Goal: Transaction & Acquisition: Purchase product/service

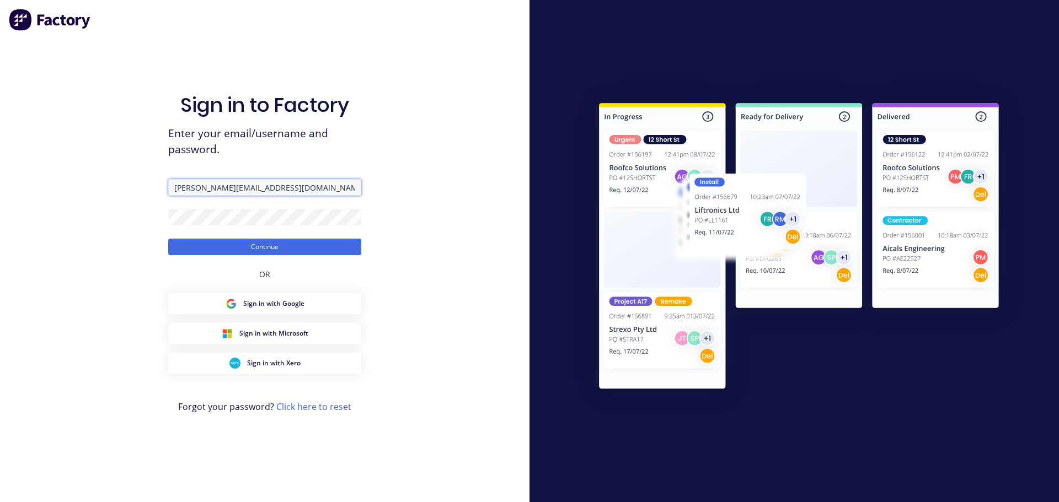
drag, startPoint x: 306, startPoint y: 184, endPoint x: 114, endPoint y: 157, distance: 193.7
click at [114, 157] on div "Sign in to Factory Enter your email/username and password. [PERSON_NAME][EMAIL_…" at bounding box center [264, 251] width 529 height 502
type input "[PERSON_NAME][EMAIL_ADDRESS][DOMAIN_NAME]"
click at [68, 181] on div "Sign in to Factory Enter your email/username and password. [PERSON_NAME][EMAIL_…" at bounding box center [264, 251] width 529 height 502
click at [168, 239] on button "Continue" at bounding box center [264, 247] width 193 height 17
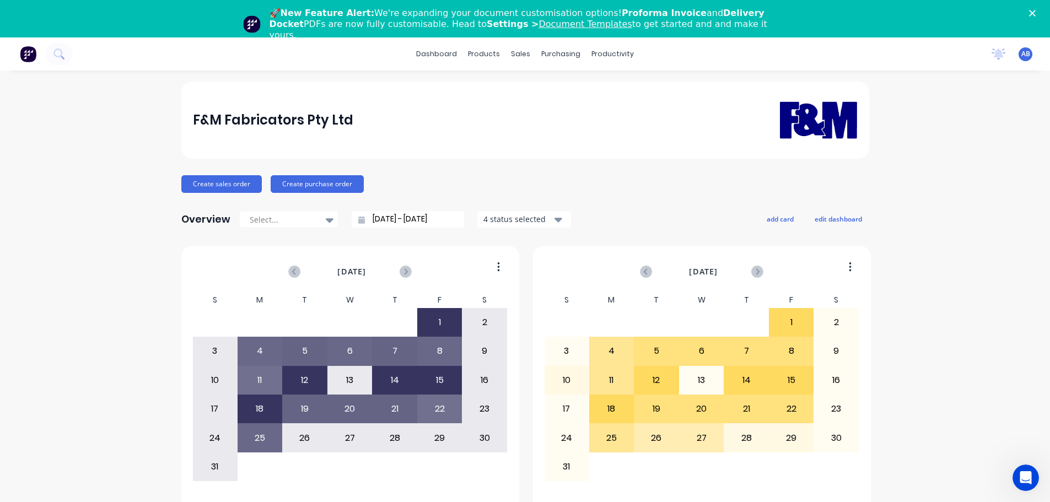
click at [1036, 11] on polygon "Close" at bounding box center [1032, 13] width 7 height 7
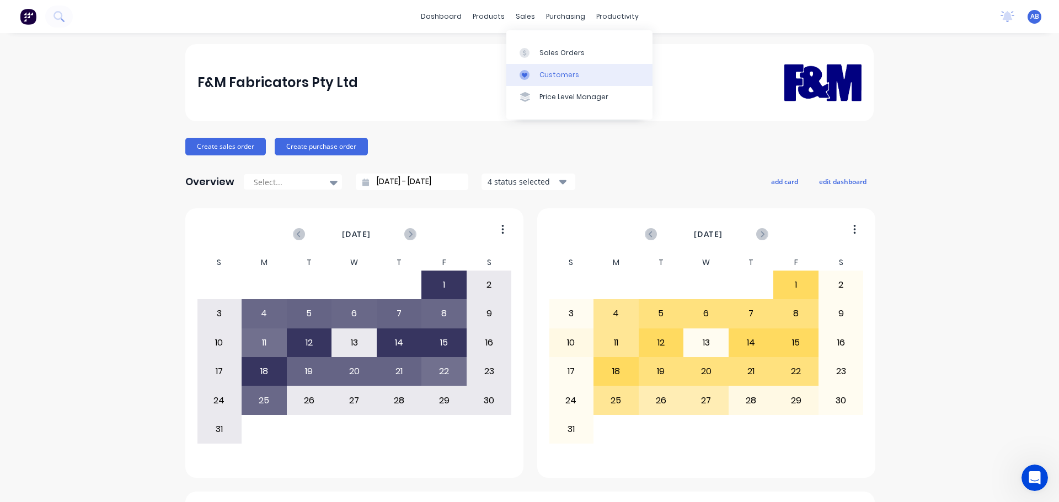
click at [560, 69] on link "Customers" at bounding box center [579, 75] width 146 height 22
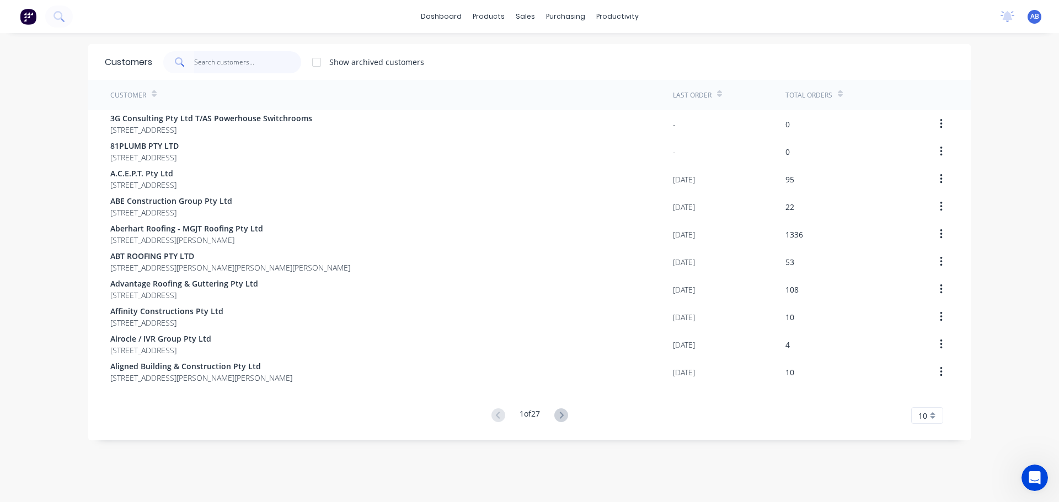
click at [239, 63] on input "text" at bounding box center [248, 62] width 108 height 22
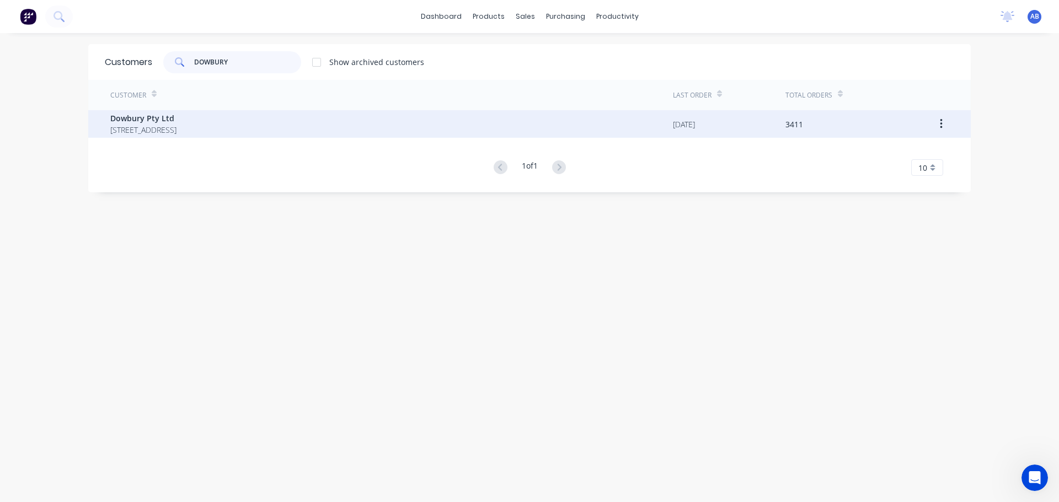
type input "DOWBURY"
click at [176, 122] on span "Dowbury Pty Ltd" at bounding box center [143, 118] width 66 height 12
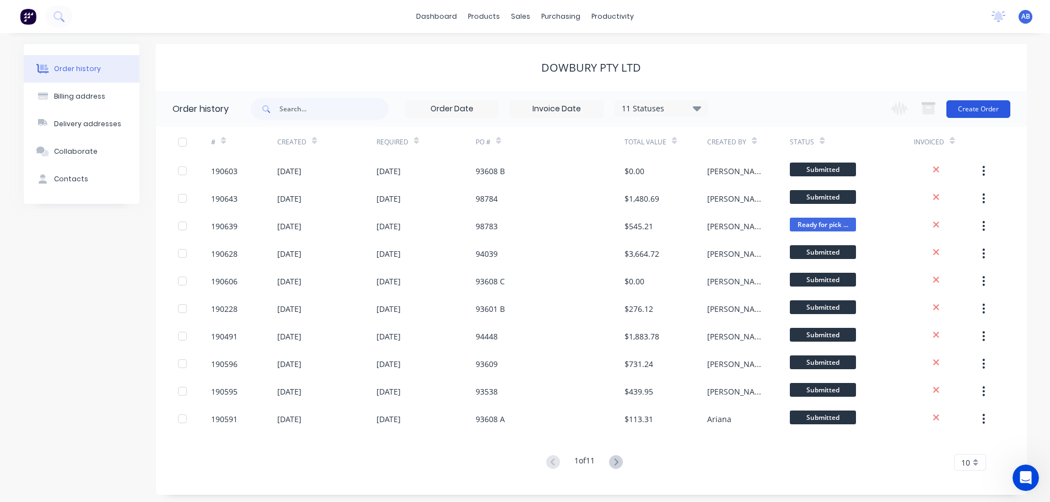
click at [979, 106] on button "Create Order" at bounding box center [979, 109] width 64 height 18
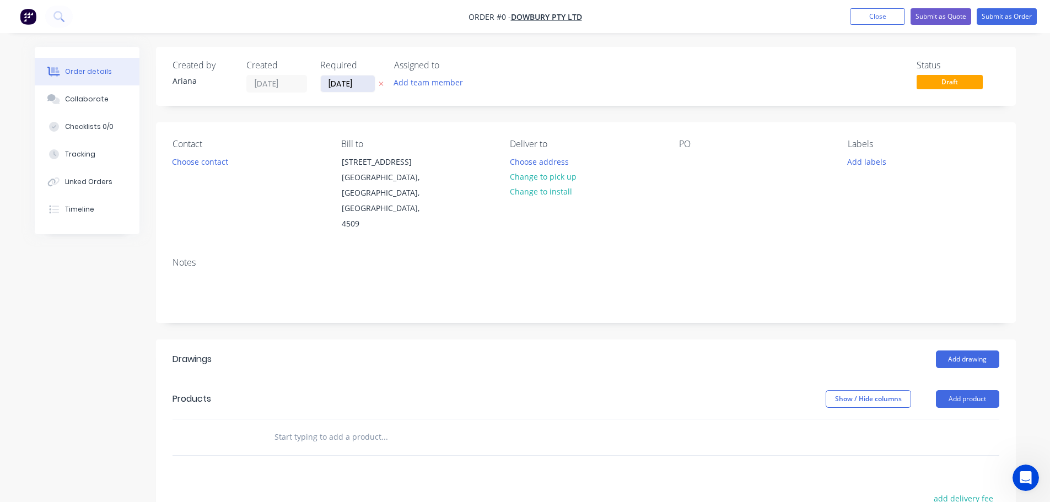
click at [350, 89] on input "[DATE]" at bounding box center [348, 84] width 54 height 17
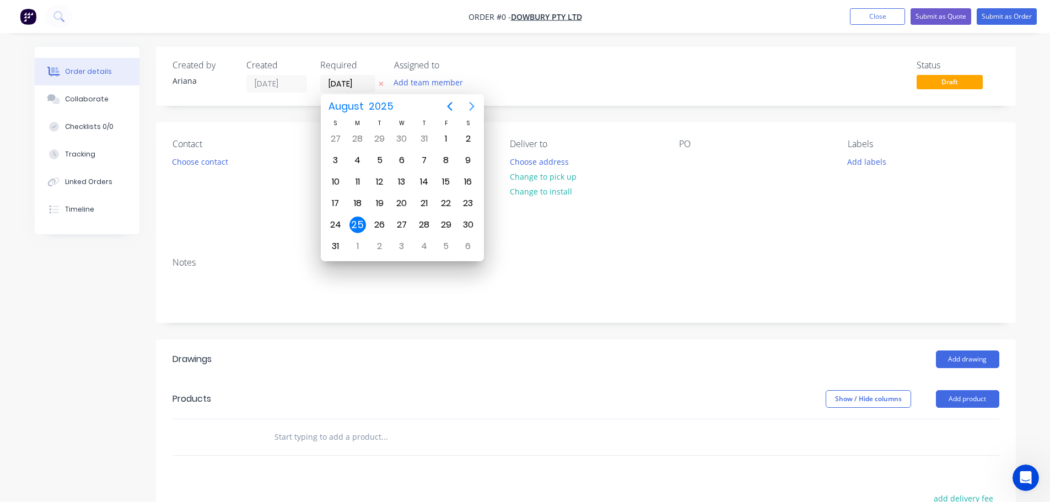
click at [472, 103] on icon "Next page" at bounding box center [471, 106] width 13 height 13
click at [443, 136] on div "5" at bounding box center [446, 139] width 17 height 17
type input "[DATE]"
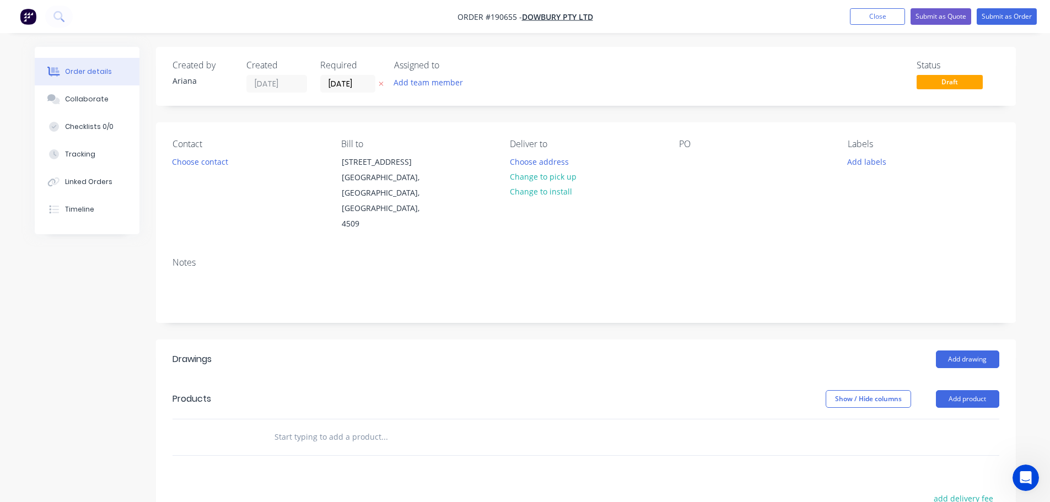
click at [566, 60] on div "Created by [PERSON_NAME] Created [DATE] Required [DATE] Assigned to Add team me…" at bounding box center [586, 76] width 860 height 59
click at [524, 64] on div "Status Draft" at bounding box center [751, 76] width 495 height 33
click at [195, 163] on button "Choose contact" at bounding box center [200, 161] width 68 height 15
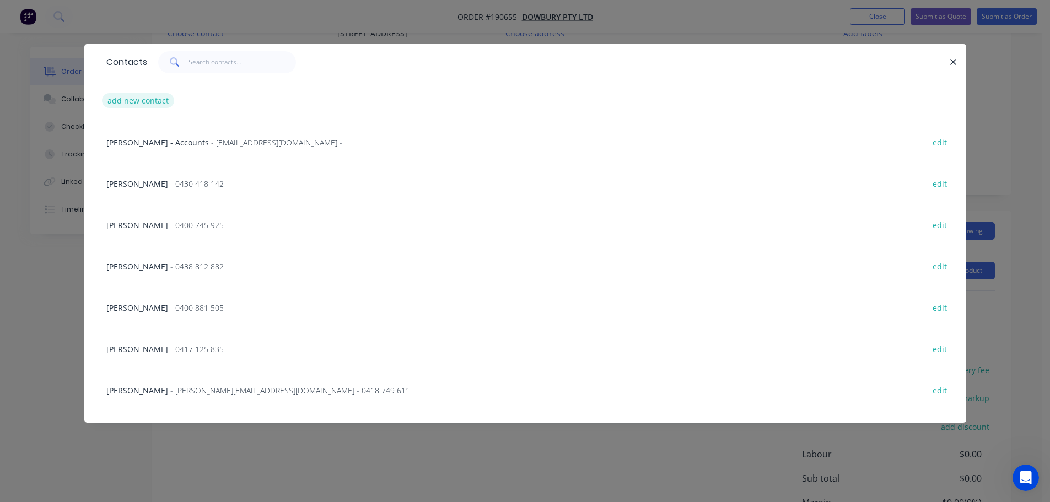
click at [143, 96] on button "add new contact" at bounding box center [138, 100] width 73 height 15
select select "AU"
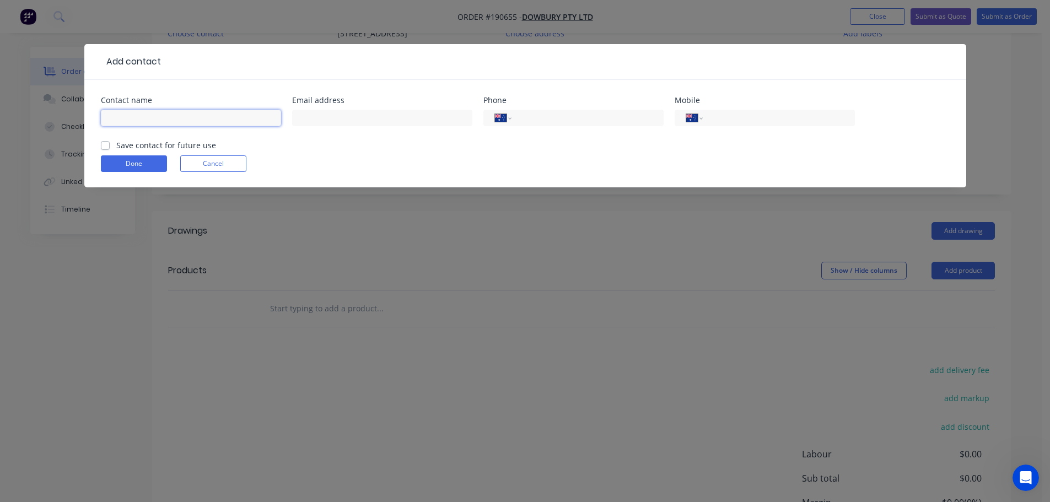
click at [138, 117] on input "text" at bounding box center [191, 118] width 180 height 17
type input "[PERSON_NAME]"
click at [731, 119] on input "tel" at bounding box center [777, 118] width 132 height 13
type input "0416 846 043"
click at [149, 163] on button "Done" at bounding box center [134, 163] width 66 height 17
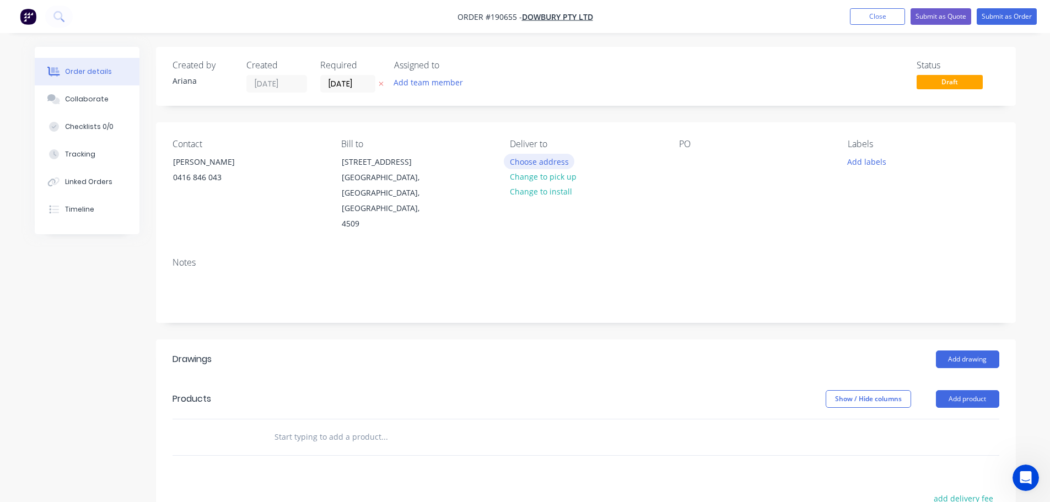
click at [538, 157] on button "Choose address" at bounding box center [539, 161] width 71 height 15
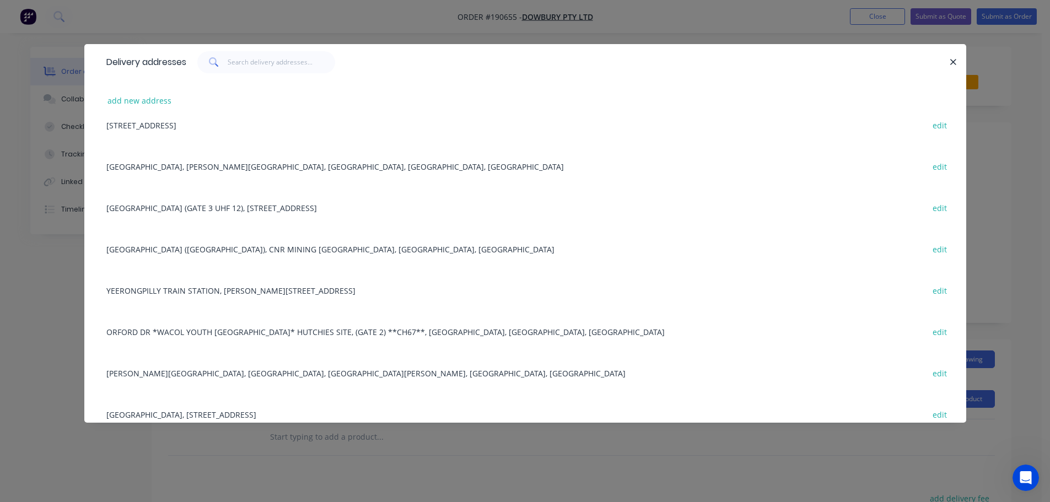
scroll to position [939, 0]
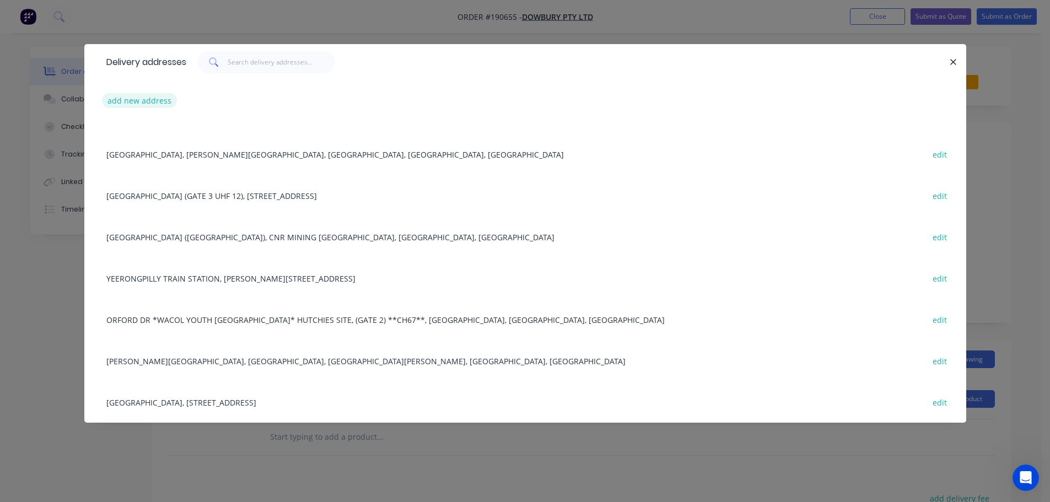
click at [126, 99] on button "add new address" at bounding box center [140, 100] width 76 height 15
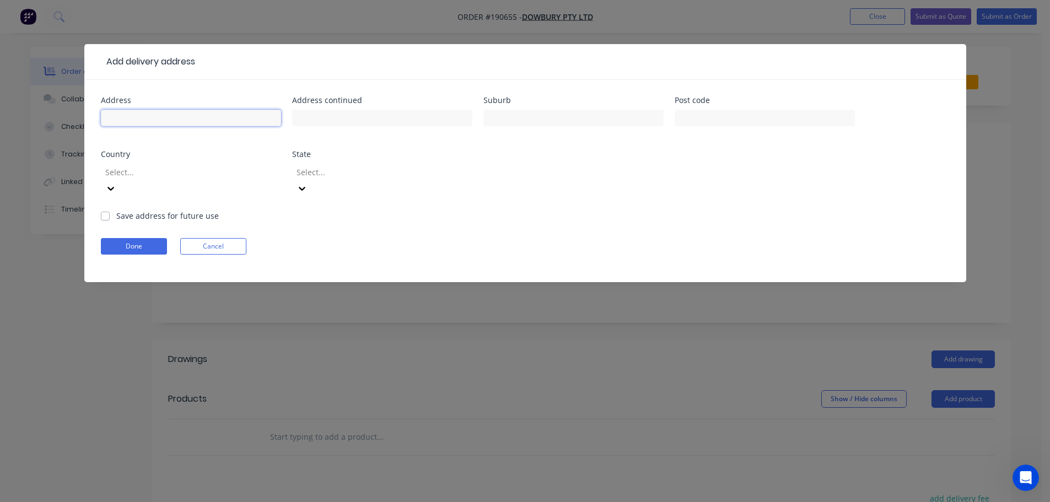
click at [116, 117] on input "text" at bounding box center [191, 118] width 180 height 17
type input "[STREET_ADDRESS]"
type input "TALLAI"
click at [813, 191] on div "Address [STREET_ADDRESS] Address continued Suburb TALLAI Post code Country Sele…" at bounding box center [525, 153] width 849 height 114
click at [116, 183] on icon at bounding box center [110, 188] width 11 height 11
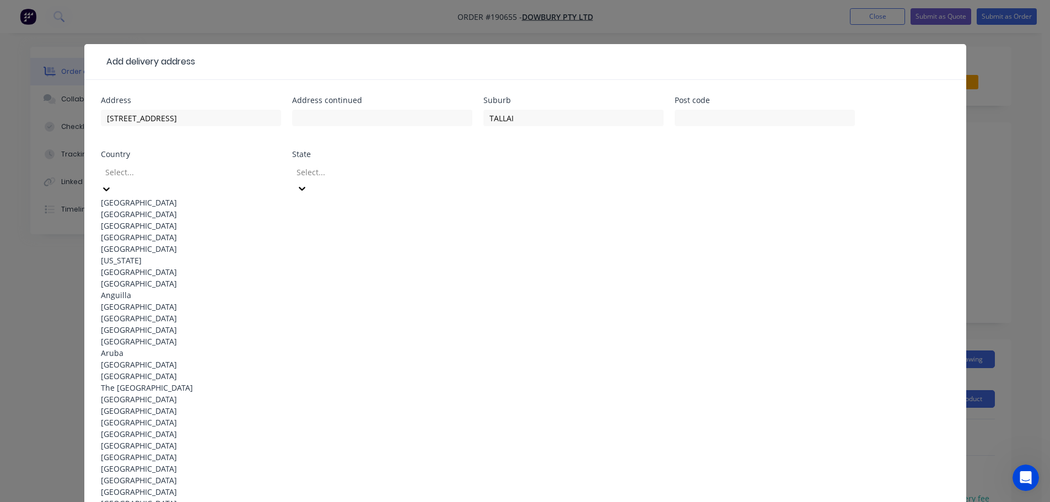
click at [175, 197] on div "[GEOGRAPHIC_DATA]" at bounding box center [191, 203] width 180 height 12
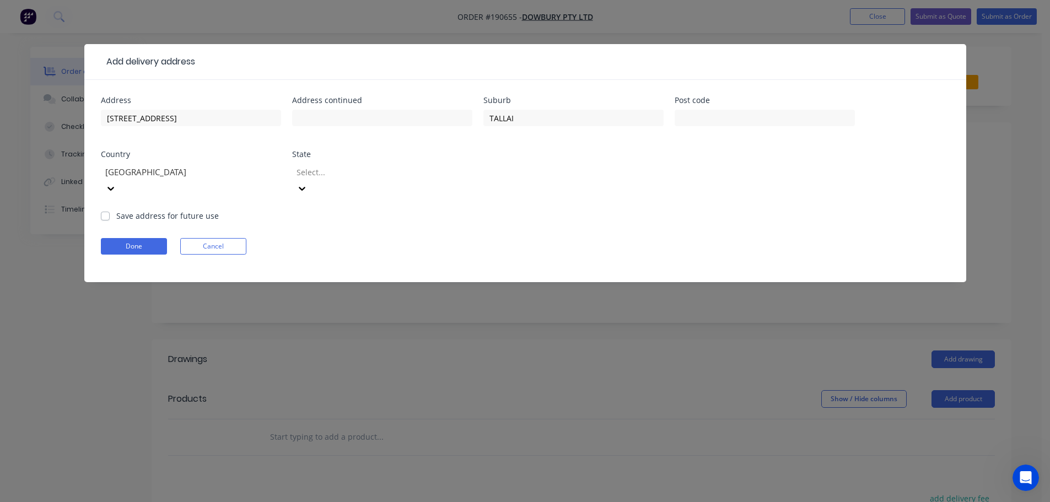
click at [308, 183] on icon at bounding box center [302, 188] width 11 height 11
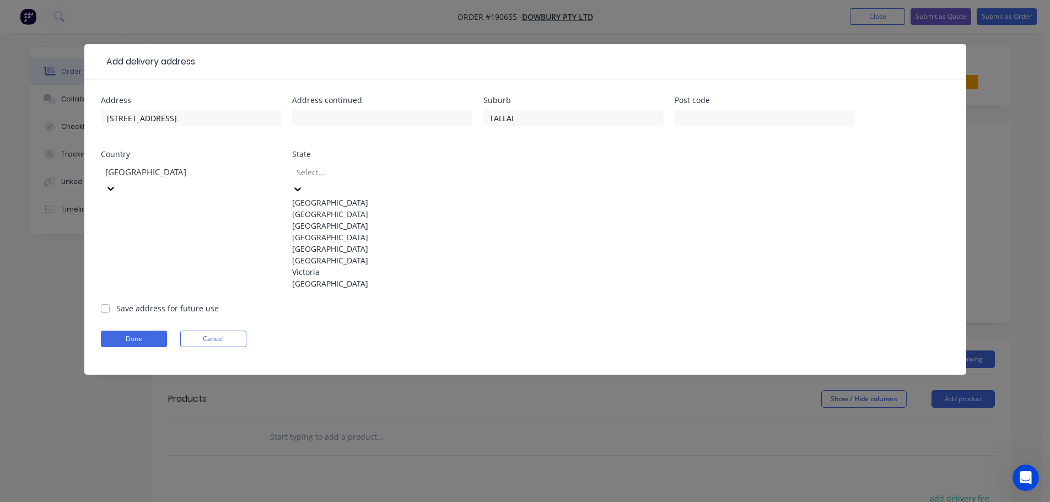
click at [344, 243] on div "[GEOGRAPHIC_DATA]" at bounding box center [382, 238] width 180 height 12
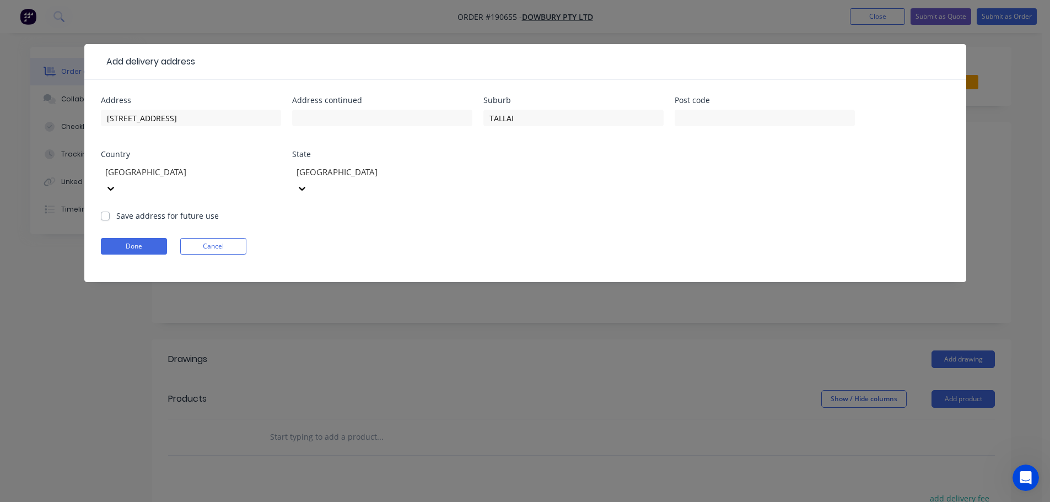
click at [663, 197] on form "Address [STREET_ADDRESS] Address continued Suburb TALLAI Post code Country [GEO…" at bounding box center [525, 189] width 849 height 186
click at [133, 238] on button "Done" at bounding box center [134, 246] width 66 height 17
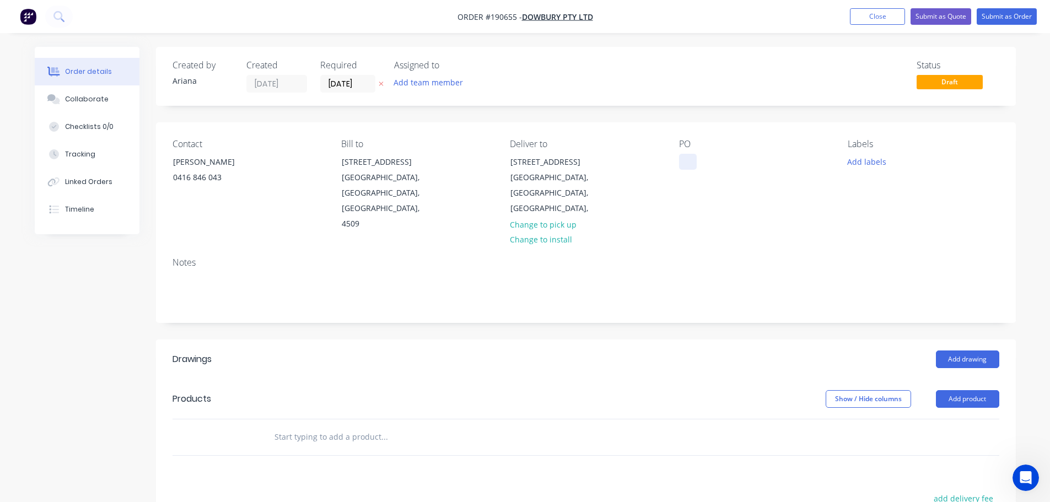
click at [689, 163] on div at bounding box center [688, 162] width 18 height 16
click at [735, 170] on div "PO 92735" at bounding box center [754, 185] width 151 height 93
click at [969, 351] on button "Add drawing" at bounding box center [967, 360] width 63 height 18
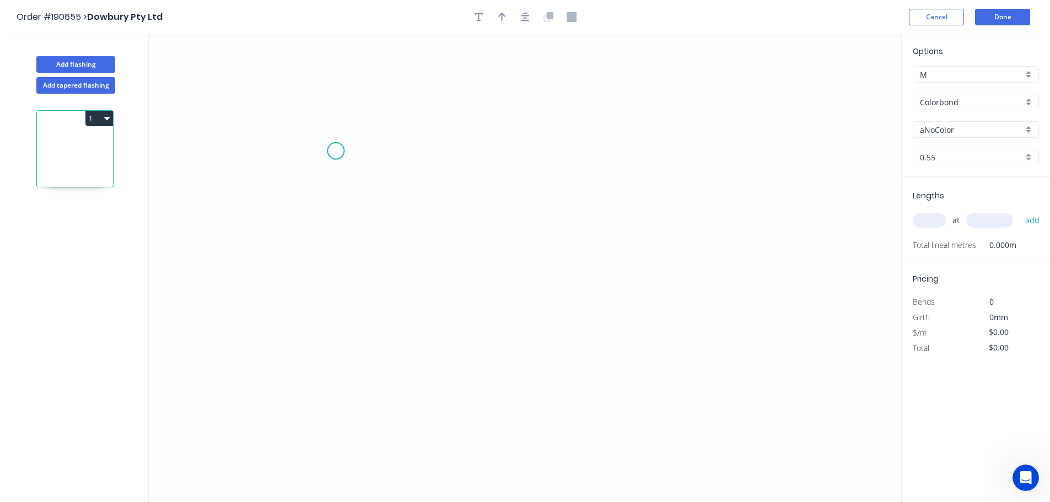
click at [336, 151] on icon "0" at bounding box center [525, 268] width 753 height 468
click at [330, 376] on icon "0" at bounding box center [525, 268] width 753 height 468
click at [491, 375] on icon at bounding box center [413, 375] width 155 height 0
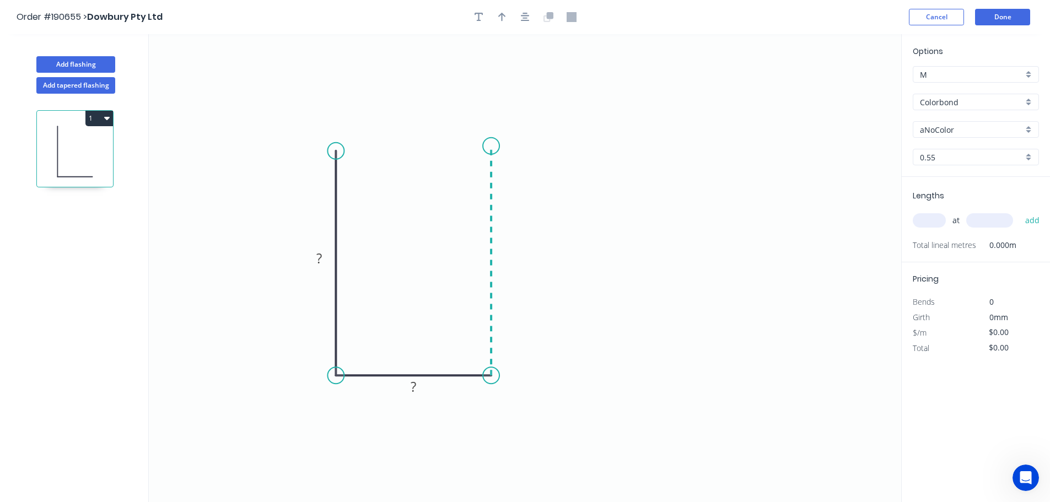
click at [491, 146] on icon "0 ? ?" at bounding box center [525, 268] width 753 height 468
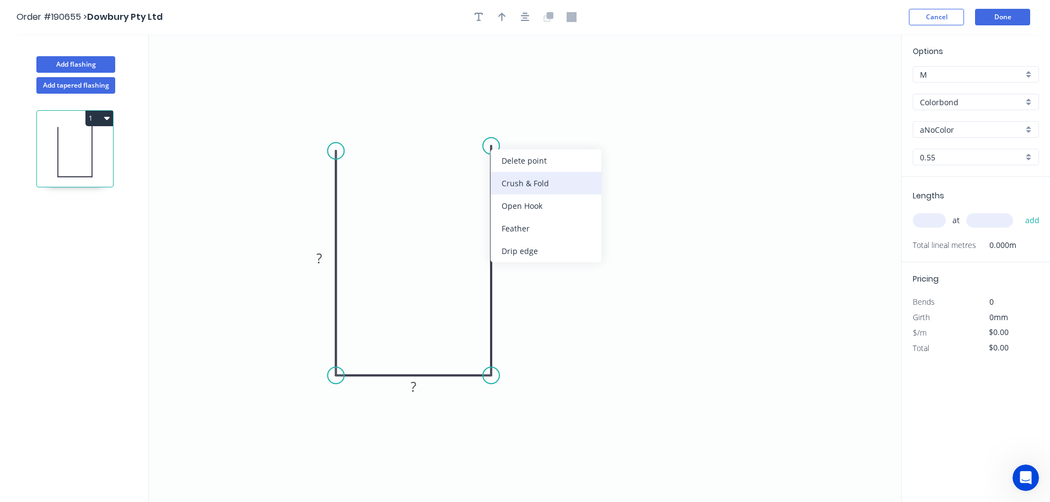
click at [557, 186] on div "Crush & Fold" at bounding box center [546, 183] width 111 height 23
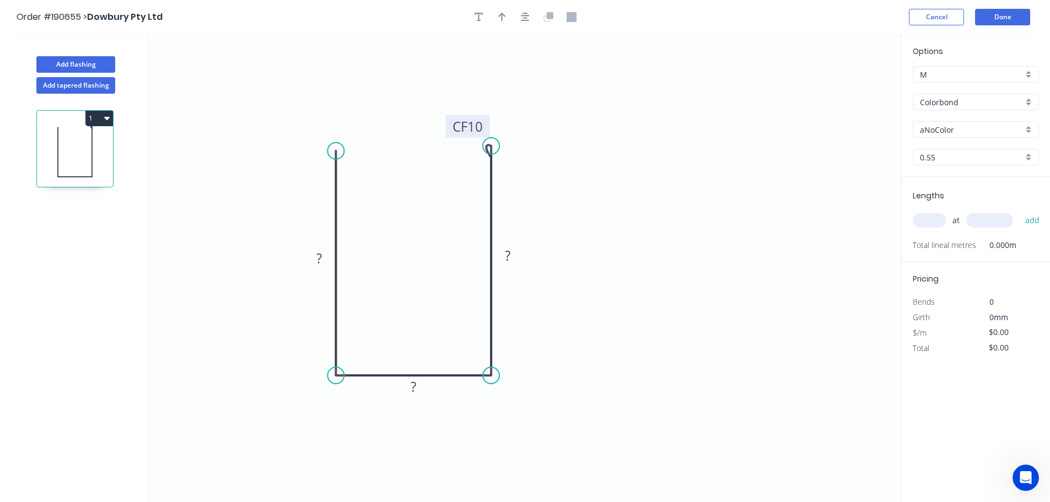
click at [477, 124] on tspan "10" at bounding box center [475, 126] width 15 height 18
click at [530, 101] on icon "0 ? ? CF 15 ?" at bounding box center [525, 268] width 753 height 468
drag, startPoint x: 488, startPoint y: 124, endPoint x: 488, endPoint y: 94, distance: 29.2
click at [488, 94] on rect at bounding box center [468, 97] width 44 height 23
click at [357, 180] on div "Crush & Fold" at bounding box center [387, 186] width 111 height 23
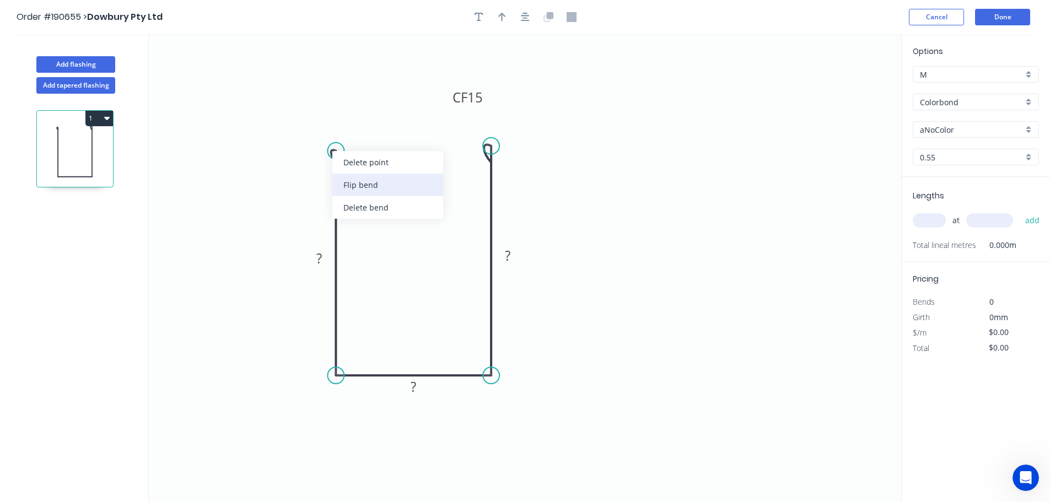
click at [362, 182] on div "Flip bend" at bounding box center [387, 185] width 111 height 23
click at [324, 164] on tspan "10" at bounding box center [319, 160] width 15 height 18
click at [394, 160] on icon "0 CF 15 ? ? CF 15 ?" at bounding box center [525, 268] width 753 height 468
drag, startPoint x: 300, startPoint y: 155, endPoint x: 332, endPoint y: 186, distance: 44.5
click at [343, 107] on rect at bounding box center [363, 105] width 44 height 23
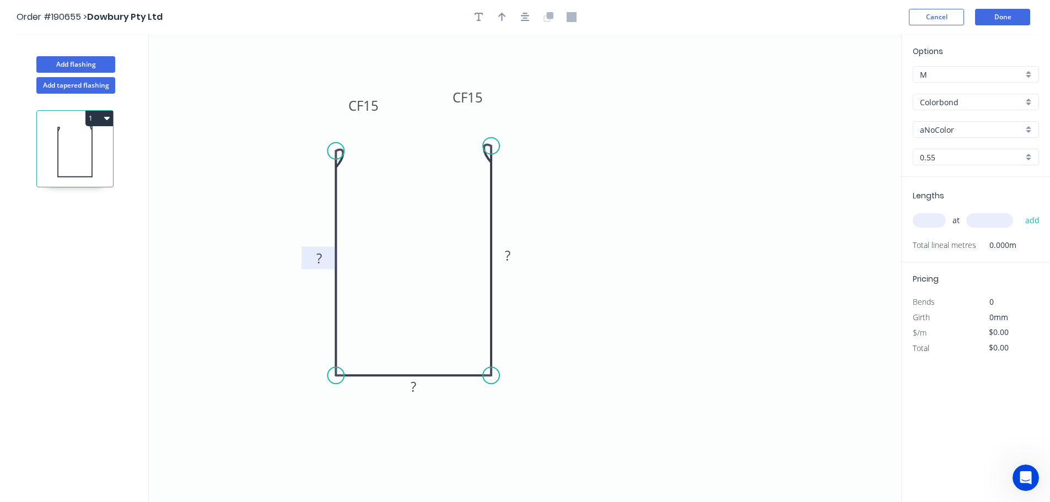
click at [321, 256] on tspan "?" at bounding box center [319, 258] width 6 height 18
click at [604, 223] on icon "0 CF 15 65 20 CF 15 65" at bounding box center [525, 268] width 753 height 468
type input "$9.89"
click at [503, 17] on icon "button" at bounding box center [502, 17] width 8 height 10
drag, startPoint x: 846, startPoint y: 88, endPoint x: 561, endPoint y: 413, distance: 432.2
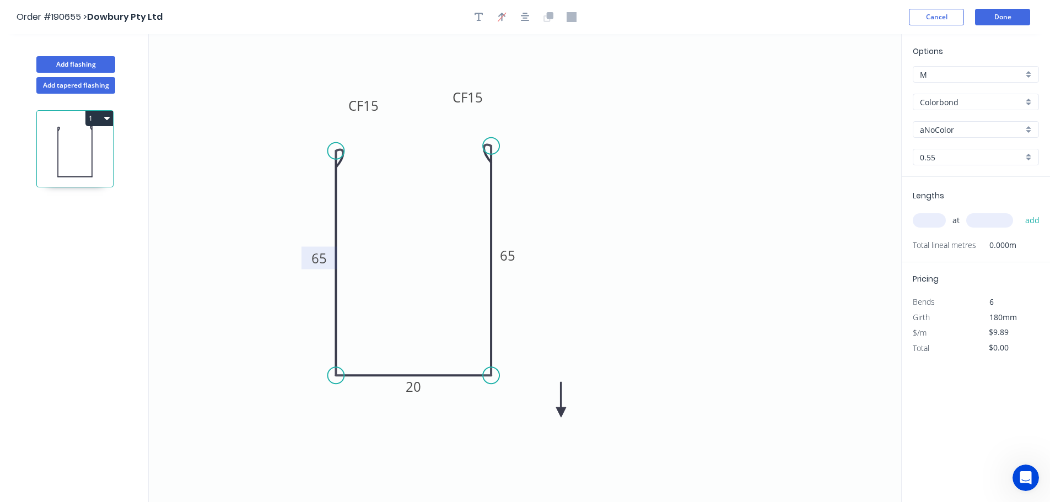
click at [561, 413] on icon at bounding box center [561, 399] width 10 height 35
click at [561, 413] on icon at bounding box center [570, 404] width 32 height 32
click at [561, 413] on icon at bounding box center [573, 412] width 35 height 10
click at [1029, 127] on div "aNoColor" at bounding box center [976, 129] width 126 height 17
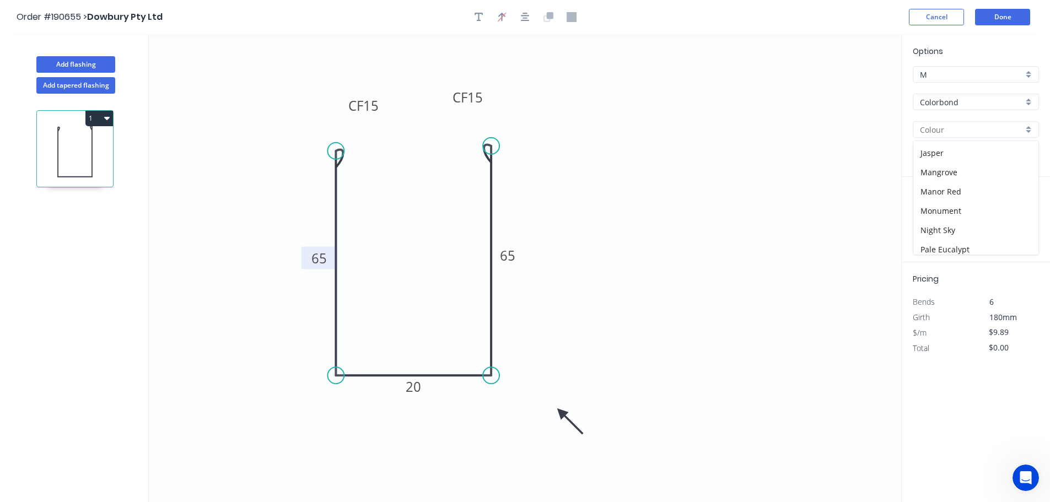
scroll to position [217, 0]
click at [976, 200] on div "Monument" at bounding box center [976, 204] width 125 height 19
type input "Monument"
click at [933, 223] on input "text" at bounding box center [929, 220] width 33 height 14
type input "10"
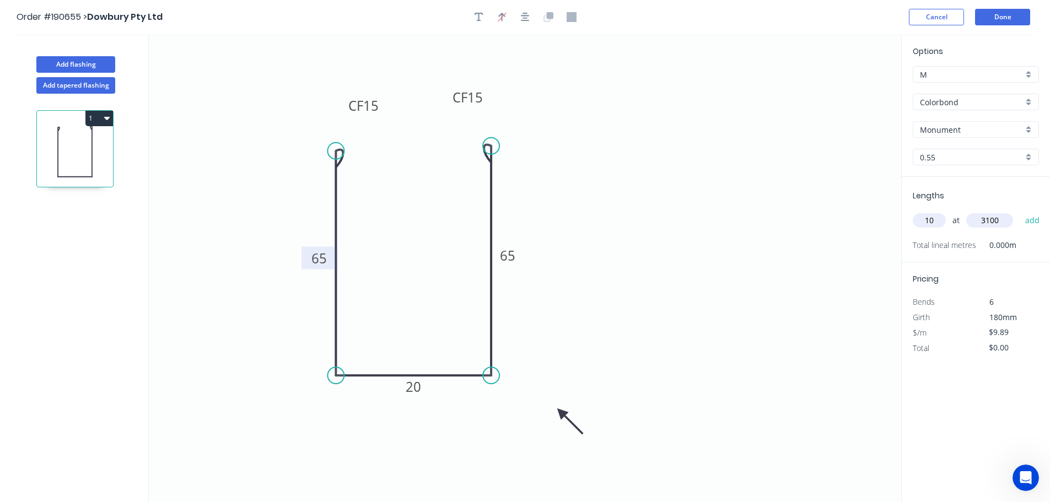
type input "3100"
click at [1020, 211] on button "add" at bounding box center [1033, 220] width 26 height 19
type input "$306.59"
type input "8"
type input "3400"
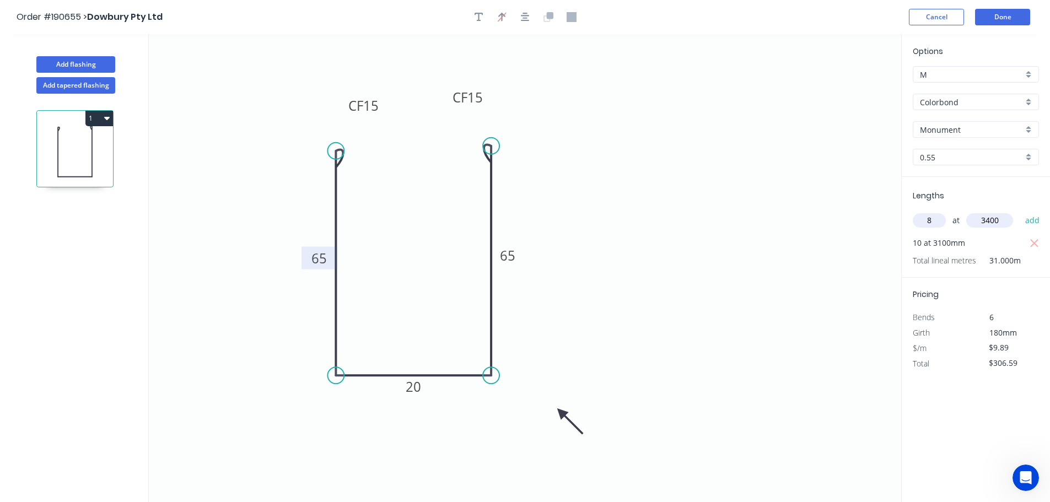
click at [1020, 211] on button "add" at bounding box center [1033, 220] width 26 height 19
type input "$575.60"
type input "26"
click at [1000, 225] on input "text" at bounding box center [990, 220] width 47 height 14
type input "3500"
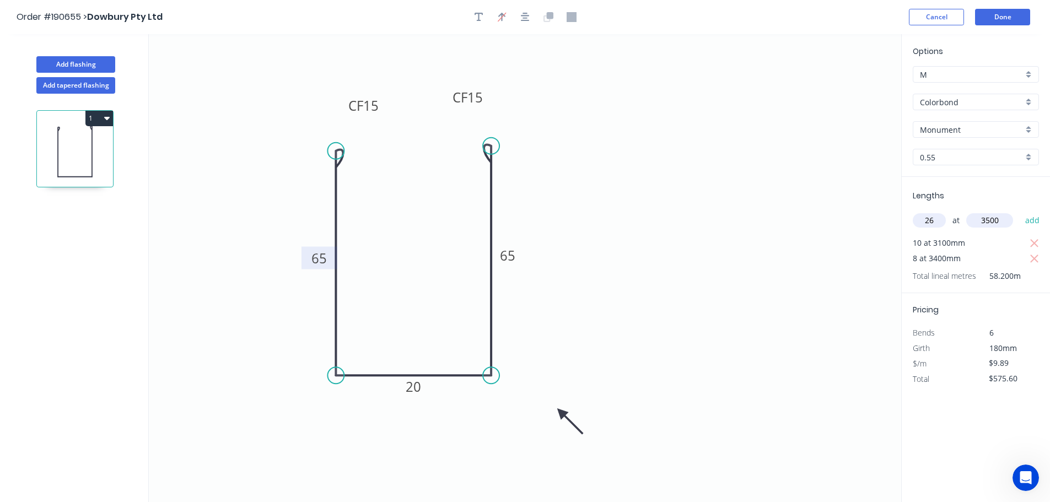
click at [1020, 211] on button "add" at bounding box center [1033, 220] width 26 height 19
type input "$1,475.59"
type input "10"
click at [996, 221] on input "text" at bounding box center [990, 220] width 47 height 14
type input "3600"
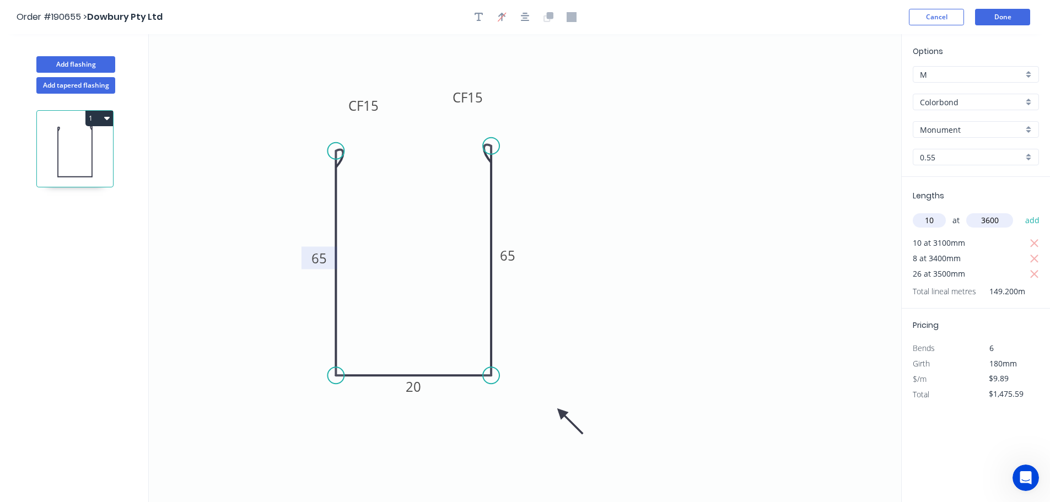
click at [1020, 211] on button "add" at bounding box center [1033, 220] width 26 height 19
type input "$1,831.63"
type input "6"
click at [996, 221] on input "text" at bounding box center [990, 220] width 47 height 14
type input "3700"
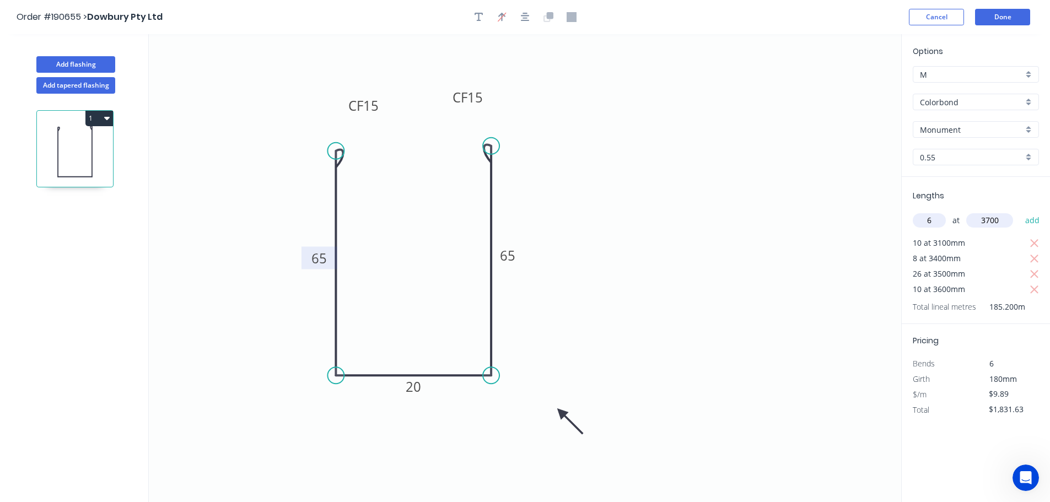
click at [1020, 211] on button "add" at bounding box center [1033, 220] width 26 height 19
type input "$2,051.19"
click at [830, 252] on icon "0 CF 15 65 20 CF 15 65" at bounding box center [525, 268] width 753 height 468
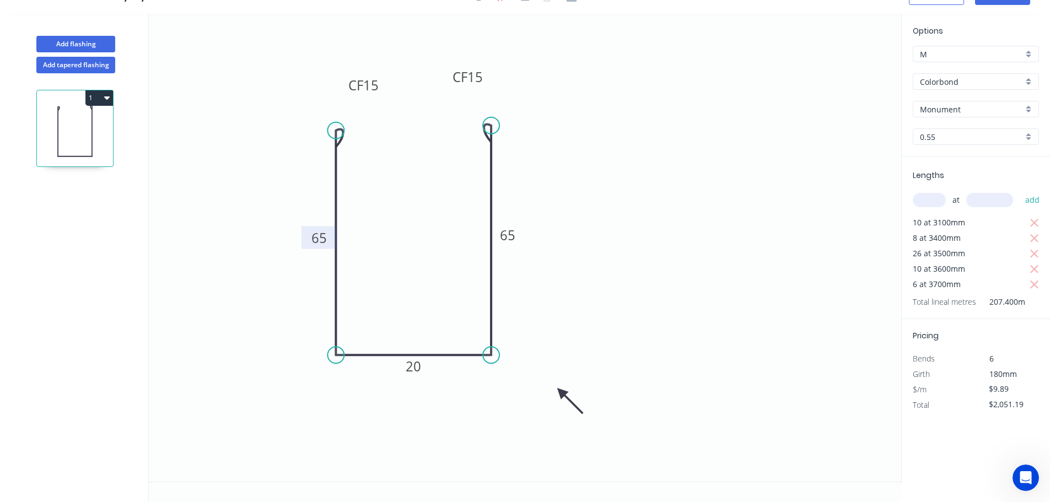
scroll to position [0, 0]
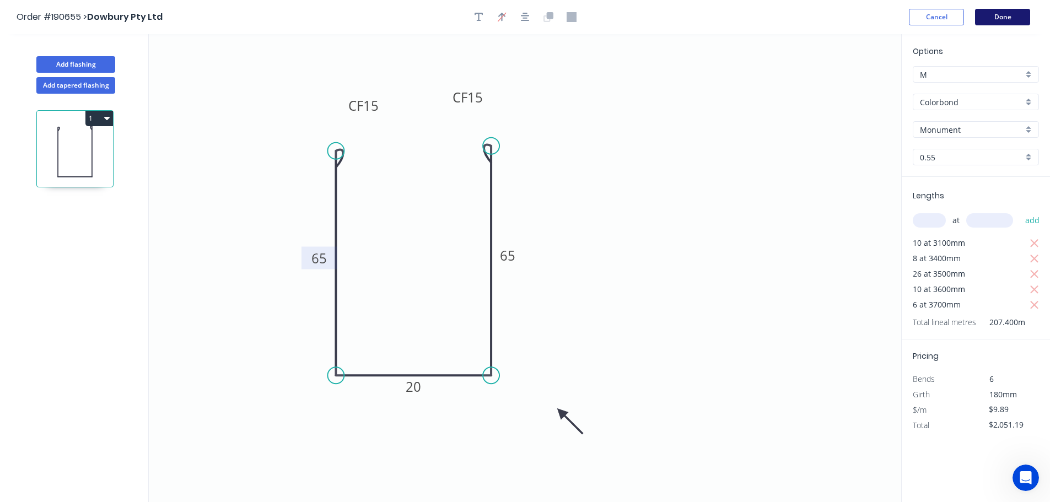
click at [1016, 19] on button "Done" at bounding box center [1002, 17] width 55 height 17
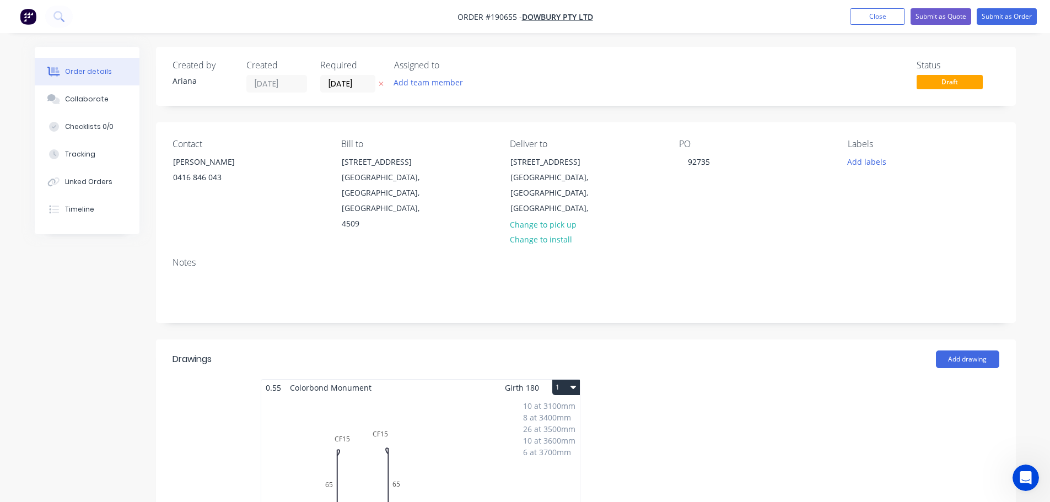
click at [570, 380] on button "1" at bounding box center [566, 387] width 28 height 15
click at [556, 406] on div "Use larger box size" at bounding box center [527, 414] width 85 height 16
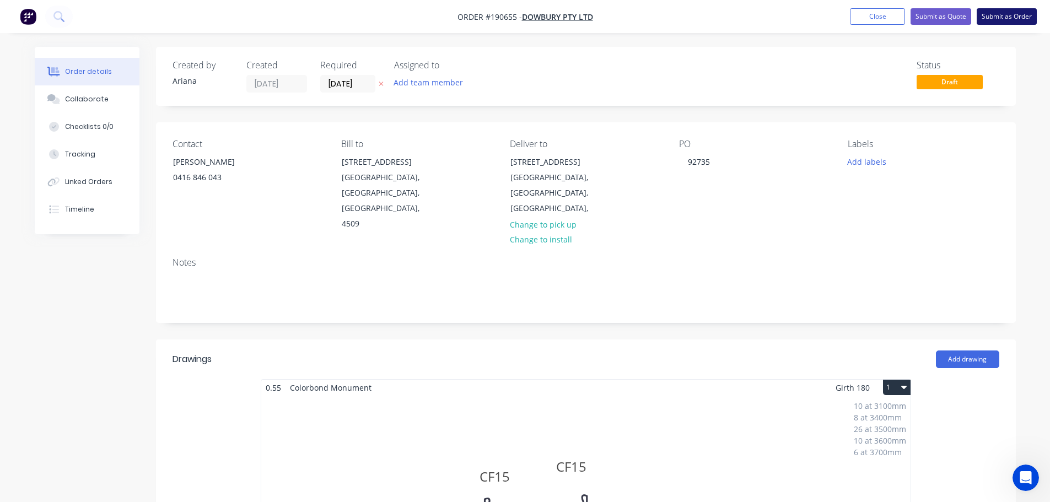
click at [1005, 11] on button "Submit as Order" at bounding box center [1007, 16] width 60 height 17
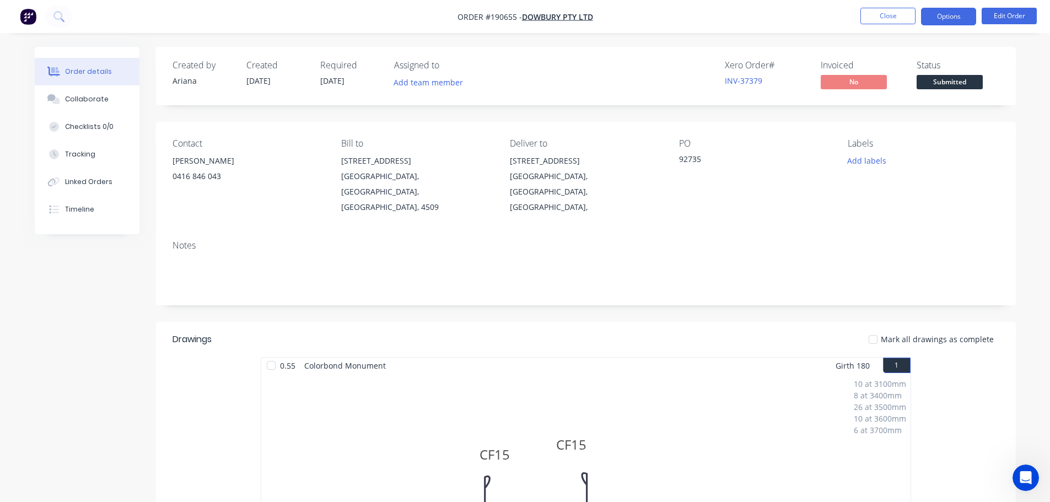
click at [940, 18] on button "Options" at bounding box center [948, 17] width 55 height 18
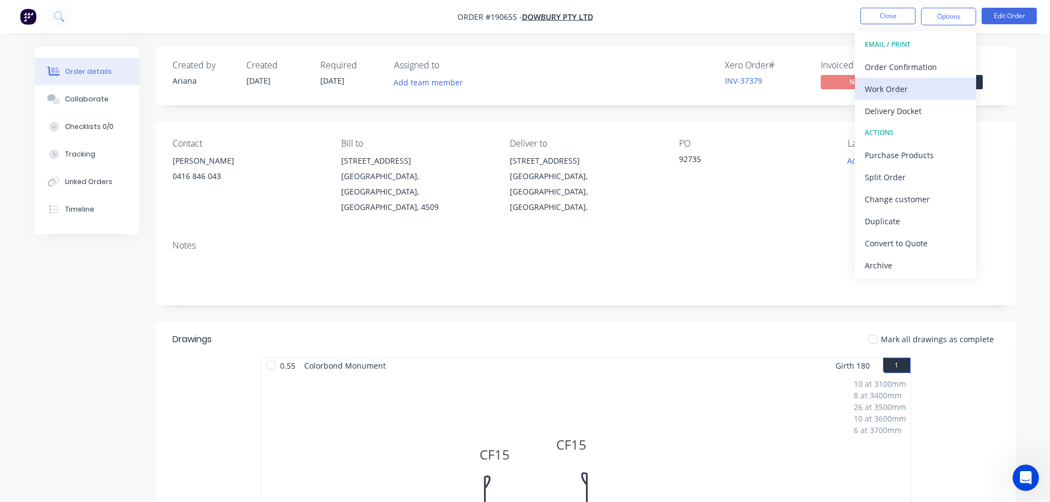
click at [894, 84] on div "Work Order" at bounding box center [915, 89] width 101 height 16
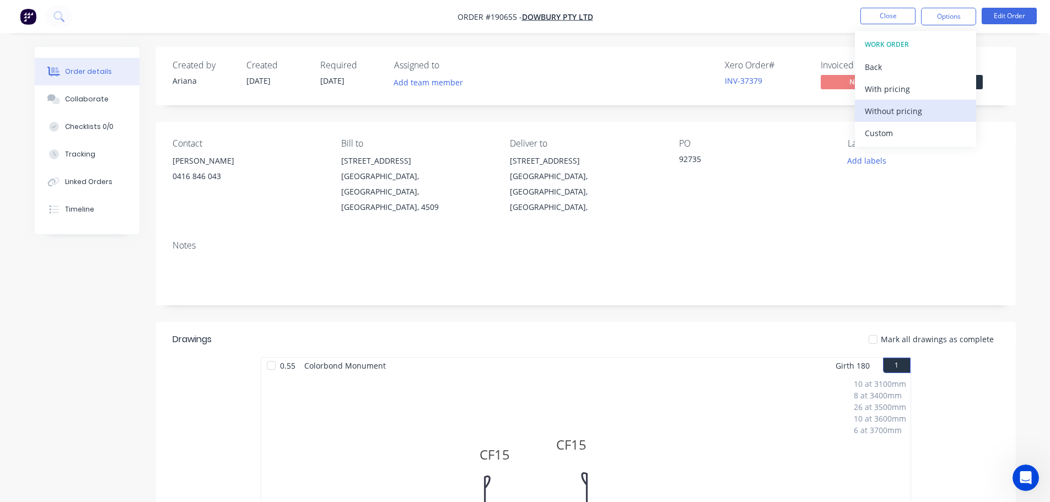
click at [882, 113] on div "Without pricing" at bounding box center [915, 111] width 101 height 16
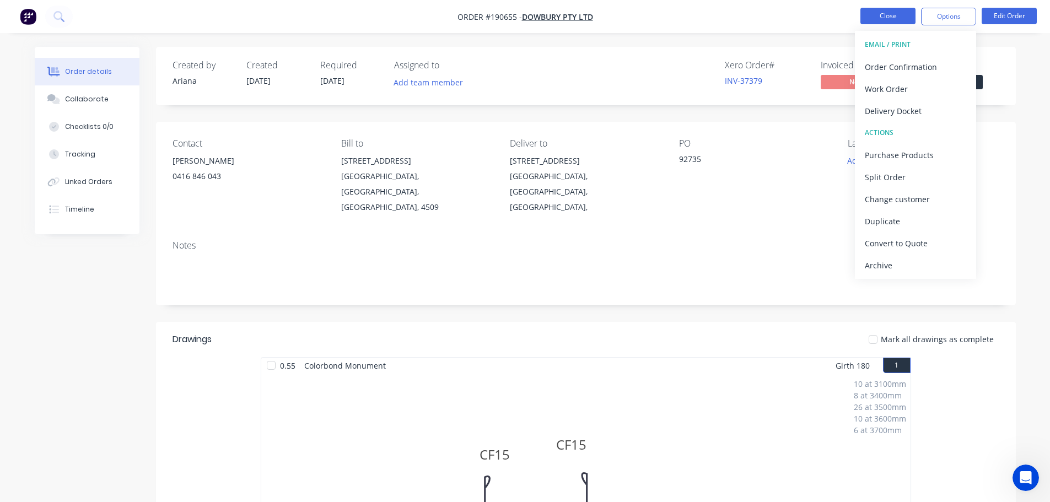
click at [895, 22] on button "Close" at bounding box center [888, 16] width 55 height 17
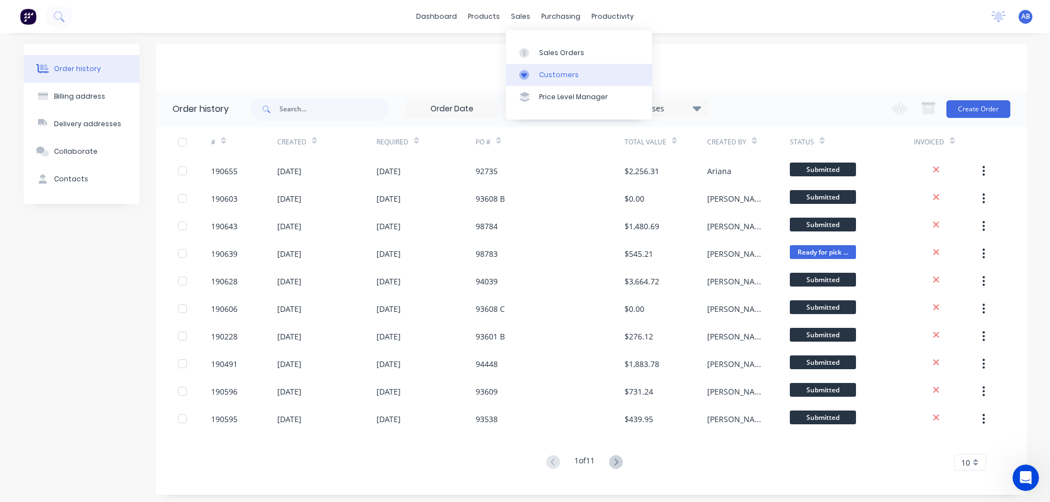
click at [570, 71] on div "Customers" at bounding box center [559, 75] width 40 height 10
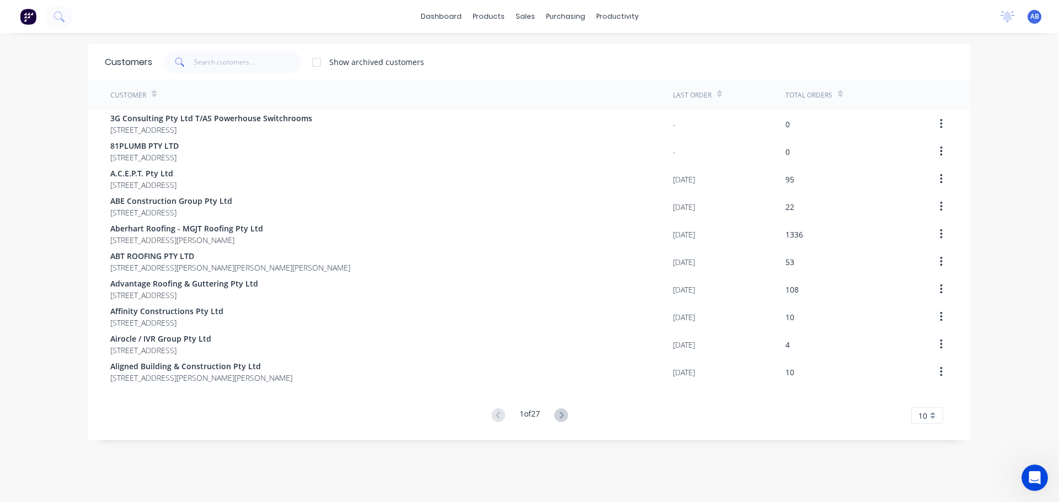
click at [733, 19] on div "dashboard products sales purchasing productivity dashboard products Product Cat…" at bounding box center [529, 16] width 1059 height 33
click at [228, 60] on input "text" at bounding box center [248, 62] width 108 height 22
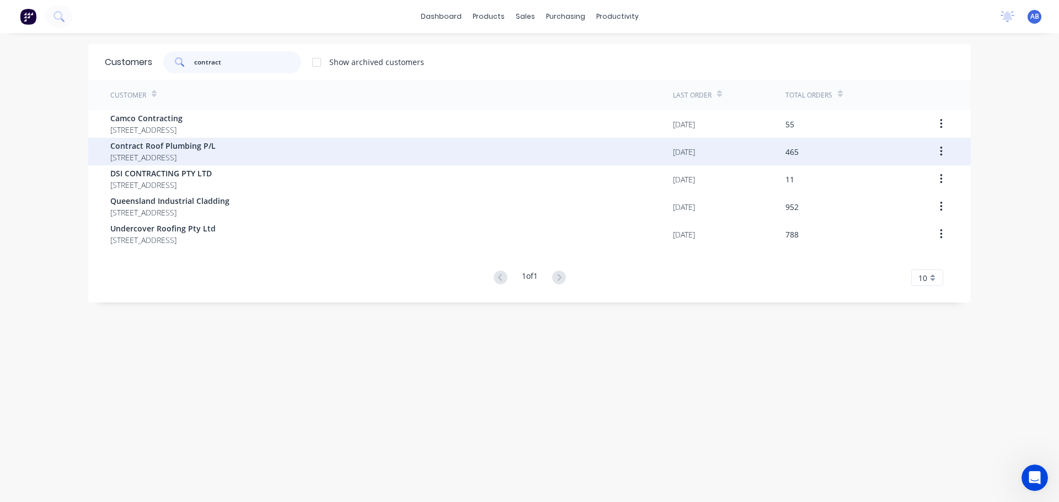
type input "contract"
click at [155, 146] on span "Contract Roof Plumbing P/L" at bounding box center [162, 146] width 105 height 12
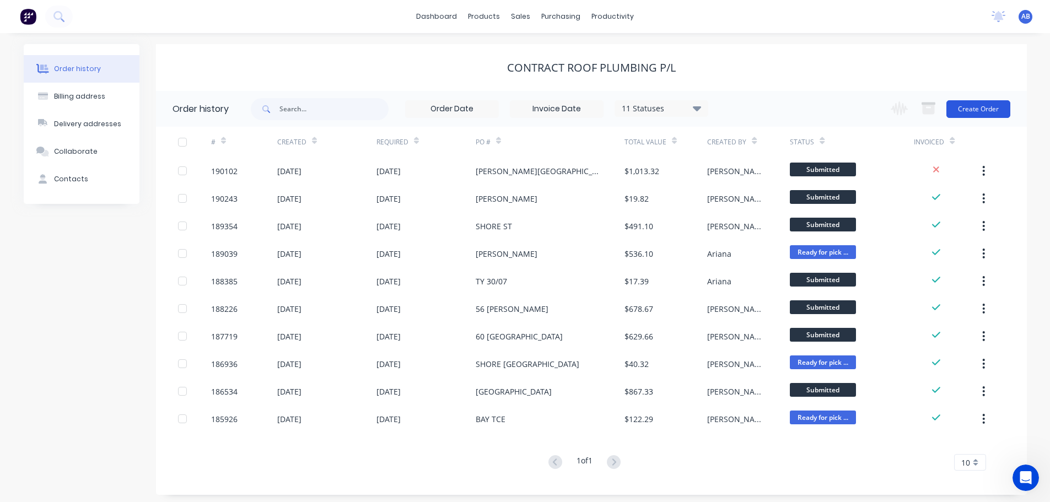
click at [979, 109] on button "Create Order" at bounding box center [979, 109] width 64 height 18
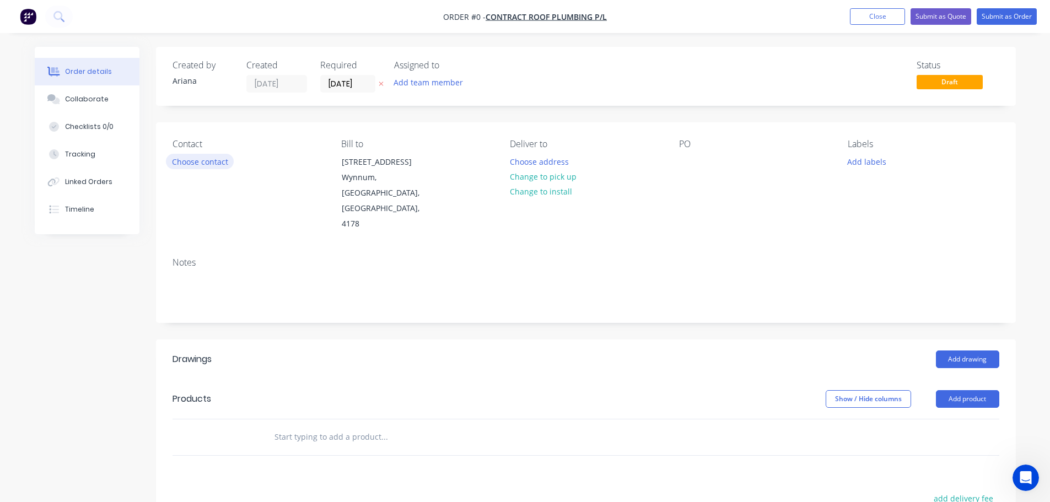
click at [202, 163] on button "Choose contact" at bounding box center [200, 161] width 68 height 15
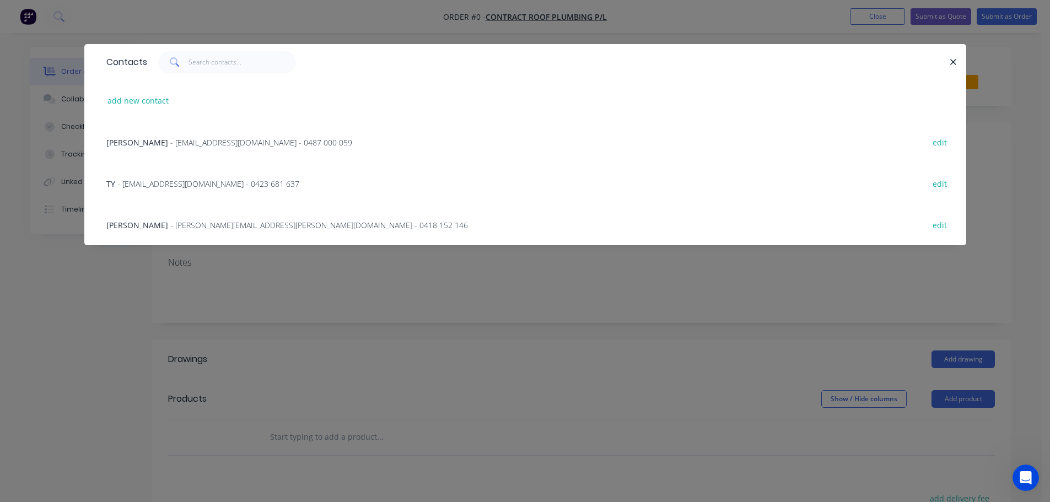
click at [167, 184] on span "- [EMAIL_ADDRESS][DOMAIN_NAME] - 0423 681 637" at bounding box center [208, 184] width 182 height 10
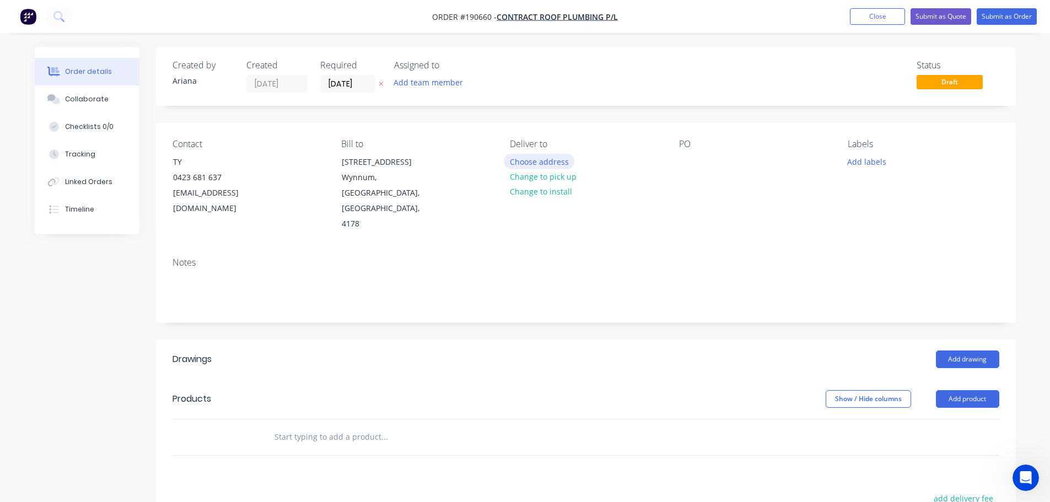
click at [548, 159] on button "Choose address" at bounding box center [539, 161] width 71 height 15
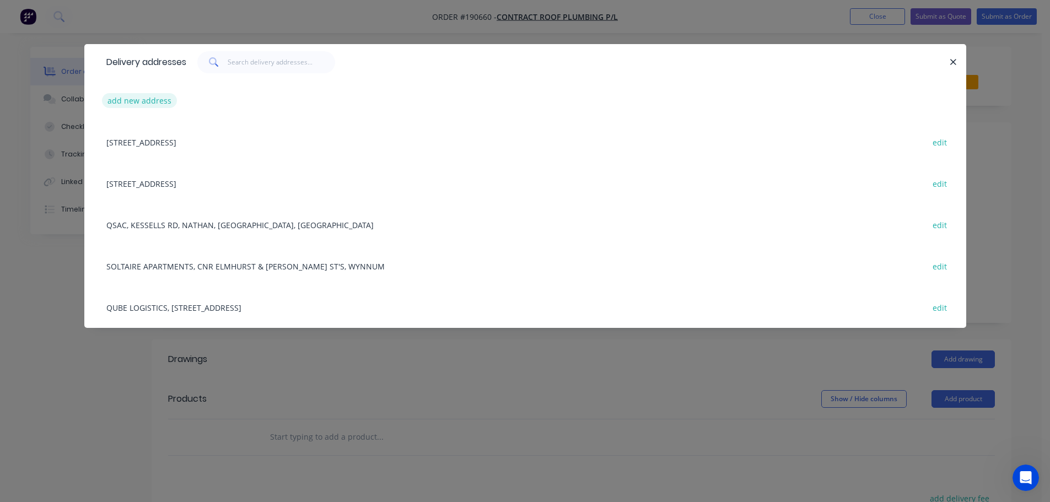
click at [131, 97] on button "add new address" at bounding box center [140, 100] width 76 height 15
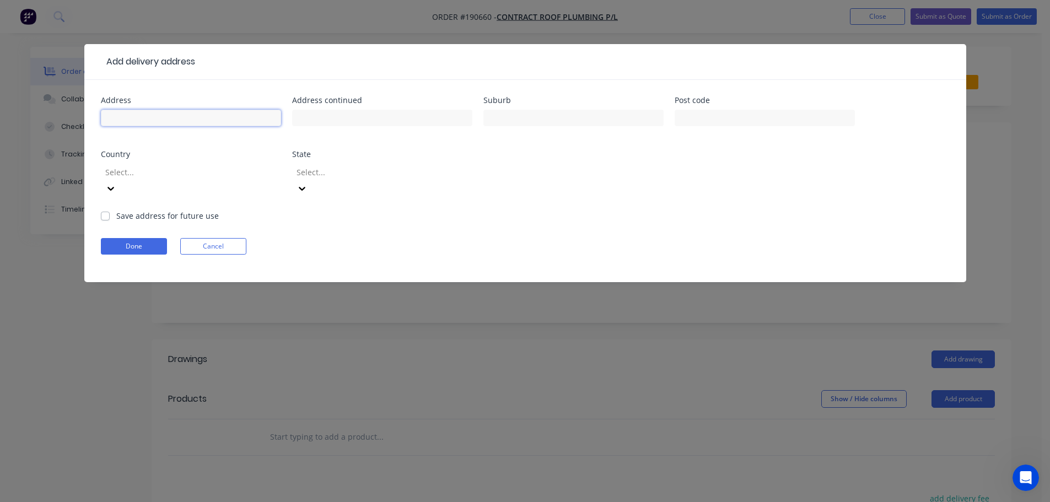
click at [191, 120] on input "text" at bounding box center [191, 118] width 180 height 17
type input "s"
type input "[PERSON_NAME][GEOGRAPHIC_DATA]"
type input "[PERSON_NAME]"
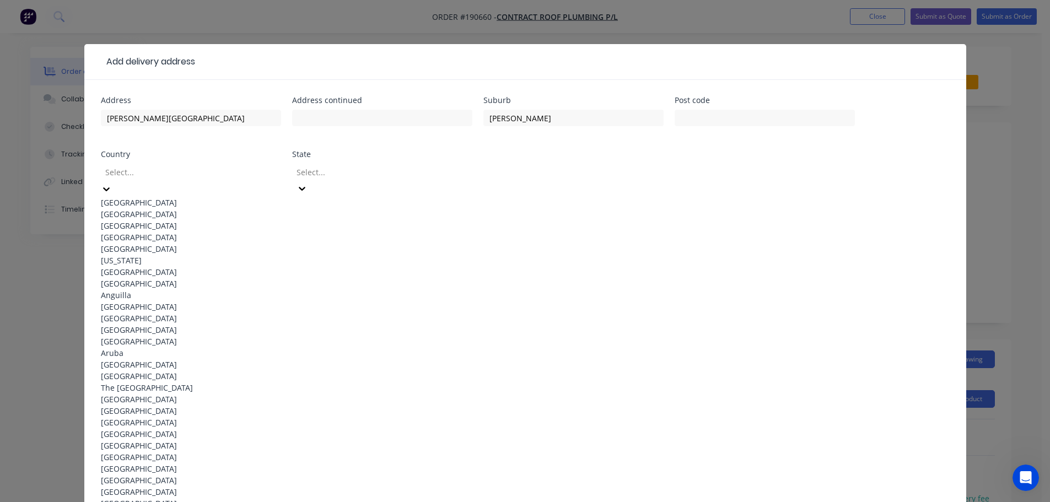
click at [131, 197] on div "[GEOGRAPHIC_DATA]" at bounding box center [191, 203] width 180 height 12
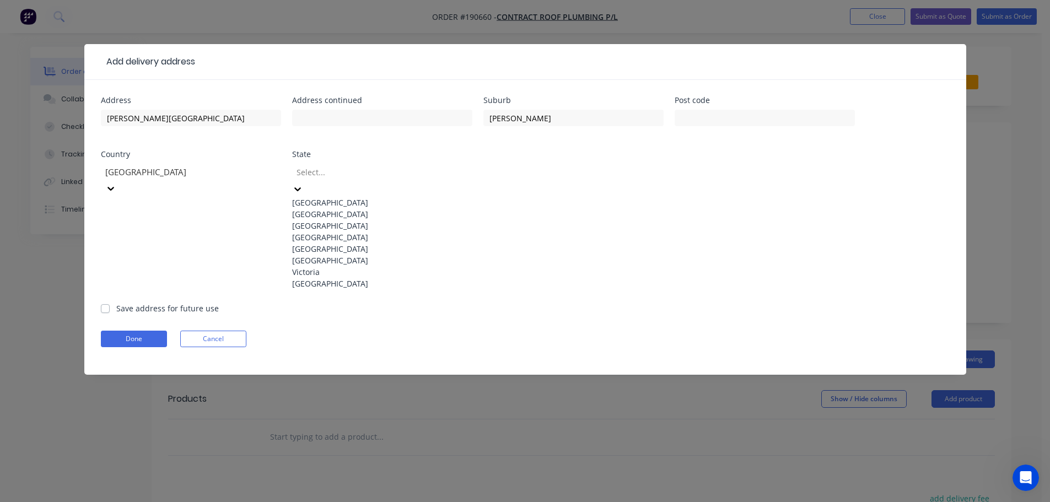
click at [303, 184] on icon at bounding box center [297, 189] width 11 height 11
drag, startPoint x: 343, startPoint y: 256, endPoint x: 348, endPoint y: 253, distance: 6.4
click at [346, 243] on div "[GEOGRAPHIC_DATA]" at bounding box center [382, 238] width 180 height 12
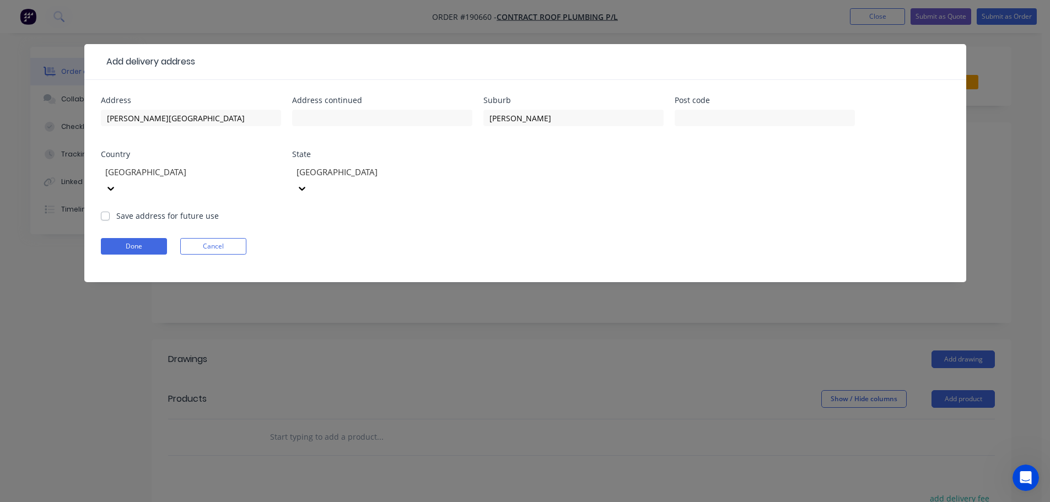
click at [566, 206] on form "Address [PERSON_NAME] SPORTS CENTRE Address continued Suburb [PERSON_NAME] Post…" at bounding box center [525, 189] width 849 height 186
click at [130, 238] on button "Done" at bounding box center [134, 246] width 66 height 17
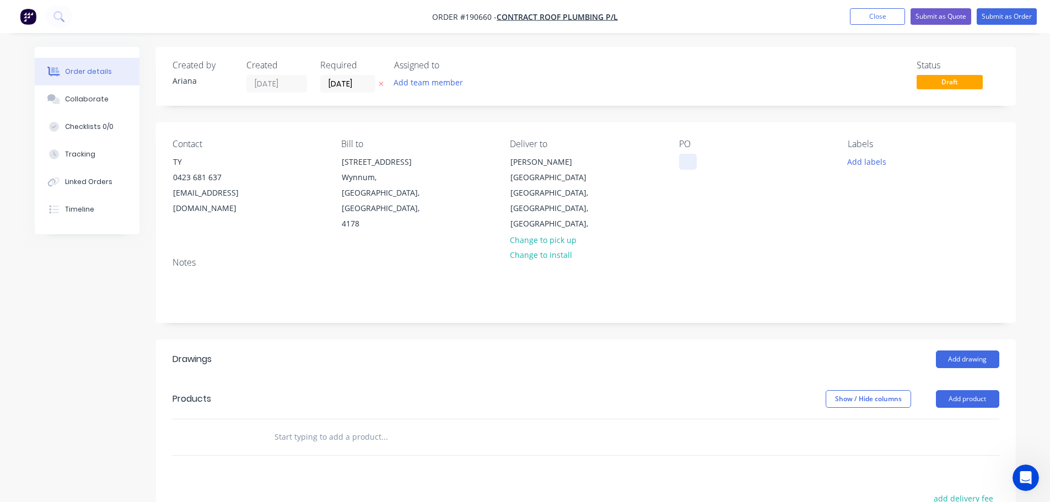
click at [690, 160] on div at bounding box center [688, 162] width 18 height 16
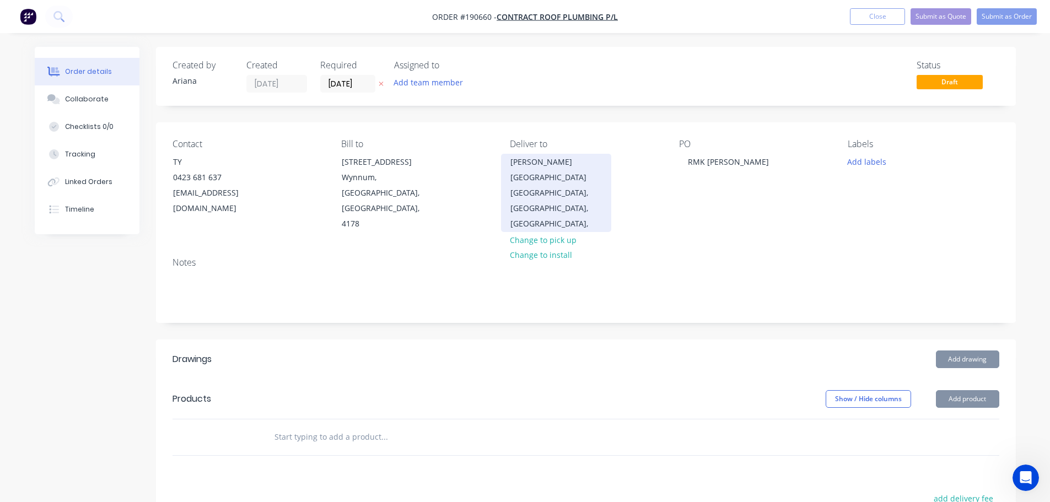
click at [532, 178] on div "[PERSON_NAME][GEOGRAPHIC_DATA]" at bounding box center [557, 169] width 92 height 31
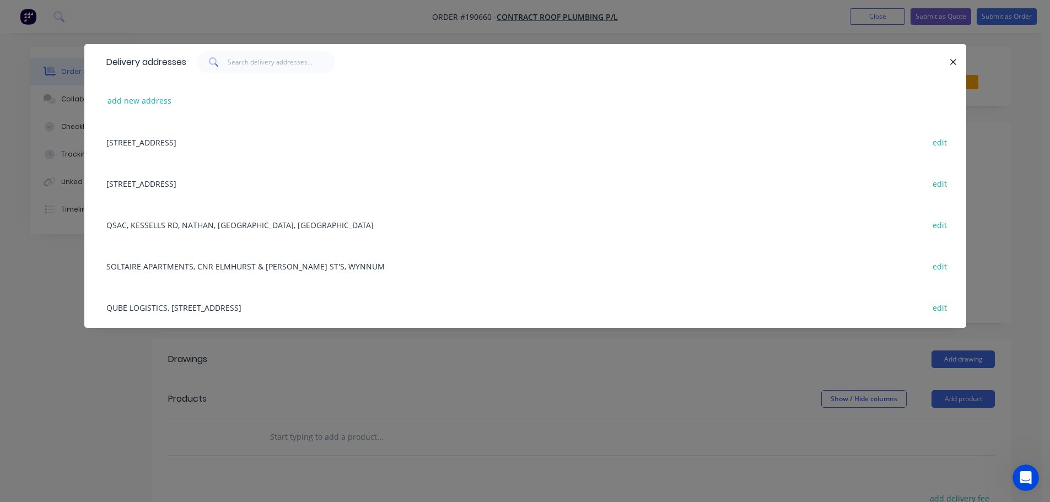
click at [949, 61] on button "button" at bounding box center [954, 62] width 14 height 14
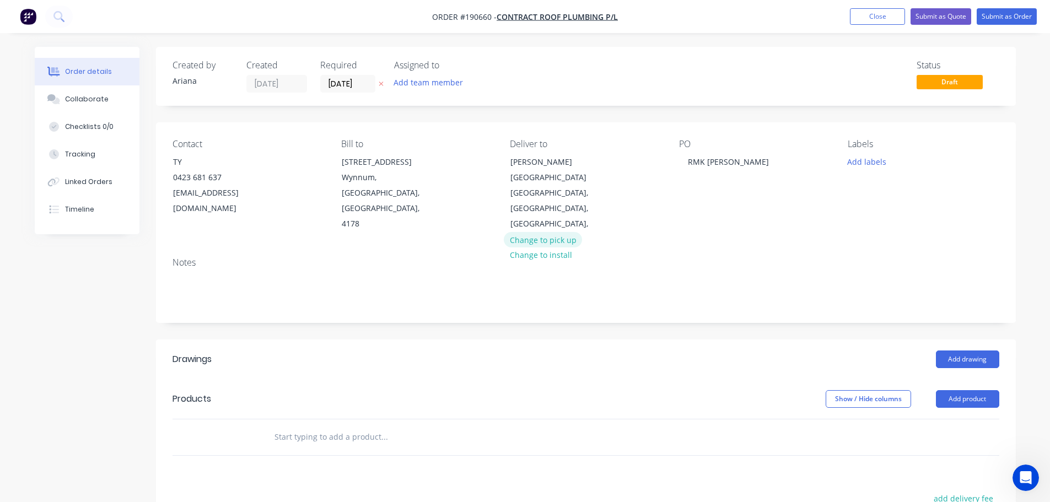
click at [549, 232] on button "Change to pick up" at bounding box center [543, 239] width 78 height 15
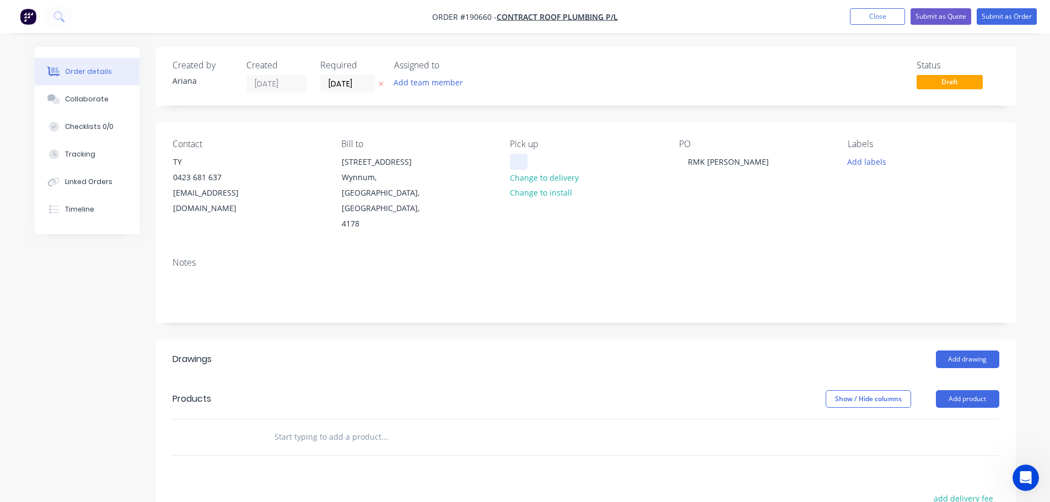
click at [515, 159] on div at bounding box center [519, 162] width 18 height 16
click at [600, 216] on div "Contact TY [PHONE_NUMBER] [EMAIL_ADDRESS][DOMAIN_NAME] Bill to [STREET_ADDRESS]…" at bounding box center [586, 185] width 860 height 126
click at [983, 351] on button "Add drawing" at bounding box center [967, 360] width 63 height 18
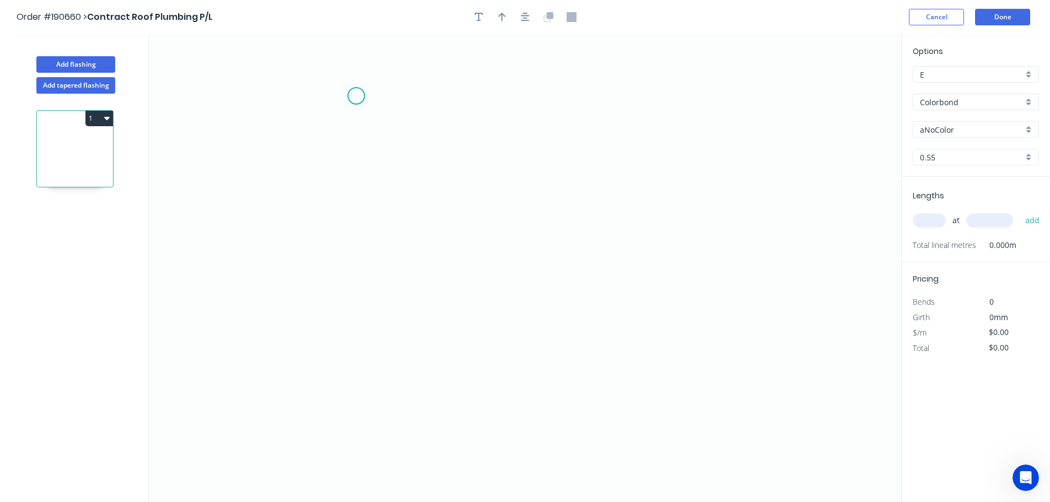
click at [356, 96] on icon "0" at bounding box center [525, 268] width 753 height 468
click at [346, 358] on icon "0" at bounding box center [525, 268] width 753 height 468
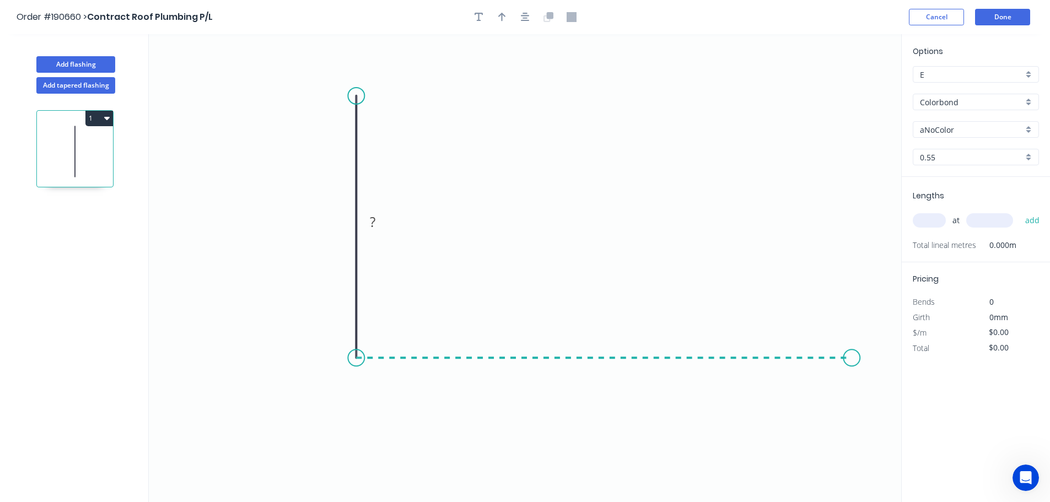
click at [852, 339] on icon "0 ?" at bounding box center [525, 268] width 753 height 468
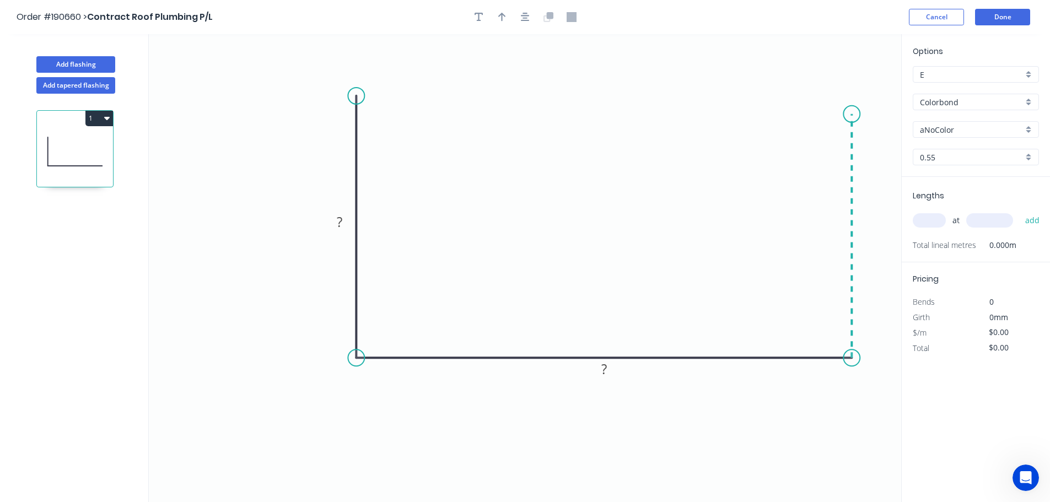
click at [841, 114] on icon "0 ? ?" at bounding box center [525, 268] width 753 height 468
click at [841, 114] on icon "0 ? ? ?" at bounding box center [525, 268] width 753 height 468
click at [343, 218] on rect at bounding box center [340, 222] width 22 height 15
click at [427, 221] on icon "0 320 784 300" at bounding box center [525, 268] width 753 height 468
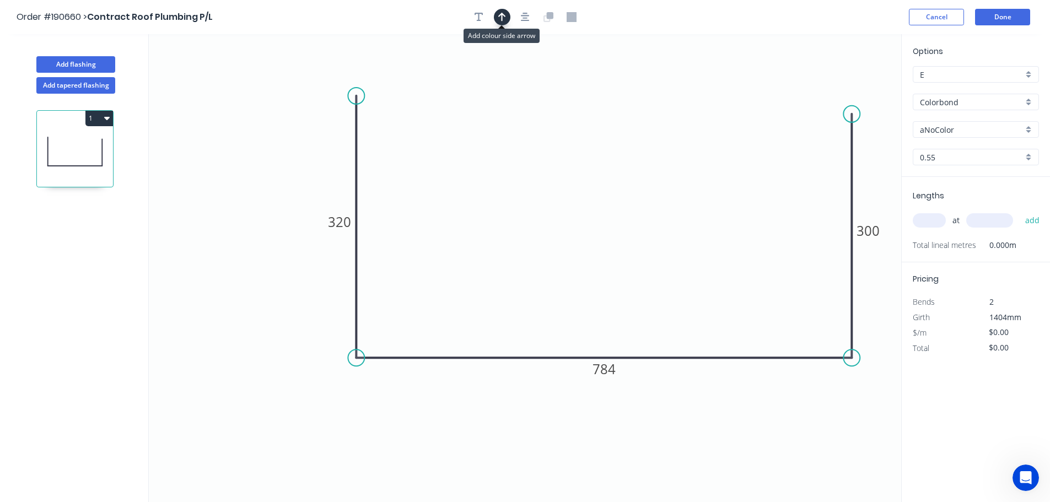
click at [502, 14] on icon "button" at bounding box center [502, 17] width 8 height 9
drag, startPoint x: 845, startPoint y: 87, endPoint x: 579, endPoint y: 159, distance: 275.9
click at [579, 159] on icon at bounding box center [580, 145] width 10 height 35
click at [1029, 103] on div "Colorbond" at bounding box center [976, 102] width 126 height 17
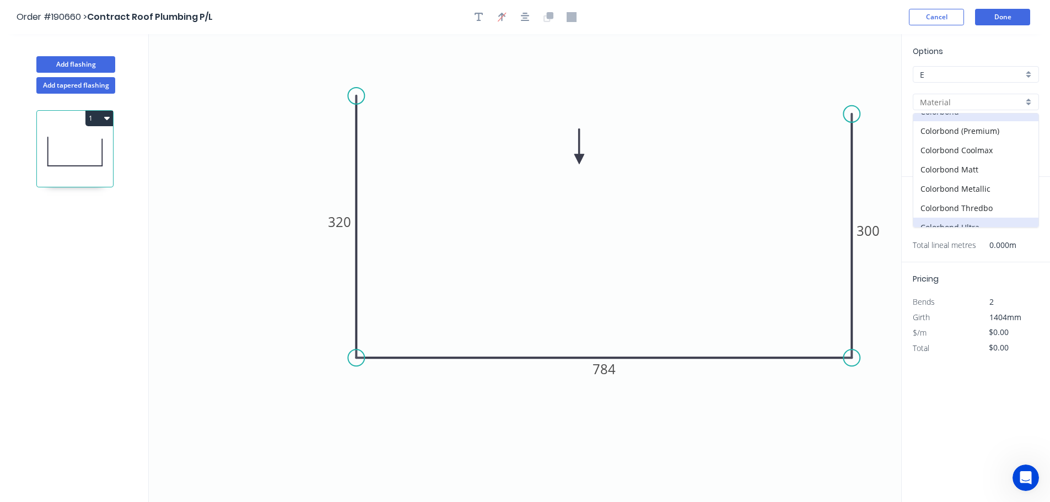
scroll to position [22, 0]
click at [1006, 219] on div "Colorbond Ultra" at bounding box center [976, 216] width 125 height 19
type input "Colorbond Ultra"
type input "Dover White"
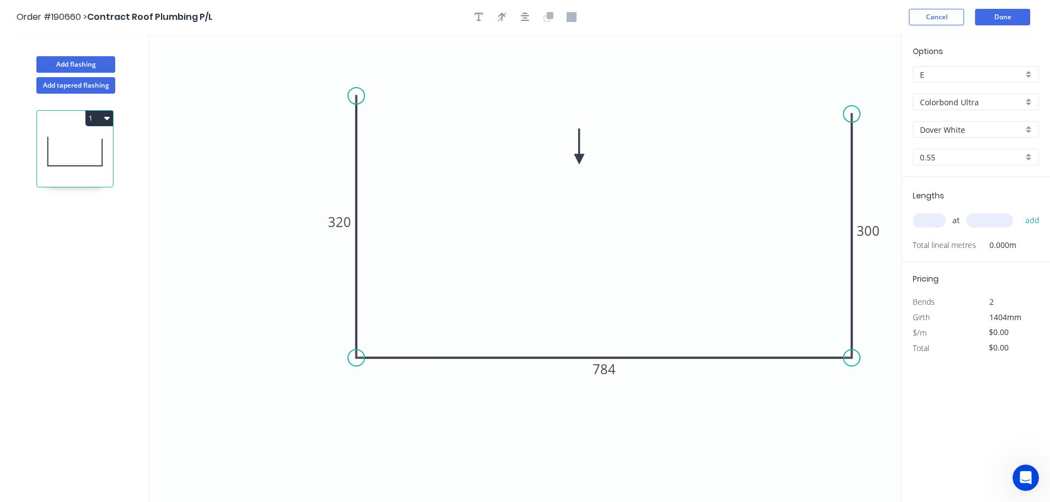
click at [1027, 125] on div "Dover White" at bounding box center [976, 129] width 126 height 17
click at [971, 226] on div "[PERSON_NAME]" at bounding box center [976, 227] width 125 height 19
type input "[PERSON_NAME]"
click at [936, 218] on input "text" at bounding box center [929, 220] width 33 height 14
type input "1"
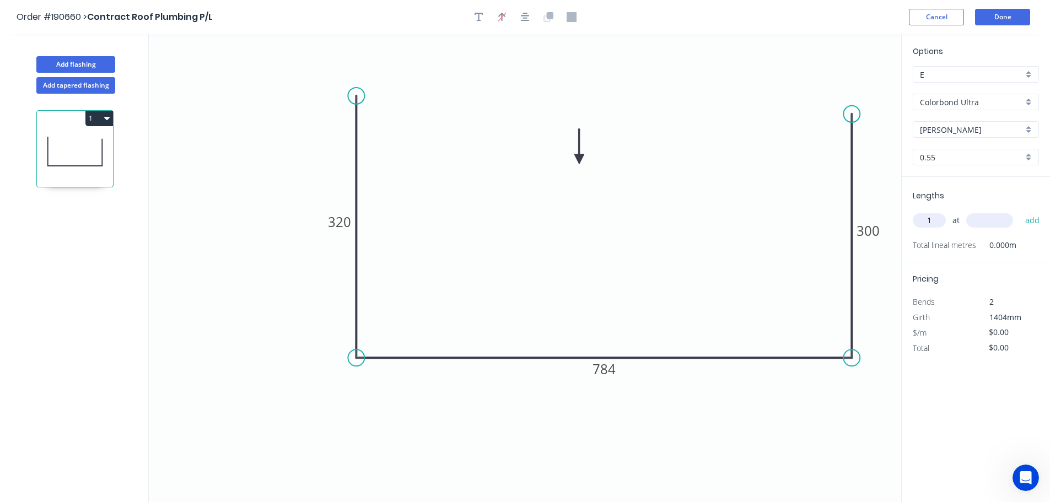
click at [991, 218] on input "text" at bounding box center [990, 220] width 47 height 14
type input "1200"
click at [1020, 211] on button "add" at bounding box center [1033, 220] width 26 height 19
click at [1012, 19] on button "Done" at bounding box center [1002, 17] width 55 height 17
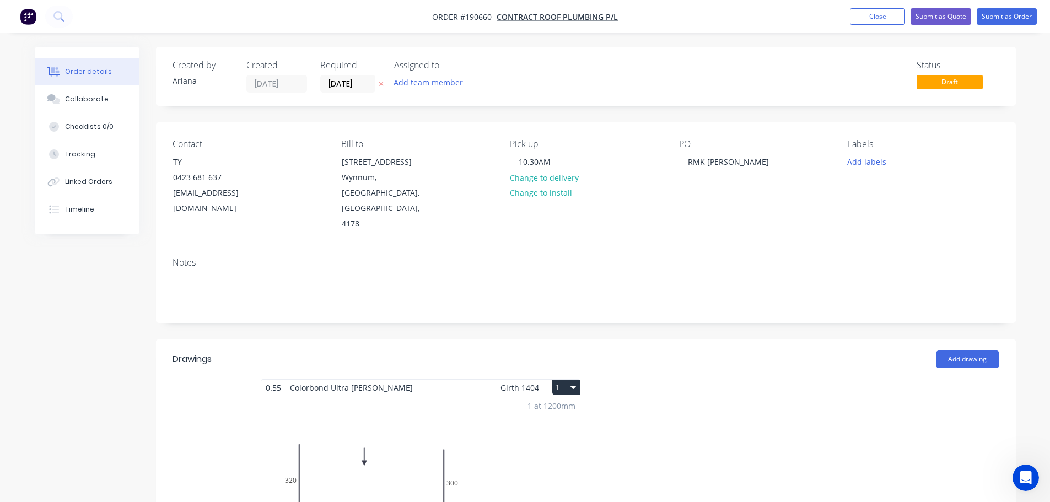
click at [571, 383] on icon "button" at bounding box center [574, 387] width 6 height 9
click at [547, 406] on div "Use larger box size" at bounding box center [527, 414] width 85 height 16
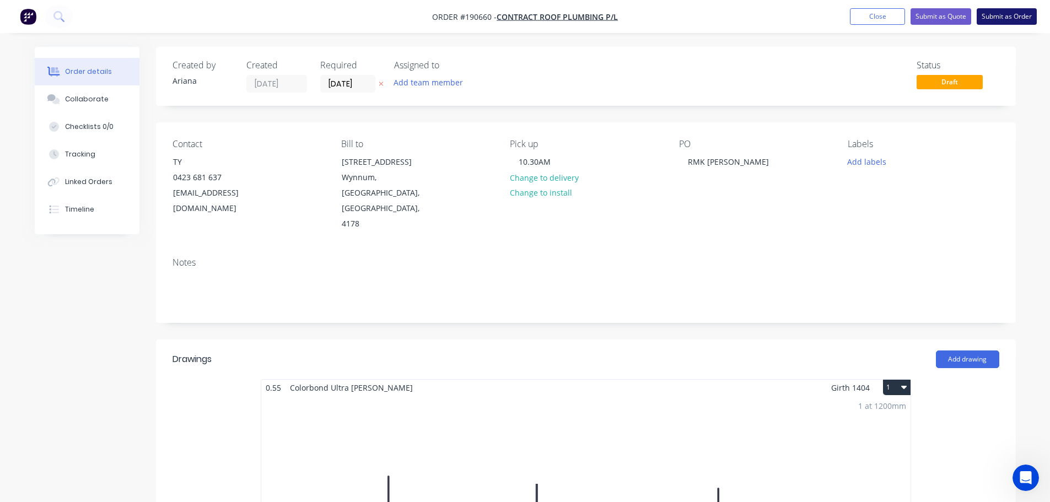
click at [1005, 12] on button "Submit as Order" at bounding box center [1007, 16] width 60 height 17
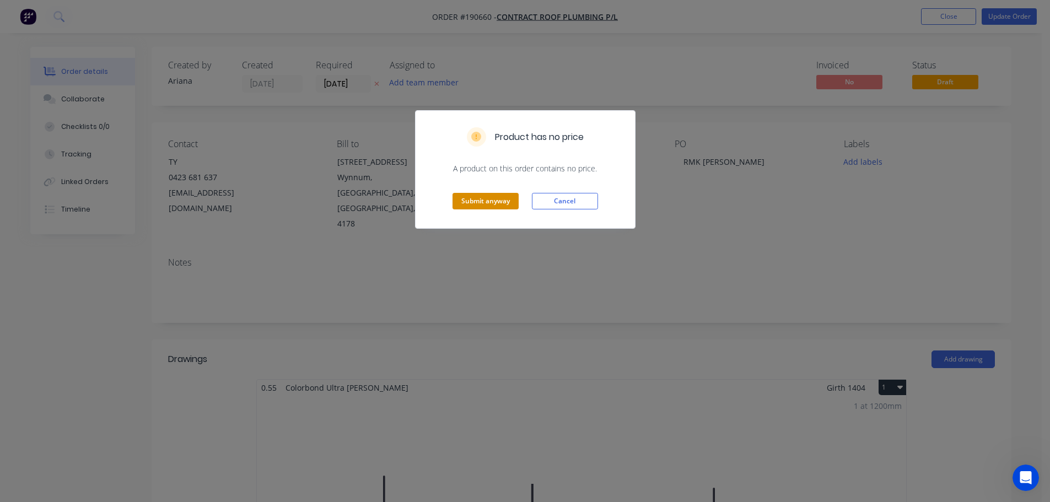
click at [485, 201] on button "Submit anyway" at bounding box center [486, 201] width 66 height 17
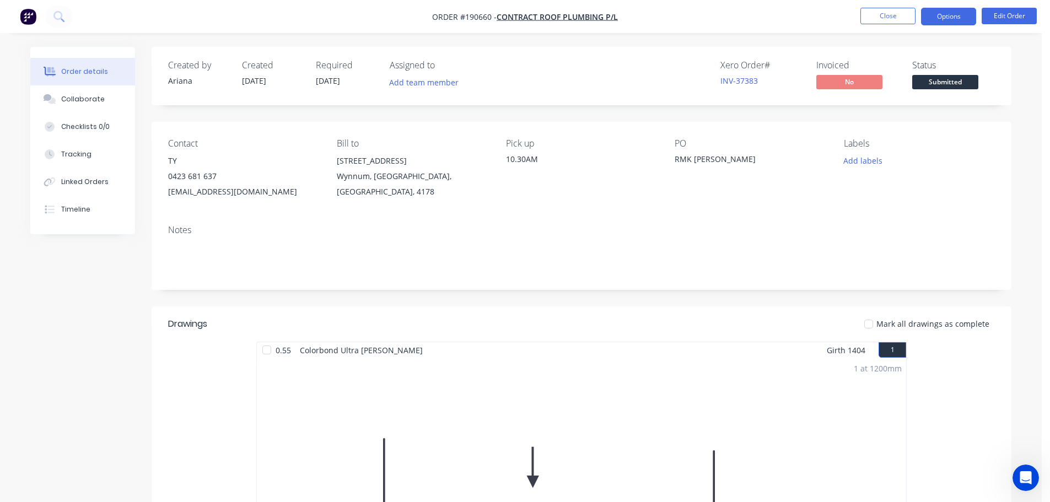
click at [937, 17] on button "Options" at bounding box center [948, 17] width 55 height 18
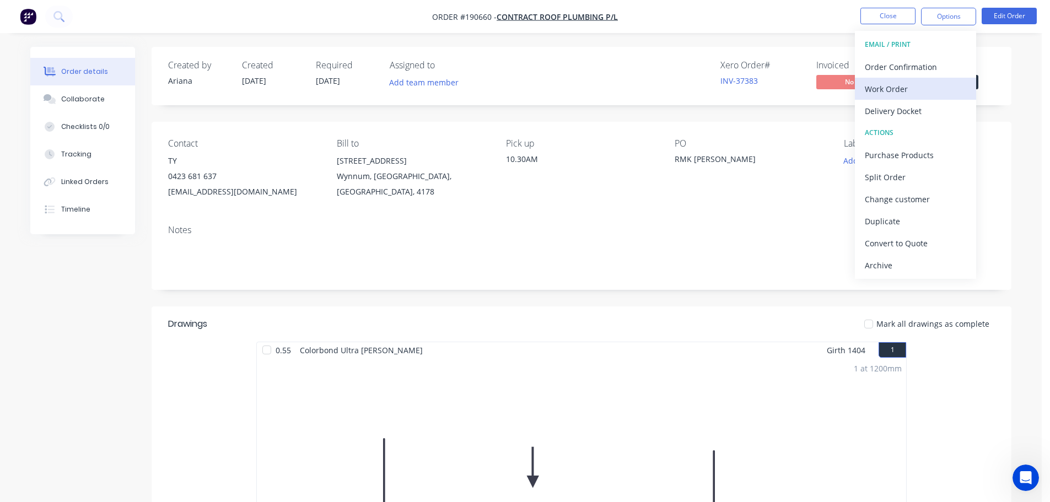
click at [908, 88] on div "Work Order" at bounding box center [915, 89] width 101 height 16
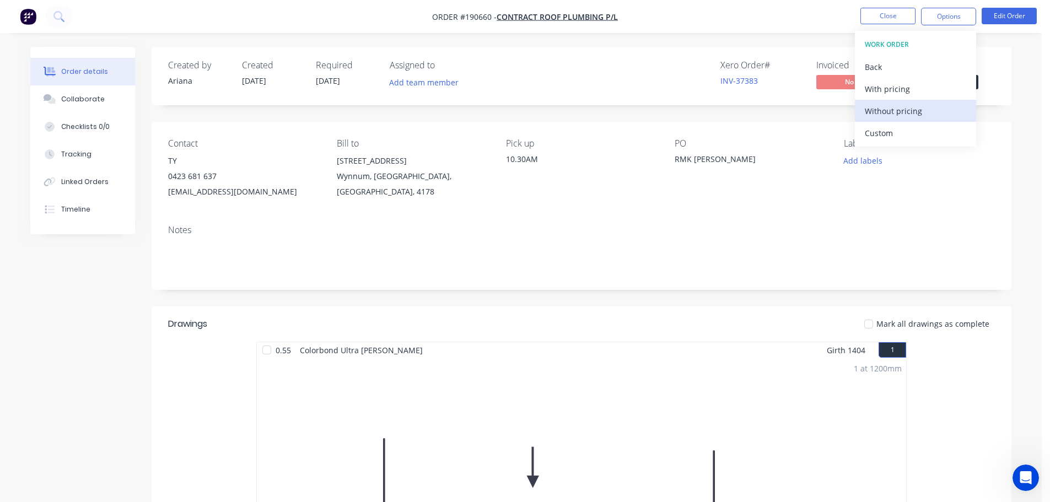
click at [890, 109] on div "Without pricing" at bounding box center [915, 111] width 101 height 16
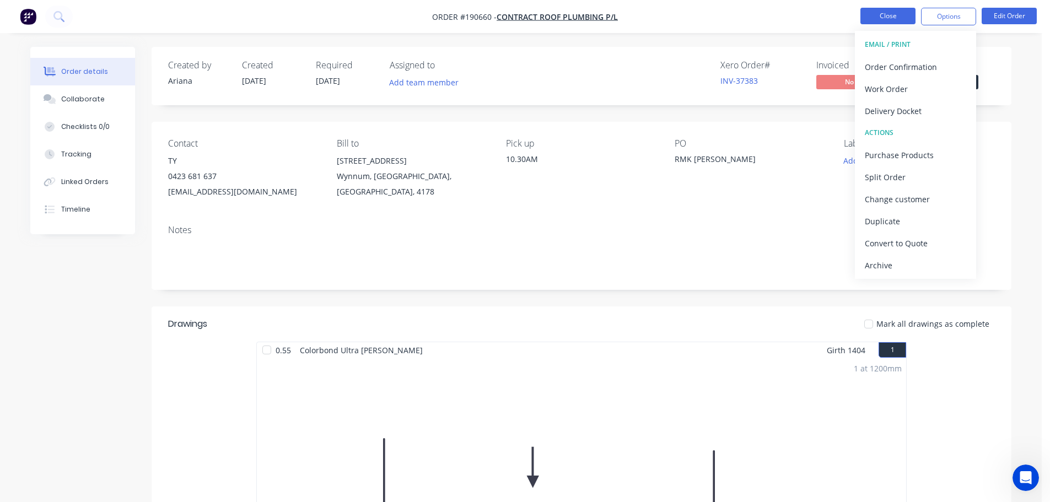
click at [879, 15] on button "Close" at bounding box center [888, 16] width 55 height 17
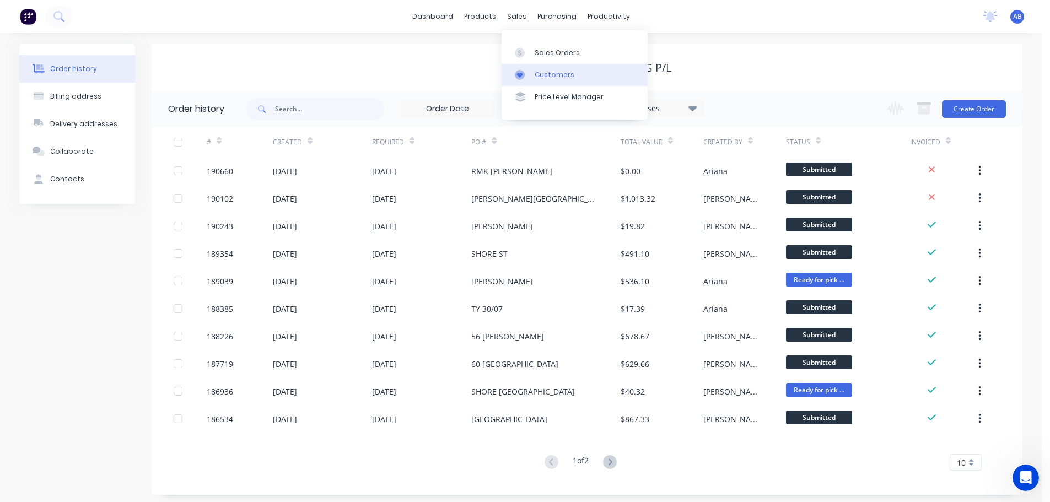
click at [545, 70] on div "Customers" at bounding box center [555, 75] width 40 height 10
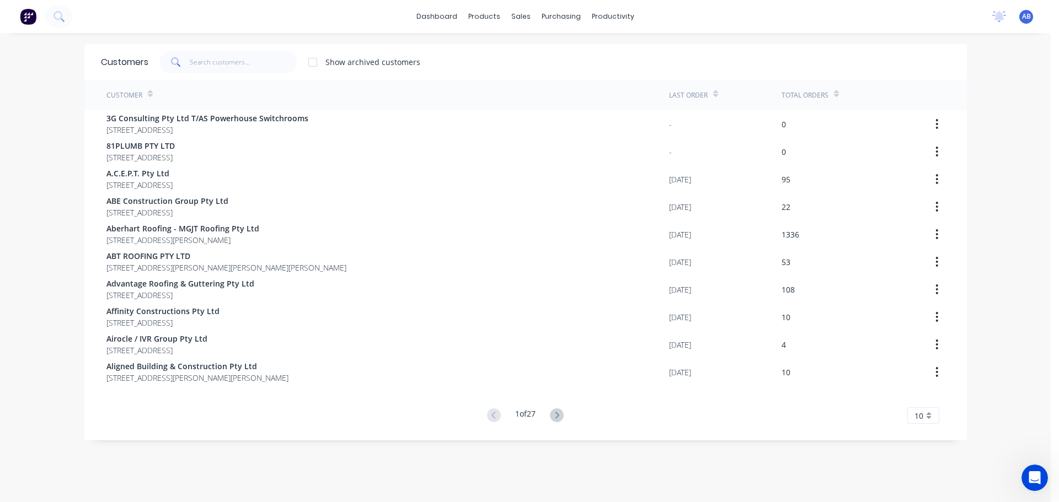
click at [729, 24] on div "dashboard products sales purchasing productivity dashboard products Product Cat…" at bounding box center [525, 16] width 1050 height 33
click at [241, 61] on input "text" at bounding box center [244, 62] width 108 height 22
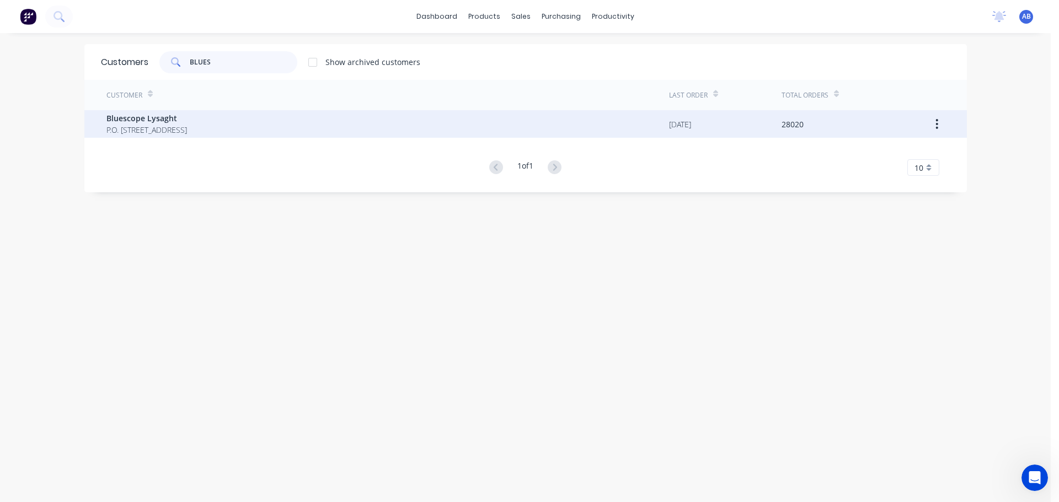
type input "BLUES"
click at [175, 126] on span "P.O. [STREET_ADDRESS]" at bounding box center [146, 130] width 80 height 12
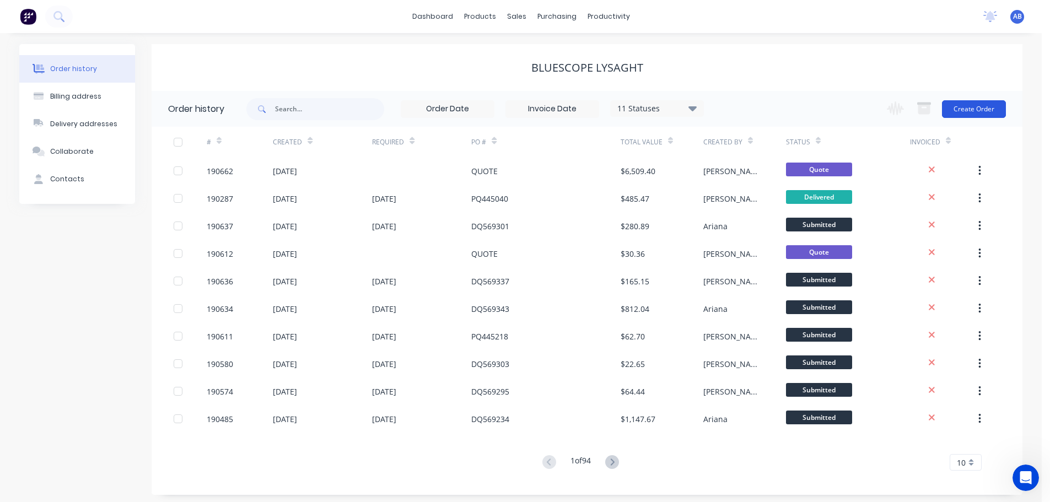
click at [976, 110] on button "Create Order" at bounding box center [974, 109] width 64 height 18
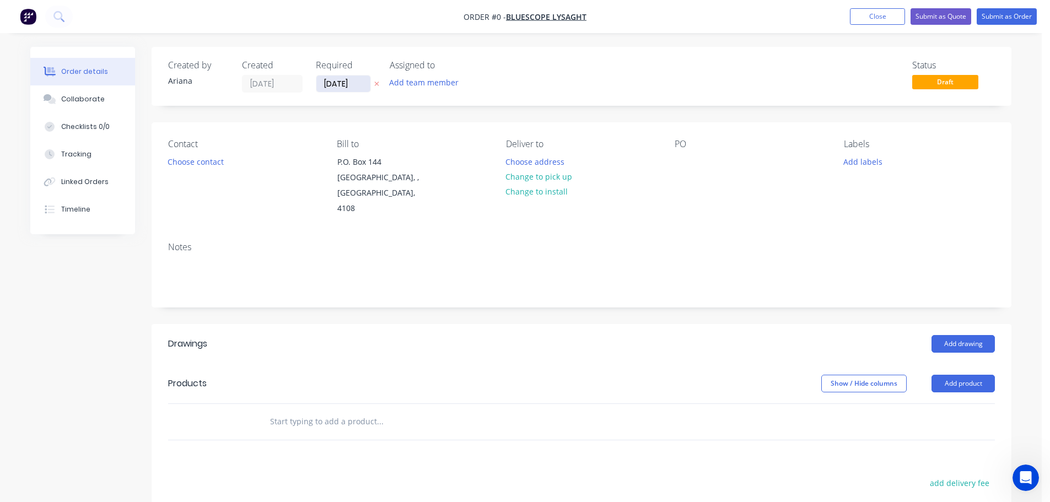
click at [341, 87] on input "[DATE]" at bounding box center [343, 84] width 54 height 17
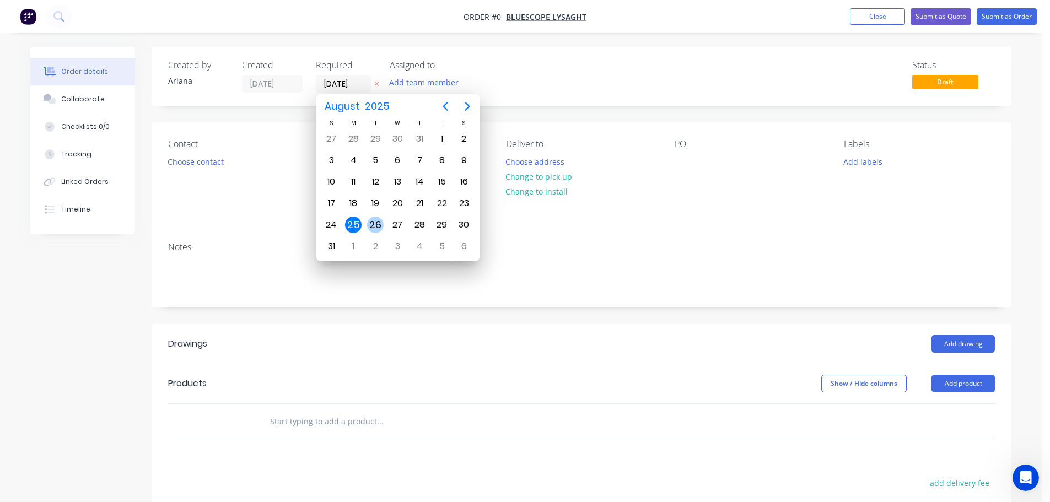
click at [371, 224] on div "26" at bounding box center [375, 225] width 17 height 17
type input "[DATE]"
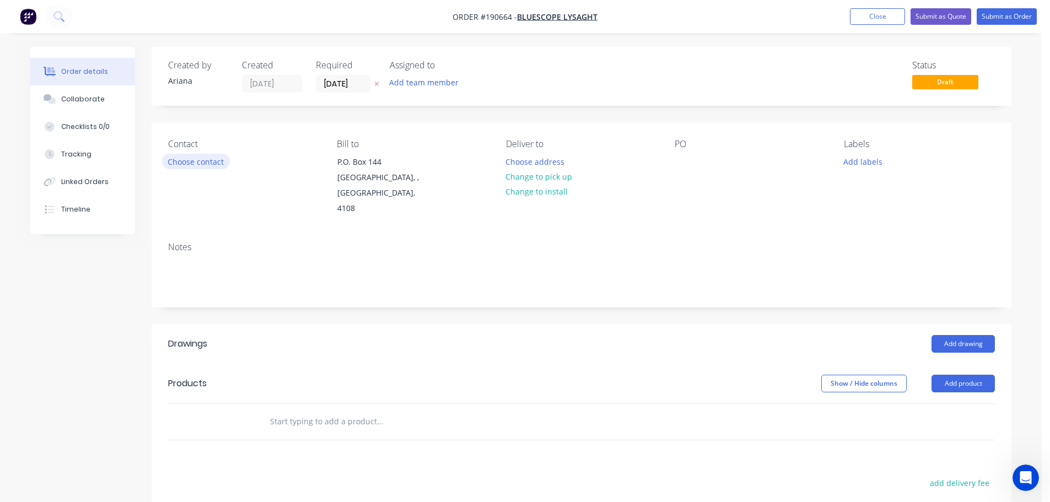
click at [196, 158] on button "Choose contact" at bounding box center [196, 161] width 68 height 15
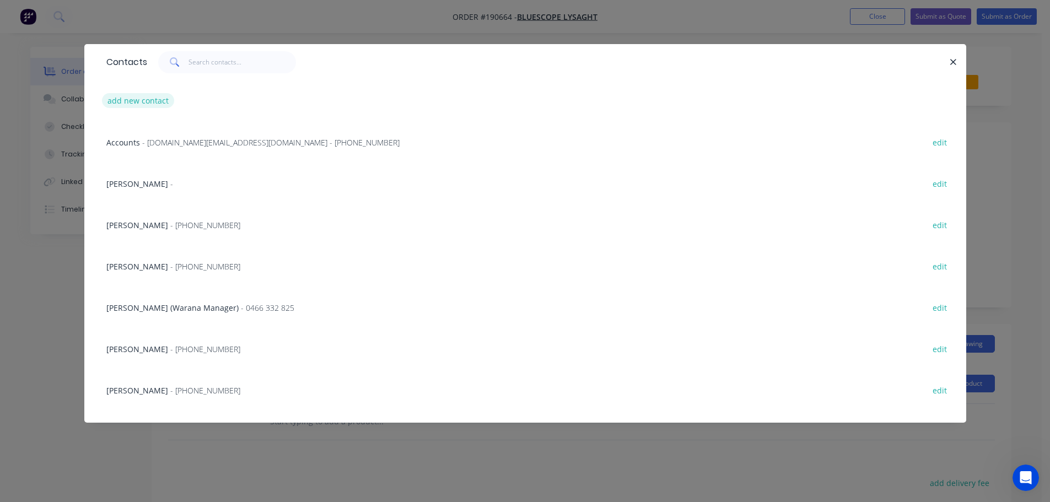
click at [137, 98] on button "add new contact" at bounding box center [138, 100] width 73 height 15
select select "AU"
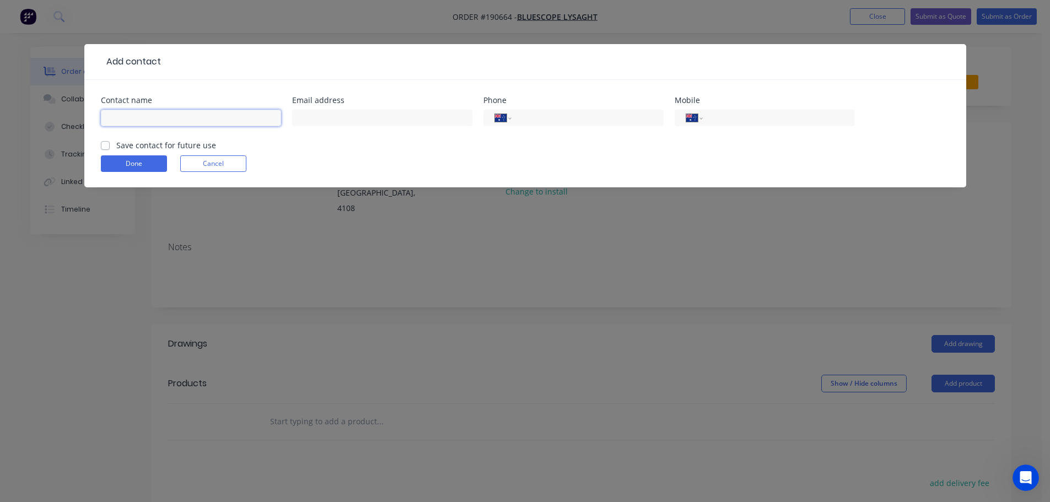
click at [137, 115] on input "text" at bounding box center [191, 118] width 180 height 17
type input "[PERSON_NAME]"
click at [739, 117] on input "tel" at bounding box center [777, 118] width 132 height 13
type input "0402 799 993"
drag, startPoint x: 129, startPoint y: 168, endPoint x: 320, endPoint y: 174, distance: 190.9
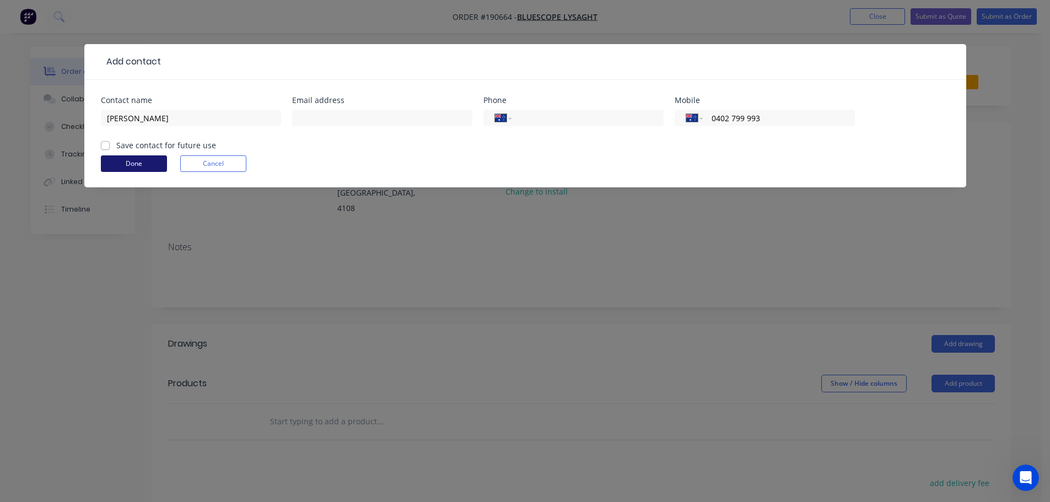
click at [130, 168] on button "Done" at bounding box center [134, 163] width 66 height 17
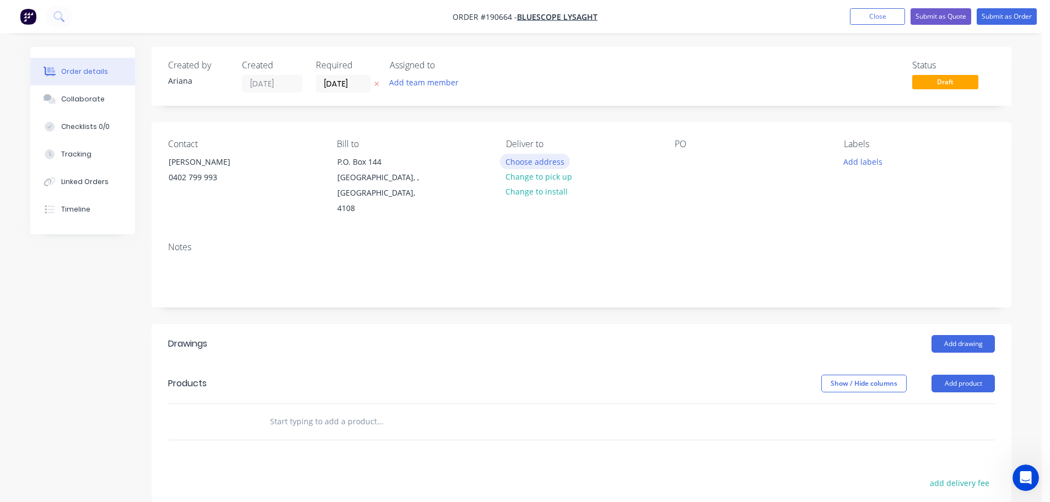
click at [541, 159] on button "Choose address" at bounding box center [535, 161] width 71 height 15
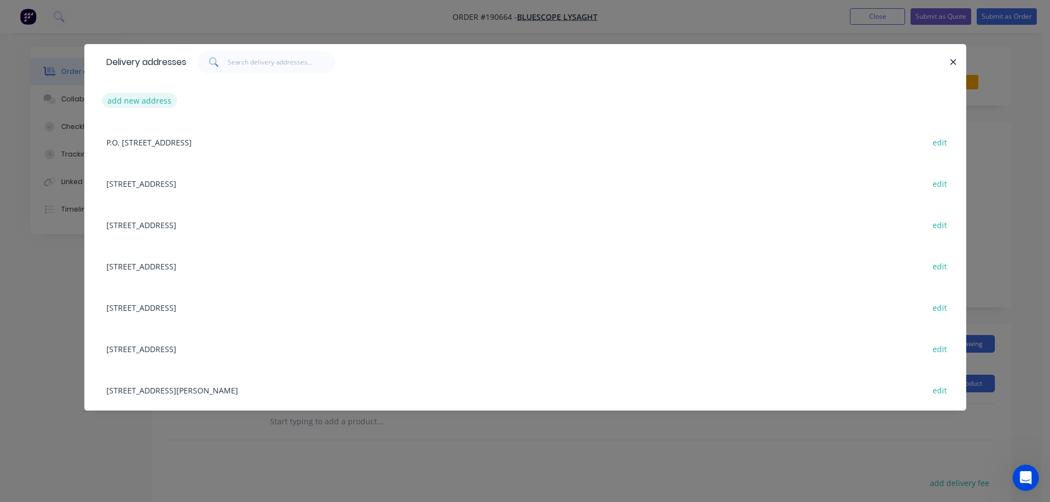
click at [141, 100] on button "add new address" at bounding box center [140, 100] width 76 height 15
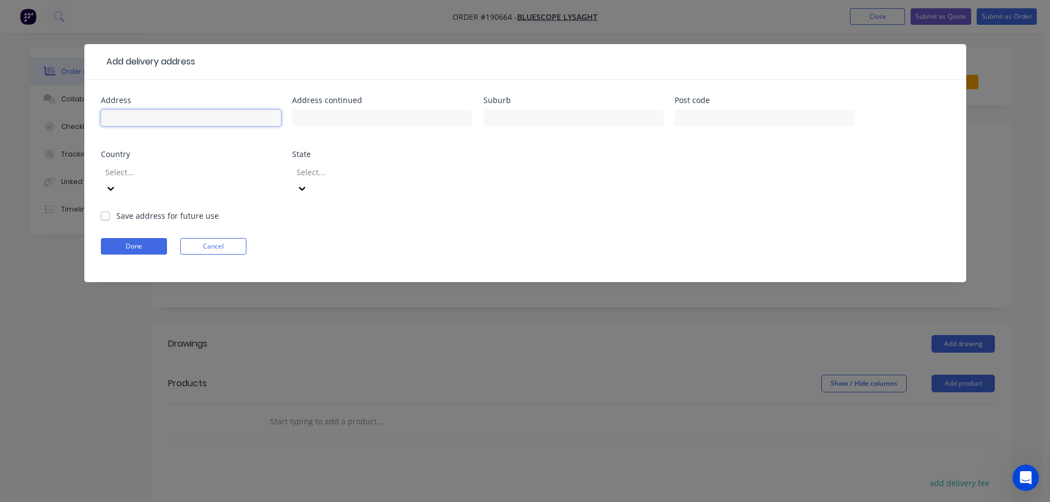
click at [132, 120] on input "text" at bounding box center [191, 118] width 180 height 17
type input "CNR SURF PARADE AND [PERSON_NAME][GEOGRAPHIC_DATA]"
type input "BROADBEACH"
type input "4218"
click at [656, 182] on div "Address CNR [GEOGRAPHIC_DATA][PERSON_NAME] Address continued Suburb BROADBEACH …" at bounding box center [525, 153] width 849 height 114
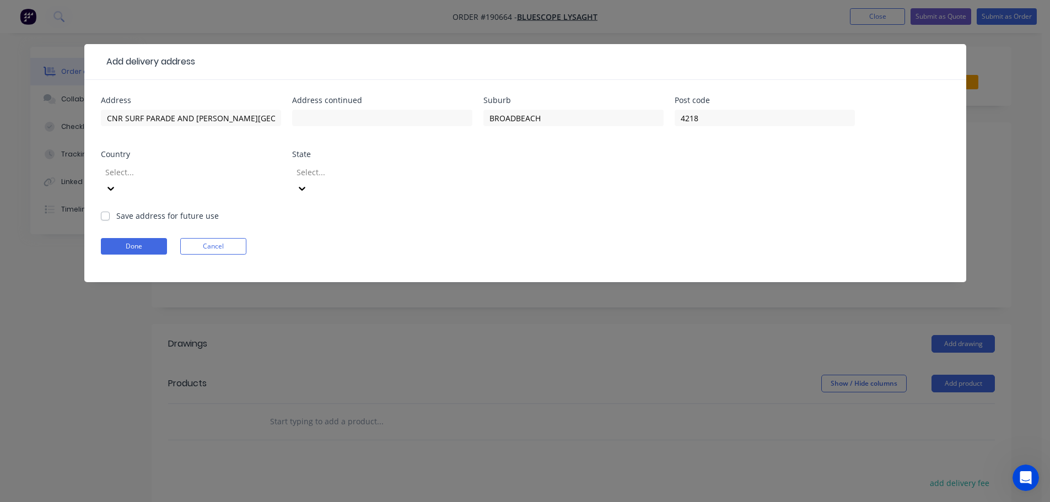
click at [116, 183] on icon at bounding box center [110, 188] width 11 height 11
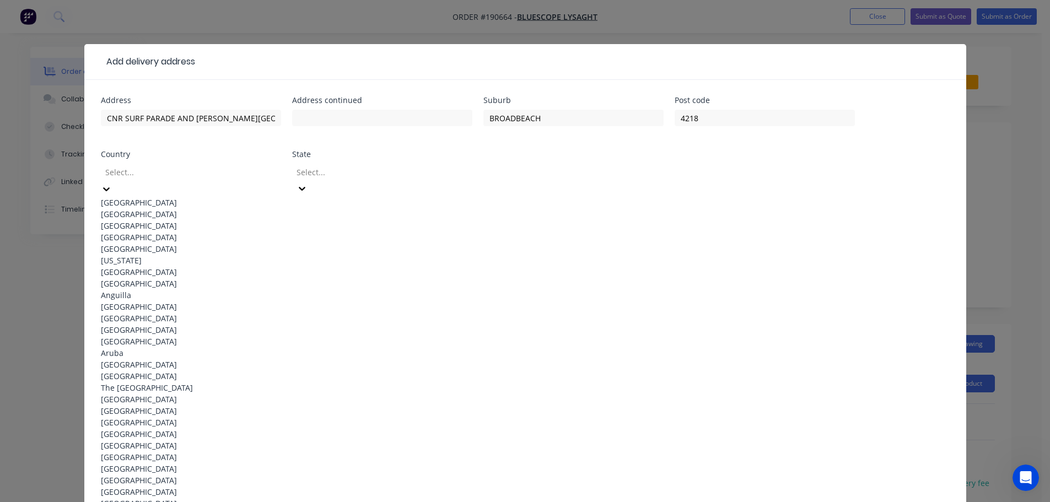
click at [139, 200] on div "[GEOGRAPHIC_DATA]" at bounding box center [191, 203] width 180 height 12
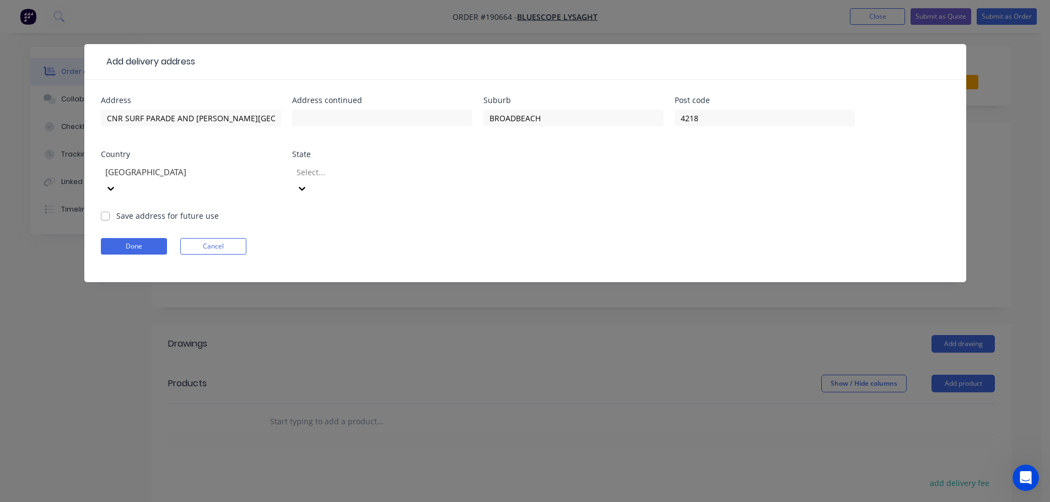
click at [308, 183] on icon at bounding box center [302, 188] width 11 height 11
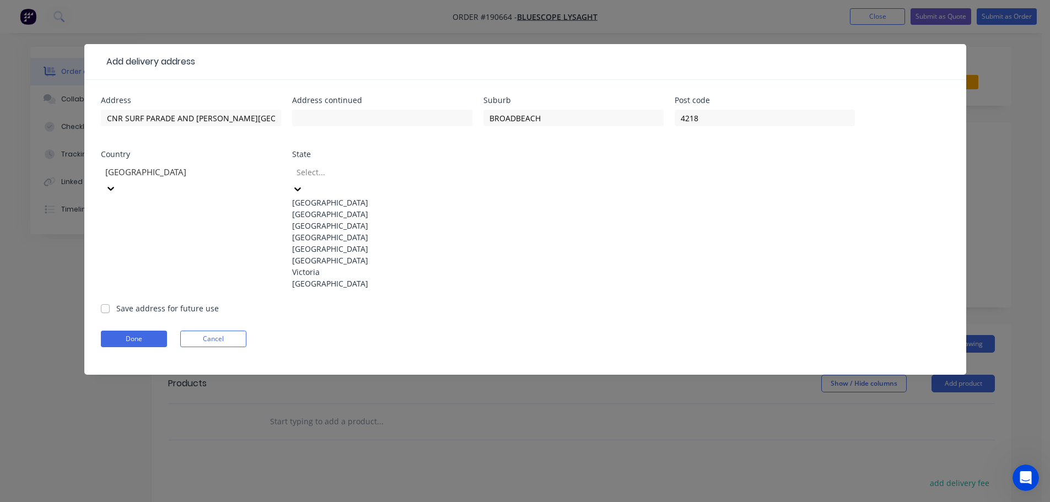
click at [343, 243] on div "[GEOGRAPHIC_DATA]" at bounding box center [382, 238] width 180 height 12
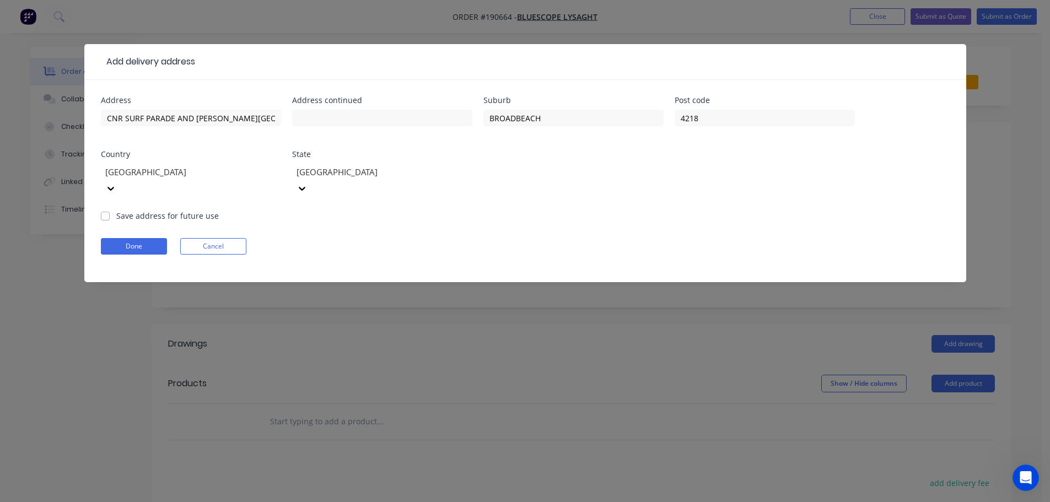
click at [547, 205] on form "Address CNR [GEOGRAPHIC_DATA][PERSON_NAME] Address continued Suburb BROADBEACH …" at bounding box center [525, 189] width 849 height 186
click at [132, 238] on button "Done" at bounding box center [134, 246] width 66 height 17
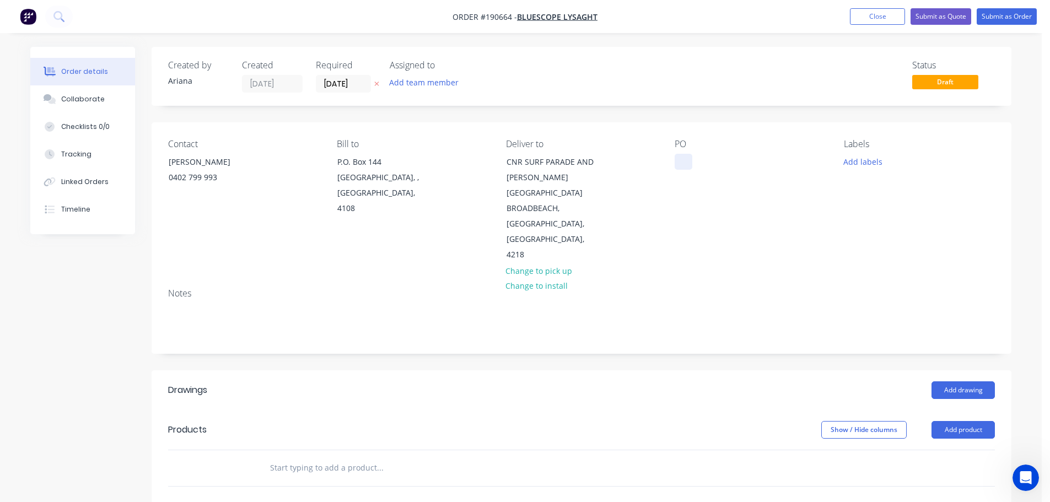
click at [684, 160] on div at bounding box center [684, 162] width 18 height 16
click at [967, 421] on button "Add product" at bounding box center [963, 430] width 63 height 18
click at [948, 450] on div "Product catalogue" at bounding box center [942, 458] width 85 height 16
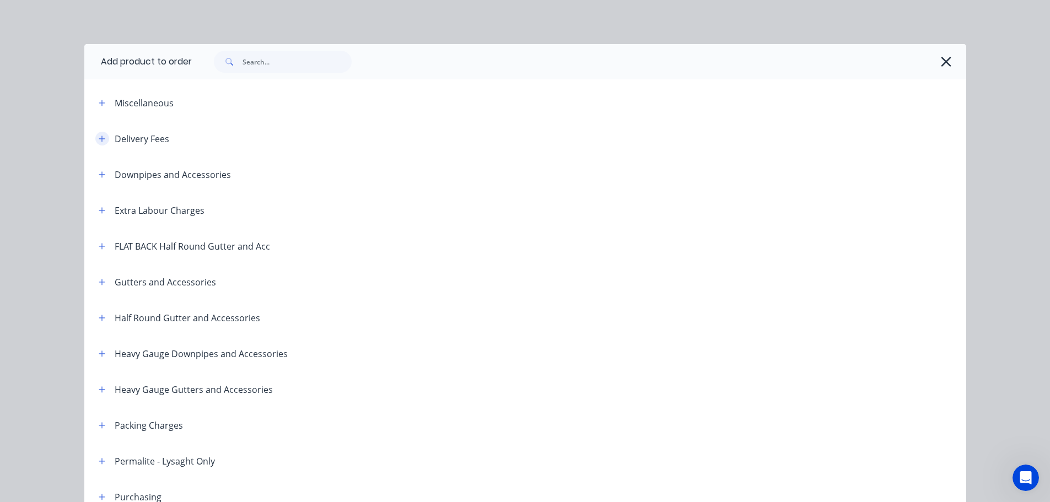
click at [99, 135] on icon "button" at bounding box center [102, 139] width 7 height 8
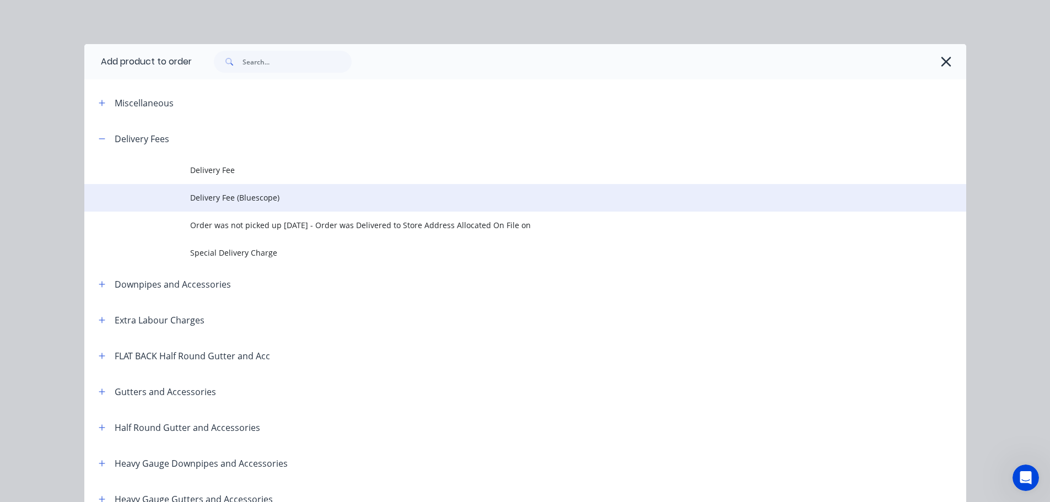
click at [278, 195] on span "Delivery Fee (Bluescope)" at bounding box center [500, 198] width 621 height 12
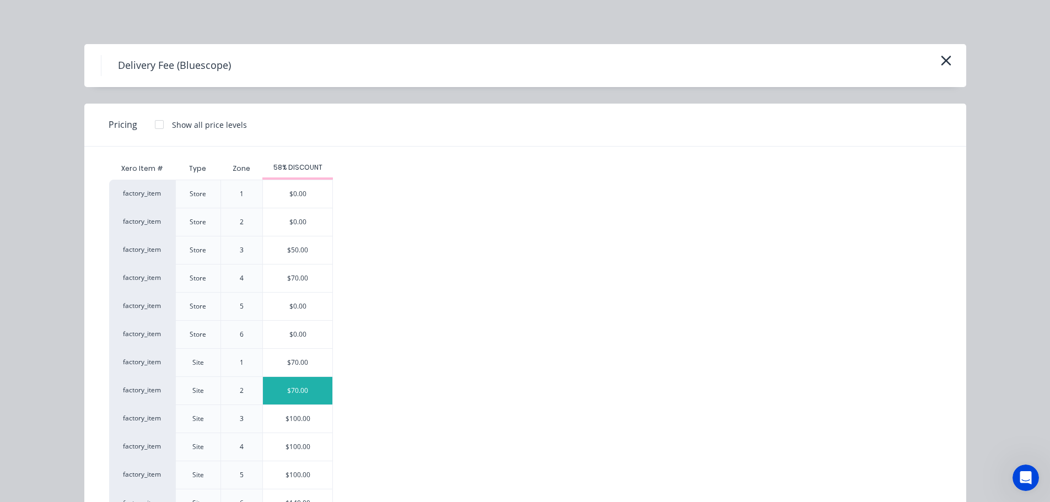
click at [296, 385] on div "$70.00" at bounding box center [297, 391] width 69 height 28
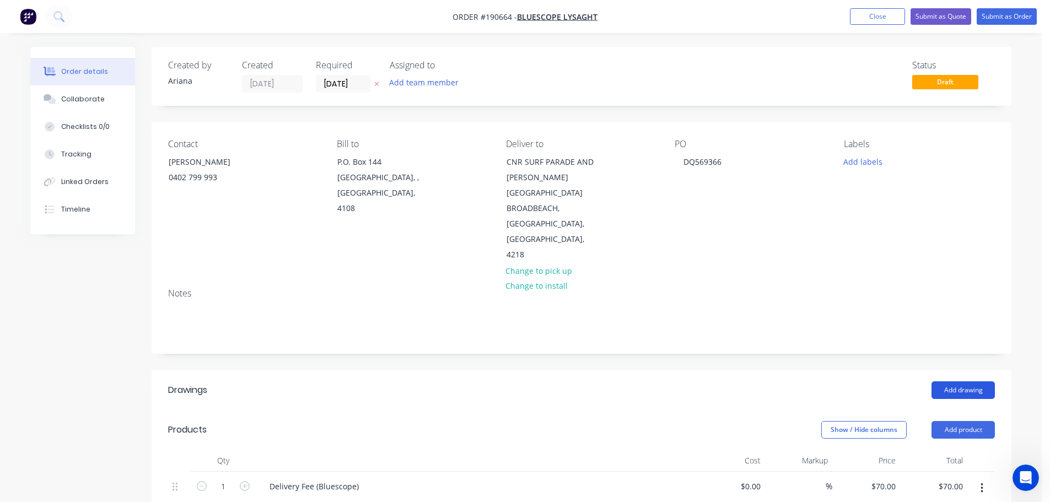
click at [978, 382] on button "Add drawing" at bounding box center [963, 391] width 63 height 18
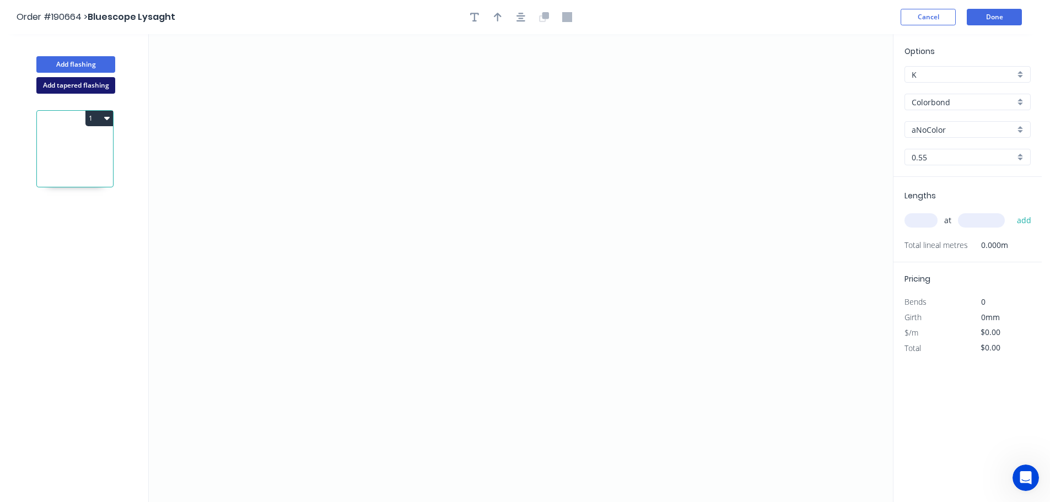
click at [55, 84] on button "Add tapered flashing" at bounding box center [75, 85] width 79 height 17
click at [189, 132] on icon "0" at bounding box center [521, 151] width 744 height 234
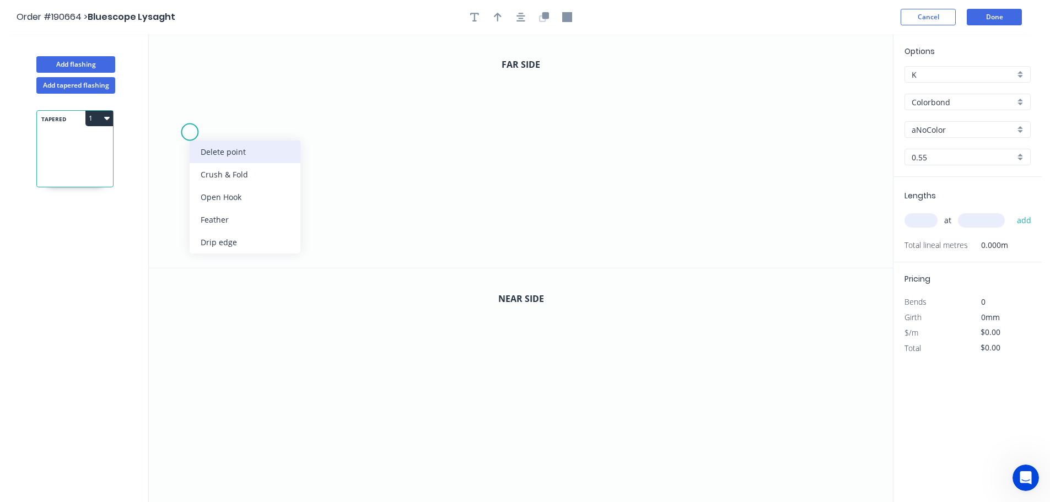
click at [221, 148] on div "Delete point" at bounding box center [245, 152] width 111 height 23
click at [195, 91] on icon "0" at bounding box center [521, 151] width 744 height 234
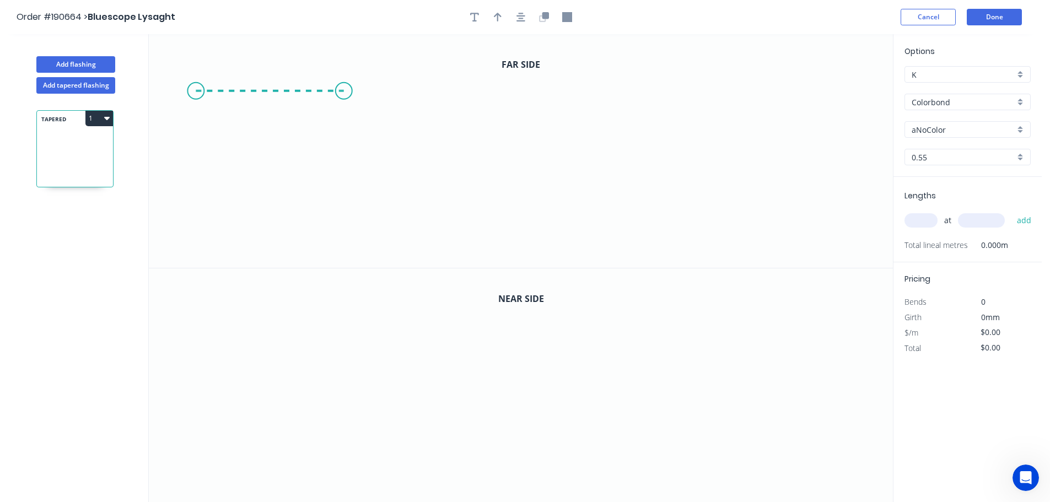
click at [343, 89] on icon "0" at bounding box center [521, 151] width 744 height 234
click at [346, 233] on icon "0 ?" at bounding box center [521, 151] width 744 height 234
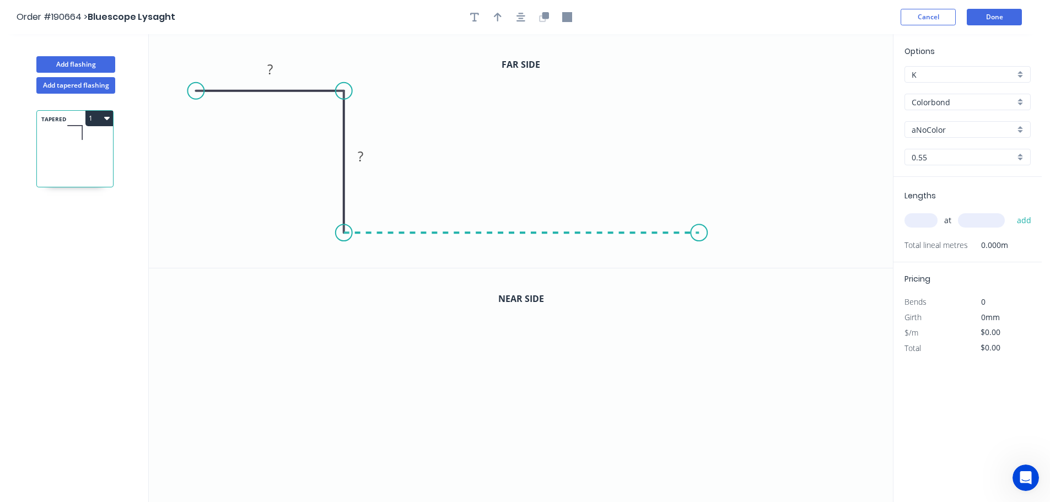
click at [700, 241] on icon "0 ? ?" at bounding box center [521, 151] width 744 height 234
click at [704, 137] on icon "0 ? ? ?" at bounding box center [521, 151] width 744 height 234
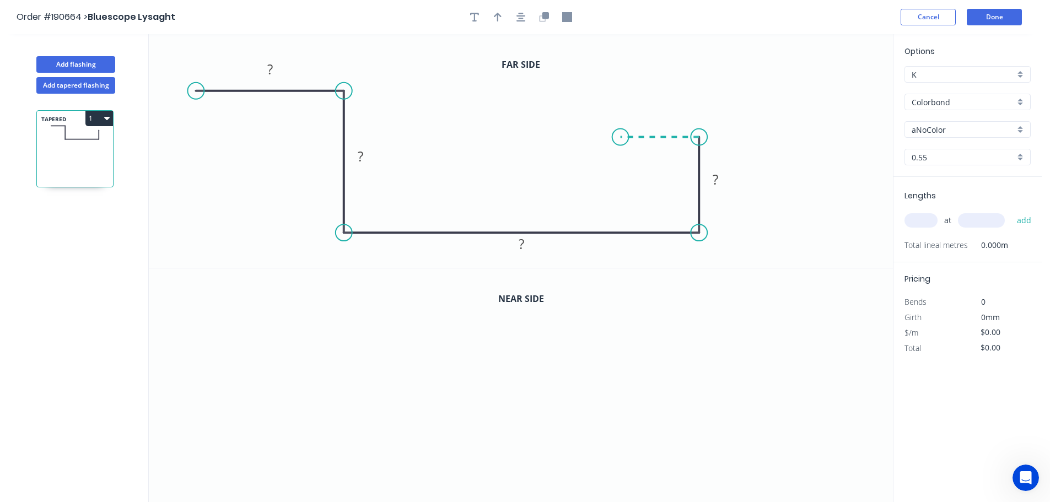
click at [621, 137] on icon at bounding box center [660, 137] width 79 height 0
click at [622, 49] on icon "0 ? ? ? ? ?" at bounding box center [521, 151] width 744 height 234
click at [622, 49] on circle at bounding box center [621, 49] width 17 height 17
drag, startPoint x: 197, startPoint y: 92, endPoint x: 222, endPoint y: 92, distance: 24.8
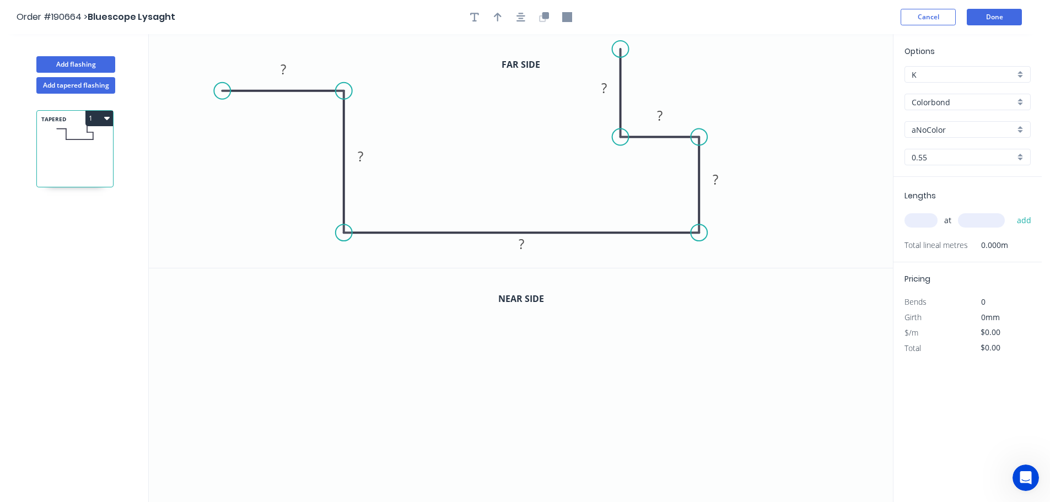
click at [222, 92] on circle at bounding box center [222, 91] width 17 height 17
click at [284, 66] on tspan "?" at bounding box center [284, 69] width 6 height 18
click at [447, 149] on icon "0 90 ? ? ? ? ?" at bounding box center [521, 151] width 744 height 234
click at [412, 180] on icon "0 90 ? ? ? ? ?" at bounding box center [521, 151] width 744 height 234
click at [364, 155] on rect at bounding box center [361, 157] width 22 height 15
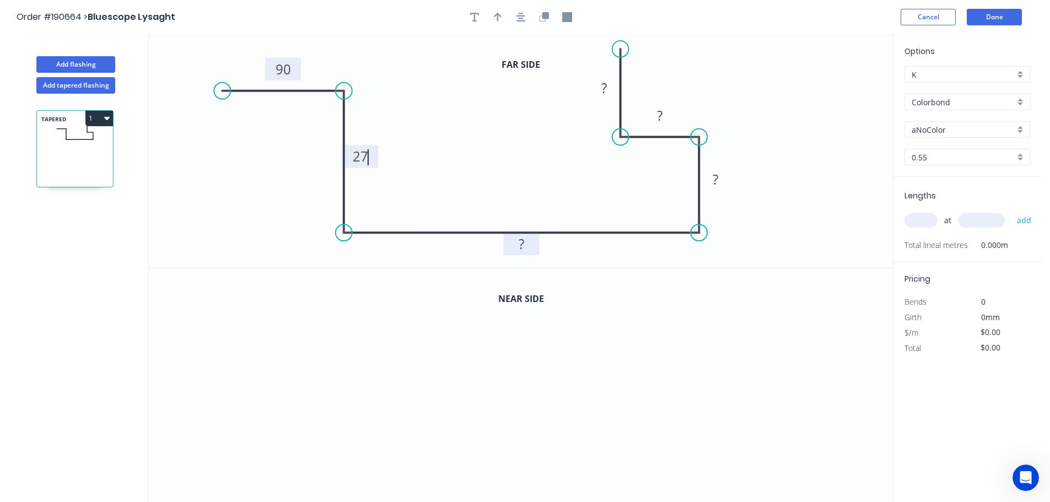
click at [522, 241] on tspan "?" at bounding box center [522, 244] width 6 height 18
click at [718, 179] on tspan "?" at bounding box center [716, 179] width 6 height 18
click at [664, 116] on rect at bounding box center [660, 116] width 22 height 15
click at [608, 84] on rect at bounding box center [604, 88] width 22 height 15
click at [737, 79] on icon "0 90 27 123 50 40 100" at bounding box center [521, 151] width 744 height 234
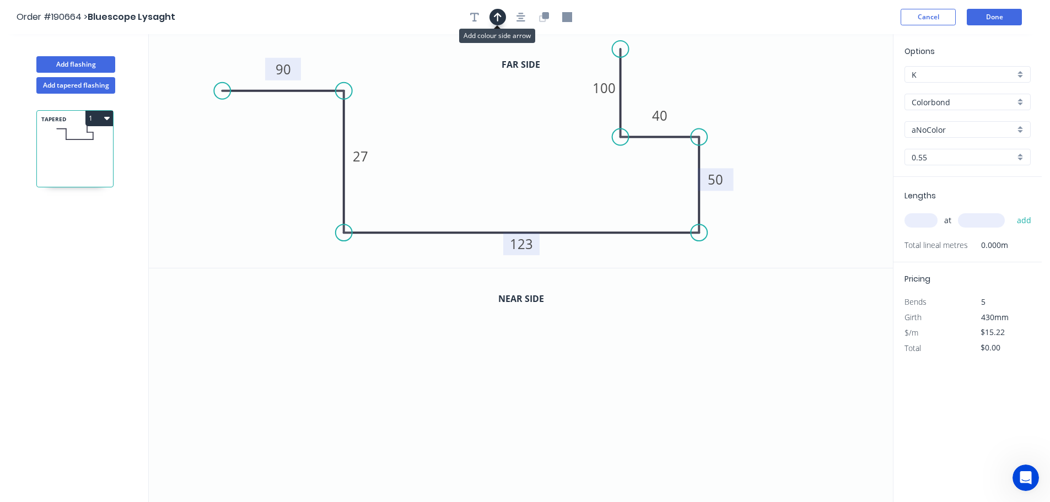
click at [497, 14] on icon "button" at bounding box center [498, 17] width 8 height 9
drag, startPoint x: 837, startPoint y: 87, endPoint x: 793, endPoint y: 159, distance: 83.9
click at [799, 155] on icon at bounding box center [804, 137] width 10 height 35
click at [793, 159] on icon at bounding box center [793, 145] width 10 height 35
click at [545, 15] on icon "button" at bounding box center [546, 15] width 7 height 7
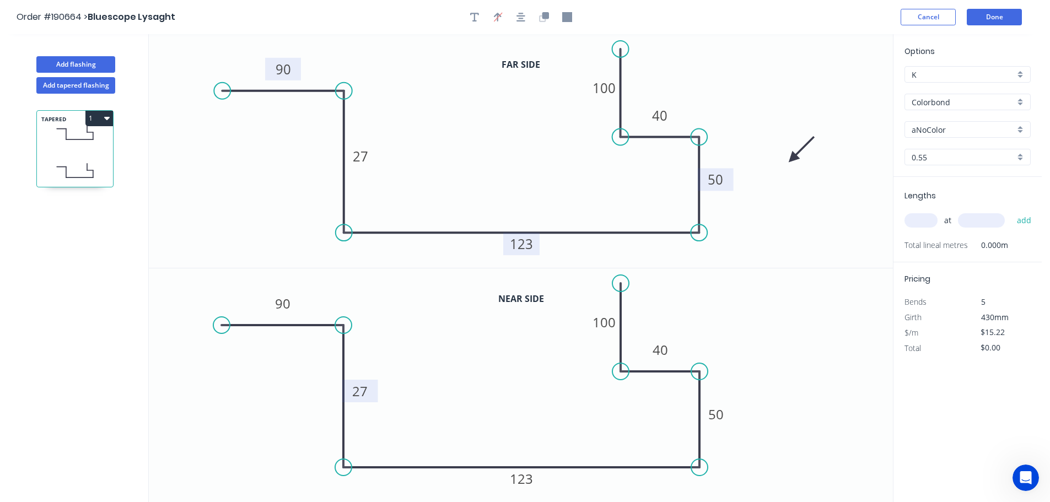
click at [362, 389] on tspan "27" at bounding box center [359, 391] width 15 height 18
click at [453, 404] on icon "0 90 320 123 50 40 100" at bounding box center [521, 386] width 744 height 234
type input "$22.20"
click at [813, 381] on icon "0 90 320 123 50 40 100" at bounding box center [521, 386] width 744 height 234
click at [1022, 128] on div "aNoColor" at bounding box center [968, 129] width 126 height 17
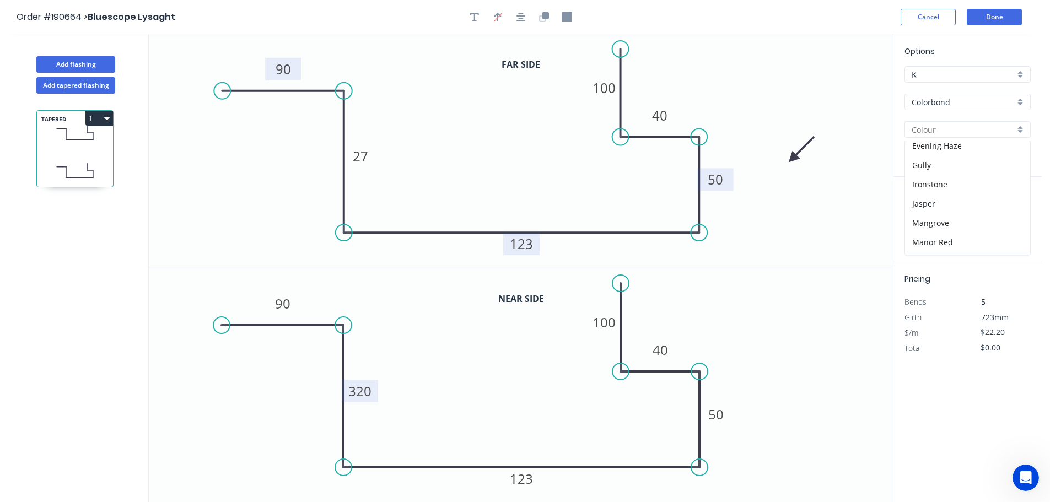
scroll to position [178, 0]
click at [983, 184] on div "Jasper" at bounding box center [967, 184] width 125 height 19
type input "Jasper"
click at [925, 219] on input "text" at bounding box center [921, 220] width 33 height 14
type input "1"
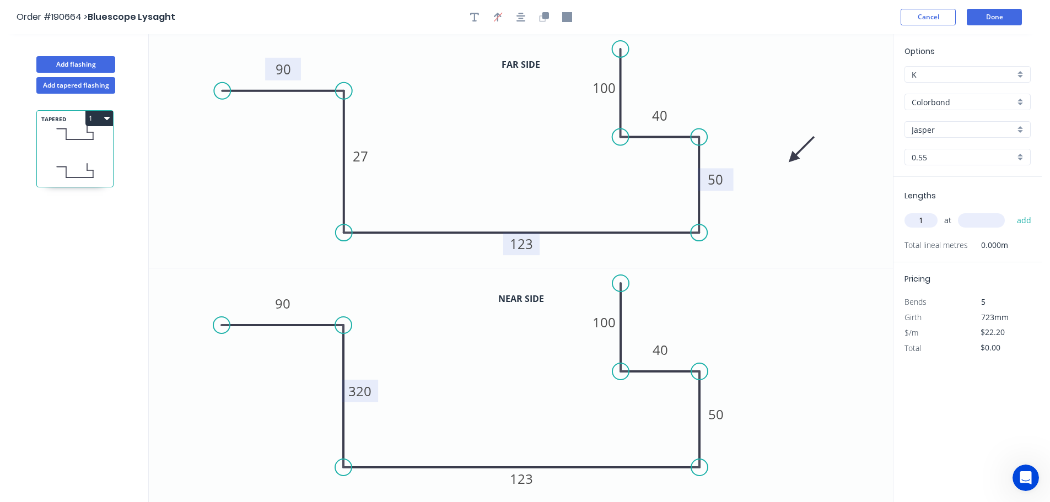
click at [994, 221] on input "text" at bounding box center [981, 220] width 47 height 14
type input "3700"
click at [1012, 211] on button "add" at bounding box center [1025, 220] width 26 height 19
click at [98, 116] on button "1" at bounding box center [99, 118] width 28 height 15
click at [89, 143] on div "Duplicate" at bounding box center [60, 146] width 85 height 16
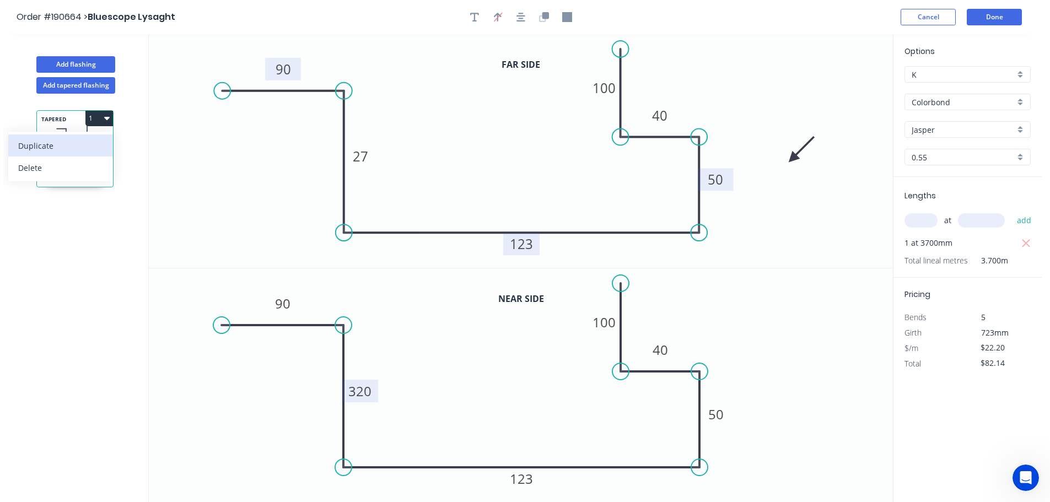
type input "$0.00"
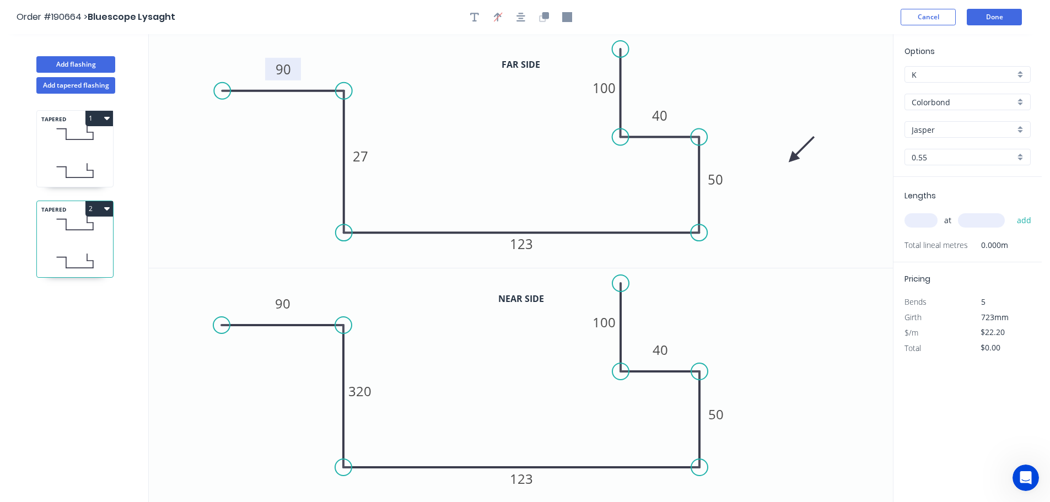
click at [288, 68] on tspan "90" at bounding box center [283, 69] width 15 height 18
click at [362, 156] on tspan "27" at bounding box center [360, 156] width 15 height 18
click at [779, 202] on icon "0 90 312 123 50 40 100" at bounding box center [521, 151] width 744 height 234
click at [287, 304] on tspan "90" at bounding box center [282, 303] width 15 height 18
click at [365, 391] on tspan "320" at bounding box center [359, 391] width 23 height 18
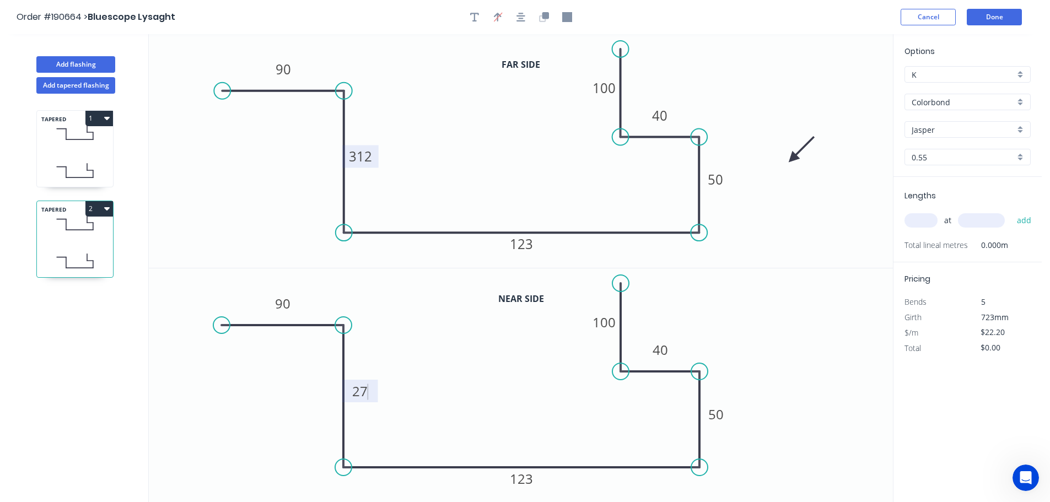
click at [785, 380] on icon "0 90 27 123 50 40 100" at bounding box center [521, 386] width 744 height 234
click at [922, 218] on input "text" at bounding box center [921, 220] width 33 height 14
type input "1"
click at [992, 219] on input "text" at bounding box center [981, 220] width 47 height 14
type input "3600"
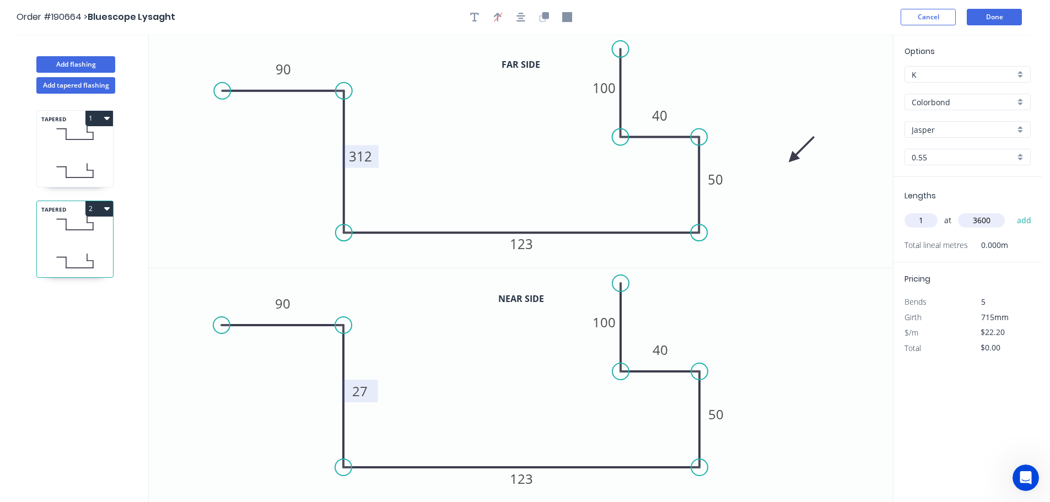
click at [1012, 211] on button "add" at bounding box center [1025, 220] width 26 height 19
click at [96, 208] on button "2" at bounding box center [99, 208] width 28 height 15
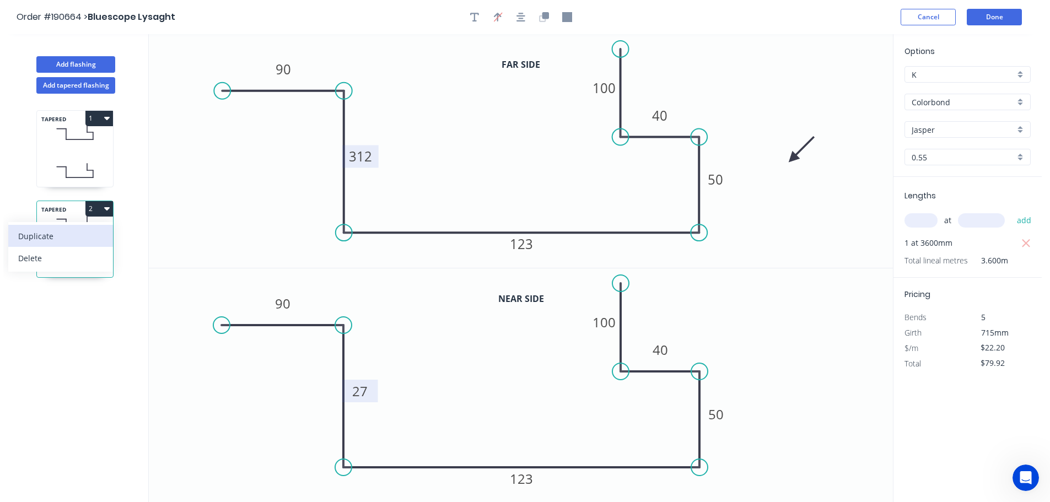
click at [70, 234] on div "Duplicate" at bounding box center [60, 236] width 85 height 16
type input "$0.00"
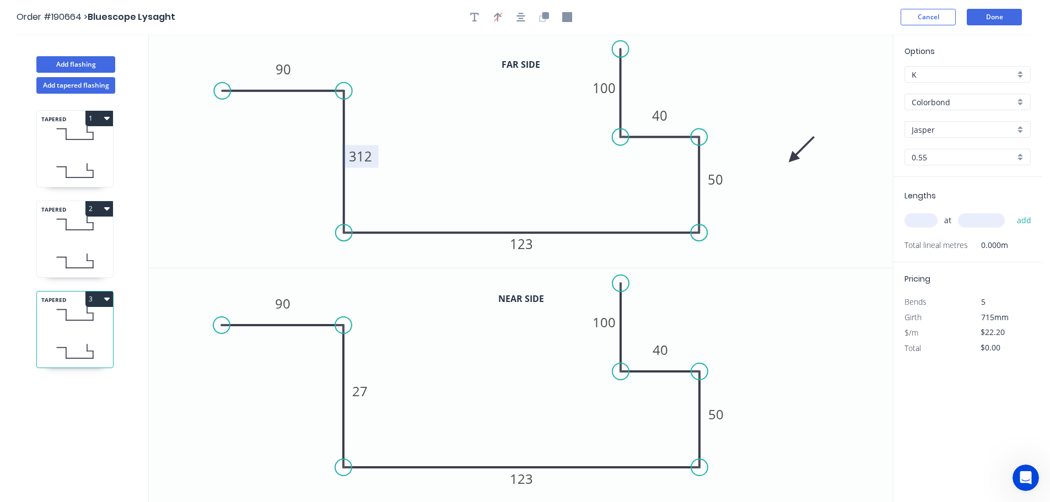
click at [364, 155] on tspan "312" at bounding box center [360, 156] width 23 height 18
click at [473, 149] on icon "0 90 30 123 50 40 100" at bounding box center [521, 151] width 744 height 234
click at [527, 243] on tspan "123" at bounding box center [521, 244] width 23 height 18
click at [572, 207] on icon "0 90 30 123 50 40 100" at bounding box center [521, 151] width 744 height 234
click at [759, 96] on icon "0 90 30 123 50 40 100" at bounding box center [521, 151] width 744 height 234
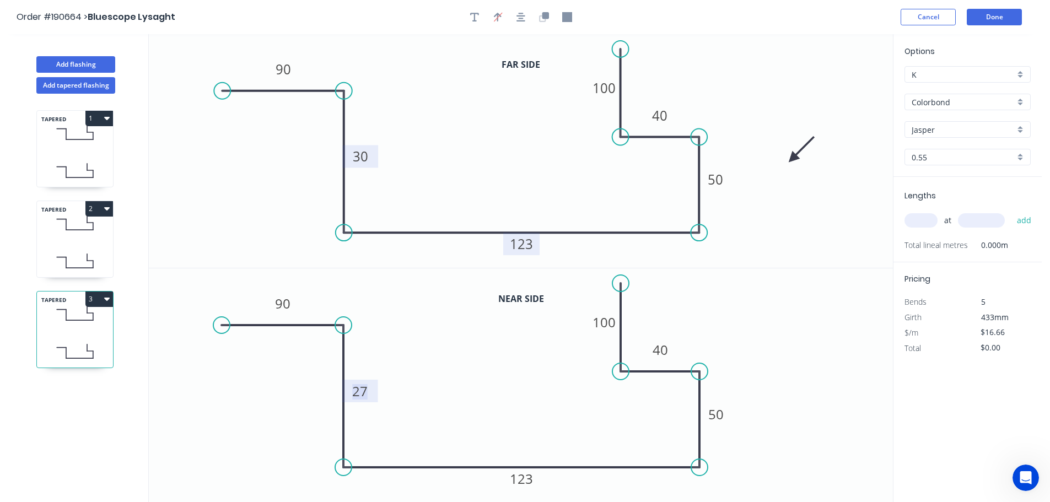
click at [365, 392] on tspan "27" at bounding box center [359, 391] width 15 height 18
click at [421, 385] on icon "0 90 30 123 50 40 100" at bounding box center [521, 386] width 744 height 234
click at [526, 476] on tspan "123" at bounding box center [521, 479] width 23 height 18
click at [533, 441] on icon "0 90 30 125 50 40 100" at bounding box center [521, 386] width 744 height 234
type input "$16.66"
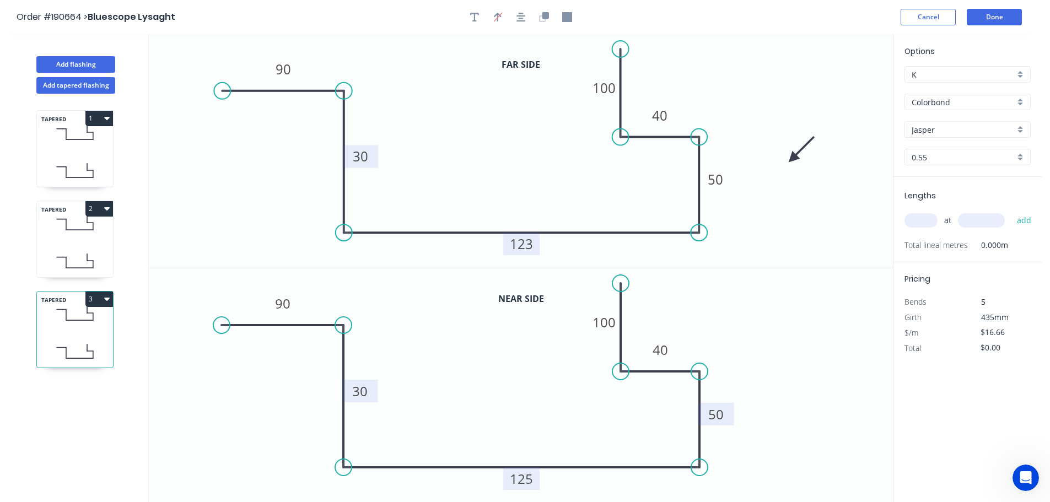
click at [717, 415] on tspan "50" at bounding box center [715, 414] width 15 height 18
click at [780, 408] on icon "0 90 30 125 52 40 100" at bounding box center [521, 386] width 744 height 234
click at [928, 222] on input "text" at bounding box center [921, 220] width 33 height 14
type input "1"
click at [994, 216] on input "text" at bounding box center [981, 220] width 47 height 14
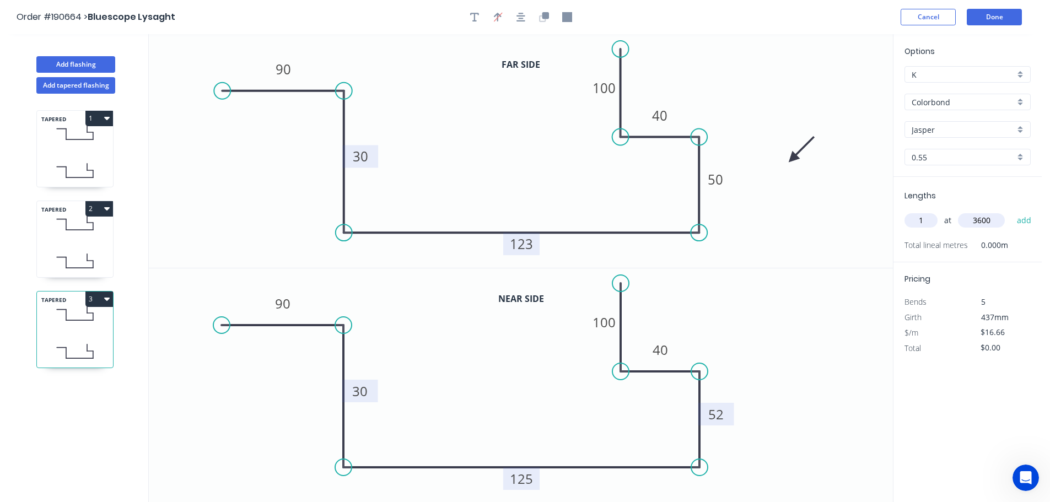
type input "3600"
click at [1012, 211] on button "add" at bounding box center [1025, 220] width 26 height 19
type input "$59.98"
type input "4"
click at [994, 216] on input "text" at bounding box center [981, 220] width 47 height 14
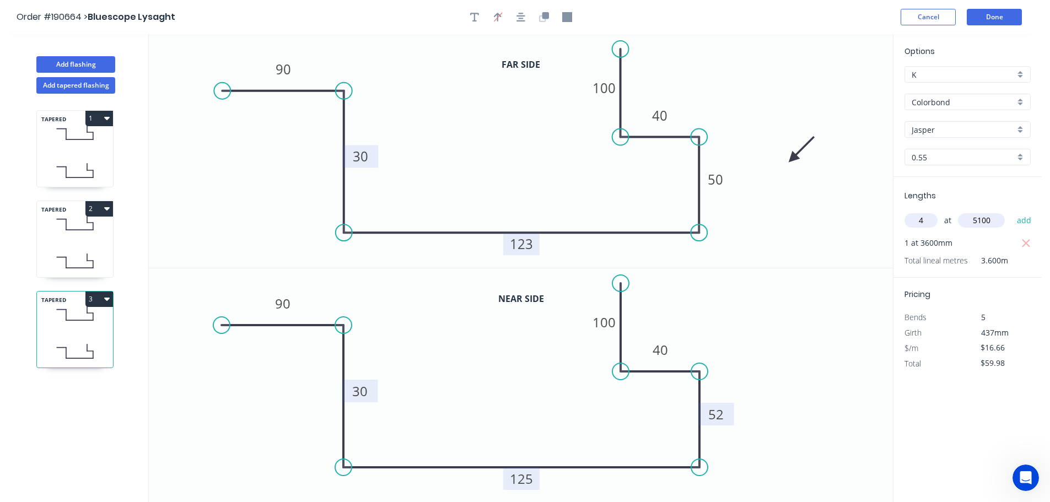
type input "5100"
click at [1012, 211] on button "add" at bounding box center [1025, 220] width 26 height 19
type input "$399.84"
click at [71, 61] on button "Add flashing" at bounding box center [75, 64] width 79 height 17
type input "$0.00"
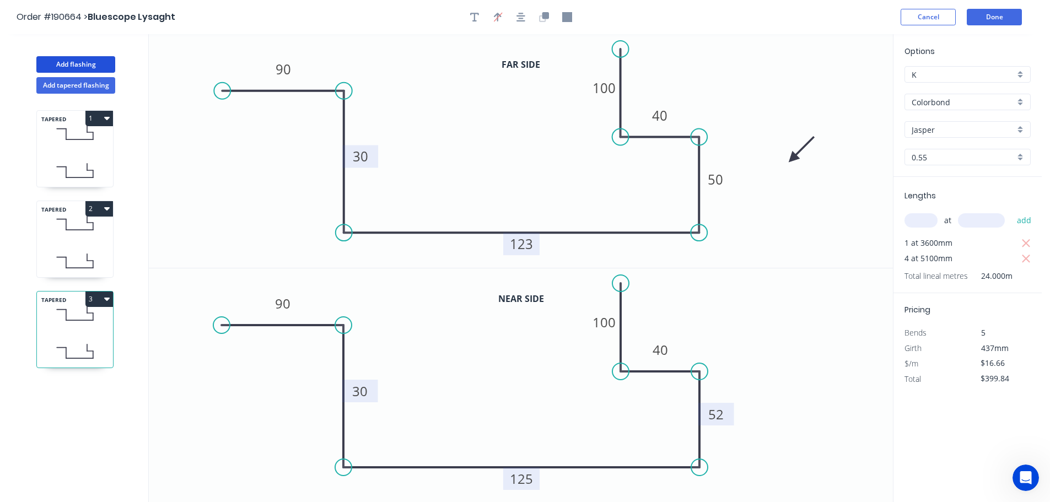
type input "$0.00"
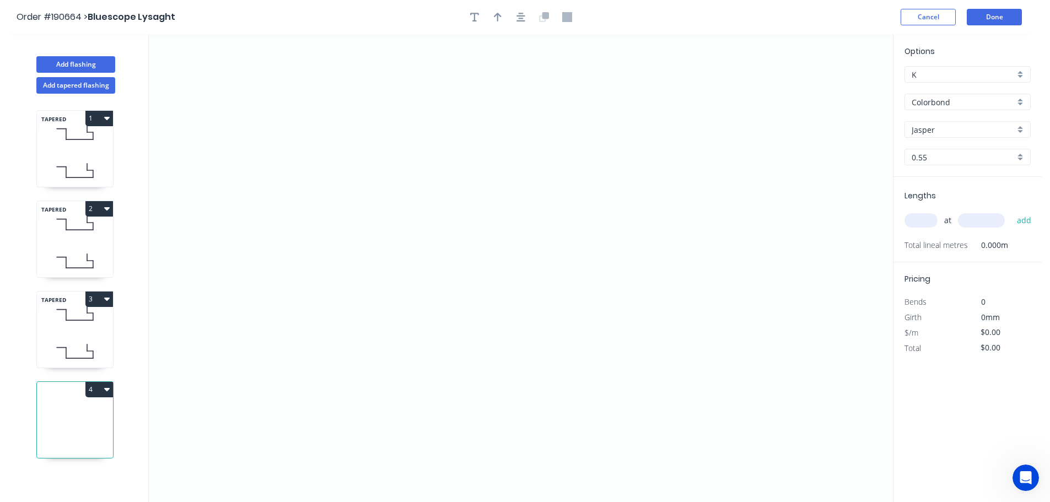
click at [77, 332] on div "TAPERED 3" at bounding box center [74, 329] width 77 height 77
type input "$16.66"
type input "$399.84"
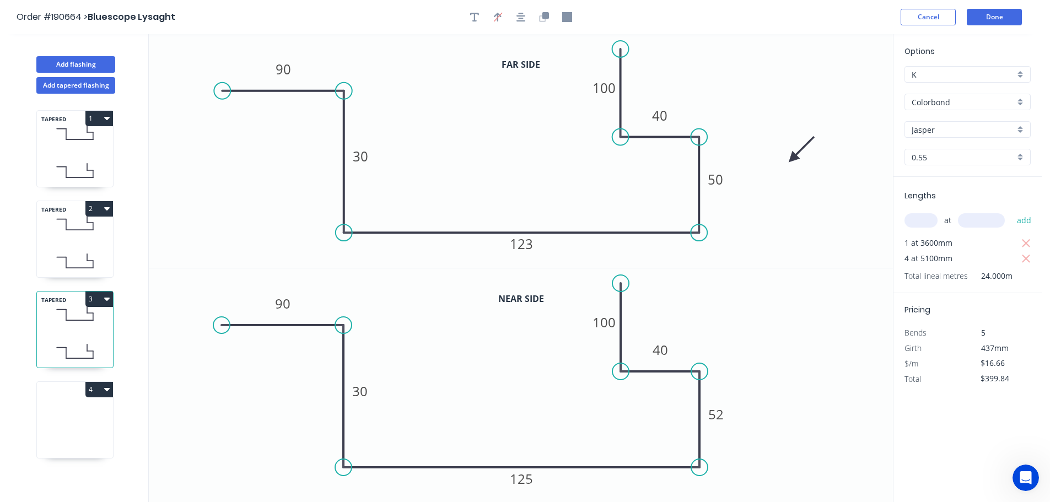
click at [88, 417] on icon at bounding box center [75, 423] width 76 height 71
type input "$0.00"
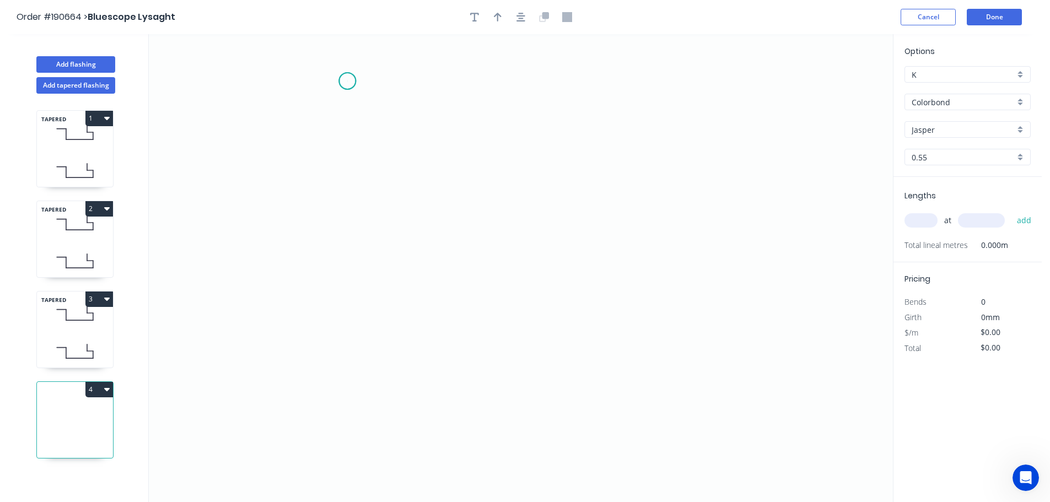
click at [347, 81] on icon "0" at bounding box center [521, 268] width 744 height 468
click at [337, 331] on icon "0" at bounding box center [521, 268] width 744 height 468
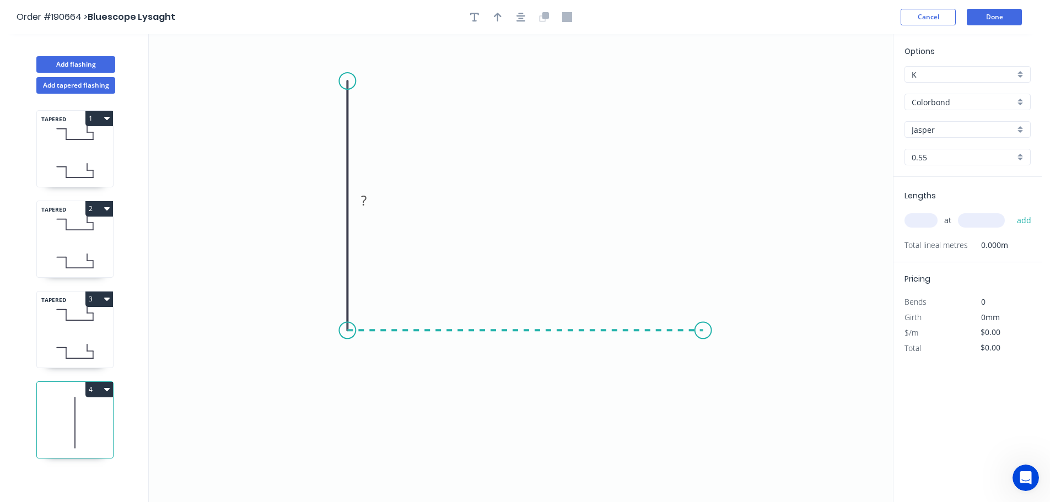
click at [704, 349] on icon "0 ?" at bounding box center [521, 268] width 744 height 468
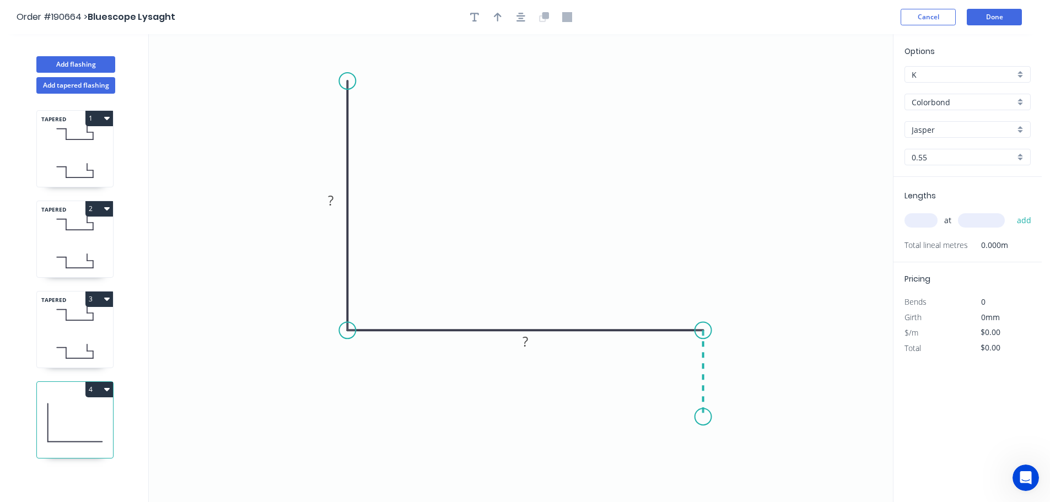
click at [700, 417] on icon "0 ? ?" at bounding box center [521, 268] width 744 height 468
click at [729, 465] on div "Feather" at bounding box center [755, 471] width 111 height 23
click at [685, 397] on tspan "15" at bounding box center [686, 397] width 15 height 18
click at [847, 431] on icon "0 ? ? FE 10 ?" at bounding box center [521, 268] width 744 height 468
drag, startPoint x: 662, startPoint y: 399, endPoint x: 617, endPoint y: 447, distance: 65.1
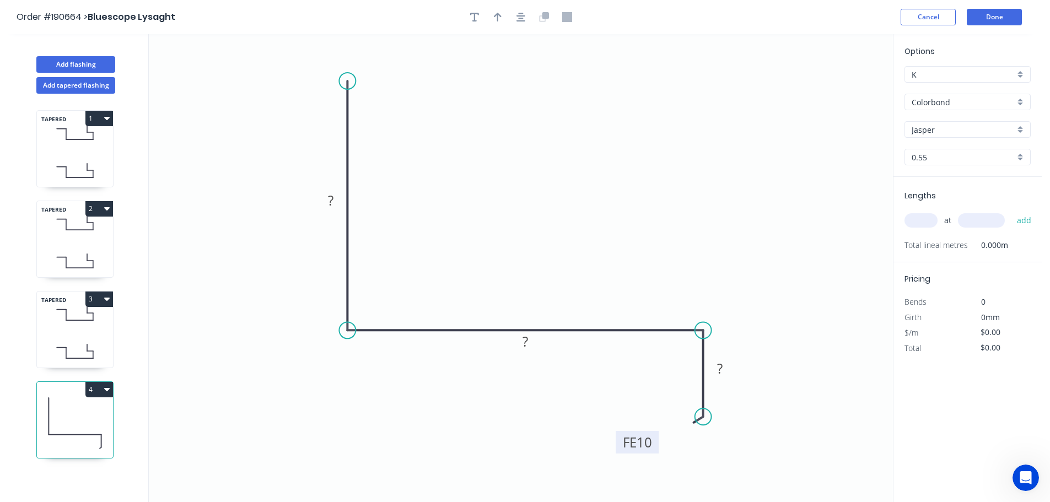
click at [617, 447] on rect at bounding box center [637, 442] width 43 height 23
click at [333, 200] on tspan "?" at bounding box center [331, 200] width 6 height 18
click at [514, 175] on icon "0 300 310 FE 10 20" at bounding box center [521, 268] width 744 height 468
type input "$19.31"
click at [498, 17] on icon "button" at bounding box center [498, 17] width 8 height 9
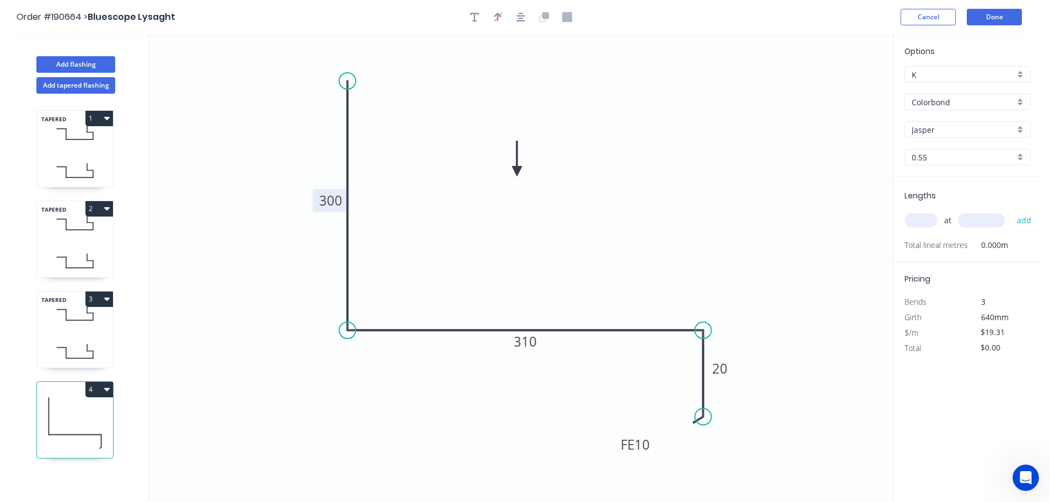
drag, startPoint x: 751, startPoint y: 120, endPoint x: 538, endPoint y: 184, distance: 223.3
click at [522, 176] on icon at bounding box center [517, 158] width 10 height 35
click at [931, 223] on input "text" at bounding box center [921, 220] width 33 height 14
type input "1"
type input "3500"
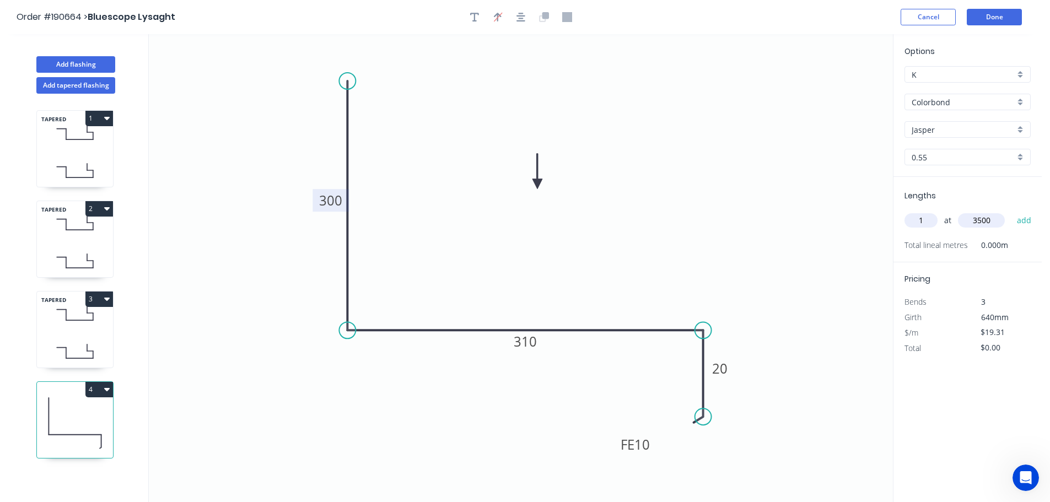
click at [1012, 211] on button "add" at bounding box center [1025, 220] width 26 height 19
type input "$67.59"
click at [89, 330] on div "TAPERED 3" at bounding box center [74, 329] width 77 height 77
type input "$16.66"
type input "$399.84"
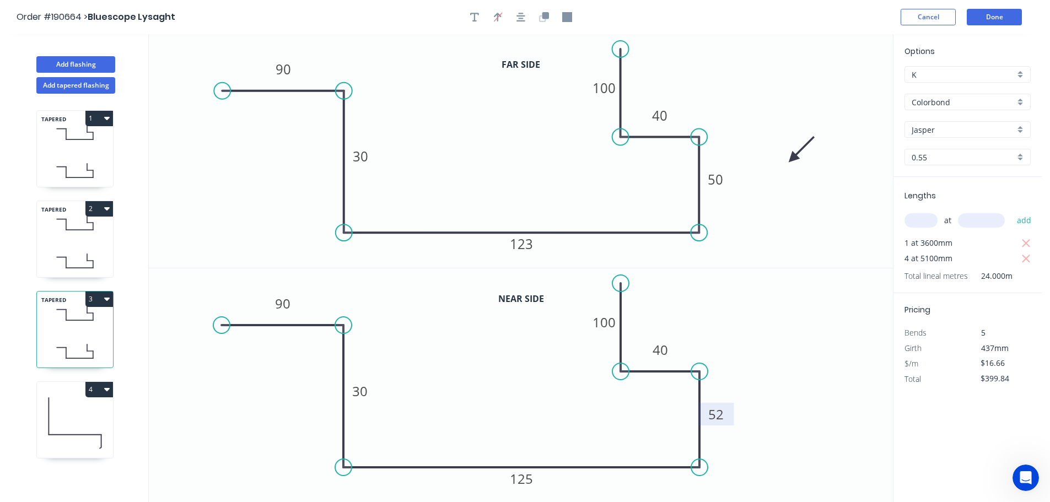
drag, startPoint x: 719, startPoint y: 409, endPoint x: 727, endPoint y: 407, distance: 8.3
click at [720, 409] on tspan "52" at bounding box center [715, 414] width 15 height 18
click at [793, 381] on icon "0 90 30 125 50 40 100" at bounding box center [521, 386] width 744 height 234
drag, startPoint x: 75, startPoint y: 408, endPoint x: 98, endPoint y: 405, distance: 23.4
click at [85, 411] on icon at bounding box center [75, 423] width 76 height 71
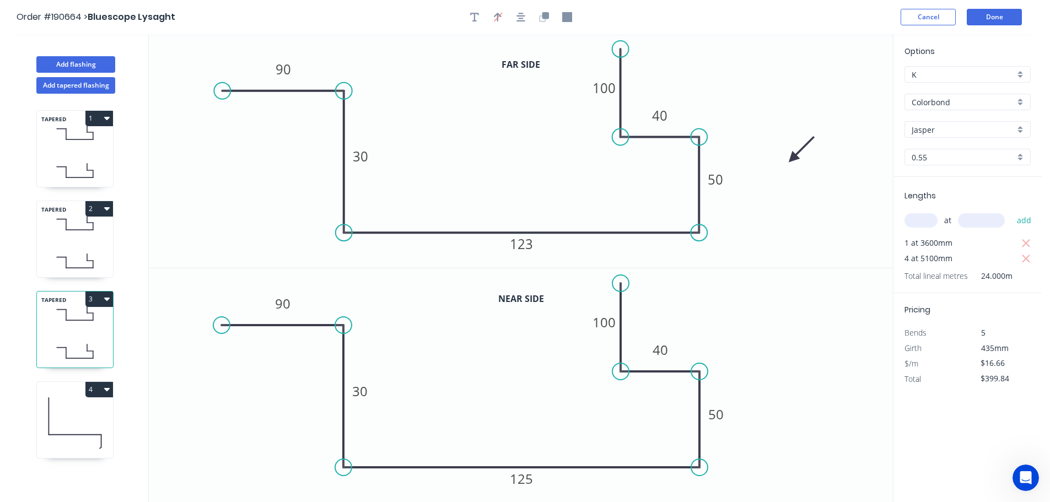
type input "$19.31"
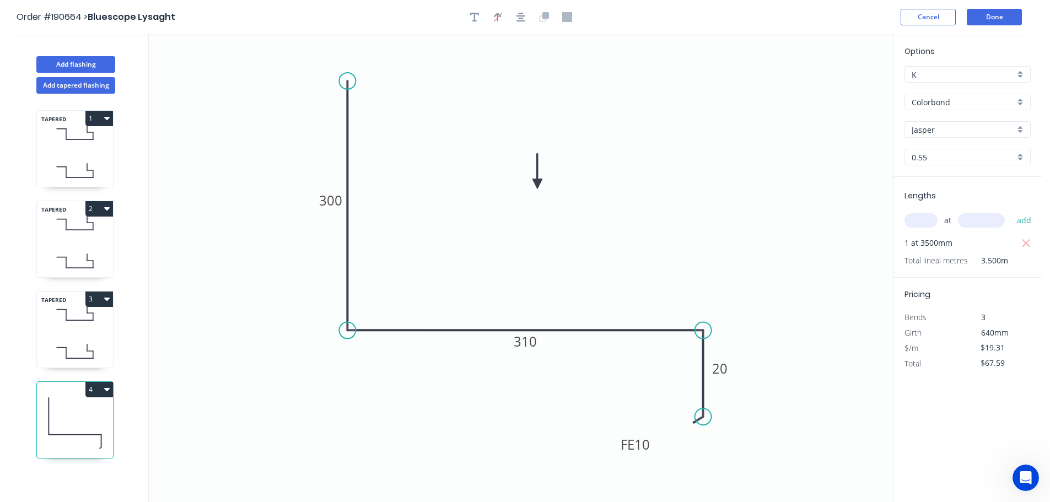
click at [94, 385] on button "4" at bounding box center [99, 389] width 28 height 15
click at [72, 410] on div "Duplicate" at bounding box center [60, 417] width 85 height 16
type input "$0.00"
click at [532, 343] on tspan "310" at bounding box center [525, 341] width 23 height 18
click at [621, 276] on icon "0 300 315 FE 10 20" at bounding box center [521, 268] width 744 height 468
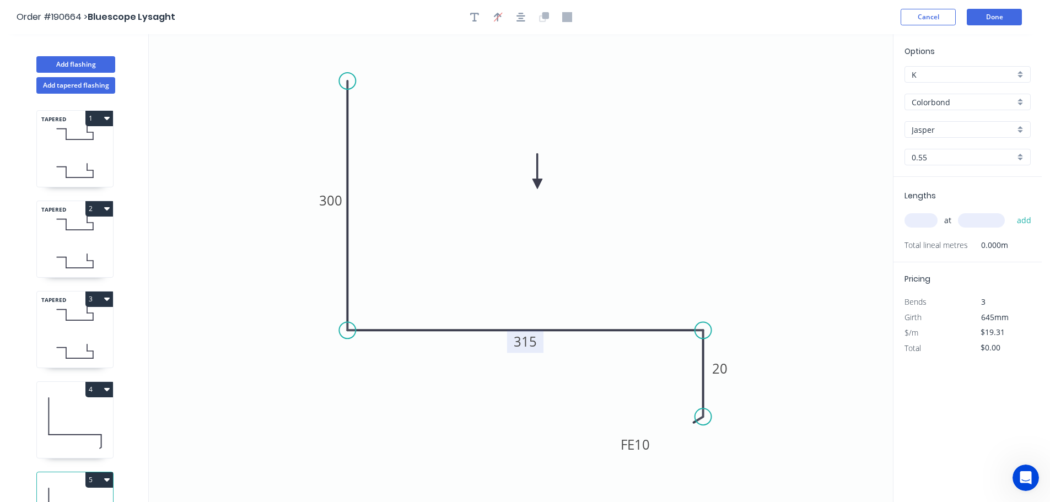
click at [924, 218] on input "text" at bounding box center [921, 220] width 33 height 14
type input "1"
click at [987, 221] on input "text" at bounding box center [981, 220] width 47 height 14
type input "3700"
click at [1012, 211] on button "add" at bounding box center [1025, 220] width 26 height 19
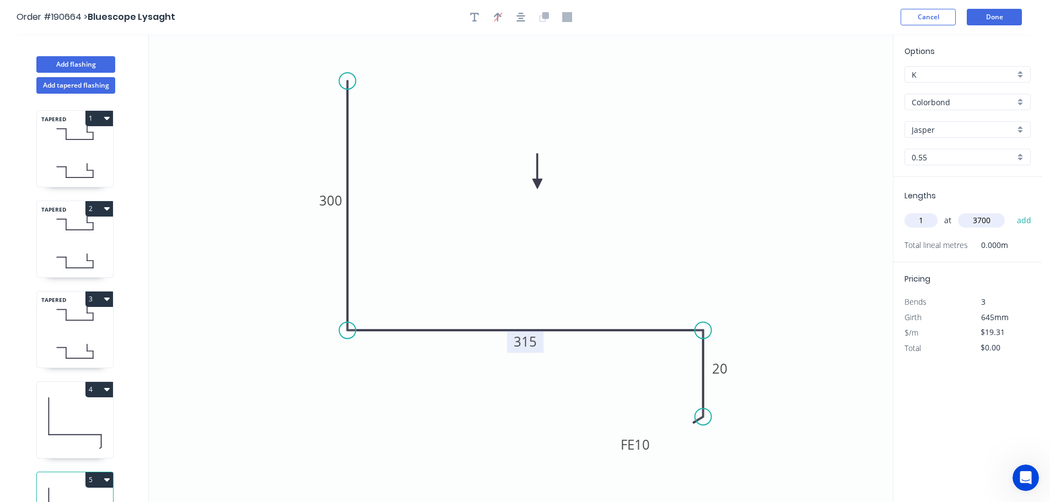
type input "$71.45"
drag, startPoint x: 60, startPoint y: 66, endPoint x: 139, endPoint y: 79, distance: 80.6
click at [61, 66] on button "Add flashing" at bounding box center [75, 64] width 79 height 17
type input "$0.00"
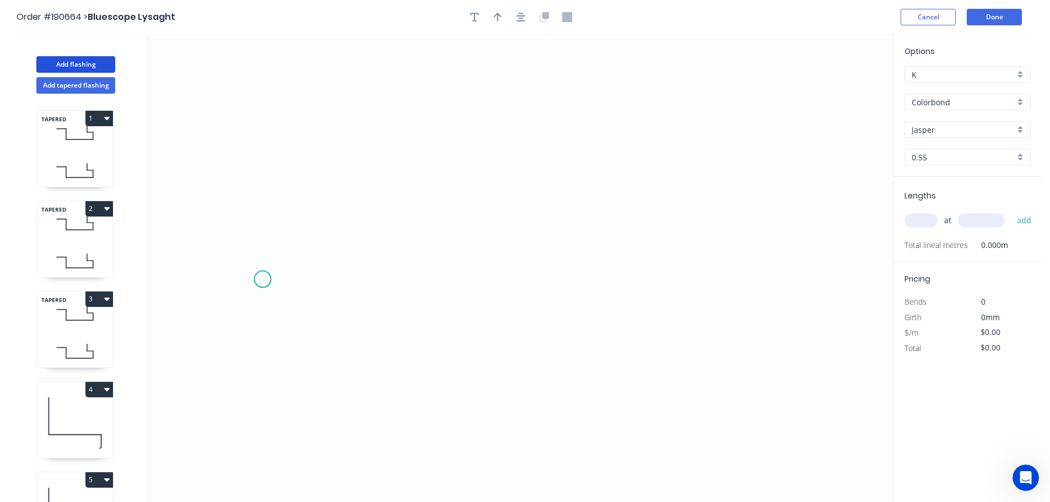
click at [262, 280] on icon "0" at bounding box center [521, 268] width 744 height 468
click at [259, 96] on icon "0" at bounding box center [521, 268] width 744 height 468
click at [454, 97] on icon "0 ?" at bounding box center [521, 268] width 744 height 468
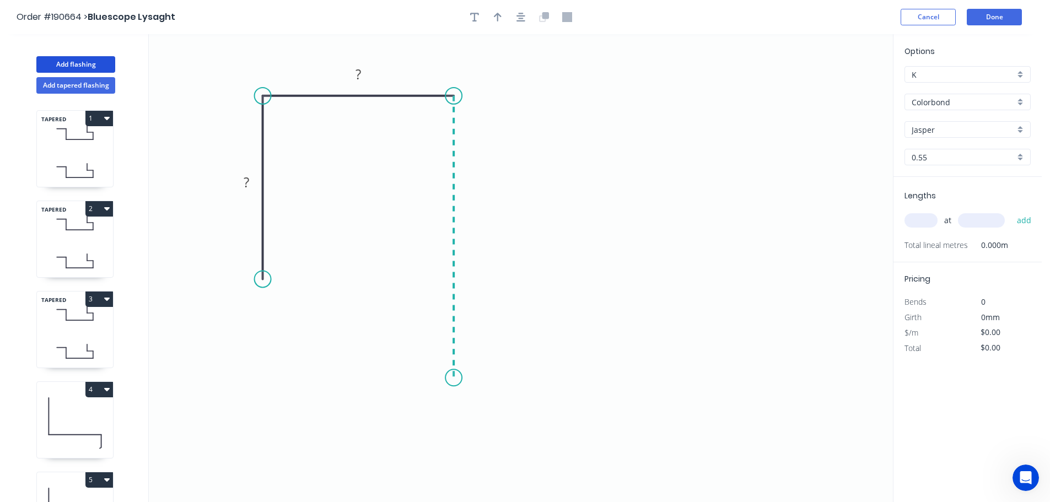
click at [454, 378] on icon "0 ? ?" at bounding box center [521, 268] width 744 height 468
click at [700, 380] on icon "0 ? ? ?" at bounding box center [521, 268] width 744 height 468
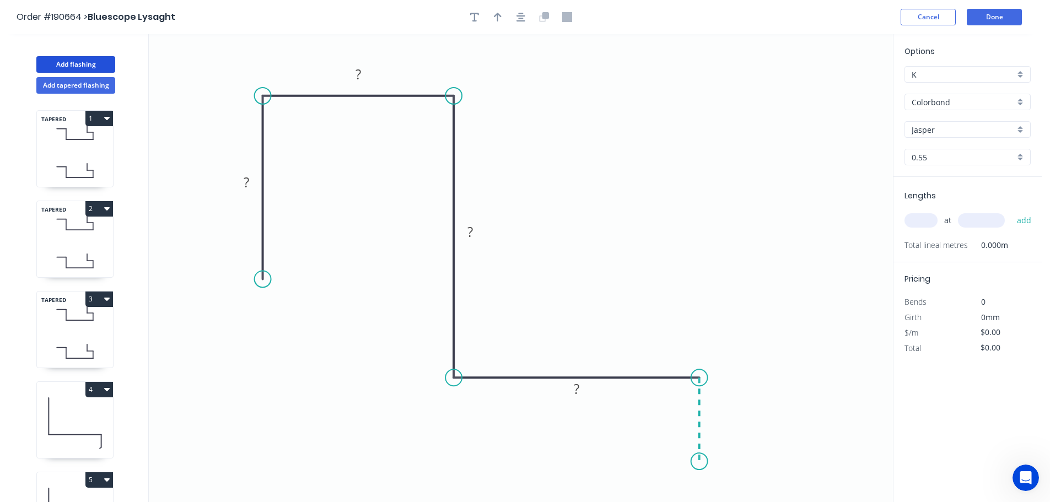
click at [694, 462] on icon "0 ? ? ? ?" at bounding box center [521, 268] width 744 height 468
click at [751, 474] on div "Feather" at bounding box center [749, 471] width 111 height 23
click at [685, 445] on tspan "15" at bounding box center [682, 442] width 15 height 18
click at [757, 424] on icon "0 ? ? ? ? FE 10 ?" at bounding box center [521, 268] width 744 height 468
drag, startPoint x: 658, startPoint y: 444, endPoint x: 619, endPoint y: 482, distance: 54.6
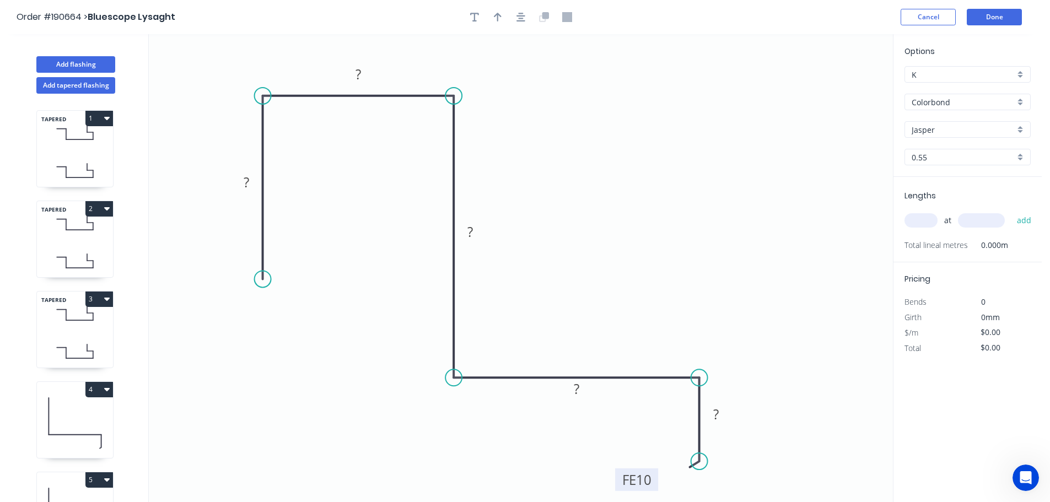
click at [619, 482] on rect at bounding box center [636, 480] width 43 height 23
click at [248, 181] on tspan "?" at bounding box center [247, 182] width 6 height 18
click at [615, 182] on icon "0 95 83 395 97 FE 10 3" at bounding box center [521, 268] width 744 height 468
click at [717, 416] on tspan "3" at bounding box center [716, 414] width 8 height 18
click at [731, 339] on icon "0 95 83 395 97 FE 10 0" at bounding box center [521, 268] width 744 height 468
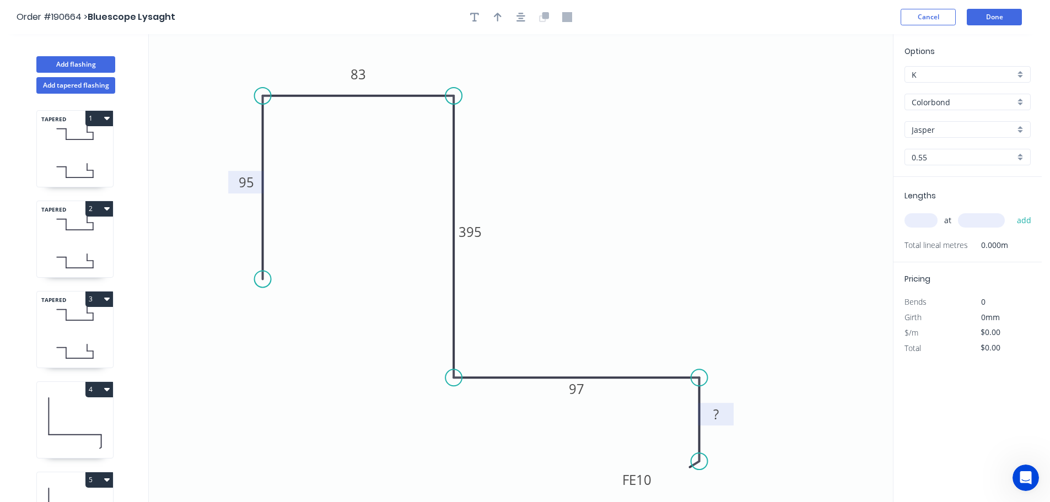
click at [714, 413] on tspan "?" at bounding box center [716, 414] width 6 height 18
click at [726, 281] on icon "0 95 83 395 97 FE 10 30" at bounding box center [521, 268] width 744 height 468
type input "$20.76"
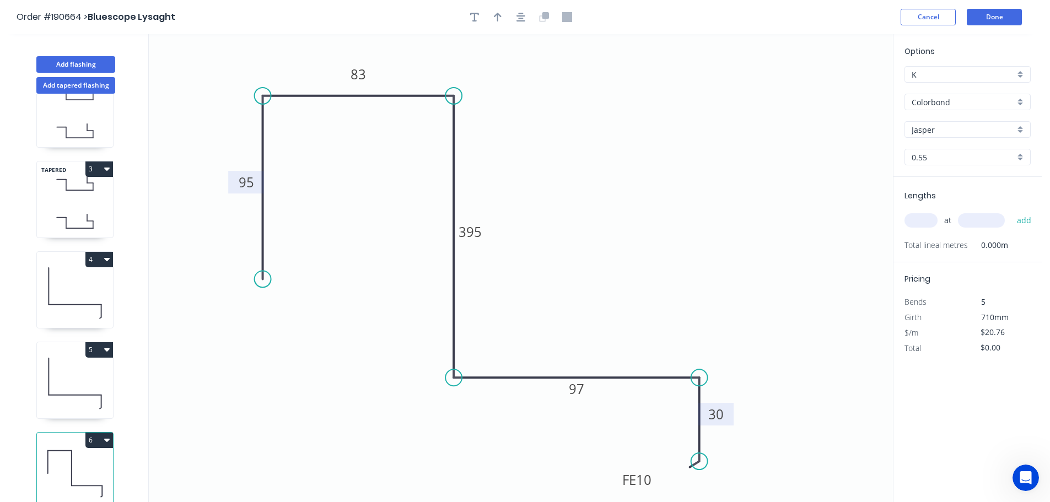
click at [931, 219] on input "text" at bounding box center [921, 220] width 33 height 14
type input "1"
type input "3500"
click at [1012, 211] on button "add" at bounding box center [1025, 220] width 26 height 19
type input "$72.66"
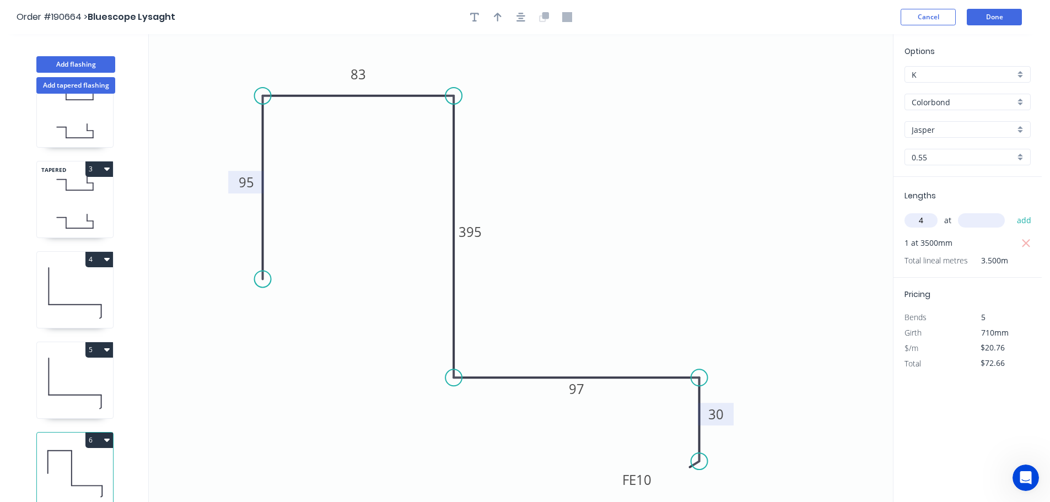
type input "4"
type input "5100"
click at [1012, 211] on button "add" at bounding box center [1025, 220] width 26 height 19
type input "$496.16"
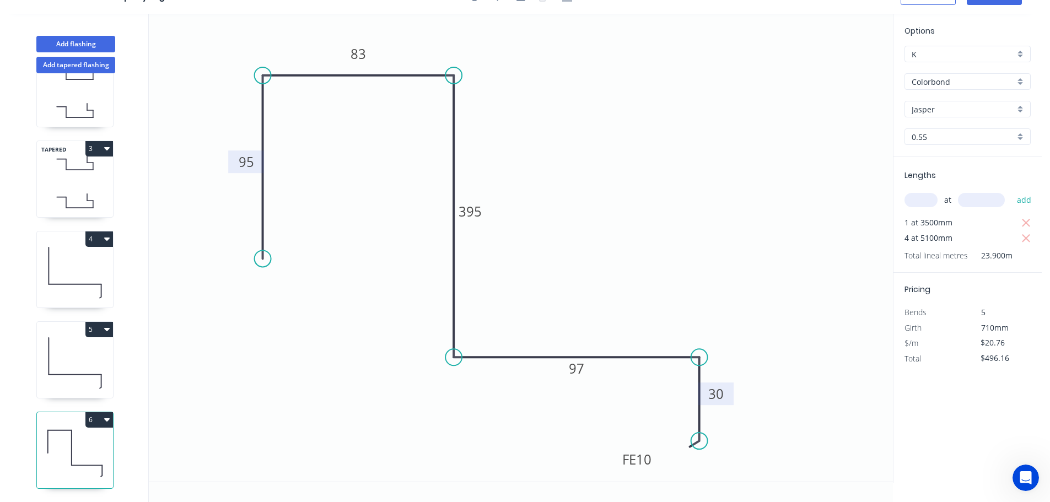
scroll to position [0, 0]
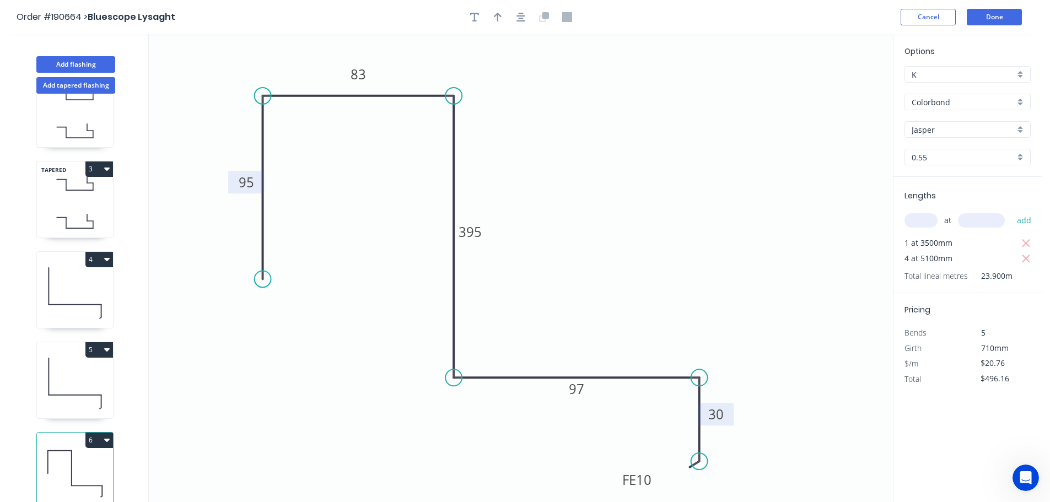
click at [85, 366] on icon at bounding box center [75, 383] width 76 height 71
type input "$19.31"
type input "$71.45"
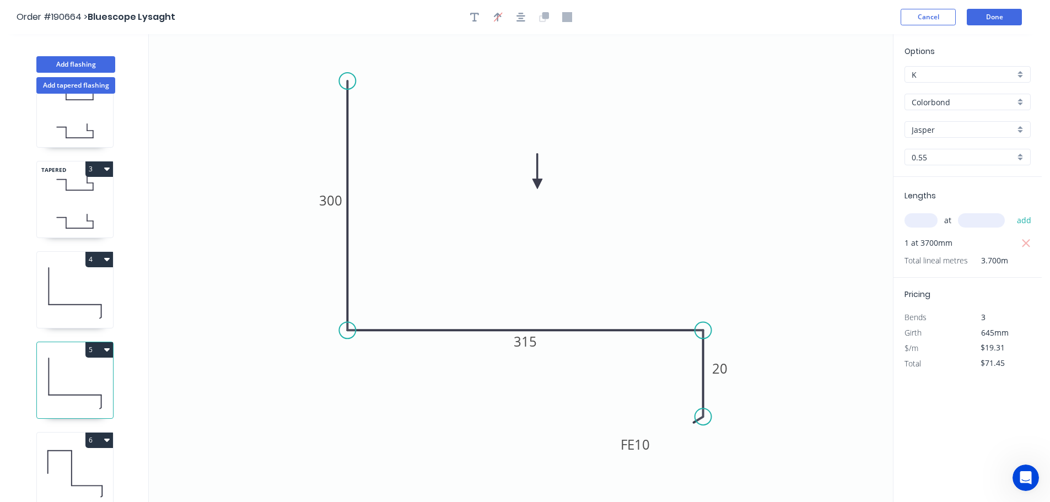
click at [69, 457] on icon at bounding box center [75, 473] width 76 height 71
type input "$20.76"
type input "$496.16"
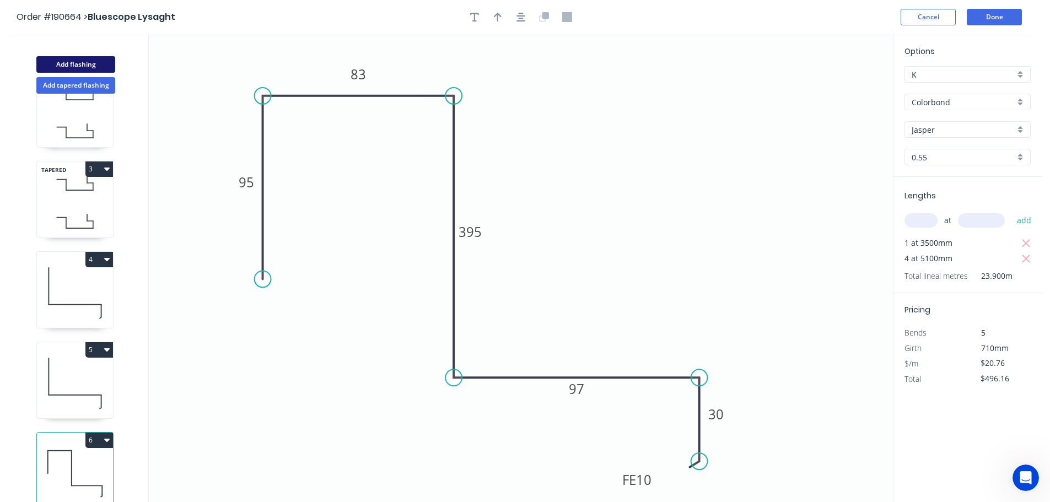
click at [72, 62] on button "Add flashing" at bounding box center [75, 64] width 79 height 17
type input "$0.00"
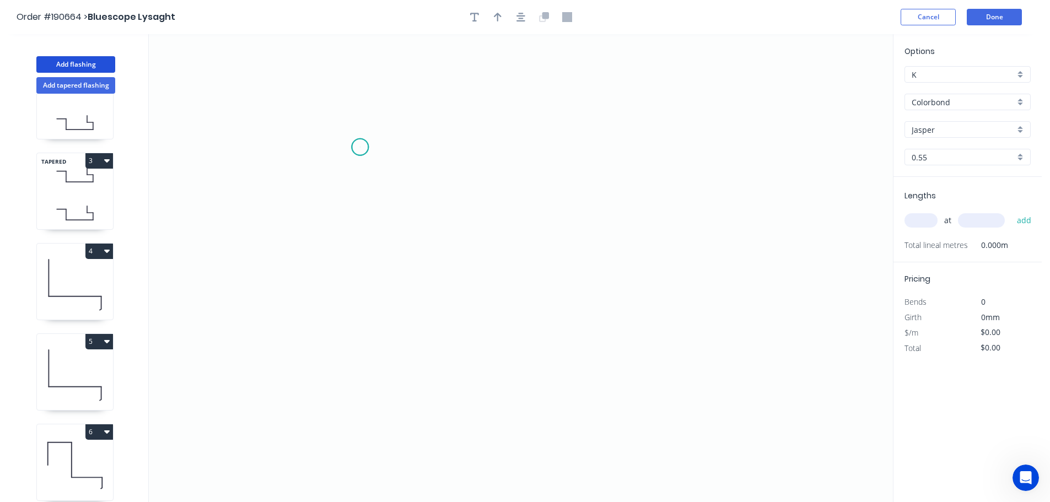
click at [360, 147] on icon "0" at bounding box center [521, 268] width 744 height 468
click at [281, 144] on icon "0" at bounding box center [521, 268] width 744 height 468
click at [280, 310] on icon "0 ?" at bounding box center [521, 268] width 744 height 468
click at [460, 304] on icon "0 ? ?" at bounding box center [521, 268] width 744 height 468
click at [460, 304] on circle at bounding box center [460, 309] width 17 height 17
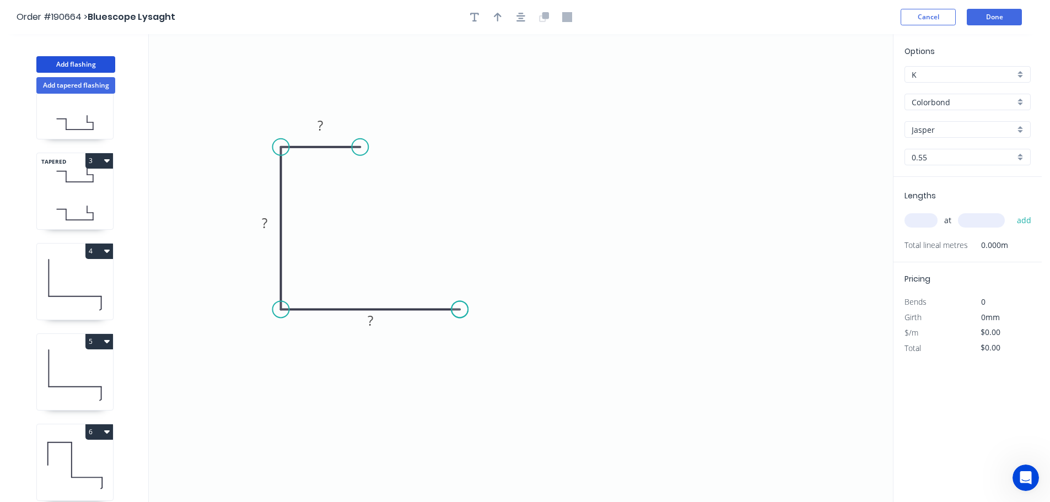
click at [460, 304] on circle at bounding box center [460, 309] width 17 height 17
click at [323, 119] on tspan "?" at bounding box center [321, 125] width 6 height 18
click at [418, 153] on icon "0 15 38 30" at bounding box center [521, 268] width 744 height 468
type input "$5.69"
click at [496, 15] on icon "button" at bounding box center [498, 17] width 8 height 9
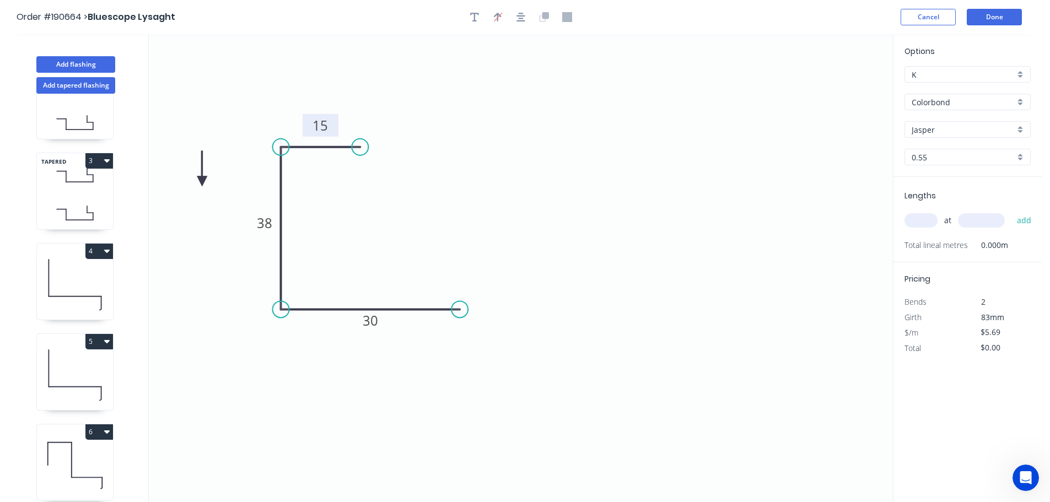
drag, startPoint x: 837, startPoint y: 87, endPoint x: 202, endPoint y: 182, distance: 642.2
click at [202, 182] on icon at bounding box center [202, 168] width 10 height 35
click at [202, 182] on icon at bounding box center [202, 169] width 10 height 35
click at [202, 182] on icon at bounding box center [211, 173] width 32 height 32
click at [202, 182] on icon at bounding box center [214, 182] width 35 height 10
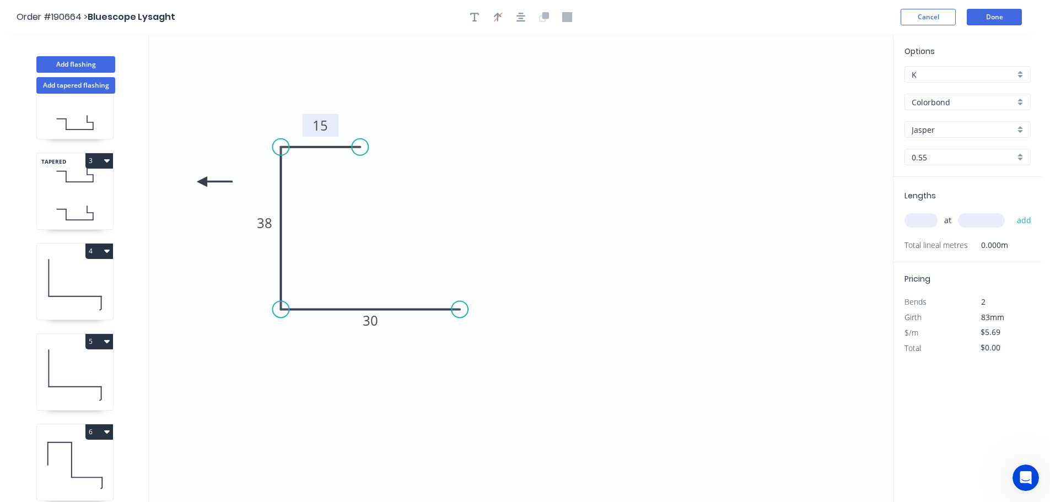
click at [202, 182] on icon at bounding box center [214, 182] width 35 height 10
click at [202, 182] on icon at bounding box center [202, 194] width 10 height 35
click at [202, 182] on icon at bounding box center [193, 191] width 32 height 32
click at [930, 220] on input "text" at bounding box center [921, 220] width 33 height 14
type input "1"
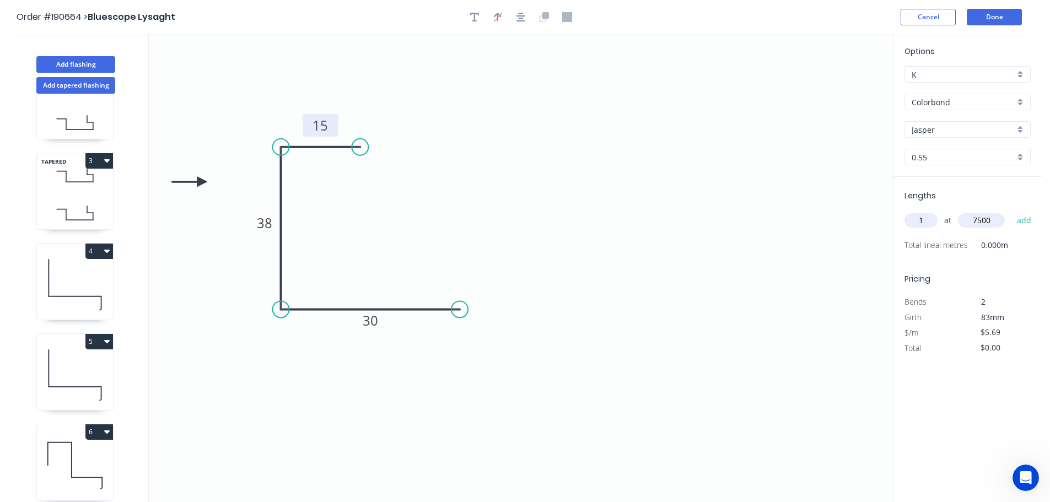
type input "7500"
click at [1012, 211] on button "add" at bounding box center [1025, 220] width 26 height 19
type input "$42.68"
click at [80, 61] on button "Add flashing" at bounding box center [75, 64] width 79 height 17
type input "$0.00"
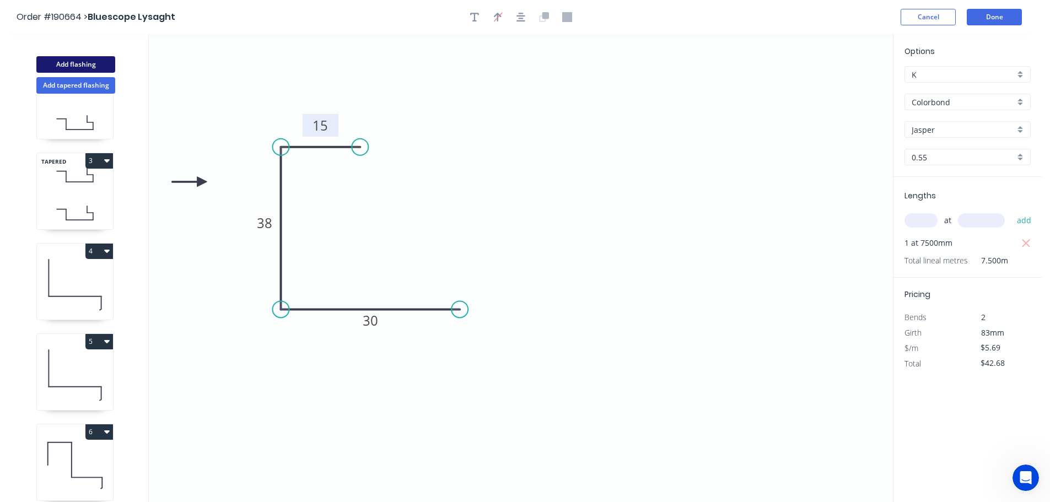
type input "$0.00"
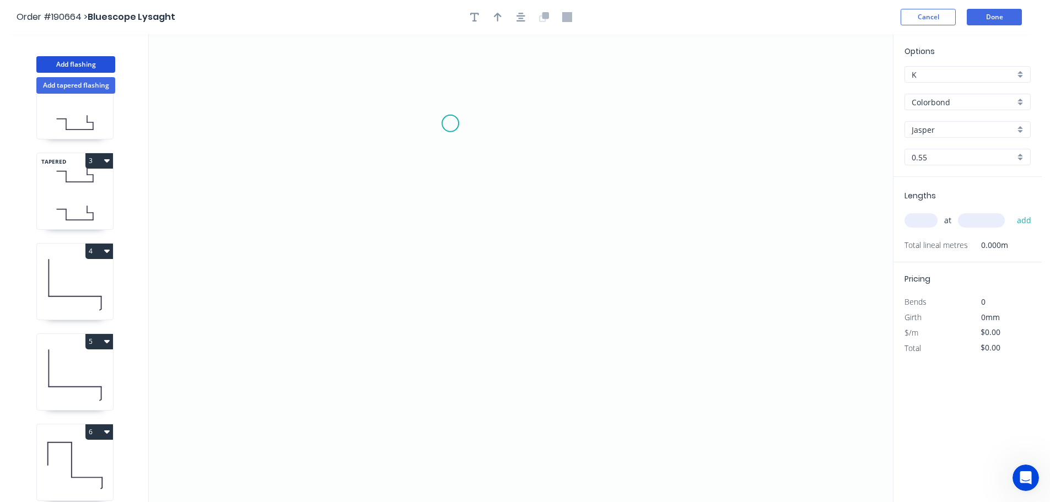
click at [450, 124] on icon "0" at bounding box center [521, 268] width 744 height 468
click at [672, 125] on icon "0" at bounding box center [521, 268] width 744 height 468
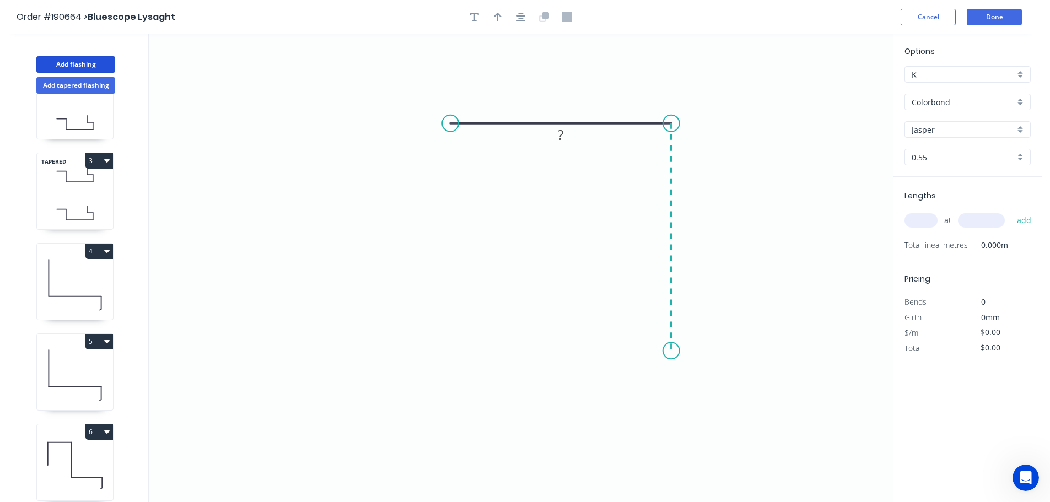
click at [674, 351] on icon "0 ?" at bounding box center [521, 268] width 744 height 468
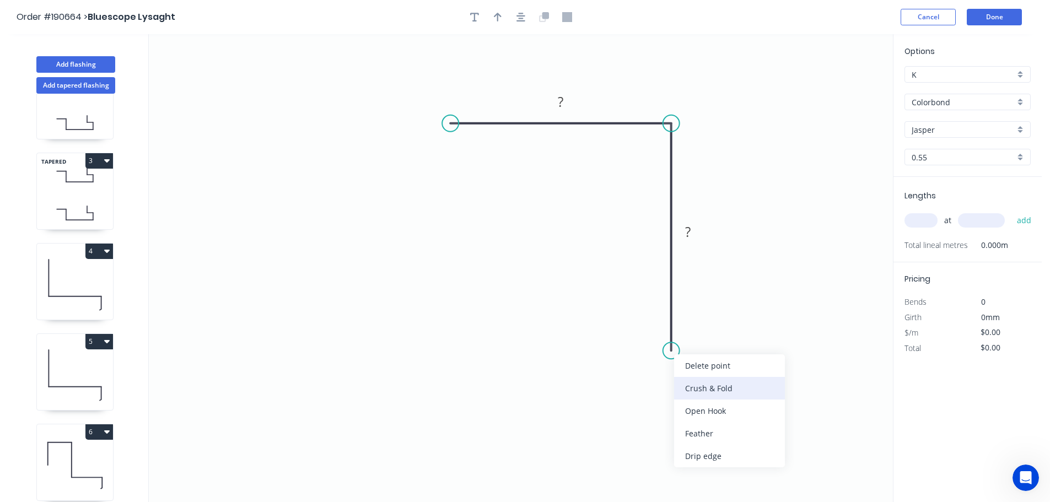
click at [727, 383] on div "Crush & Fold" at bounding box center [729, 388] width 111 height 23
click at [707, 381] on div "Flip bend" at bounding box center [728, 385] width 111 height 23
click at [708, 333] on tspan "10" at bounding box center [702, 331] width 15 height 18
click at [759, 314] on icon "0 ? CF 15 ?" at bounding box center [521, 268] width 744 height 468
drag, startPoint x: 712, startPoint y: 332, endPoint x: 728, endPoint y: 405, distance: 74.0
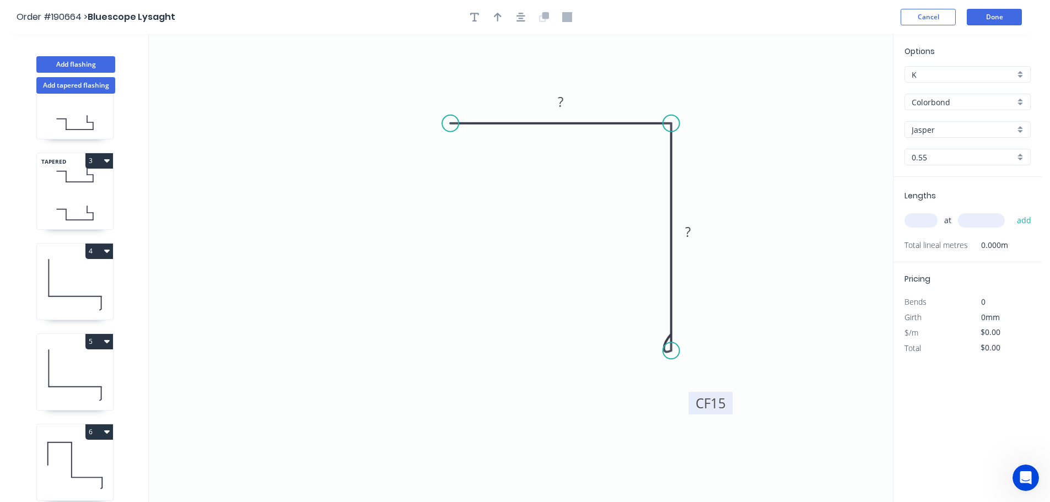
click at [728, 405] on rect at bounding box center [711, 403] width 44 height 23
click at [492, 157] on div "Crush & Fold" at bounding box center [503, 157] width 111 height 23
click at [447, 143] on tspan "10" at bounding box center [443, 141] width 15 height 18
click at [545, 186] on icon "0 CF 15 ? CF 15 ?" at bounding box center [521, 268] width 744 height 468
drag, startPoint x: 452, startPoint y: 149, endPoint x: 404, endPoint y: 165, distance: 50.0
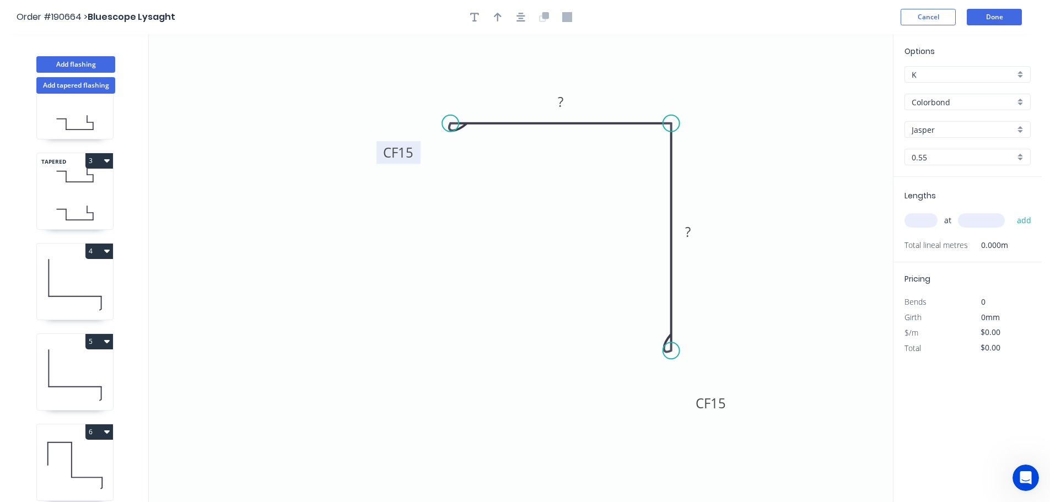
click at [404, 164] on rect at bounding box center [399, 152] width 44 height 23
click at [563, 99] on tspan "?" at bounding box center [561, 102] width 6 height 18
click at [583, 149] on icon "0 CF 15 50 CF 15 50" at bounding box center [521, 268] width 744 height 468
type input "$9.69"
click at [496, 13] on icon "button" at bounding box center [498, 17] width 8 height 10
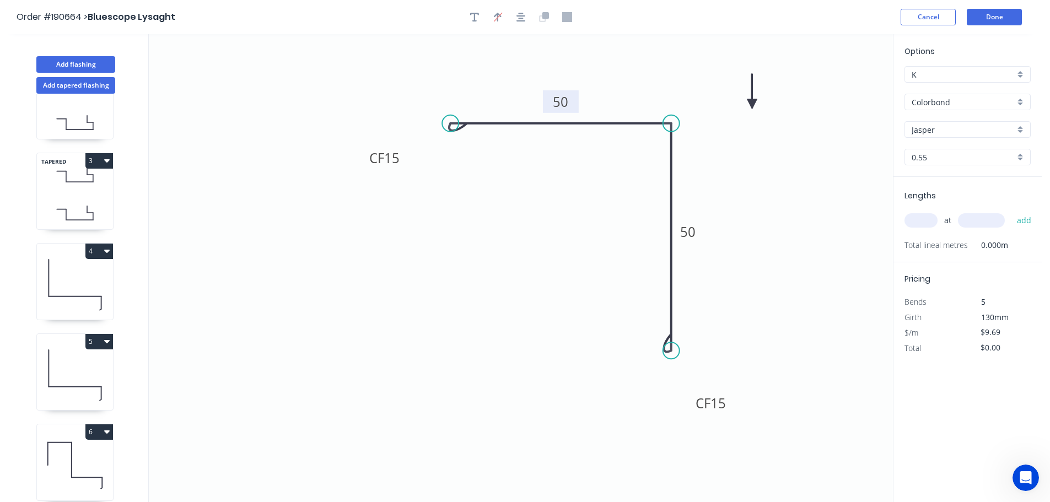
drag, startPoint x: 837, startPoint y: 86, endPoint x: 747, endPoint y: 105, distance: 91.8
click at [748, 105] on icon at bounding box center [753, 91] width 10 height 35
click at [747, 105] on icon at bounding box center [747, 91] width 10 height 35
click at [928, 219] on input "text" at bounding box center [921, 220] width 33 height 14
type input "1"
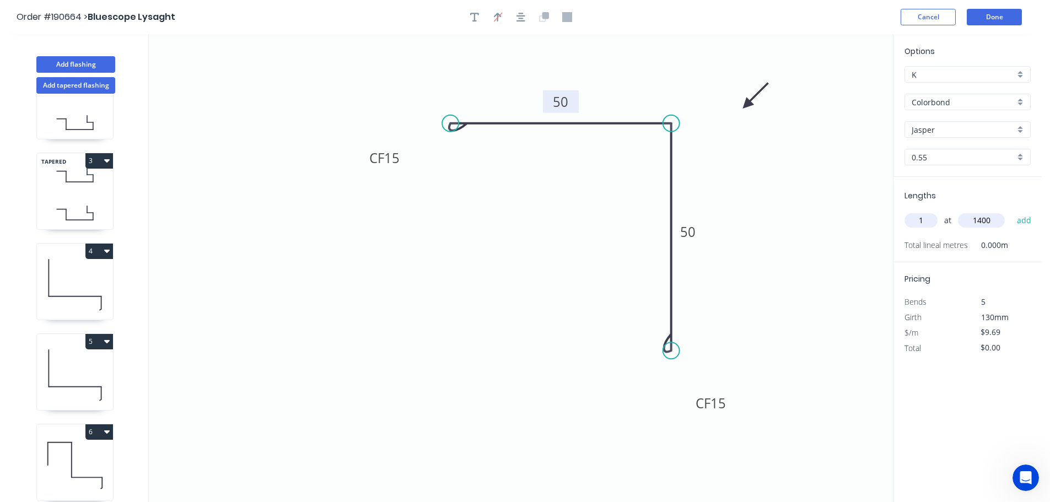
type input "1400"
click at [1012, 211] on button "add" at bounding box center [1025, 220] width 26 height 19
type input "$13.57"
drag, startPoint x: 77, startPoint y: 66, endPoint x: 127, endPoint y: 72, distance: 51.1
click at [77, 65] on button "Add flashing" at bounding box center [75, 64] width 79 height 17
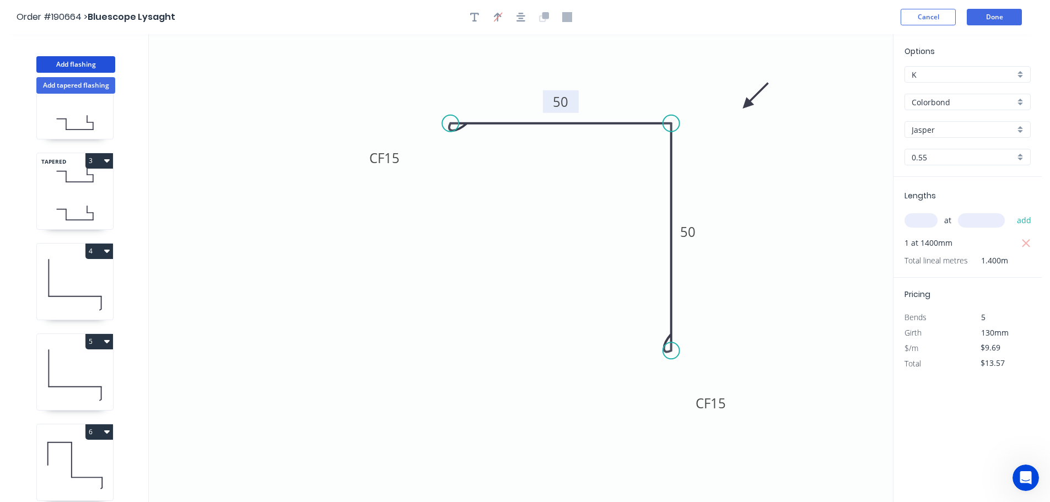
type input "$0.00"
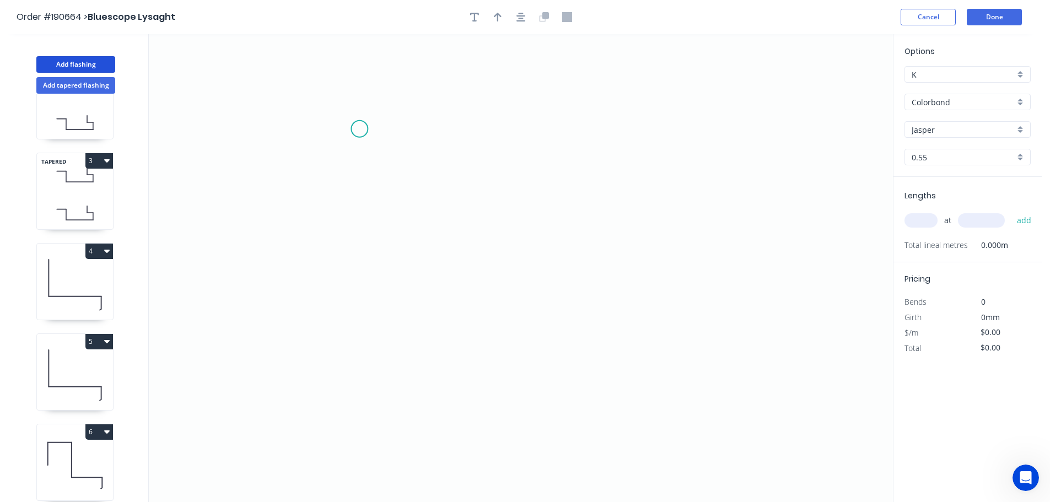
click at [359, 128] on icon "0" at bounding box center [521, 268] width 744 height 468
click at [643, 116] on icon "0" at bounding box center [521, 268] width 744 height 468
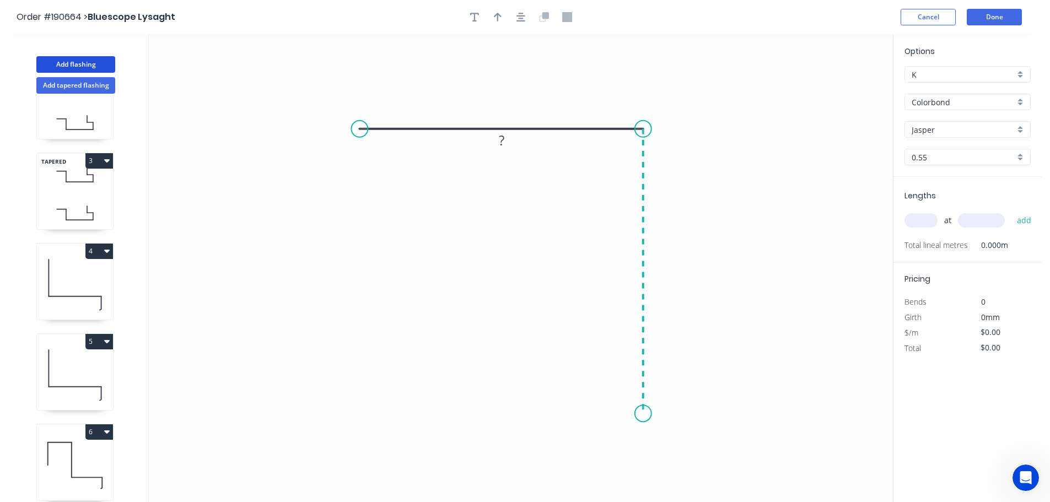
click at [647, 414] on icon "0 ?" at bounding box center [521, 268] width 744 height 468
click at [647, 414] on circle at bounding box center [643, 413] width 17 height 17
click at [501, 106] on tspan "?" at bounding box center [502, 107] width 6 height 18
click at [686, 108] on icon "0 100 100" at bounding box center [521, 268] width 744 height 468
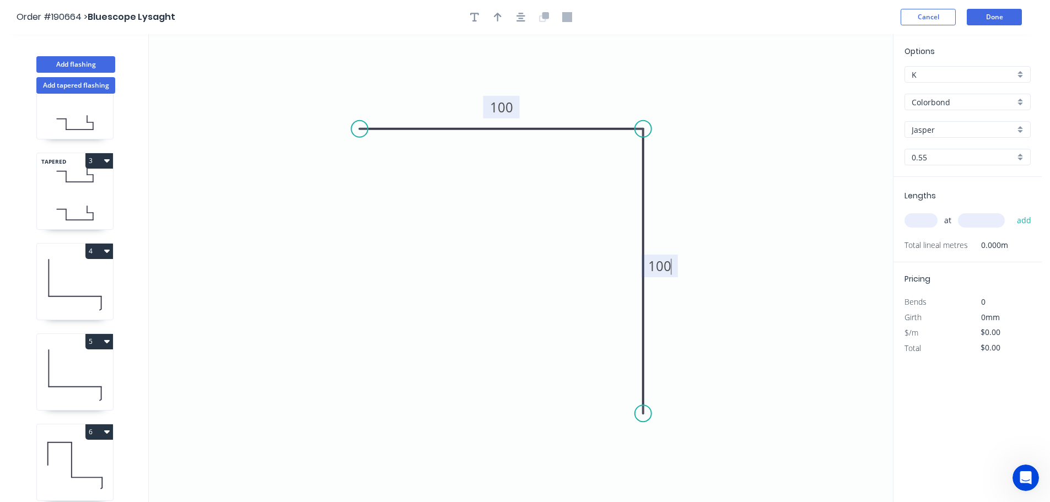
type input "$6.81"
click at [494, 16] on icon "button" at bounding box center [498, 17] width 8 height 10
drag, startPoint x: 839, startPoint y: 87, endPoint x: 723, endPoint y: 108, distance: 117.7
click at [734, 108] on icon at bounding box center [739, 94] width 10 height 35
click at [723, 108] on icon at bounding box center [723, 94] width 10 height 35
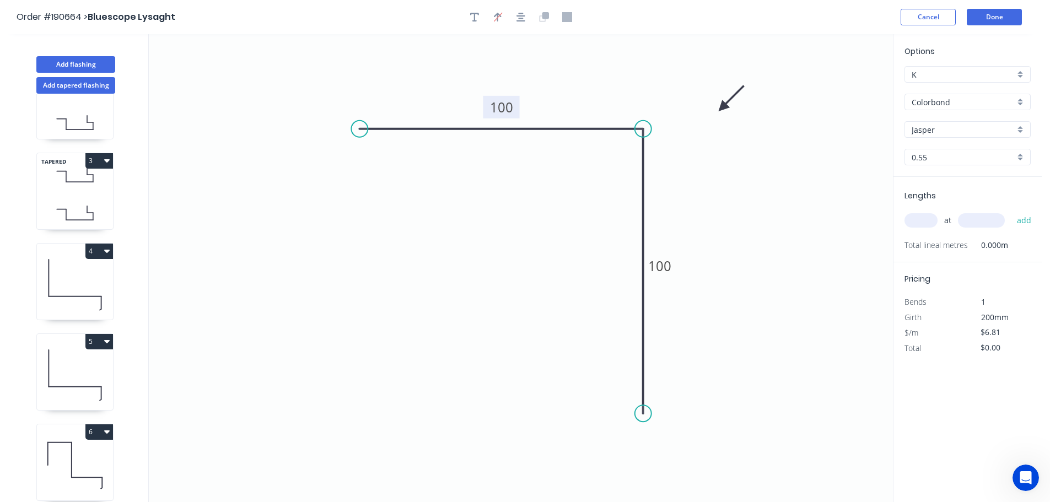
click at [928, 217] on input "text" at bounding box center [921, 220] width 33 height 14
type input "1"
type input "1400"
click at [1012, 211] on button "add" at bounding box center [1025, 220] width 26 height 19
type input "$9.53"
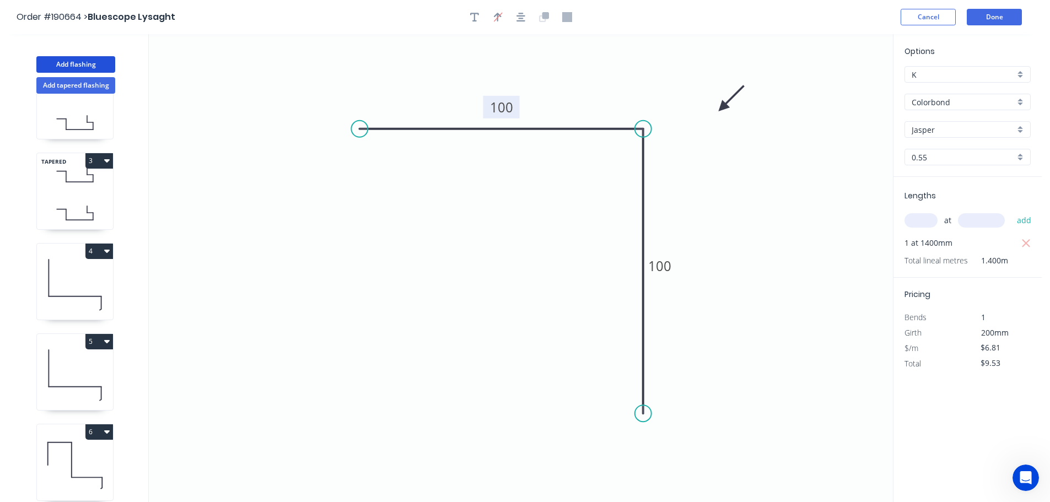
drag, startPoint x: 84, startPoint y: 61, endPoint x: 120, endPoint y: 72, distance: 37.9
click at [84, 61] on button "Add flashing" at bounding box center [75, 64] width 79 height 17
type input "$0.00"
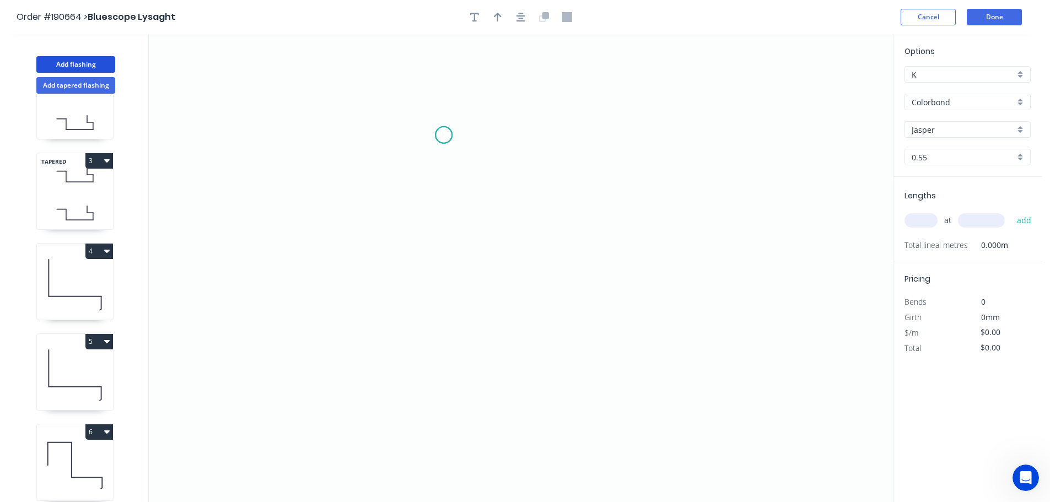
click at [444, 135] on icon "0" at bounding box center [521, 268] width 744 height 468
click at [648, 141] on icon "0" at bounding box center [521, 268] width 744 height 468
click at [655, 295] on icon "0 ?" at bounding box center [521, 268] width 744 height 468
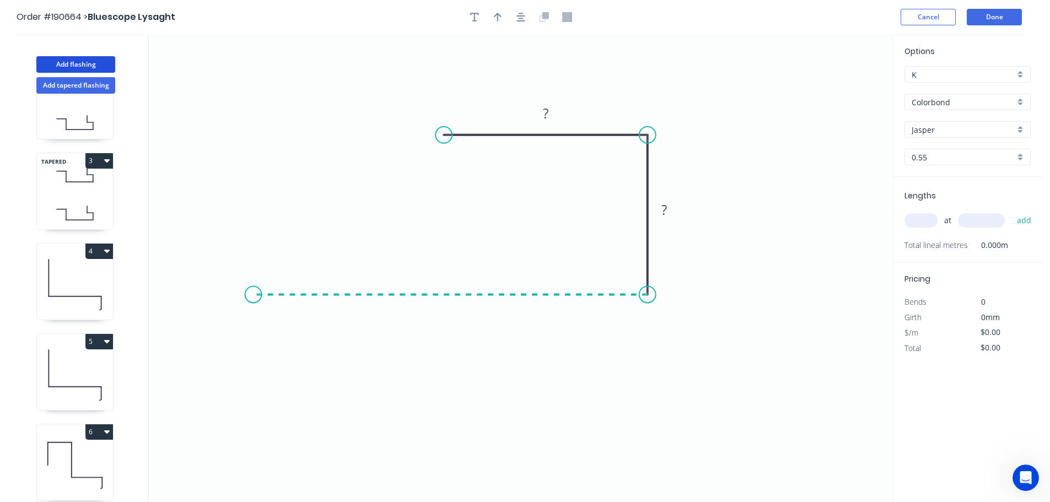
click at [253, 288] on icon "0 ? ?" at bounding box center [521, 268] width 744 height 468
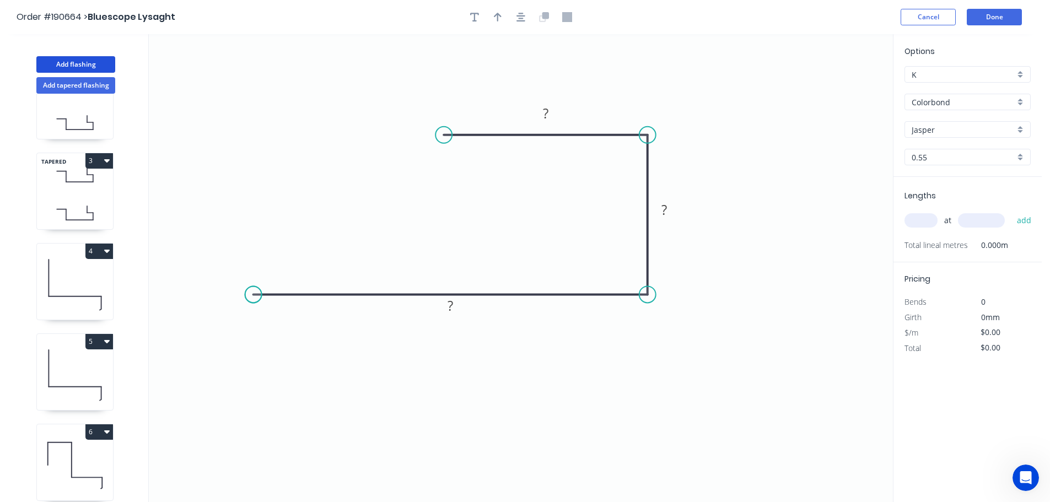
click at [253, 288] on circle at bounding box center [253, 294] width 17 height 17
click at [469, 165] on div "Crush & Fold" at bounding box center [502, 170] width 111 height 23
click at [439, 152] on tspan "10" at bounding box center [436, 153] width 15 height 18
click at [484, 171] on icon "0 ? ? CF 15 ?" at bounding box center [521, 268] width 744 height 468
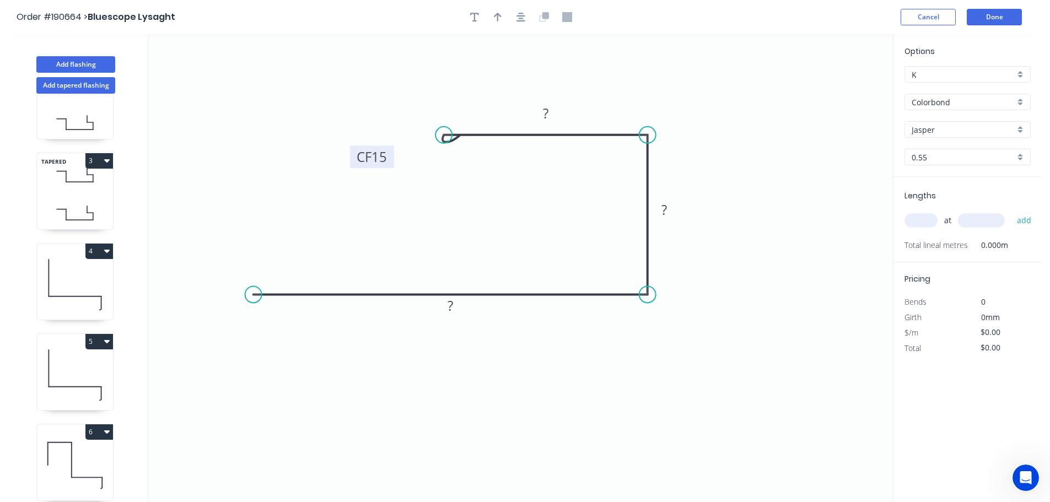
drag, startPoint x: 447, startPoint y: 158, endPoint x: 390, endPoint y: 162, distance: 57.5
click at [390, 162] on rect at bounding box center [372, 157] width 44 height 23
click at [549, 110] on tspan "?" at bounding box center [546, 113] width 6 height 18
click at [605, 85] on icon "0 120 40 CF 15 50" at bounding box center [521, 268] width 744 height 468
type input "$10.82"
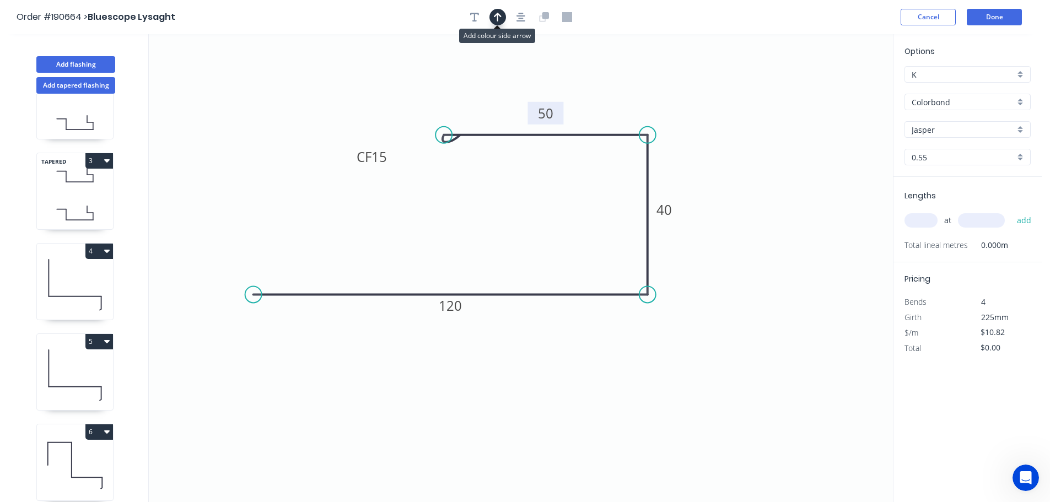
click at [500, 15] on icon "button" at bounding box center [498, 17] width 8 height 9
drag, startPoint x: 839, startPoint y: 89, endPoint x: 736, endPoint y: 169, distance: 130.5
click at [736, 169] on icon at bounding box center [736, 155] width 10 height 35
click at [922, 218] on input "text" at bounding box center [921, 220] width 33 height 14
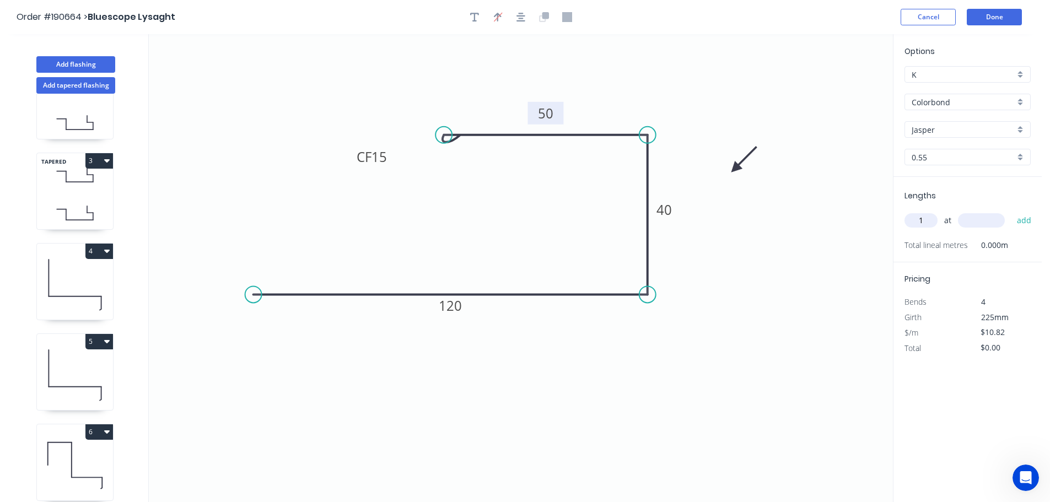
type input "1"
type input "1400"
click at [1012, 211] on button "add" at bounding box center [1025, 220] width 26 height 19
type input "$15.15"
click at [62, 62] on button "Add flashing" at bounding box center [75, 64] width 79 height 17
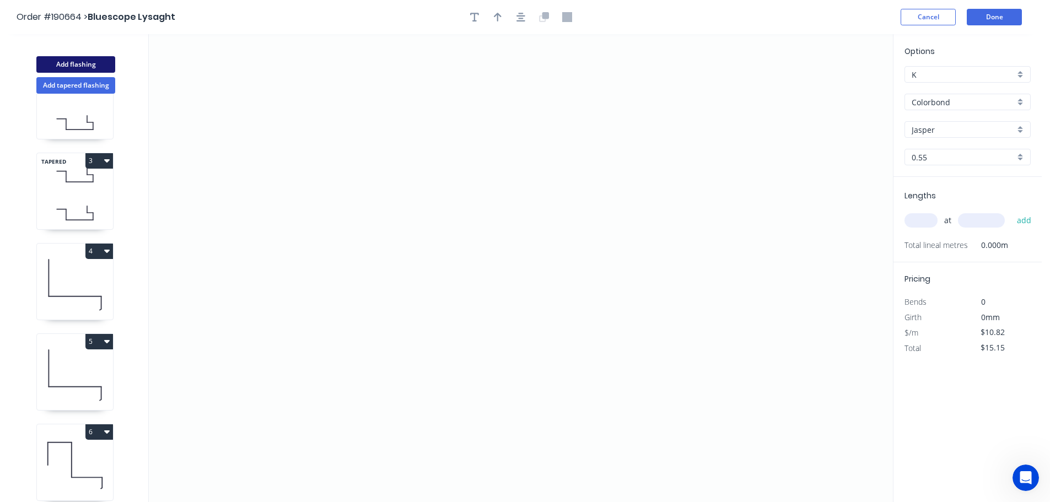
type input "$0.00"
click at [351, 114] on icon "0" at bounding box center [521, 268] width 744 height 468
click at [573, 111] on icon "0" at bounding box center [521, 268] width 744 height 468
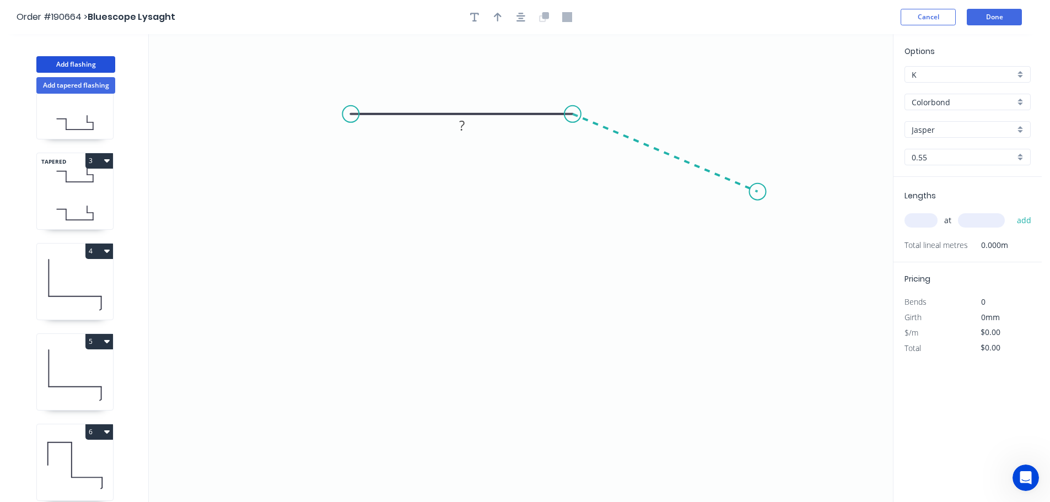
click at [758, 192] on icon "0 ?" at bounding box center [521, 268] width 744 height 468
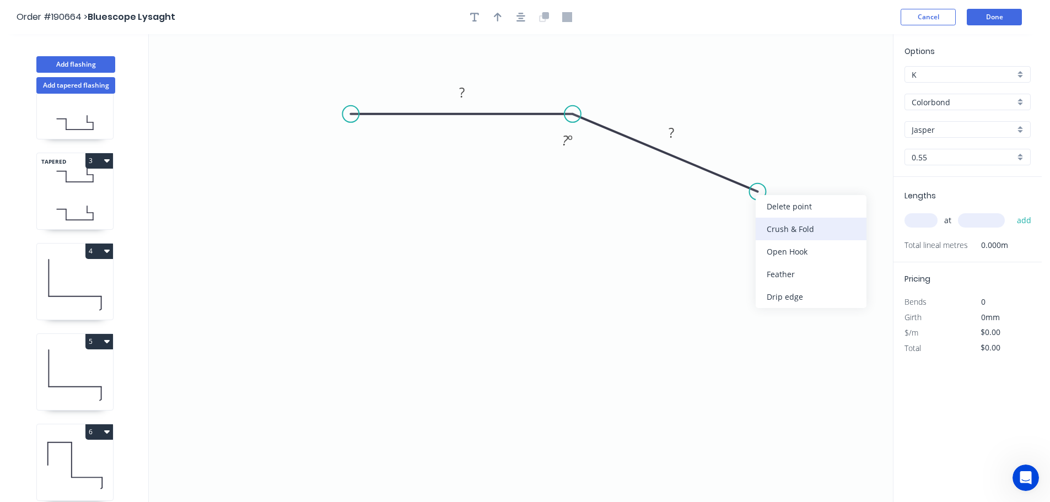
click at [823, 229] on div "Crush & Fold" at bounding box center [811, 229] width 111 height 23
click at [782, 221] on div "Flip bend" at bounding box center [813, 226] width 111 height 23
click at [775, 216] on tspan "10" at bounding box center [769, 214] width 15 height 18
click at [797, 241] on icon "0 ? CF 15 ? ? º" at bounding box center [521, 268] width 744 height 468
drag, startPoint x: 778, startPoint y: 215, endPoint x: 808, endPoint y: 253, distance: 48.7
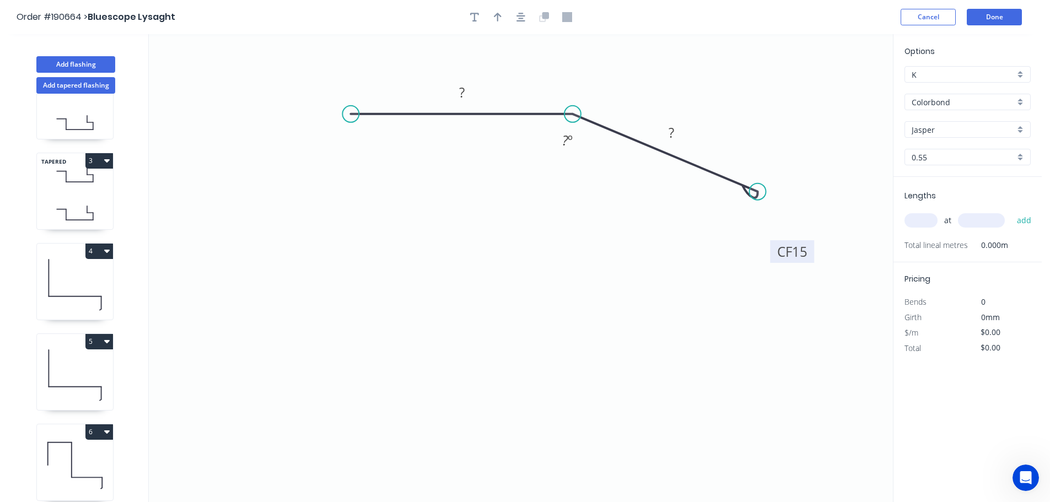
click at [808, 253] on rect at bounding box center [792, 251] width 44 height 23
click at [361, 144] on div "Crush & Fold" at bounding box center [403, 150] width 111 height 23
click at [377, 84] on tspan "10" at bounding box center [372, 85] width 15 height 18
click at [420, 71] on icon "0 CF 15 ? CF 15 ? ? º" at bounding box center [521, 268] width 744 height 468
drag, startPoint x: 385, startPoint y: 83, endPoint x: 320, endPoint y: 156, distance: 98.0
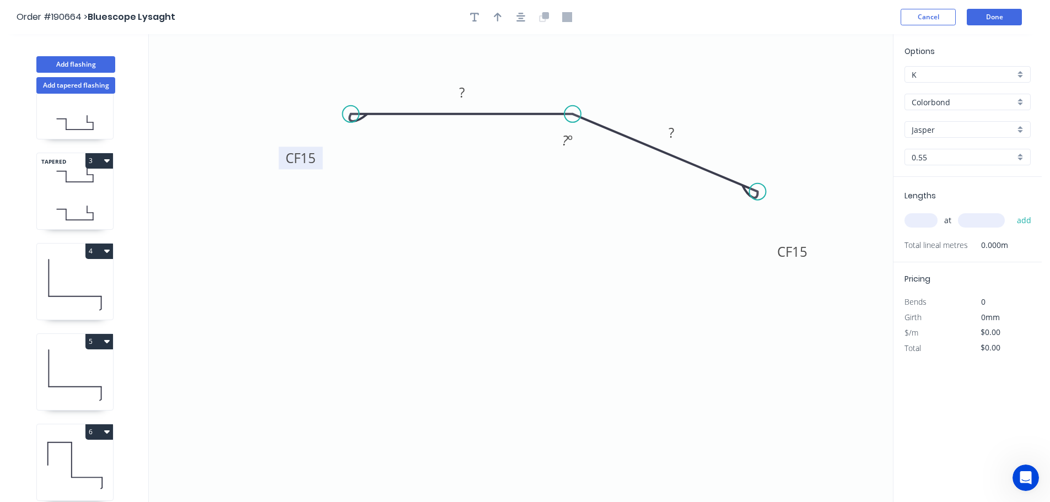
click at [320, 156] on rect at bounding box center [301, 158] width 44 height 23
click at [468, 91] on rect at bounding box center [462, 92] width 22 height 15
click at [594, 216] on icon "0 CF 15 50 CF 15 50 165 º" at bounding box center [521, 268] width 744 height 468
type input "$9.69"
click at [497, 15] on icon "button" at bounding box center [498, 17] width 8 height 9
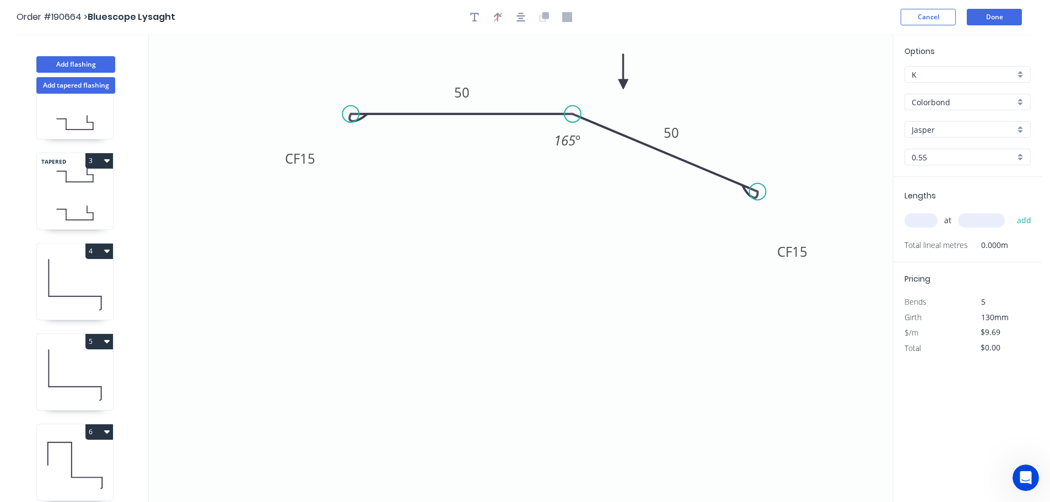
drag, startPoint x: 839, startPoint y: 87, endPoint x: 624, endPoint y: 84, distance: 215.0
click at [624, 84] on icon at bounding box center [624, 71] width 10 height 35
click at [928, 222] on input "text" at bounding box center [921, 220] width 33 height 14
type input "1"
type input "1400"
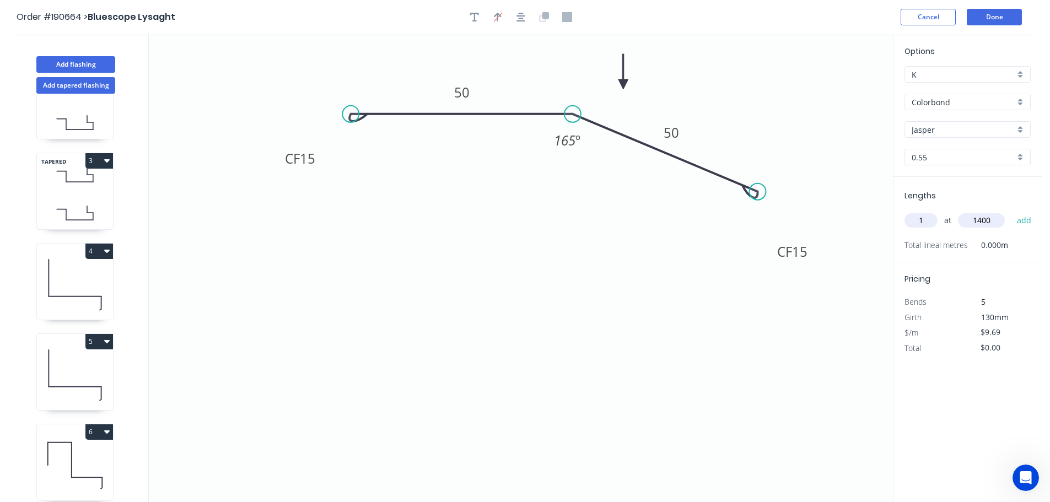
click at [1012, 211] on button "add" at bounding box center [1025, 220] width 26 height 19
type input "$13.57"
click at [61, 63] on button "Add flashing" at bounding box center [75, 64] width 79 height 17
type input "$0.00"
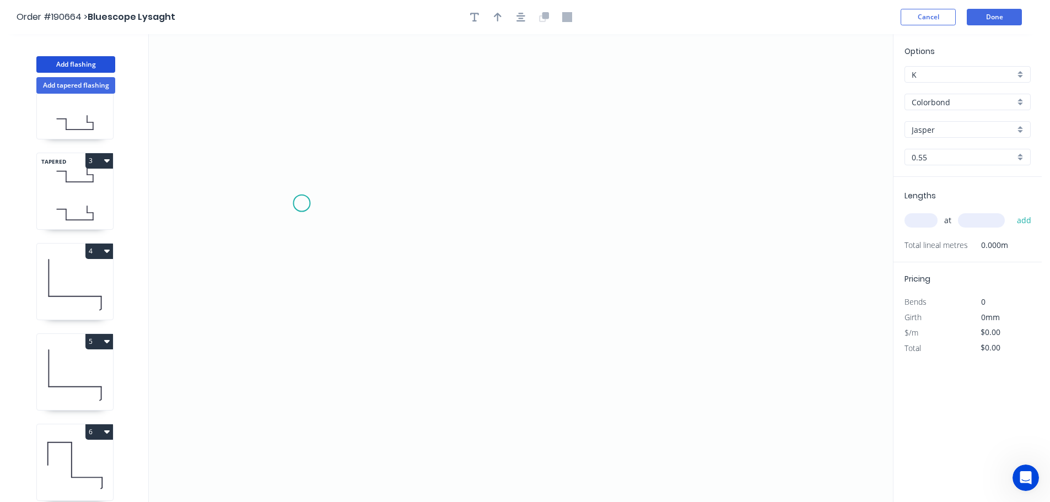
click at [302, 203] on icon "0" at bounding box center [521, 268] width 744 height 468
click at [300, 125] on icon "0" at bounding box center [521, 268] width 744 height 468
click at [592, 138] on icon "0 ?" at bounding box center [521, 268] width 744 height 468
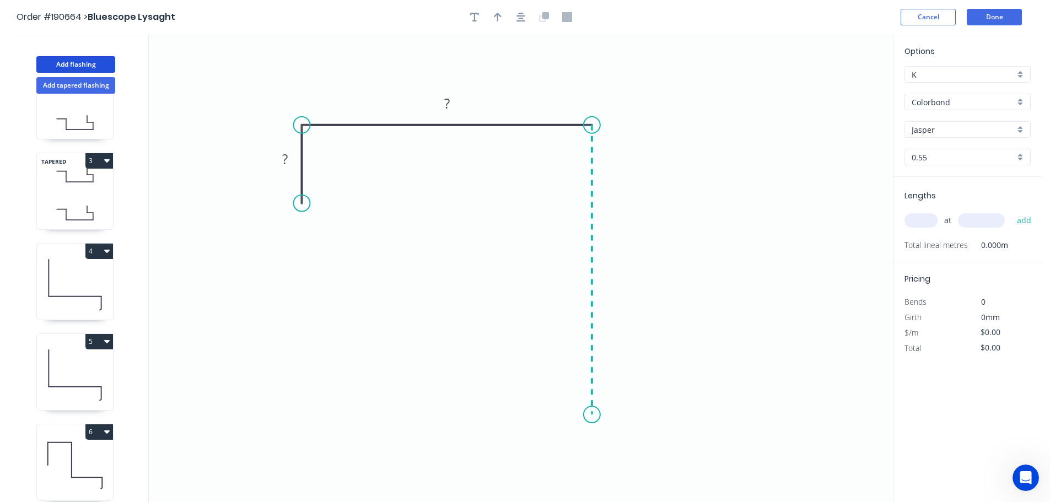
click at [581, 415] on icon "0 ? ?" at bounding box center [521, 268] width 744 height 468
click at [581, 415] on icon "0 ? ? ?" at bounding box center [521, 268] width 744 height 468
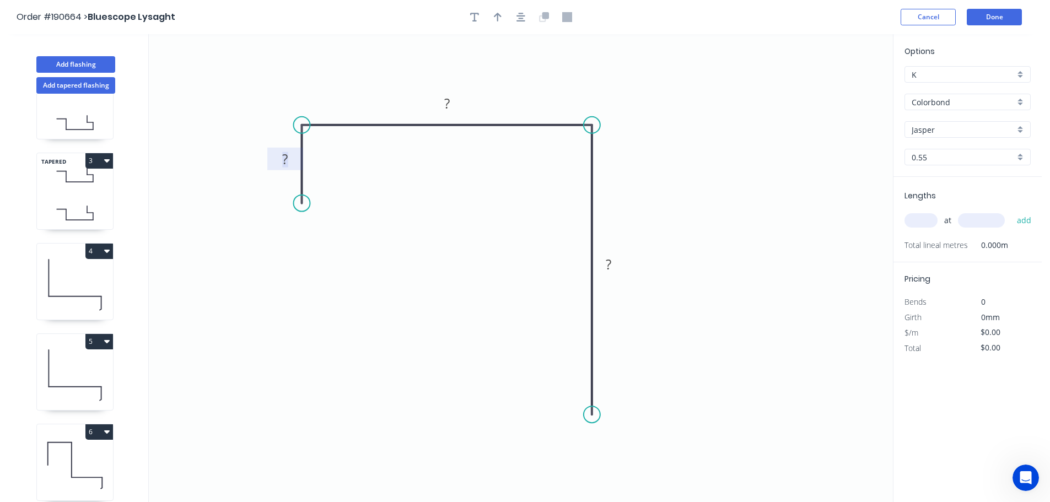
click at [288, 160] on tspan "?" at bounding box center [286, 159] width 6 height 18
click at [674, 155] on icon "0 30 85 95" at bounding box center [521, 268] width 744 height 468
type input "$9.38"
click at [500, 18] on icon "button" at bounding box center [498, 17] width 8 height 10
drag, startPoint x: 839, startPoint y: 87, endPoint x: 523, endPoint y: 81, distance: 316.5
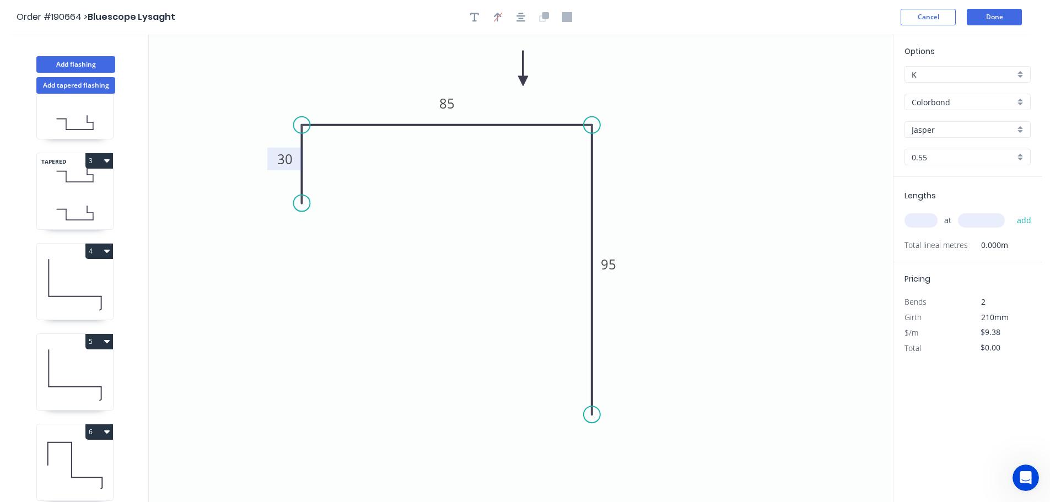
click at [523, 81] on icon at bounding box center [523, 68] width 10 height 35
click at [922, 220] on input "text" at bounding box center [921, 220] width 33 height 14
type input "2"
type input "4400"
click at [1012, 211] on button "add" at bounding box center [1025, 220] width 26 height 19
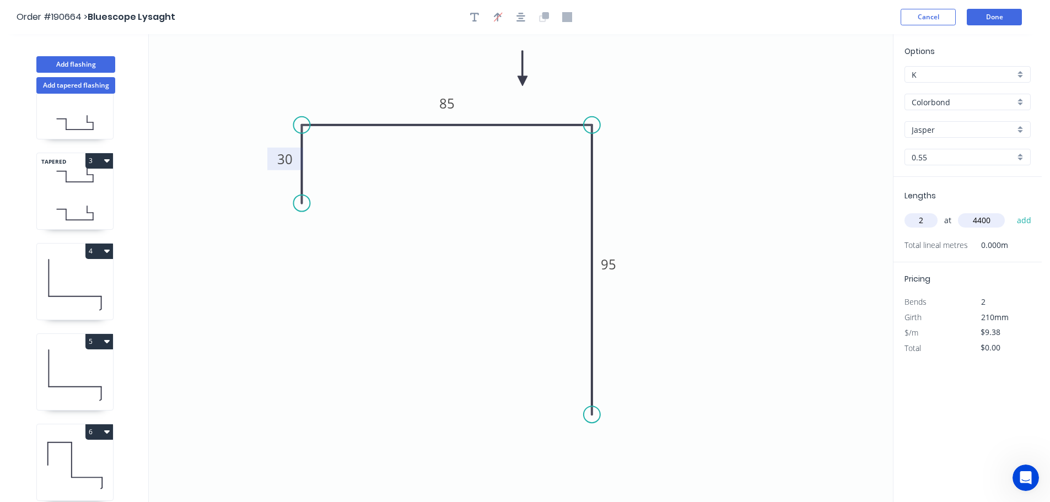
type input "$82.54"
click at [84, 87] on button "Add tapered flashing" at bounding box center [75, 85] width 79 height 17
type input "$0.00"
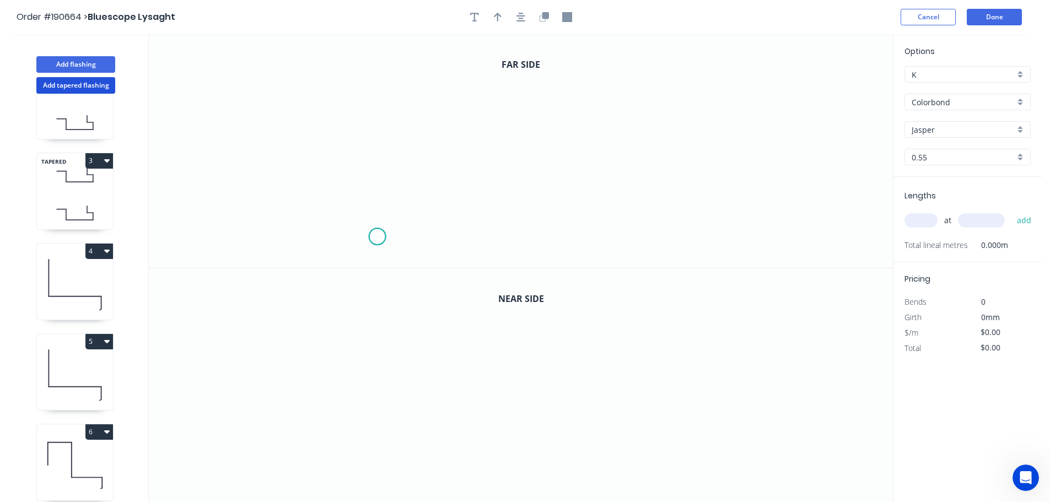
click at [377, 237] on icon "0" at bounding box center [521, 151] width 744 height 234
click at [383, 96] on icon "0" at bounding box center [521, 151] width 744 height 234
click at [712, 102] on icon "0 ?" at bounding box center [521, 151] width 744 height 234
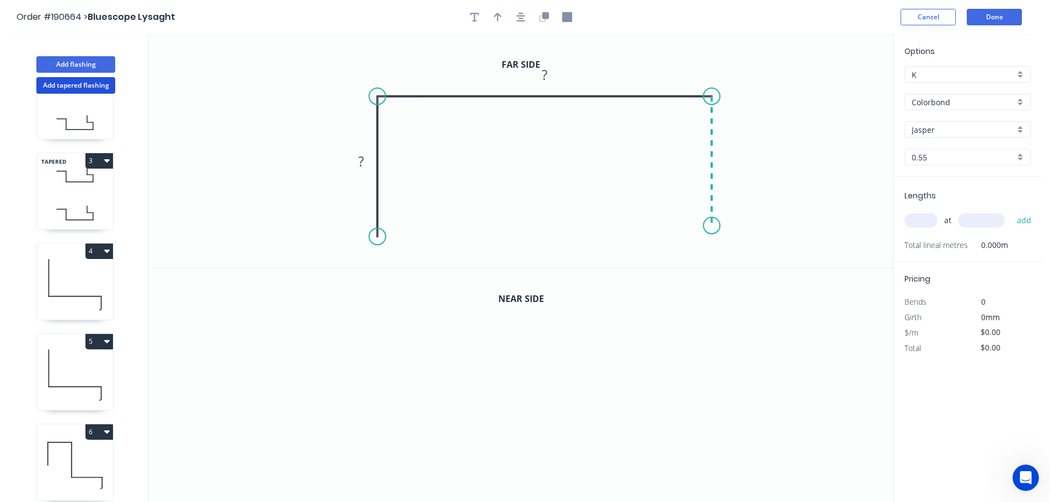
click at [712, 226] on icon "0 ? ?" at bounding box center [521, 151] width 744 height 234
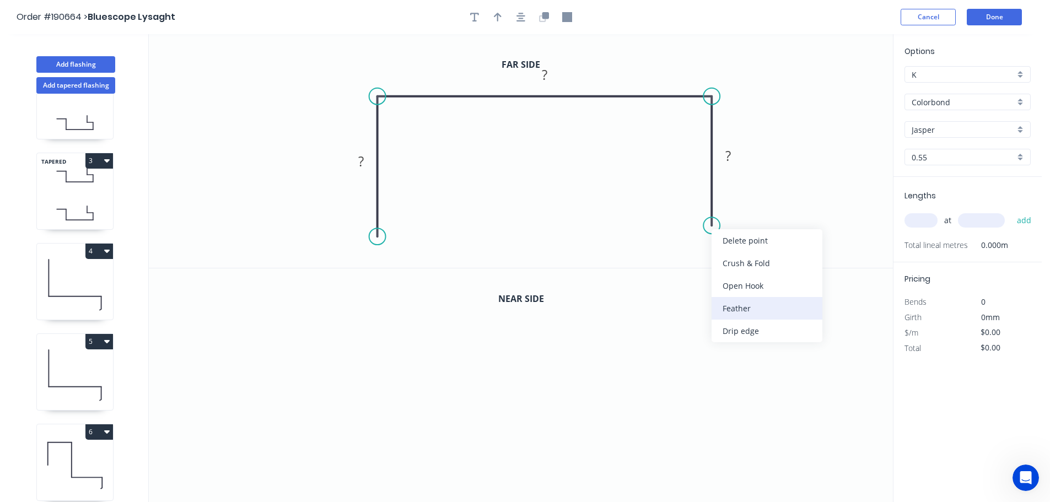
click at [748, 307] on div "Feather" at bounding box center [767, 308] width 111 height 23
click at [746, 234] on tspan "15" at bounding box center [741, 235] width 15 height 18
click at [840, 233] on icon "0 ? ? FE 10 ?" at bounding box center [521, 151] width 744 height 234
drag, startPoint x: 755, startPoint y: 238, endPoint x: 652, endPoint y: 248, distance: 103.6
click at [652, 248] on rect at bounding box center [632, 244] width 43 height 23
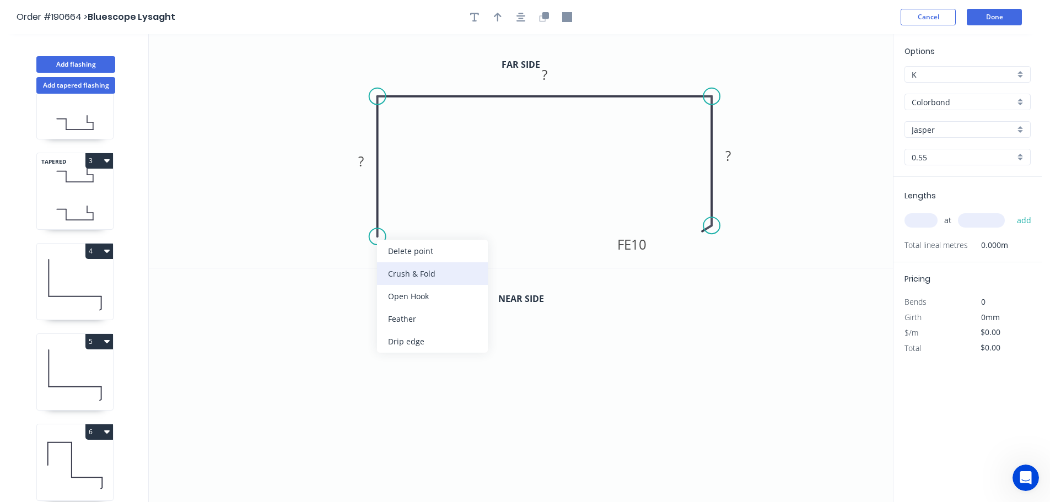
click at [414, 276] on div "Crush & Fold" at bounding box center [432, 273] width 111 height 23
click at [368, 219] on tspan "10" at bounding box center [361, 217] width 15 height 18
click at [411, 194] on icon "0 CF 15 ? ? FE 10 ?" at bounding box center [521, 151] width 744 height 234
drag, startPoint x: 334, startPoint y: 221, endPoint x: 270, endPoint y: 245, distance: 68.2
click at [270, 245] on rect at bounding box center [286, 243] width 44 height 23
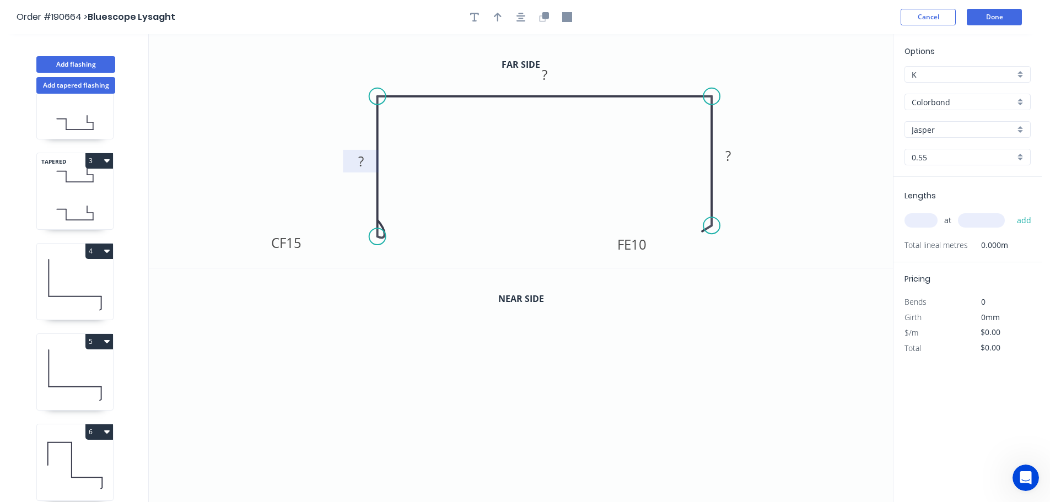
click at [362, 160] on tspan "?" at bounding box center [361, 161] width 6 height 18
click at [744, 166] on rect at bounding box center [729, 155] width 36 height 23
click at [729, 153] on tspan "1" at bounding box center [728, 156] width 8 height 18
click at [760, 154] on icon "0 CF 15 52 125 FE 10 40" at bounding box center [521, 151] width 744 height 234
click at [496, 15] on icon "button" at bounding box center [498, 17] width 8 height 9
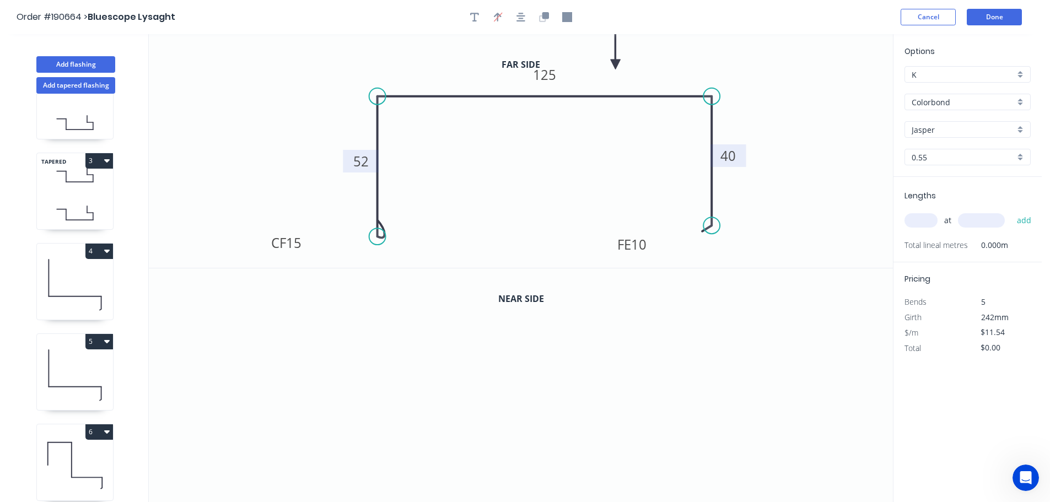
drag, startPoint x: 838, startPoint y: 87, endPoint x: 616, endPoint y: 65, distance: 222.7
click at [616, 65] on icon at bounding box center [616, 51] width 10 height 35
click at [548, 15] on icon "button" at bounding box center [546, 15] width 7 height 7
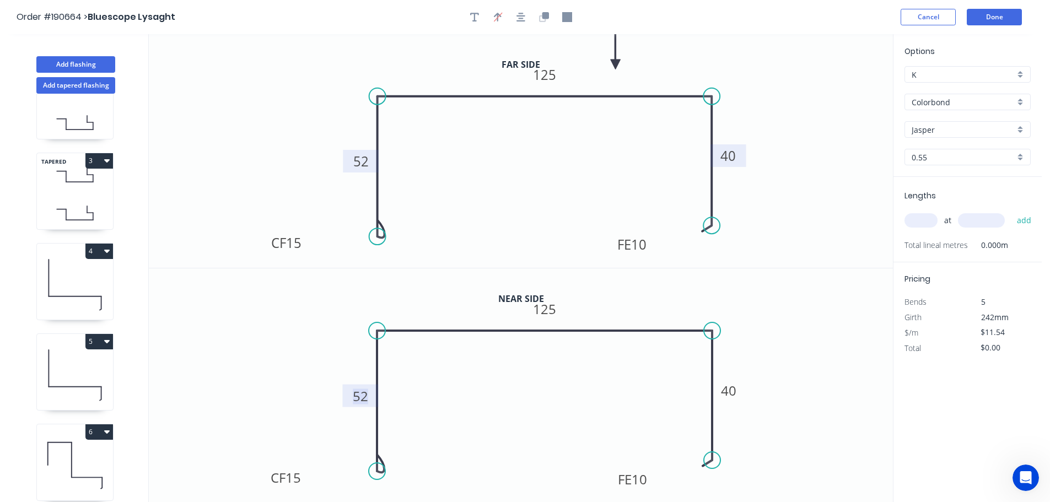
click at [363, 397] on tspan "52" at bounding box center [360, 396] width 15 height 18
click at [504, 422] on icon "0 CF 15 50 125 FE 10 40" at bounding box center [521, 386] width 744 height 234
type input "$12.98"
click at [549, 309] on tspan "125" at bounding box center [544, 309] width 23 height 18
click at [632, 310] on icon "0 CF 15 50 123 FE 10 40" at bounding box center [521, 386] width 744 height 234
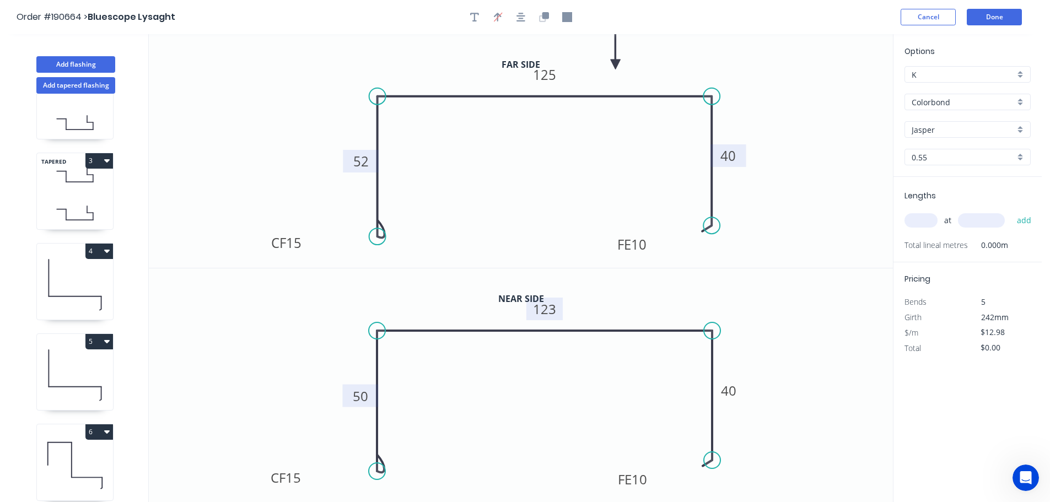
click at [769, 420] on icon "0 CF 15 50 123 FE 10 40" at bounding box center [521, 386] width 744 height 234
click at [921, 221] on input "text" at bounding box center [921, 220] width 33 height 14
type input "3"
click at [983, 221] on input "text" at bounding box center [981, 220] width 47 height 14
type input "3700"
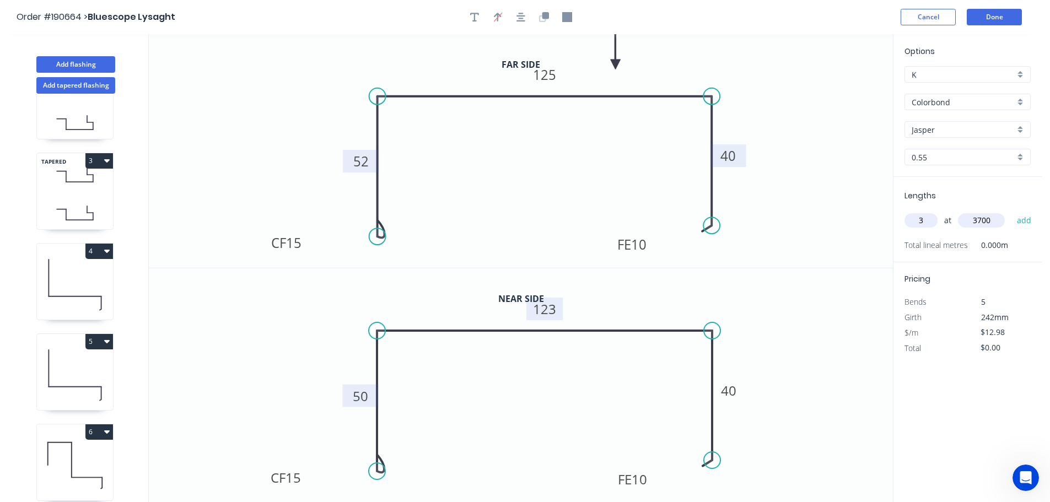
click at [1012, 211] on button "add" at bounding box center [1025, 220] width 26 height 19
type input "$144.08"
type input "4"
click at [981, 226] on input "text" at bounding box center [981, 220] width 47 height 14
type input "5100"
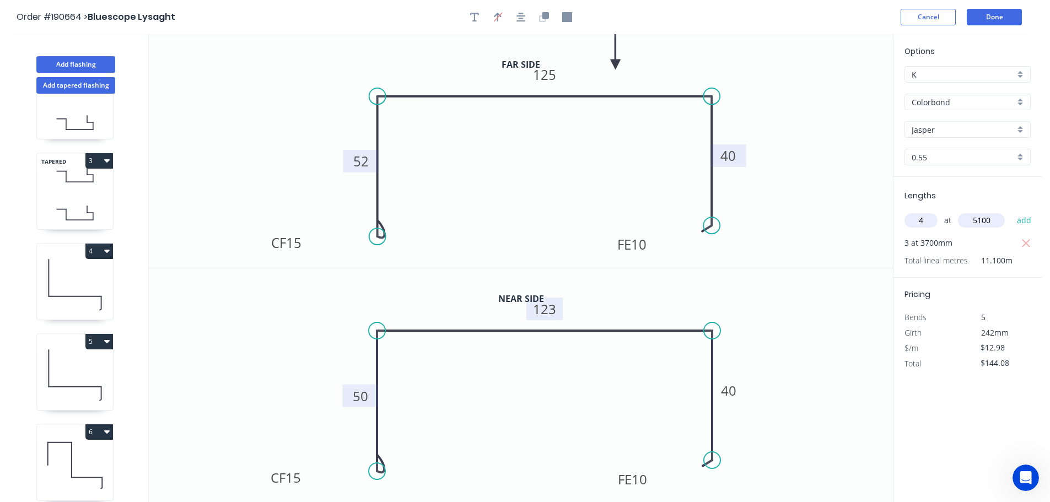
click at [1012, 211] on button "add" at bounding box center [1025, 220] width 26 height 19
type input "$408.87"
click at [1000, 17] on button "Done" at bounding box center [994, 17] width 55 height 17
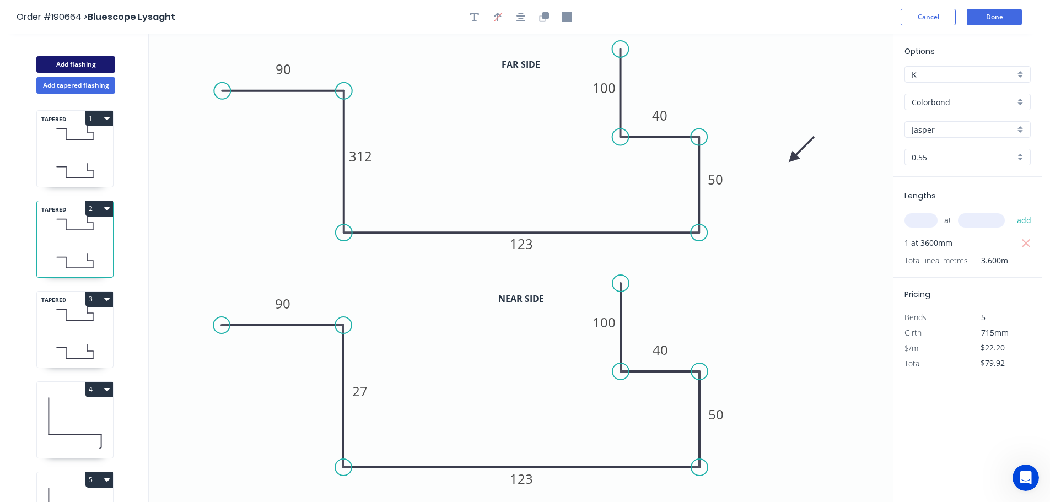
click at [84, 63] on button "Add flashing" at bounding box center [75, 64] width 79 height 17
type input "$0.00"
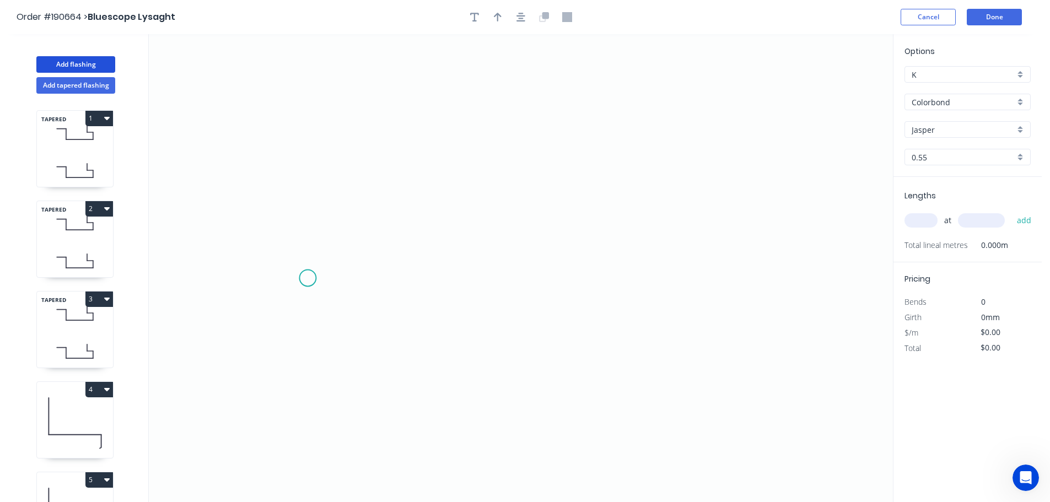
click at [307, 278] on icon "0" at bounding box center [521, 268] width 744 height 468
click at [794, 275] on icon "0" at bounding box center [521, 268] width 744 height 468
click at [794, 275] on circle at bounding box center [793, 277] width 17 height 17
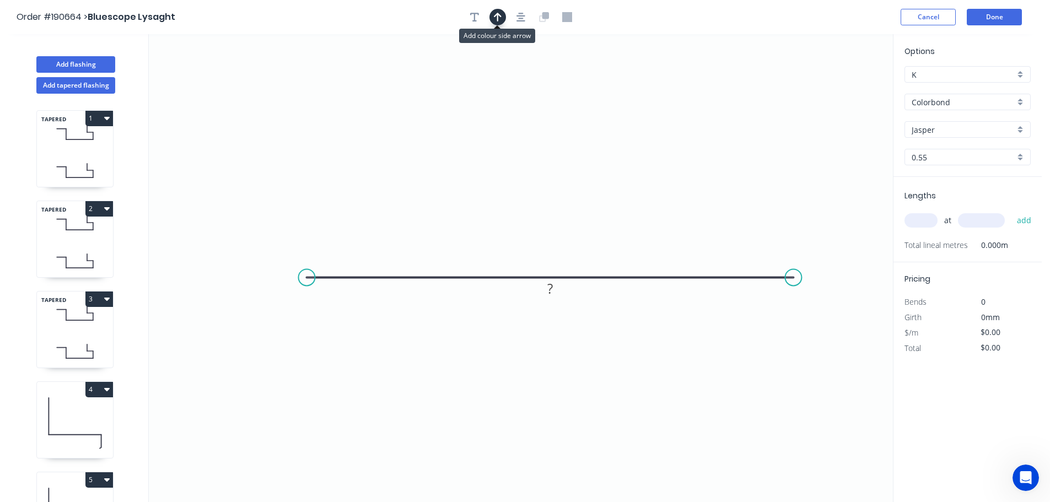
click at [495, 14] on icon "button" at bounding box center [498, 17] width 8 height 10
drag, startPoint x: 840, startPoint y: 87, endPoint x: 529, endPoint y: 142, distance: 315.3
click at [529, 142] on icon at bounding box center [529, 128] width 10 height 35
click at [551, 288] on tspan "?" at bounding box center [550, 289] width 6 height 18
click at [633, 334] on icon "0 415" at bounding box center [521, 268] width 744 height 468
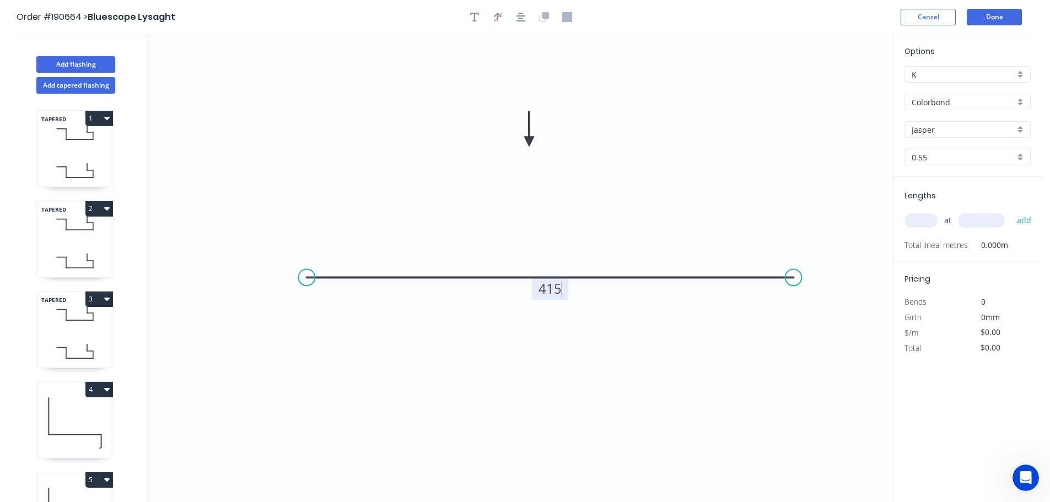
type input "$11.62"
click at [1023, 126] on div "Jasper" at bounding box center [968, 129] width 126 height 17
click at [971, 229] on div "Night Sky" at bounding box center [967, 233] width 125 height 19
type input "Night Sky"
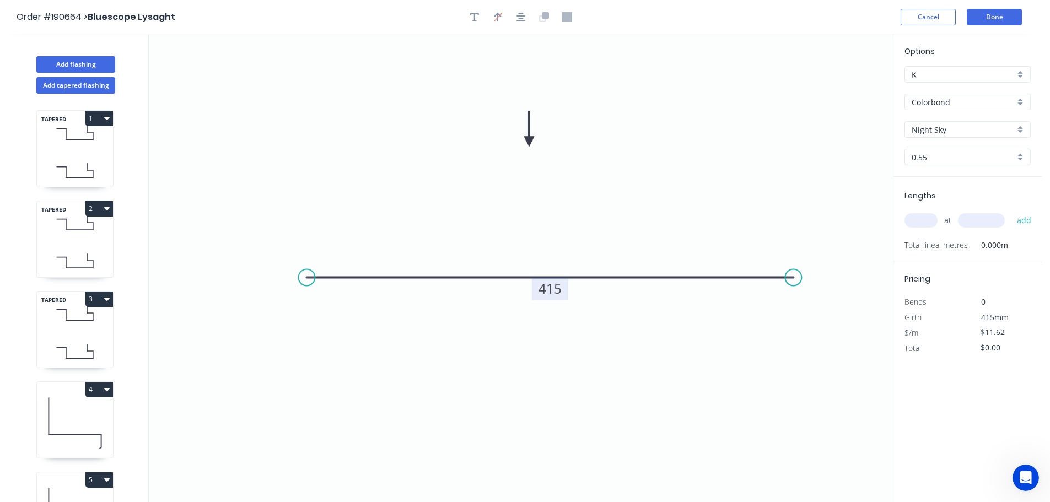
click at [932, 217] on input "text" at bounding box center [921, 220] width 33 height 14
type input "18"
click at [991, 220] on input "text" at bounding box center [981, 220] width 47 height 14
type input "1200"
click at [1012, 211] on button "add" at bounding box center [1025, 220] width 26 height 19
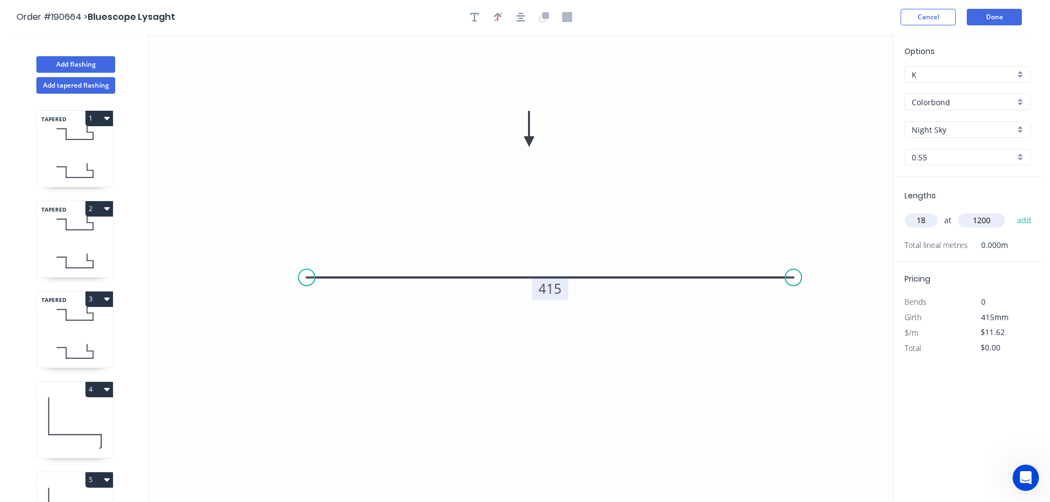
type input "$250.99"
click at [769, 176] on icon "0 415" at bounding box center [521, 268] width 744 height 468
click at [989, 20] on button "Done" at bounding box center [994, 17] width 55 height 17
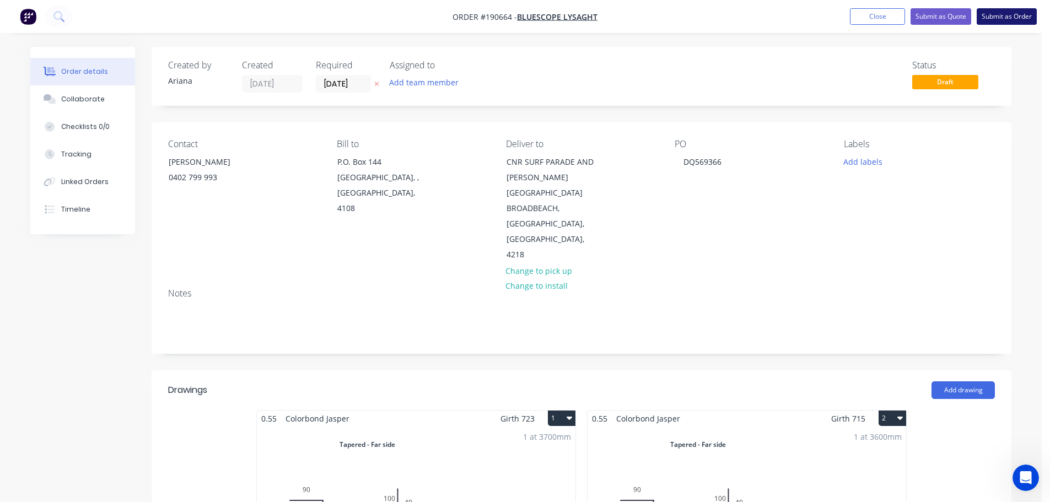
click at [1012, 18] on button "Submit as Order" at bounding box center [1007, 16] width 60 height 17
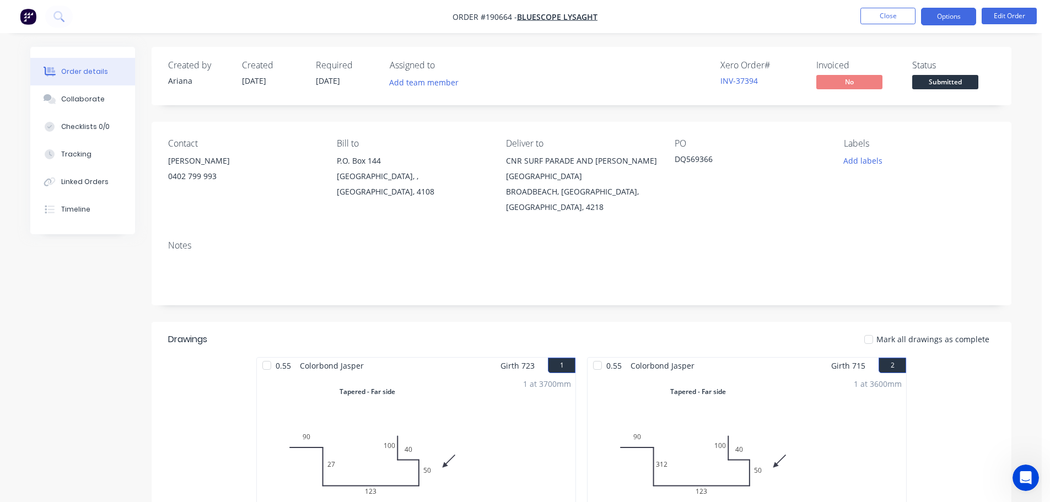
click at [951, 17] on button "Options" at bounding box center [948, 17] width 55 height 18
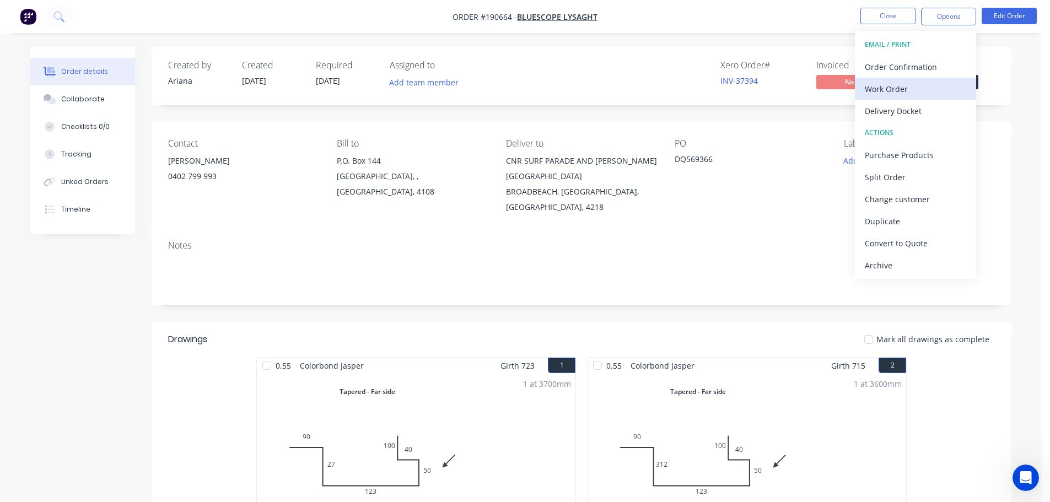
click at [894, 91] on div "Work Order" at bounding box center [915, 89] width 101 height 16
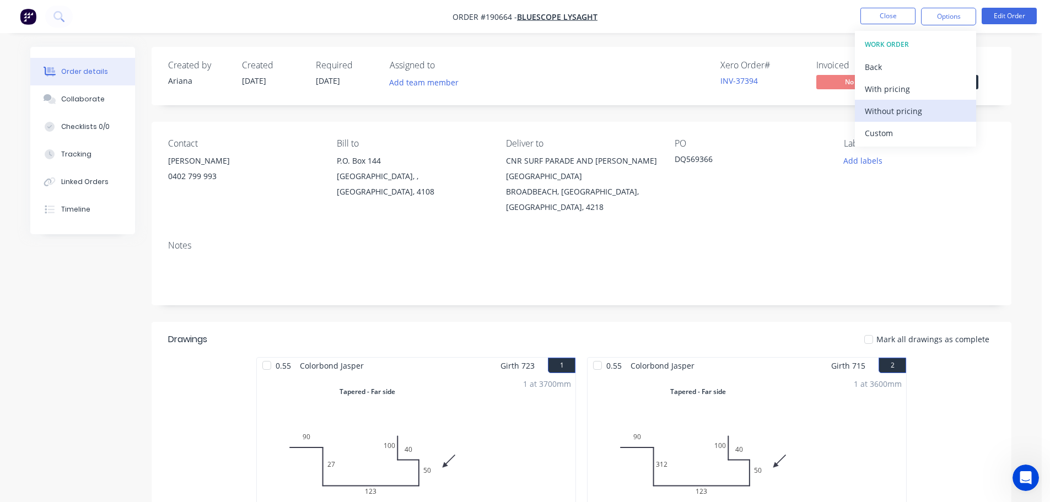
click at [886, 106] on div "Without pricing" at bounding box center [915, 111] width 101 height 16
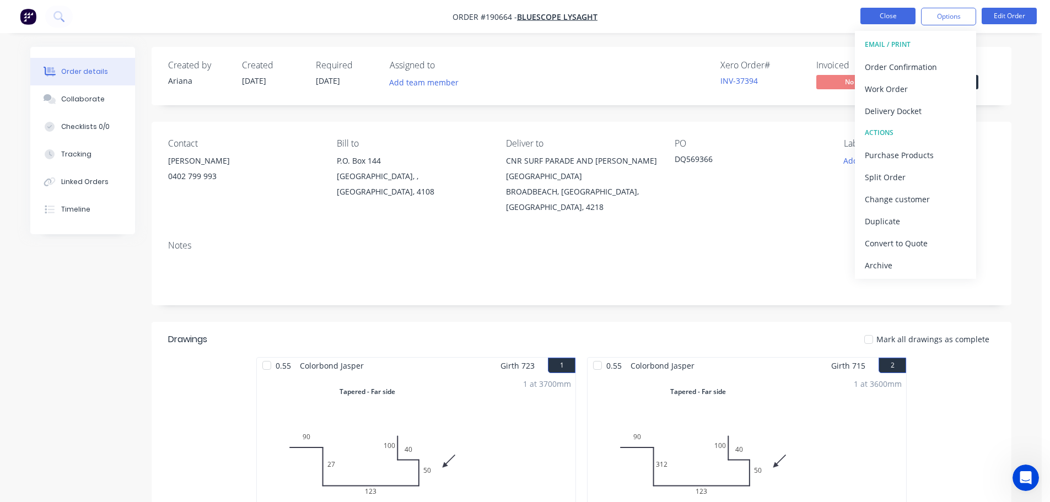
click at [895, 19] on button "Close" at bounding box center [888, 16] width 55 height 17
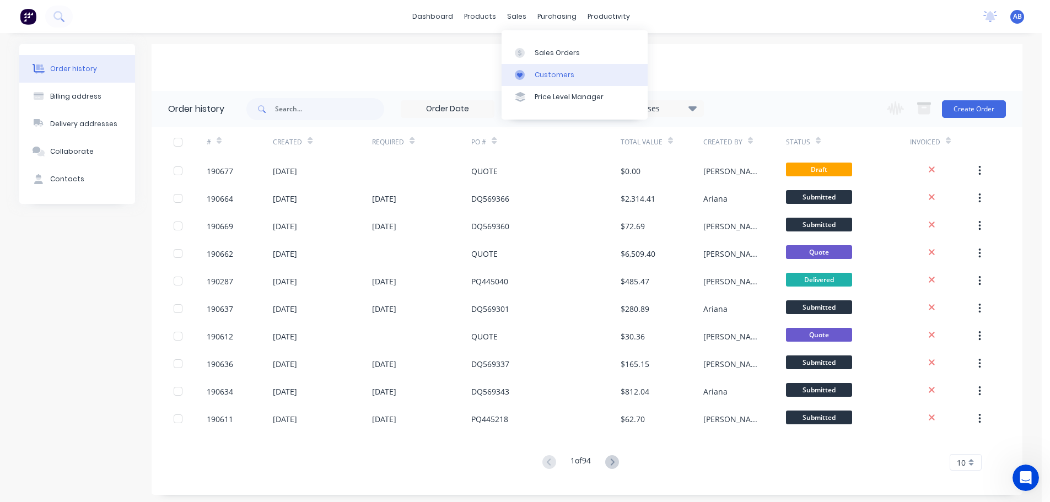
click at [556, 72] on div "Customers" at bounding box center [555, 75] width 40 height 10
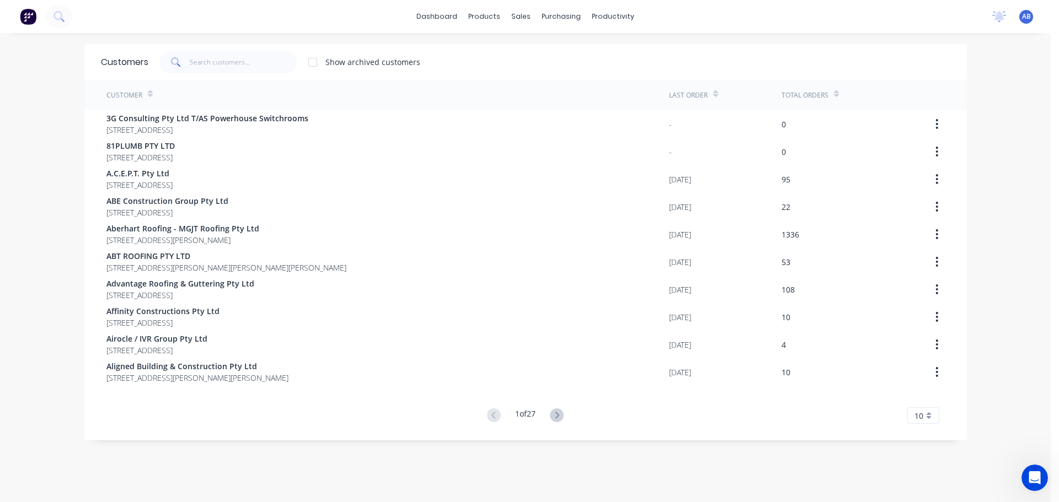
click at [709, 16] on div "dashboard products sales purchasing productivity dashboard products Product Cat…" at bounding box center [525, 16] width 1050 height 33
click at [262, 65] on input "text" at bounding box center [244, 62] width 108 height 22
click at [225, 57] on input "text" at bounding box center [244, 62] width 108 height 22
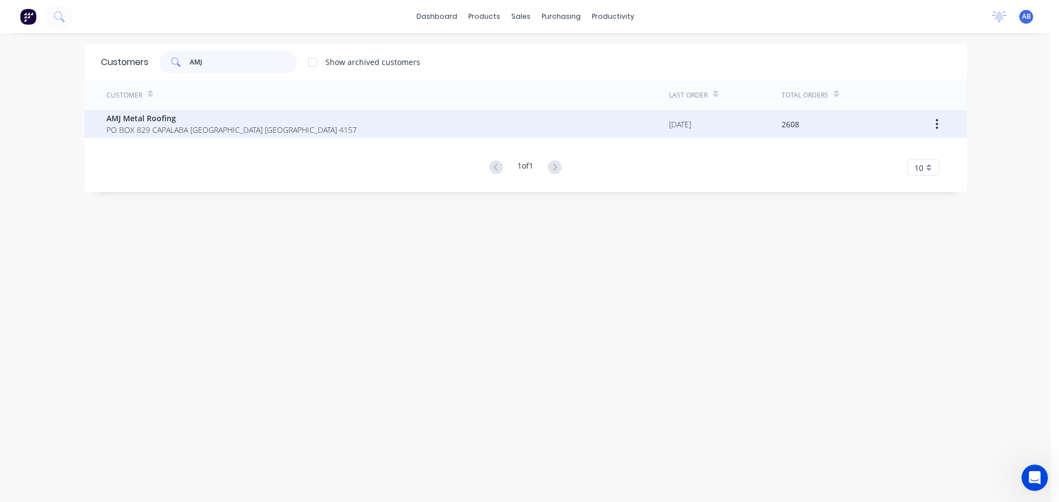
type input "AMJ"
click at [136, 119] on span "AMJ Metal Roofing" at bounding box center [231, 118] width 250 height 12
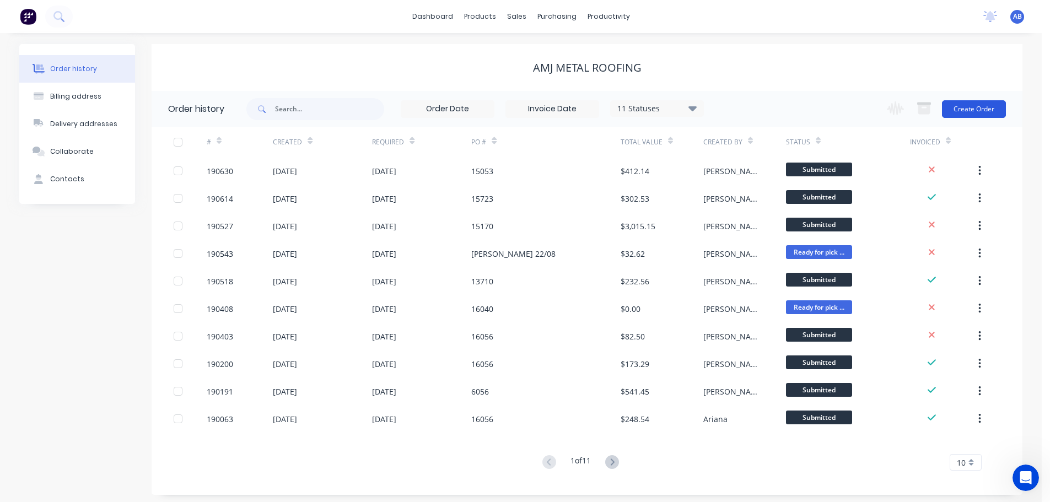
click at [957, 107] on button "Create Order" at bounding box center [974, 109] width 64 height 18
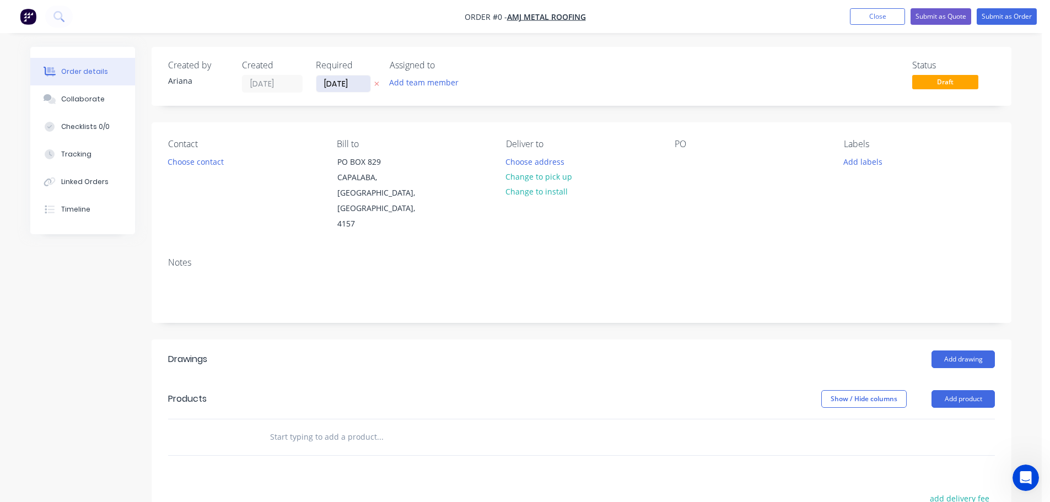
click at [331, 78] on input "[DATE]" at bounding box center [343, 84] width 54 height 17
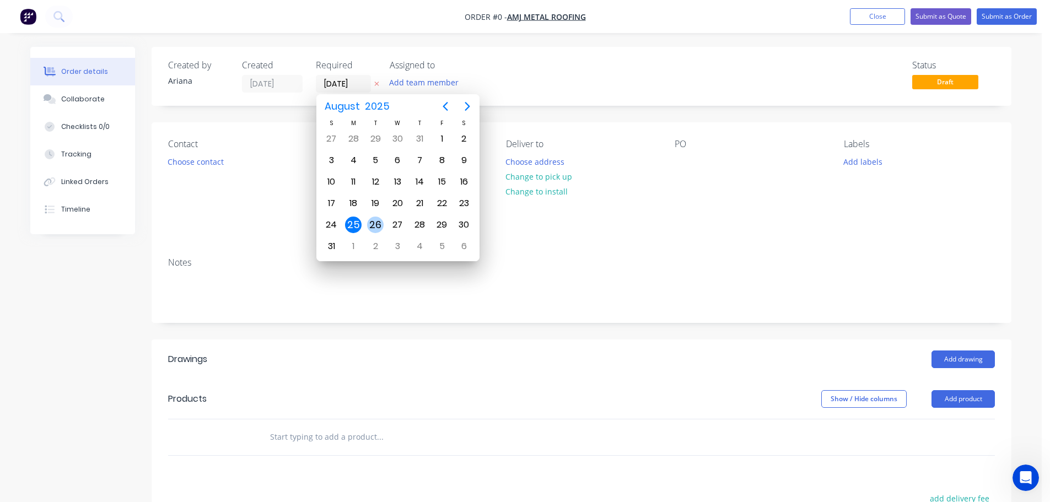
click at [379, 221] on div "26" at bounding box center [375, 225] width 17 height 17
type input "[DATE]"
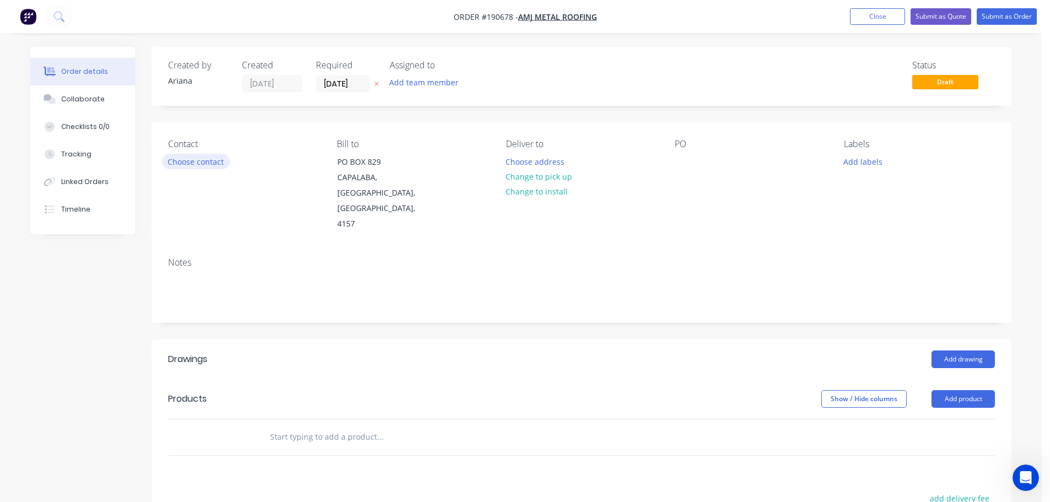
click at [206, 162] on button "Choose contact" at bounding box center [196, 161] width 68 height 15
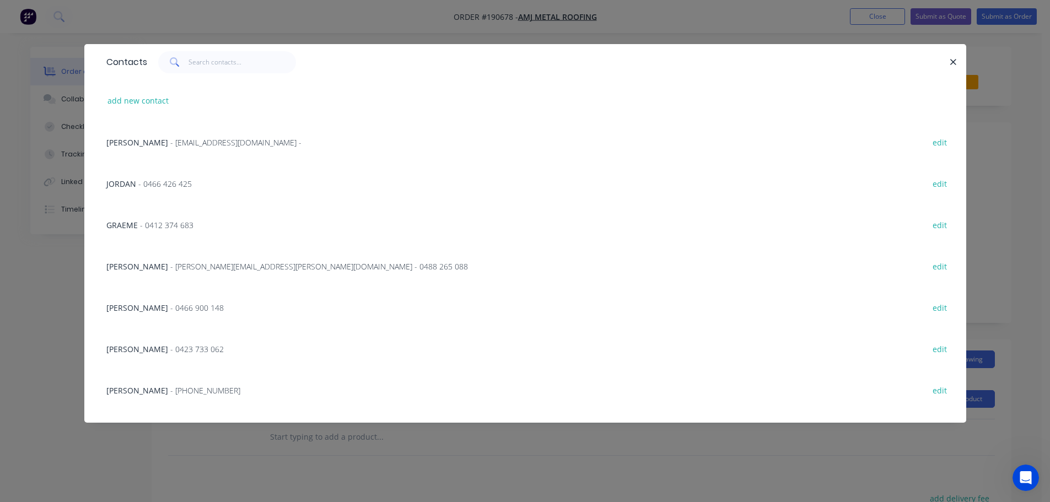
click at [214, 265] on span "- [PERSON_NAME][EMAIL_ADDRESS][PERSON_NAME][DOMAIN_NAME] - 0488 265 088" at bounding box center [319, 266] width 298 height 10
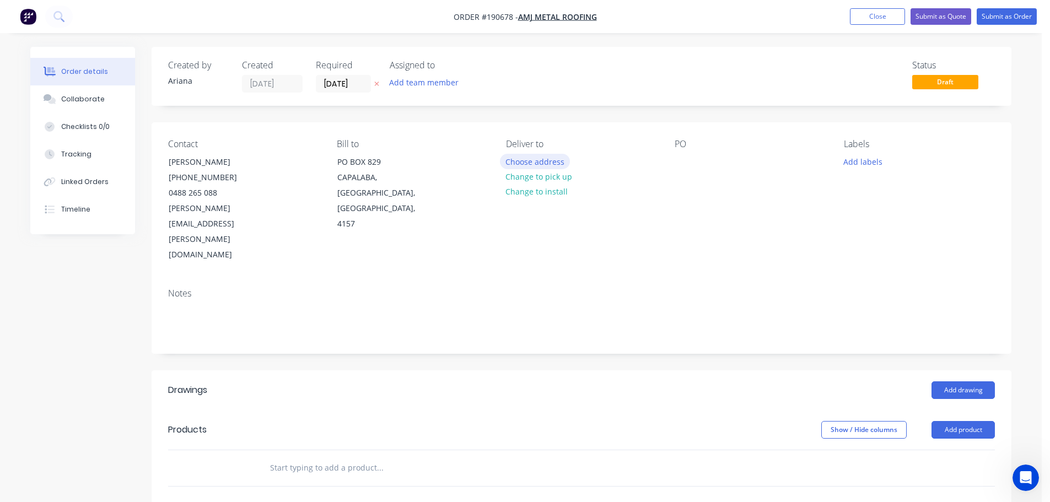
click at [551, 164] on button "Choose address" at bounding box center [535, 161] width 71 height 15
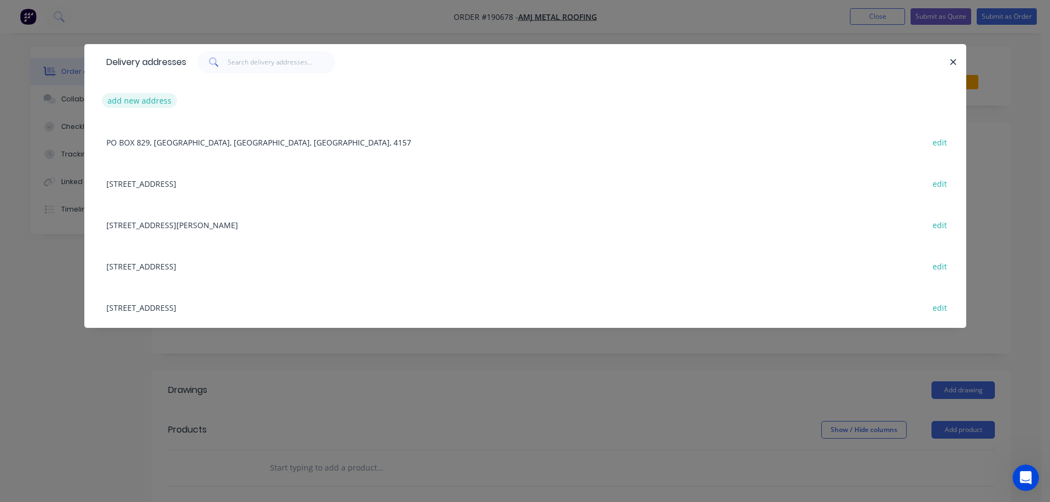
click at [132, 97] on button "add new address" at bounding box center [140, 100] width 76 height 15
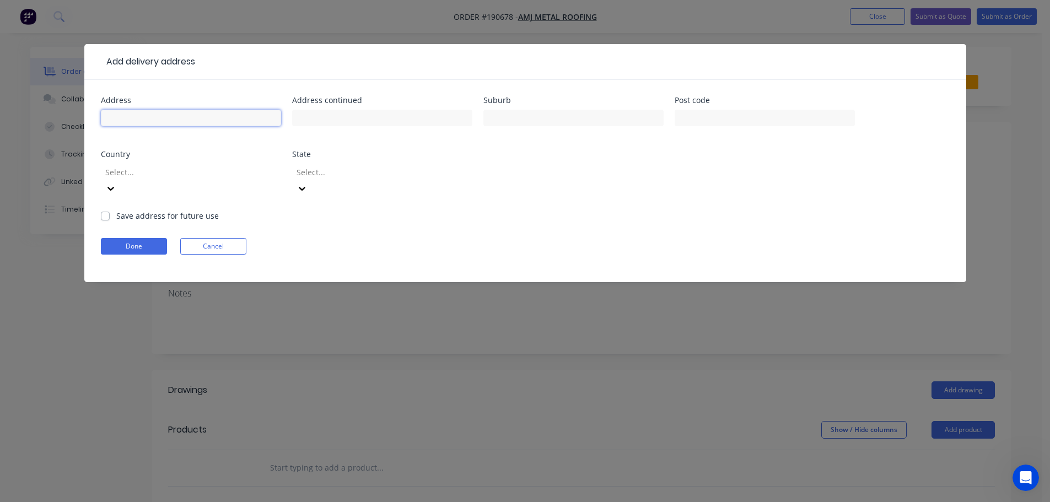
click at [135, 119] on input "text" at bounding box center [191, 118] width 180 height 17
type input "[STREET_ADDRESS]"
type input "MANSFIELD"
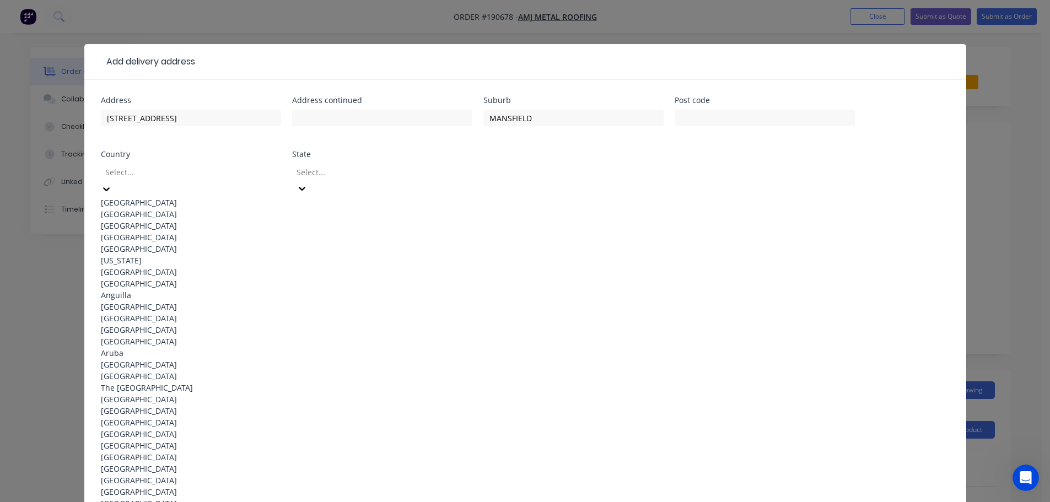
click at [172, 201] on div "[GEOGRAPHIC_DATA]" at bounding box center [191, 203] width 180 height 12
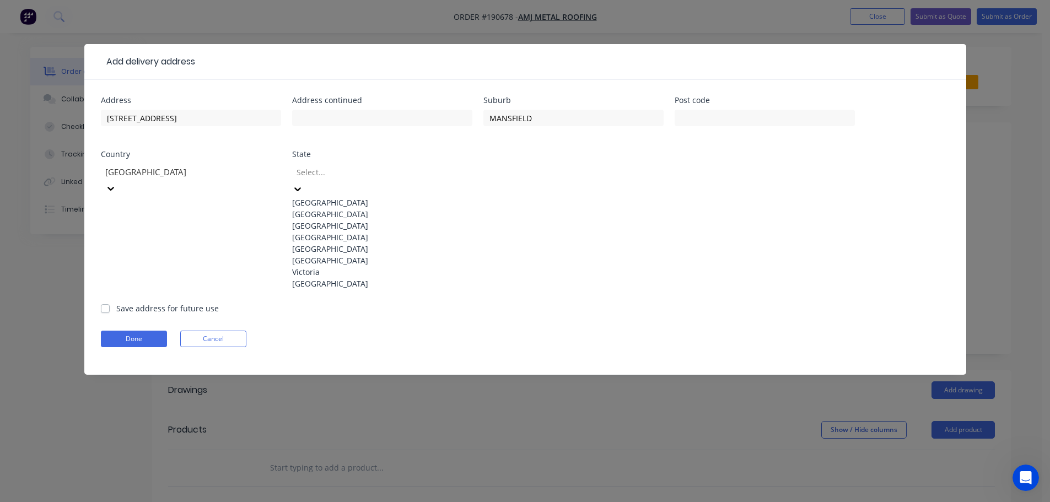
click at [301, 187] on icon at bounding box center [297, 189] width 7 height 4
click at [334, 243] on div "[GEOGRAPHIC_DATA]" at bounding box center [382, 238] width 180 height 12
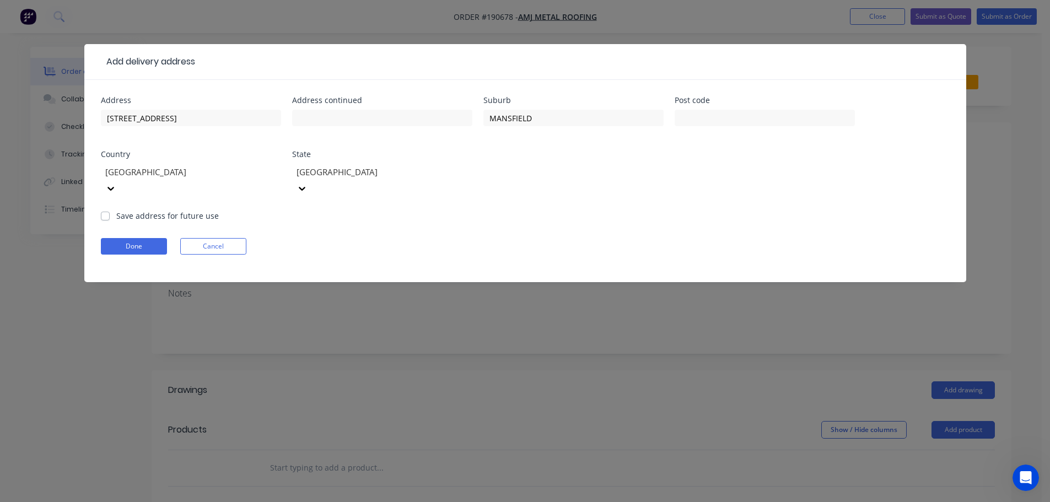
click at [568, 221] on form "Address [STREET_ADDRESS] Address continued Suburb [GEOGRAPHIC_DATA] Post code C…" at bounding box center [525, 189] width 849 height 186
click at [141, 238] on button "Done" at bounding box center [134, 246] width 66 height 17
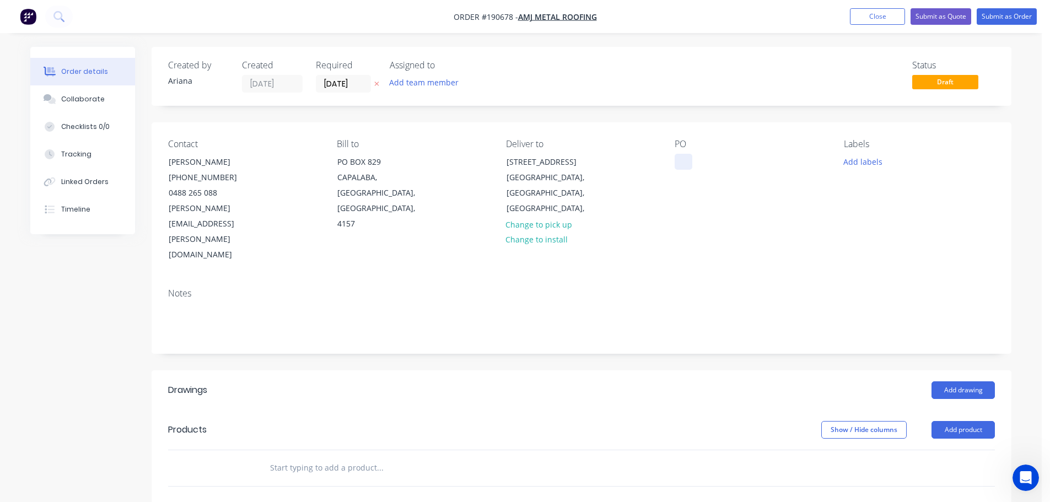
click at [687, 158] on div at bounding box center [684, 162] width 18 height 16
click at [760, 209] on div "PO 16097" at bounding box center [750, 201] width 151 height 124
click at [862, 160] on button "Add labels" at bounding box center [863, 161] width 51 height 15
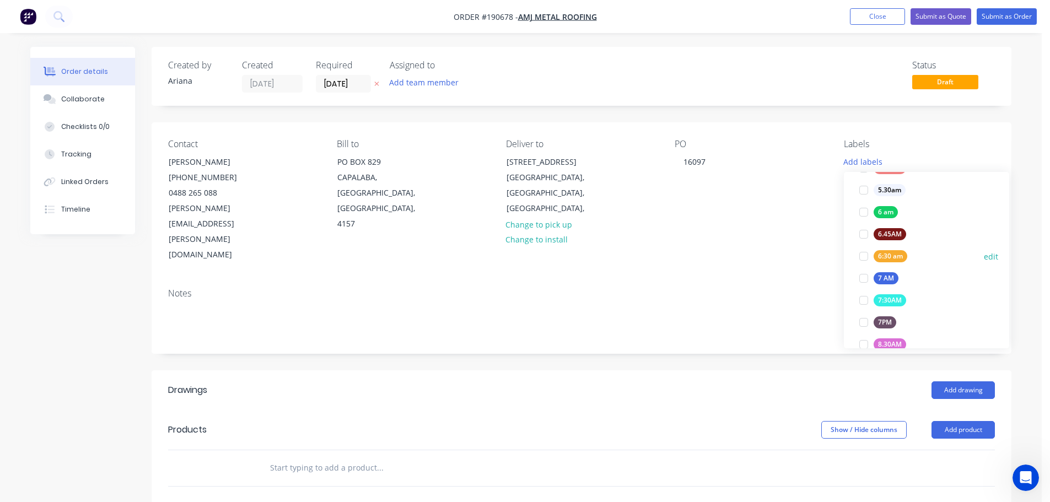
scroll to position [205, 0]
click at [862, 275] on div at bounding box center [864, 276] width 22 height 22
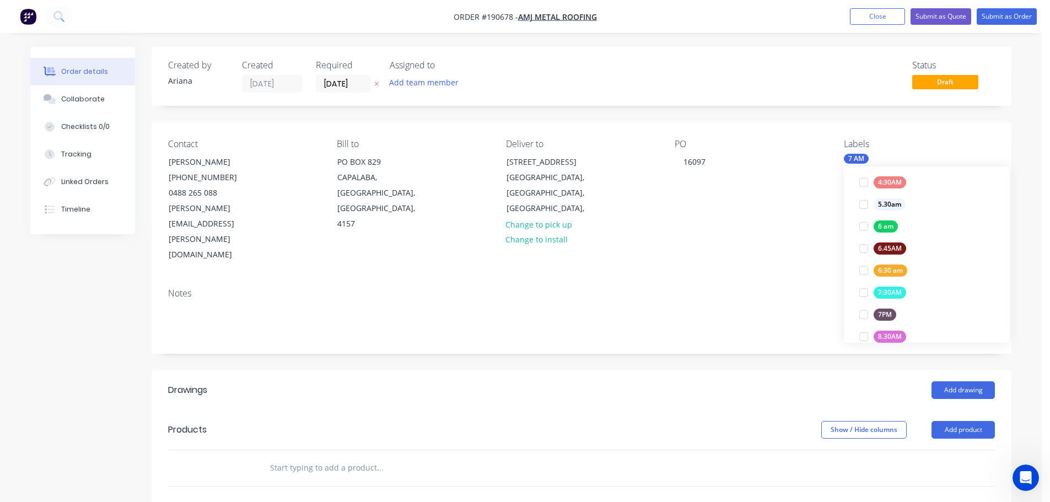
scroll to position [0, 0]
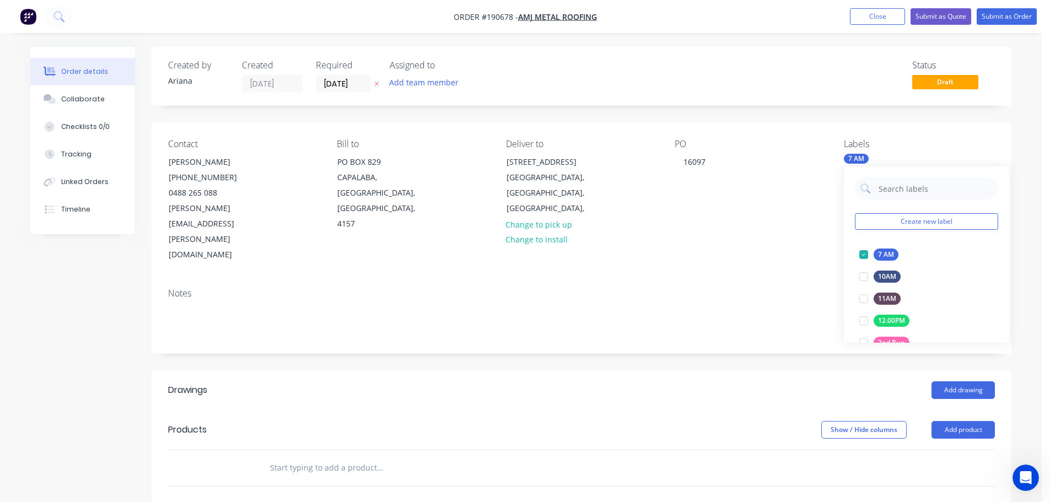
click at [758, 288] on div "Notes" at bounding box center [581, 293] width 827 height 10
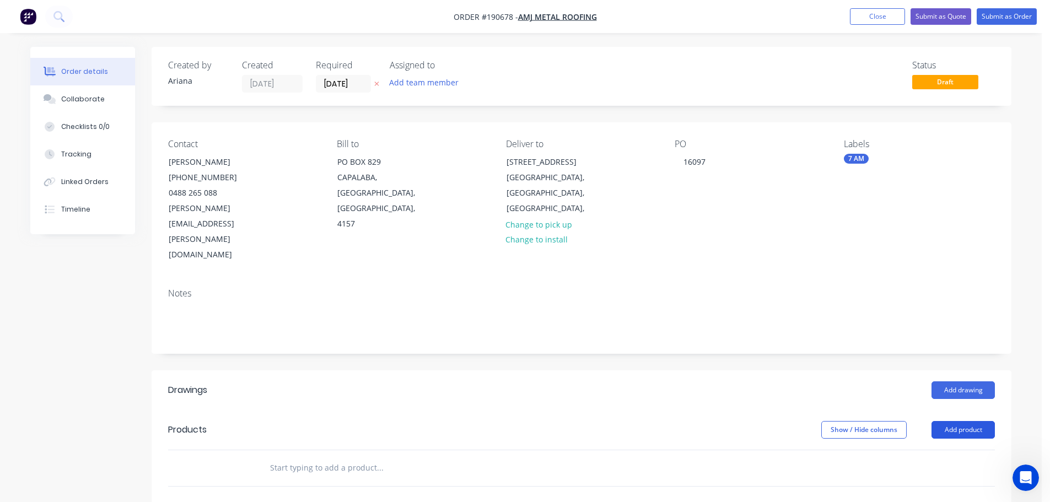
click at [969, 421] on button "Add product" at bounding box center [963, 430] width 63 height 18
click at [960, 450] on div "Product catalogue" at bounding box center [942, 458] width 85 height 16
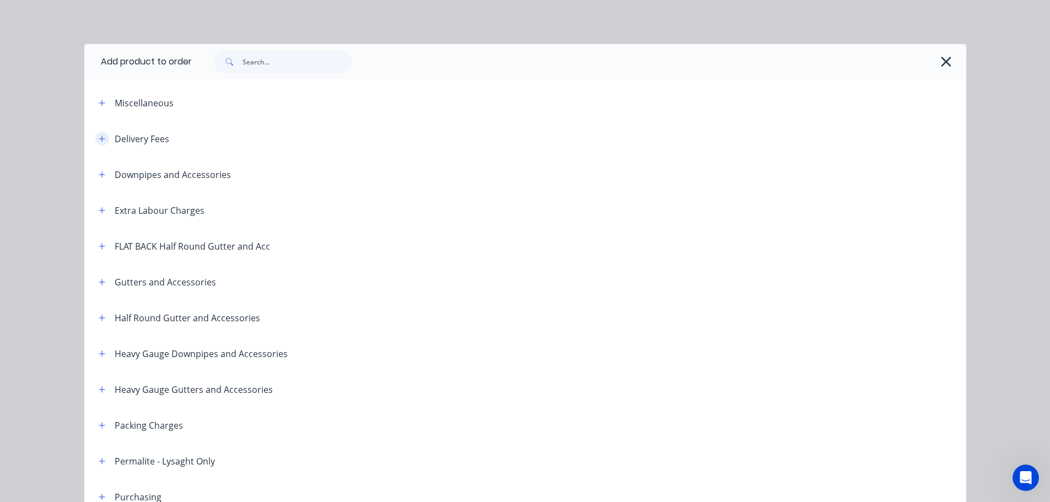
click at [99, 137] on icon "button" at bounding box center [102, 139] width 6 height 6
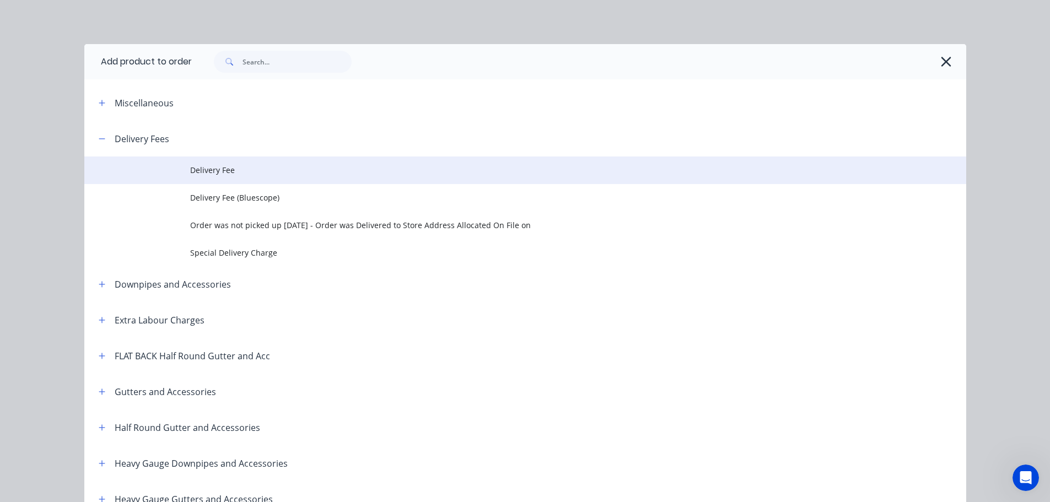
click at [223, 164] on td "Delivery Fee" at bounding box center [578, 171] width 776 height 28
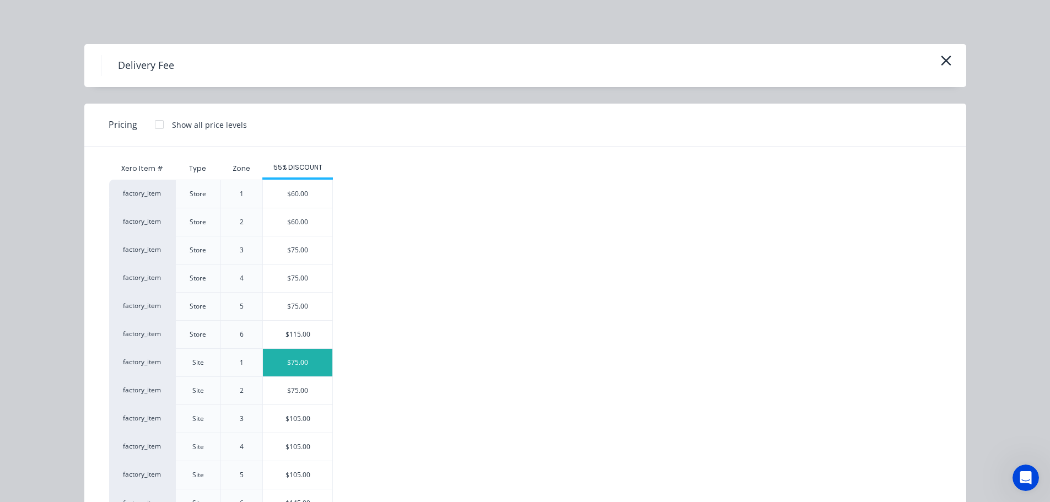
click at [283, 359] on div "$75.00" at bounding box center [297, 363] width 69 height 28
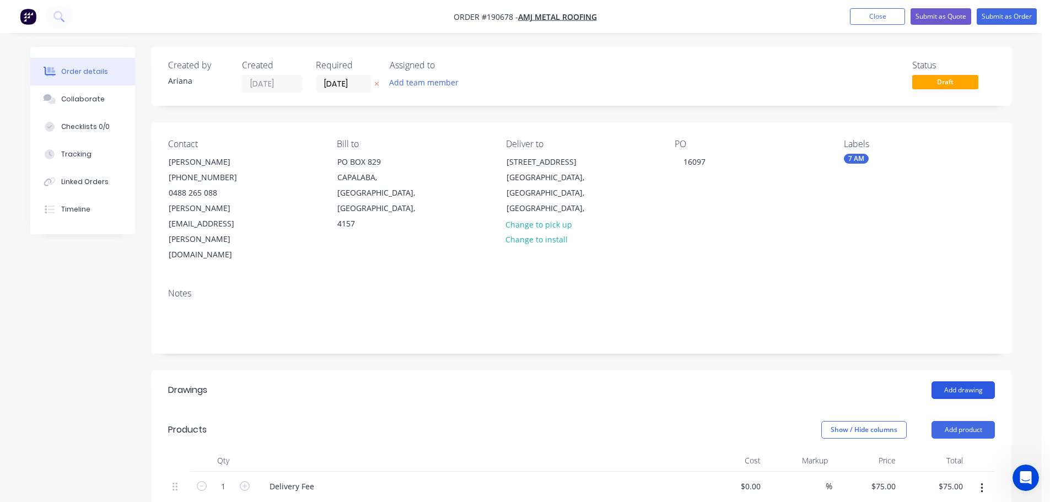
click at [957, 382] on button "Add drawing" at bounding box center [963, 391] width 63 height 18
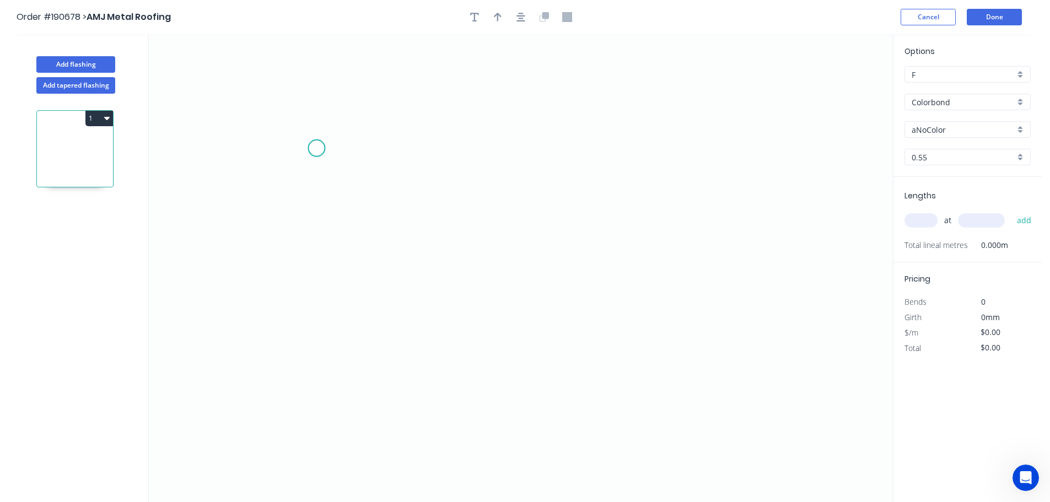
click at [316, 148] on icon "0" at bounding box center [521, 268] width 744 height 468
click at [312, 350] on icon "0" at bounding box center [521, 268] width 744 height 468
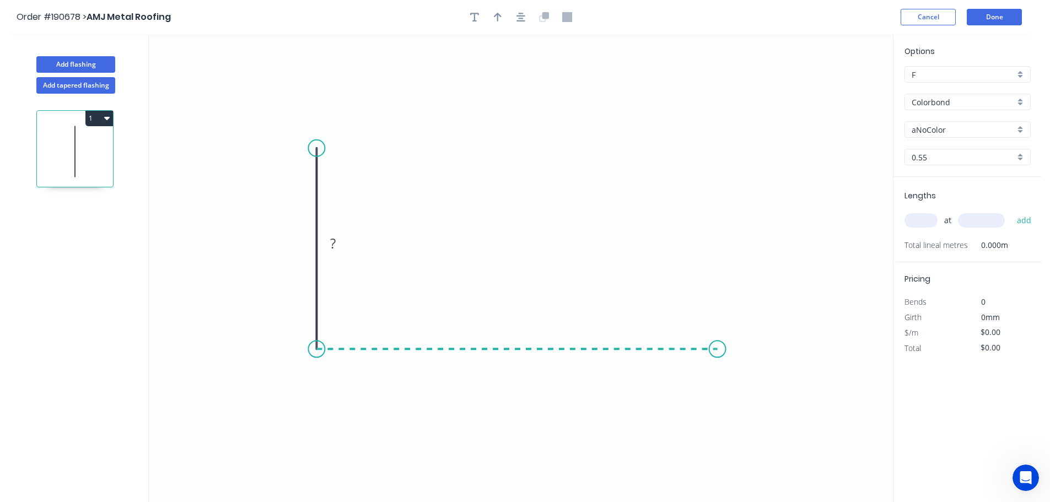
click at [718, 353] on icon "0 ?" at bounding box center [521, 268] width 744 height 468
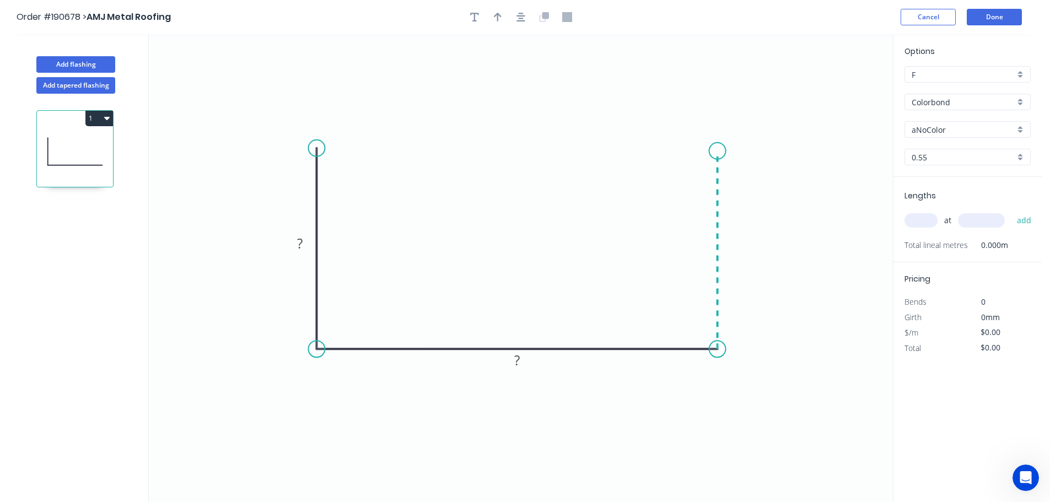
click at [718, 151] on icon "0 ? ?" at bounding box center [521, 268] width 744 height 468
click at [718, 151] on circle at bounding box center [718, 151] width 17 height 17
click at [302, 241] on tspan "?" at bounding box center [300, 243] width 6 height 18
click at [440, 238] on icon "0 300 600 300" at bounding box center [521, 268] width 744 height 468
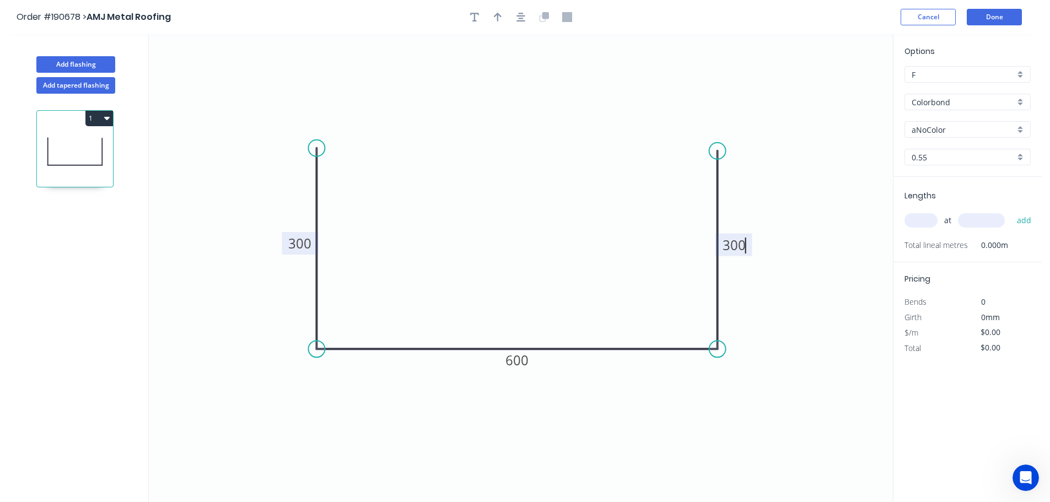
type input "$29.21"
click at [498, 19] on icon "button" at bounding box center [498, 17] width 8 height 9
drag, startPoint x: 837, startPoint y: 88, endPoint x: 769, endPoint y: 424, distance: 342.7
click at [769, 424] on icon at bounding box center [768, 410] width 10 height 35
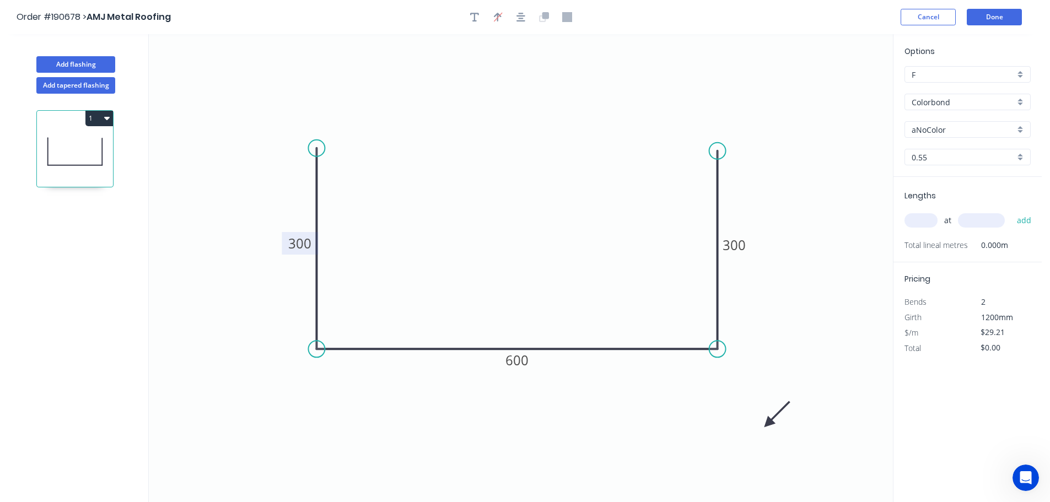
click at [769, 424] on icon at bounding box center [777, 415] width 32 height 32
click at [769, 424] on icon at bounding box center [780, 423] width 35 height 10
drag, startPoint x: 768, startPoint y: 423, endPoint x: 524, endPoint y: 193, distance: 335.8
click at [524, 193] on icon at bounding box center [533, 202] width 32 height 32
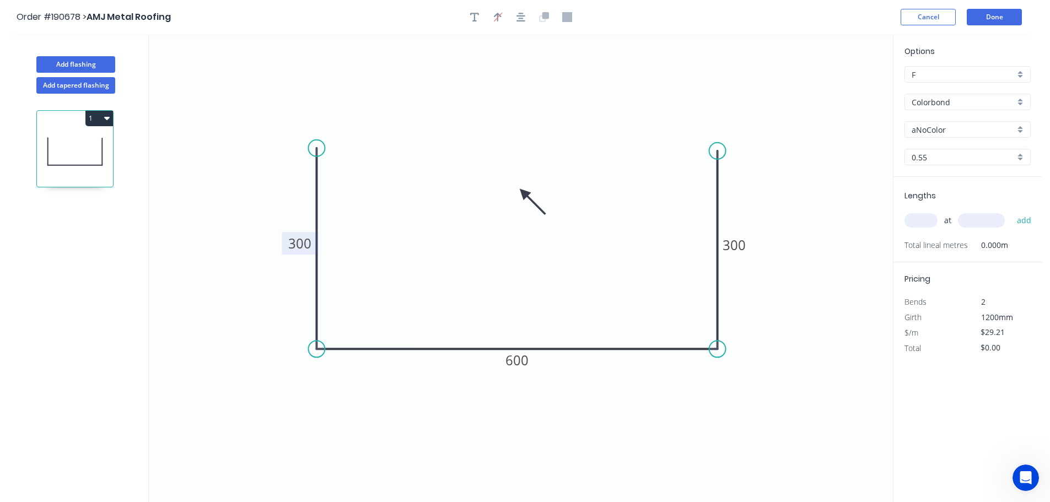
click at [524, 193] on icon at bounding box center [533, 202] width 32 height 32
click at [524, 193] on icon at bounding box center [524, 205] width 10 height 35
click at [524, 193] on icon at bounding box center [510, 193] width 35 height 10
click at [524, 193] on icon at bounding box center [515, 184] width 32 height 32
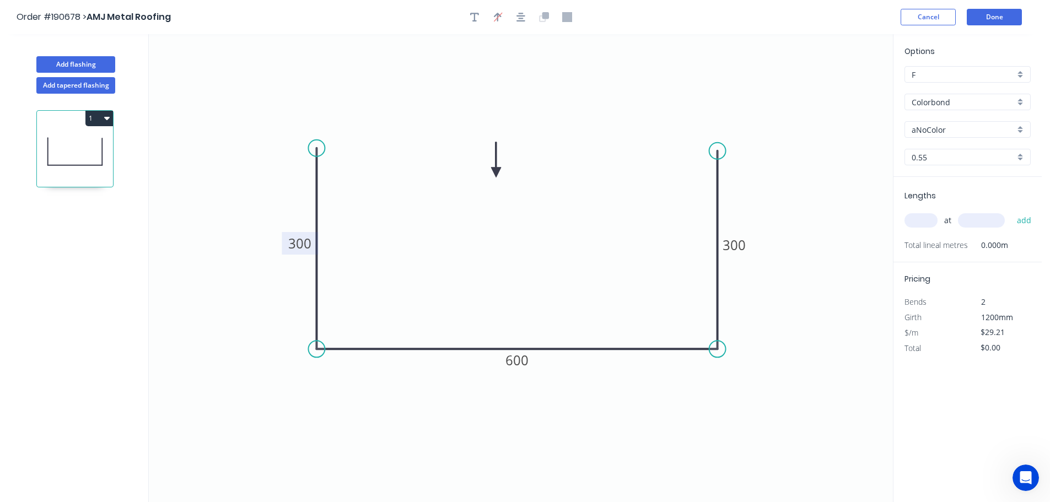
drag, startPoint x: 524, startPoint y: 193, endPoint x: 496, endPoint y: 173, distance: 34.3
click at [496, 173] on icon at bounding box center [496, 159] width 10 height 35
click at [1020, 99] on div "Colorbond" at bounding box center [968, 102] width 126 height 17
click at [970, 182] on div "Galvabond" at bounding box center [967, 183] width 125 height 19
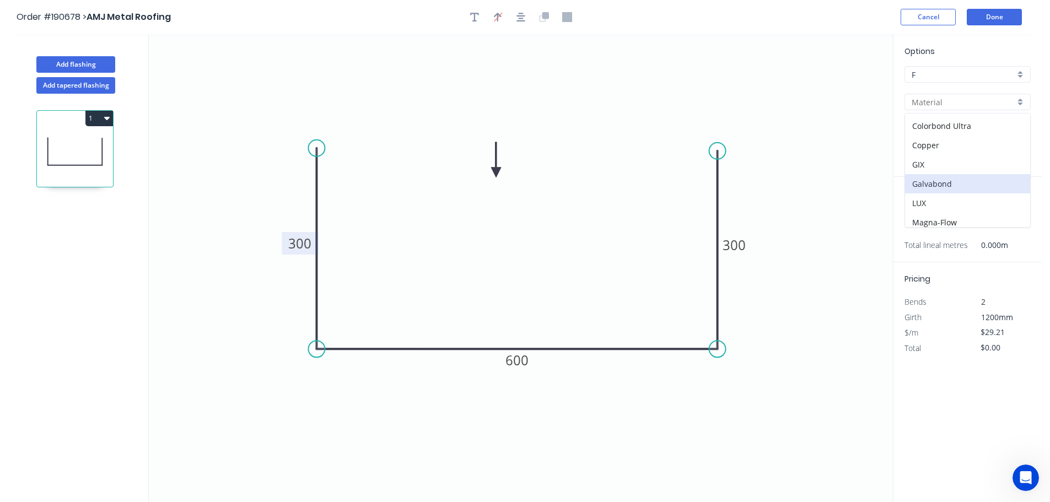
type input "Galvabond"
type input "$30.81"
click at [1021, 154] on div "0.55" at bounding box center [968, 157] width 126 height 17
click at [935, 256] on div "1.6" at bounding box center [967, 255] width 125 height 19
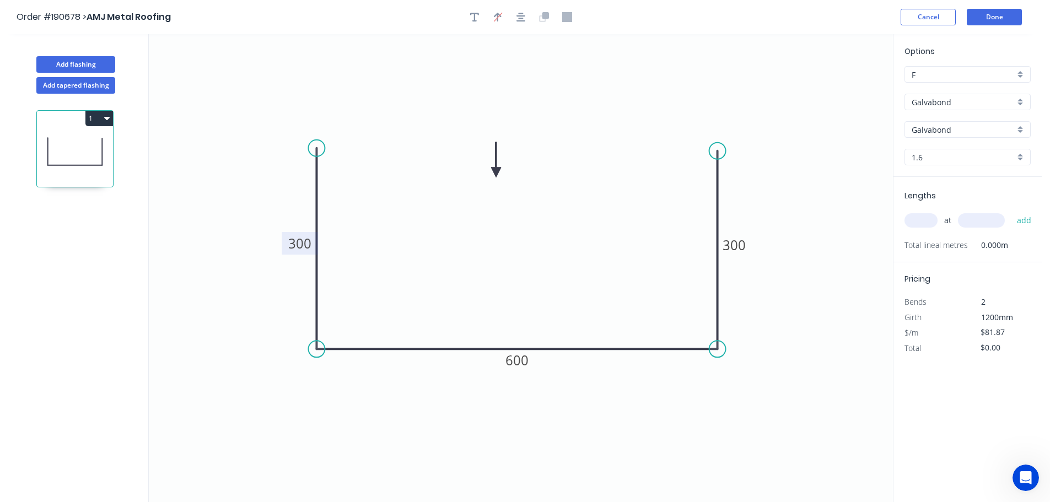
click at [928, 223] on input "text" at bounding box center [921, 220] width 33 height 14
click at [1012, 211] on button "add" at bounding box center [1025, 220] width 26 height 19
click at [98, 116] on button "1" at bounding box center [99, 118] width 28 height 15
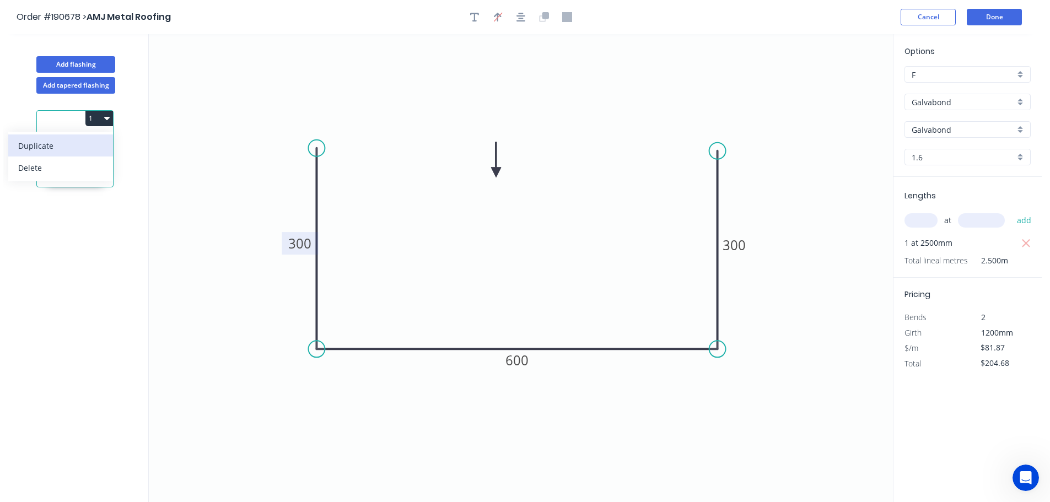
click at [78, 143] on div "Duplicate" at bounding box center [60, 146] width 85 height 16
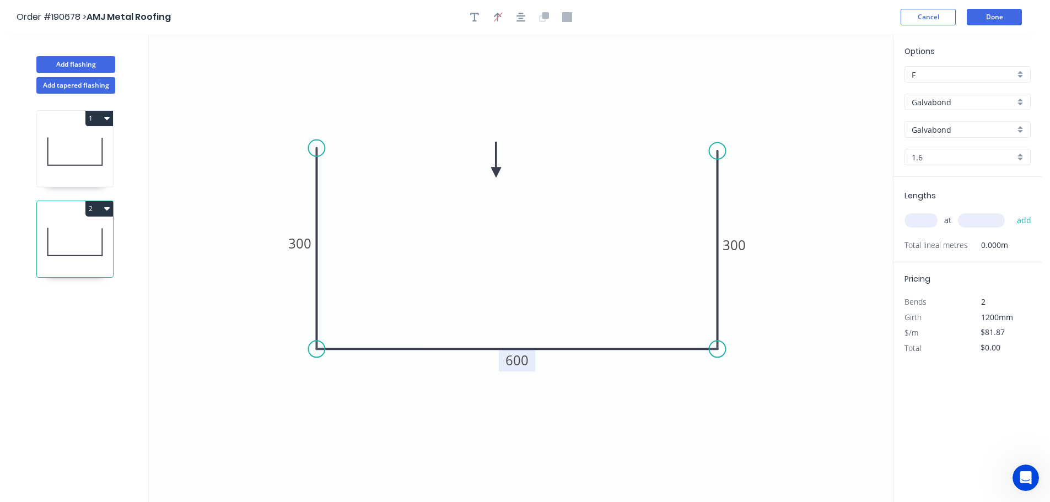
click at [525, 358] on tspan "600" at bounding box center [517, 360] width 23 height 18
click at [547, 304] on icon "0 300 694 300" at bounding box center [521, 268] width 744 height 468
click at [927, 218] on input "text" at bounding box center [921, 220] width 33 height 14
click at [1012, 211] on button "add" at bounding box center [1025, 220] width 26 height 19
click at [92, 208] on button "2" at bounding box center [99, 208] width 28 height 15
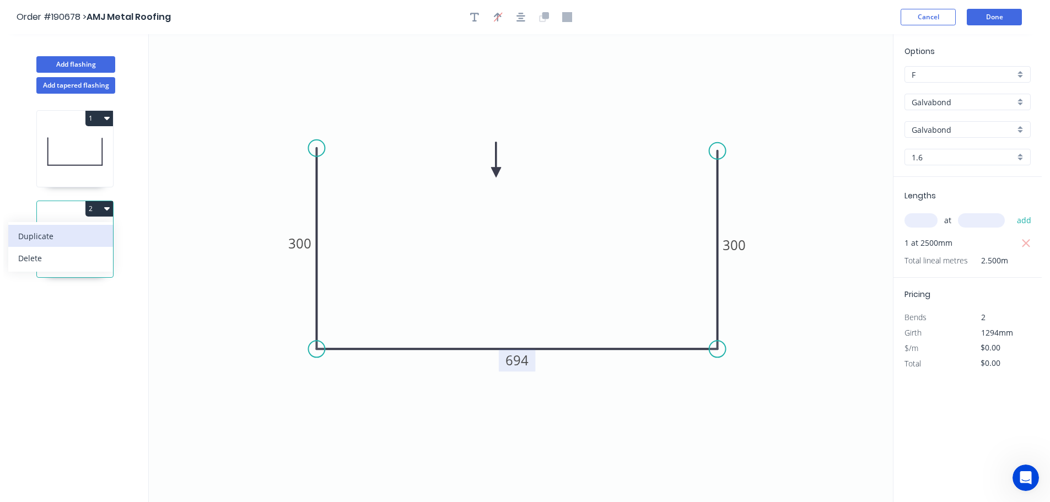
click at [73, 230] on div "Duplicate" at bounding box center [60, 236] width 85 height 16
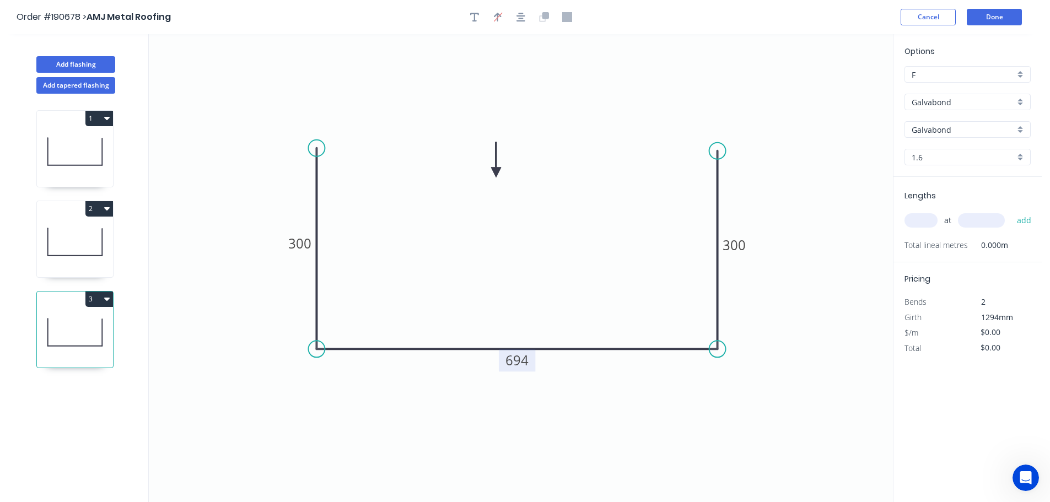
click at [527, 363] on tspan "694" at bounding box center [517, 360] width 23 height 18
click at [555, 256] on icon "0 300 690 300" at bounding box center [521, 268] width 744 height 468
click at [918, 218] on input "text" at bounding box center [921, 220] width 33 height 14
click at [1012, 211] on button "add" at bounding box center [1025, 220] width 26 height 19
click at [63, 135] on icon at bounding box center [75, 151] width 76 height 71
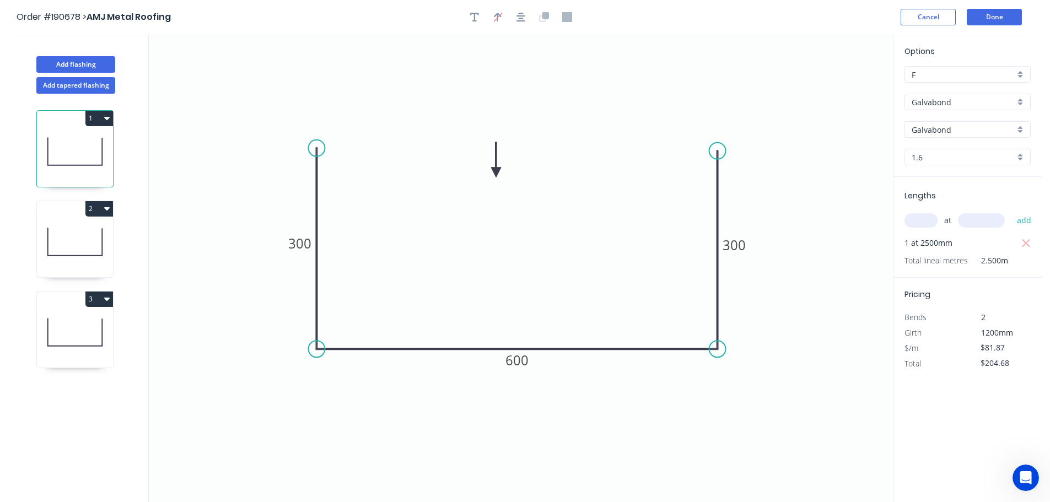
click at [83, 235] on icon at bounding box center [75, 242] width 76 height 71
click at [87, 150] on icon at bounding box center [75, 151] width 76 height 71
click at [82, 144] on icon at bounding box center [75, 151] width 76 height 71
drag, startPoint x: 497, startPoint y: 170, endPoint x: 717, endPoint y: 422, distance: 334.1
click at [724, 419] on icon at bounding box center [729, 401] width 10 height 35
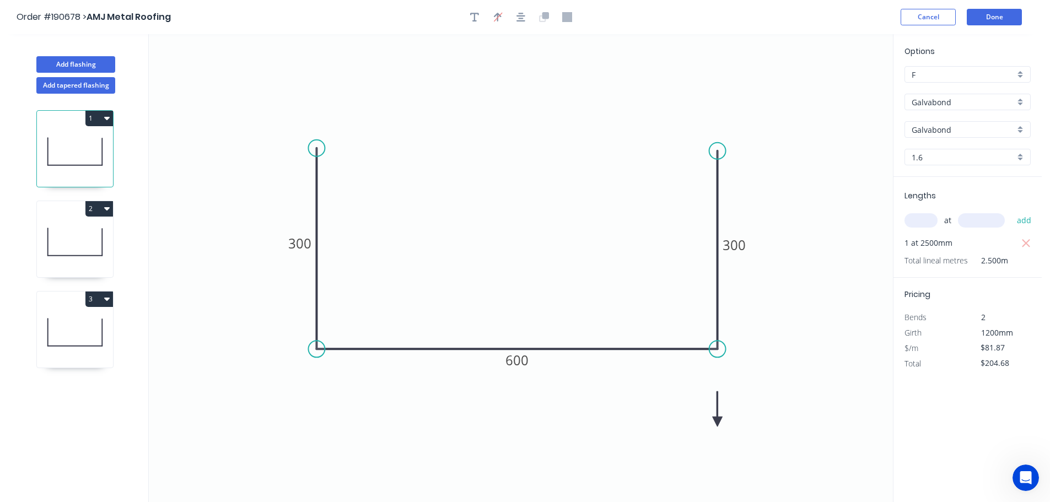
click at [716, 421] on icon at bounding box center [718, 408] width 10 height 35
click at [716, 421] on icon at bounding box center [730, 422] width 35 height 10
drag, startPoint x: 716, startPoint y: 421, endPoint x: 691, endPoint y: 414, distance: 25.8
click at [691, 414] on icon at bounding box center [700, 422] width 32 height 32
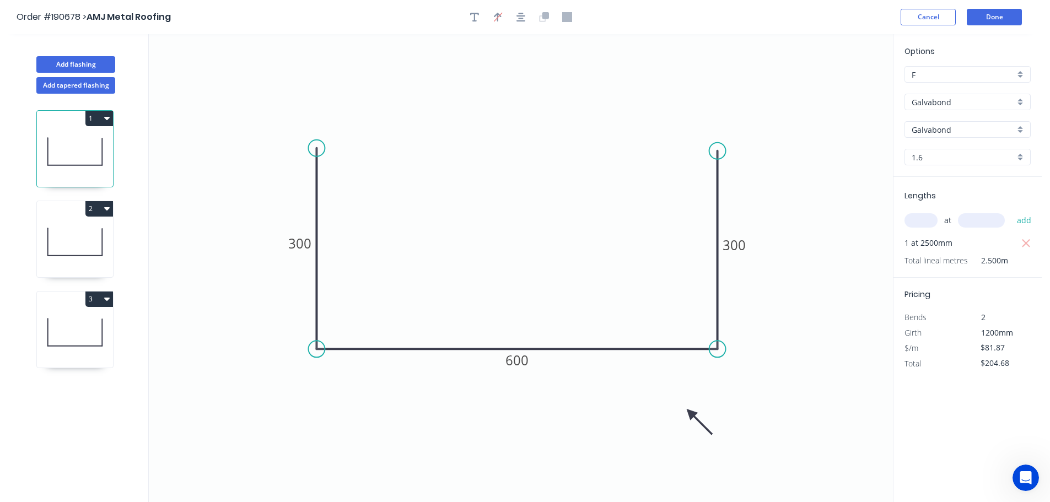
drag, startPoint x: 68, startPoint y: 230, endPoint x: 114, endPoint y: 231, distance: 45.2
click at [69, 230] on icon at bounding box center [75, 242] width 76 height 71
drag, startPoint x: 497, startPoint y: 170, endPoint x: 749, endPoint y: 426, distance: 359.1
click at [749, 426] on icon at bounding box center [749, 412] width 10 height 35
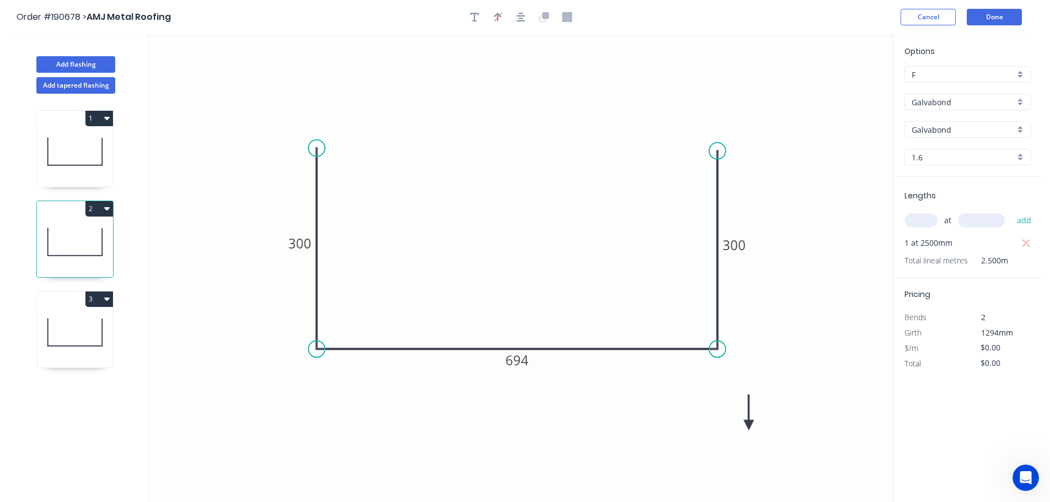
click at [749, 426] on icon at bounding box center [749, 412] width 10 height 35
click at [749, 426] on icon at bounding box center [761, 425] width 35 height 10
click at [309, 241] on tspan "300" at bounding box center [299, 243] width 23 height 18
click at [343, 237] on icon "0 303 694 300" at bounding box center [521, 268] width 744 height 468
click at [520, 357] on tspan "694" at bounding box center [517, 360] width 23 height 18
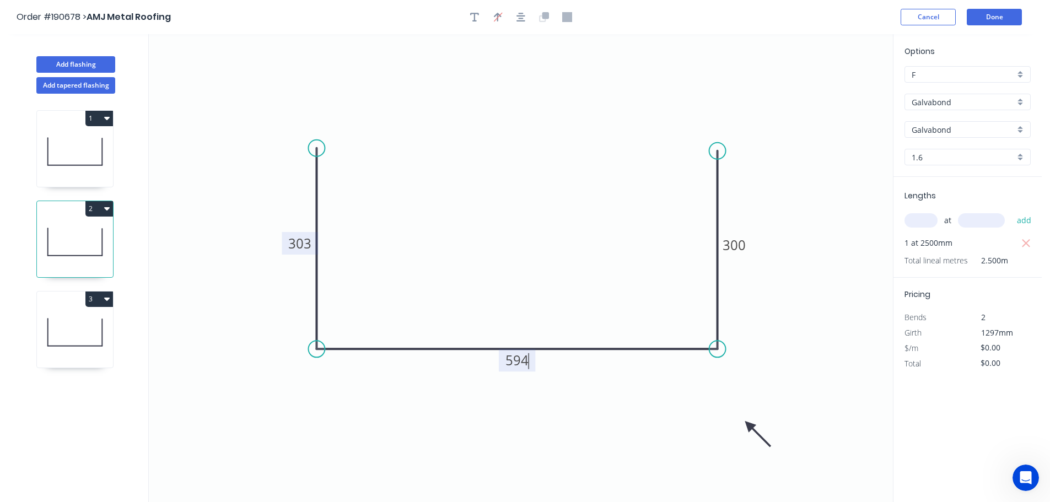
click at [541, 253] on icon "0 303 594 300" at bounding box center [521, 268] width 744 height 468
click at [742, 246] on tspan "300" at bounding box center [734, 245] width 23 height 18
click at [766, 208] on icon "0 303 594 303" at bounding box center [521, 268] width 744 height 468
click at [95, 296] on button "3" at bounding box center [99, 299] width 28 height 15
click at [119, 395] on div "1 2 3 Duplicate Delete" at bounding box center [75, 308] width 145 height 429
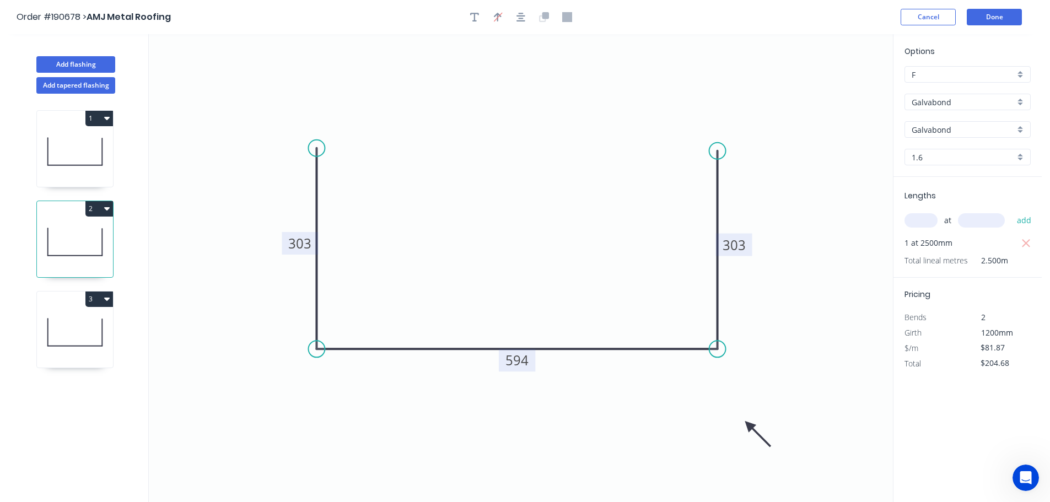
click at [75, 349] on icon at bounding box center [75, 332] width 76 height 71
click at [309, 244] on tspan "300" at bounding box center [299, 243] width 23 height 18
click at [366, 229] on icon "0 305 690 300" at bounding box center [521, 268] width 744 height 468
click at [519, 359] on tspan "690" at bounding box center [517, 360] width 23 height 18
click at [544, 308] on icon "0 305 590 300" at bounding box center [521, 268] width 744 height 468
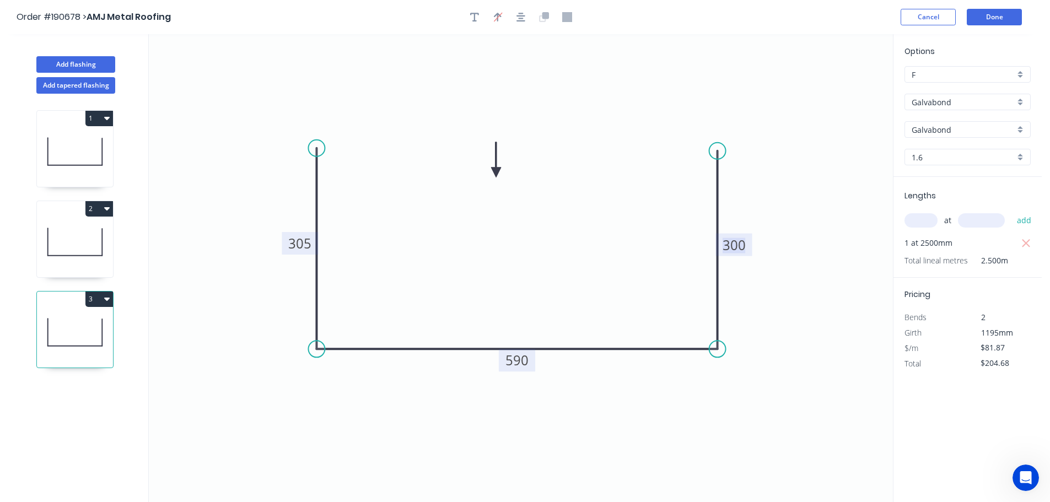
click at [742, 243] on tspan "300" at bounding box center [734, 245] width 23 height 18
click at [833, 205] on icon "0 305 590 305" at bounding box center [521, 268] width 744 height 468
drag, startPoint x: 497, startPoint y: 166, endPoint x: 590, endPoint y: 277, distance: 144.9
click at [592, 280] on icon "0 305 590 305" at bounding box center [521, 268] width 744 height 468
drag, startPoint x: 496, startPoint y: 170, endPoint x: 728, endPoint y: 421, distance: 342.2
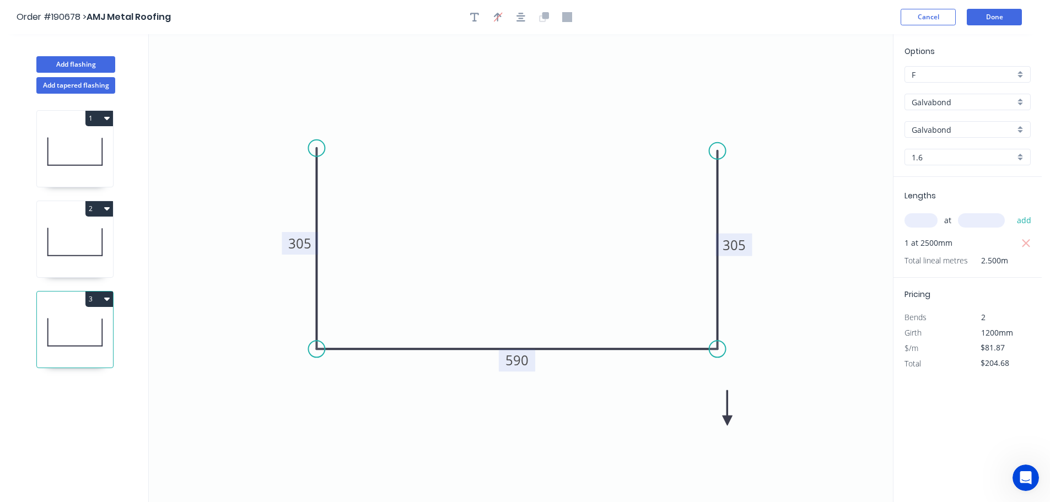
click at [728, 421] on icon at bounding box center [728, 407] width 10 height 35
click at [728, 420] on icon at bounding box center [728, 407] width 10 height 35
click at [728, 420] on icon at bounding box center [740, 421] width 35 height 10
click at [1001, 14] on button "Done" at bounding box center [994, 17] width 55 height 17
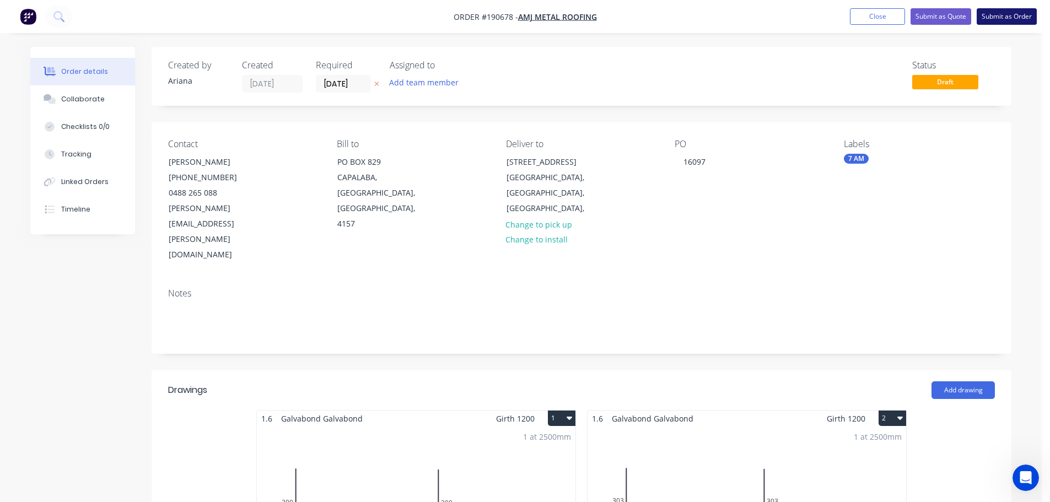
click at [1012, 17] on button "Submit as Order" at bounding box center [1007, 16] width 60 height 17
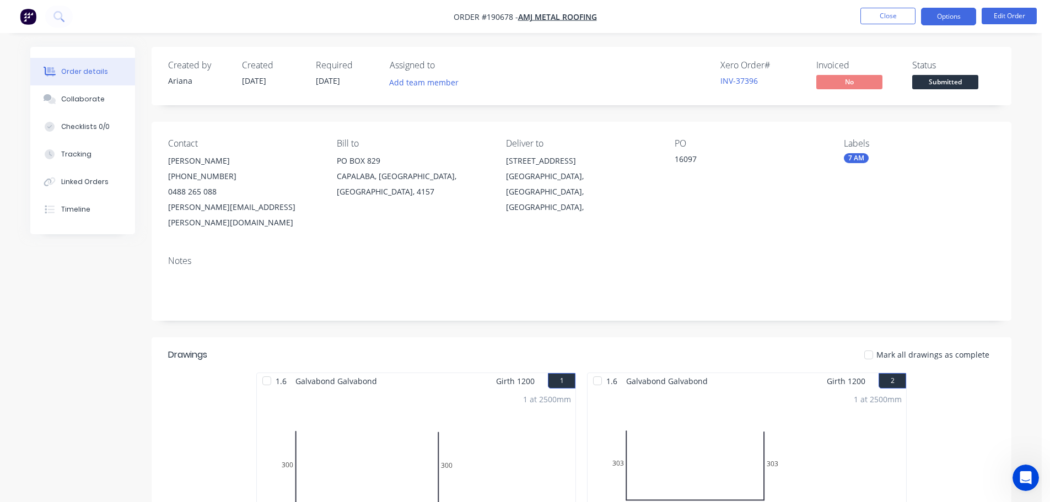
click at [942, 16] on button "Options" at bounding box center [948, 17] width 55 height 18
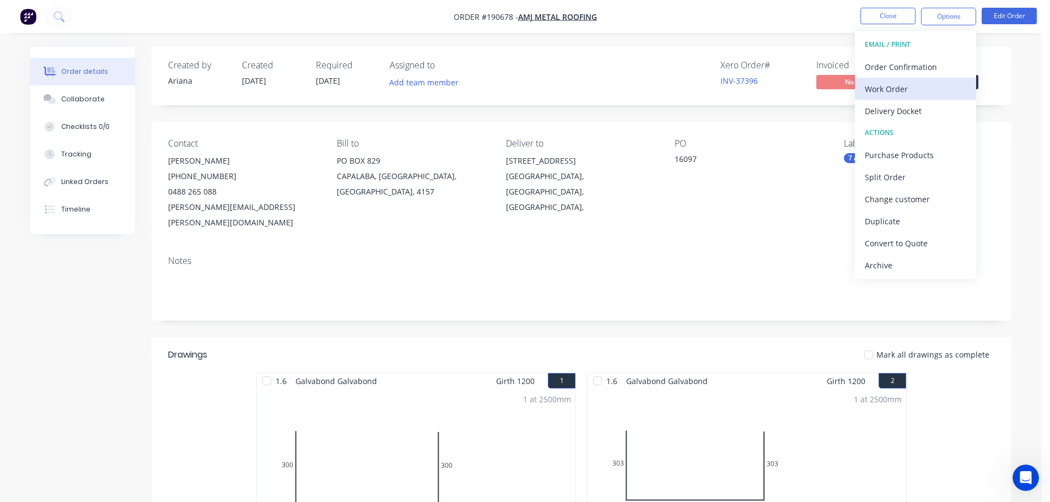
click at [898, 87] on div "Work Order" at bounding box center [915, 89] width 101 height 16
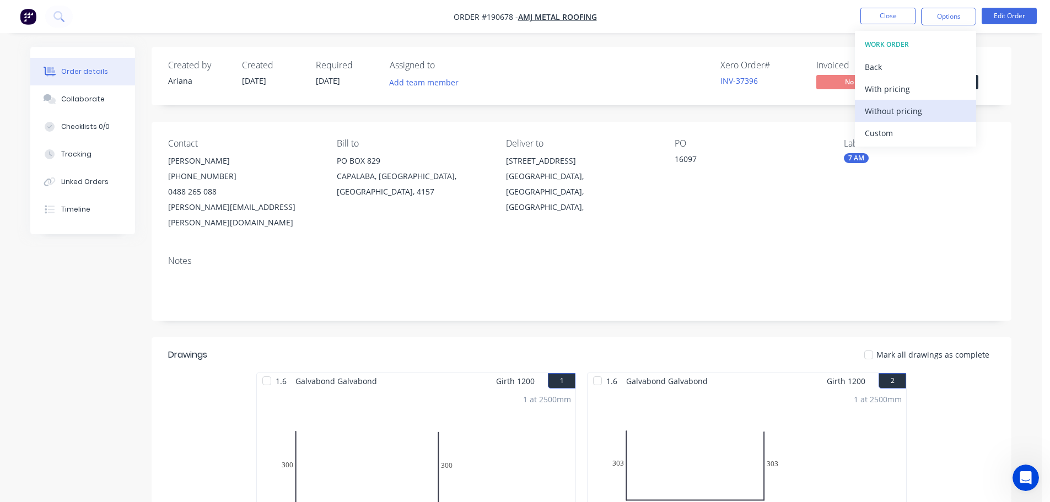
click at [885, 108] on div "Without pricing" at bounding box center [915, 111] width 101 height 16
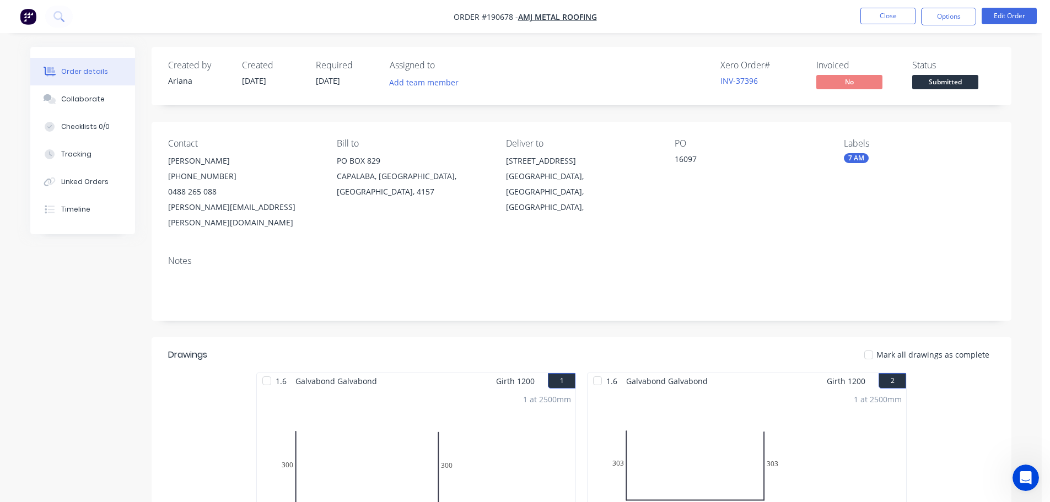
click at [637, 62] on div "Xero Order # INV-37396 Invoiced No Status Submitted" at bounding box center [747, 76] width 495 height 32
click at [876, 12] on button "Close" at bounding box center [888, 16] width 55 height 17
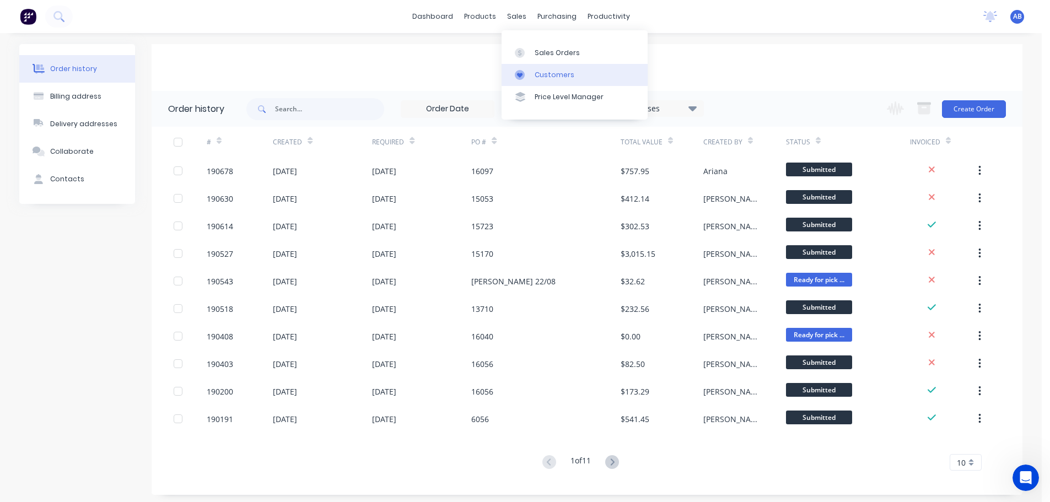
click at [559, 77] on div "Customers" at bounding box center [555, 75] width 40 height 10
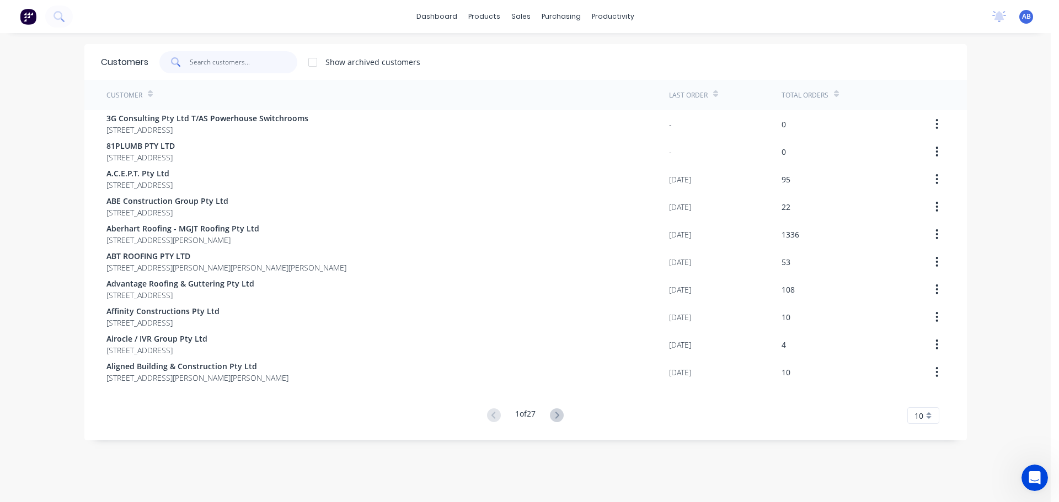
click at [209, 55] on input "text" at bounding box center [244, 62] width 108 height 22
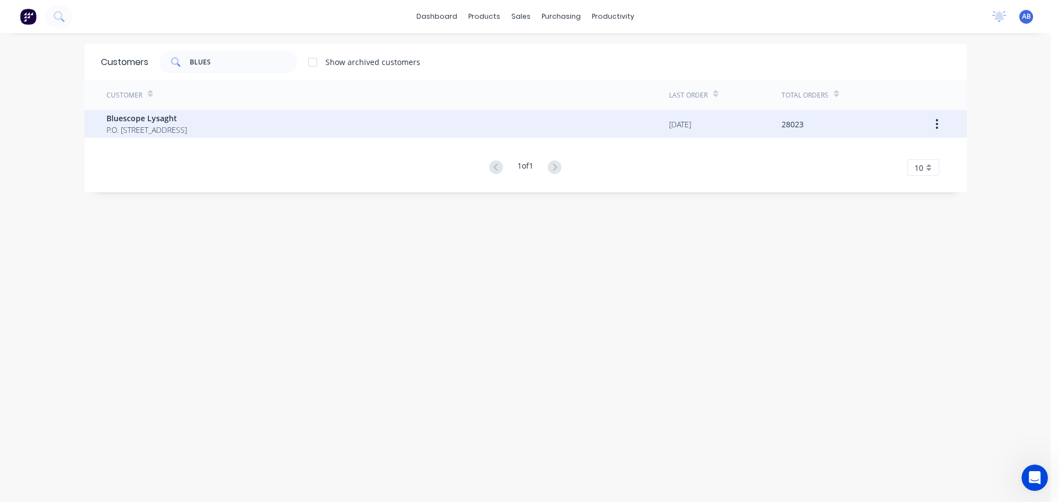
click at [187, 126] on span "P.O. [STREET_ADDRESS]" at bounding box center [146, 130] width 80 height 12
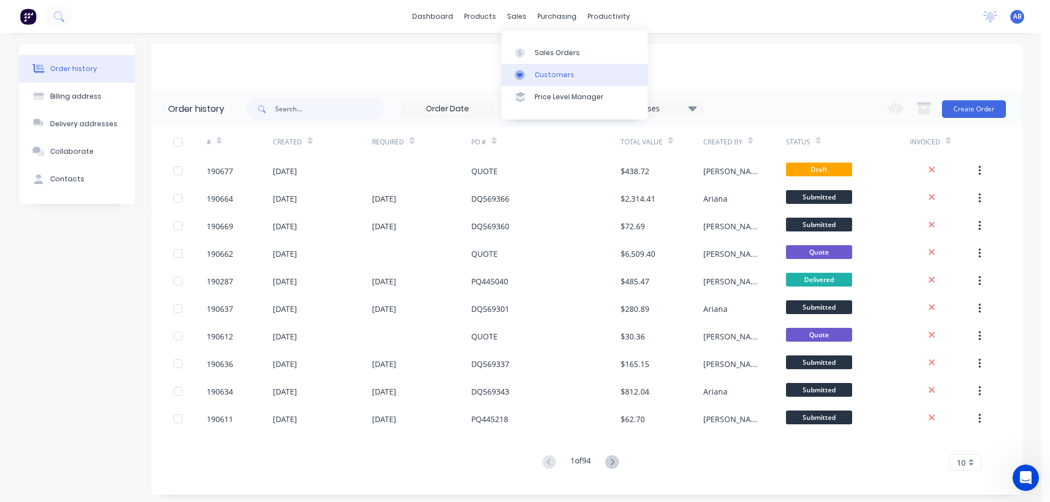
click at [543, 76] on div "Customers" at bounding box center [555, 75] width 40 height 10
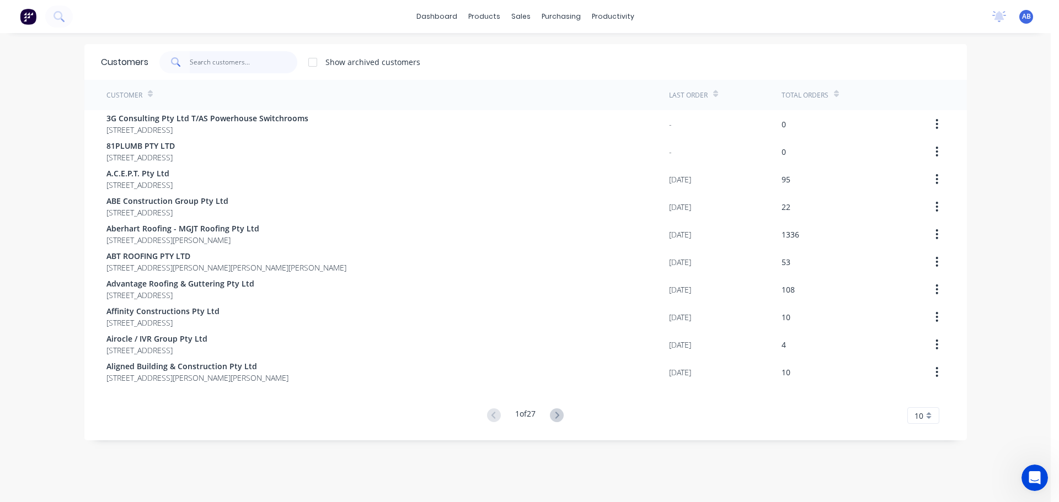
drag, startPoint x: 232, startPoint y: 67, endPoint x: 431, endPoint y: 62, distance: 199.7
click at [232, 67] on input "text" at bounding box center [244, 62] width 108 height 22
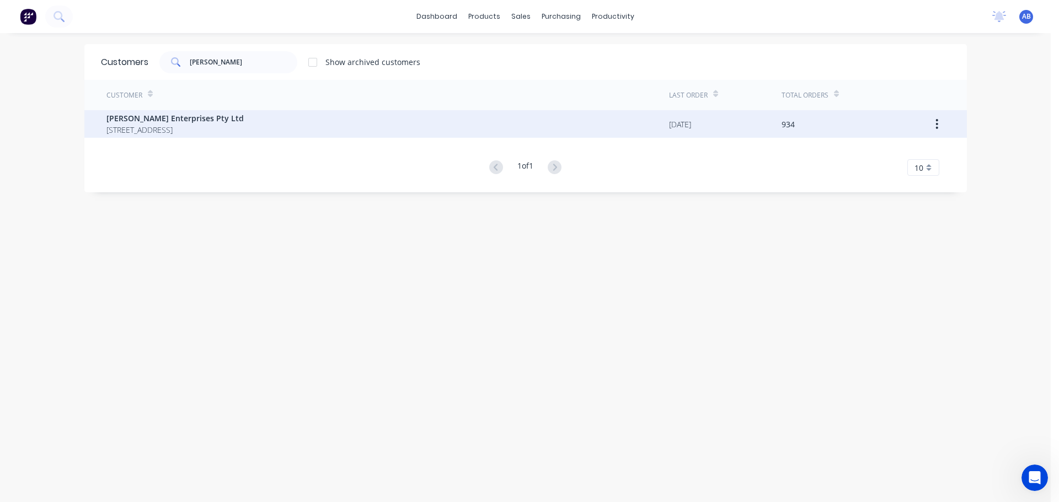
click at [187, 123] on span "[PERSON_NAME] Enterprises Pty Ltd" at bounding box center [174, 118] width 137 height 12
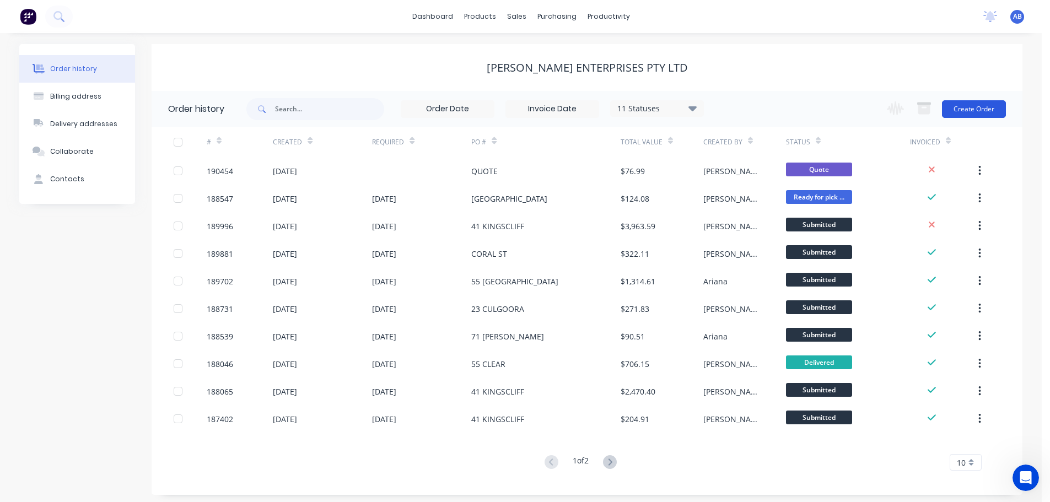
click at [968, 105] on button "Create Order" at bounding box center [974, 109] width 64 height 18
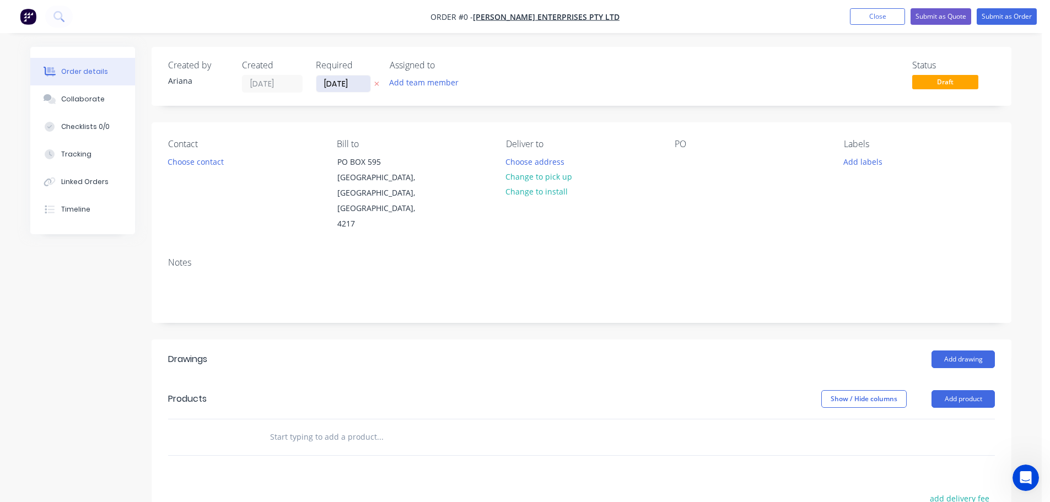
click at [344, 89] on input "[DATE]" at bounding box center [343, 84] width 54 height 17
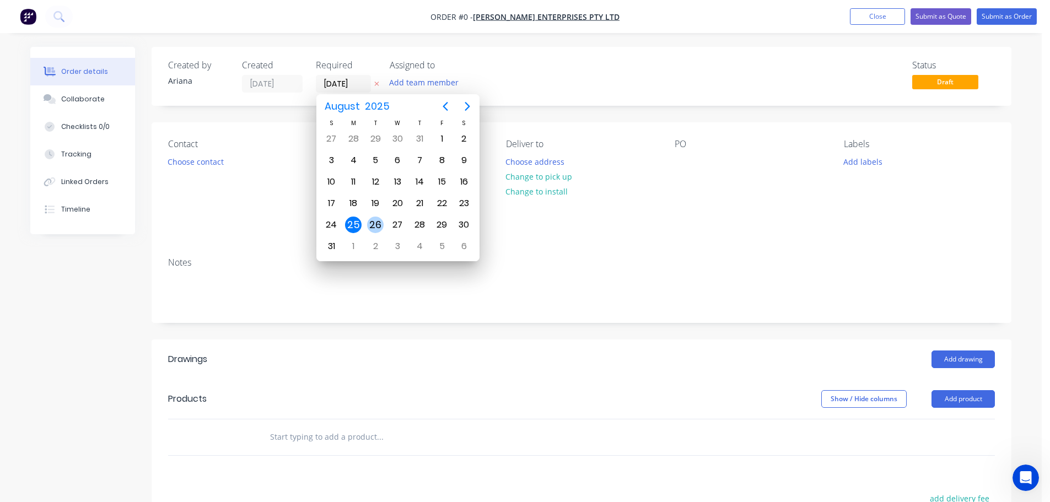
click at [379, 223] on div "26" at bounding box center [375, 225] width 17 height 17
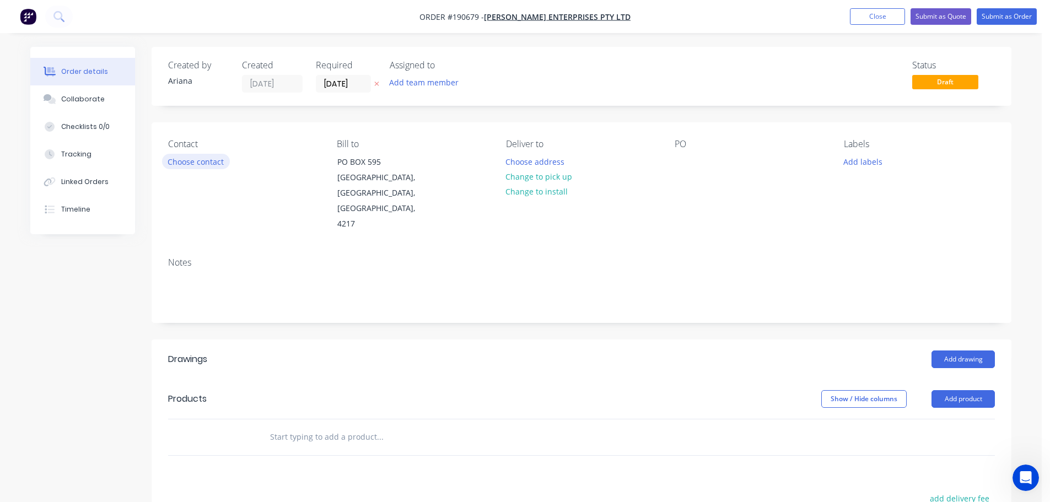
click at [203, 162] on button "Choose contact" at bounding box center [196, 161] width 68 height 15
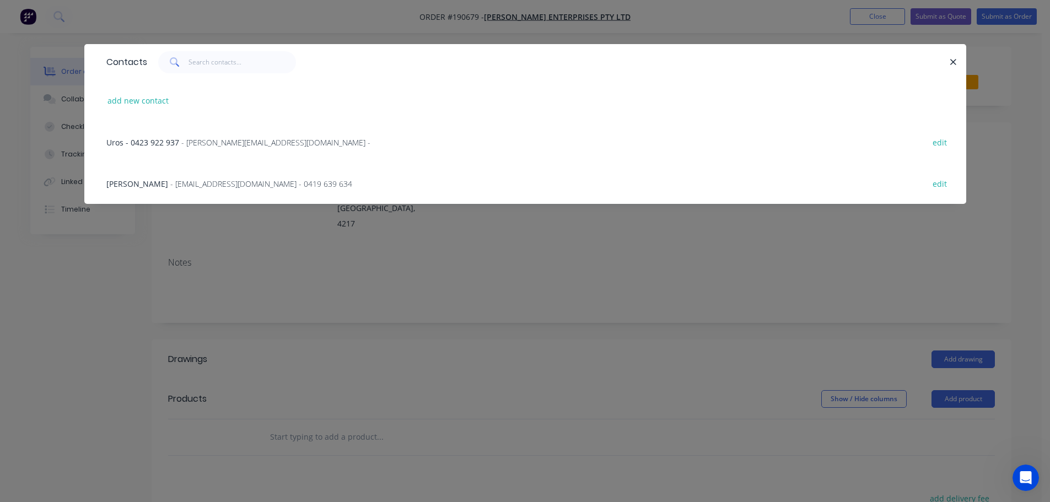
click at [235, 180] on span "- [EMAIL_ADDRESS][DOMAIN_NAME] - 0419 639 634" at bounding box center [261, 184] width 182 height 10
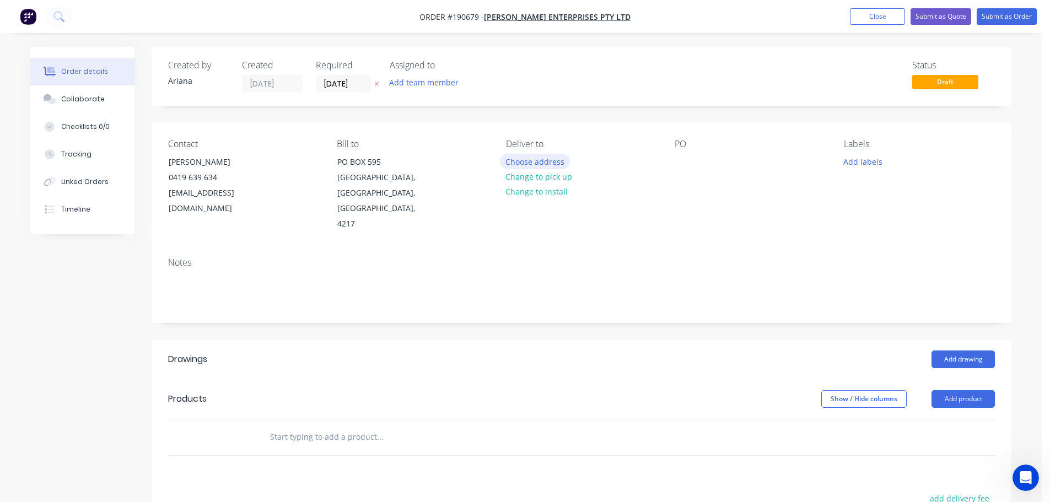
click at [532, 159] on button "Choose address" at bounding box center [535, 161] width 71 height 15
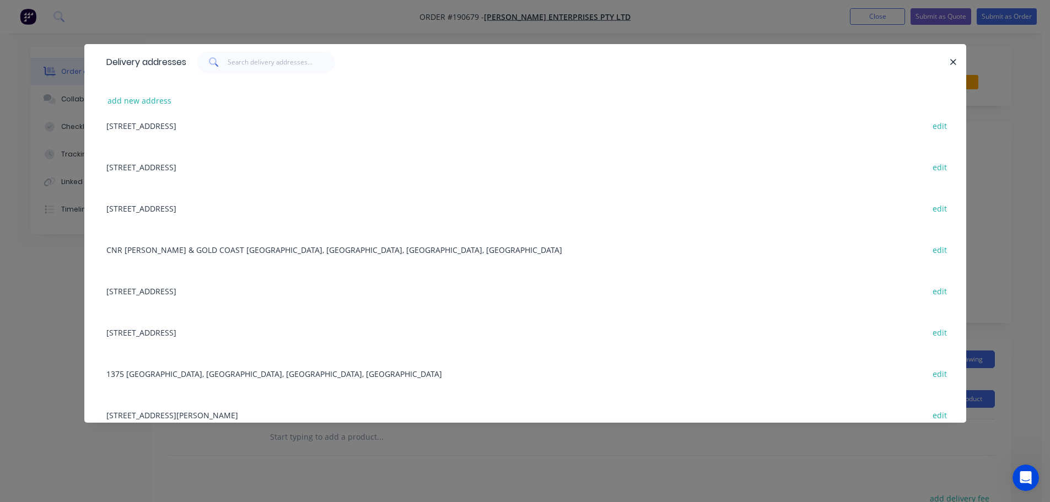
scroll to position [236, 0]
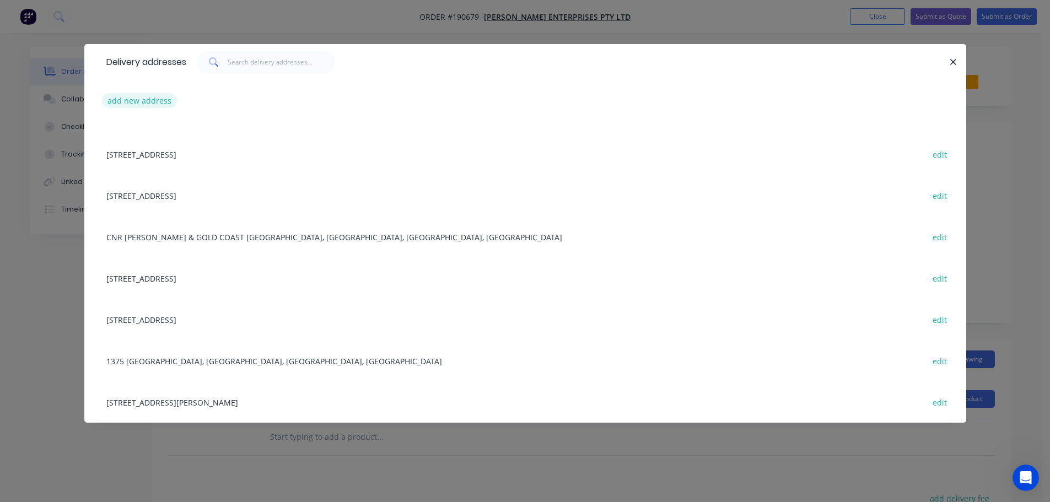
click at [139, 99] on button "add new address" at bounding box center [140, 100] width 76 height 15
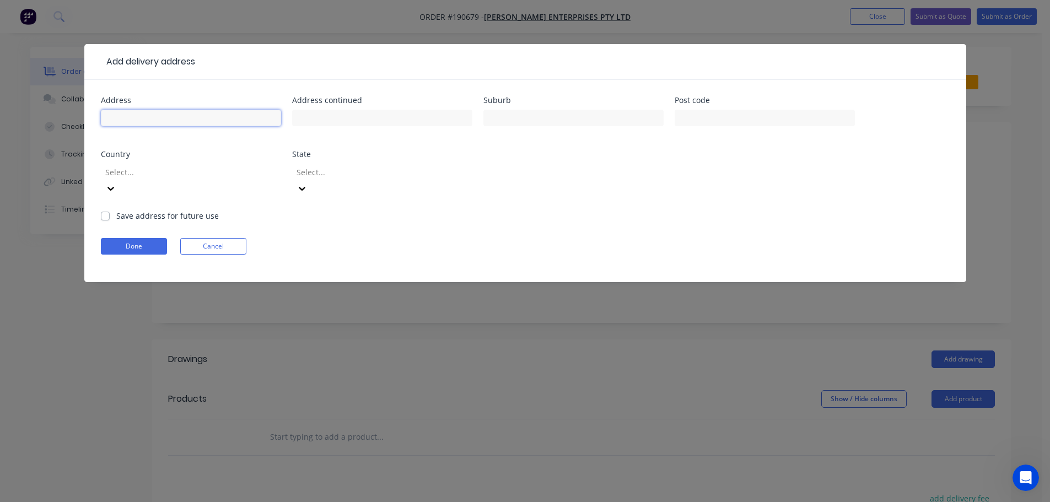
click at [134, 122] on input "text" at bounding box center [191, 118] width 180 height 17
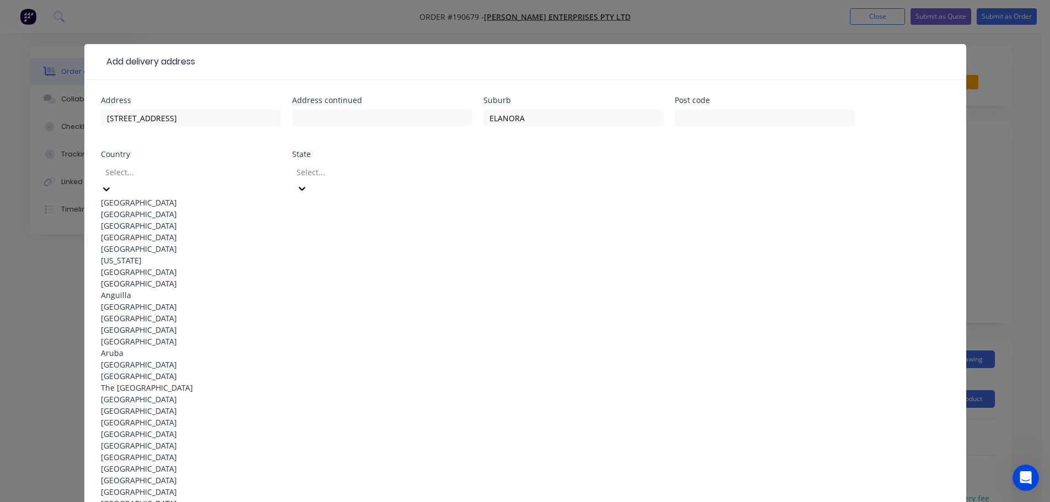
click at [147, 197] on div "[GEOGRAPHIC_DATA]" at bounding box center [191, 203] width 180 height 12
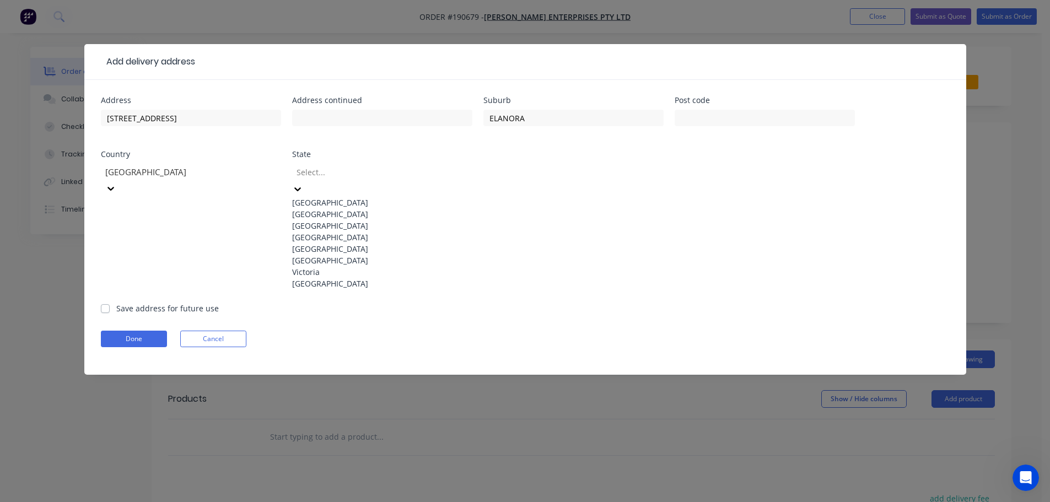
click at [303, 184] on icon at bounding box center [297, 189] width 11 height 11
click at [329, 243] on div "[GEOGRAPHIC_DATA]" at bounding box center [382, 238] width 180 height 12
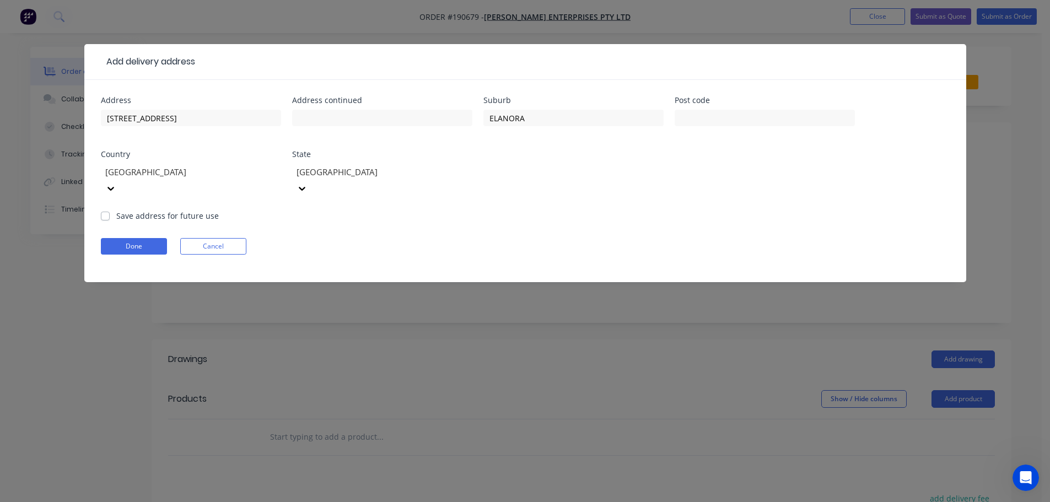
click at [527, 238] on div "Done Cancel" at bounding box center [525, 246] width 849 height 17
click at [151, 238] on button "Done" at bounding box center [134, 246] width 66 height 17
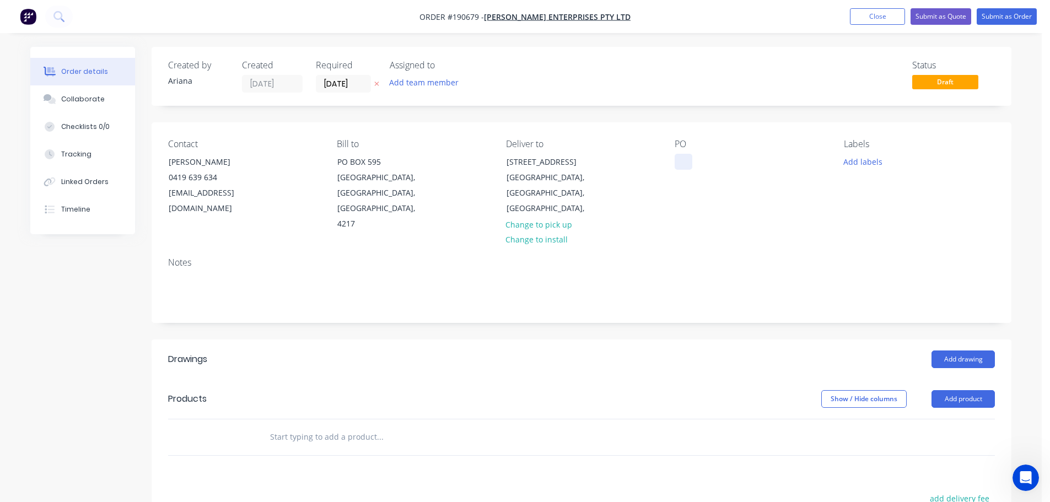
click at [684, 155] on div at bounding box center [684, 162] width 18 height 16
click at [830, 200] on div "Contact [PERSON_NAME] [PHONE_NUMBER] [EMAIL_ADDRESS][DOMAIN_NAME] Bill to [GEOG…" at bounding box center [582, 185] width 860 height 126
click at [867, 162] on button "Add labels" at bounding box center [863, 161] width 51 height 15
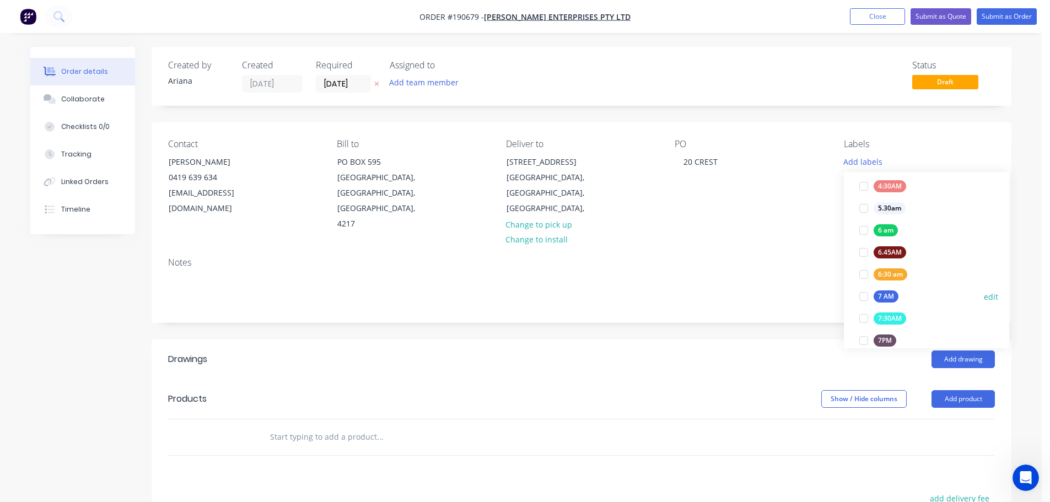
click at [862, 297] on div at bounding box center [864, 297] width 22 height 22
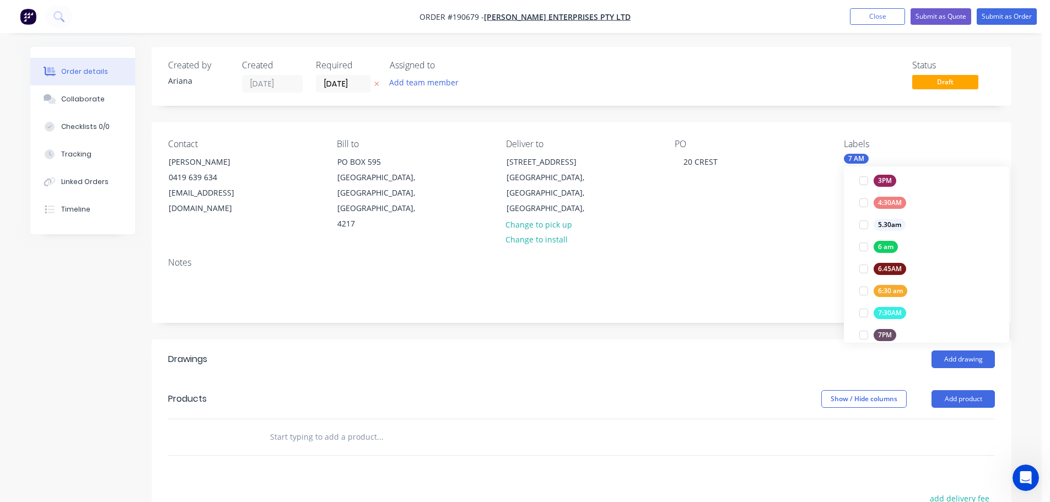
scroll to position [0, 0]
click at [761, 257] on div "Notes" at bounding box center [581, 262] width 827 height 10
click at [959, 390] on button "Add product" at bounding box center [963, 399] width 63 height 18
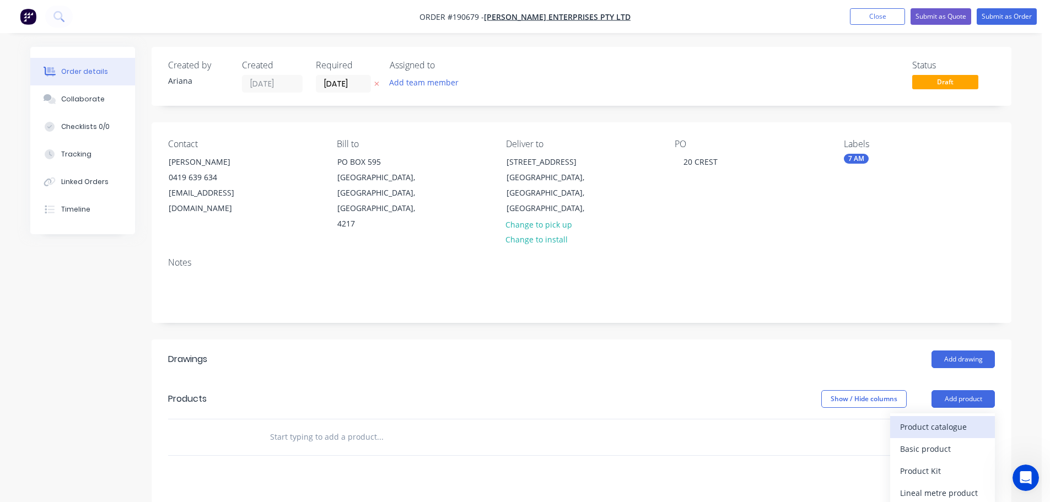
click at [945, 419] on div "Product catalogue" at bounding box center [942, 427] width 85 height 16
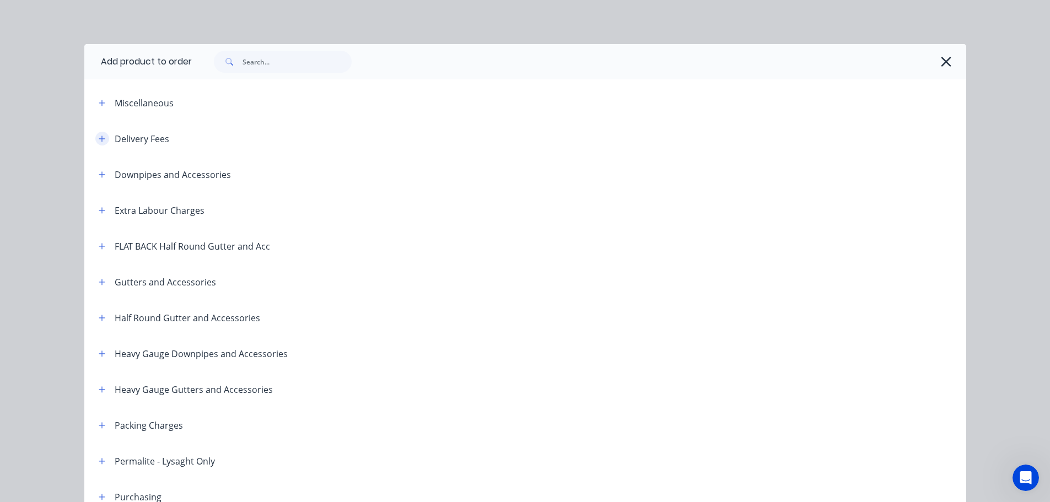
click at [95, 137] on button "button" at bounding box center [102, 139] width 14 height 14
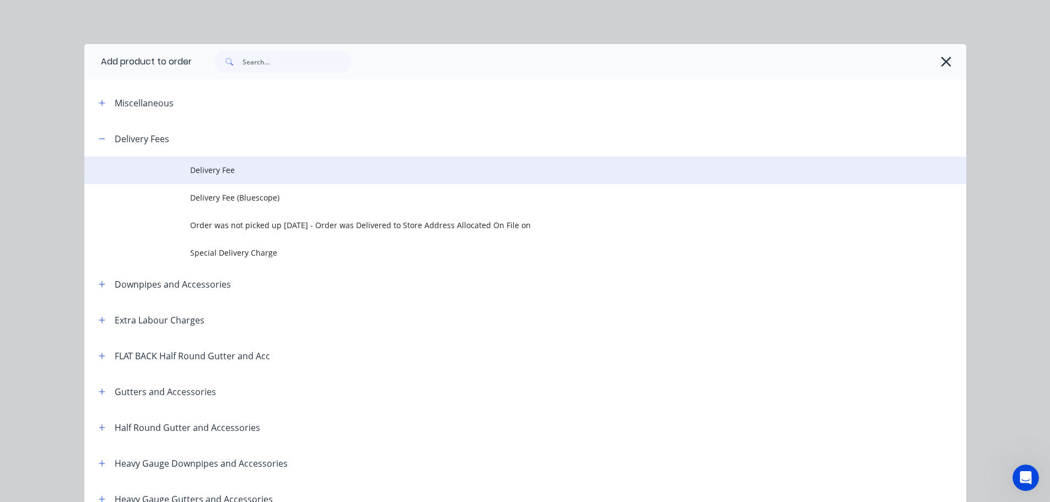
click at [230, 170] on span "Delivery Fee" at bounding box center [500, 170] width 621 height 12
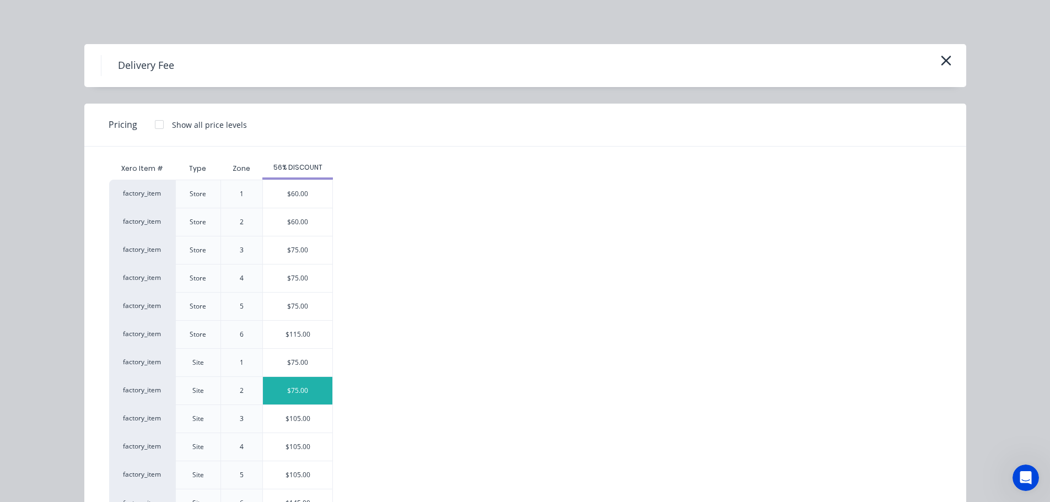
click at [312, 392] on div "$75.00" at bounding box center [297, 391] width 69 height 28
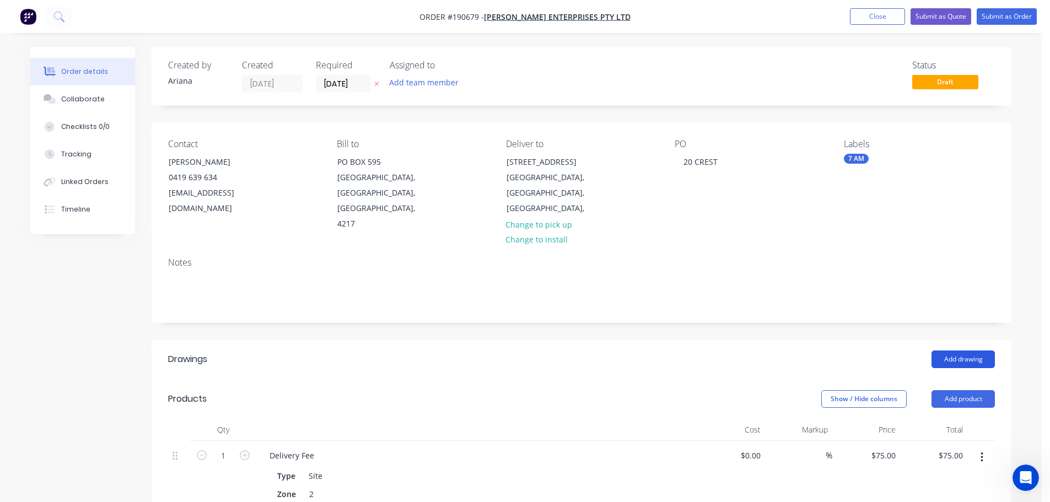
click at [972, 351] on button "Add drawing" at bounding box center [963, 360] width 63 height 18
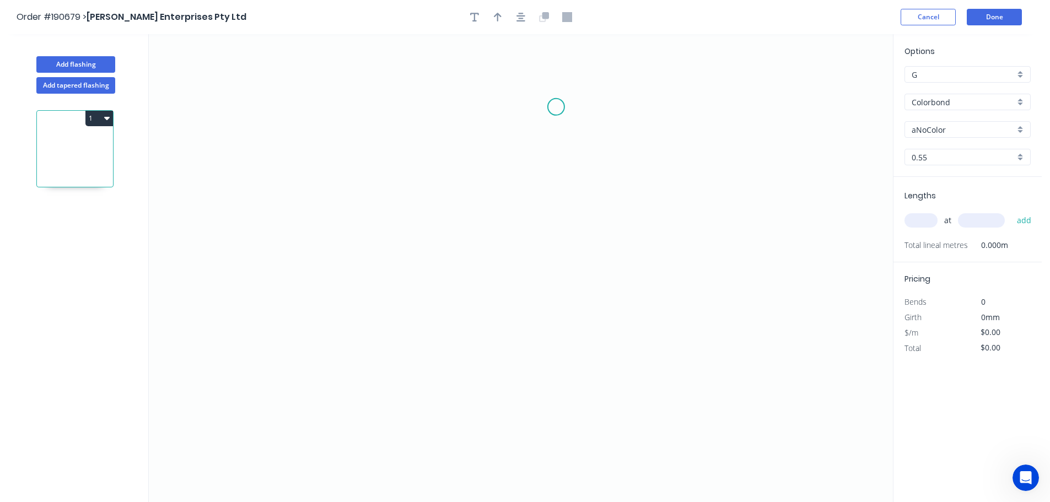
click at [556, 107] on icon "0" at bounding box center [521, 268] width 744 height 468
click at [406, 98] on icon "0" at bounding box center [521, 268] width 744 height 468
click at [409, 286] on icon "0 ?" at bounding box center [521, 268] width 744 height 468
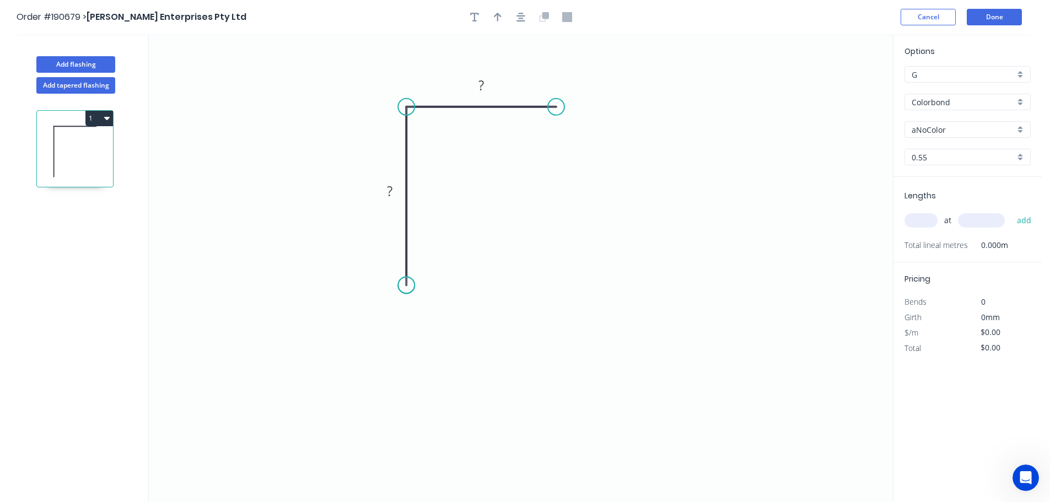
click at [409, 286] on circle at bounding box center [406, 285] width 17 height 17
click at [395, 192] on rect at bounding box center [390, 191] width 22 height 15
click at [456, 193] on icon "0 15 16" at bounding box center [521, 268] width 744 height 468
click at [500, 18] on icon "button" at bounding box center [498, 17] width 8 height 10
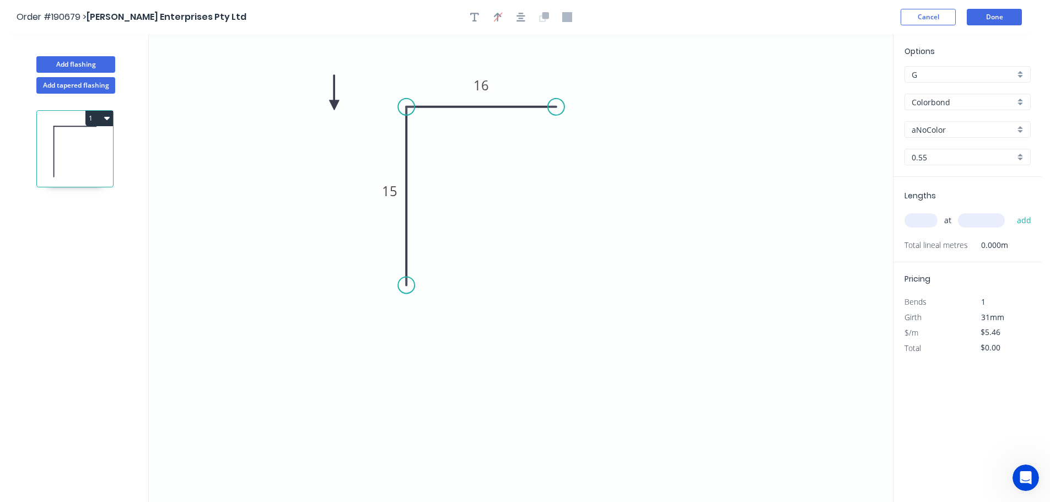
drag, startPoint x: 807, startPoint y: 95, endPoint x: 333, endPoint y: 104, distance: 474.2
click at [333, 104] on icon at bounding box center [334, 92] width 10 height 35
click at [333, 104] on icon at bounding box center [333, 90] width 10 height 35
click at [333, 104] on icon at bounding box center [342, 95] width 32 height 32
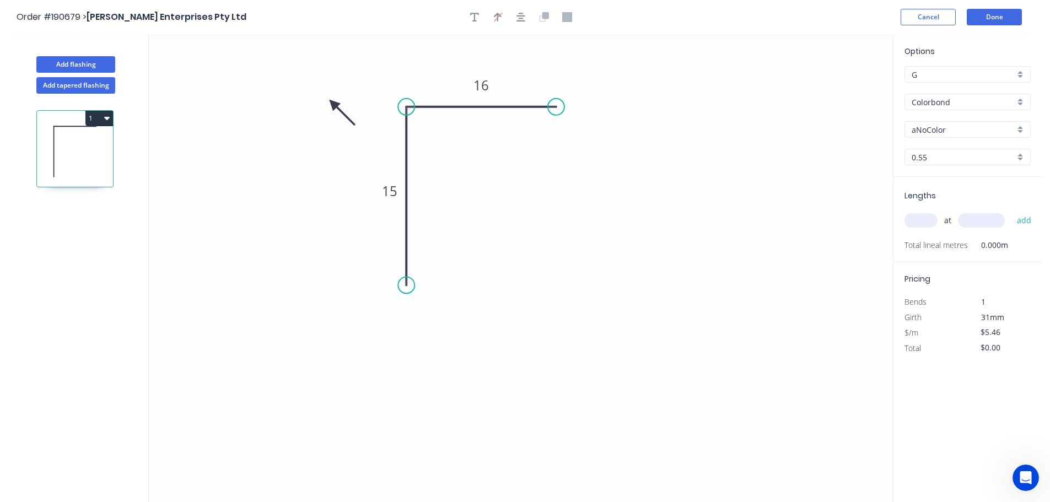
click at [333, 104] on icon at bounding box center [342, 112] width 32 height 32
click at [333, 104] on icon at bounding box center [333, 116] width 10 height 35
click at [333, 104] on icon at bounding box center [320, 104] width 35 height 10
click at [1021, 128] on div "aNoColor" at bounding box center [968, 129] width 126 height 17
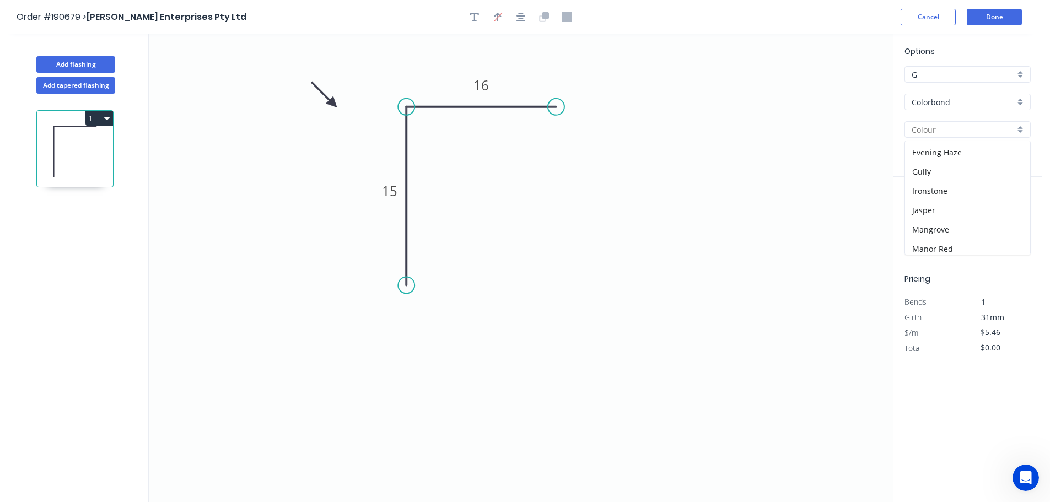
scroll to position [147, 0]
click at [963, 193] on div "Ironstone" at bounding box center [967, 196] width 125 height 19
click at [929, 220] on input "text" at bounding box center [921, 220] width 33 height 14
click at [1012, 211] on button "add" at bounding box center [1025, 220] width 26 height 19
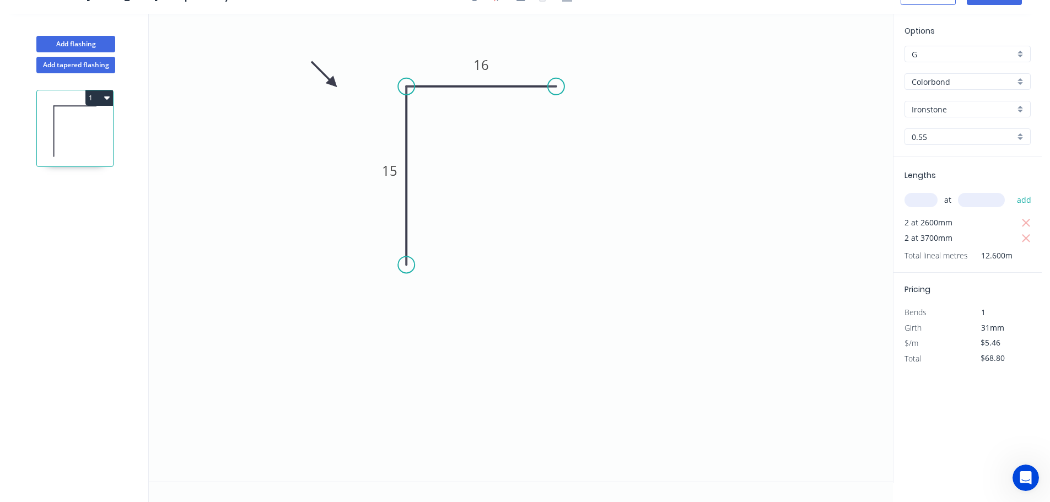
scroll to position [0, 0]
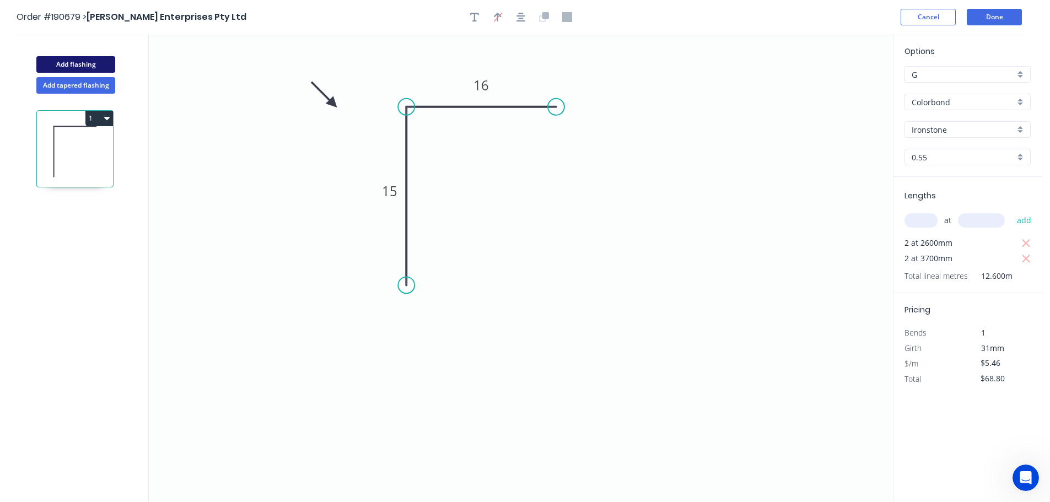
drag, startPoint x: 69, startPoint y: 63, endPoint x: 83, endPoint y: 63, distance: 13.8
click at [70, 63] on button "Add flashing" at bounding box center [75, 64] width 79 height 17
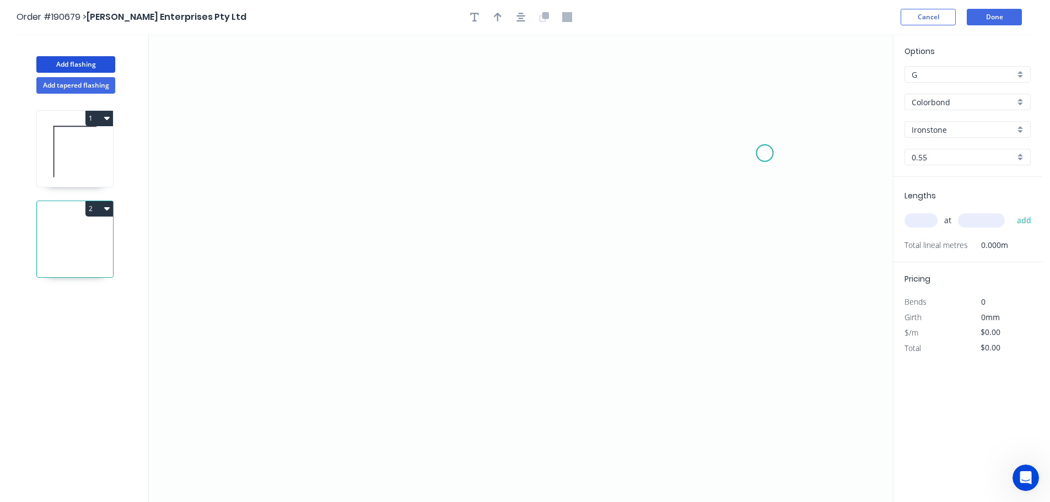
click at [765, 153] on icon "0" at bounding box center [521, 268] width 744 height 468
click at [732, 107] on icon at bounding box center [748, 130] width 33 height 46
click at [326, 99] on icon "0 ?" at bounding box center [521, 268] width 744 height 468
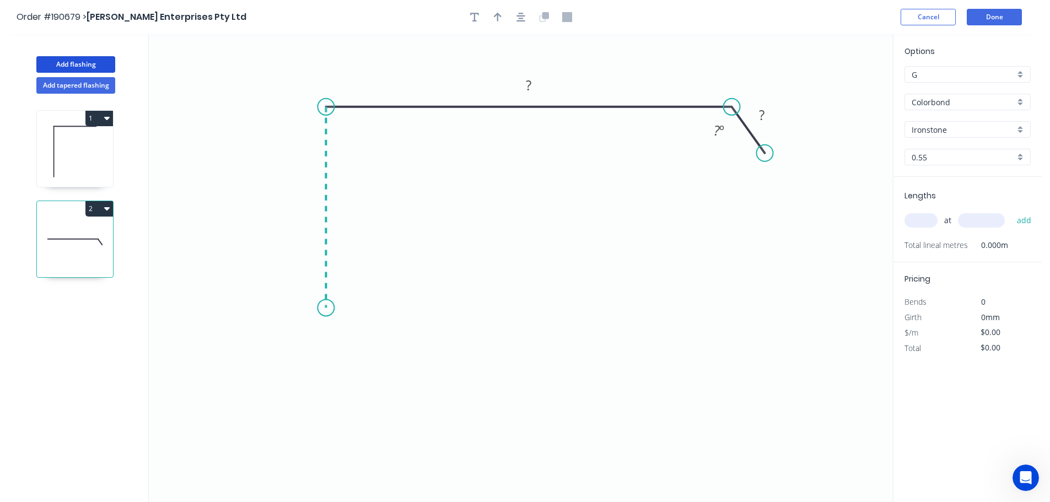
click at [330, 308] on icon "0 ? ? ? º" at bounding box center [521, 268] width 744 height 468
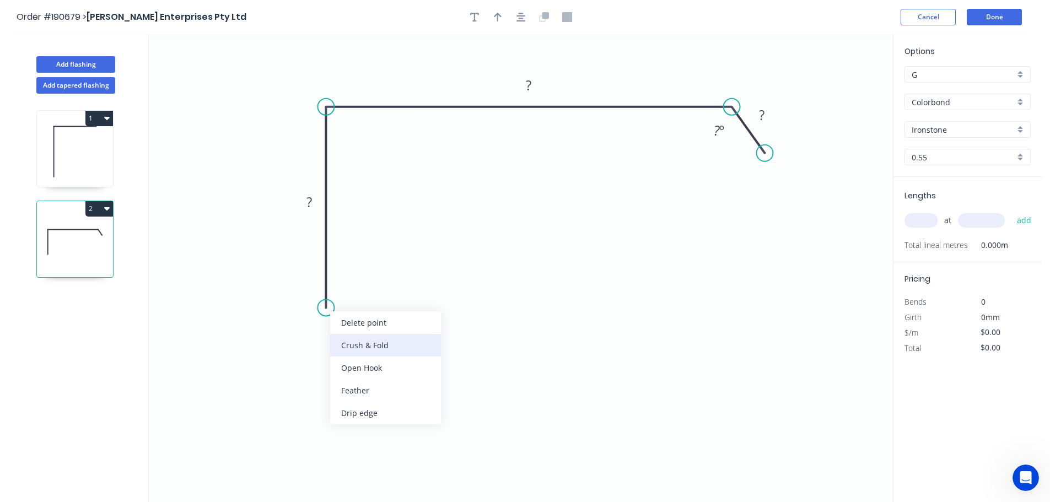
click at [380, 342] on div "Crush & Fold" at bounding box center [385, 345] width 111 height 23
click at [315, 288] on tspan "10" at bounding box center [309, 288] width 15 height 18
click at [422, 273] on icon "0 CF 15 ? ? ? ? º" at bounding box center [521, 268] width 744 height 468
drag, startPoint x: 284, startPoint y: 288, endPoint x: 270, endPoint y: 352, distance: 64.9
click at [270, 352] on rect at bounding box center [289, 351] width 44 height 23
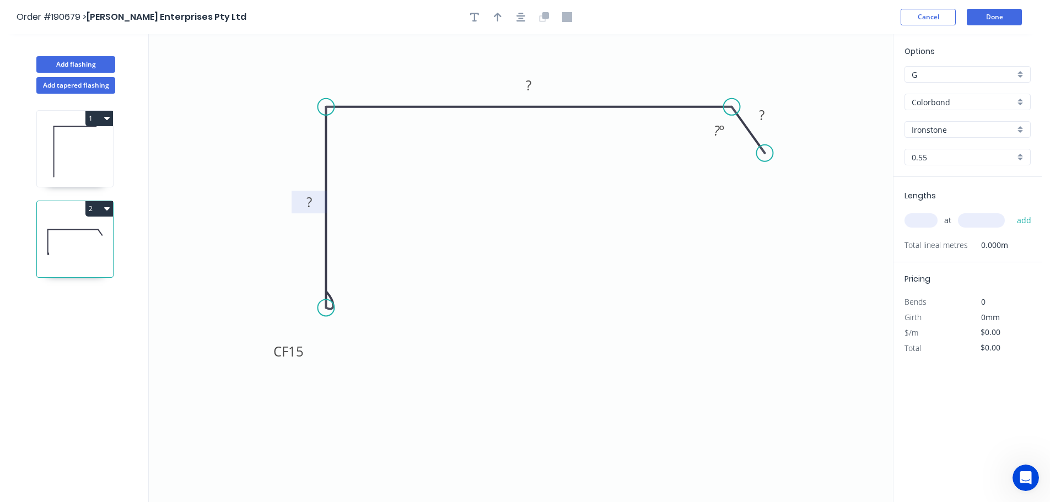
click at [311, 203] on tspan "?" at bounding box center [310, 202] width 6 height 18
click at [609, 212] on icon "0 CF 15 70 280 30 ? º" at bounding box center [521, 268] width 744 height 468
click at [760, 168] on div "Hide angle" at bounding box center [774, 167] width 111 height 23
click at [496, 17] on icon "button" at bounding box center [498, 17] width 8 height 10
drag, startPoint x: 839, startPoint y: 89, endPoint x: 632, endPoint y: 73, distance: 207.9
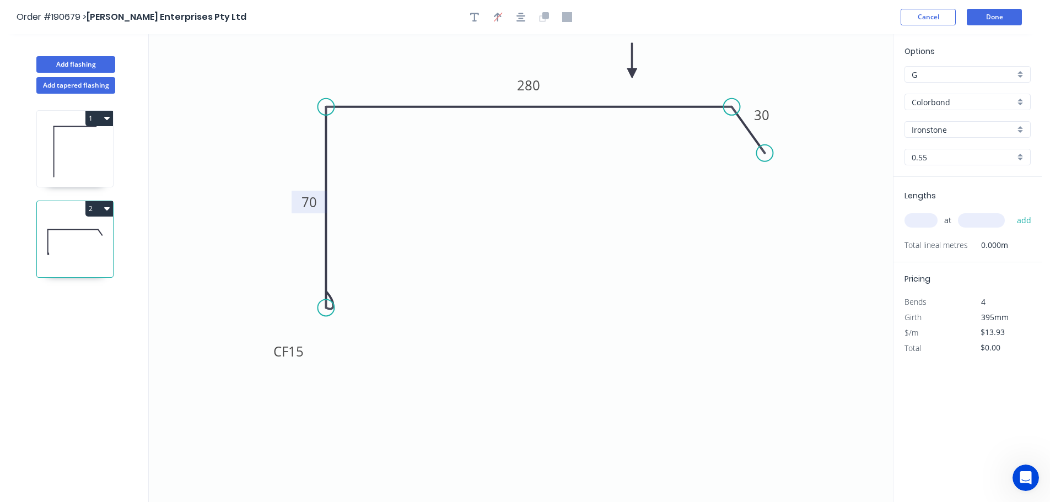
click at [632, 73] on icon at bounding box center [632, 60] width 10 height 35
click at [936, 218] on input "text" at bounding box center [921, 220] width 33 height 14
click at [1012, 211] on button "add" at bounding box center [1025, 220] width 26 height 19
click at [94, 209] on button "2" at bounding box center [99, 208] width 28 height 15
click at [69, 244] on div "Duplicate" at bounding box center [60, 236] width 85 height 16
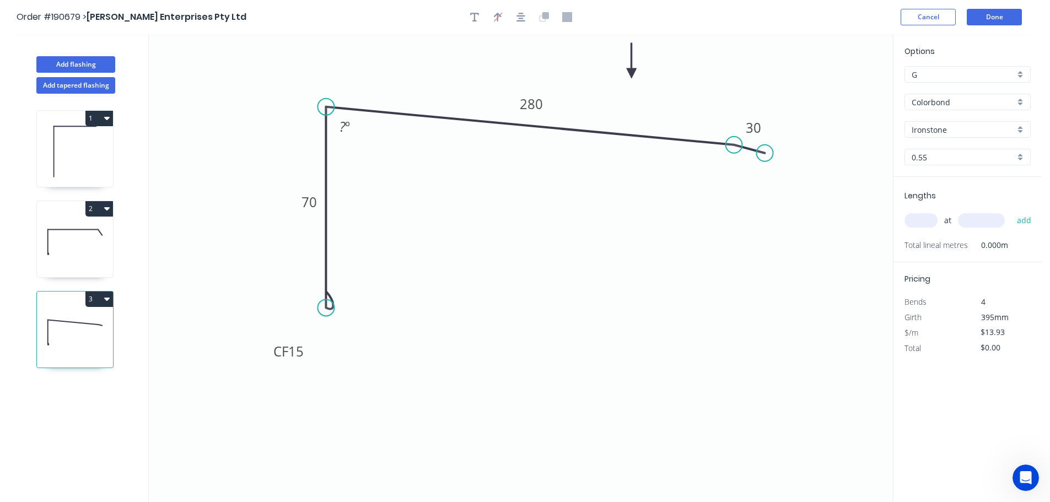
drag, startPoint x: 731, startPoint y: 108, endPoint x: 734, endPoint y: 145, distance: 37.1
click at [734, 145] on circle at bounding box center [734, 145] width 17 height 17
drag, startPoint x: 767, startPoint y: 155, endPoint x: 768, endPoint y: 189, distance: 34.2
click at [768, 189] on circle at bounding box center [767, 189] width 17 height 17
click at [347, 124] on tspan "º" at bounding box center [347, 126] width 5 height 18
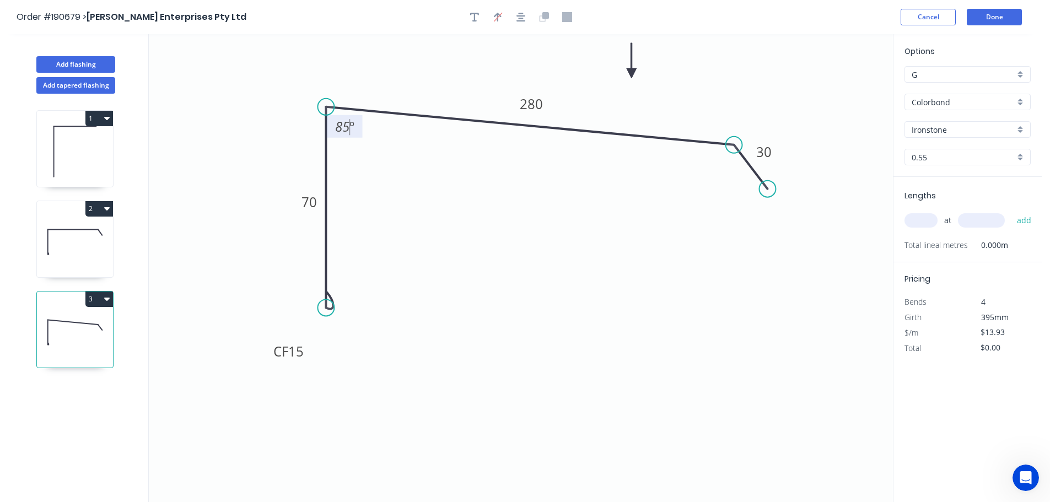
click at [389, 200] on icon "0 CF 15 70 280 30 85 º" at bounding box center [521, 268] width 744 height 468
click at [537, 101] on tspan "280" at bounding box center [531, 104] width 23 height 18
click at [594, 173] on icon "0 CF 15 70 200 30 85 º" at bounding box center [521, 268] width 744 height 468
drag, startPoint x: 316, startPoint y: 200, endPoint x: 380, endPoint y: 197, distance: 63.5
click at [317, 199] on tspan "70" at bounding box center [309, 202] width 15 height 18
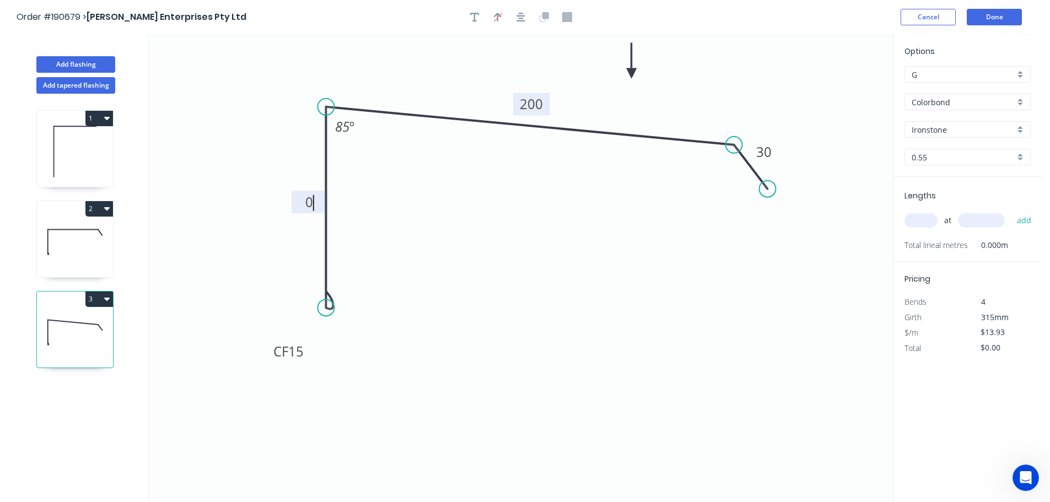
click at [404, 202] on icon "0 CF 15 0 200 30 85 º" at bounding box center [521, 268] width 744 height 468
click at [927, 222] on input "text" at bounding box center [921, 220] width 33 height 14
click at [1012, 211] on button "add" at bounding box center [1025, 220] width 26 height 19
click at [1012, 16] on button "Done" at bounding box center [994, 17] width 55 height 17
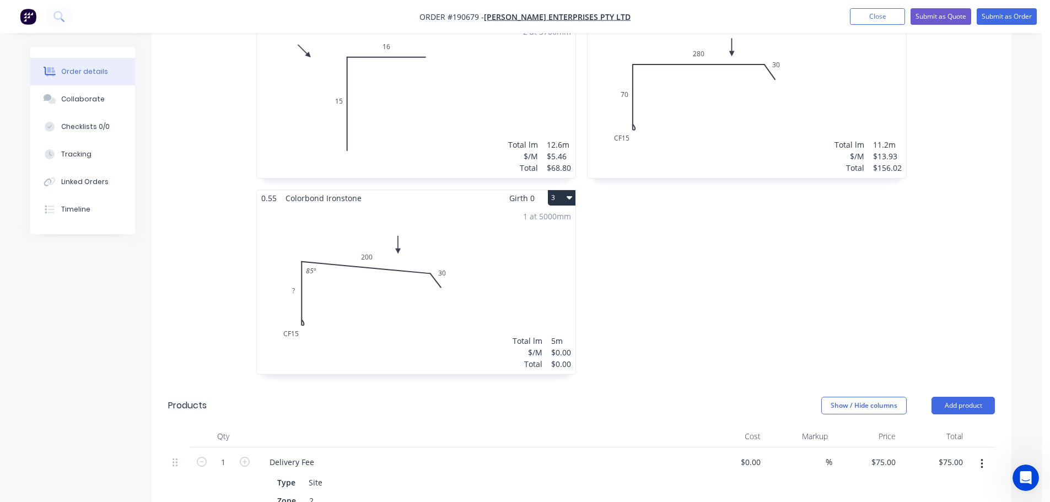
click at [458, 320] on div "1 at 5000mm Total lm $/M Total 5m $0.00 $0.00" at bounding box center [416, 290] width 319 height 168
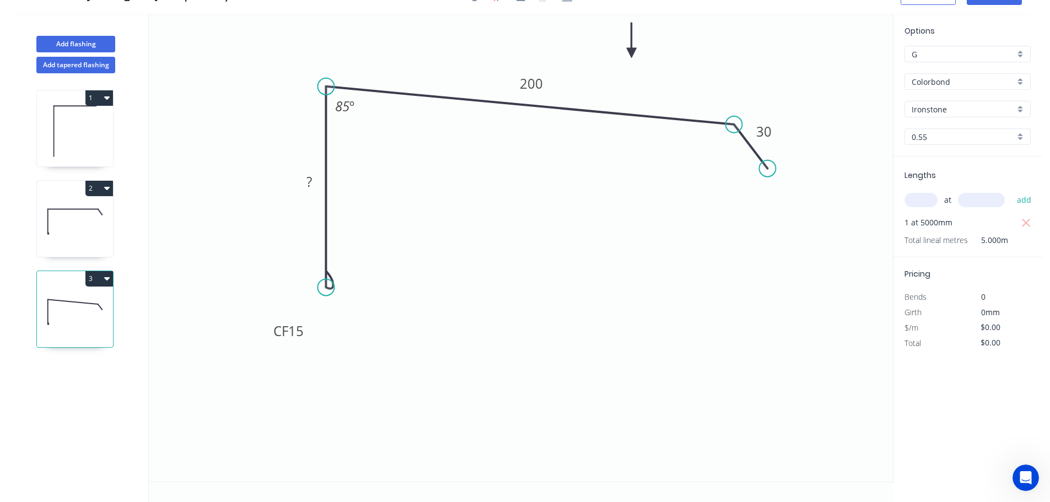
scroll to position [20, 0]
click at [310, 181] on tspan "?" at bounding box center [310, 182] width 6 height 18
click at [501, 210] on icon "0 CF 15 70 200 30 85 º" at bounding box center [521, 248] width 744 height 468
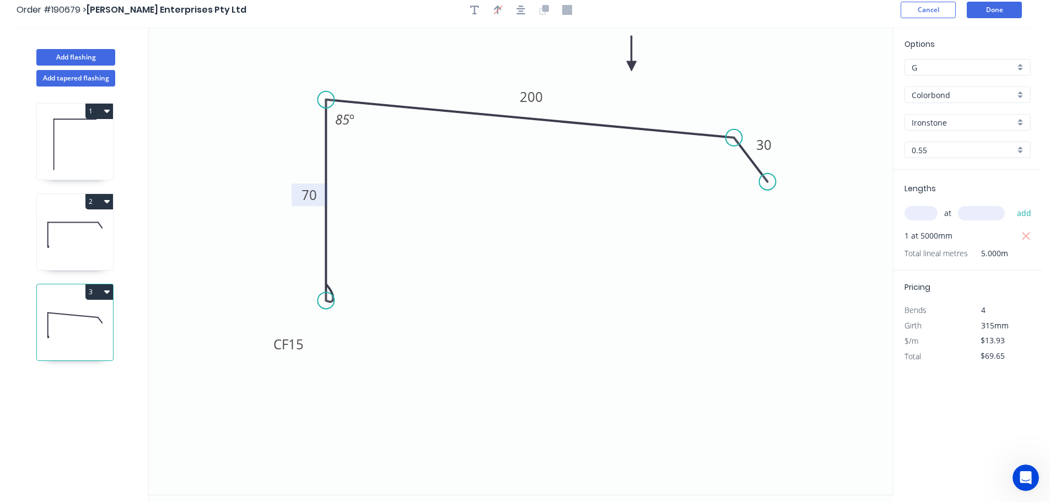
scroll to position [0, 0]
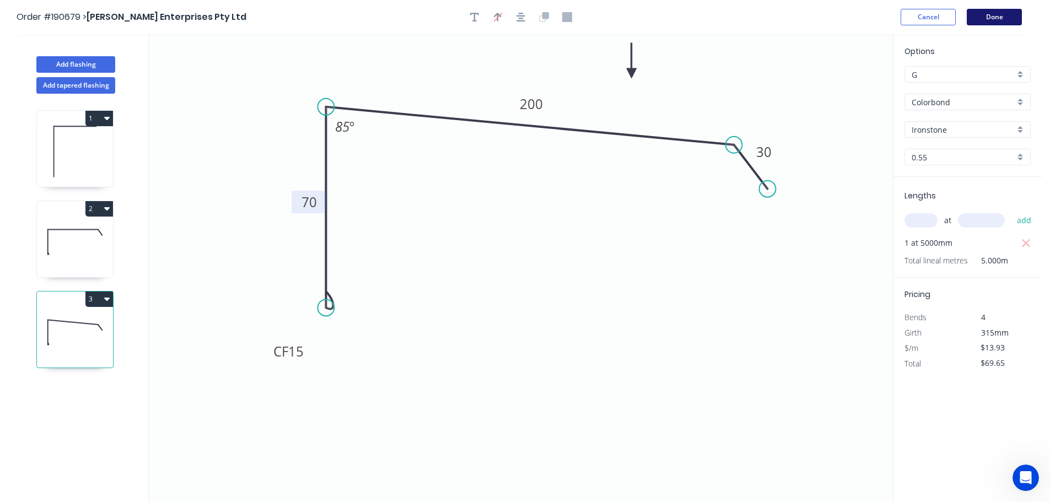
click at [992, 17] on button "Done" at bounding box center [994, 17] width 55 height 17
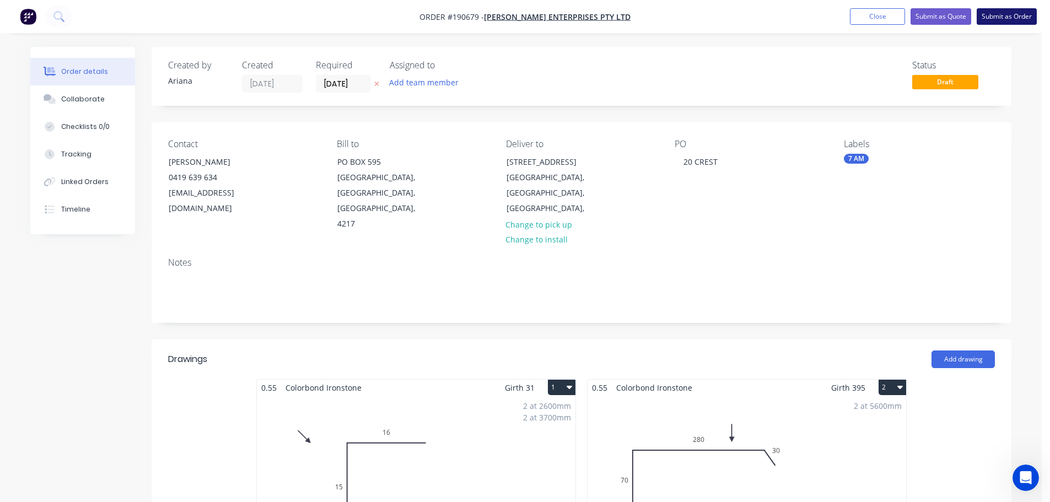
click at [995, 14] on button "Submit as Order" at bounding box center [1007, 16] width 60 height 17
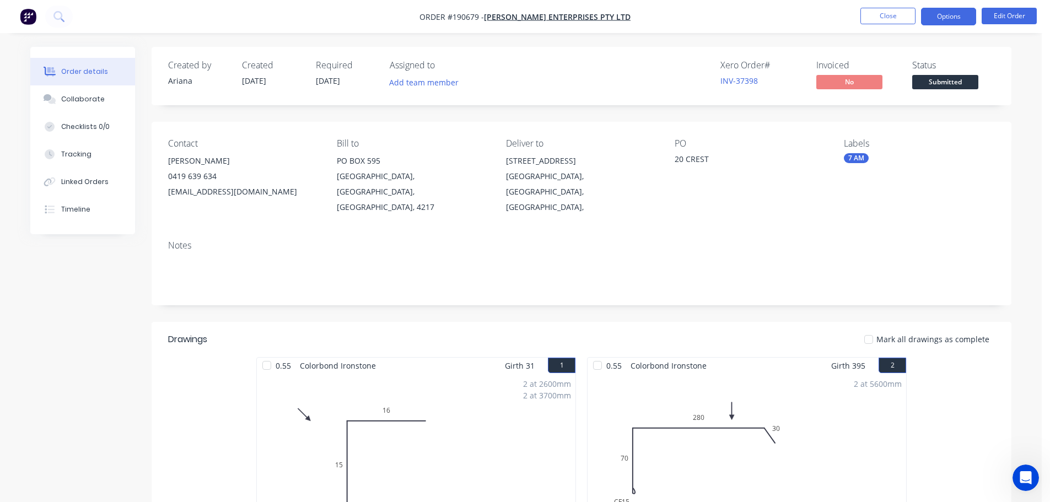
click at [949, 17] on button "Options" at bounding box center [948, 17] width 55 height 18
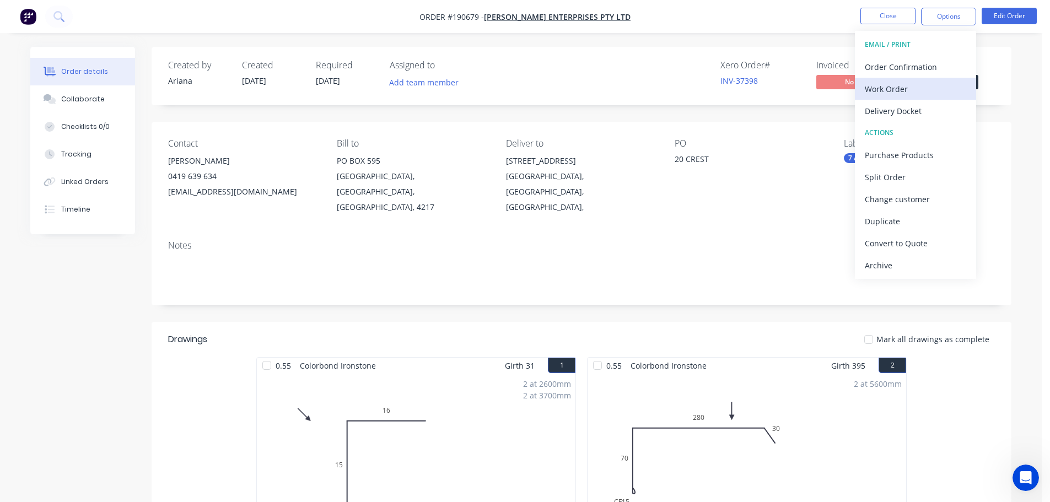
click at [925, 86] on div "Work Order" at bounding box center [915, 89] width 101 height 16
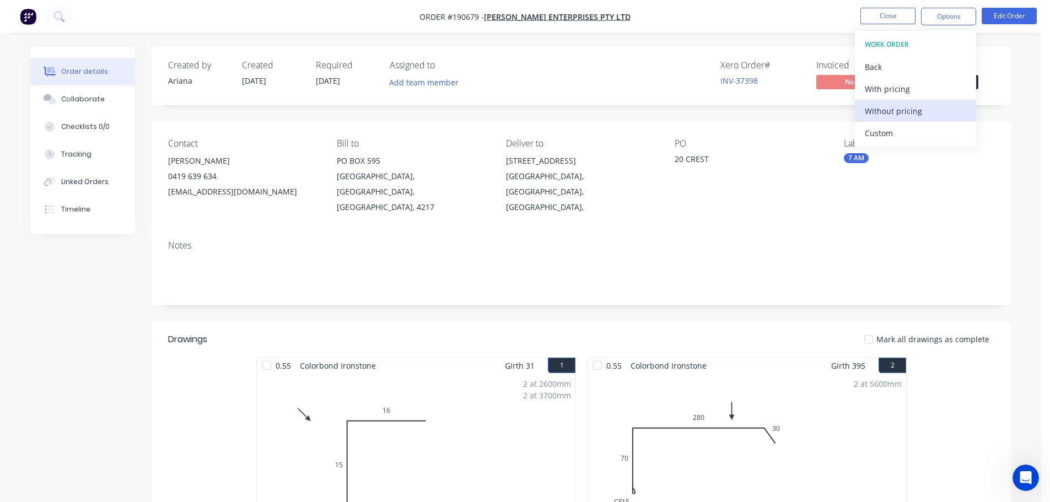
click at [908, 111] on div "Without pricing" at bounding box center [915, 111] width 101 height 16
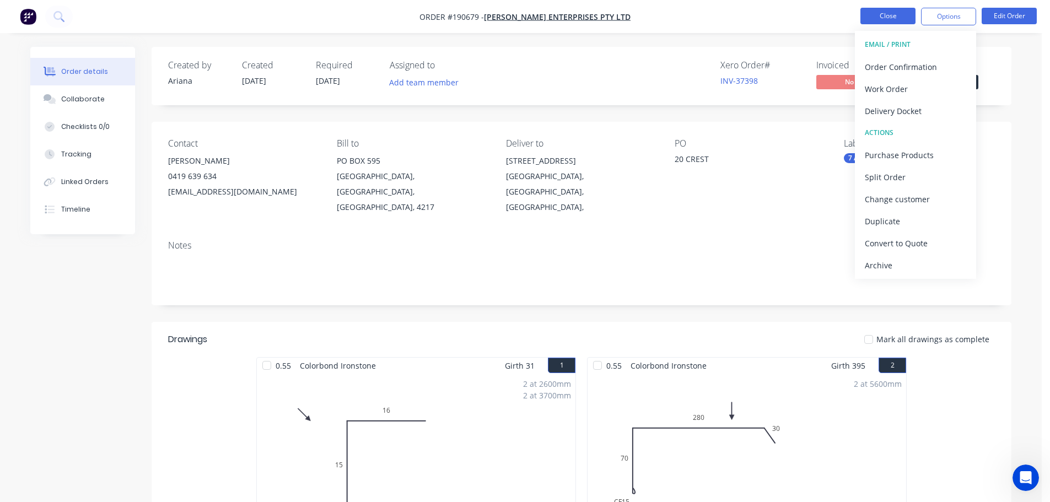
click at [890, 18] on button "Close" at bounding box center [888, 16] width 55 height 17
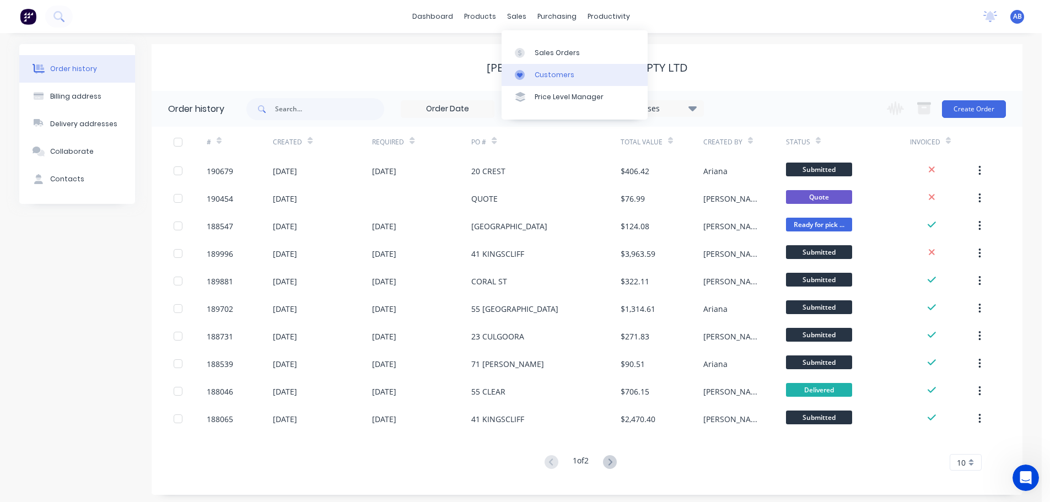
click at [549, 73] on div "Customers" at bounding box center [555, 75] width 40 height 10
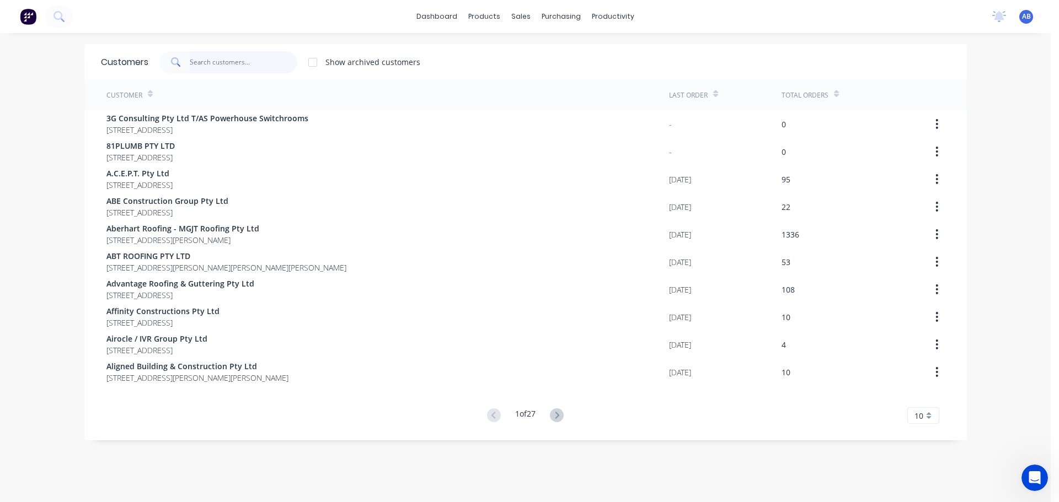
click at [272, 65] on input "text" at bounding box center [244, 62] width 108 height 22
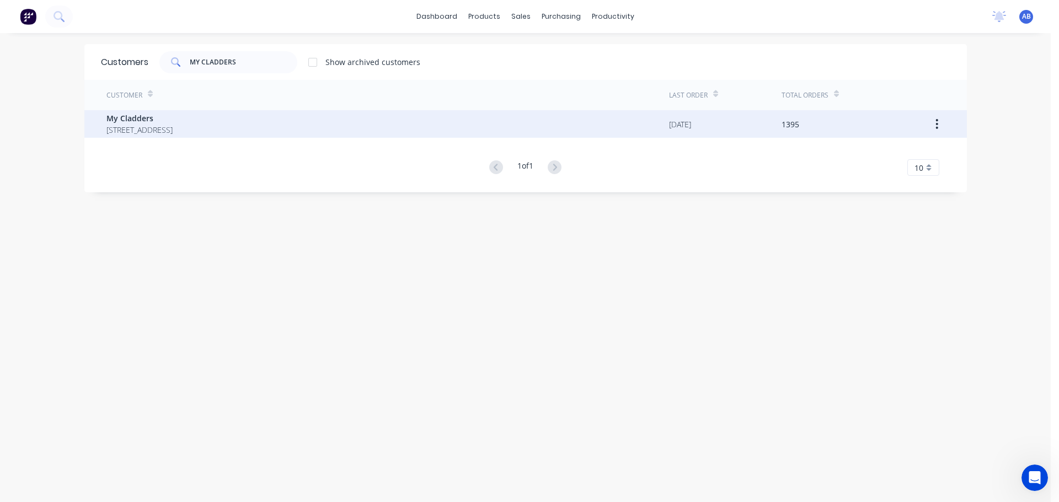
click at [173, 126] on span "[STREET_ADDRESS]" at bounding box center [139, 130] width 66 height 12
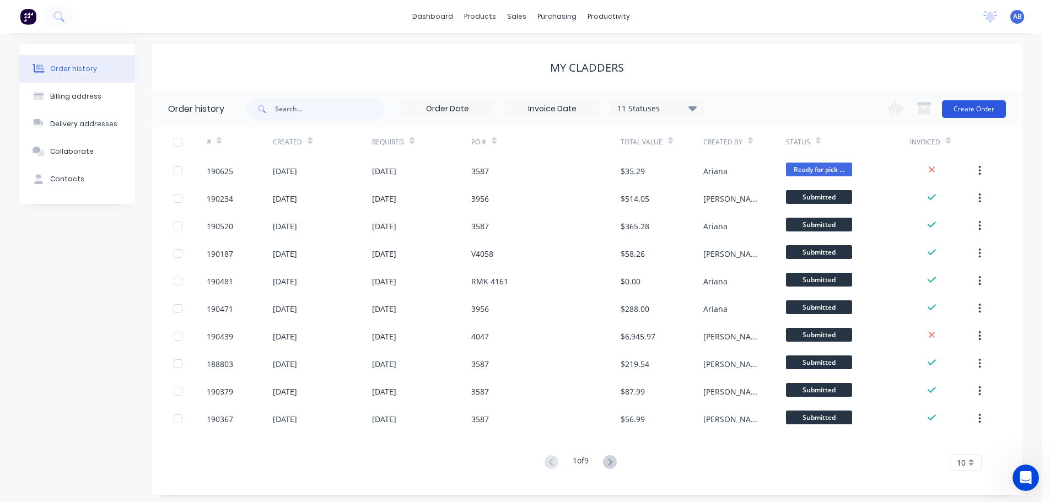
click at [978, 111] on button "Create Order" at bounding box center [974, 109] width 64 height 18
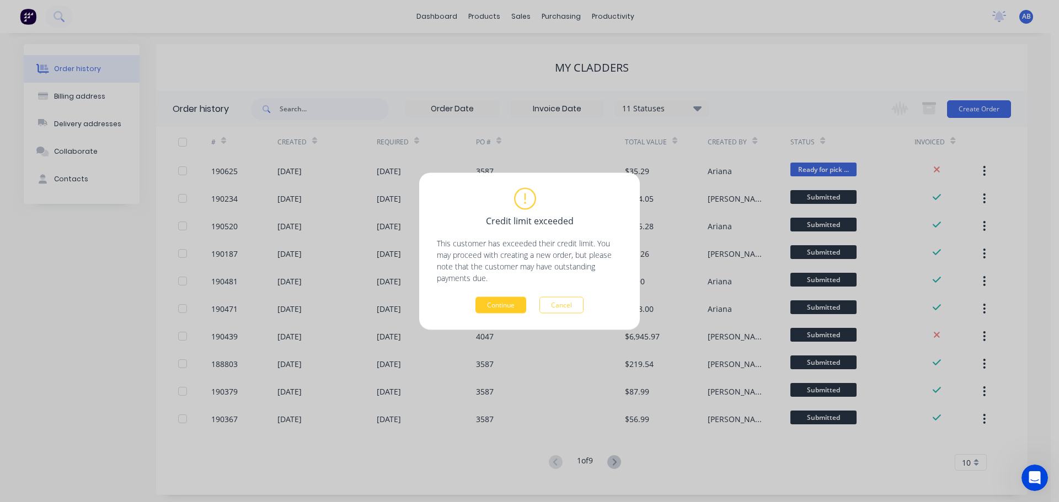
click at [487, 308] on button "Continue" at bounding box center [500, 305] width 51 height 17
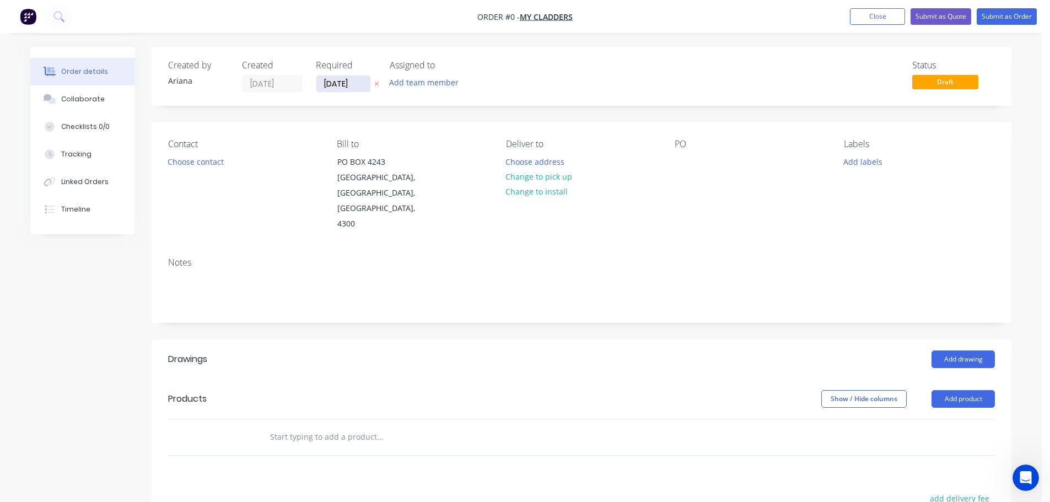
click at [335, 80] on input "[DATE]" at bounding box center [343, 84] width 54 height 17
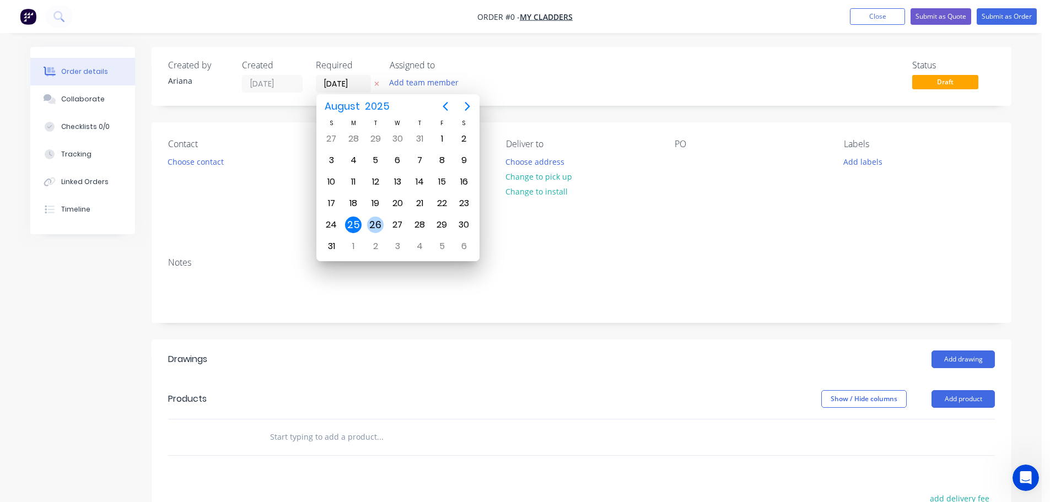
click at [377, 224] on div "26" at bounding box center [375, 225] width 17 height 17
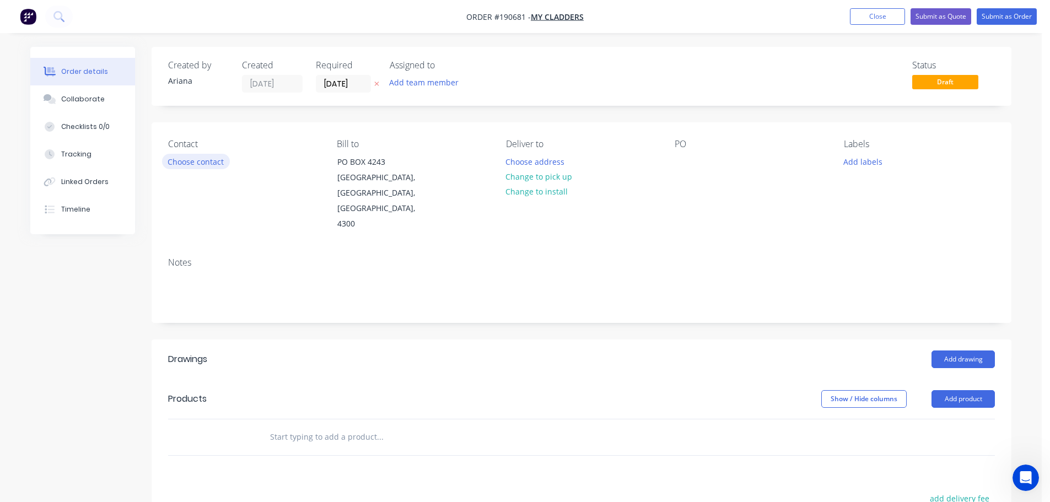
click at [207, 160] on button "Choose contact" at bounding box center [196, 161] width 68 height 15
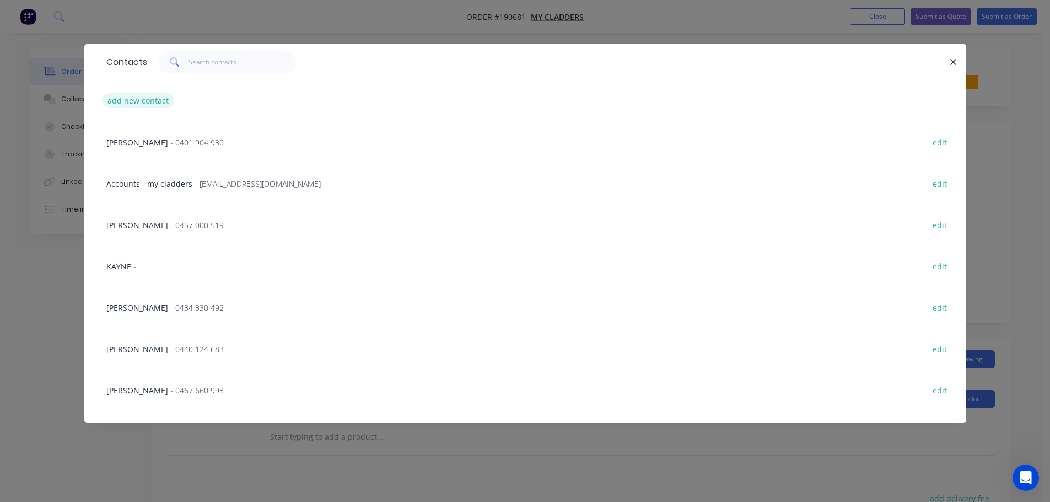
click at [131, 96] on button "add new contact" at bounding box center [138, 100] width 73 height 15
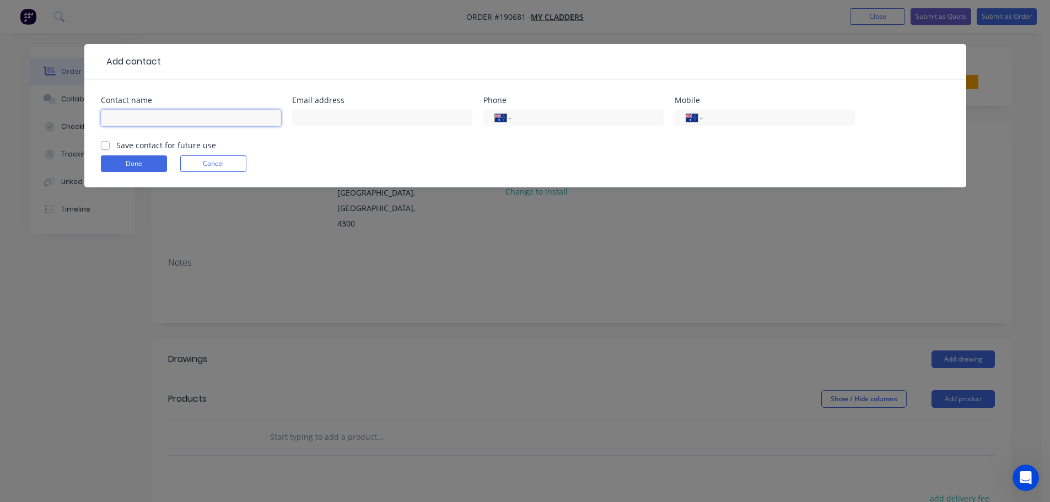
click at [122, 120] on input "text" at bounding box center [191, 118] width 180 height 17
drag, startPoint x: 742, startPoint y: 114, endPoint x: 729, endPoint y: 117, distance: 13.1
click at [742, 114] on input "tel" at bounding box center [777, 118] width 132 height 13
click at [137, 163] on button "Done" at bounding box center [134, 163] width 66 height 17
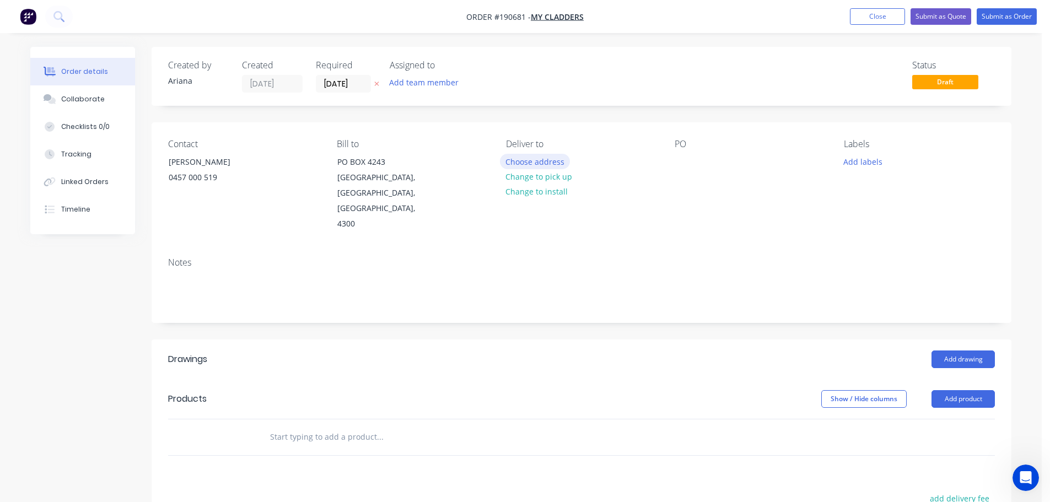
click at [546, 160] on button "Choose address" at bounding box center [535, 161] width 71 height 15
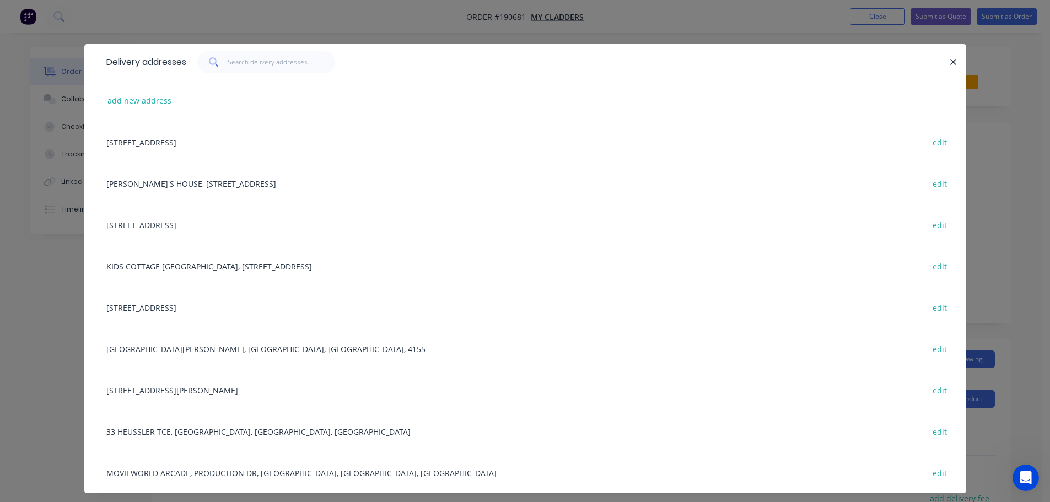
click at [240, 310] on div "[STREET_ADDRESS] edit" at bounding box center [525, 307] width 849 height 41
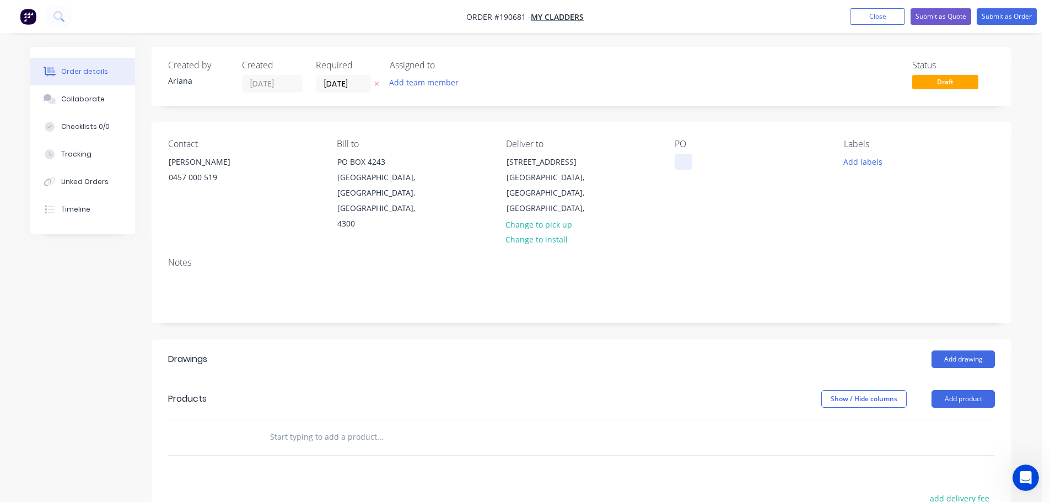
click at [685, 162] on div at bounding box center [684, 162] width 18 height 16
click at [786, 215] on div "PO 4047" at bounding box center [750, 185] width 151 height 93
click at [866, 162] on button "Add labels" at bounding box center [863, 161] width 51 height 15
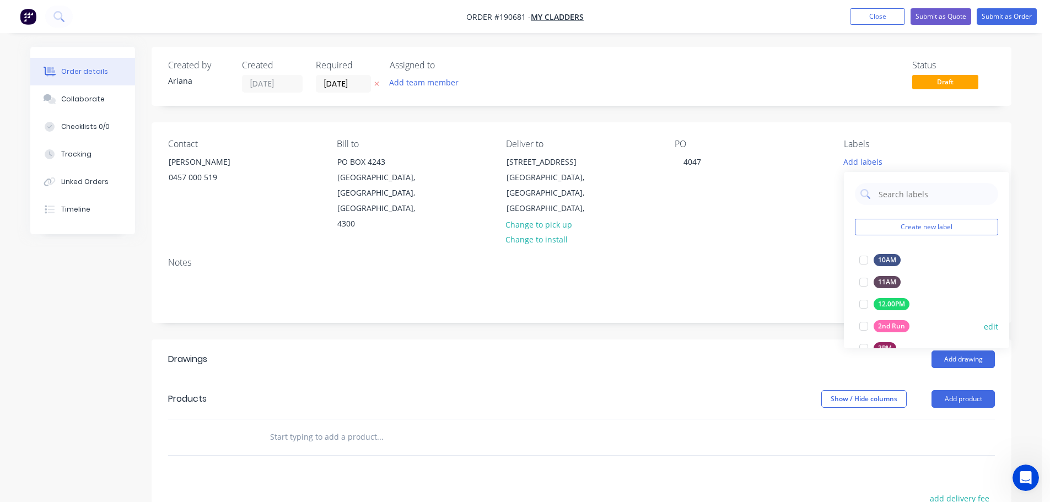
click at [864, 325] on div at bounding box center [864, 326] width 22 height 22
click at [770, 249] on div "Notes" at bounding box center [582, 286] width 860 height 74
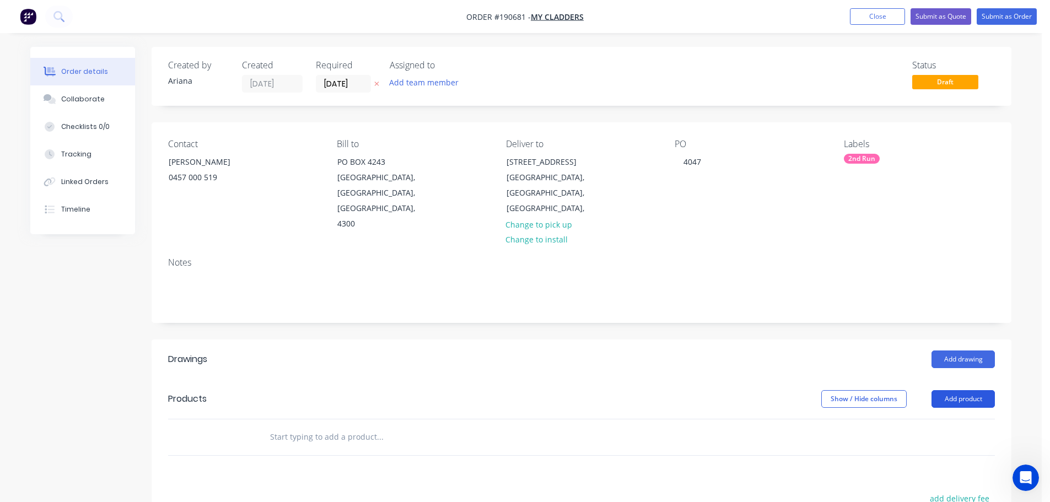
click at [976, 390] on button "Add product" at bounding box center [963, 399] width 63 height 18
click at [967, 419] on div "Product catalogue" at bounding box center [942, 427] width 85 height 16
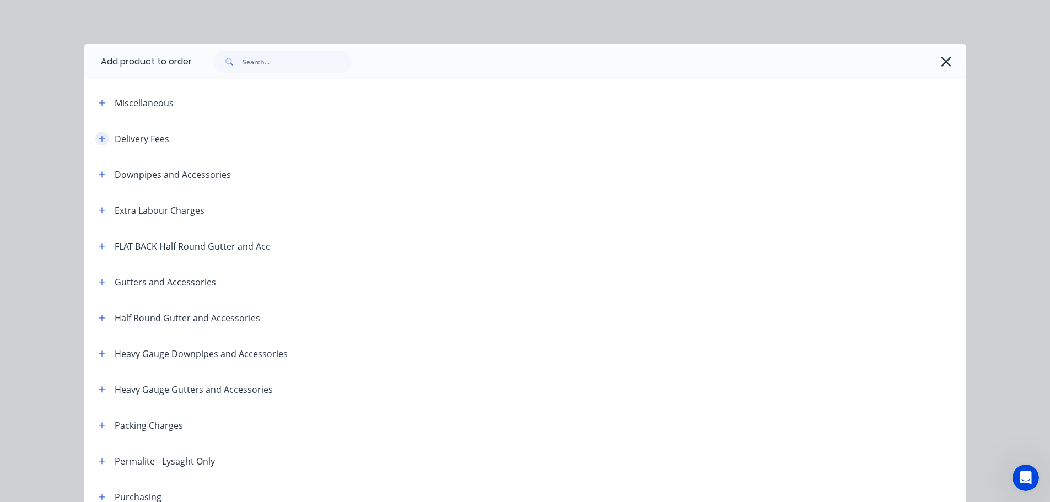
click at [99, 139] on icon "button" at bounding box center [102, 139] width 6 height 6
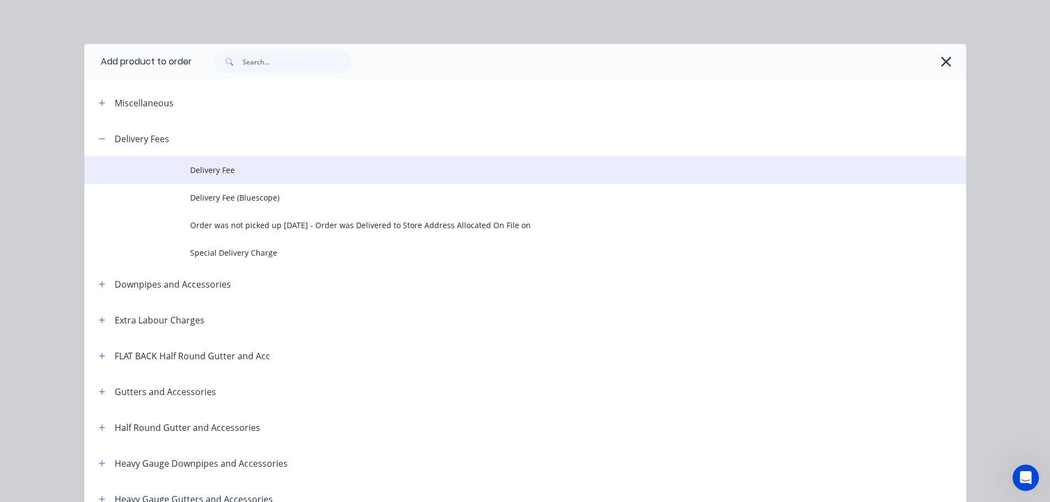
click at [232, 170] on span "Delivery Fee" at bounding box center [500, 170] width 621 height 12
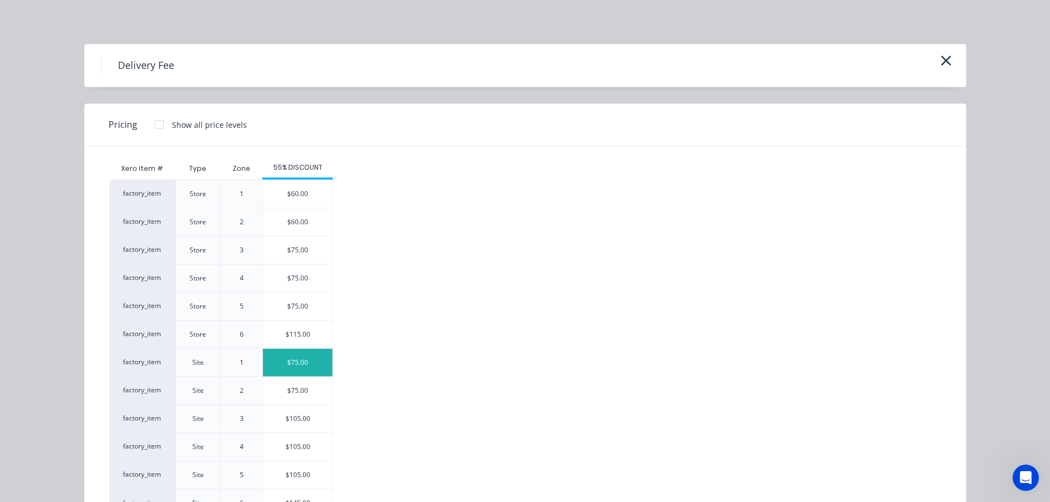
click at [312, 358] on div "$75.00" at bounding box center [297, 363] width 69 height 28
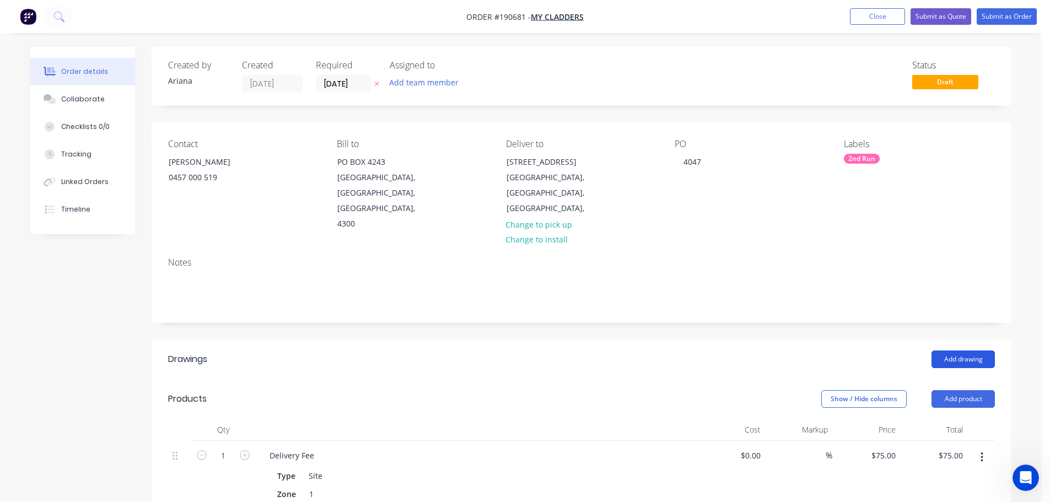
click at [973, 351] on button "Add drawing" at bounding box center [963, 360] width 63 height 18
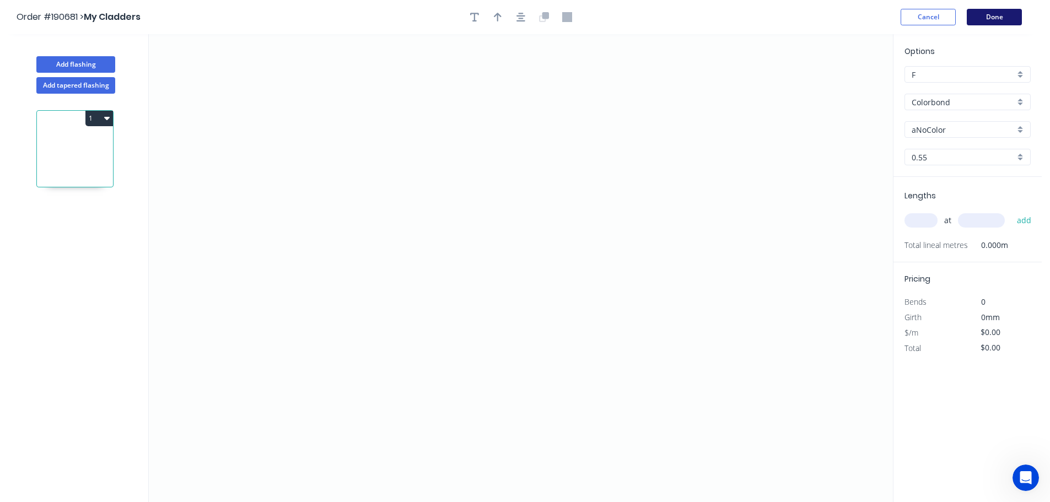
click at [1001, 14] on button "Done" at bounding box center [994, 17] width 55 height 17
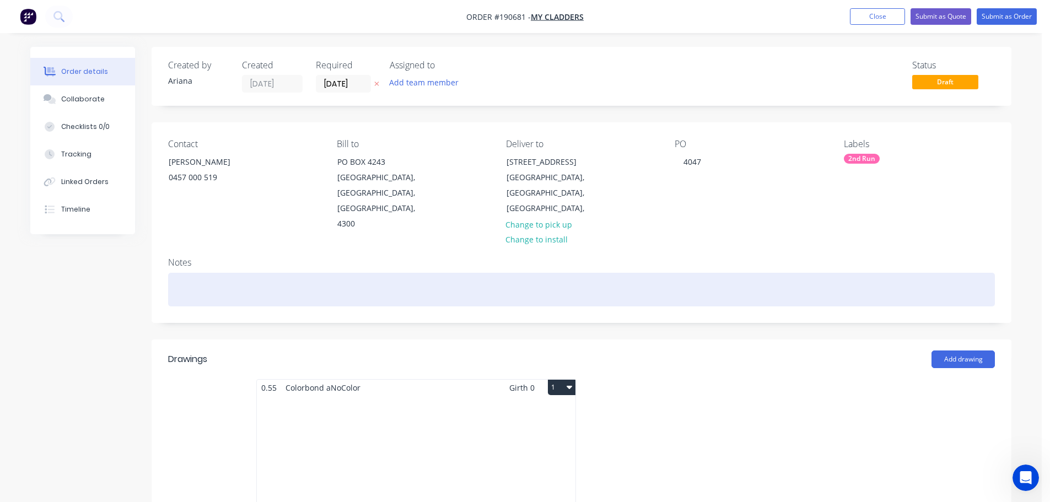
drag, startPoint x: 181, startPoint y: 263, endPoint x: 221, endPoint y: 218, distance: 59.4
click at [183, 273] on div at bounding box center [581, 290] width 827 height 34
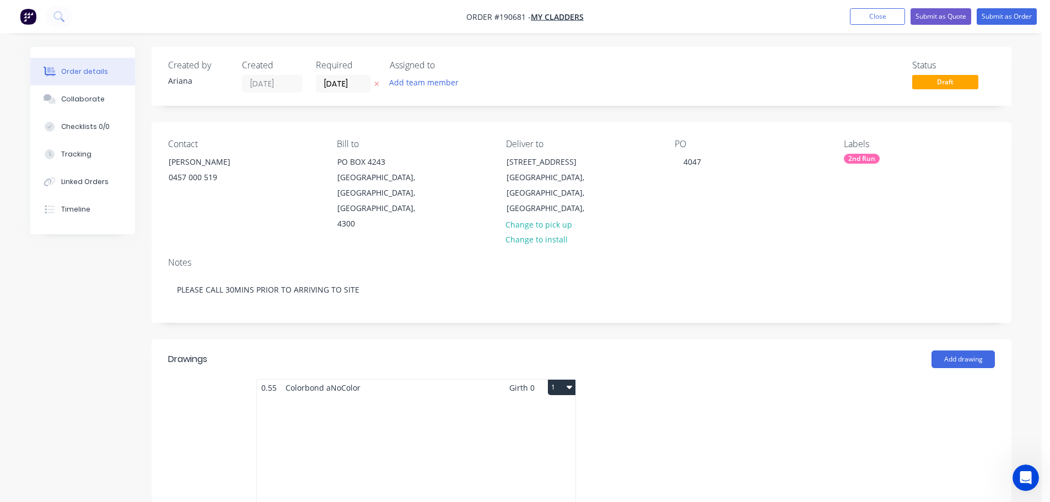
click at [488, 424] on div "Total lm $/M Total 0m $0.00 $0.00" at bounding box center [416, 480] width 319 height 168
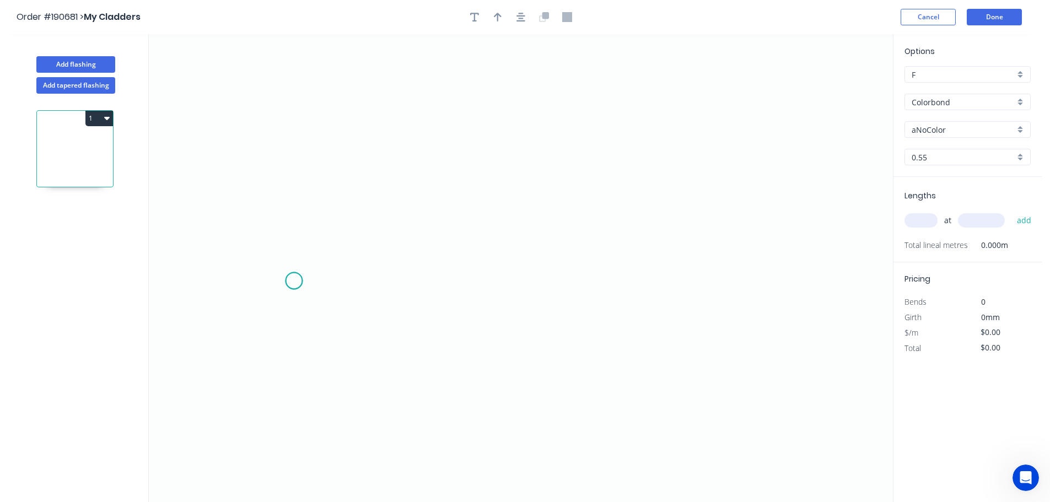
click at [294, 281] on icon "0" at bounding box center [521, 268] width 744 height 468
click at [342, 221] on icon "0" at bounding box center [521, 268] width 744 height 468
click at [756, 222] on icon "0 ?" at bounding box center [521, 268] width 744 height 468
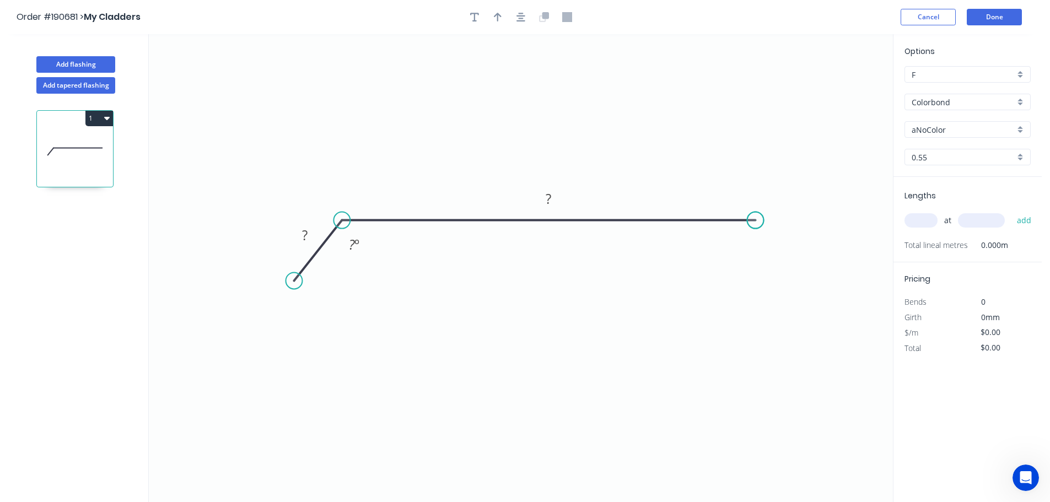
click at [756, 222] on circle at bounding box center [756, 220] width 17 height 17
click at [310, 235] on rect at bounding box center [305, 235] width 22 height 15
click at [432, 303] on icon "0 30 100 135 º" at bounding box center [521, 268] width 744 height 468
click at [500, 14] on icon "button" at bounding box center [498, 17] width 8 height 10
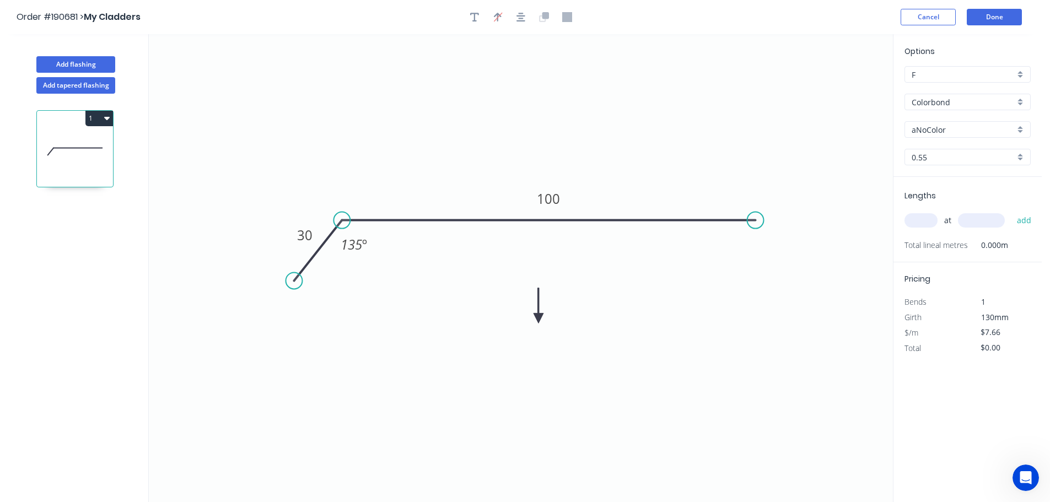
drag, startPoint x: 840, startPoint y: 87, endPoint x: 539, endPoint y: 316, distance: 378.1
click at [539, 316] on icon at bounding box center [539, 305] width 10 height 35
click at [539, 316] on icon at bounding box center [539, 302] width 10 height 35
click at [539, 316] on icon at bounding box center [548, 307] width 32 height 32
click at [539, 316] on icon at bounding box center [551, 315] width 35 height 10
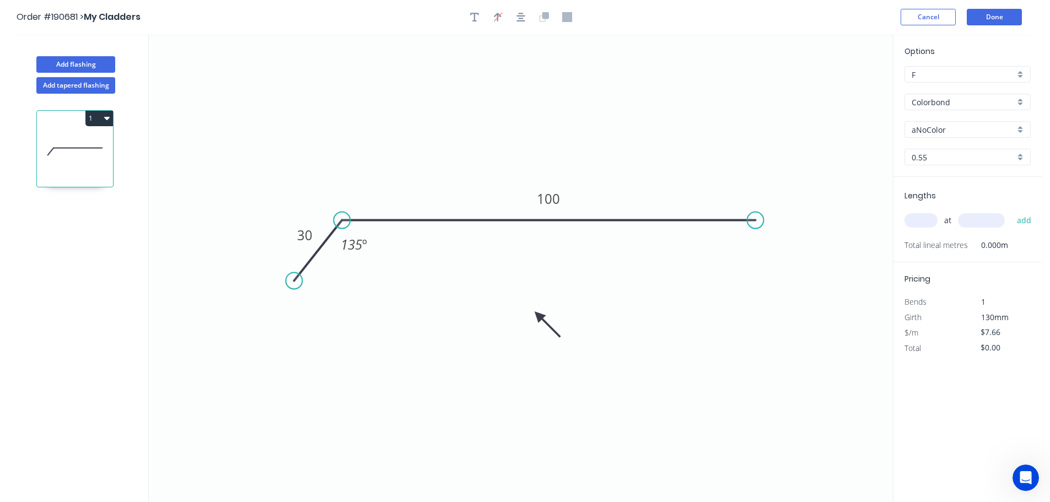
click at [1020, 101] on div "Colorbond" at bounding box center [968, 102] width 126 height 17
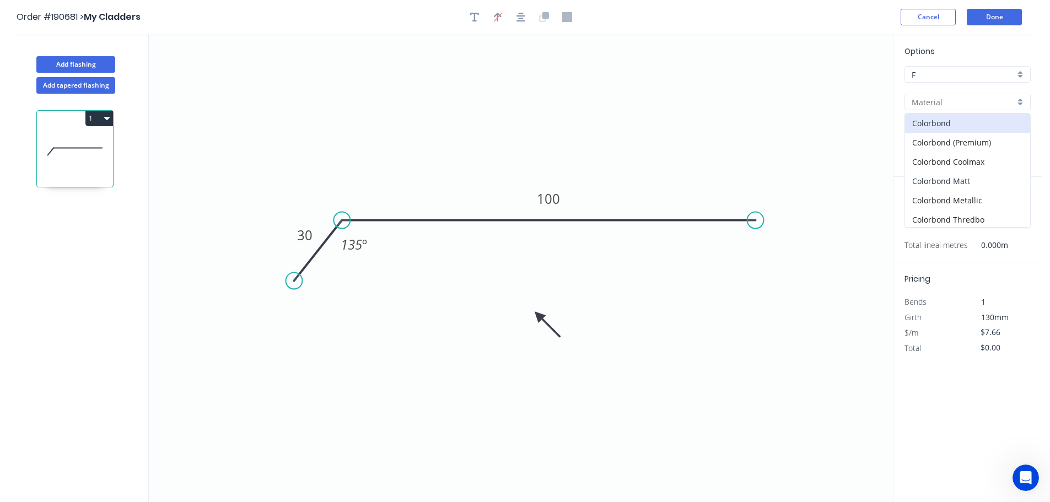
click at [1003, 182] on div "Colorbond Matt" at bounding box center [967, 180] width 125 height 19
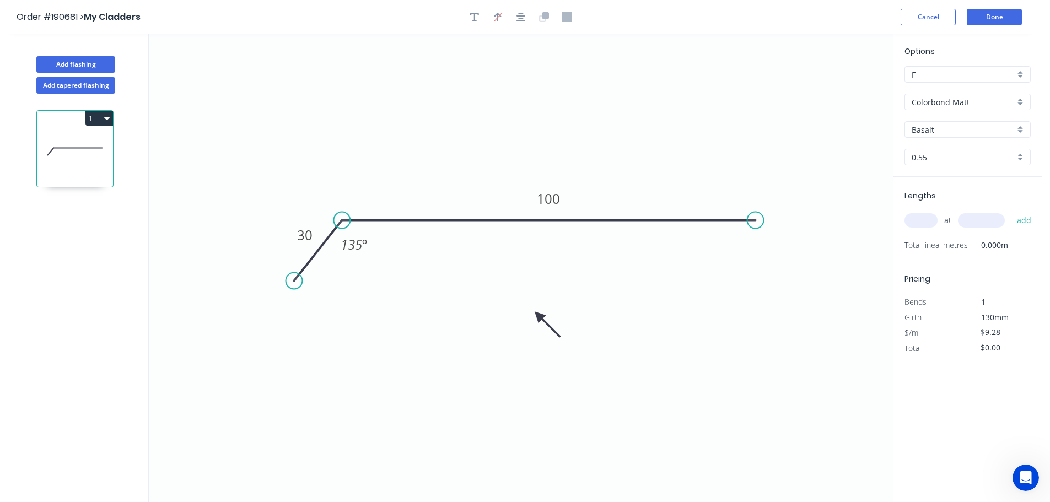
click at [1023, 128] on div "Basalt" at bounding box center [968, 129] width 126 height 17
click at [967, 203] on div "Monument" at bounding box center [967, 208] width 125 height 19
drag, startPoint x: 924, startPoint y: 221, endPoint x: 941, endPoint y: 202, distance: 26.1
click at [924, 221] on input "text" at bounding box center [921, 220] width 33 height 14
click at [1012, 211] on button "add" at bounding box center [1025, 220] width 26 height 19
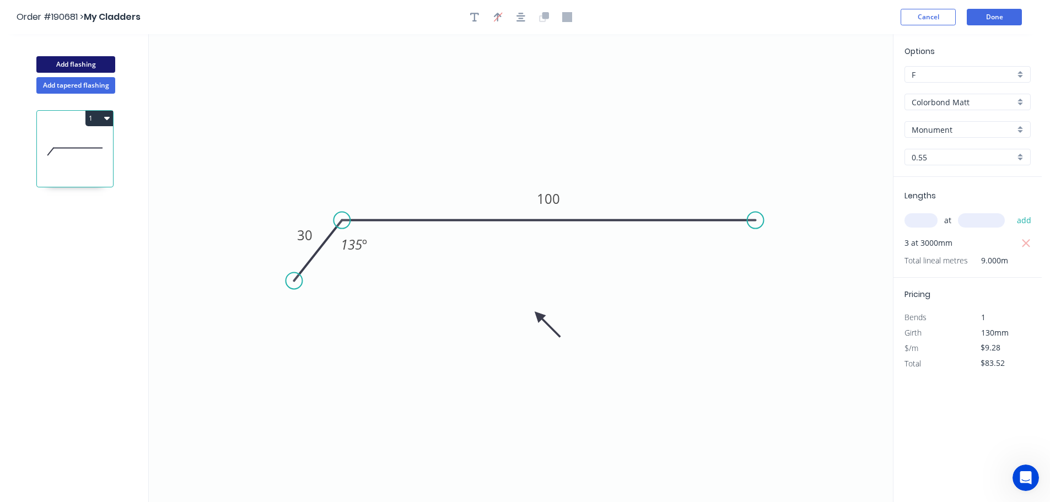
click at [71, 62] on button "Add flashing" at bounding box center [75, 64] width 79 height 17
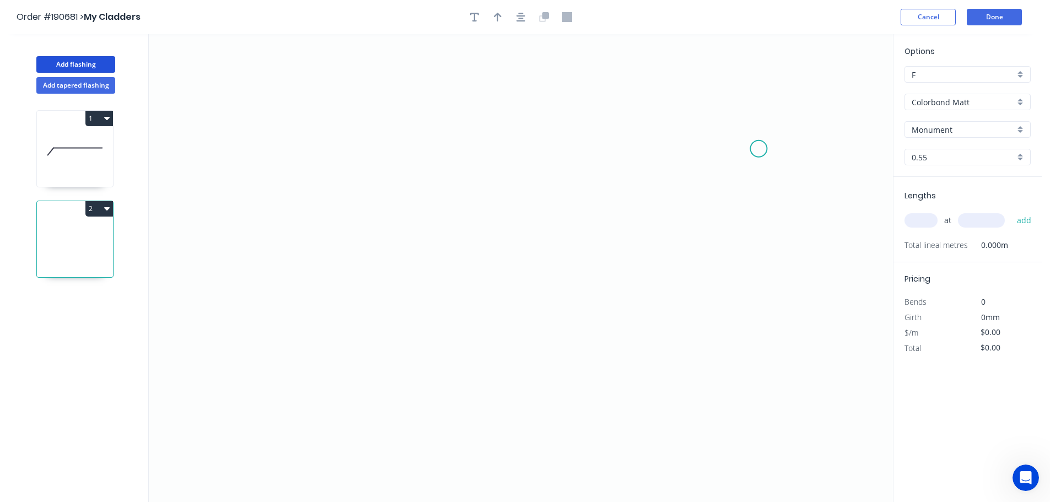
click at [759, 149] on icon "0" at bounding box center [521, 268] width 744 height 468
click at [701, 90] on icon "0" at bounding box center [521, 268] width 744 height 468
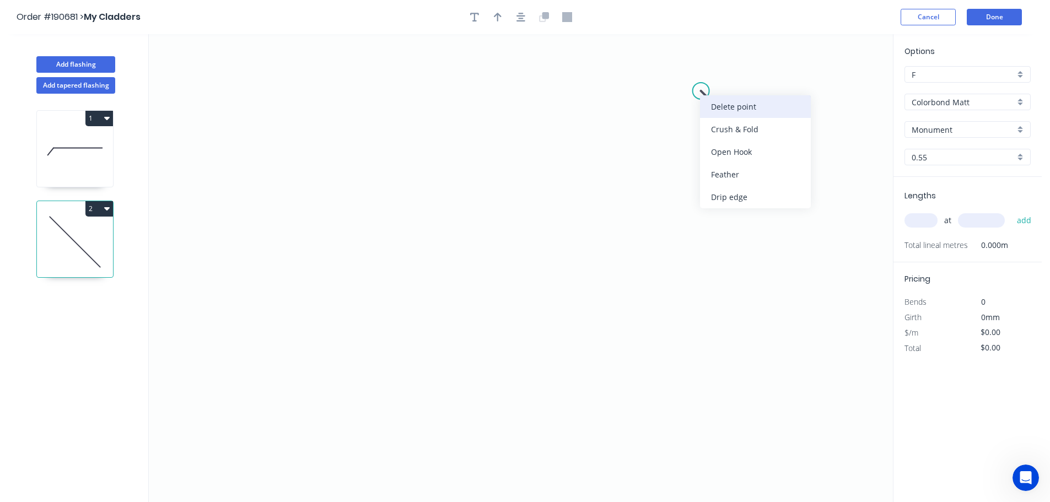
click at [731, 103] on div "Delete point" at bounding box center [755, 106] width 111 height 23
click at [634, 131] on icon "0" at bounding box center [521, 268] width 744 height 468
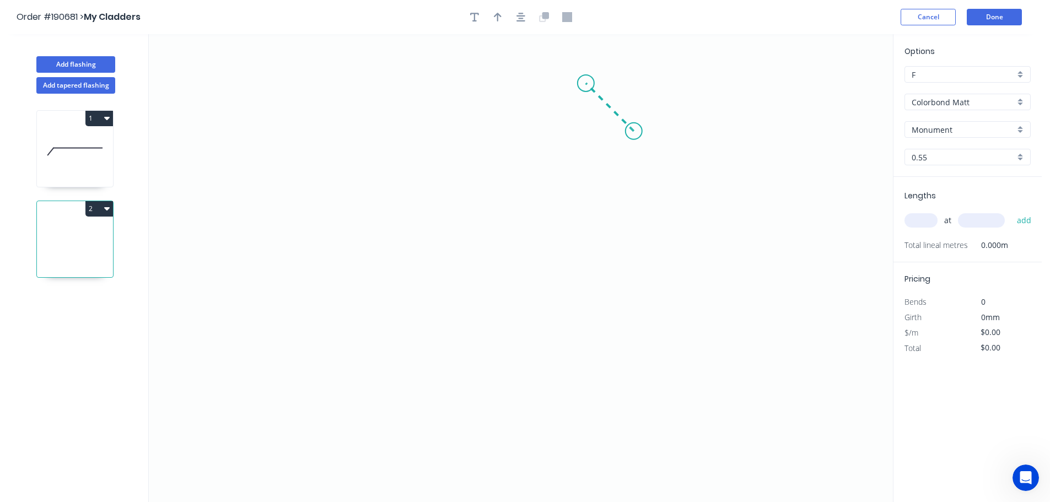
click at [586, 80] on icon "0" at bounding box center [521, 268] width 744 height 468
click at [502, 161] on icon "0 ?" at bounding box center [521, 268] width 744 height 468
click at [545, 213] on icon "0 ? ?" at bounding box center [521, 268] width 744 height 468
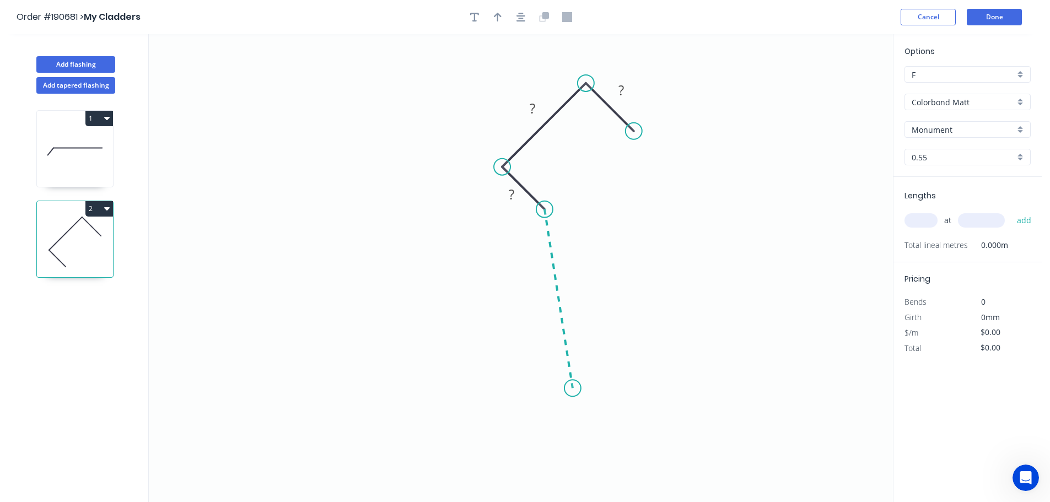
click at [573, 389] on icon "0 ? ? ?" at bounding box center [521, 268] width 744 height 468
click at [547, 436] on icon "0 ? ? ? ? ? º" at bounding box center [521, 268] width 744 height 468
click at [610, 483] on icon "0 ? ? ? ? ? ? º ? º" at bounding box center [521, 268] width 744 height 468
click at [610, 483] on circle at bounding box center [610, 482] width 17 height 17
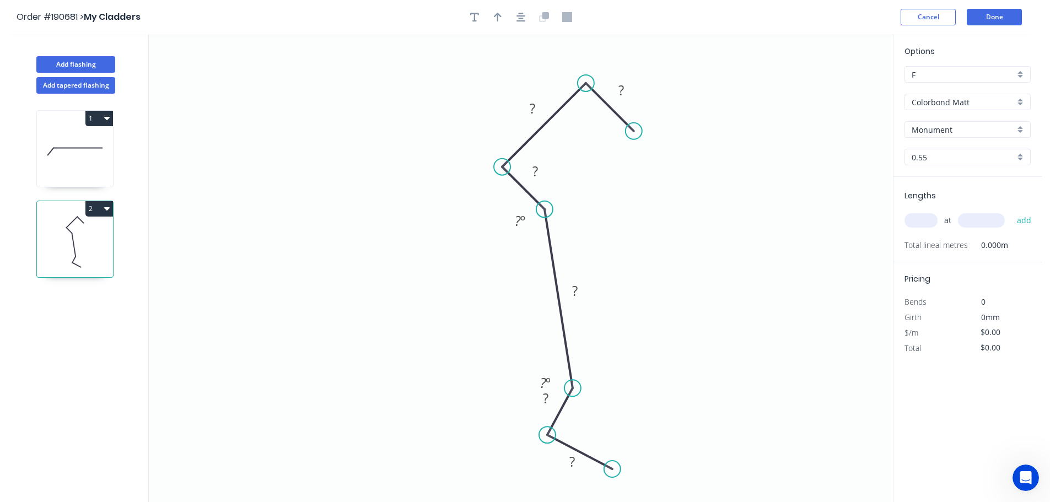
drag, startPoint x: 610, startPoint y: 483, endPoint x: 613, endPoint y: 470, distance: 13.5
click at [613, 470] on circle at bounding box center [612, 469] width 17 height 17
click at [614, 468] on circle at bounding box center [612, 469] width 17 height 17
click at [652, 412] on icon at bounding box center [633, 440] width 40 height 58
click at [652, 412] on circle at bounding box center [652, 411] width 17 height 17
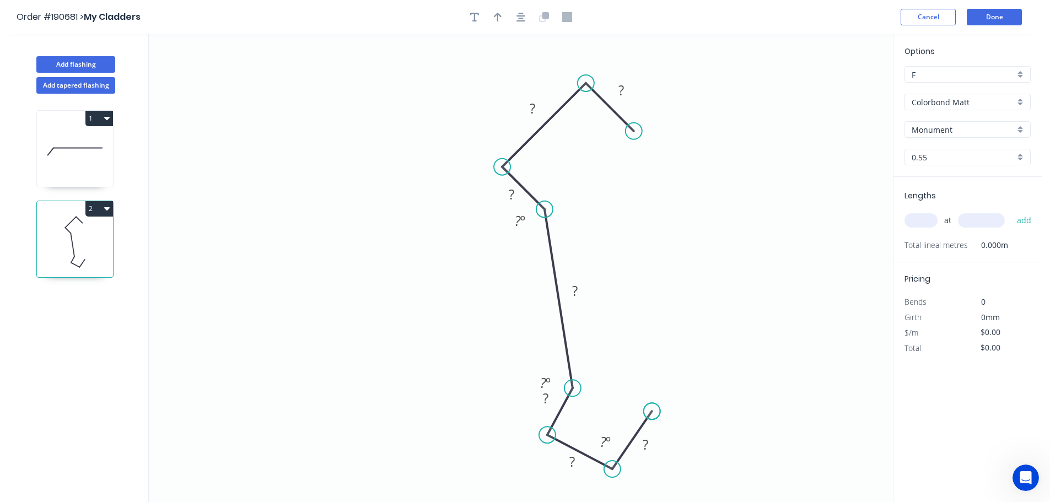
click at [652, 412] on circle at bounding box center [652, 411] width 17 height 17
drag, startPoint x: 652, startPoint y: 412, endPoint x: 646, endPoint y: 405, distance: 9.4
click at [646, 405] on circle at bounding box center [645, 404] width 17 height 17
click at [679, 421] on div "Crush & Fold" at bounding box center [701, 426] width 111 height 23
click at [672, 425] on tspan "10" at bounding box center [666, 423] width 15 height 18
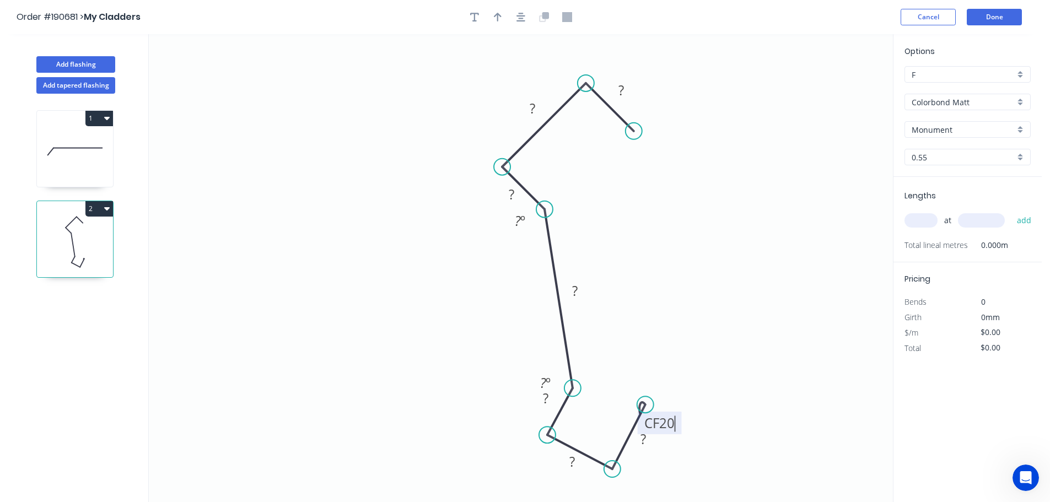
click at [720, 409] on icon "0 ? ? ? ? ? ? CF 20 ? ? º ? º" at bounding box center [521, 268] width 744 height 468
drag, startPoint x: 679, startPoint y: 426, endPoint x: 707, endPoint y: 370, distance: 62.9
click at [707, 370] on rect at bounding box center [688, 367] width 44 height 23
click at [658, 168] on div "Crush & Fold" at bounding box center [691, 168] width 111 height 23
click at [663, 173] on div "Flip bend" at bounding box center [687, 167] width 111 height 23
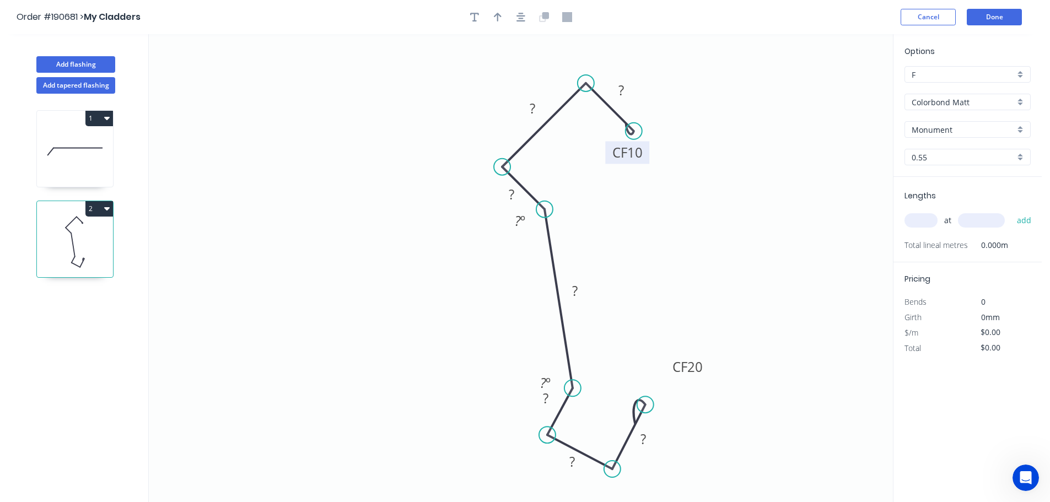
click at [637, 155] on tspan "10" at bounding box center [634, 152] width 15 height 18
click at [724, 165] on icon "0 CF 20 ? ? ? ? ? ? CF 20 ? ? º ? º" at bounding box center [521, 268] width 744 height 468
drag, startPoint x: 648, startPoint y: 155, endPoint x: 703, endPoint y: 178, distance: 59.8
click at [703, 178] on rect at bounding box center [683, 175] width 44 height 23
click at [622, 88] on tspan "?" at bounding box center [622, 90] width 6 height 18
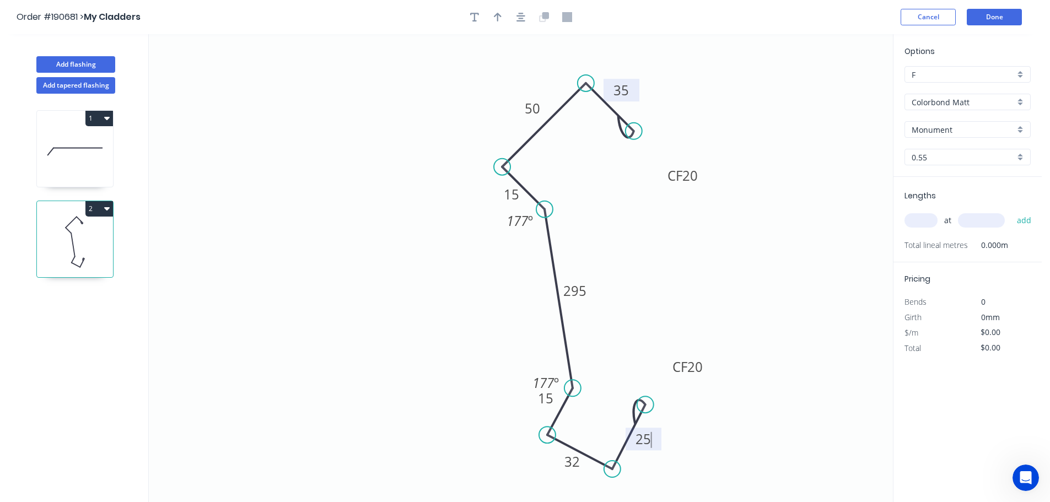
click at [809, 213] on icon "0 CF 20 35 50 15 295 15 32 CF 20 25 177 º 177 º" at bounding box center [521, 268] width 744 height 468
drag, startPoint x: 559, startPoint y: 402, endPoint x: 602, endPoint y: 421, distance: 46.4
click at [602, 421] on rect at bounding box center [588, 417] width 36 height 23
drag, startPoint x: 527, startPoint y: 191, endPoint x: 560, endPoint y: 165, distance: 42.0
click at [560, 165] on rect at bounding box center [545, 168] width 36 height 23
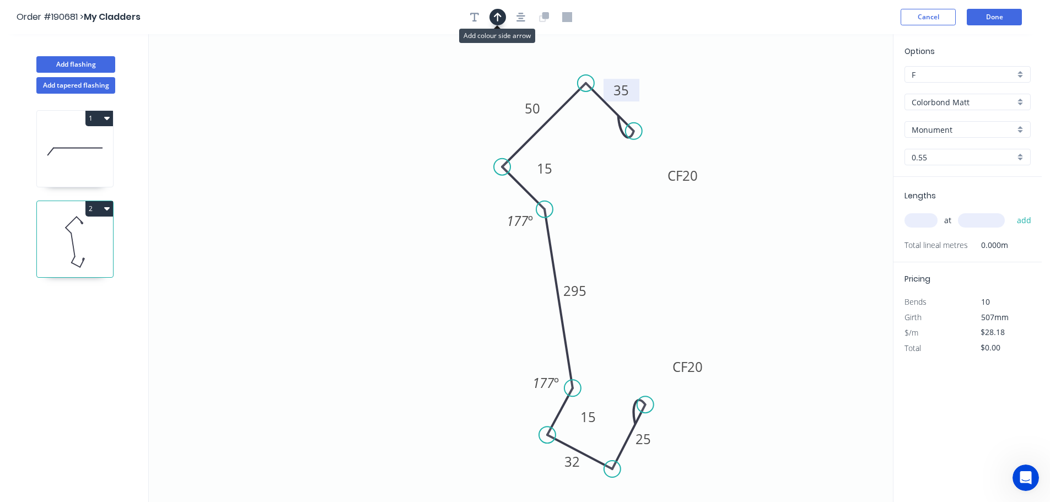
click at [494, 14] on icon "button" at bounding box center [498, 17] width 8 height 10
drag, startPoint x: 838, startPoint y: 89, endPoint x: 403, endPoint y: 227, distance: 455.8
click at [403, 227] on icon at bounding box center [404, 214] width 10 height 35
click at [403, 227] on icon at bounding box center [403, 214] width 10 height 35
click at [403, 227] on icon at bounding box center [412, 218] width 32 height 32
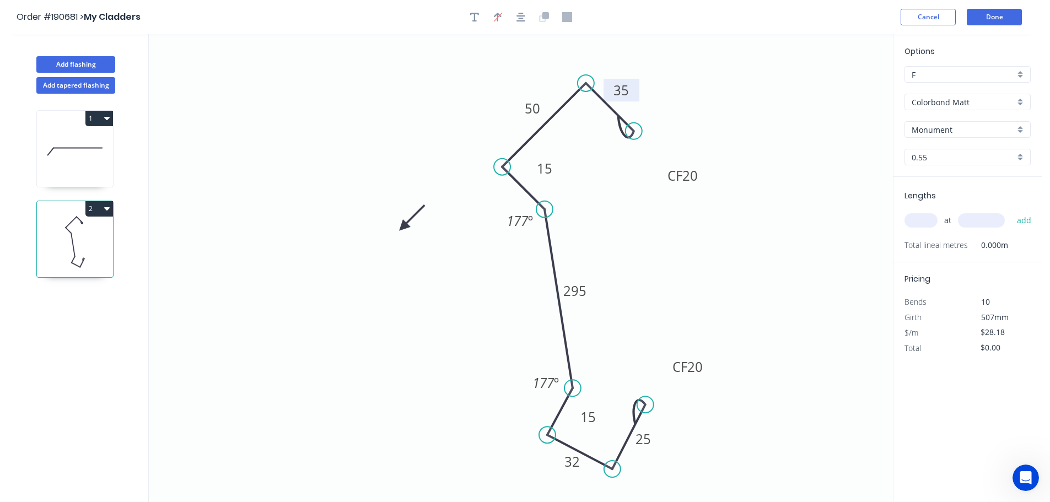
click at [403, 227] on icon at bounding box center [412, 218] width 32 height 32
click at [403, 227] on icon at bounding box center [412, 236] width 32 height 32
click at [403, 227] on icon at bounding box center [403, 239] width 10 height 35
click at [403, 227] on icon at bounding box center [394, 236] width 32 height 32
click at [926, 218] on input "text" at bounding box center [921, 220] width 33 height 14
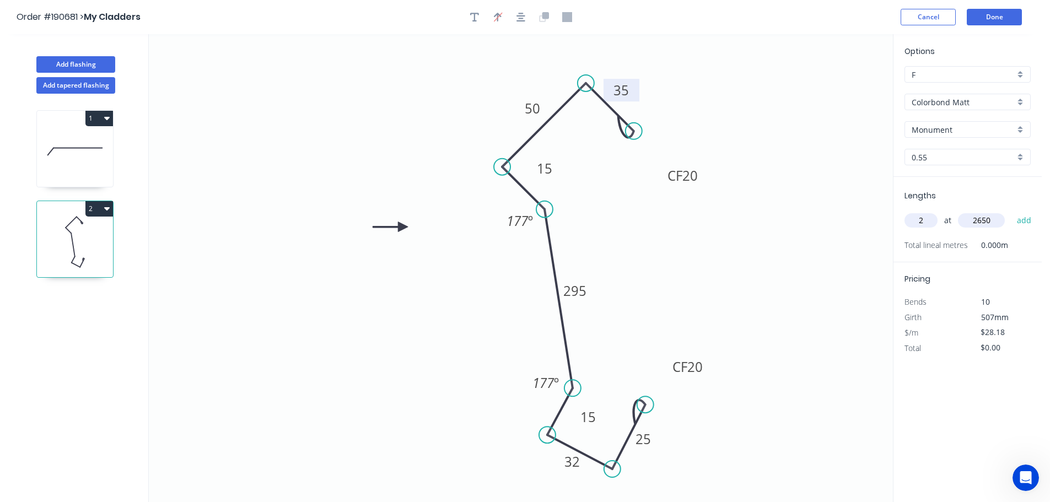
click at [1012, 211] on button "add" at bounding box center [1025, 220] width 26 height 19
click at [993, 19] on button "Done" at bounding box center [994, 17] width 55 height 17
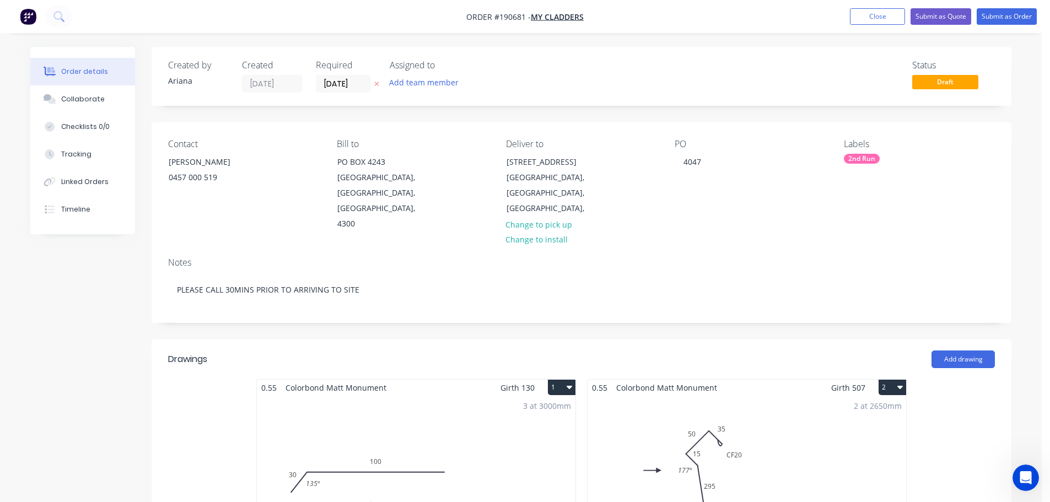
scroll to position [128, 0]
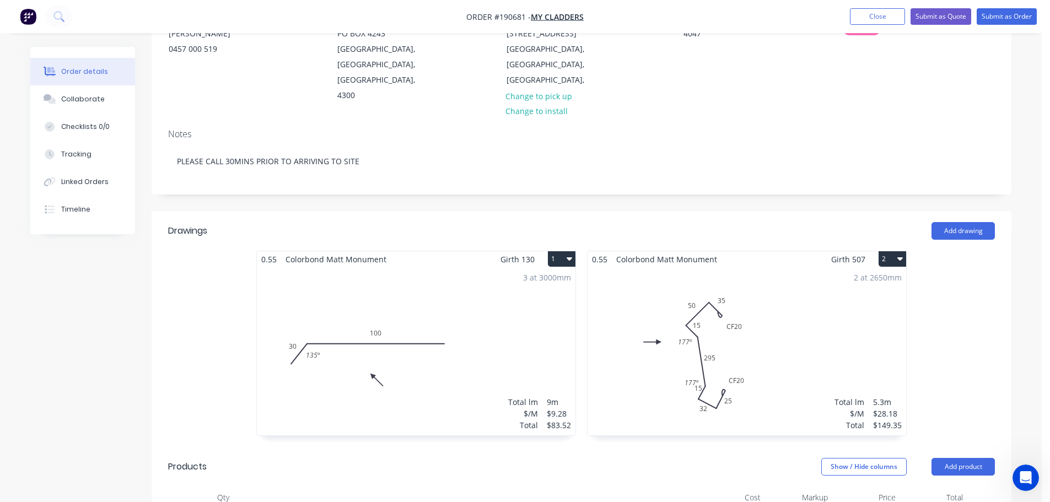
click at [795, 312] on div "2 at 2650mm Total lm $/M Total 5.3m $28.18 $149.35" at bounding box center [747, 351] width 319 height 168
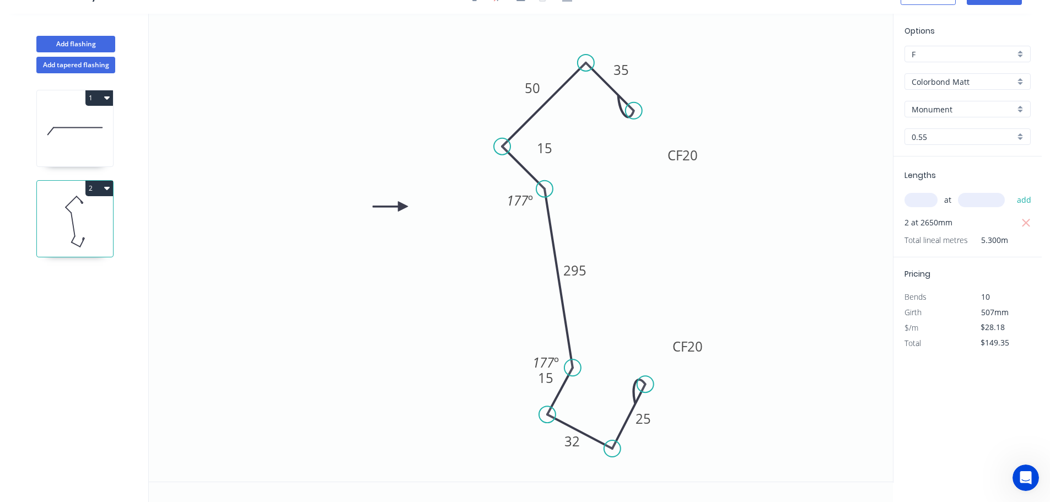
scroll to position [20, 0]
drag, startPoint x: 528, startPoint y: 358, endPoint x: 517, endPoint y: 337, distance: 23.9
click at [517, 337] on rect at bounding box center [534, 341] width 41 height 23
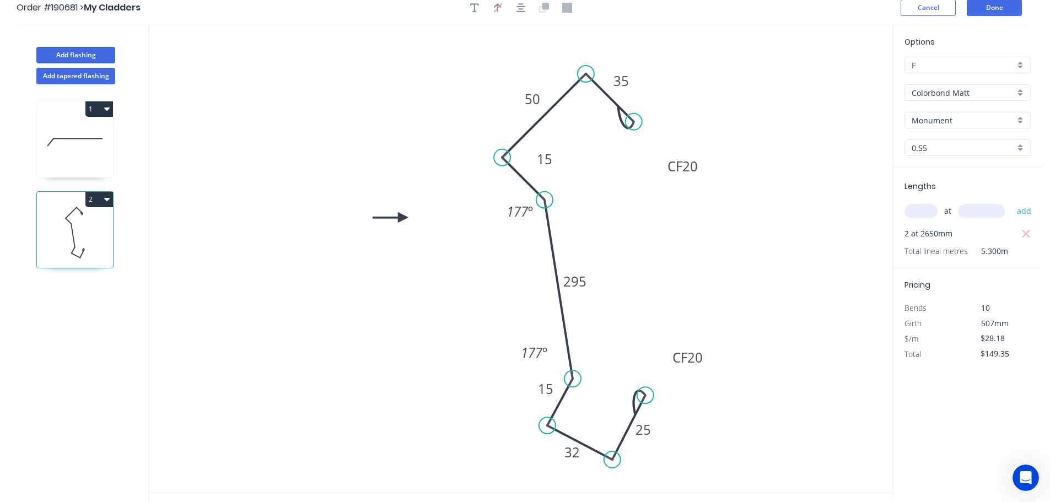
scroll to position [0, 0]
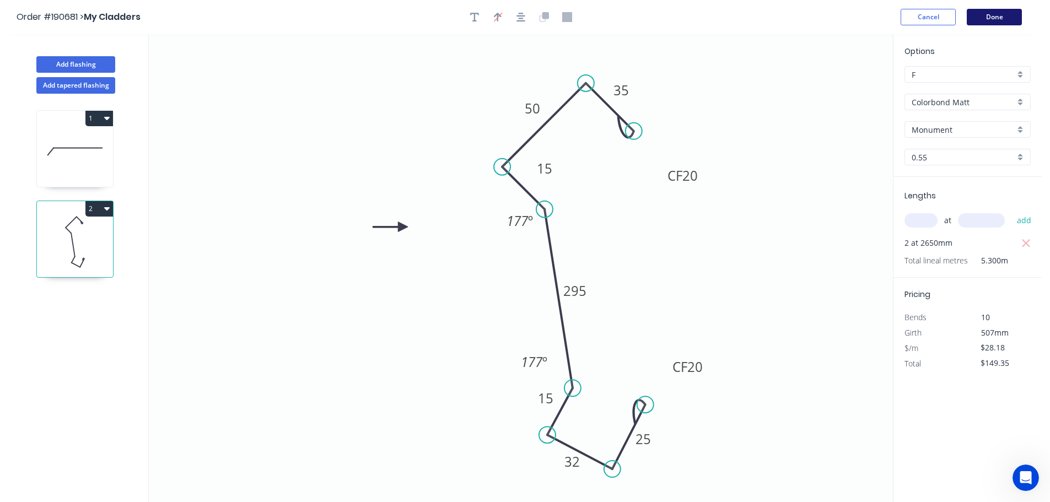
click at [991, 13] on button "Done" at bounding box center [994, 17] width 55 height 17
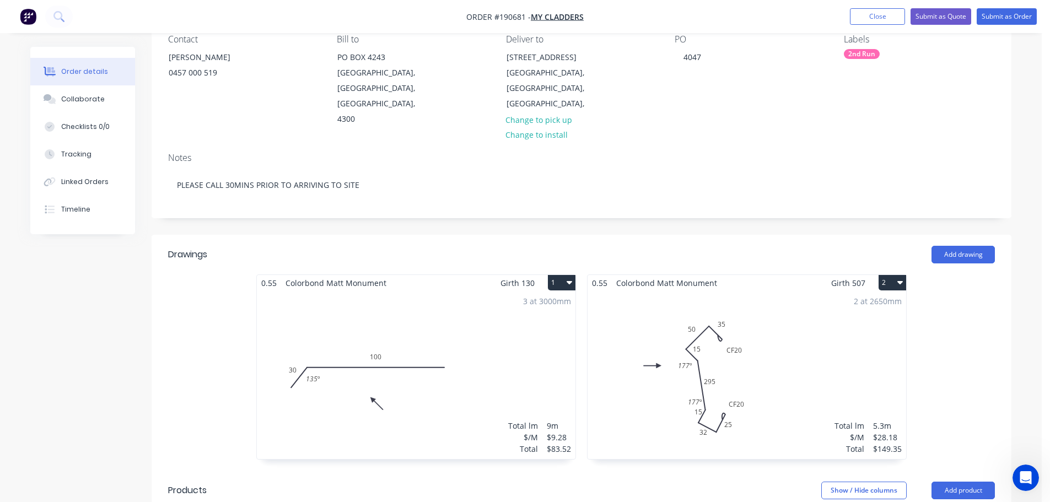
scroll to position [128, 0]
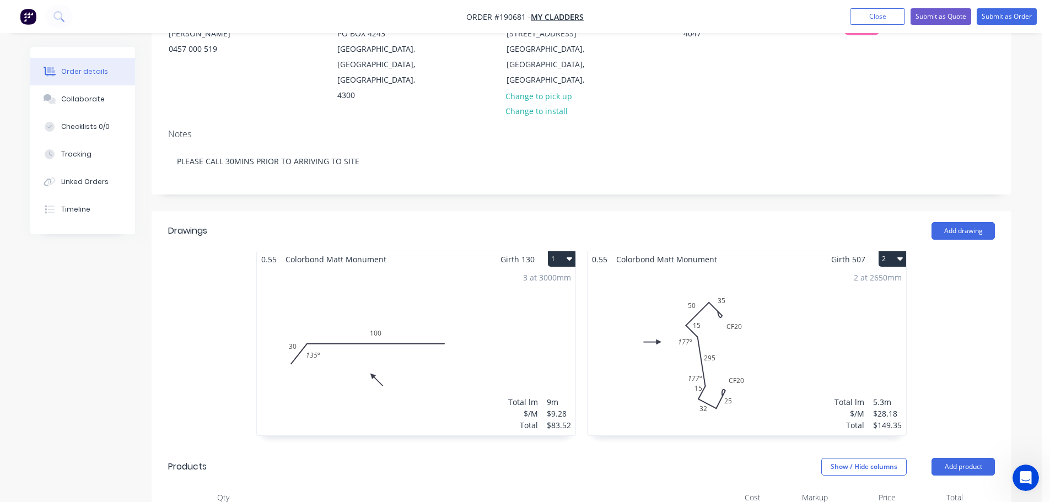
click at [820, 294] on div "2 at 2650mm Total lm $/M Total 5.3m $28.18 $149.35" at bounding box center [747, 351] width 319 height 168
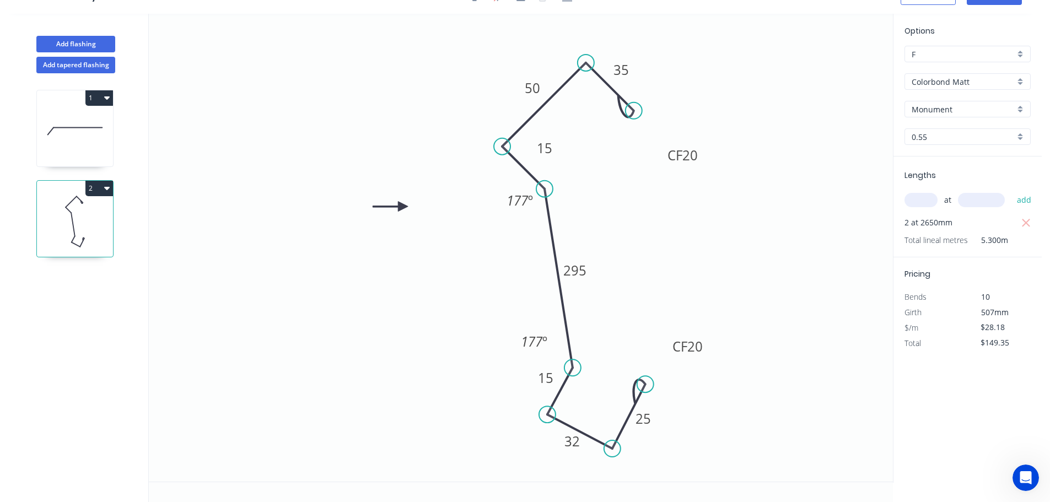
click at [100, 191] on button "2" at bounding box center [99, 188] width 28 height 15
click at [85, 212] on div "Duplicate" at bounding box center [60, 216] width 85 height 16
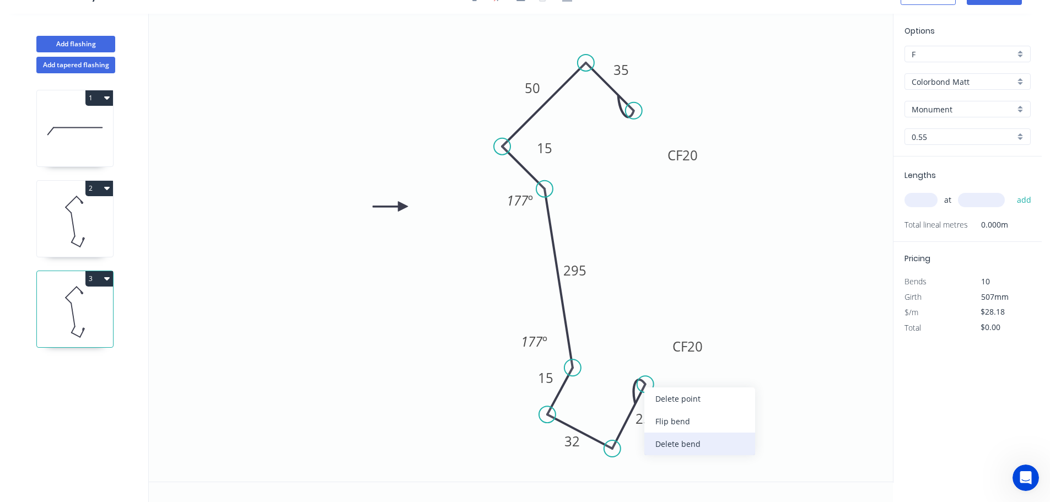
click at [678, 445] on div "Delete bend" at bounding box center [700, 444] width 111 height 23
click at [649, 384] on circle at bounding box center [645, 384] width 17 height 17
click at [744, 428] on icon "0 CF 20 35 50 15 295 15 32 25 177 º 177 º" at bounding box center [521, 248] width 744 height 468
click at [744, 428] on circle at bounding box center [744, 427] width 17 height 17
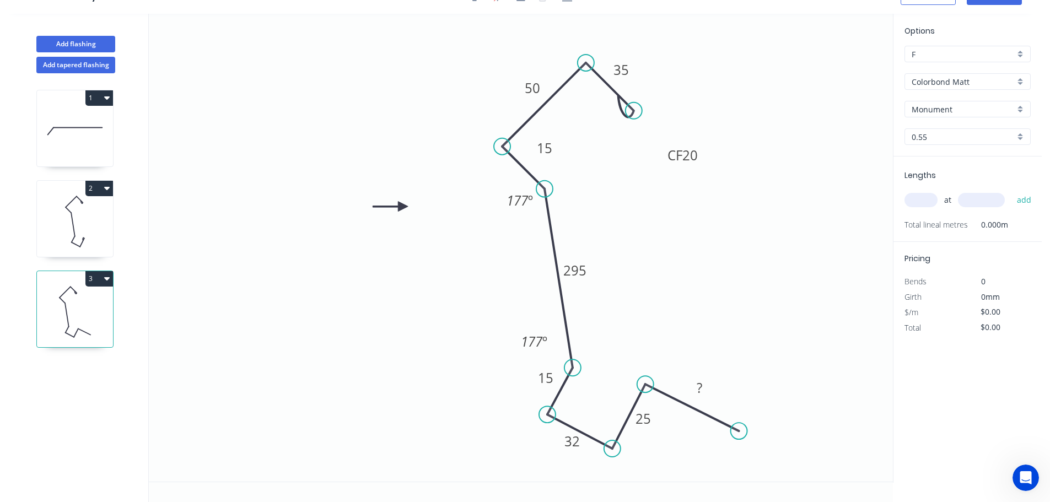
drag, startPoint x: 744, startPoint y: 428, endPoint x: 739, endPoint y: 432, distance: 5.9
click at [739, 432] on circle at bounding box center [739, 431] width 17 height 17
click at [700, 387] on tspan "?" at bounding box center [700, 388] width 6 height 18
click at [720, 372] on icon "0 CF 20 35 50 15 250 15 32 30 40 177 º 177 º" at bounding box center [521, 248] width 744 height 468
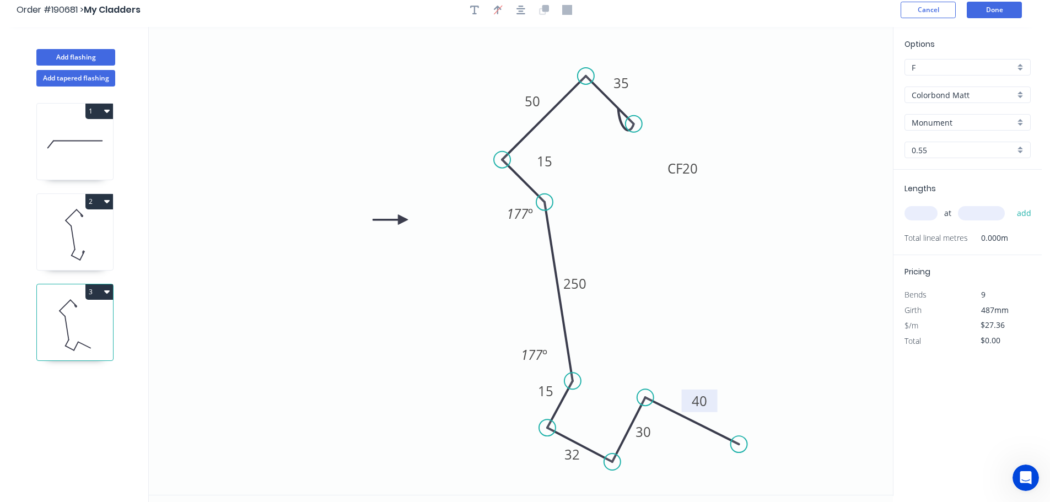
scroll to position [0, 0]
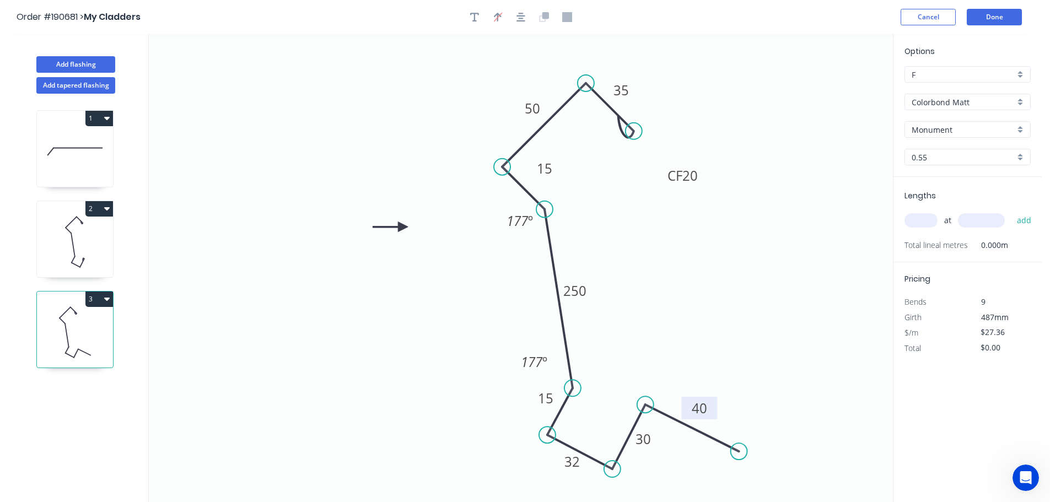
click at [929, 223] on input "text" at bounding box center [921, 220] width 33 height 14
click at [1012, 211] on button "add" at bounding box center [1025, 220] width 26 height 19
click at [1000, 17] on button "Done" at bounding box center [994, 17] width 55 height 17
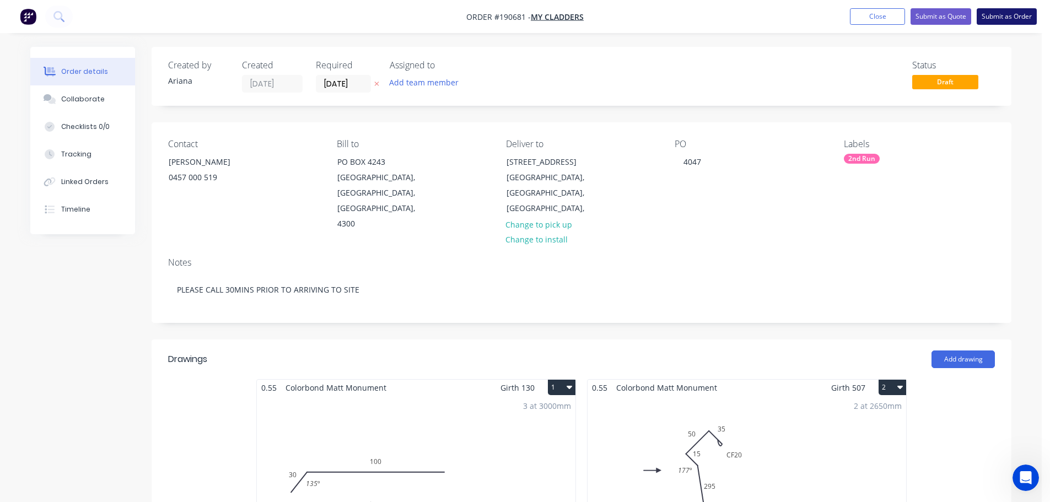
click at [1019, 17] on button "Submit as Order" at bounding box center [1007, 16] width 60 height 17
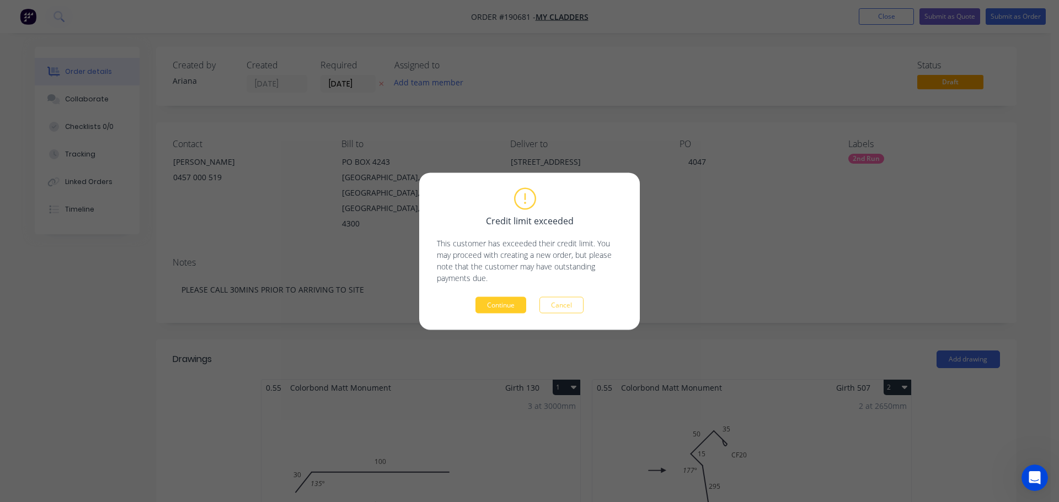
click at [505, 309] on button "Continue" at bounding box center [500, 305] width 51 height 17
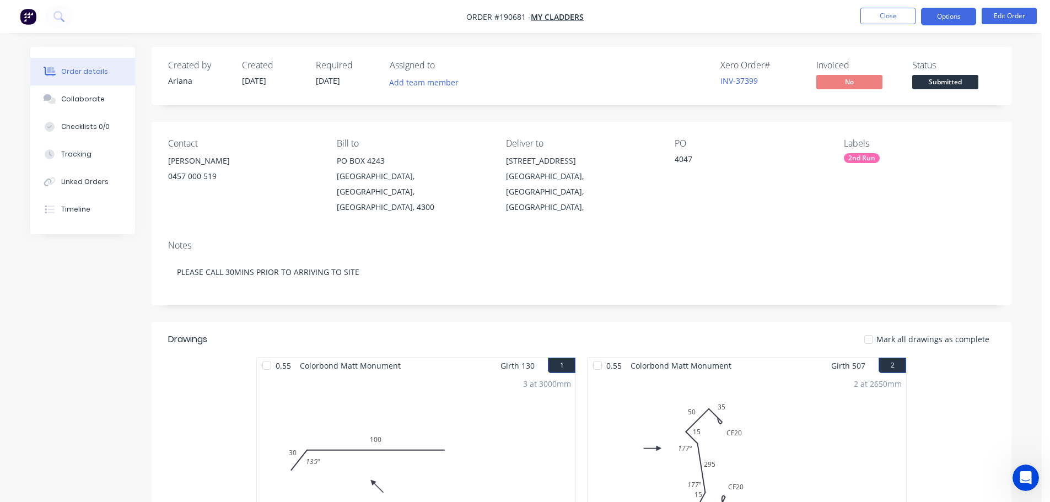
click at [935, 18] on button "Options" at bounding box center [948, 17] width 55 height 18
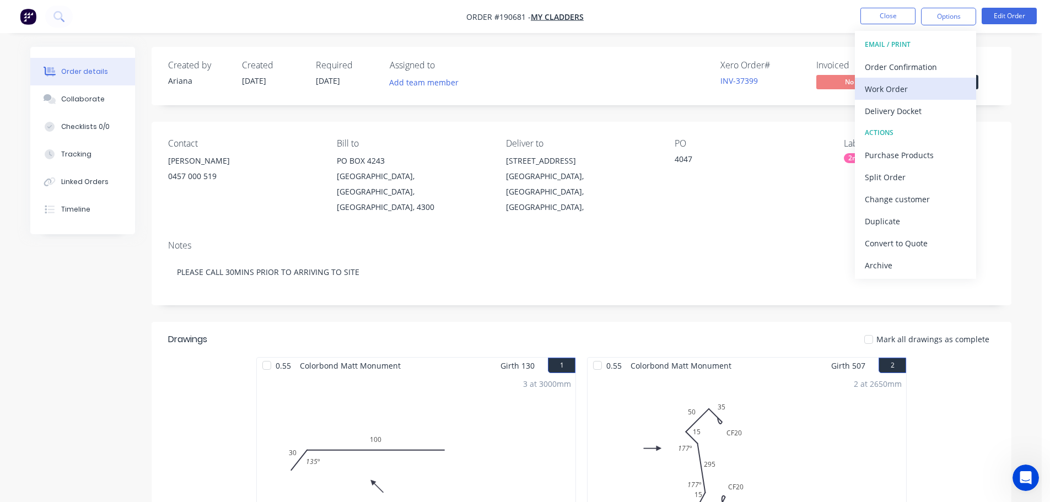
click at [915, 84] on div "Work Order" at bounding box center [915, 89] width 101 height 16
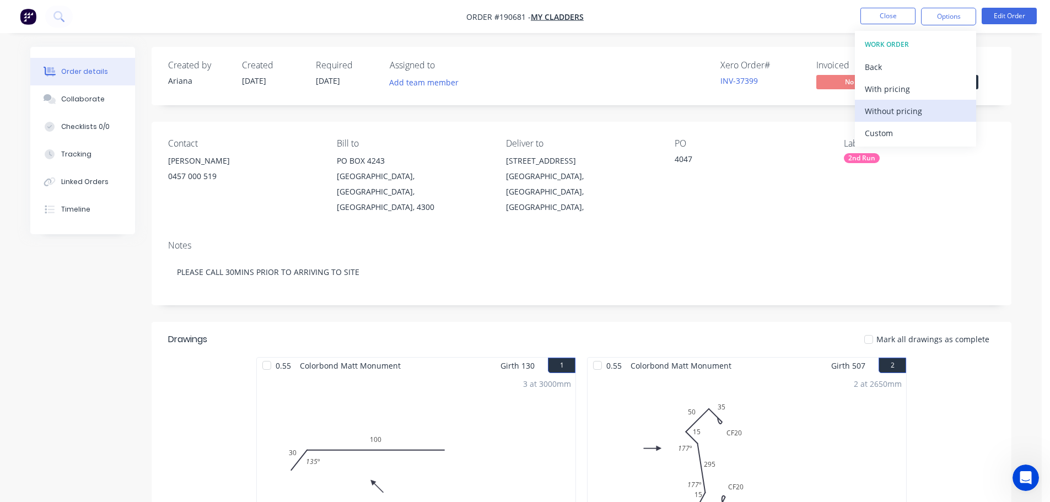
click at [896, 111] on div "Without pricing" at bounding box center [915, 111] width 101 height 16
click at [658, 16] on nav "Order #190681 - My Cladders Close Options EMAIL / PRINT Order Confirmation Work…" at bounding box center [525, 16] width 1050 height 33
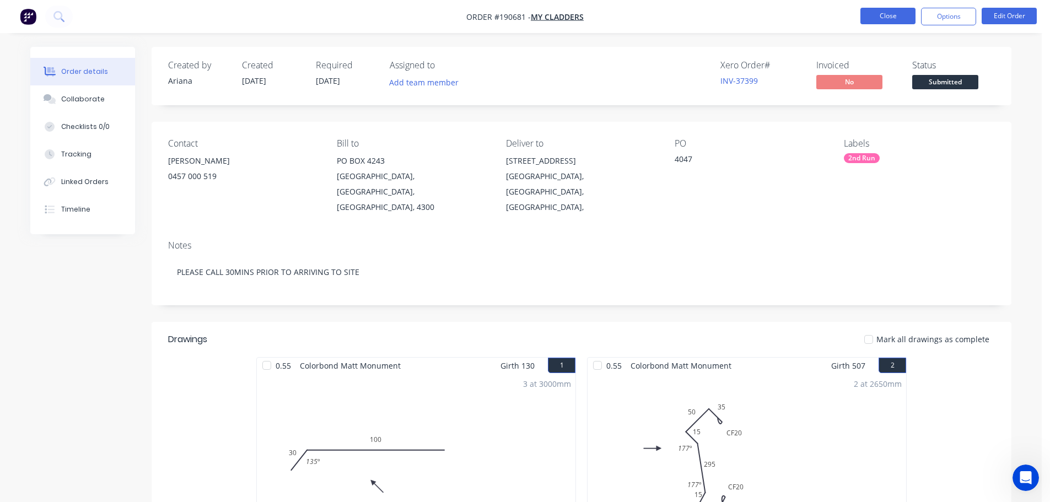
click at [883, 9] on button "Close" at bounding box center [888, 16] width 55 height 17
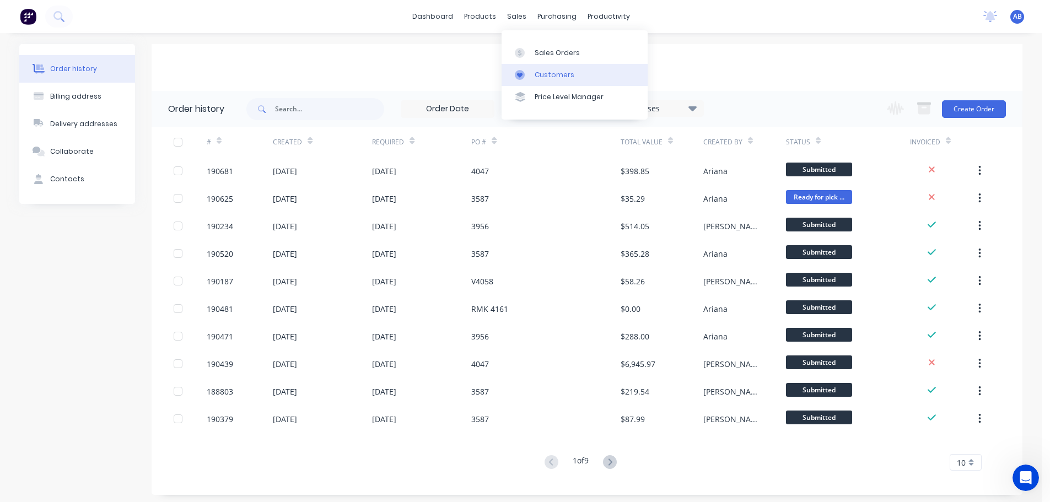
click at [544, 72] on div "Customers" at bounding box center [555, 75] width 40 height 10
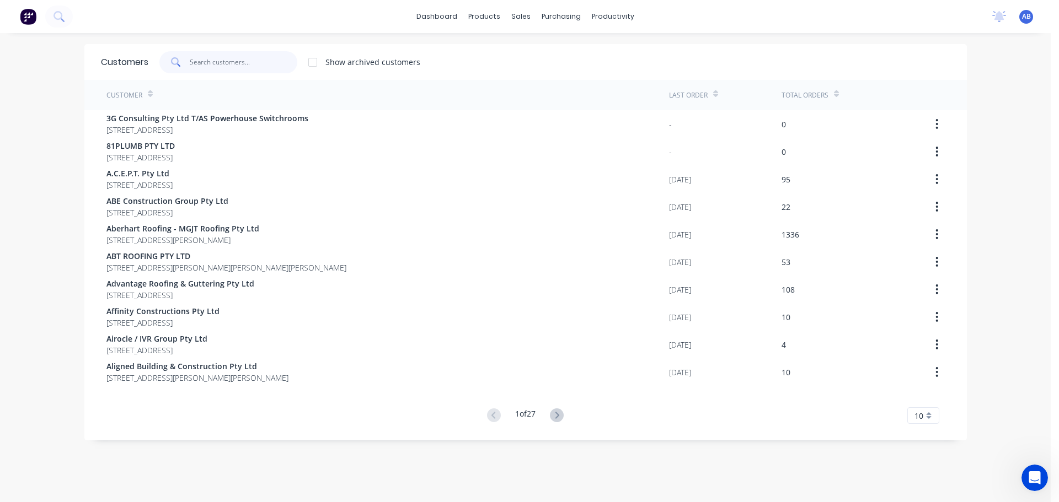
click at [276, 64] on input "text" at bounding box center [244, 62] width 108 height 22
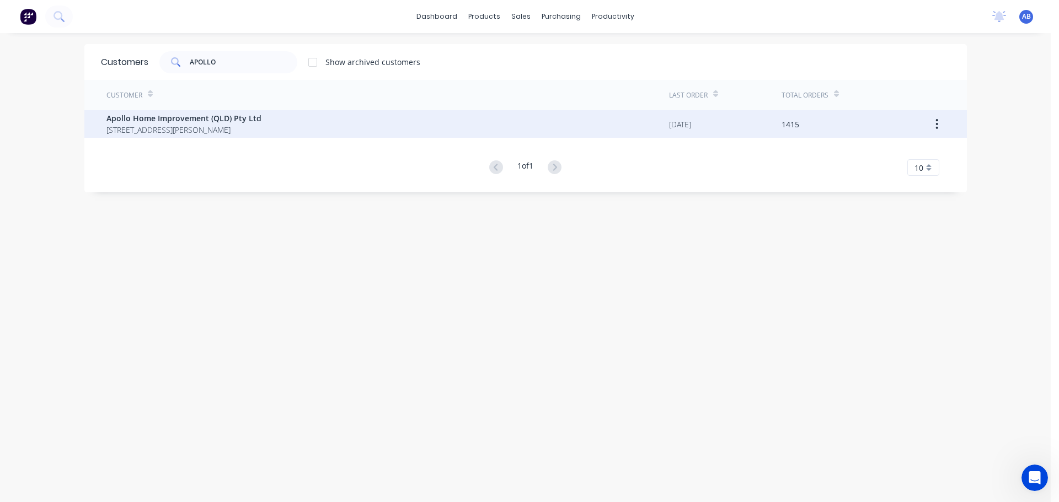
click at [171, 128] on span "[STREET_ADDRESS][PERSON_NAME]" at bounding box center [183, 130] width 155 height 12
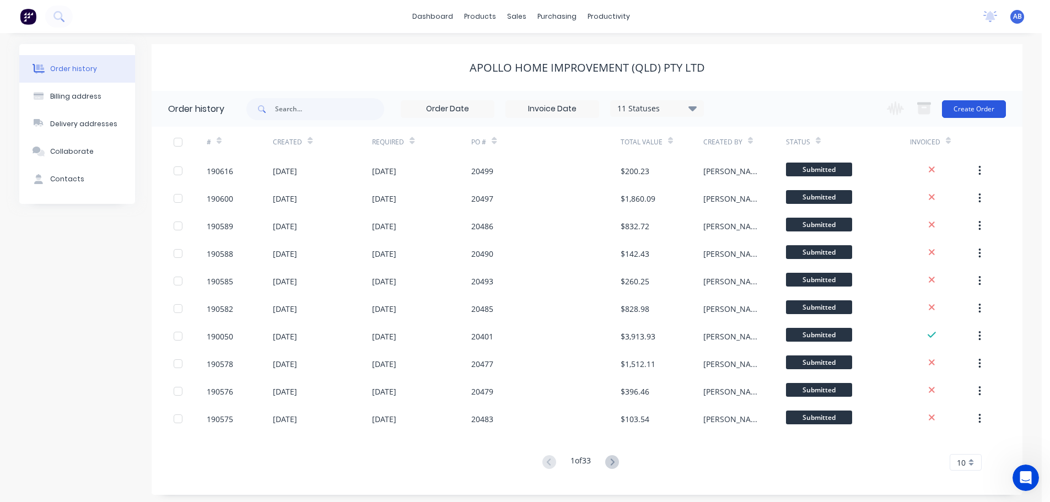
click at [963, 106] on button "Create Order" at bounding box center [974, 109] width 64 height 18
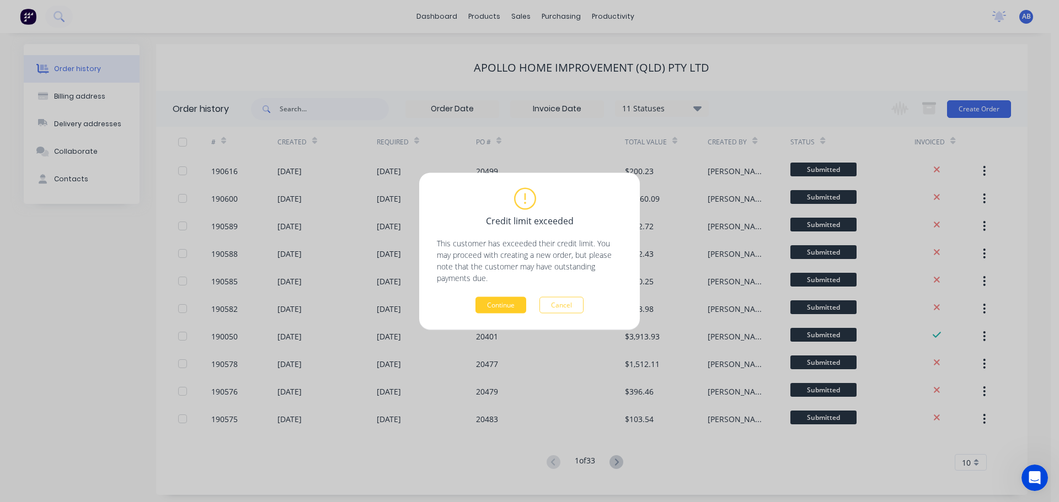
click at [504, 306] on button "Continue" at bounding box center [500, 305] width 51 height 17
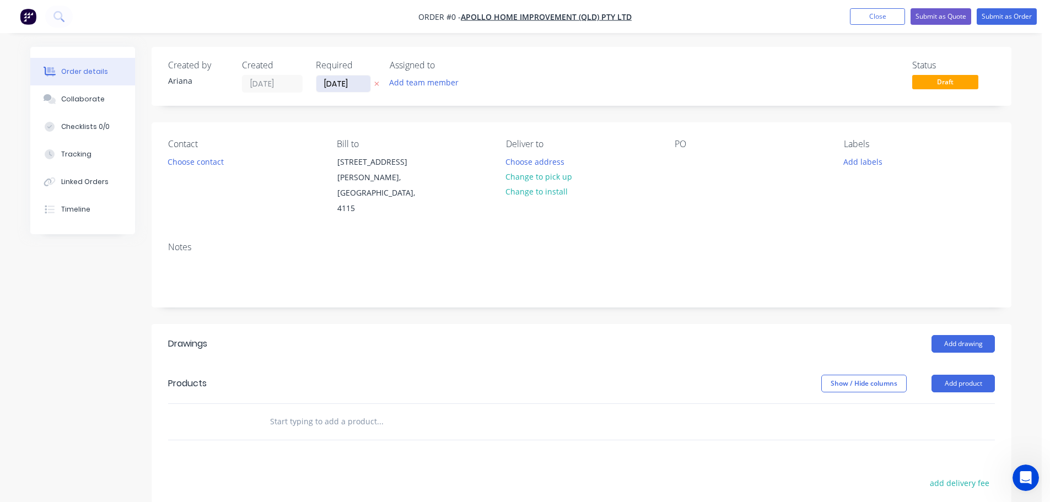
click at [339, 84] on input "[DATE]" at bounding box center [343, 84] width 54 height 17
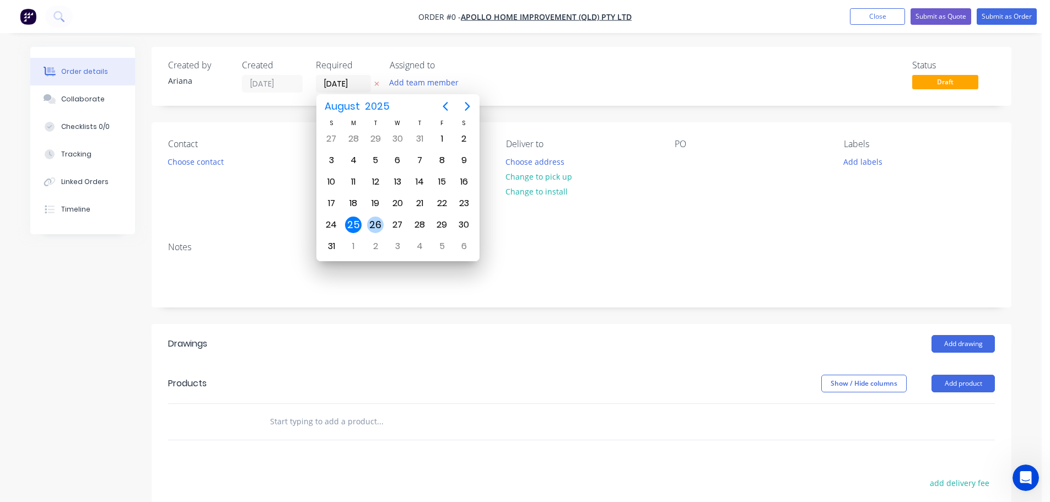
click at [374, 223] on div "26" at bounding box center [375, 225] width 17 height 17
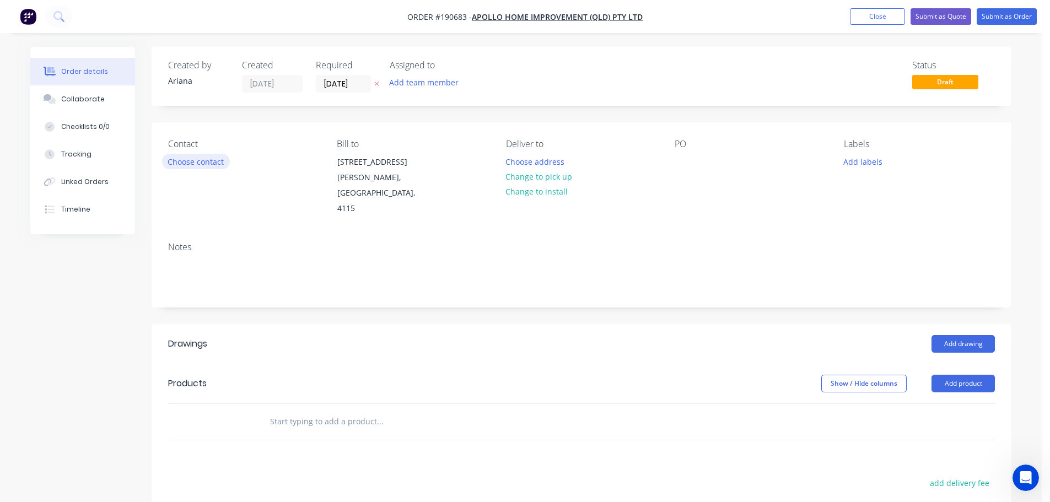
click at [198, 160] on button "Choose contact" at bounding box center [196, 161] width 68 height 15
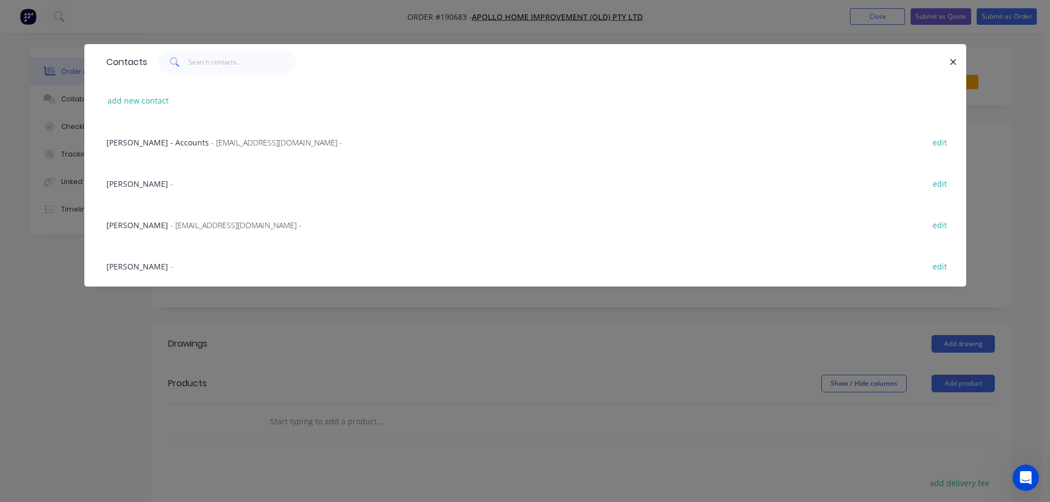
click at [126, 265] on span "[PERSON_NAME]" at bounding box center [137, 266] width 62 height 10
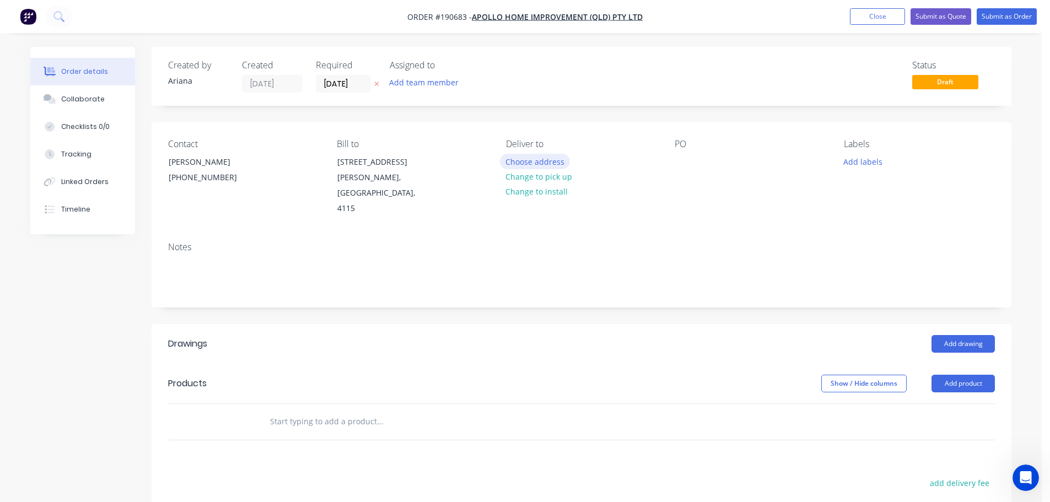
click at [543, 162] on button "Choose address" at bounding box center [535, 161] width 71 height 15
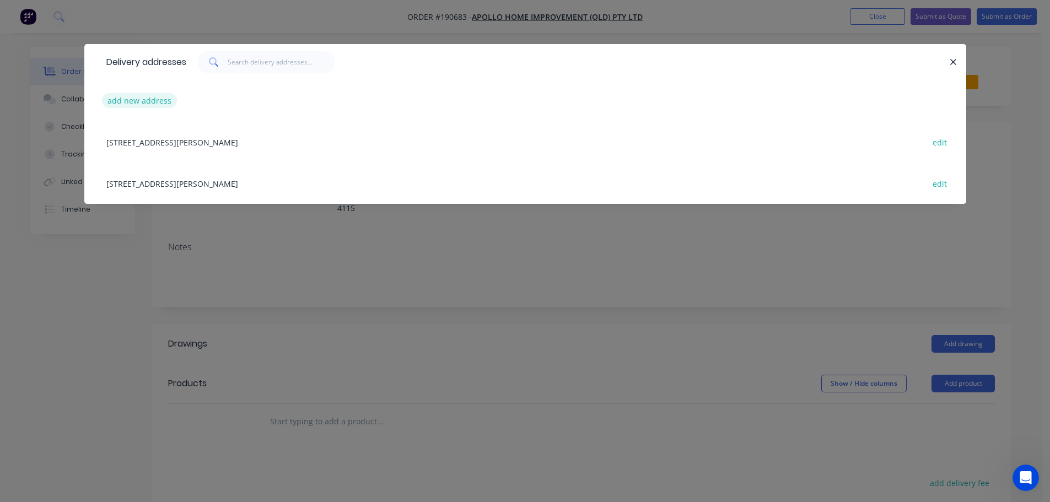
click at [134, 96] on button "add new address" at bounding box center [140, 100] width 76 height 15
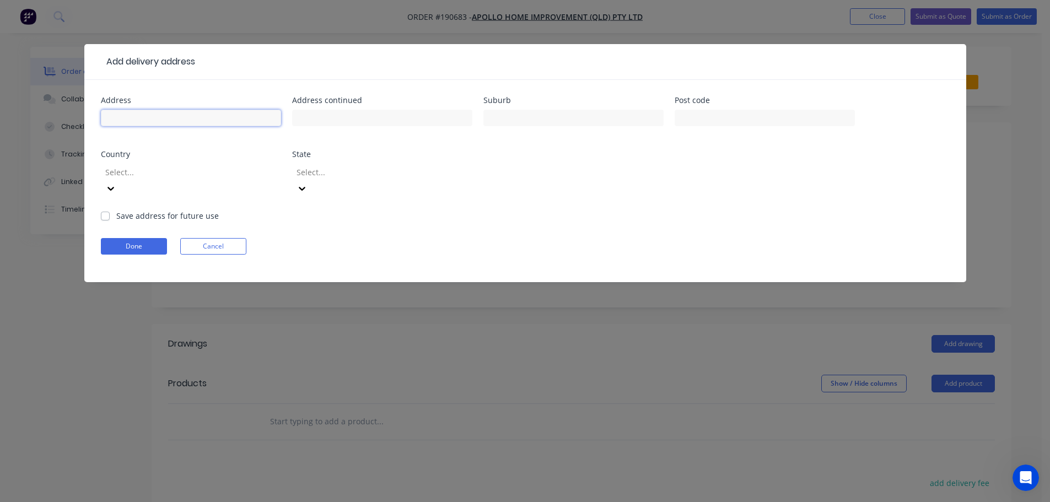
click at [140, 117] on input "text" at bounding box center [191, 118] width 180 height 17
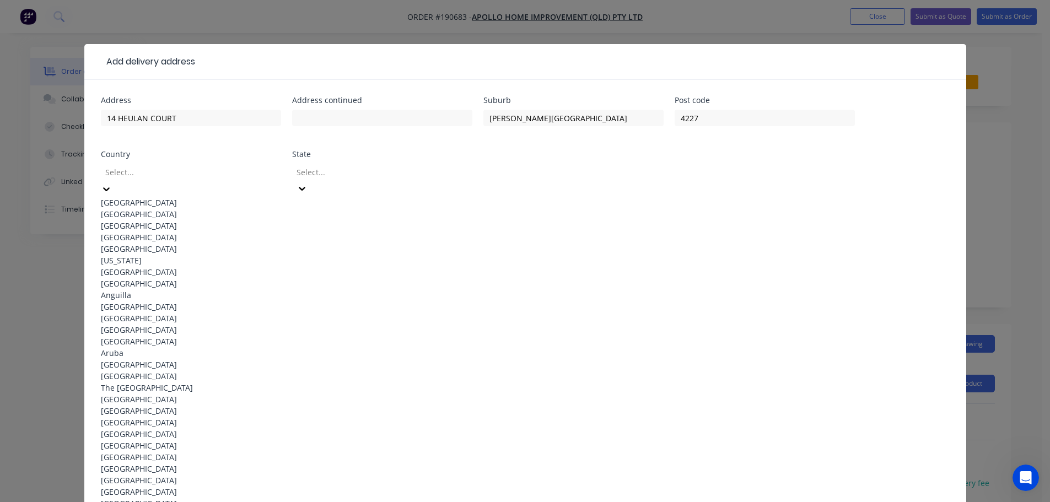
click at [174, 200] on div "[GEOGRAPHIC_DATA]" at bounding box center [191, 203] width 180 height 12
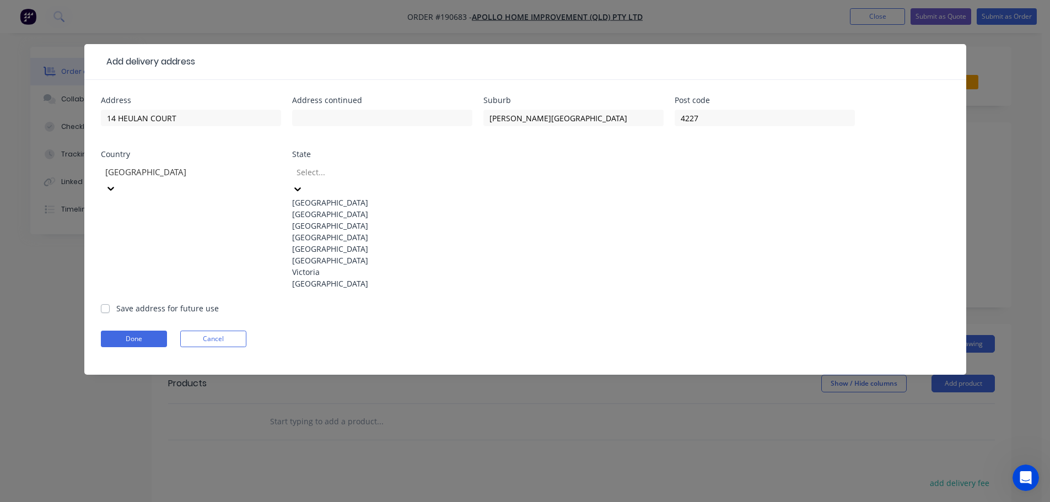
click at [303, 184] on icon at bounding box center [297, 189] width 11 height 11
click at [342, 243] on div "[GEOGRAPHIC_DATA]" at bounding box center [382, 238] width 180 height 12
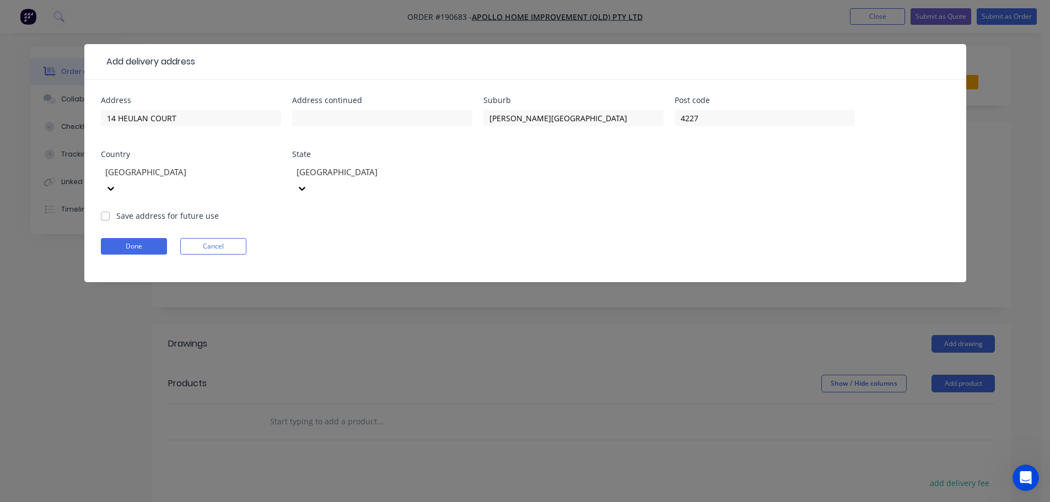
click at [624, 212] on form "Address 14 HEULAN COURT Address continued Suburb [PERSON_NAME][GEOGRAPHIC_DATA]…" at bounding box center [525, 189] width 849 height 186
click at [145, 238] on button "Done" at bounding box center [134, 246] width 66 height 17
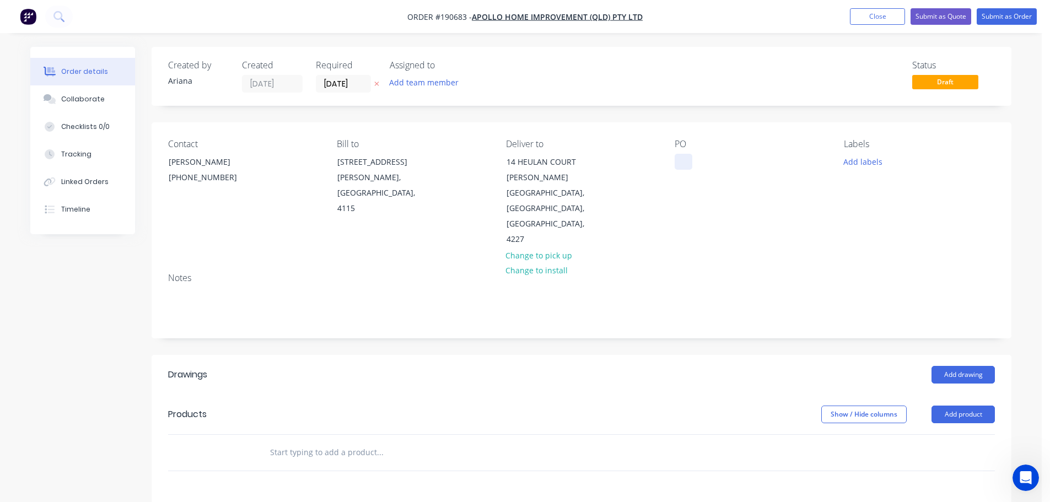
click at [684, 162] on div at bounding box center [684, 162] width 18 height 16
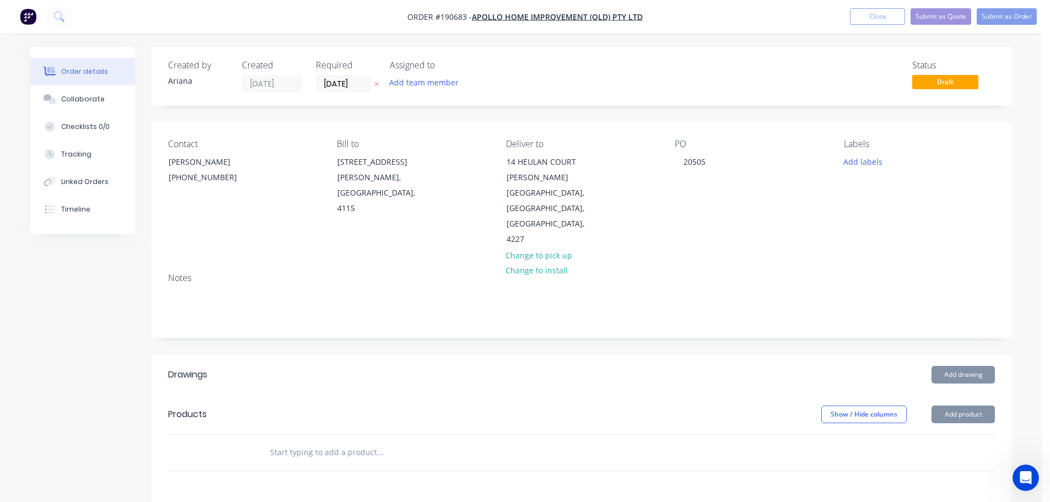
click at [748, 195] on div "PO 20505" at bounding box center [750, 193] width 151 height 109
click at [967, 406] on button "Add product" at bounding box center [963, 415] width 63 height 18
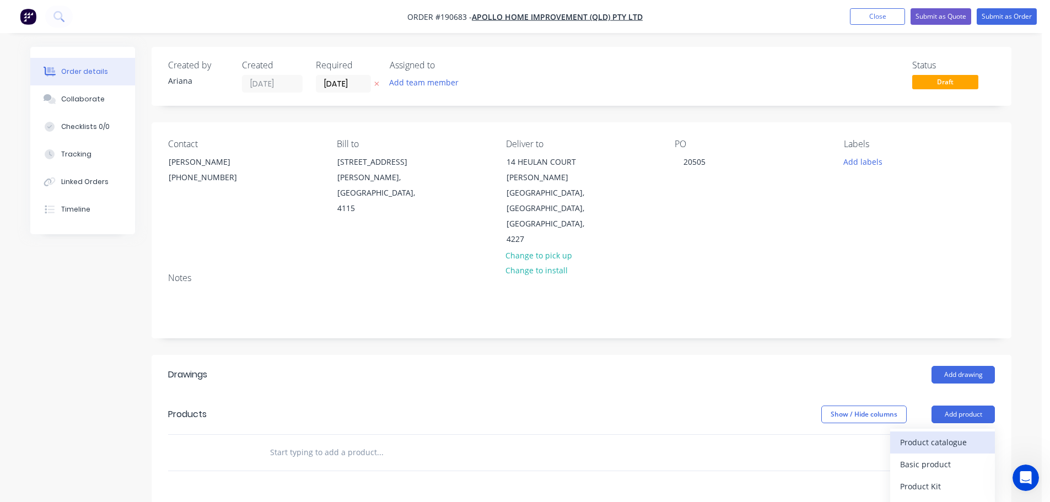
click at [950, 434] on div "Product catalogue" at bounding box center [942, 442] width 85 height 16
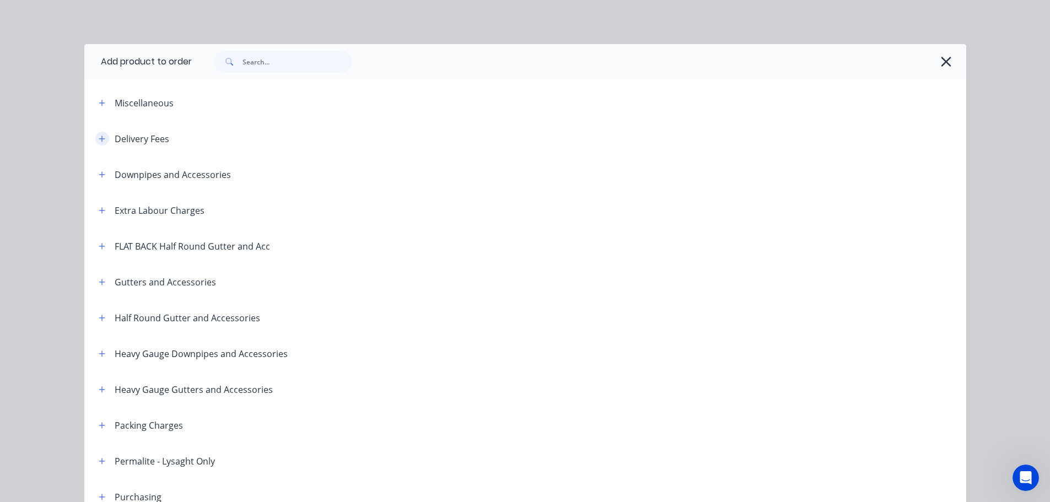
click at [99, 136] on icon "button" at bounding box center [102, 139] width 6 height 6
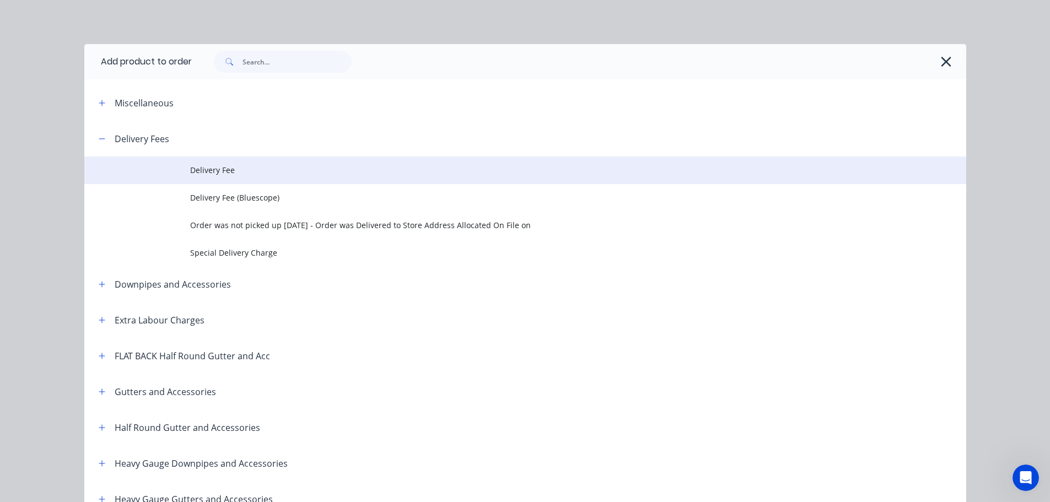
click at [226, 165] on span "Delivery Fee" at bounding box center [500, 170] width 621 height 12
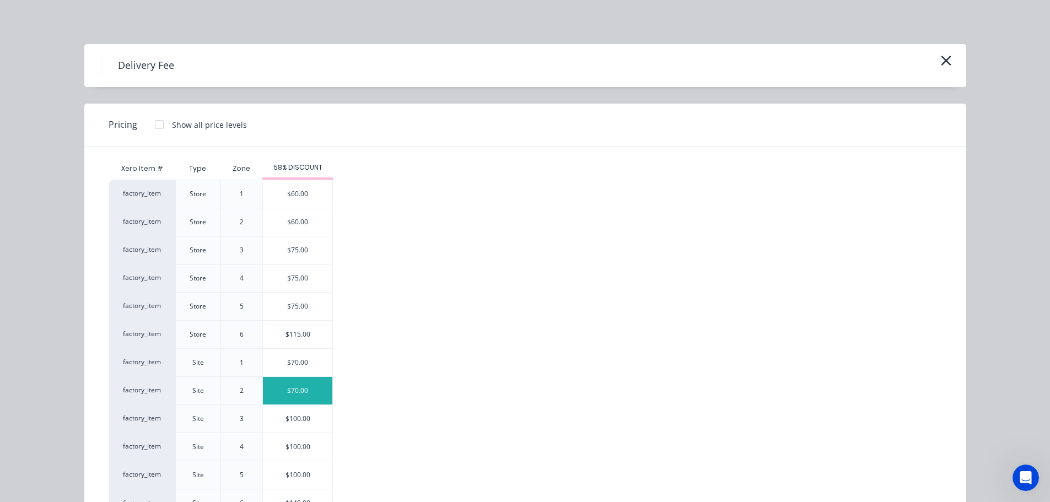
click at [287, 389] on div "$70.00" at bounding box center [297, 391] width 69 height 28
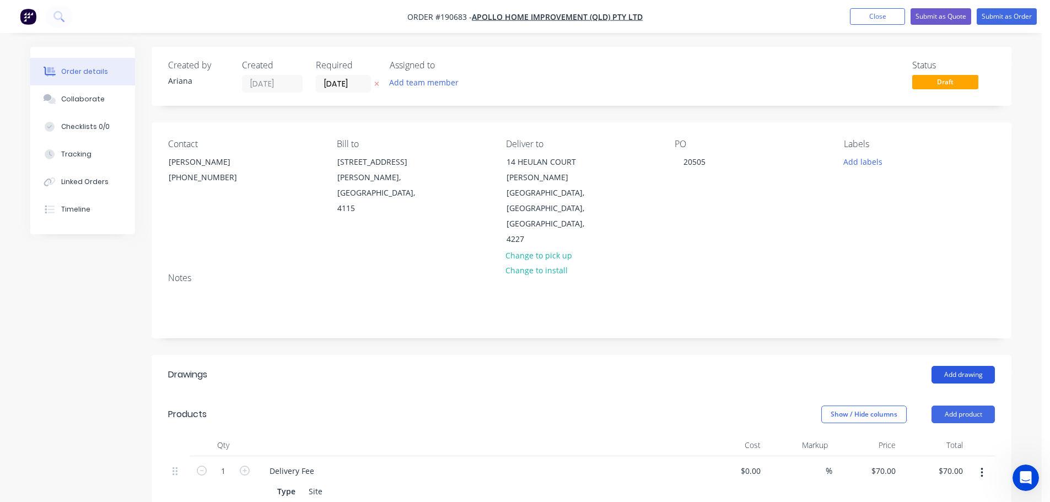
click at [959, 366] on button "Add drawing" at bounding box center [963, 375] width 63 height 18
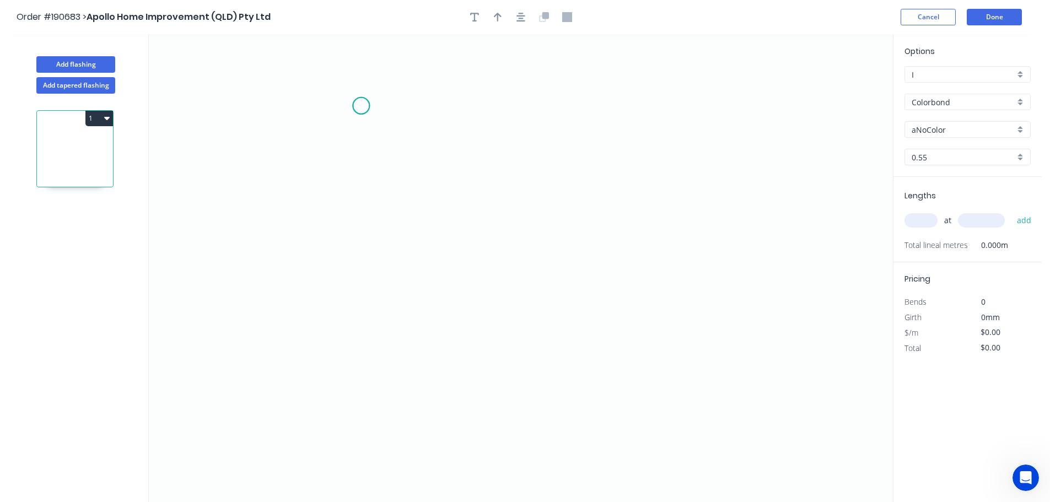
click at [361, 106] on icon "0" at bounding box center [521, 268] width 744 height 468
click at [361, 330] on icon "0" at bounding box center [521, 268] width 744 height 468
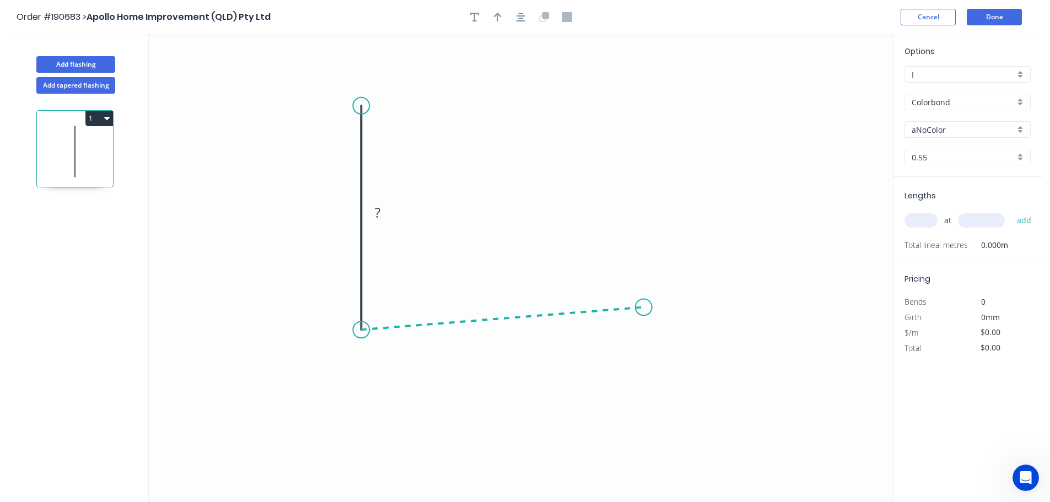
click at [644, 308] on icon "0 ?" at bounding box center [521, 268] width 744 height 468
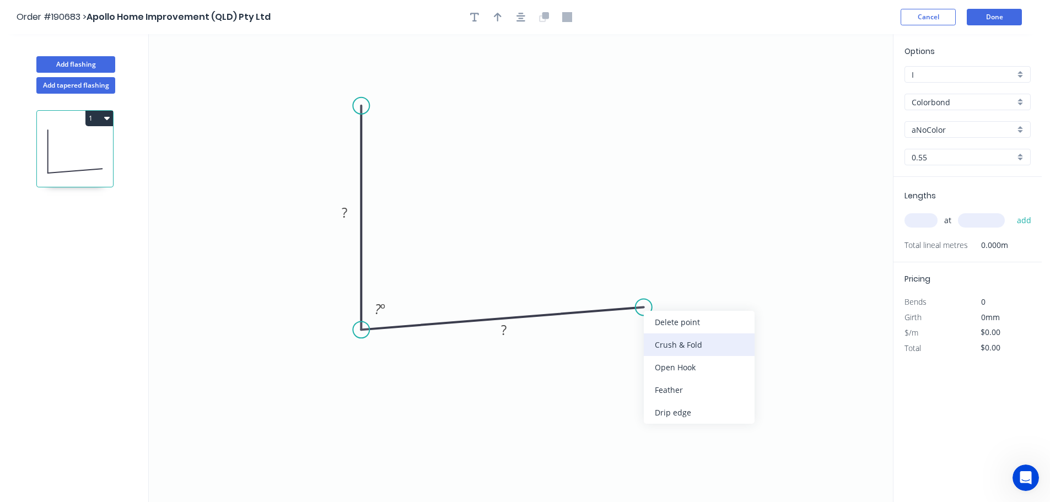
click at [699, 345] on div "Crush & Fold" at bounding box center [699, 345] width 111 height 23
click at [646, 327] on tspan "10" at bounding box center [638, 327] width 15 height 18
click at [671, 321] on icon "0 ? CF 15 ? ? º" at bounding box center [521, 268] width 744 height 468
drag, startPoint x: 649, startPoint y: 332, endPoint x: 709, endPoint y: 269, distance: 87.0
click at [709, 269] on rect at bounding box center [689, 265] width 44 height 23
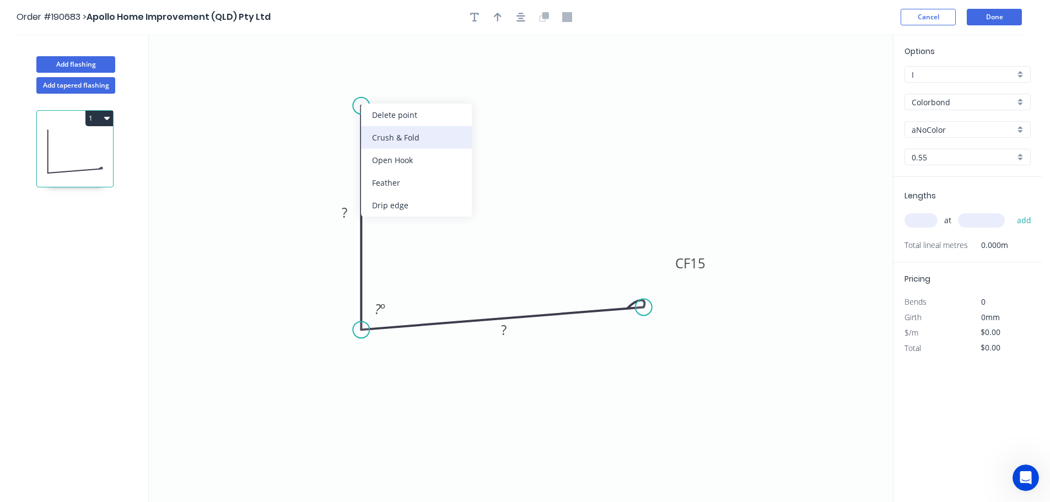
click at [379, 132] on div "Crush & Fold" at bounding box center [416, 137] width 111 height 23
click at [380, 138] on div "Flip bend" at bounding box center [415, 142] width 111 height 23
click at [395, 82] on tspan "10" at bounding box center [391, 86] width 15 height 18
click at [452, 115] on icon "0 CF 15 ? CF 15 ? ? º" at bounding box center [521, 268] width 744 height 468
drag, startPoint x: 403, startPoint y: 89, endPoint x: 427, endPoint y: 74, distance: 28.8
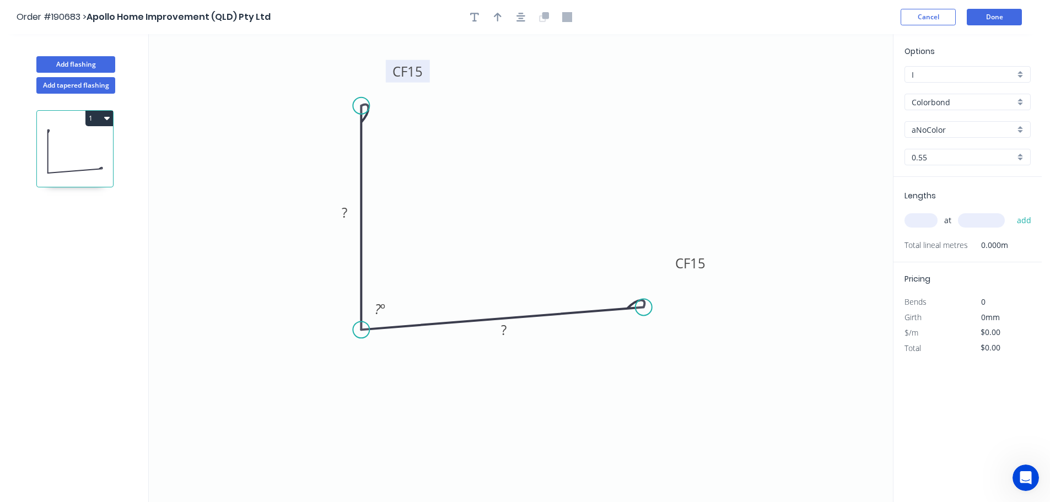
click at [427, 74] on rect at bounding box center [408, 71] width 44 height 23
click at [350, 214] on rect at bounding box center [345, 213] width 22 height 15
click at [438, 207] on icon "0 CF 15 40 CF 15 40 87 º" at bounding box center [521, 268] width 744 height 468
click at [500, 16] on icon "button" at bounding box center [498, 17] width 8 height 9
drag, startPoint x: 839, startPoint y: 84, endPoint x: 433, endPoint y: 281, distance: 451.7
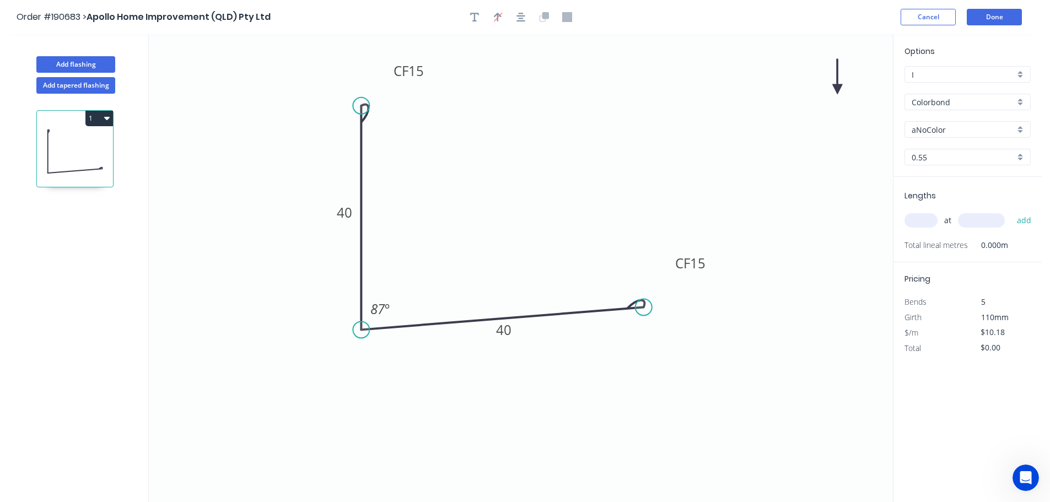
click at [430, 285] on icon "0 CF 15 40 CF 15 40 87 º" at bounding box center [521, 268] width 744 height 468
drag, startPoint x: 836, startPoint y: 87, endPoint x: 277, endPoint y: 397, distance: 639.2
click at [277, 397] on icon at bounding box center [278, 383] width 10 height 35
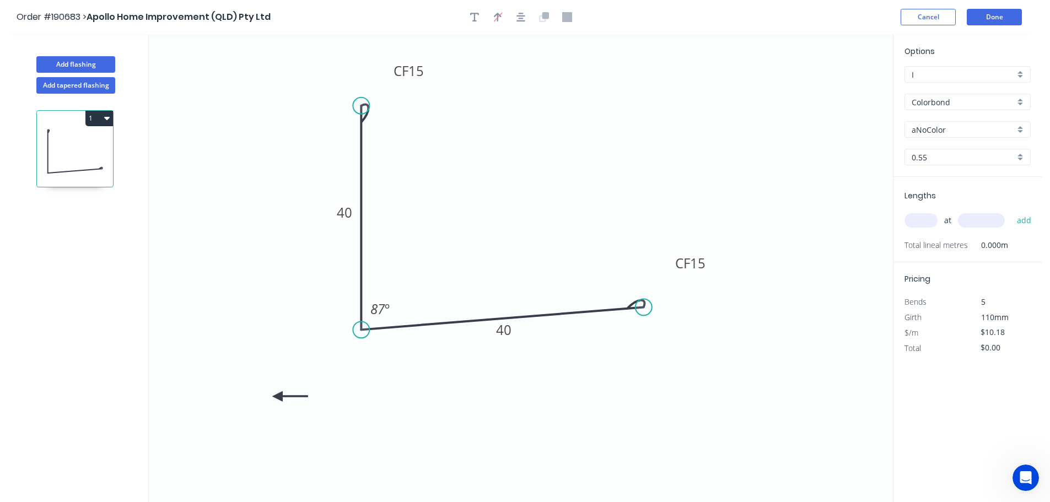
click at [277, 397] on icon at bounding box center [290, 396] width 35 height 10
click at [277, 397] on icon at bounding box center [287, 406] width 32 height 32
click at [277, 397] on icon at bounding box center [278, 408] width 10 height 35
click at [1023, 122] on div "aNoColor" at bounding box center [968, 129] width 126 height 17
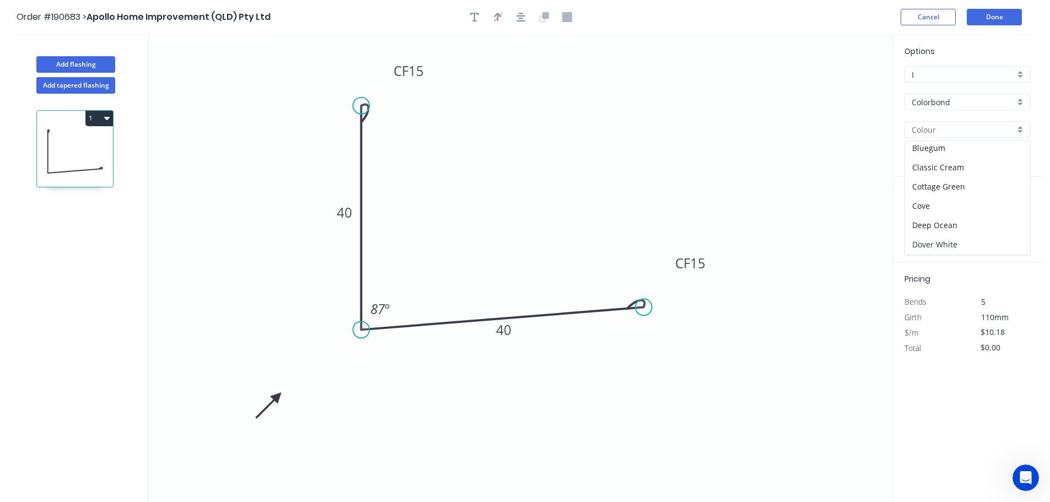
click at [991, 246] on div "Dover White" at bounding box center [967, 244] width 125 height 19
click at [930, 219] on input "text" at bounding box center [921, 220] width 33 height 14
click at [1012, 211] on button "add" at bounding box center [1025, 220] width 26 height 19
click at [704, 264] on tspan "15" at bounding box center [697, 263] width 15 height 18
click at [738, 149] on icon "0 CF 15 40 CF 10 40 87 º" at bounding box center [521, 268] width 744 height 468
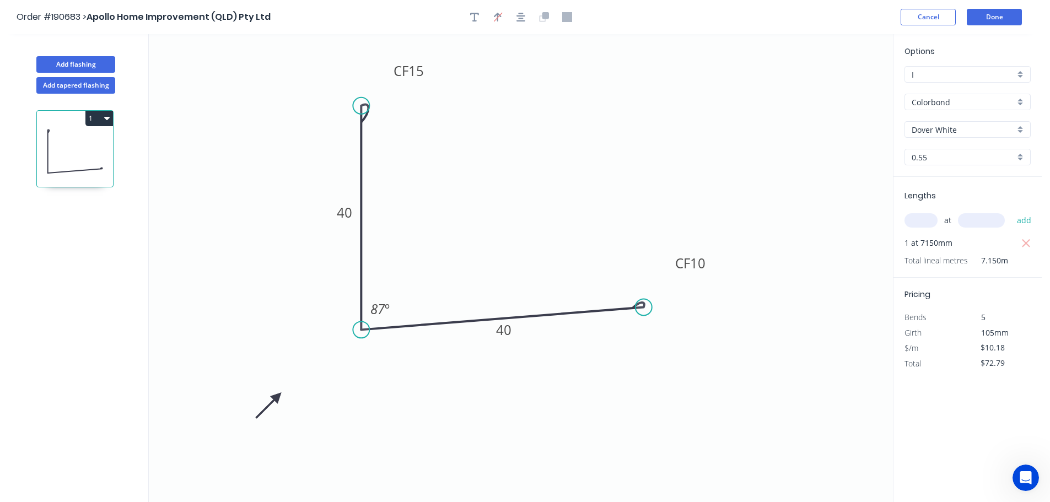
click at [418, 74] on tspan "15" at bounding box center [416, 71] width 15 height 18
click at [866, 84] on icon "0 CF 10 40 CF 10 40 87 º" at bounding box center [521, 268] width 744 height 468
click at [1006, 18] on button "Done" at bounding box center [994, 17] width 55 height 17
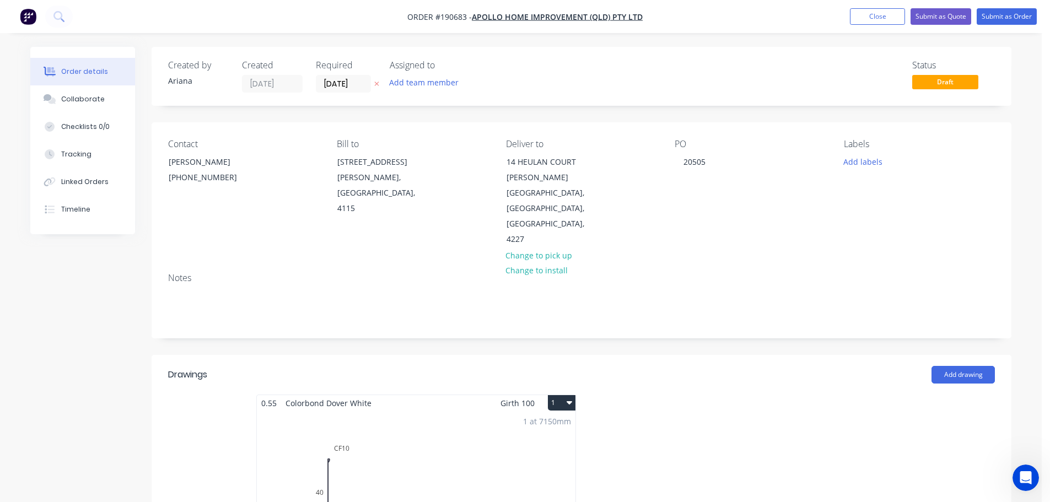
click at [561, 395] on button "1" at bounding box center [562, 402] width 28 height 15
click at [556, 422] on div "Use larger box size" at bounding box center [523, 430] width 85 height 16
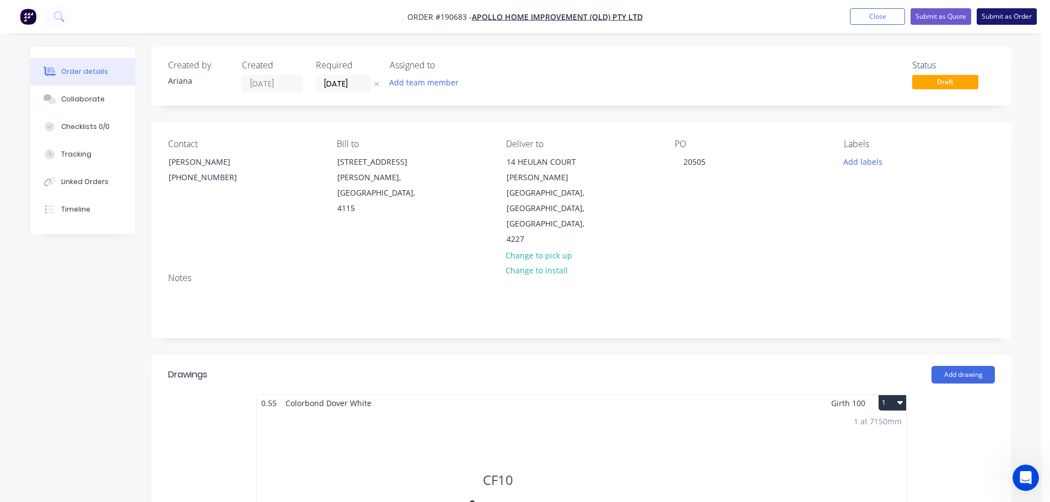
click at [1016, 12] on button "Submit as Order" at bounding box center [1007, 16] width 60 height 17
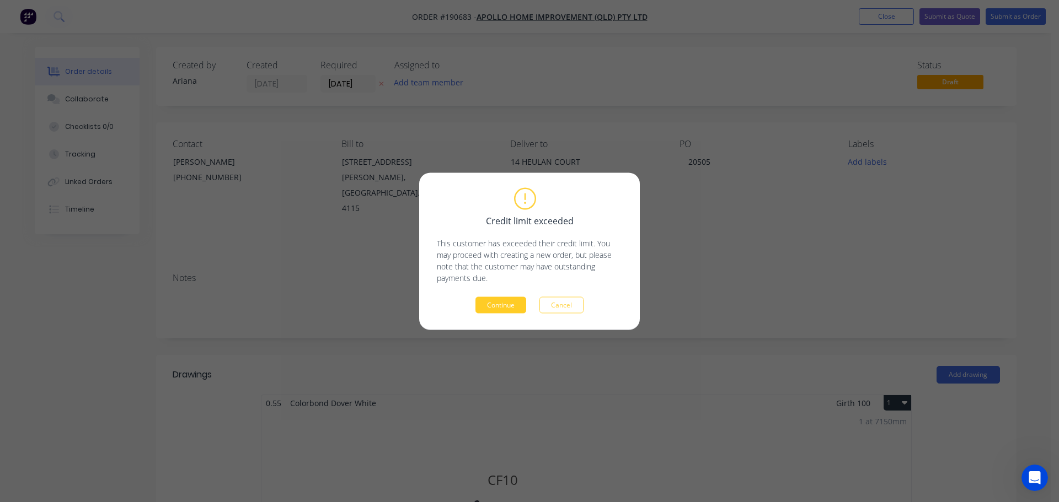
click at [498, 305] on button "Continue" at bounding box center [500, 305] width 51 height 17
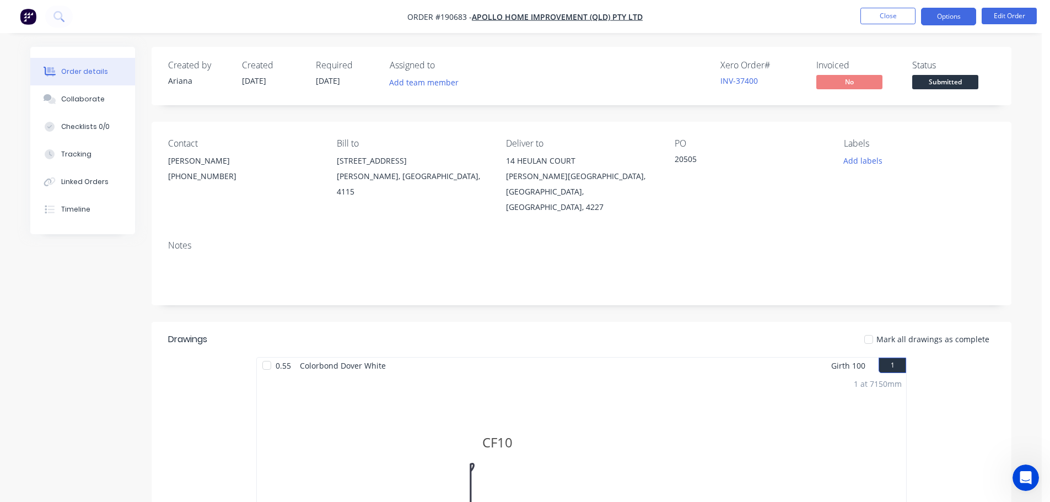
click at [953, 17] on button "Options" at bounding box center [948, 17] width 55 height 18
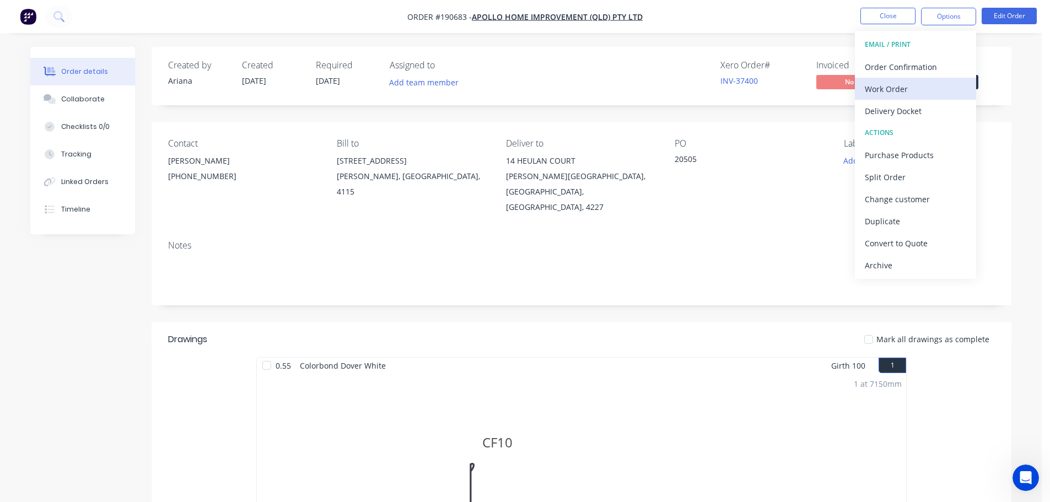
click at [911, 83] on div "Work Order" at bounding box center [915, 89] width 101 height 16
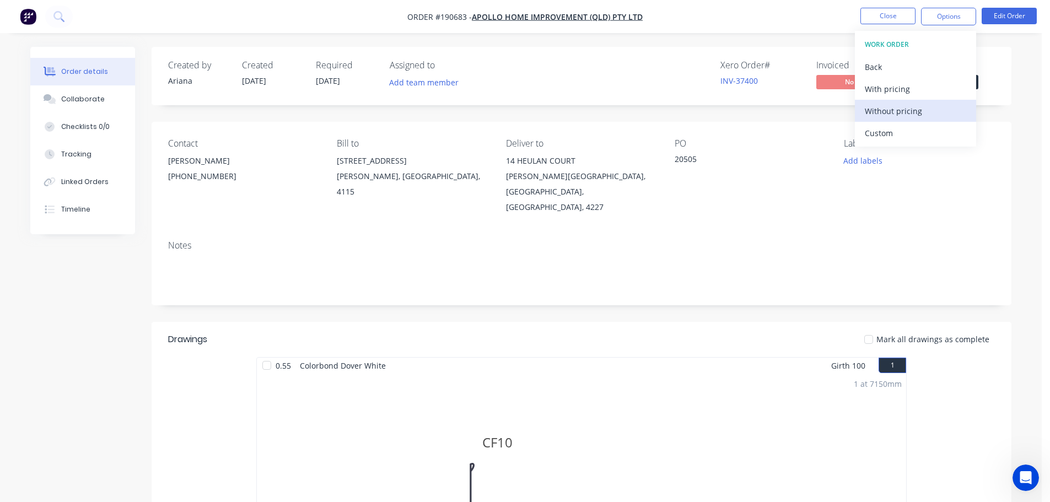
click at [903, 110] on div "Without pricing" at bounding box center [915, 111] width 101 height 16
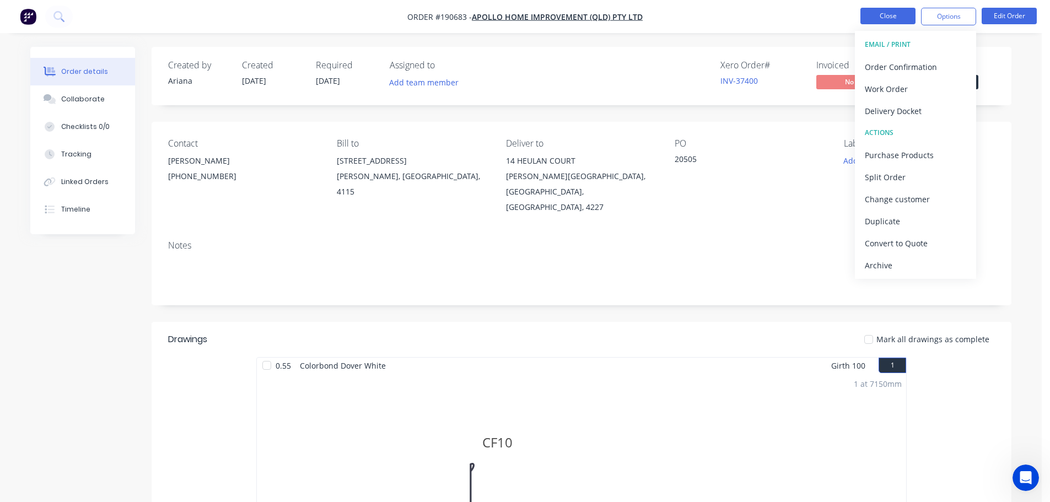
click at [877, 18] on button "Close" at bounding box center [888, 16] width 55 height 17
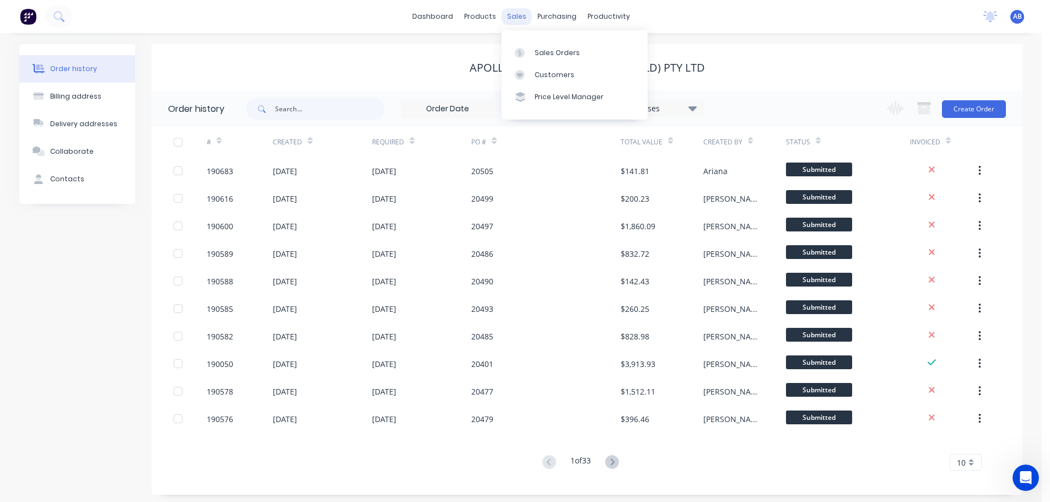
click at [517, 10] on div "sales" at bounding box center [517, 16] width 30 height 17
click at [541, 68] on link "Customers" at bounding box center [575, 75] width 146 height 22
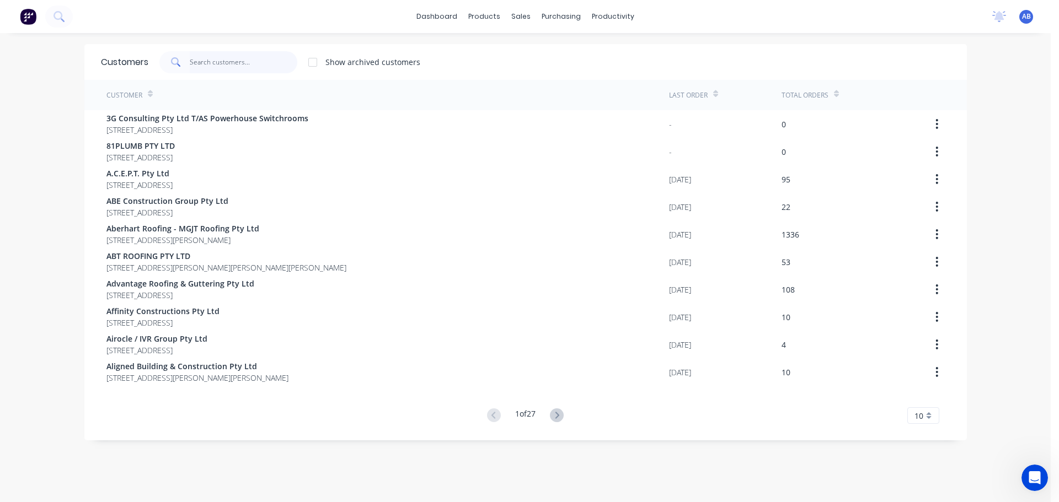
click at [258, 60] on input "text" at bounding box center [244, 62] width 108 height 22
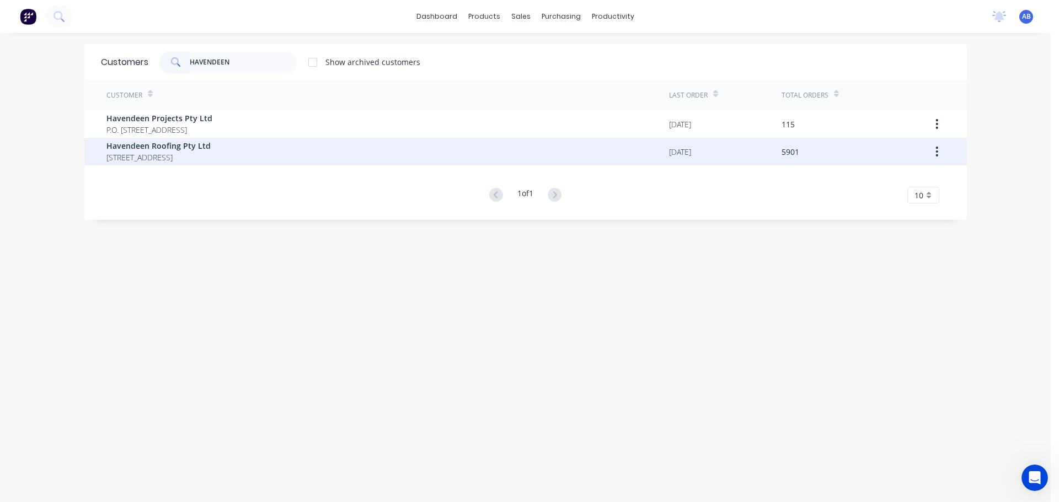
click at [175, 150] on span "Havendeen Roofing Pty Ltd" at bounding box center [158, 146] width 104 height 12
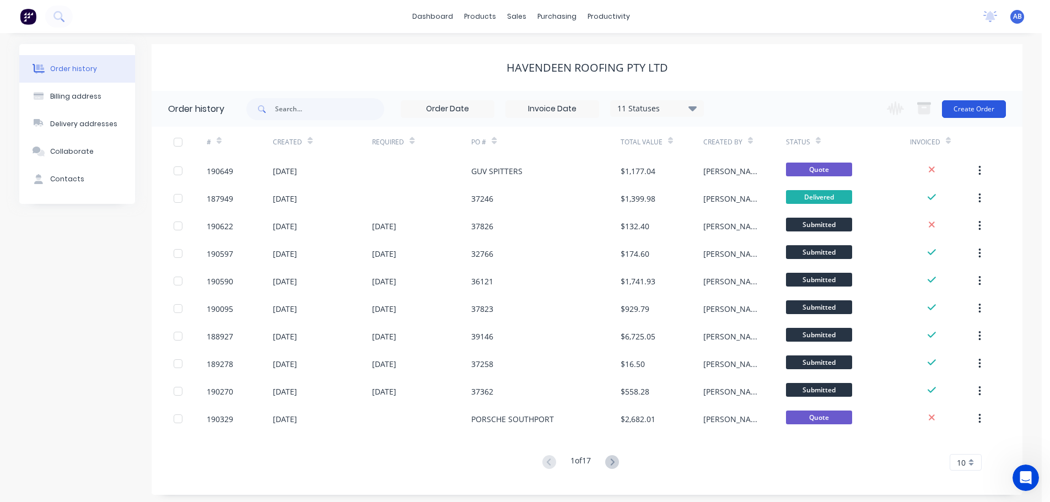
click at [976, 109] on button "Create Order" at bounding box center [974, 109] width 64 height 18
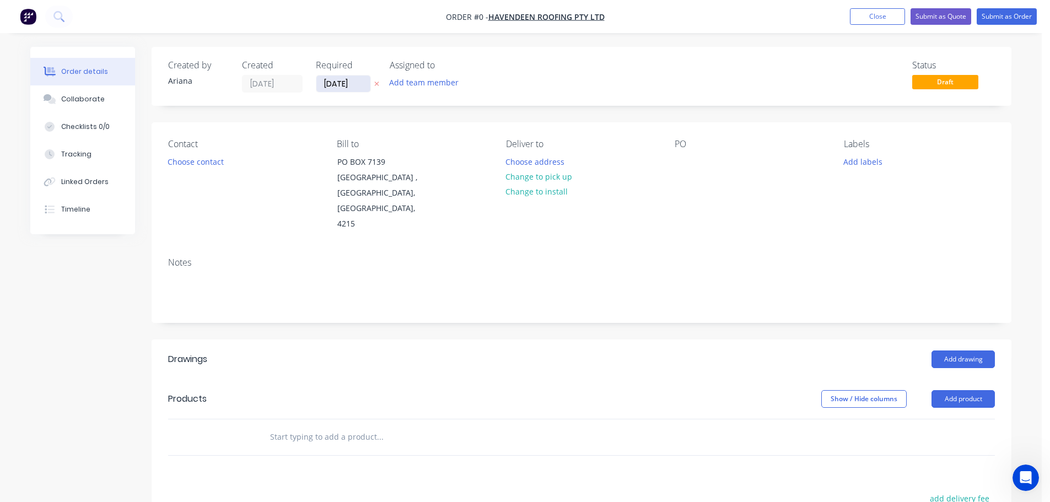
click at [345, 82] on input "[DATE]" at bounding box center [343, 84] width 54 height 17
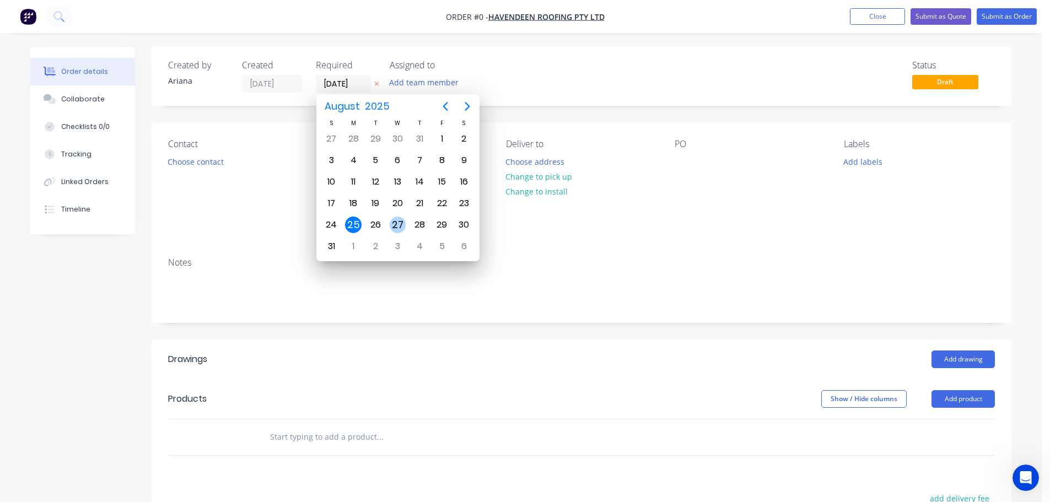
click at [399, 224] on div "27" at bounding box center [398, 225] width 17 height 17
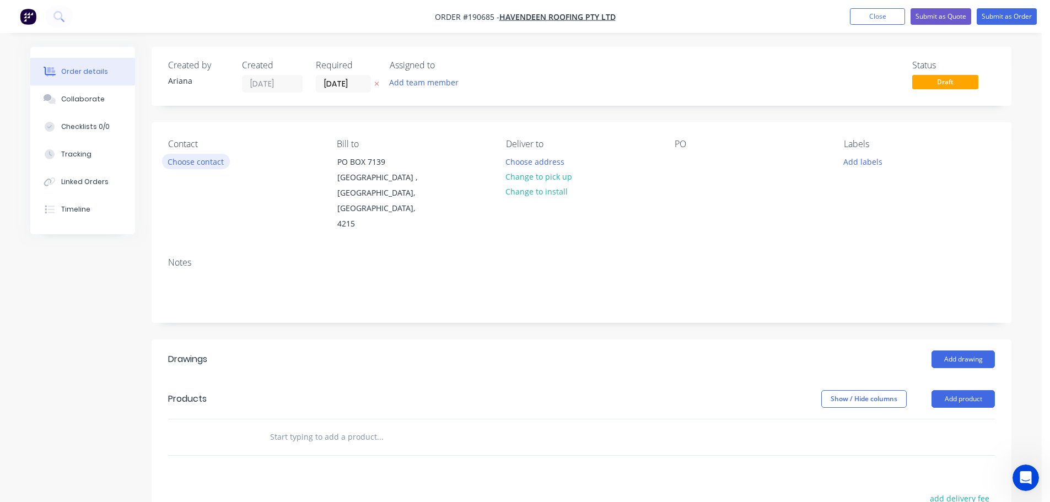
click at [208, 164] on button "Choose contact" at bounding box center [196, 161] width 68 height 15
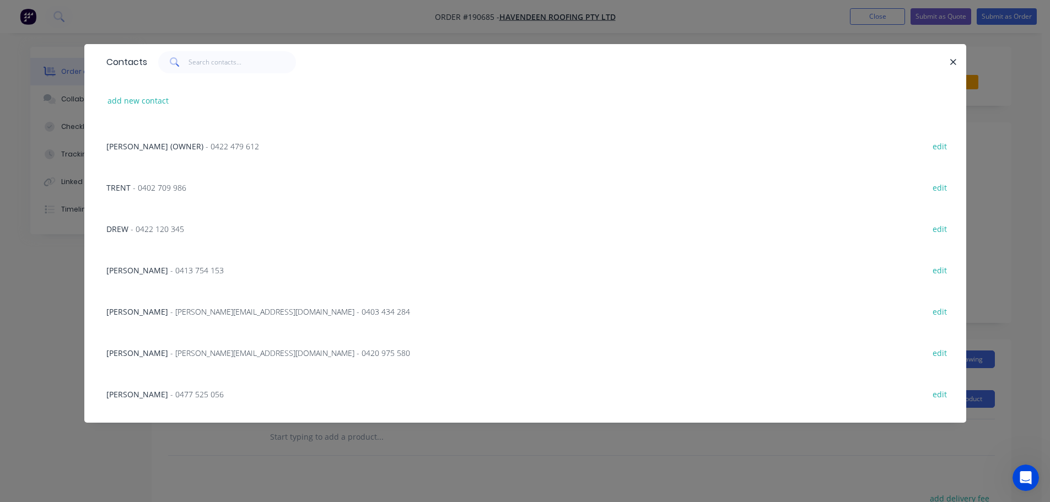
scroll to position [52, 0]
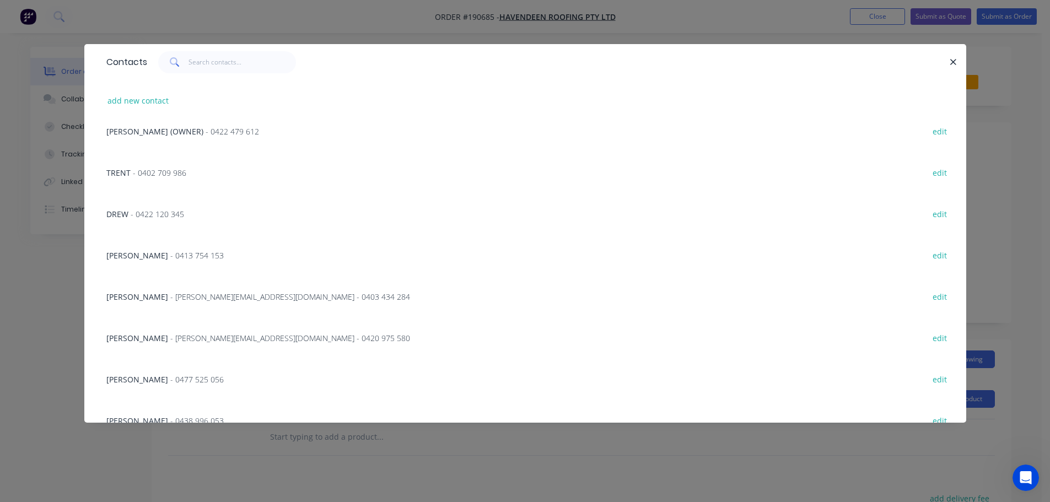
click at [242, 337] on span "- [PERSON_NAME][EMAIL_ADDRESS][DOMAIN_NAME] - 0420 975 580" at bounding box center [290, 338] width 240 height 10
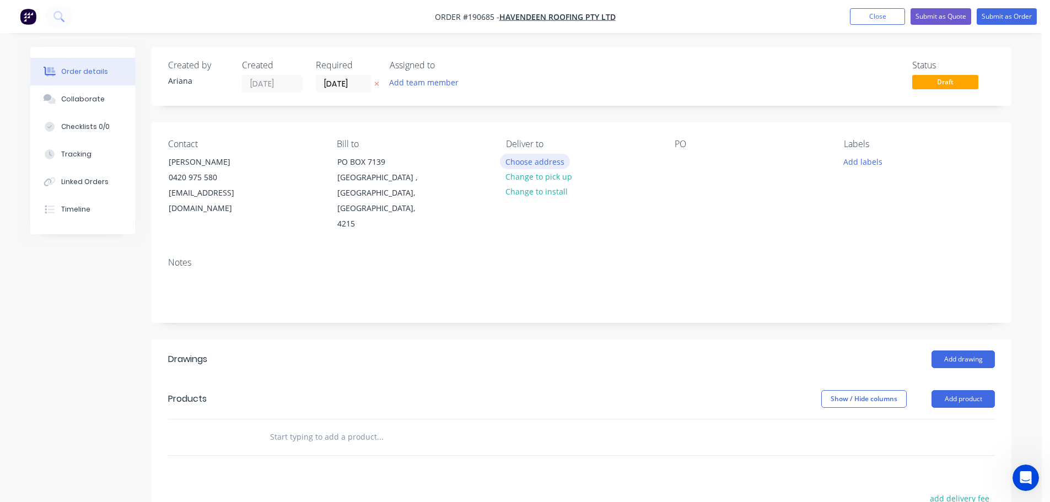
click at [538, 159] on button "Choose address" at bounding box center [535, 161] width 71 height 15
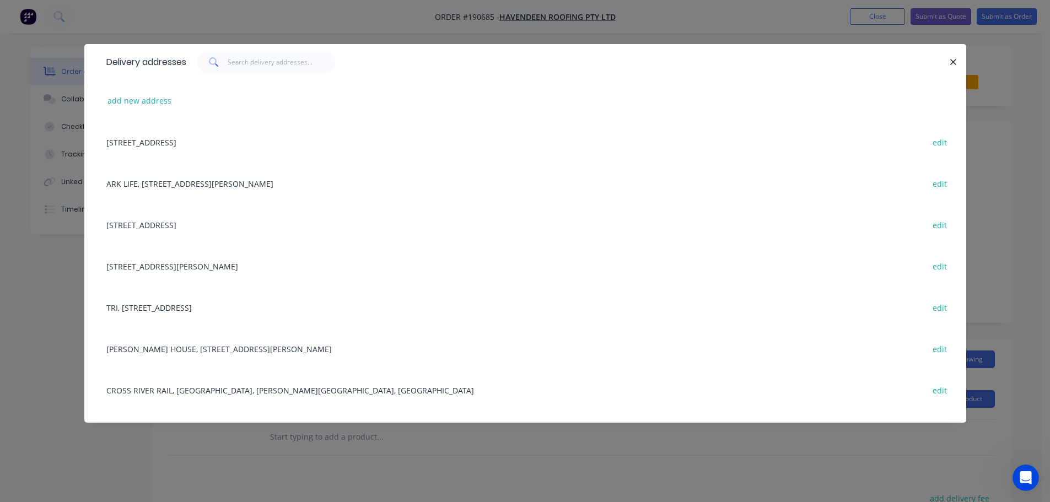
click at [184, 226] on div "[STREET_ADDRESS] edit" at bounding box center [525, 224] width 849 height 41
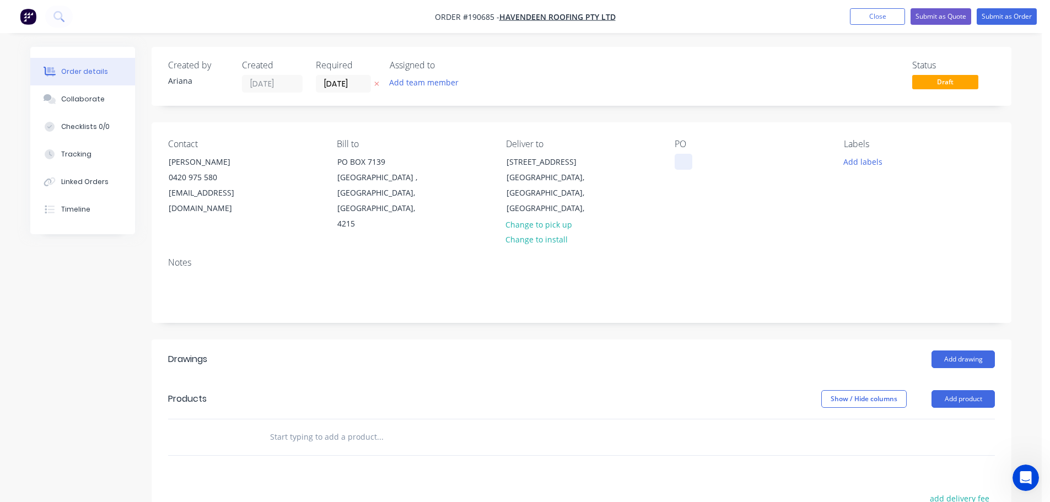
click at [684, 164] on div at bounding box center [684, 162] width 18 height 16
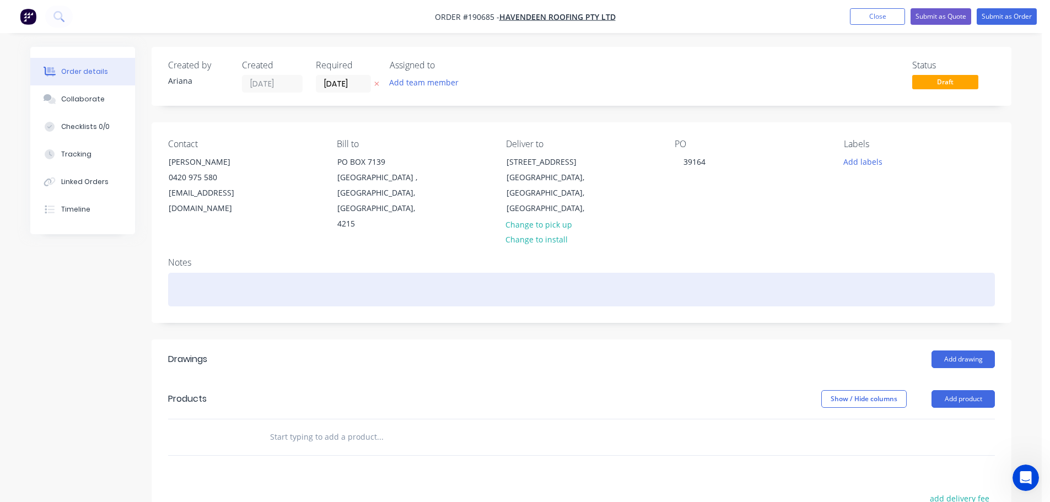
click at [889, 273] on div at bounding box center [581, 290] width 827 height 34
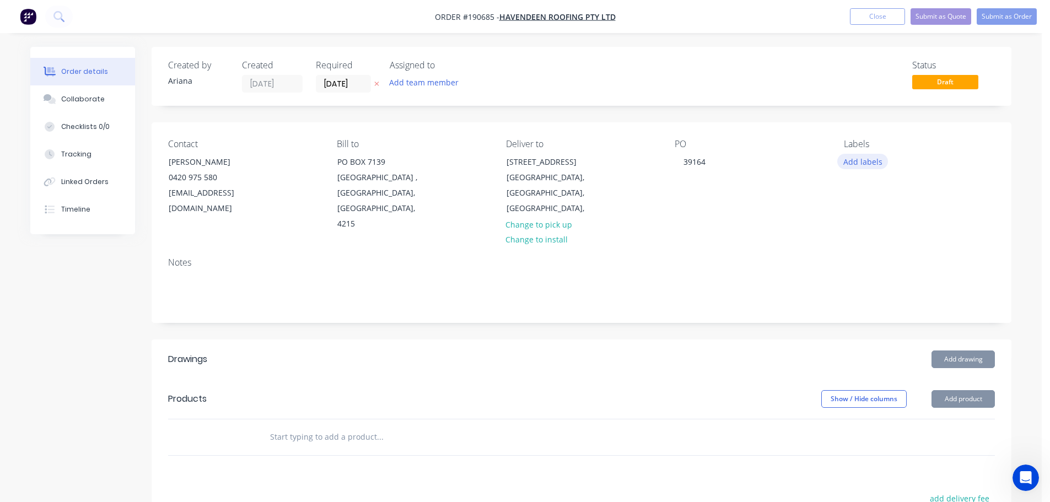
click at [864, 165] on button "Add labels" at bounding box center [863, 161] width 51 height 15
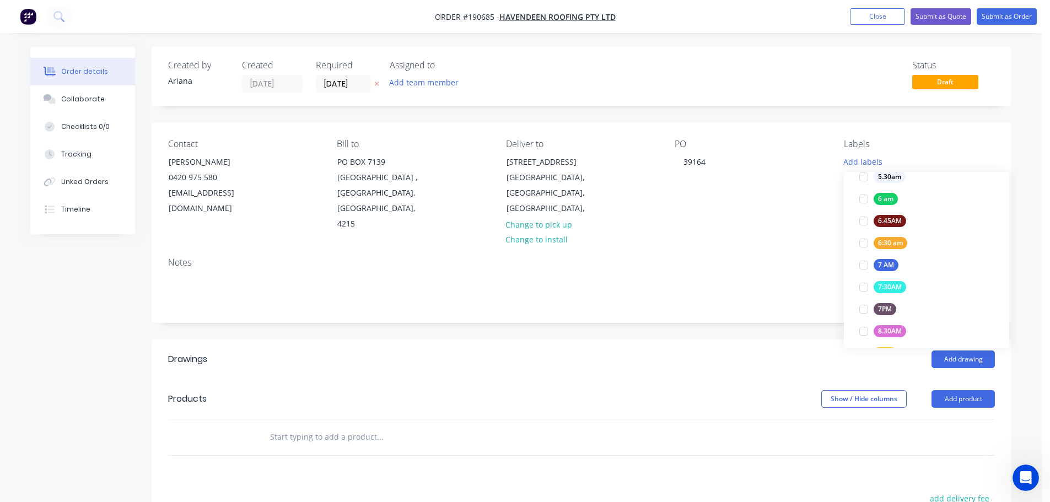
scroll to position [232, 0]
click at [864, 269] on div at bounding box center [864, 271] width 22 height 22
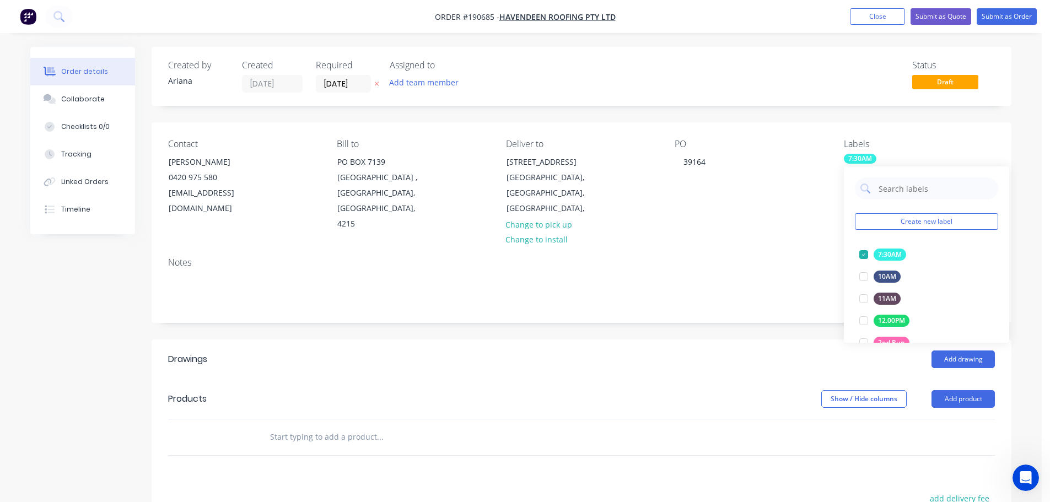
click at [776, 257] on div "Notes" at bounding box center [581, 262] width 827 height 10
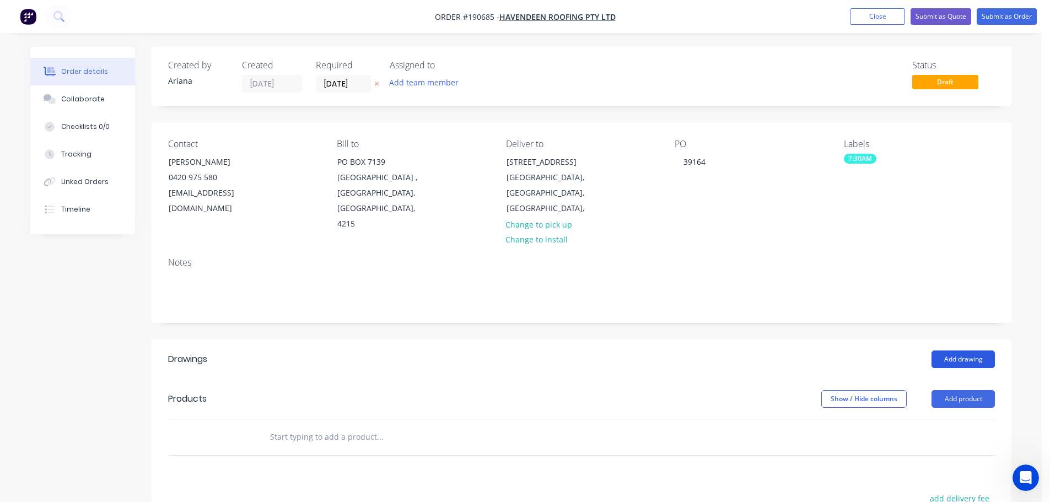
click at [978, 351] on button "Add drawing" at bounding box center [963, 360] width 63 height 18
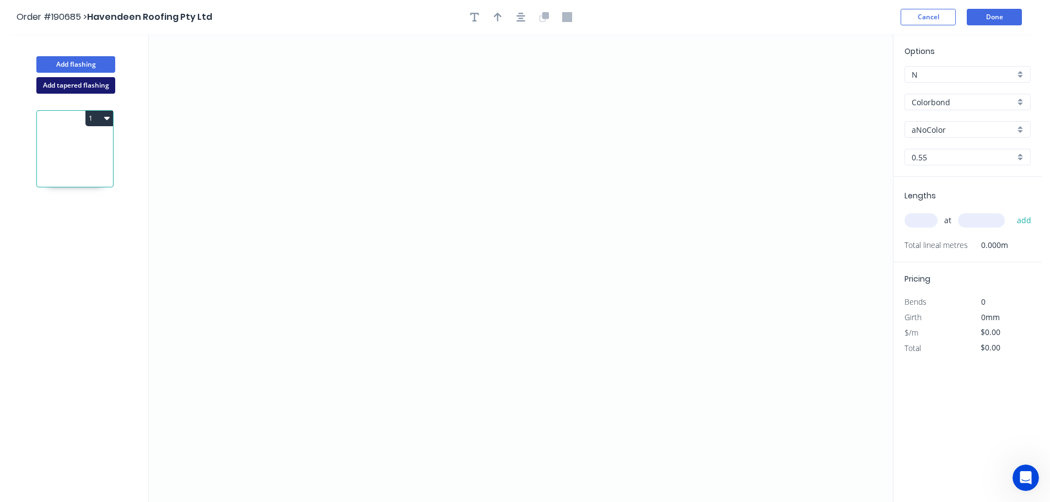
click at [65, 87] on button "Add tapered flashing" at bounding box center [75, 85] width 79 height 17
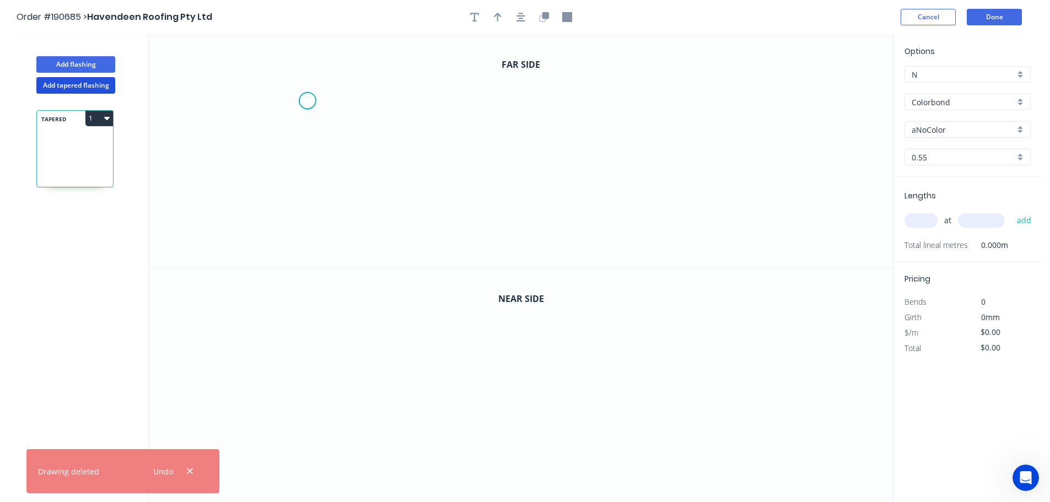
click at [307, 101] on icon "0" at bounding box center [521, 151] width 744 height 234
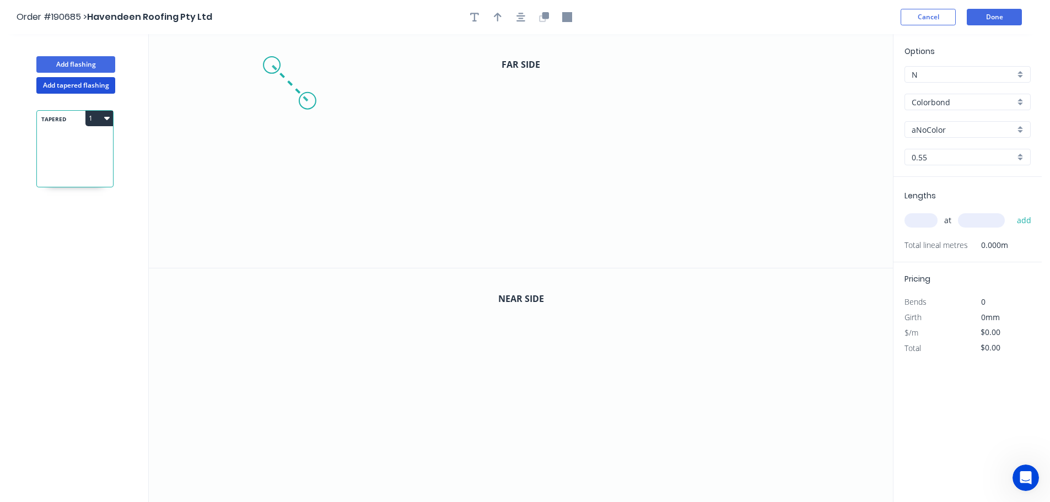
click at [271, 66] on icon "0" at bounding box center [521, 151] width 744 height 234
click at [267, 213] on icon "0 ?" at bounding box center [521, 151] width 744 height 234
click at [563, 203] on icon "0 ? ?" at bounding box center [521, 151] width 744 height 234
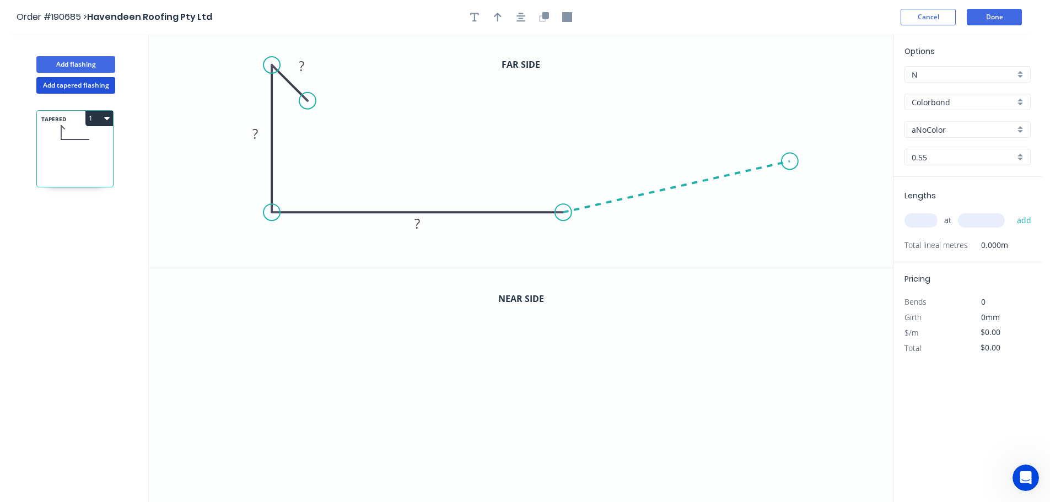
click at [791, 162] on icon "0 ? ? ?" at bounding box center [521, 151] width 744 height 234
click at [789, 52] on icon "0 ? ? ? ? ? º" at bounding box center [521, 151] width 744 height 234
click at [758, 87] on icon "0 ? ? ? ? ? ? º ? º" at bounding box center [521, 151] width 744 height 234
click at [758, 87] on circle at bounding box center [757, 85] width 17 height 17
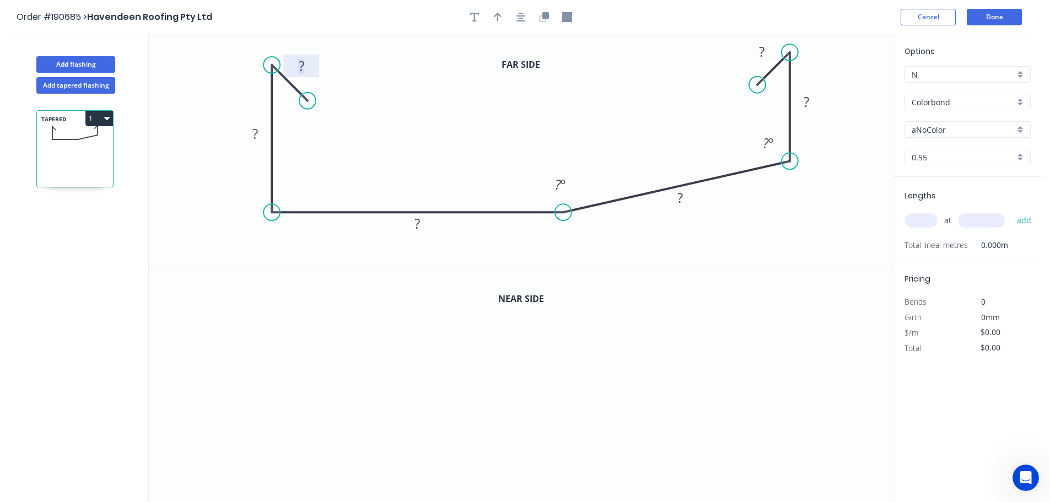
click at [303, 62] on tspan "?" at bounding box center [302, 66] width 6 height 18
click at [372, 98] on icon "0 10 135 ? ? ? ? ? º ? º" at bounding box center [521, 151] width 744 height 234
click at [419, 226] on tspan "?" at bounding box center [418, 223] width 6 height 18
click at [559, 180] on tspan "?" at bounding box center [558, 184] width 6 height 18
click at [680, 201] on tspan "?" at bounding box center [681, 198] width 6 height 18
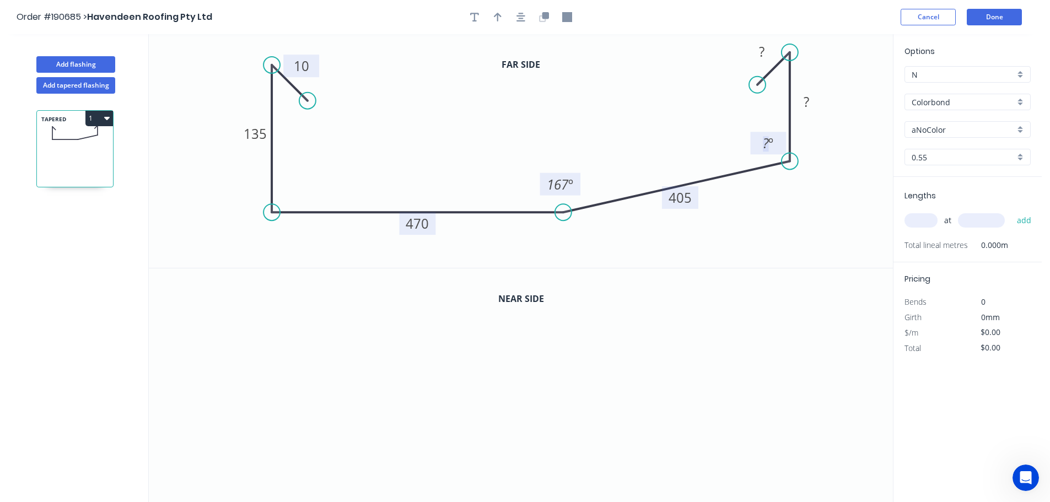
click at [771, 142] on tspan "º" at bounding box center [771, 143] width 5 height 18
click at [807, 99] on tspan "?" at bounding box center [807, 102] width 6 height 18
click at [764, 52] on tspan "?" at bounding box center [762, 51] width 6 height 18
click at [850, 118] on icon "0 10 135 470 405 190 10 167 º 103 º" at bounding box center [521, 151] width 744 height 234
click at [547, 17] on icon "button" at bounding box center [546, 15] width 7 height 7
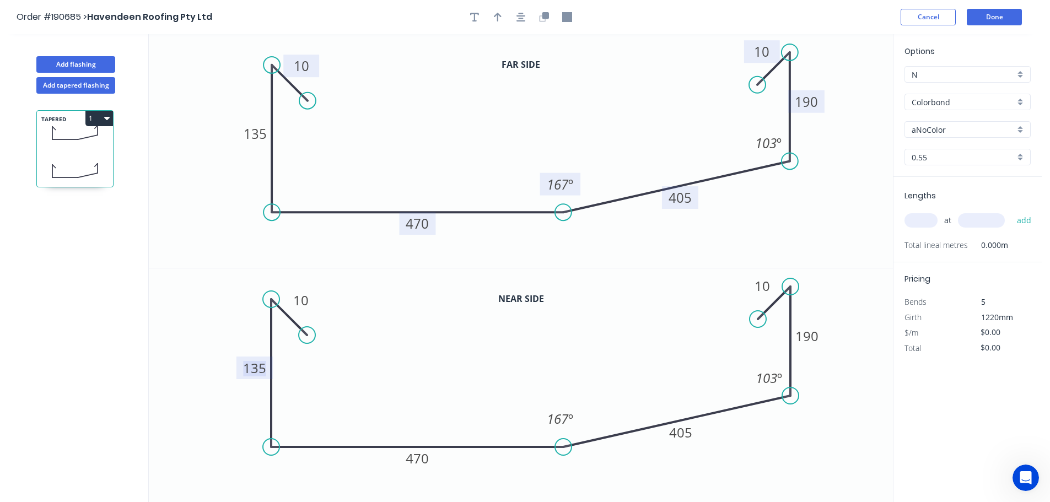
click at [259, 367] on tspan "135" at bounding box center [254, 368] width 23 height 18
click at [359, 367] on icon "0 10 115 470 405 190 10 167 º 103 º" at bounding box center [521, 386] width 744 height 234
click at [815, 337] on tspan "190" at bounding box center [807, 336] width 23 height 18
click at [887, 395] on icon "0 10 115 470 405 170 10 167 º 103 º" at bounding box center [521, 386] width 744 height 234
click at [1018, 100] on div "Colorbond" at bounding box center [968, 102] width 126 height 17
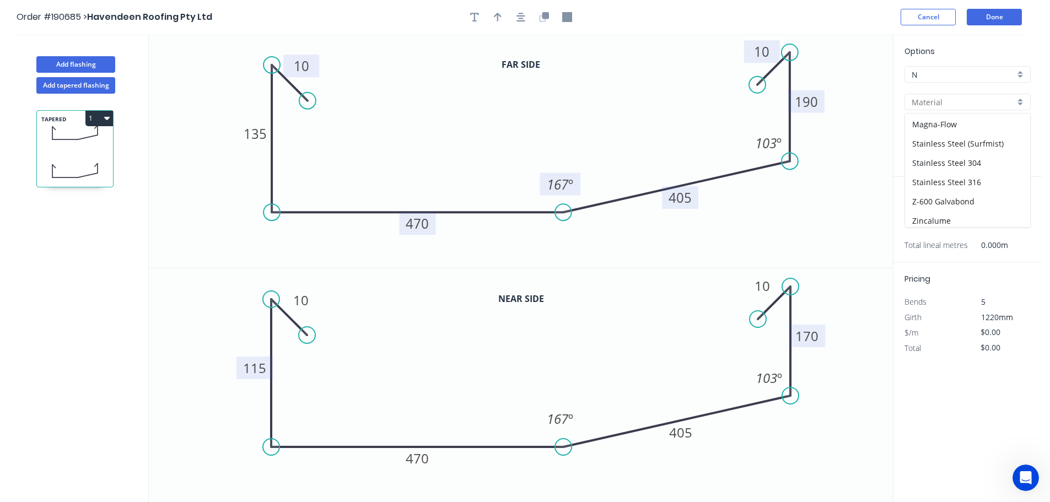
scroll to position [234, 0]
click at [985, 159] on div "Stainless Steel 316" at bounding box center [967, 159] width 125 height 19
click at [1023, 157] on div "0.55" at bounding box center [968, 157] width 126 height 17
click at [940, 238] on div "1.2" at bounding box center [967, 236] width 125 height 19
click at [926, 219] on input "text" at bounding box center [921, 220] width 33 height 14
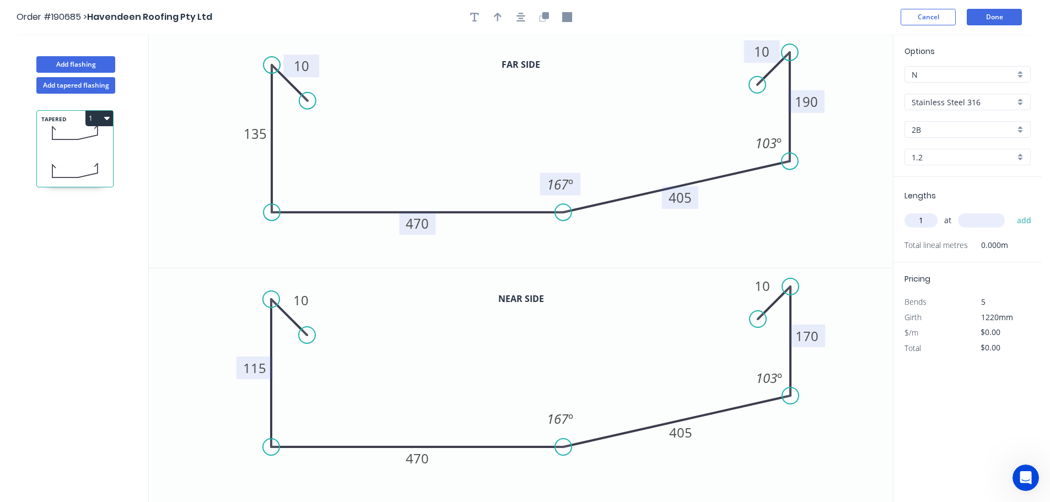
click at [990, 218] on input "text" at bounding box center [981, 220] width 47 height 14
click at [1012, 211] on button "add" at bounding box center [1025, 220] width 26 height 19
click at [990, 218] on input "text" at bounding box center [981, 220] width 47 height 14
click at [1012, 211] on button "add" at bounding box center [1025, 220] width 26 height 19
click at [990, 218] on input "text" at bounding box center [981, 220] width 47 height 14
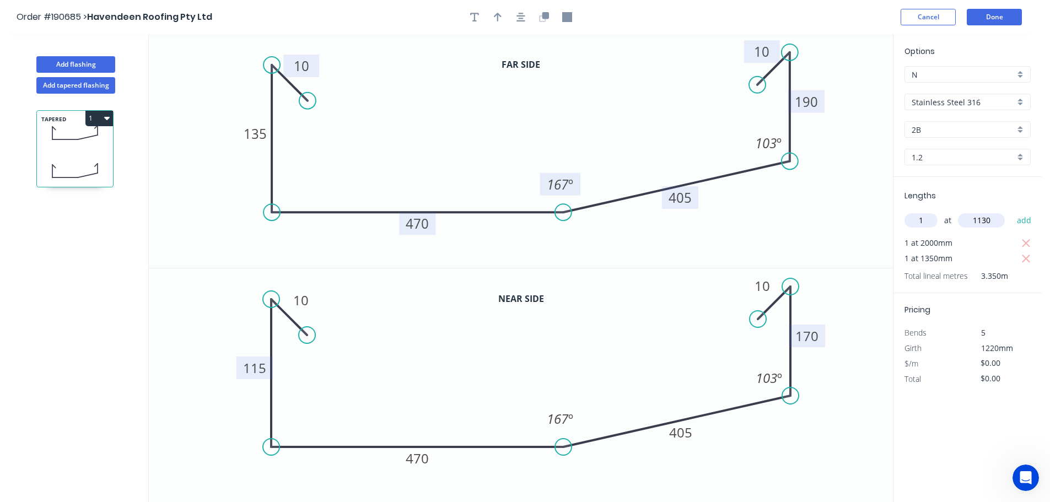
click at [1012, 211] on button "add" at bounding box center [1025, 220] width 26 height 19
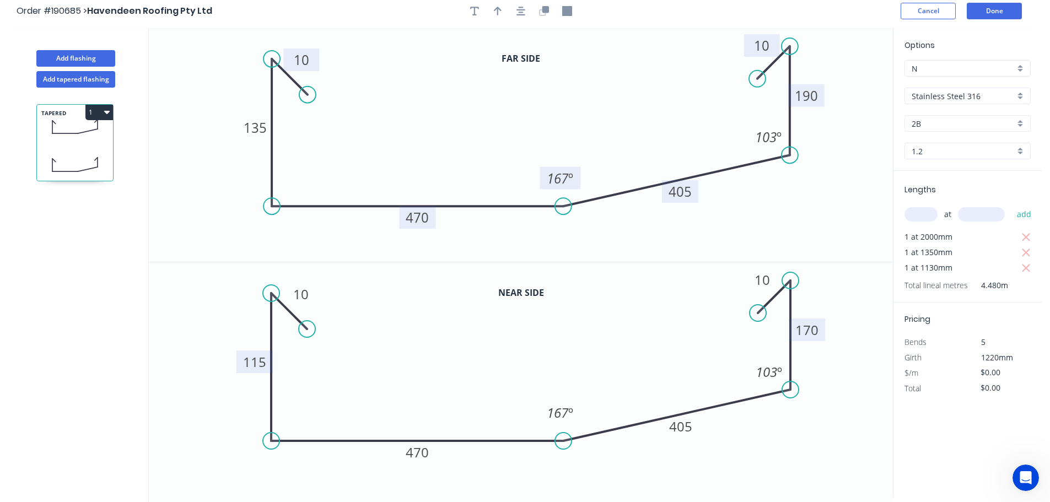
scroll to position [0, 0]
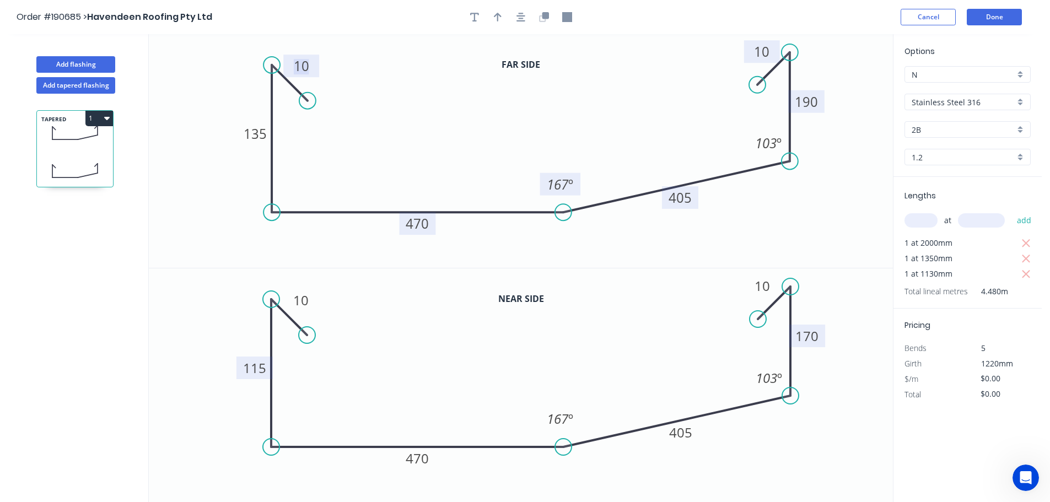
click at [305, 65] on tspan "10" at bounding box center [301, 66] width 15 height 18
click at [357, 67] on icon "0 15 135 470 405 190 10 167 º 103 º" at bounding box center [521, 151] width 744 height 234
click at [765, 47] on tspan "10" at bounding box center [761, 51] width 15 height 18
drag, startPoint x: 303, startPoint y: 297, endPoint x: 320, endPoint y: 293, distance: 17.5
click at [303, 297] on tspan "10" at bounding box center [300, 300] width 15 height 18
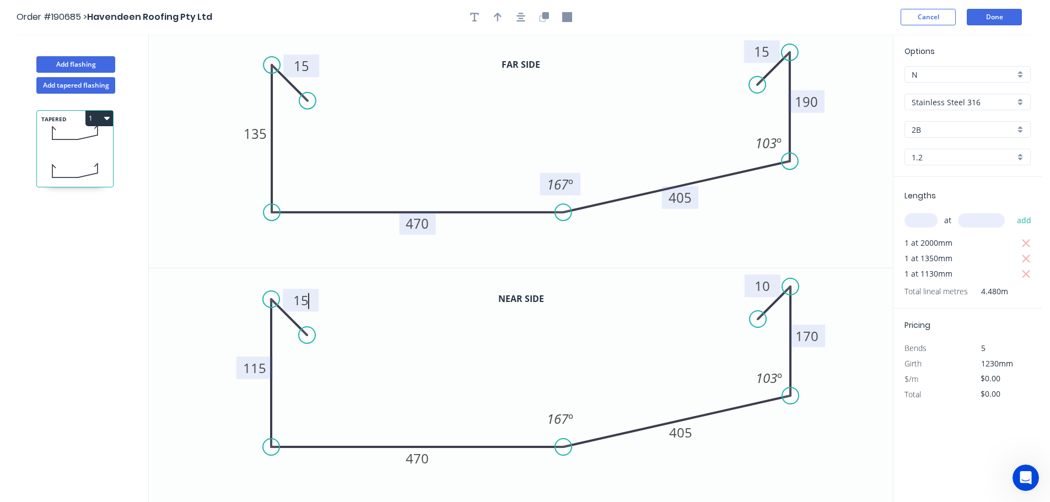
click at [766, 287] on tspan "10" at bounding box center [762, 286] width 15 height 18
click at [663, 342] on icon "0 15 115 470 405 170 15 167 º 103 º" at bounding box center [521, 386] width 744 height 234
click at [263, 133] on tspan "135" at bounding box center [255, 134] width 23 height 18
click at [295, 130] on icon "0 15 130 470 405 190 15 167 º 103 º" at bounding box center [521, 151] width 744 height 234
click at [810, 103] on tspan "190" at bounding box center [806, 102] width 23 height 18
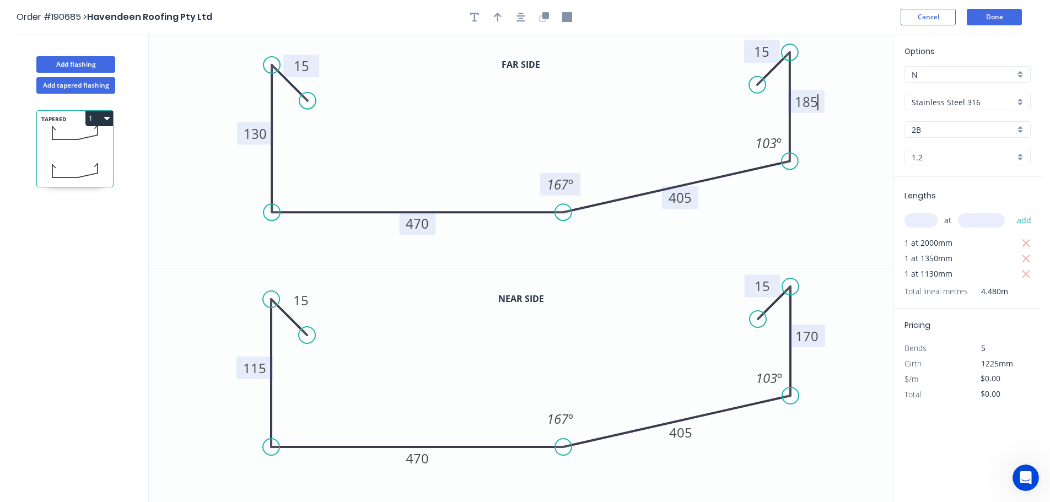
click at [849, 178] on icon "0 15 130 470 405 185 15 167 º 103 º" at bounding box center [521, 151] width 744 height 234
click at [496, 15] on icon "button" at bounding box center [498, 17] width 8 height 9
drag, startPoint x: 840, startPoint y: 87, endPoint x: 750, endPoint y: 227, distance: 165.9
click at [750, 227] on icon at bounding box center [749, 213] width 10 height 35
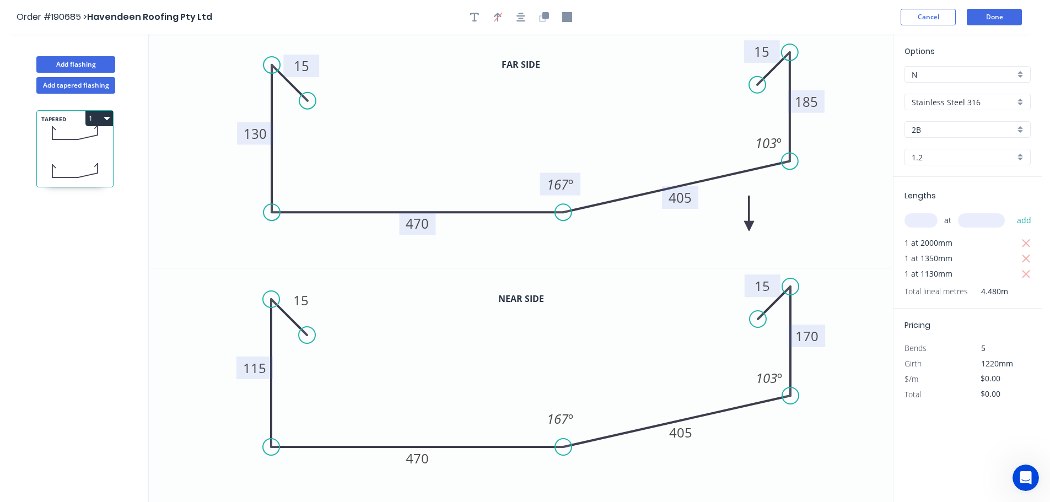
click at [750, 227] on icon at bounding box center [749, 213] width 10 height 35
click at [750, 227] on icon at bounding box center [761, 226] width 35 height 10
drag, startPoint x: 750, startPoint y: 227, endPoint x: 746, endPoint y: 210, distance: 17.5
click at [746, 210] on icon at bounding box center [754, 218] width 32 height 32
click at [473, 16] on icon "button" at bounding box center [474, 17] width 9 height 10
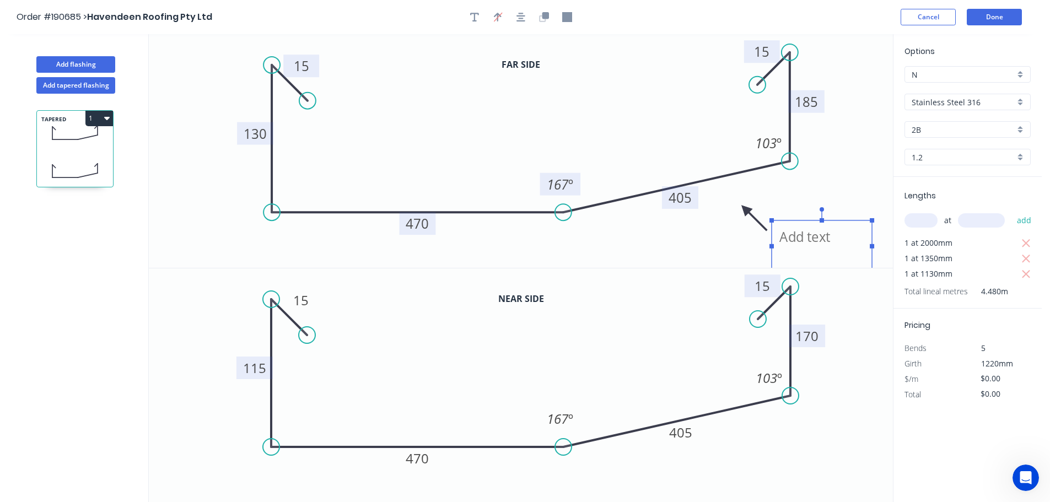
drag, startPoint x: 187, startPoint y: 75, endPoint x: 788, endPoint y: 244, distance: 624.2
click at [788, 244] on textarea at bounding box center [821, 246] width 89 height 41
click at [831, 164] on icon "PLASTIC 15 130 470 405 185 15 167 º 103 º" at bounding box center [521, 151] width 744 height 234
click at [994, 19] on button "Done" at bounding box center [994, 17] width 55 height 17
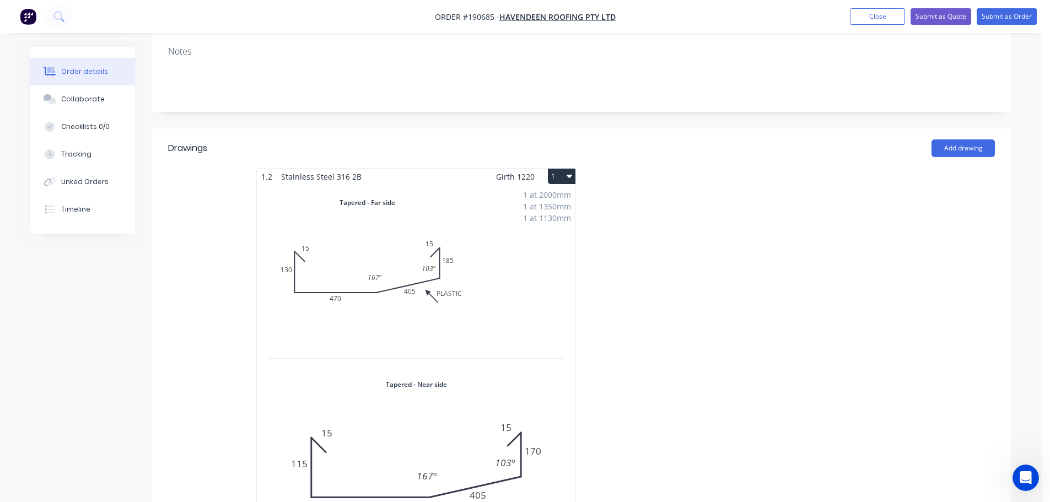
scroll to position [257, 0]
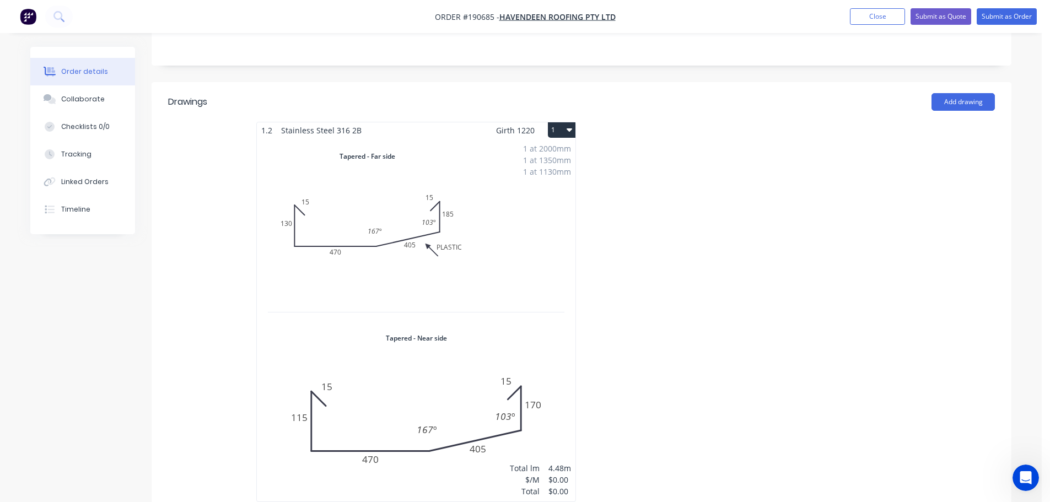
click at [515, 191] on div "1 at 2000mm 1 at 1350mm 1 at 1130mm Total lm $/M Total 4.48m $0.00 $0.00" at bounding box center [416, 319] width 319 height 363
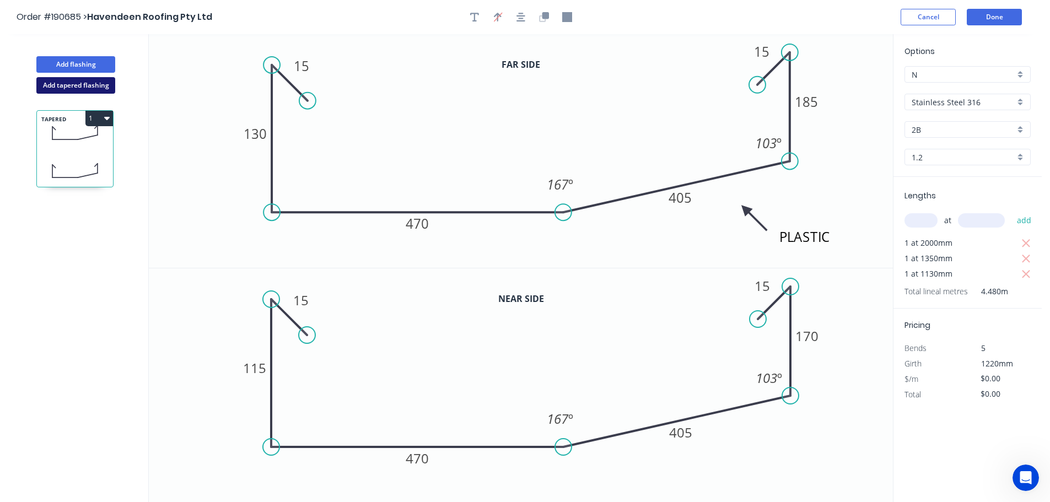
click at [71, 86] on button "Add tapered flashing" at bounding box center [75, 85] width 79 height 17
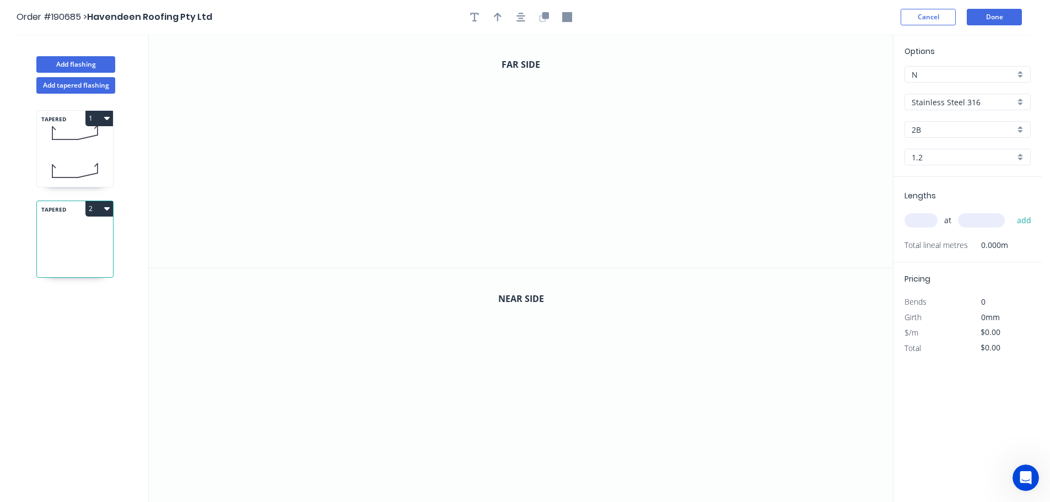
click at [99, 207] on button "2" at bounding box center [99, 208] width 28 height 15
click at [53, 264] on div "Delete" at bounding box center [60, 258] width 85 height 16
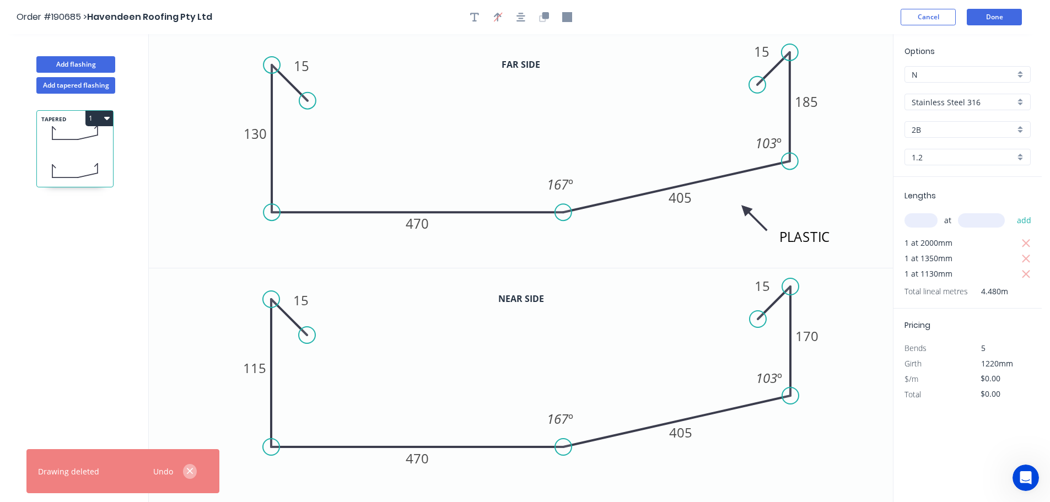
click at [186, 470] on icon "button" at bounding box center [189, 471] width 7 height 10
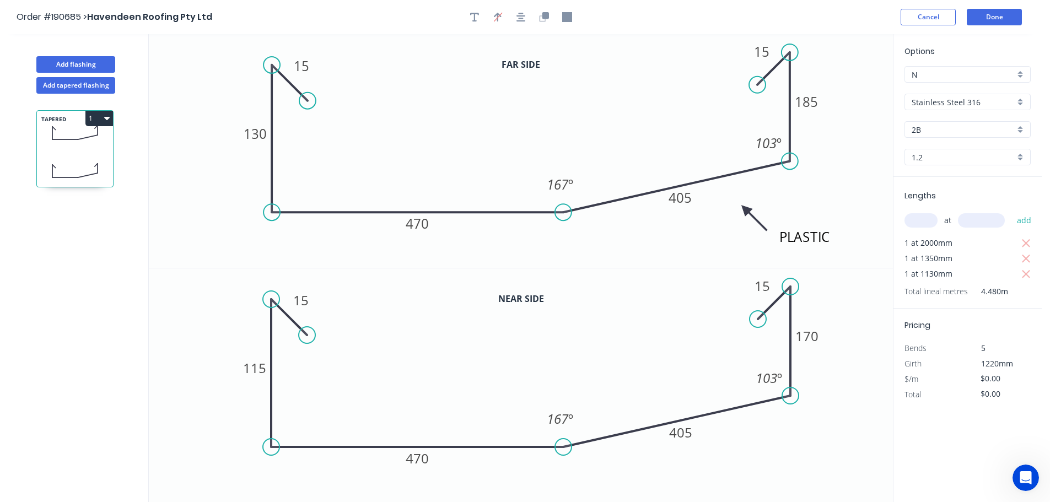
click at [98, 117] on button "1" at bounding box center [99, 118] width 28 height 15
click at [83, 141] on div "Duplicate" at bounding box center [60, 146] width 85 height 16
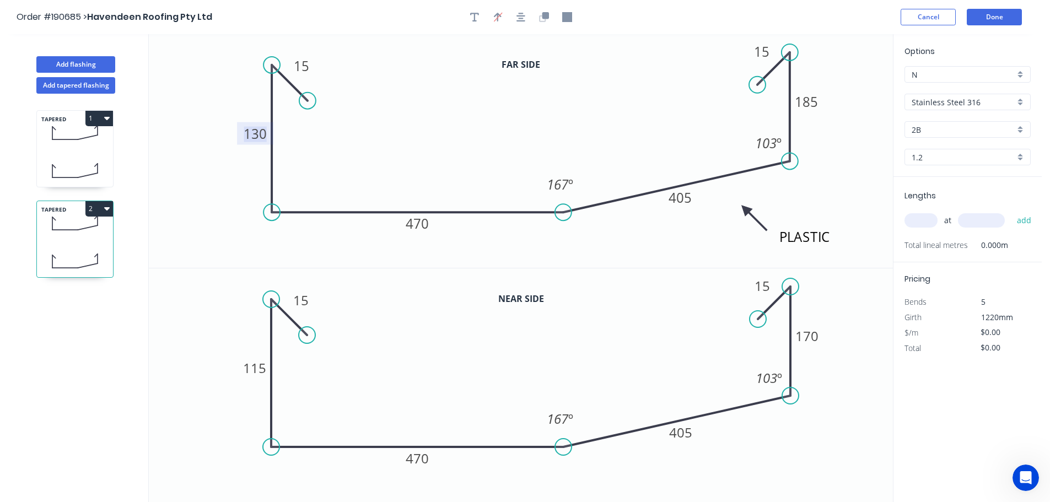
click at [264, 135] on tspan "130" at bounding box center [255, 134] width 23 height 18
click at [340, 132] on icon "PLASTIC 15 115 470 405 185 15 167 º 103 º" at bounding box center [521, 151] width 744 height 234
click at [261, 370] on tspan "115" at bounding box center [254, 368] width 23 height 18
click at [343, 367] on icon "0 15 130 470 405 170 15 167 º 103 º" at bounding box center [521, 386] width 744 height 234
click at [814, 102] on tspan "185" at bounding box center [806, 102] width 23 height 18
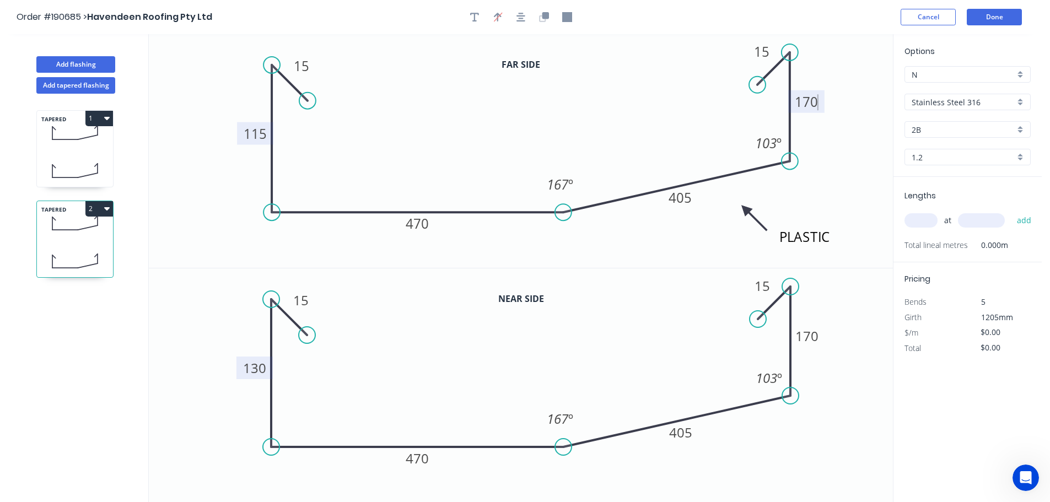
click at [826, 171] on icon "PLASTIC 15 115 470 405 170 15 167 º 103 º" at bounding box center [521, 151] width 744 height 234
click at [812, 336] on tspan "170" at bounding box center [807, 336] width 23 height 18
click at [845, 362] on icon "0 15 130 470 405 185 15 167 º 103 º" at bounding box center [521, 386] width 744 height 234
click at [928, 222] on input "text" at bounding box center [921, 220] width 33 height 14
click at [991, 222] on input "text" at bounding box center [981, 220] width 47 height 14
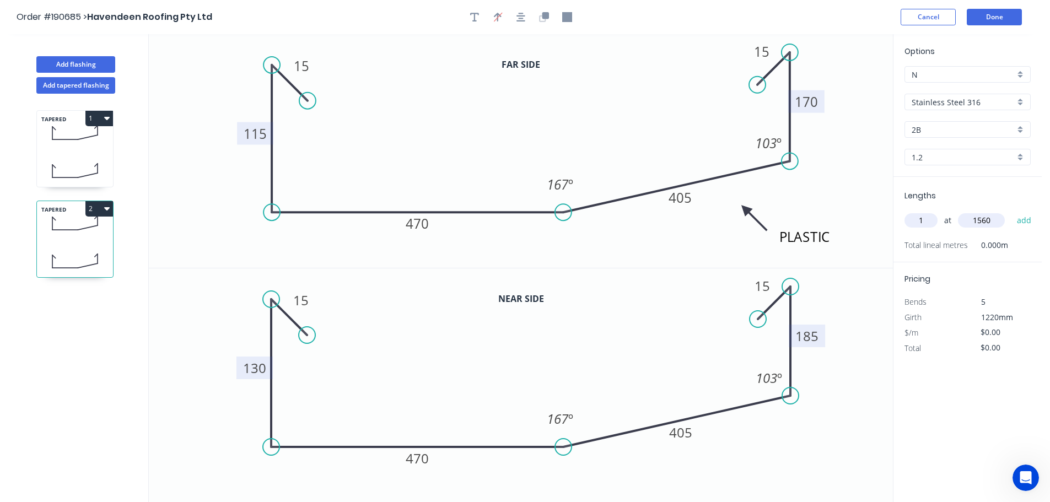
click at [1012, 211] on button "add" at bounding box center [1025, 220] width 26 height 19
click at [991, 222] on input "text" at bounding box center [981, 220] width 47 height 14
click at [1012, 211] on button "add" at bounding box center [1025, 220] width 26 height 19
click at [103, 208] on button "2" at bounding box center [99, 208] width 28 height 15
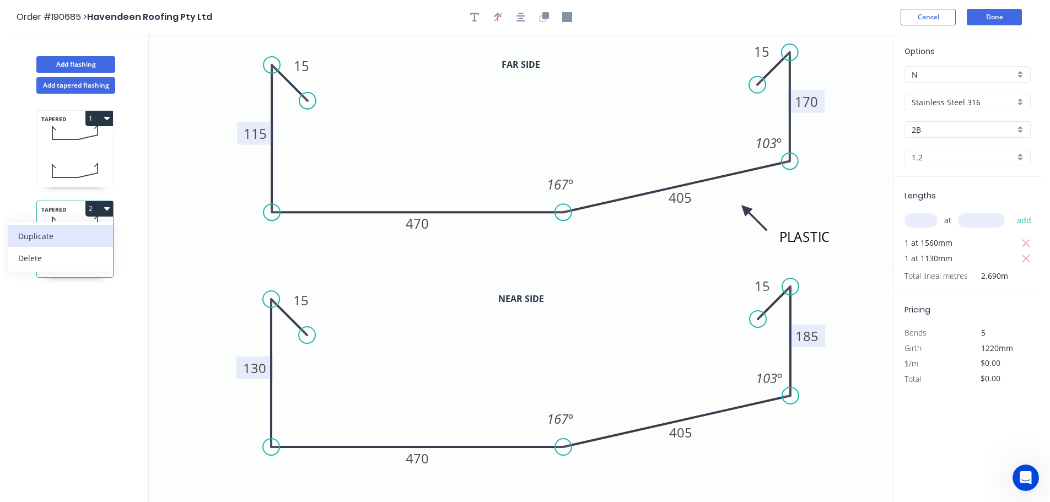
click at [85, 235] on div "Duplicate" at bounding box center [60, 236] width 85 height 16
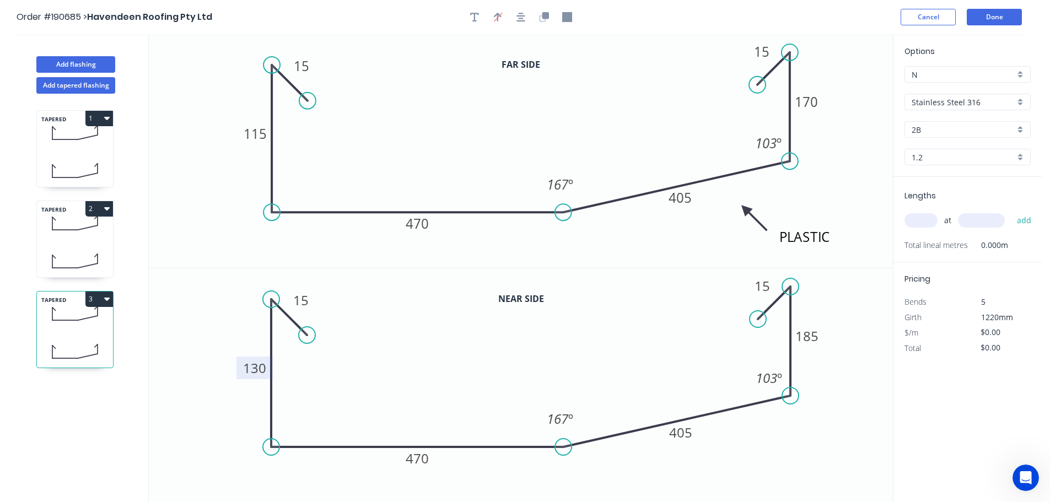
click at [263, 368] on tspan "130" at bounding box center [254, 368] width 23 height 18
click at [366, 376] on icon "0 15 122 470 405 185 15 167 º 103 º" at bounding box center [521, 386] width 744 height 234
click at [813, 339] on tspan "185" at bounding box center [807, 336] width 23 height 18
click at [843, 372] on icon "0 15 122 470 405 177 15 167 º 103 º" at bounding box center [521, 386] width 744 height 234
click at [927, 219] on input "text" at bounding box center [921, 220] width 33 height 14
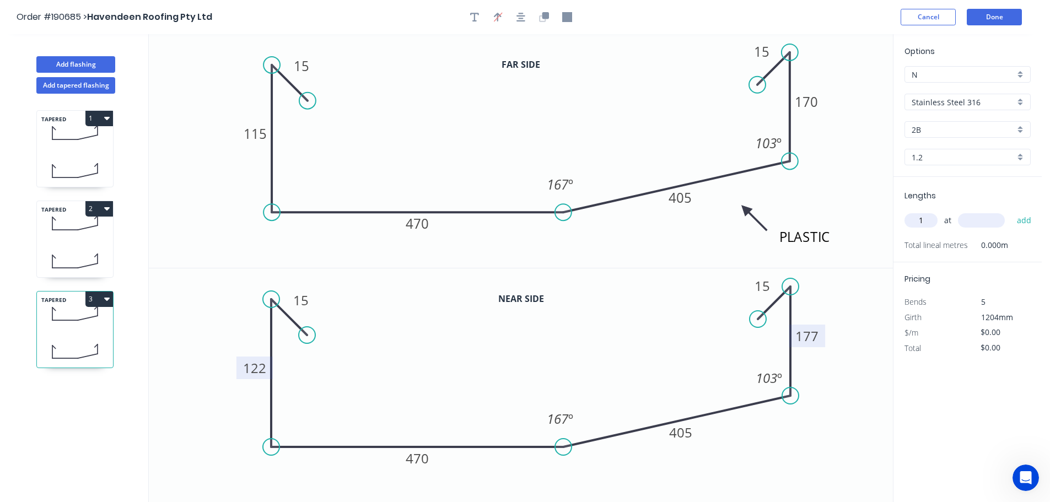
click at [997, 223] on input "text" at bounding box center [981, 220] width 47 height 14
click at [1012, 211] on button "add" at bounding box center [1025, 220] width 26 height 19
click at [100, 301] on button "3" at bounding box center [99, 299] width 28 height 15
click at [76, 324] on div "Duplicate" at bounding box center [60, 327] width 85 height 16
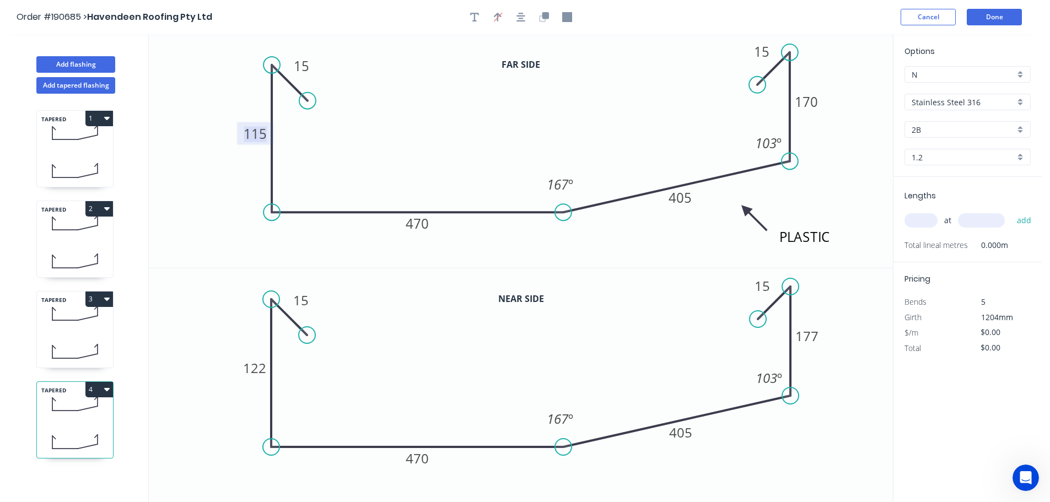
click at [262, 132] on tspan "115" at bounding box center [255, 134] width 23 height 18
click at [262, 369] on tspan "122" at bounding box center [254, 368] width 23 height 18
click at [348, 367] on icon "0 15 130 470 405 177 15 167 º 103 º" at bounding box center [521, 386] width 744 height 234
click at [817, 103] on tspan "170" at bounding box center [806, 102] width 23 height 18
click at [831, 130] on icon "PLASTIC 15 122 470 405 177 15 167 º 103 º" at bounding box center [521, 151] width 744 height 234
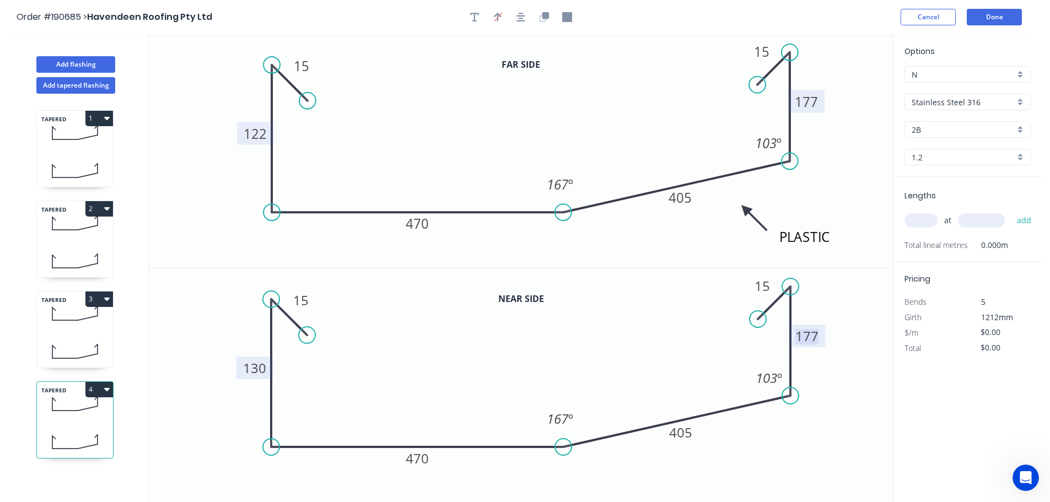
click at [815, 336] on tspan "177" at bounding box center [807, 336] width 23 height 18
click at [825, 413] on icon "0 15 130 470 405 185 15 167 º 103 º" at bounding box center [521, 386] width 744 height 234
click at [927, 222] on input "text" at bounding box center [921, 220] width 33 height 14
click at [987, 216] on input "text" at bounding box center [981, 220] width 47 height 14
click at [1012, 211] on button "add" at bounding box center [1025, 220] width 26 height 19
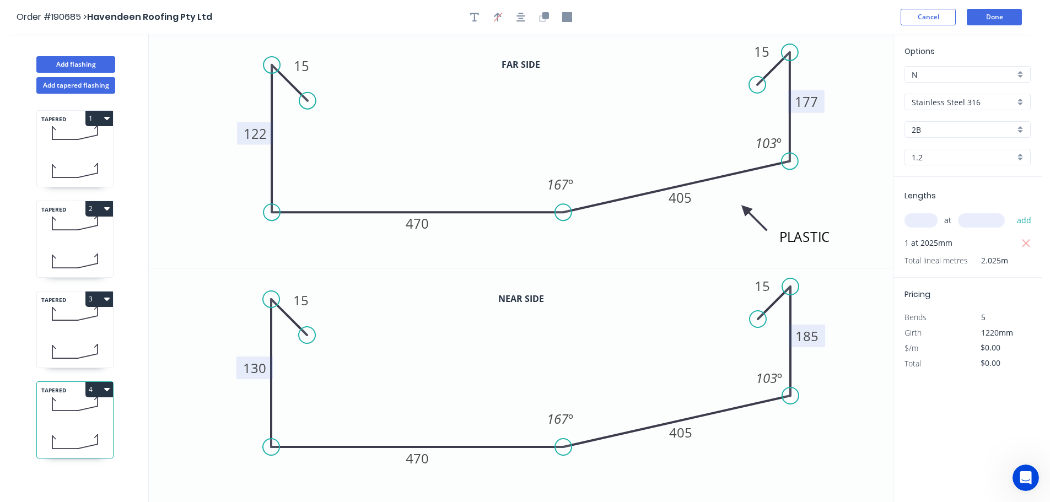
click at [78, 424] on div "TAPERED 4" at bounding box center [74, 420] width 77 height 77
click at [73, 312] on icon at bounding box center [75, 313] width 76 height 33
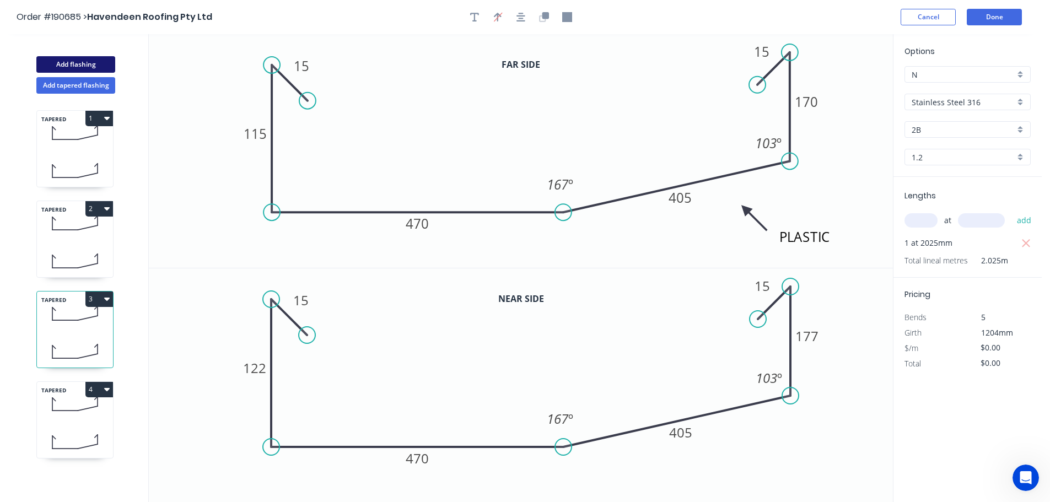
click at [71, 62] on button "Add flashing" at bounding box center [75, 64] width 79 height 17
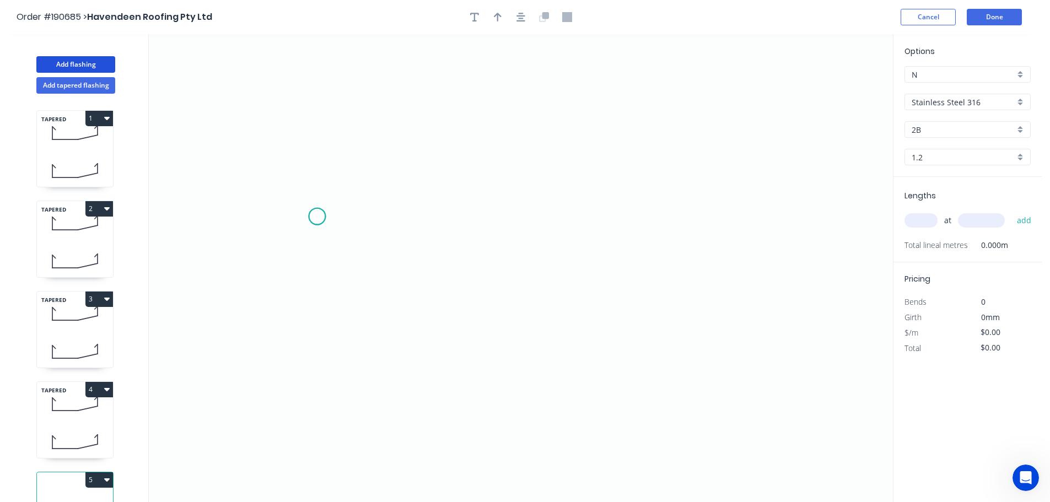
click at [317, 217] on icon "0" at bounding box center [521, 268] width 744 height 468
click at [784, 210] on icon "0" at bounding box center [521, 268] width 744 height 468
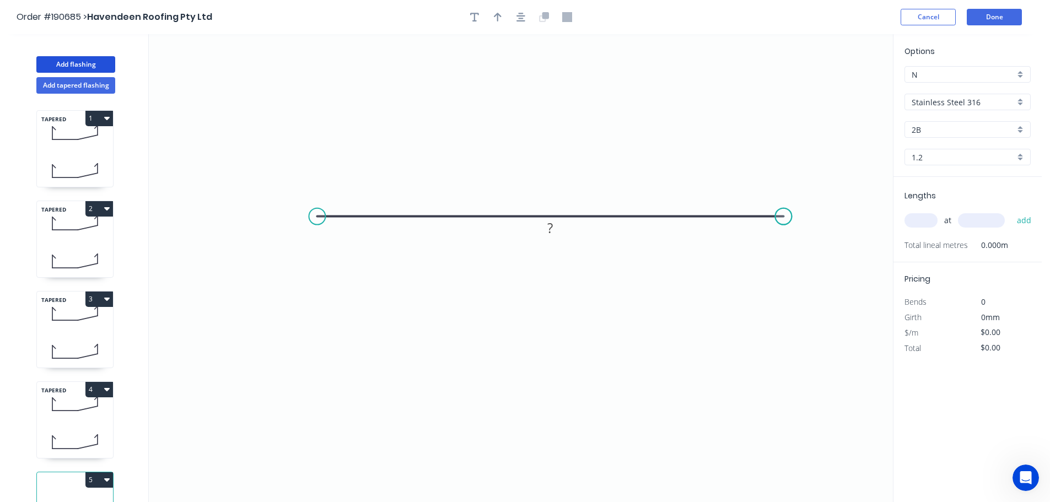
click at [784, 210] on circle at bounding box center [783, 216] width 17 height 17
click at [500, 10] on button "button" at bounding box center [498, 17] width 17 height 17
drag, startPoint x: 838, startPoint y: 86, endPoint x: 536, endPoint y: 130, distance: 304.2
click at [536, 130] on icon at bounding box center [539, 113] width 10 height 35
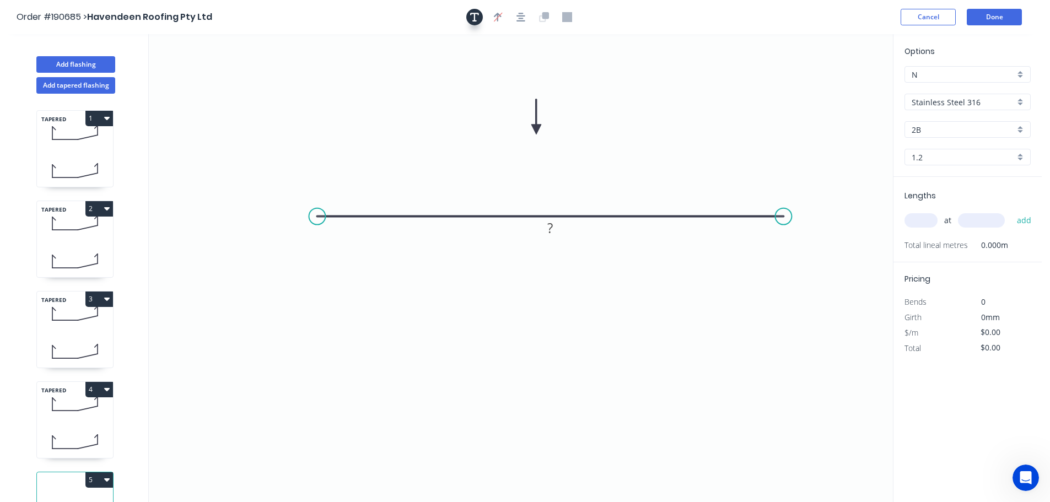
click at [471, 16] on icon "button" at bounding box center [474, 17] width 9 height 10
drag, startPoint x: 203, startPoint y: 78, endPoint x: 588, endPoint y: 86, distance: 384.9
click at [588, 86] on textarea at bounding box center [604, 85] width 89 height 41
click at [744, 131] on icon "PLASTIC ?" at bounding box center [521, 268] width 744 height 468
click at [553, 227] on tspan "?" at bounding box center [550, 228] width 6 height 18
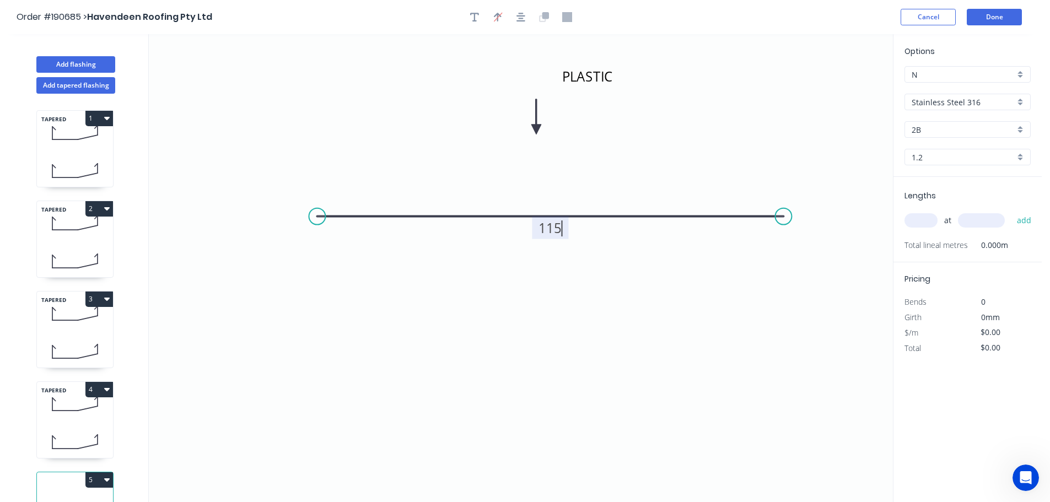
click at [604, 255] on icon "PLASTIC 115" at bounding box center [521, 268] width 744 height 468
click at [929, 218] on input "text" at bounding box center [921, 220] width 33 height 14
click at [986, 219] on input "text" at bounding box center [981, 220] width 47 height 14
click at [1012, 211] on button "add" at bounding box center [1025, 220] width 26 height 19
click at [705, 178] on icon "PLASTIC 115" at bounding box center [521, 268] width 744 height 468
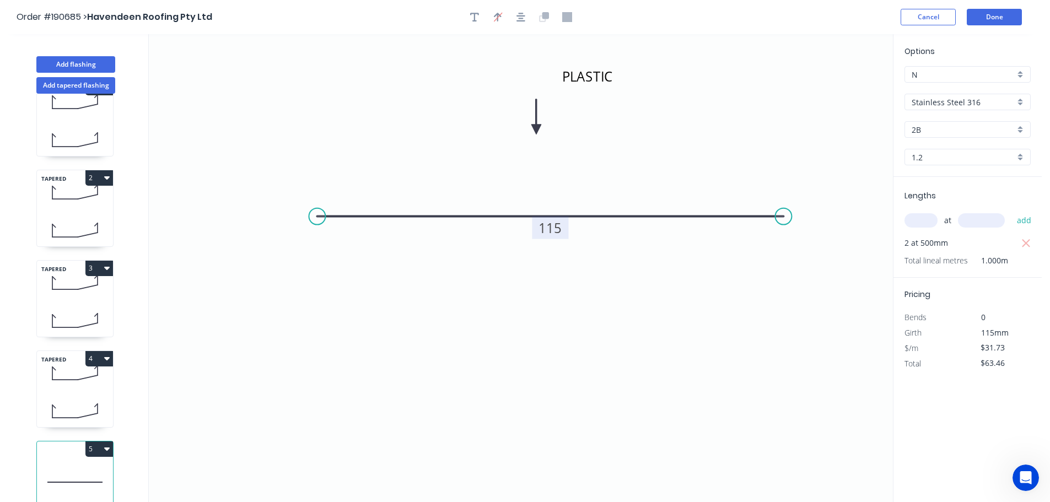
scroll to position [48, 0]
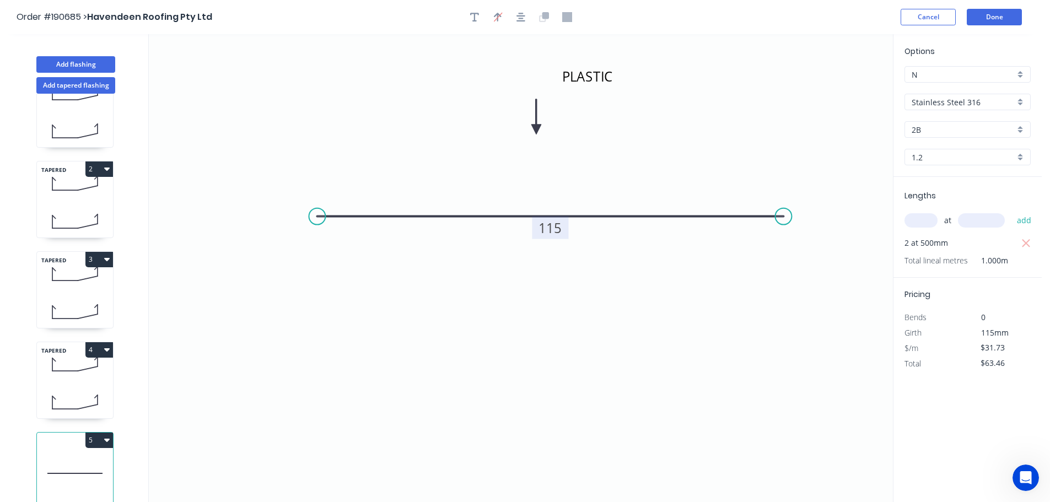
click at [101, 433] on button "5" at bounding box center [99, 440] width 28 height 15
click at [77, 460] on div "Duplicate" at bounding box center [60, 468] width 85 height 16
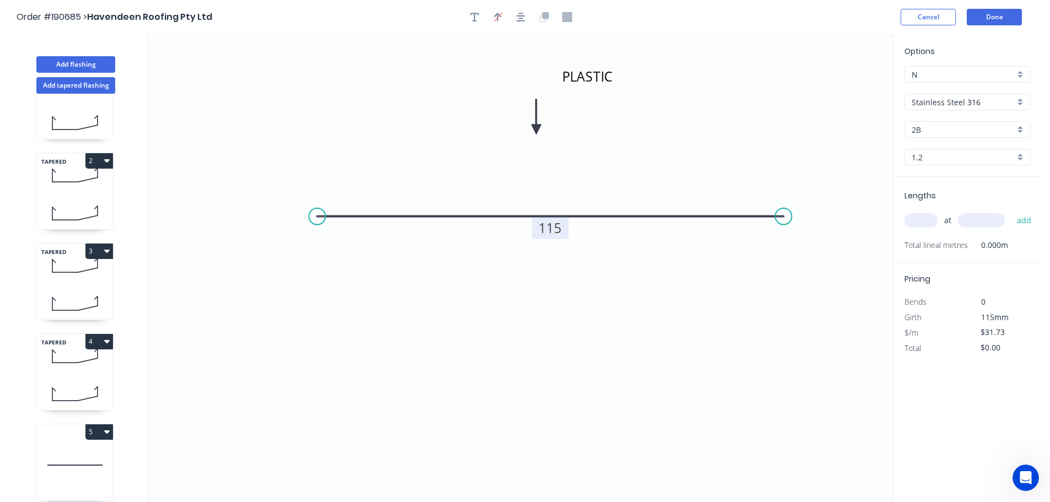
click at [553, 228] on tspan "115" at bounding box center [550, 228] width 23 height 18
click at [599, 255] on icon "PLASTIC 190" at bounding box center [521, 268] width 744 height 468
click at [927, 218] on input "text" at bounding box center [921, 220] width 33 height 14
click at [987, 217] on input "text" at bounding box center [981, 220] width 47 height 14
click at [1012, 211] on button "add" at bounding box center [1025, 220] width 26 height 19
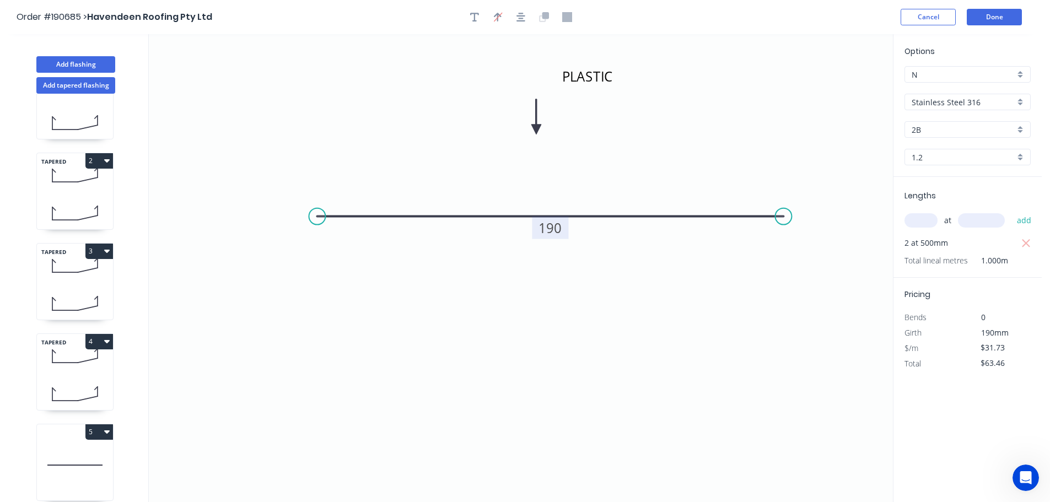
click at [847, 322] on icon "PLASTIC 190" at bounding box center [521, 268] width 744 height 468
drag, startPoint x: 79, startPoint y: 87, endPoint x: 100, endPoint y: 93, distance: 21.8
click at [78, 87] on button "Add tapered flashing" at bounding box center [75, 85] width 79 height 17
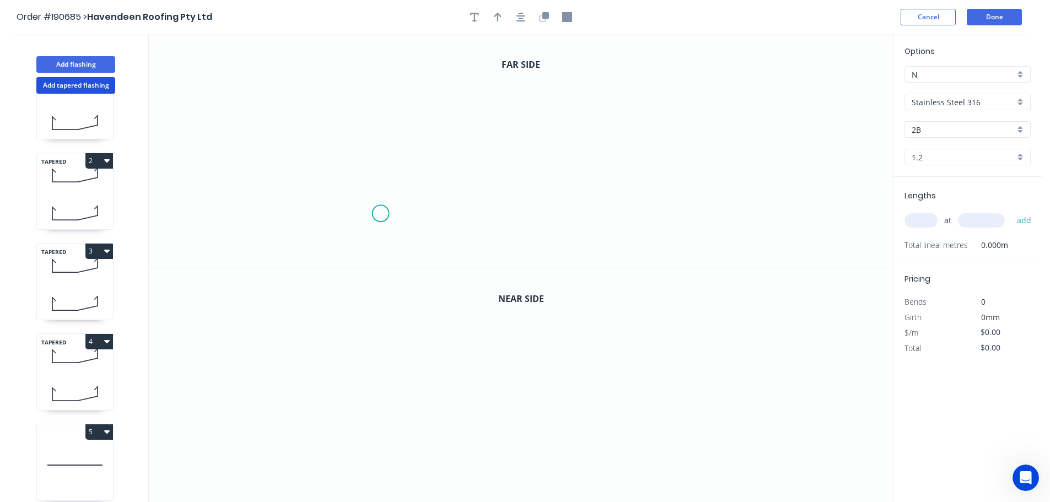
click at [380, 214] on icon "0" at bounding box center [521, 151] width 744 height 234
click at [473, 210] on icon "0" at bounding box center [521, 151] width 744 height 234
click at [473, 121] on icon at bounding box center [473, 167] width 0 height 93
click at [692, 121] on icon "0 ? ?" at bounding box center [521, 151] width 744 height 234
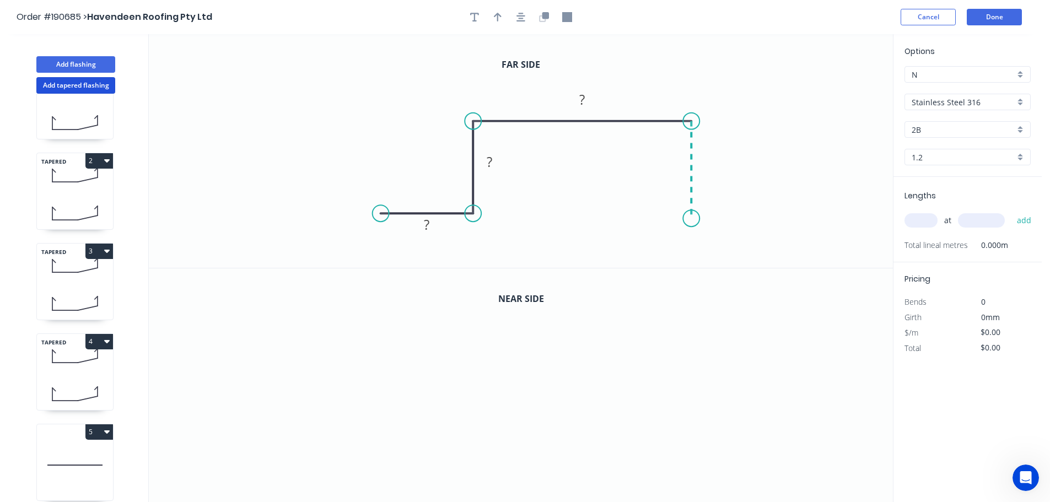
click at [698, 219] on icon "0 ? ? ?" at bounding box center [521, 151] width 744 height 234
click at [782, 217] on icon "0 ? ? ? ?" at bounding box center [521, 151] width 744 height 234
click at [782, 217] on circle at bounding box center [781, 218] width 17 height 17
click at [781, 217] on circle at bounding box center [781, 218] width 17 height 17
click at [430, 225] on tspan "?" at bounding box center [427, 225] width 6 height 18
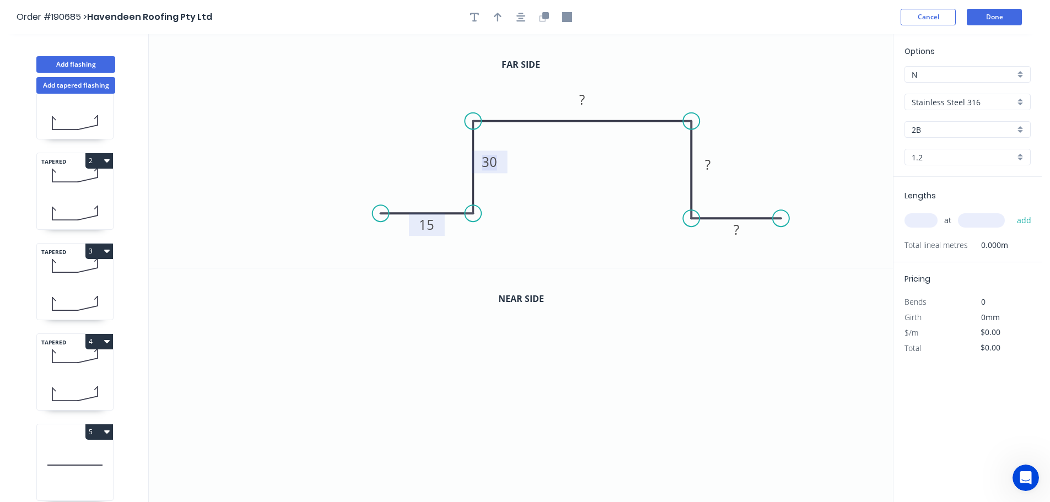
click at [488, 164] on tspan "30" at bounding box center [489, 162] width 15 height 18
click at [622, 191] on icon "0 15 10 60 10 15" at bounding box center [521, 151] width 744 height 234
click at [497, 17] on icon "button" at bounding box center [498, 17] width 8 height 9
drag, startPoint x: 836, startPoint y: 89, endPoint x: 629, endPoint y: 83, distance: 207.4
click at [629, 83] on icon at bounding box center [629, 69] width 10 height 35
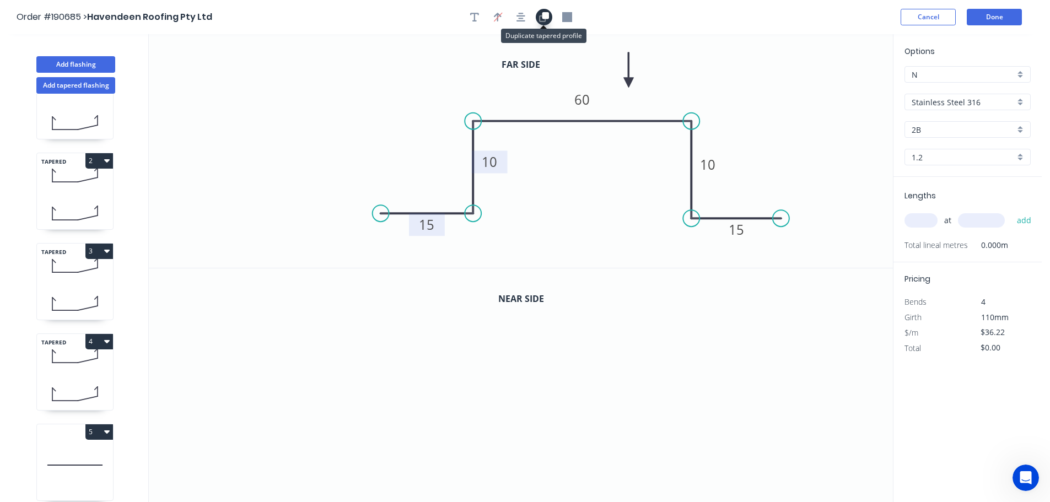
click at [549, 18] on icon "button" at bounding box center [546, 15] width 7 height 7
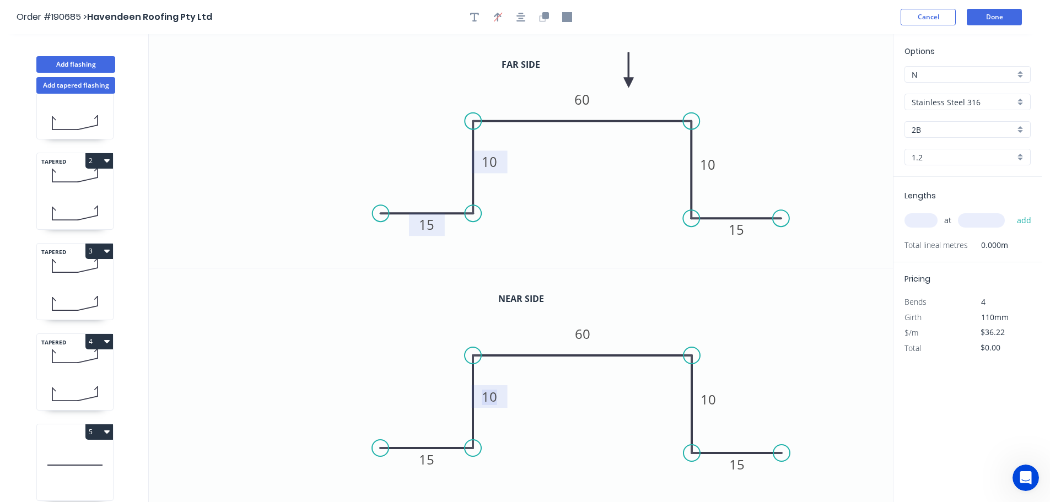
click at [493, 396] on tspan "10" at bounding box center [489, 397] width 15 height 18
click at [551, 401] on icon "0 15 30 60 30 15" at bounding box center [521, 386] width 744 height 234
click at [1023, 101] on div "Stainless Steel 316" at bounding box center [968, 102] width 126 height 17
click at [974, 155] on div "Galvabond" at bounding box center [967, 153] width 125 height 19
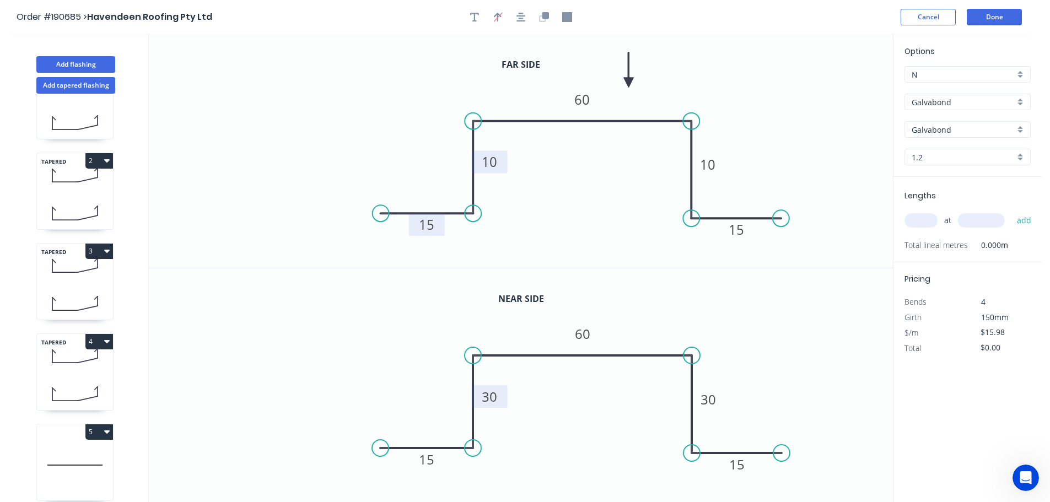
click at [1019, 154] on div "1.2" at bounding box center [968, 157] width 126 height 17
click at [931, 253] on div "1.6" at bounding box center [967, 255] width 125 height 19
click at [931, 222] on input "text" at bounding box center [921, 220] width 33 height 14
click at [989, 222] on input "text" at bounding box center [981, 220] width 47 height 14
click at [1012, 211] on button "add" at bounding box center [1025, 220] width 26 height 19
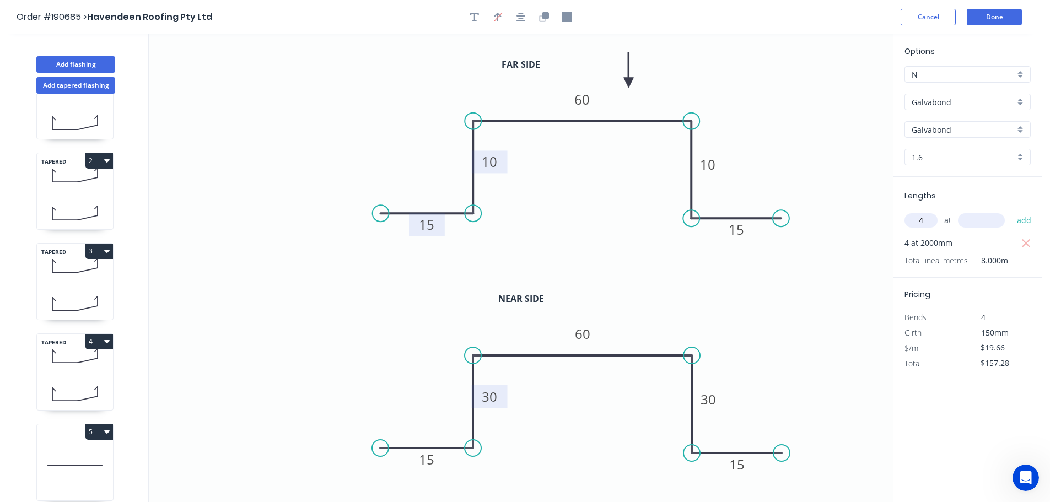
click at [987, 219] on input "text" at bounding box center [981, 220] width 47 height 14
click at [1012, 211] on button "add" at bounding box center [1025, 220] width 26 height 19
click at [982, 219] on input "text" at bounding box center [981, 220] width 47 height 14
click at [1012, 211] on button "add" at bounding box center [1025, 220] width 26 height 19
click at [982, 219] on input "text" at bounding box center [981, 220] width 47 height 14
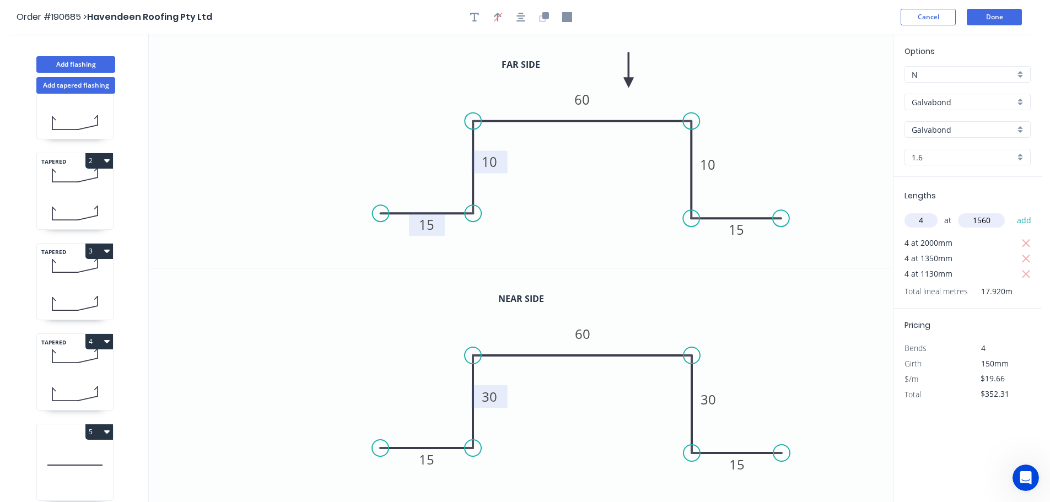
click at [1012, 211] on button "add" at bounding box center [1025, 220] width 26 height 19
click at [982, 219] on input "text" at bounding box center [981, 220] width 47 height 14
click at [1012, 211] on button "add" at bounding box center [1025, 220] width 26 height 19
click at [982, 219] on input "text" at bounding box center [981, 220] width 47 height 14
click at [1012, 211] on button "add" at bounding box center [1025, 220] width 26 height 19
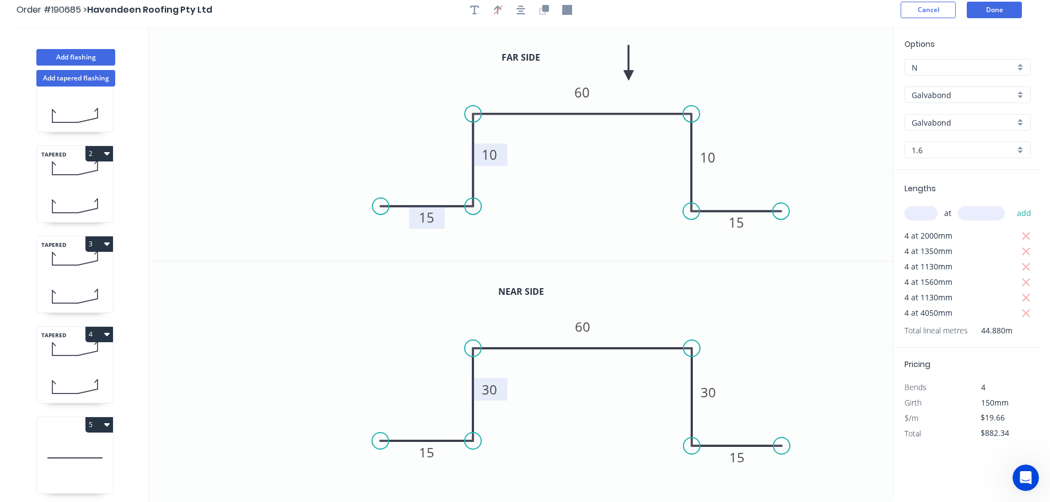
scroll to position [0, 0]
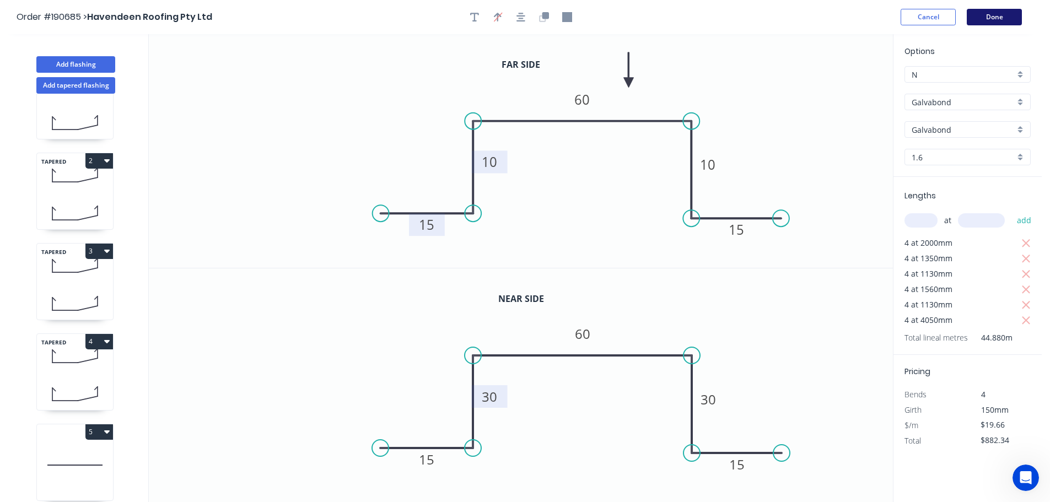
click at [996, 15] on button "Done" at bounding box center [994, 17] width 55 height 17
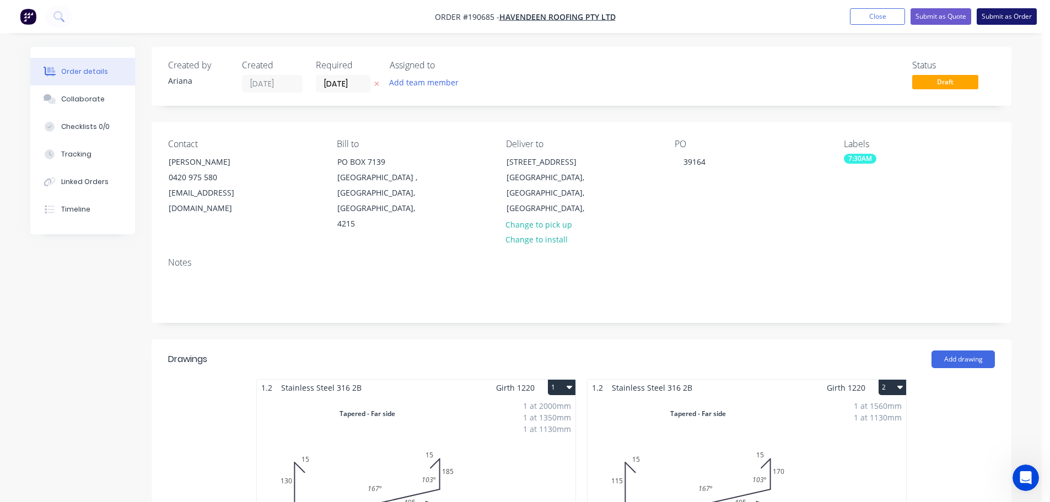
click at [1016, 18] on button "Submit as Order" at bounding box center [1007, 16] width 60 height 17
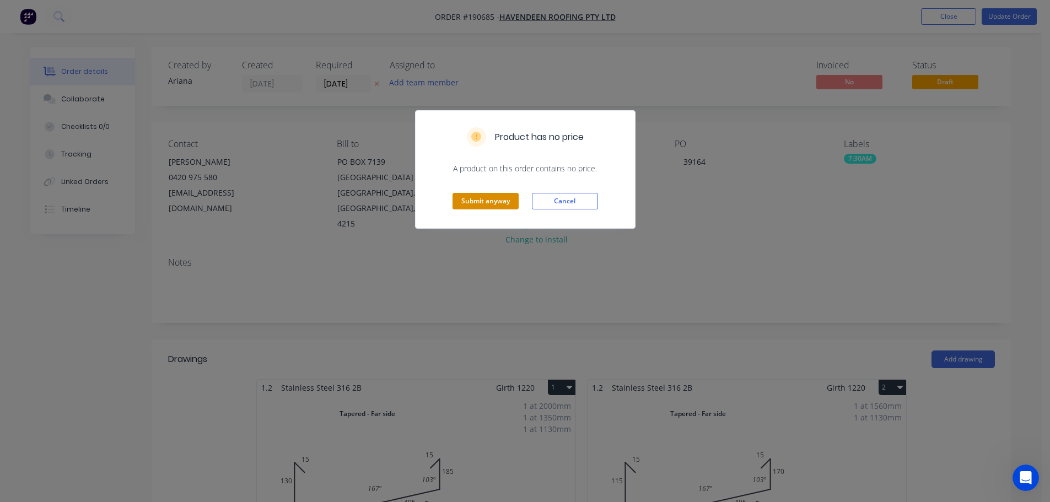
click at [490, 202] on button "Submit anyway" at bounding box center [486, 201] width 66 height 17
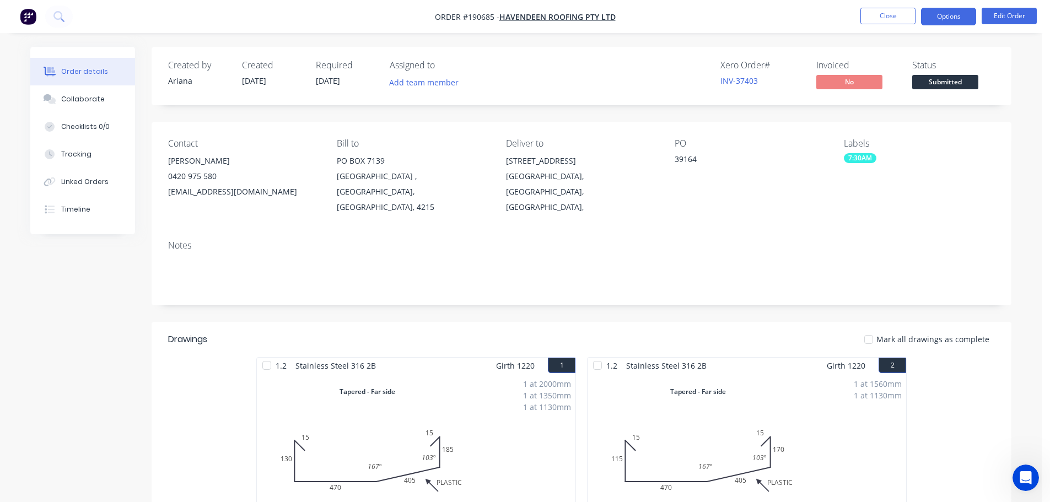
click at [932, 10] on button "Options" at bounding box center [948, 17] width 55 height 18
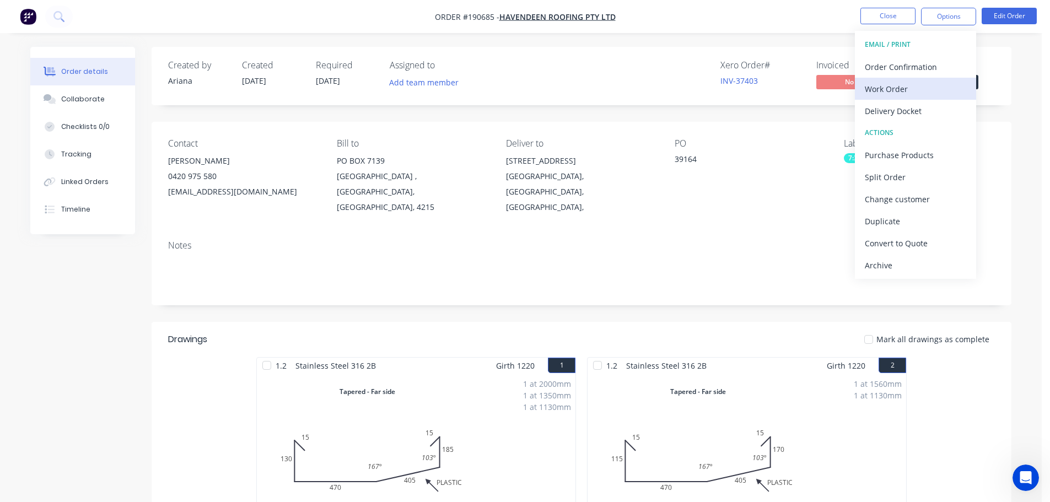
click at [888, 84] on div "Work Order" at bounding box center [915, 89] width 101 height 16
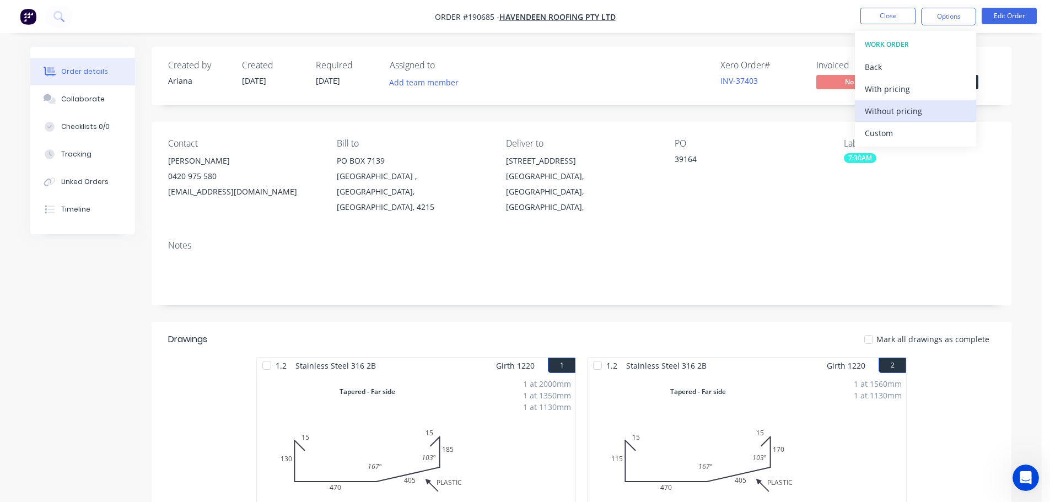
click at [878, 109] on div "Without pricing" at bounding box center [915, 111] width 101 height 16
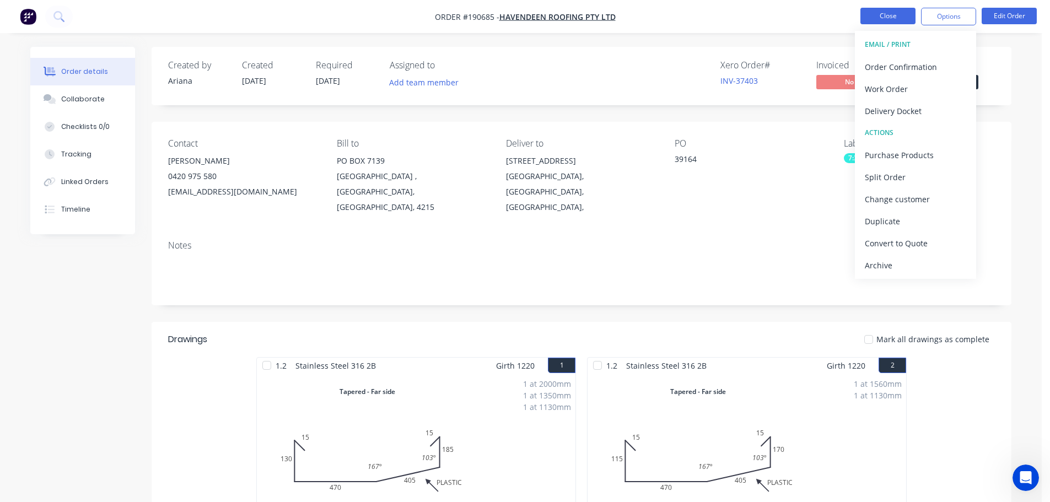
click at [878, 14] on button "Close" at bounding box center [888, 16] width 55 height 17
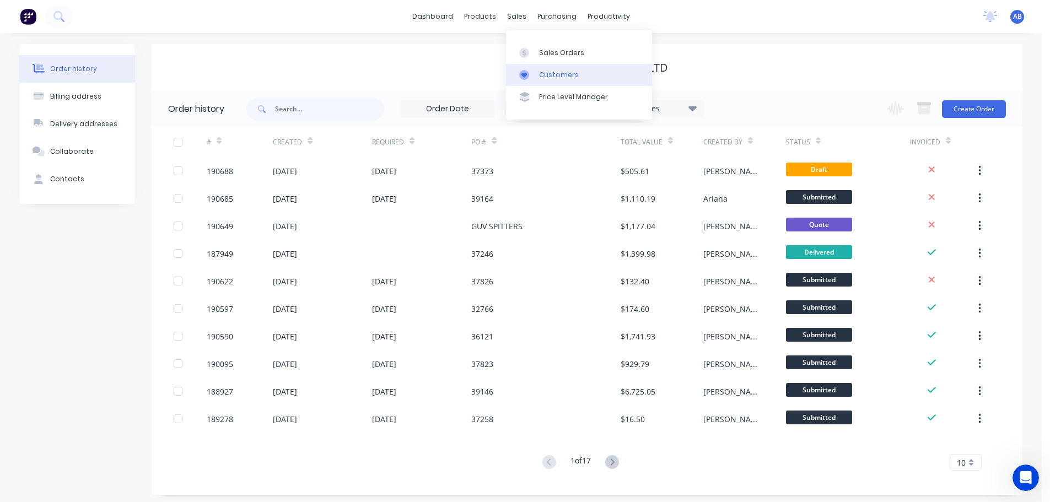
click at [559, 74] on div "Customers" at bounding box center [559, 75] width 40 height 10
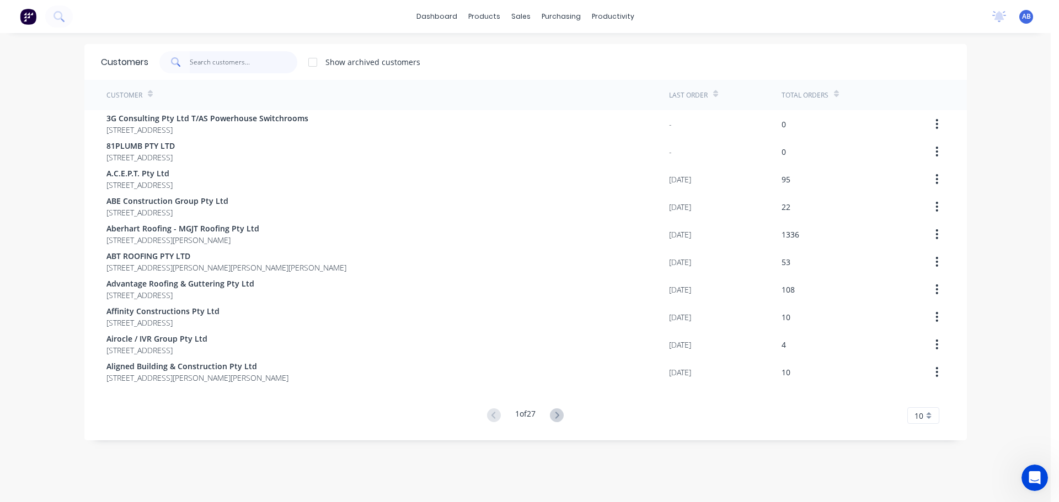
click at [248, 57] on input "text" at bounding box center [244, 62] width 108 height 22
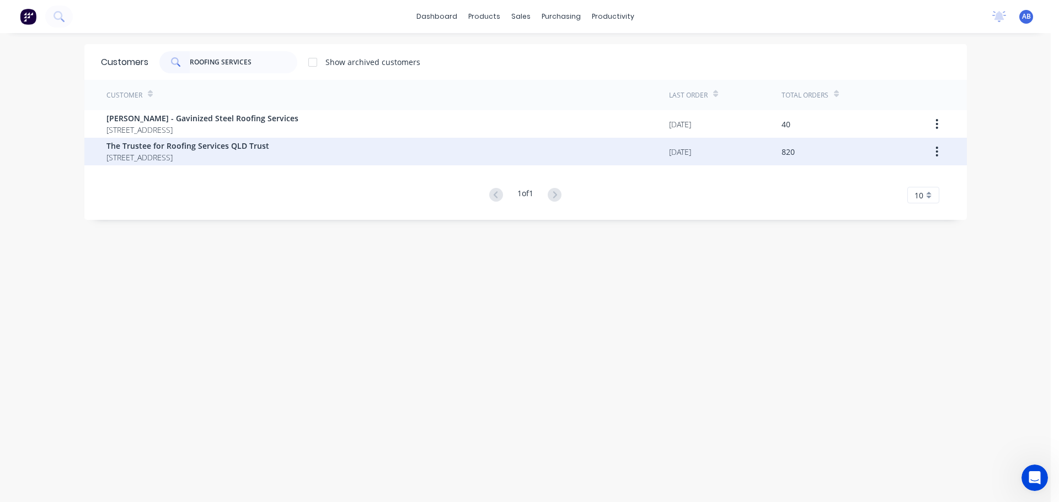
click at [195, 148] on span "The Trustee for Roofing Services QLD Trust" at bounding box center [187, 146] width 163 height 12
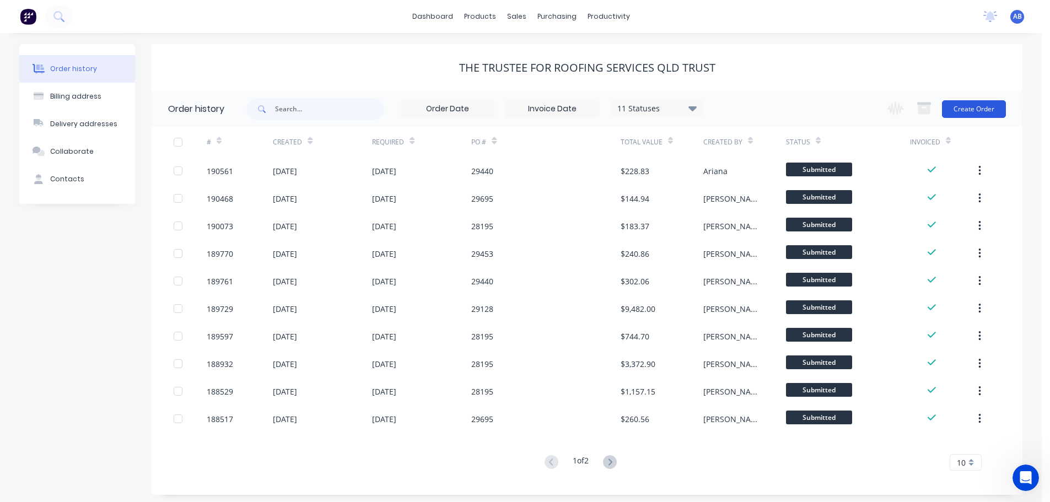
click at [979, 106] on button "Create Order" at bounding box center [974, 109] width 64 height 18
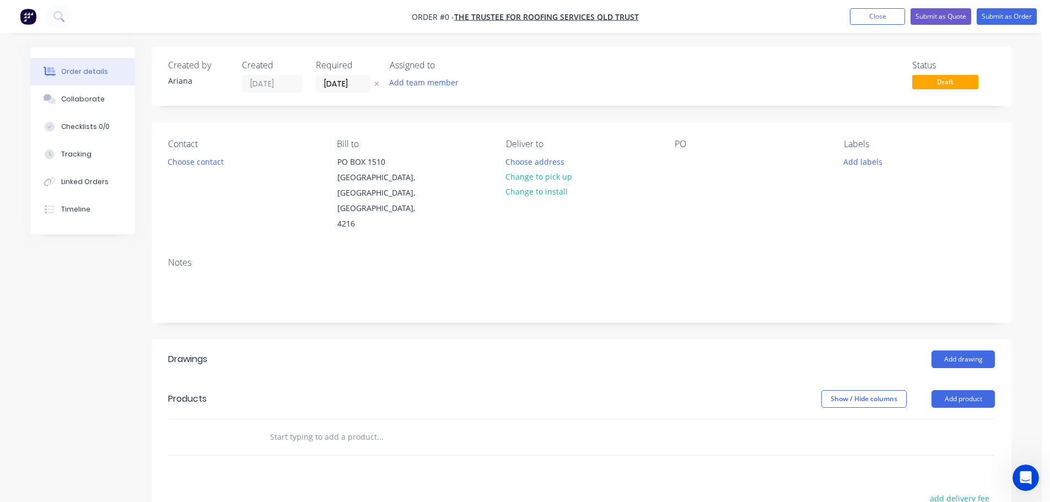
click at [525, 77] on div "Status Draft" at bounding box center [747, 76] width 495 height 33
click at [546, 82] on div "Status Draft" at bounding box center [747, 76] width 495 height 33
click at [601, 79] on div "Status Draft" at bounding box center [747, 76] width 495 height 33
click at [352, 87] on input "[DATE]" at bounding box center [343, 84] width 54 height 17
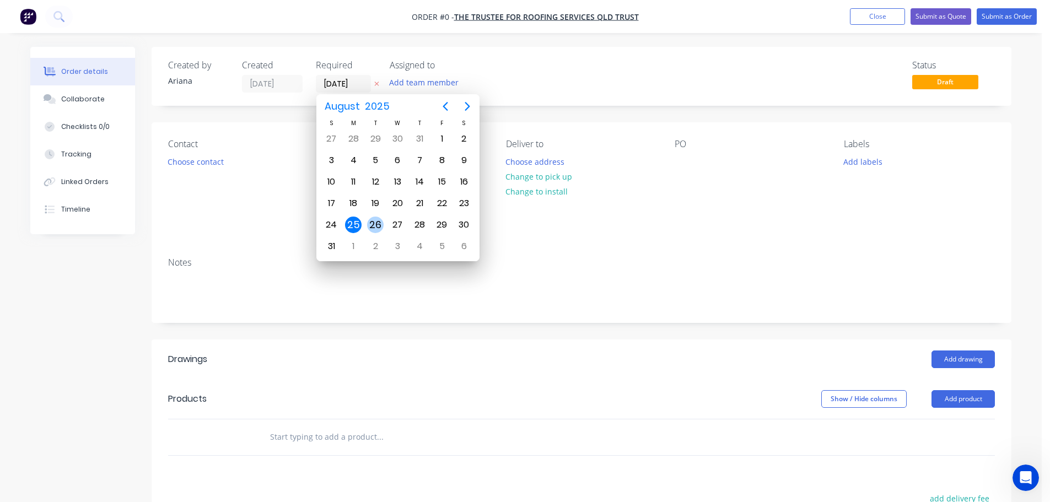
click at [374, 222] on div "26" at bounding box center [375, 225] width 17 height 17
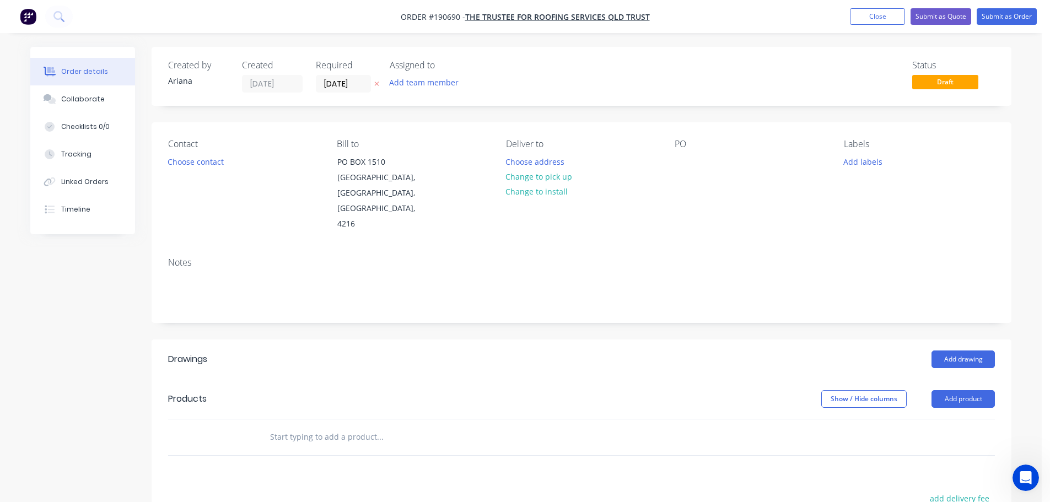
click at [537, 73] on div "Status Draft" at bounding box center [747, 76] width 495 height 33
click at [572, 75] on div "Status Draft" at bounding box center [747, 76] width 495 height 33
click at [207, 163] on button "Choose contact" at bounding box center [196, 161] width 68 height 15
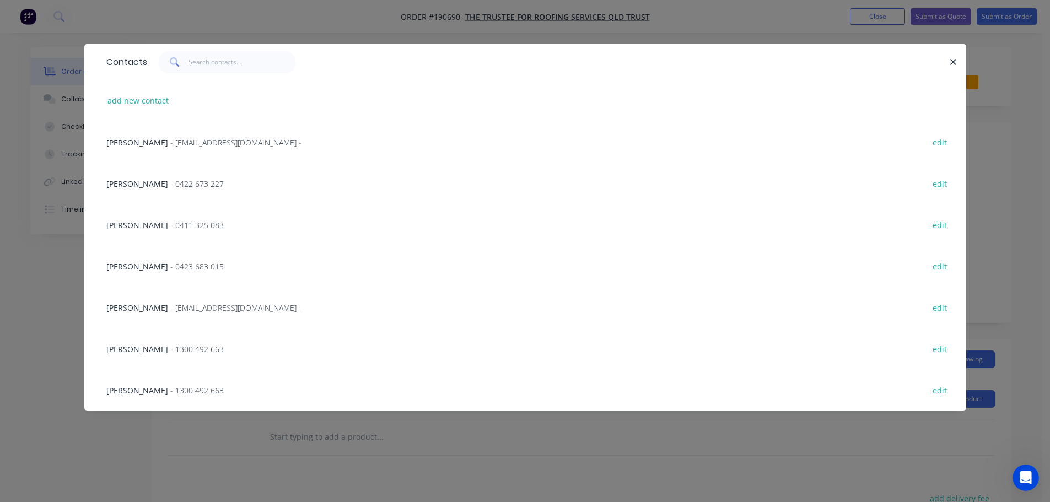
click at [170, 226] on span "- 0411 325 083" at bounding box center [196, 225] width 53 height 10
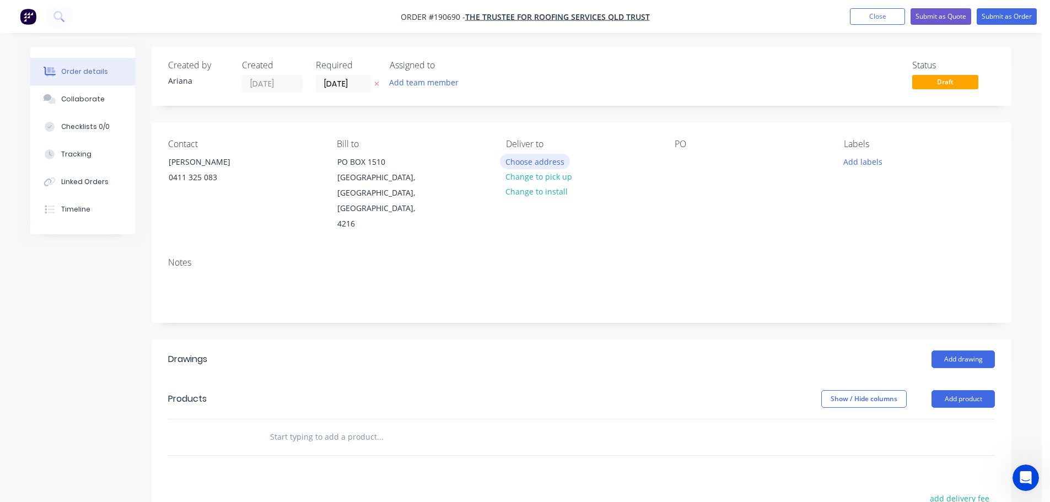
click at [547, 159] on button "Choose address" at bounding box center [535, 161] width 71 height 15
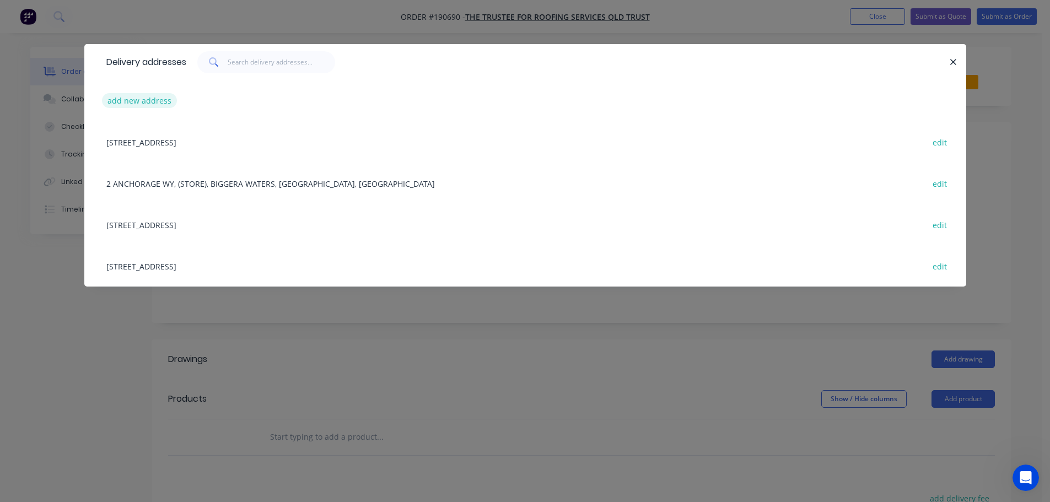
click at [127, 101] on button "add new address" at bounding box center [140, 100] width 76 height 15
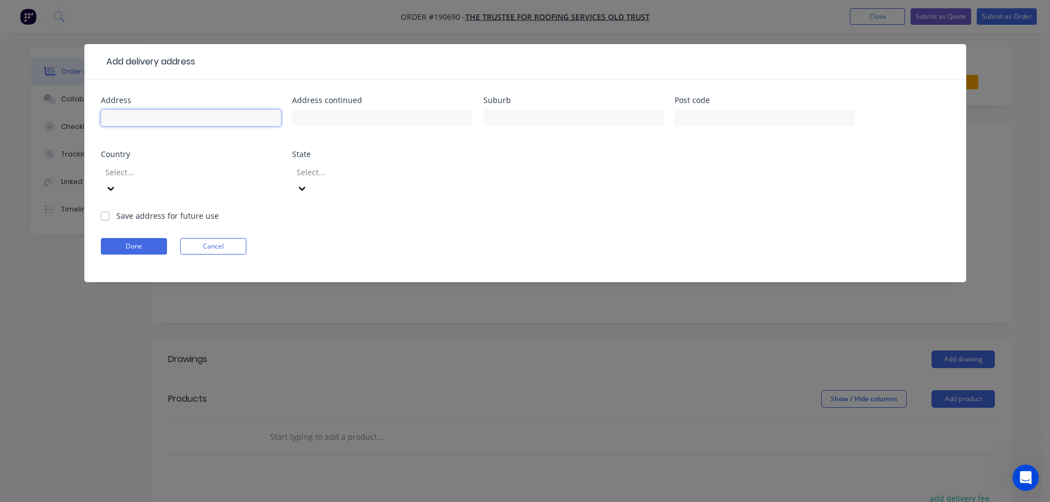
click at [122, 115] on input "text" at bounding box center [191, 118] width 180 height 17
click at [716, 187] on div "Address 8-10 COMMERCIAL DRIVE Address continued Suburb [PERSON_NAME] Post code …" at bounding box center [525, 153] width 849 height 114
click at [829, 201] on form "Address 8-10 COMMERCIAL DRIVE Address continued Suburb [PERSON_NAME] Post code …" at bounding box center [525, 189] width 849 height 186
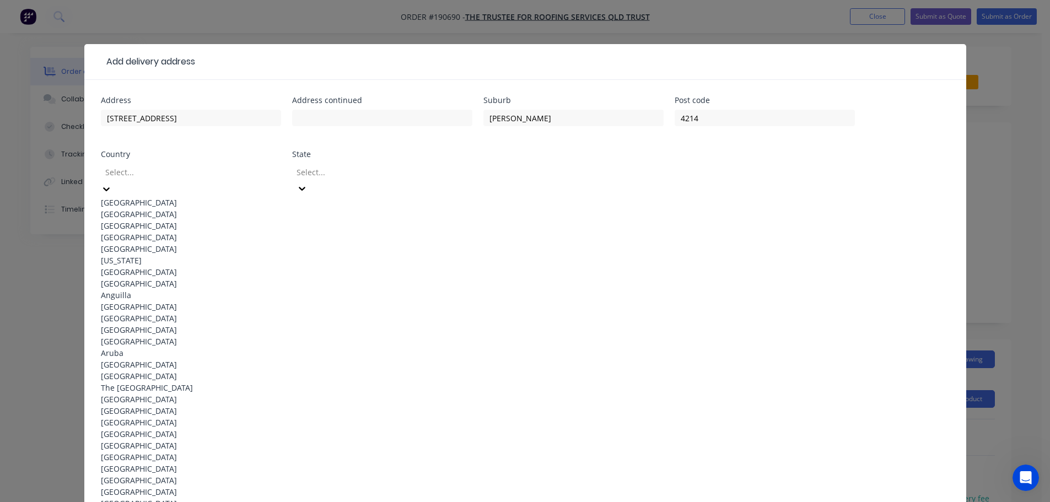
click at [112, 184] on icon at bounding box center [106, 189] width 11 height 11
click at [143, 197] on div "[GEOGRAPHIC_DATA]" at bounding box center [191, 203] width 180 height 12
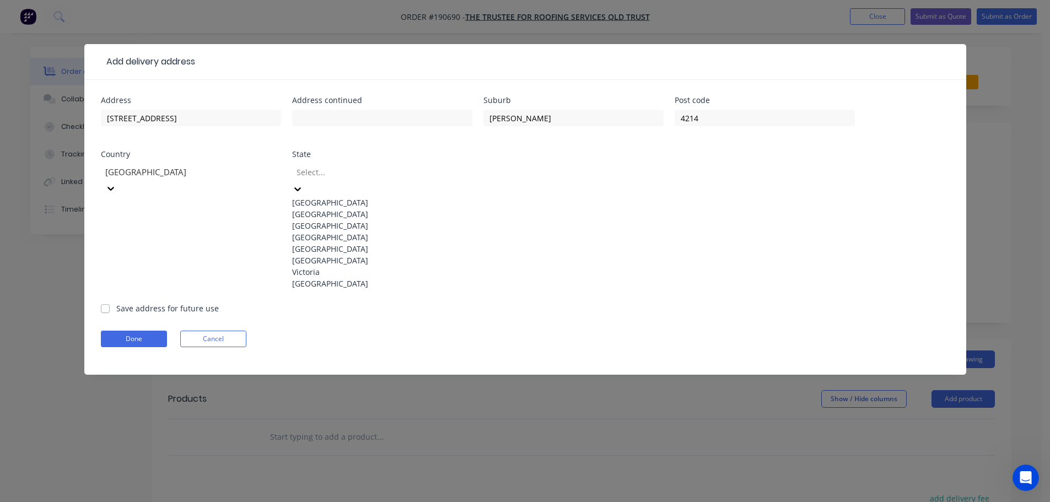
click at [301, 187] on icon at bounding box center [297, 189] width 7 height 4
click at [358, 243] on div "[GEOGRAPHIC_DATA]" at bounding box center [382, 238] width 180 height 12
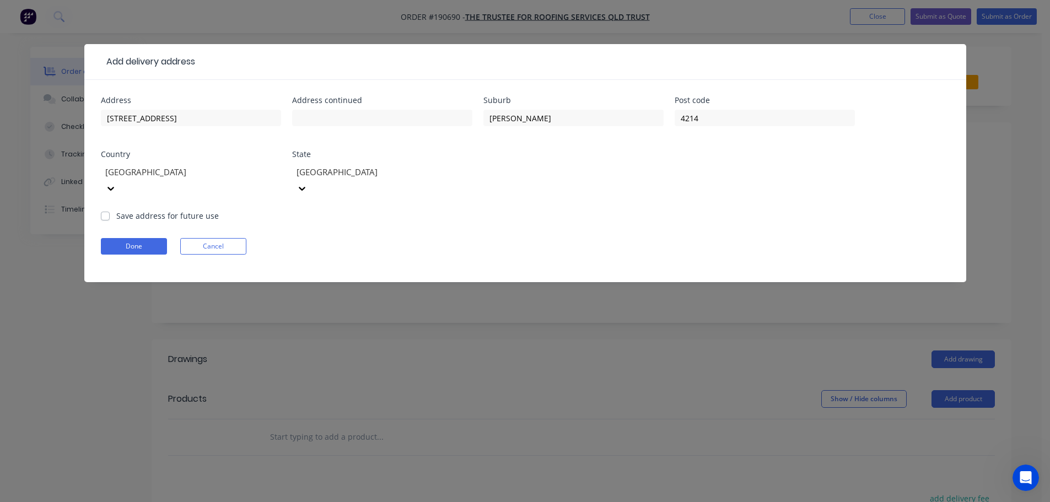
click at [614, 204] on form "Address 8-10 COMMERCIAL DRIVE Address continued Suburb [PERSON_NAME] Post code …" at bounding box center [525, 189] width 849 height 186
click at [605, 212] on form "Address 8-10 COMMERCIAL DRIVE Address continued Suburb [PERSON_NAME] Post code …" at bounding box center [525, 189] width 849 height 186
drag, startPoint x: 437, startPoint y: 217, endPoint x: 499, endPoint y: 213, distance: 61.9
click at [438, 217] on form "Address 8-10 COMMERCIAL DRIVE Address continued Suburb [PERSON_NAME] Post code …" at bounding box center [525, 189] width 849 height 186
click at [704, 191] on div "Address 8-10 COMMERCIAL DRIVE Address continued Suburb [PERSON_NAME] Post code …" at bounding box center [525, 153] width 849 height 114
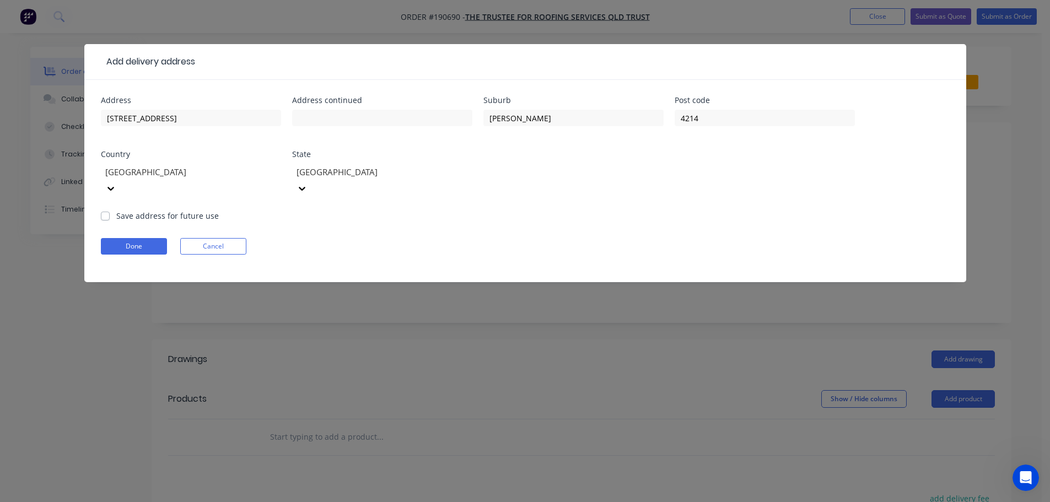
click at [696, 185] on div "Address 8-10 COMMERCIAL DRIVE Address continued Suburb [PERSON_NAME] Post code …" at bounding box center [525, 153] width 849 height 114
click at [728, 116] on input "4214" at bounding box center [765, 118] width 180 height 17
click at [710, 169] on div "Address 8-10 COMMERCIAL DRIVE Address continued Suburb [PERSON_NAME] Post code …" at bounding box center [525, 153] width 849 height 114
click at [701, 176] on div "Address 8-10 COMMERCIAL DRIVE Address continued Suburb [PERSON_NAME] Post code …" at bounding box center [525, 153] width 849 height 114
click at [120, 238] on button "Done" at bounding box center [134, 246] width 66 height 17
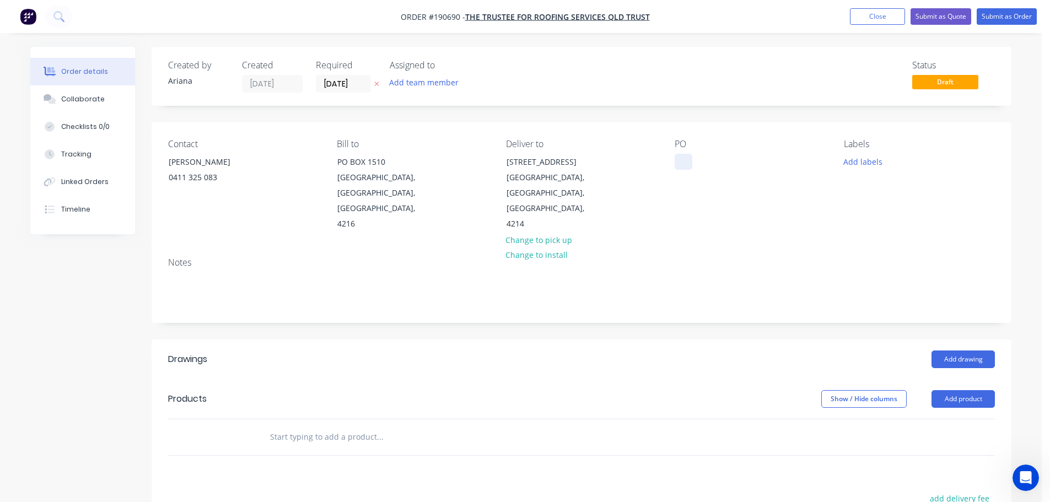
click at [683, 160] on div at bounding box center [684, 162] width 18 height 16
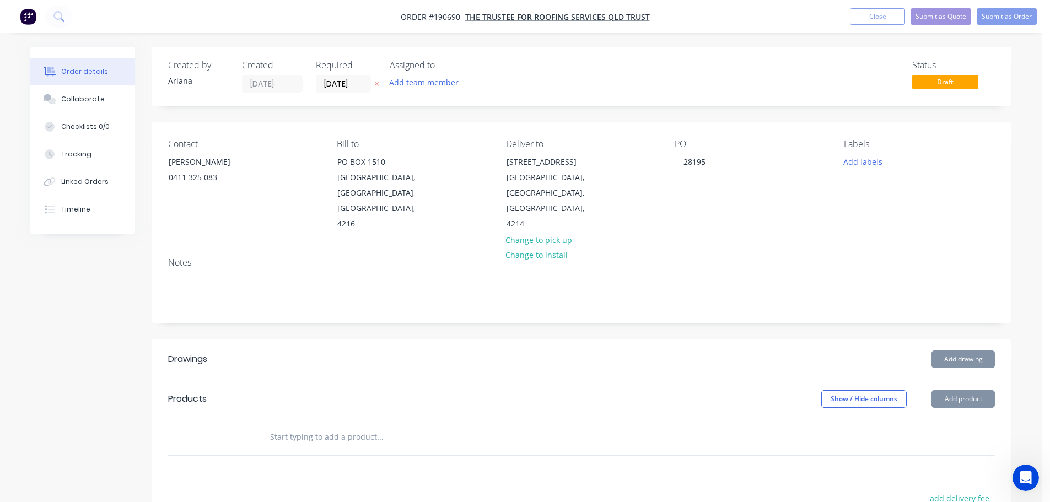
click at [836, 212] on div "Contact [PERSON_NAME] [PHONE_NUMBER] Bill to [STREET_ADDRESS] Deliver to [STREE…" at bounding box center [582, 185] width 860 height 126
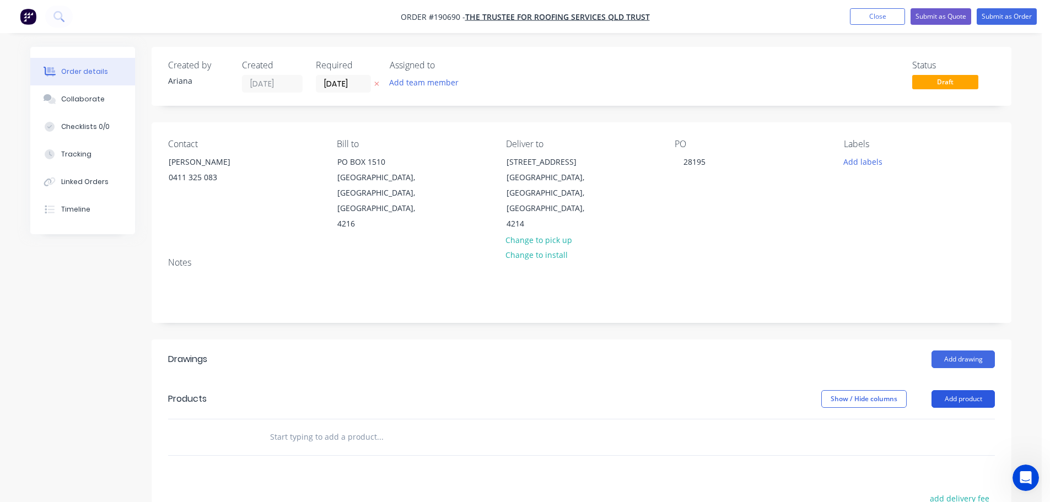
click at [970, 390] on button "Add product" at bounding box center [963, 399] width 63 height 18
click at [944, 419] on div "Product catalogue" at bounding box center [942, 427] width 85 height 16
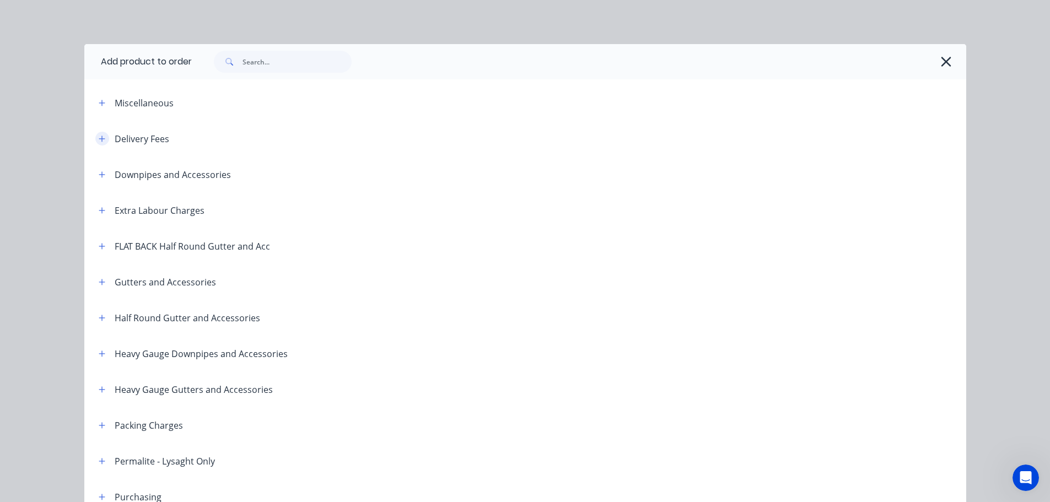
click at [99, 136] on icon "button" at bounding box center [102, 139] width 7 height 8
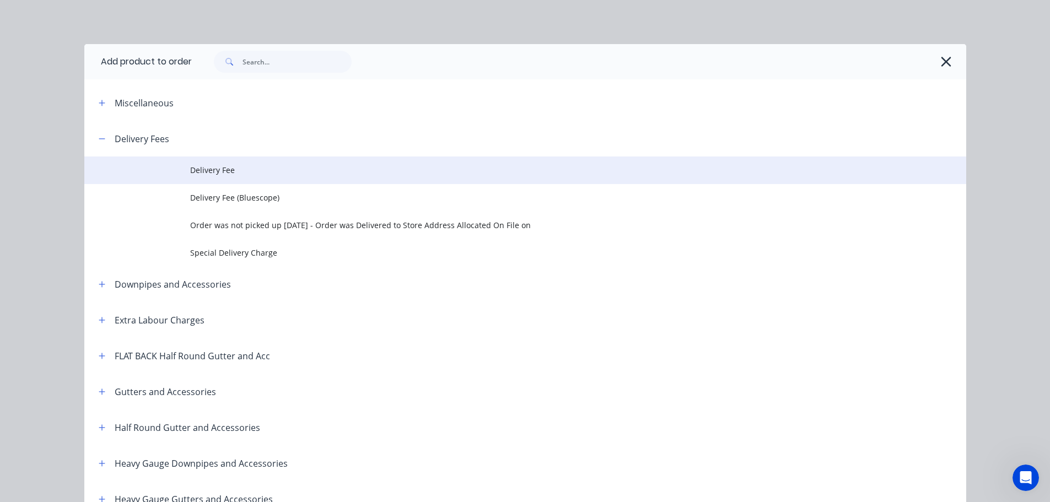
click at [232, 167] on span "Delivery Fee" at bounding box center [500, 170] width 621 height 12
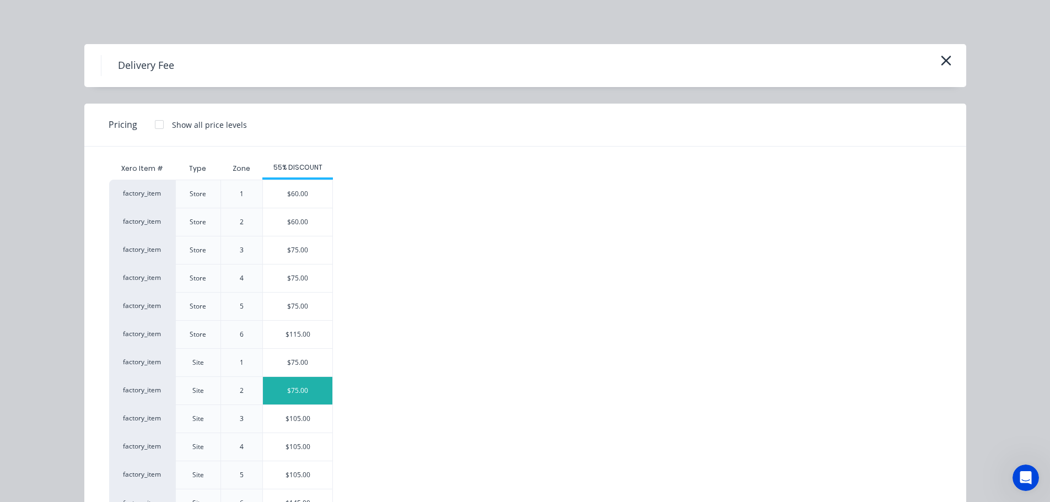
click at [300, 393] on div "$75.00" at bounding box center [297, 391] width 69 height 28
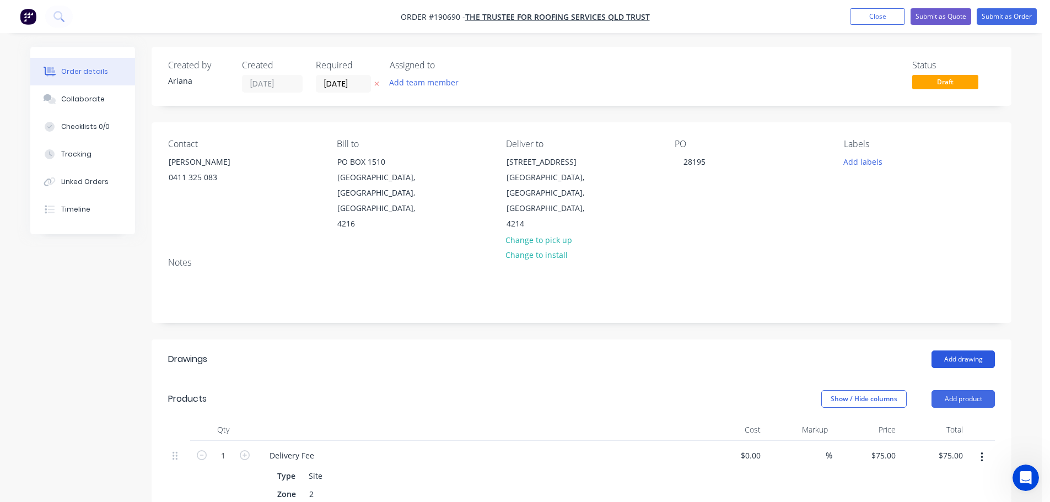
click at [955, 351] on button "Add drawing" at bounding box center [963, 360] width 63 height 18
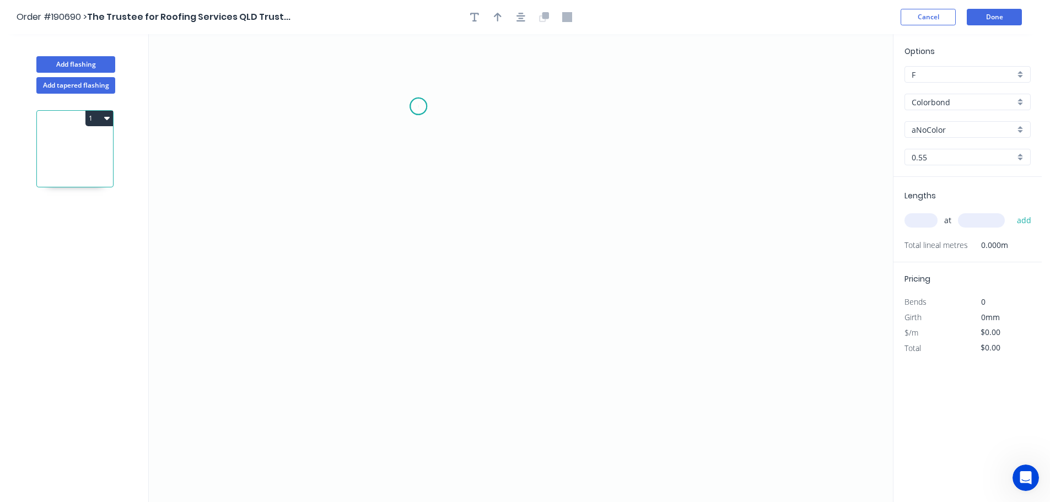
click at [418, 106] on icon "0" at bounding box center [521, 268] width 744 height 468
click at [422, 427] on icon "0" at bounding box center [521, 268] width 744 height 468
click at [422, 427] on circle at bounding box center [418, 426] width 17 height 17
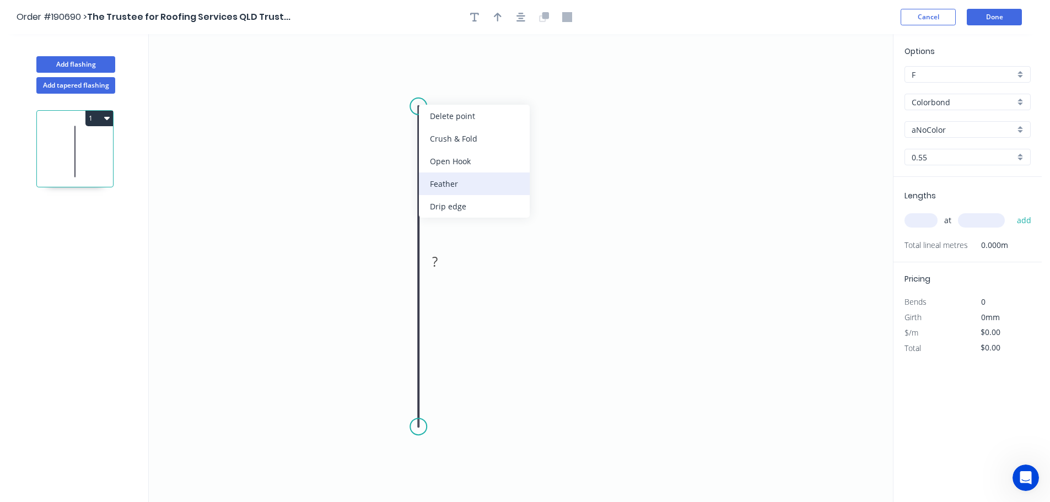
click at [460, 178] on div "Feather" at bounding box center [474, 184] width 111 height 23
click at [406, 86] on tspan "15" at bounding box center [401, 87] width 15 height 18
click at [518, 95] on icon "0 FE 10 ?" at bounding box center [521, 268] width 744 height 468
drag, startPoint x: 413, startPoint y: 82, endPoint x: 500, endPoint y: 72, distance: 87.2
click at [500, 72] on rect at bounding box center [478, 79] width 43 height 23
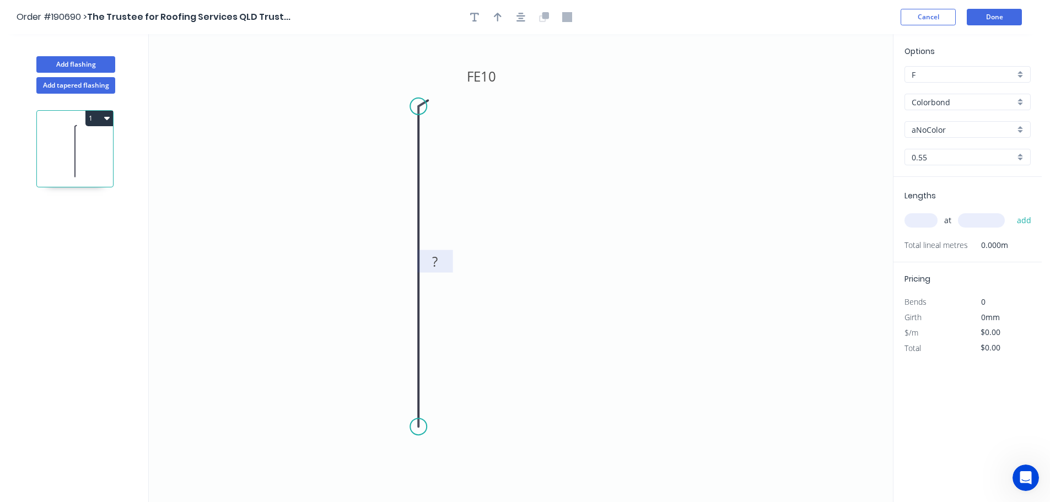
click at [434, 262] on tspan "?" at bounding box center [435, 262] width 6 height 18
click at [499, 254] on icon "0 FE 10 690" at bounding box center [521, 268] width 744 height 468
click at [494, 15] on icon "button" at bounding box center [498, 17] width 8 height 10
drag, startPoint x: 836, startPoint y: 87, endPoint x: 345, endPoint y: 208, distance: 505.3
click at [345, 208] on icon at bounding box center [345, 195] width 10 height 35
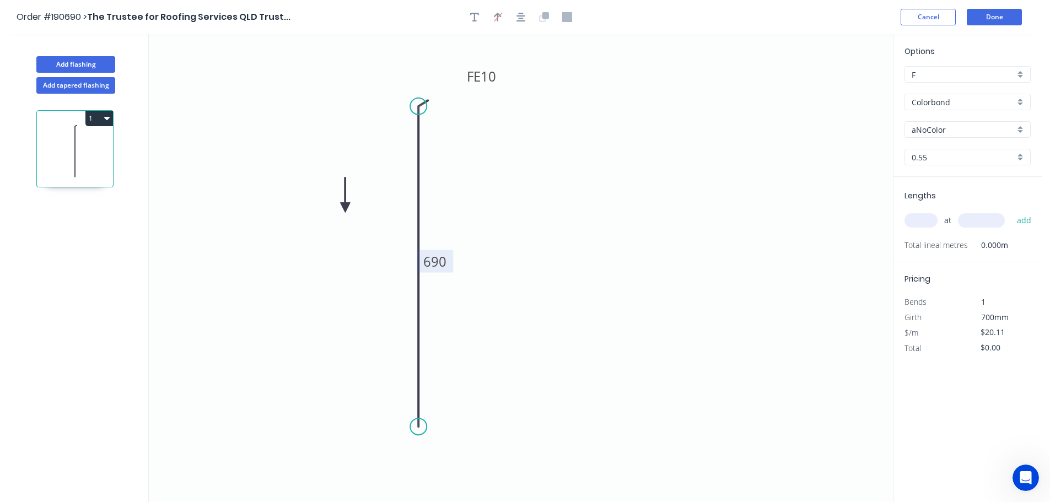
click at [345, 208] on icon at bounding box center [345, 195] width 10 height 35
click at [345, 208] on icon at bounding box center [357, 208] width 35 height 10
click at [345, 208] on icon at bounding box center [355, 217] width 32 height 32
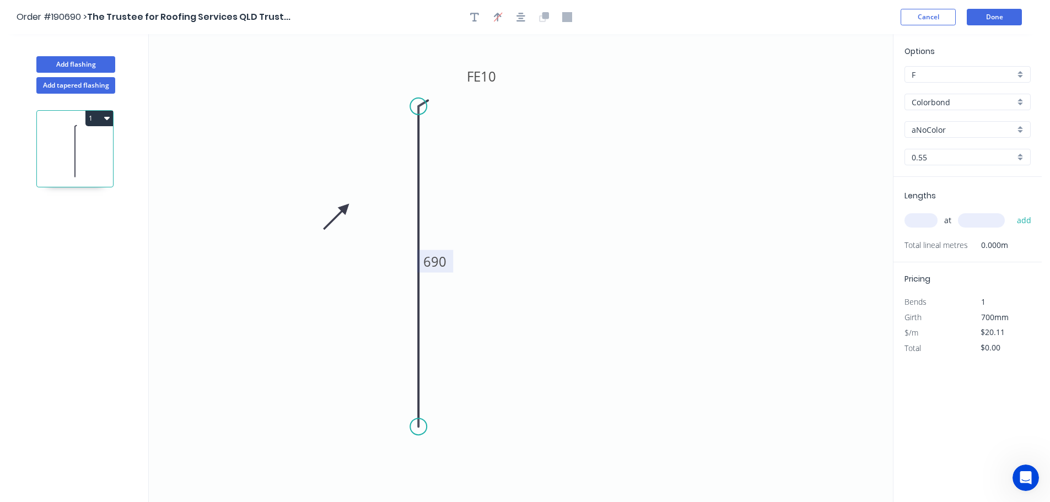
click at [345, 208] on icon at bounding box center [336, 217] width 32 height 32
click at [1024, 101] on div "Colorbond" at bounding box center [968, 102] width 126 height 17
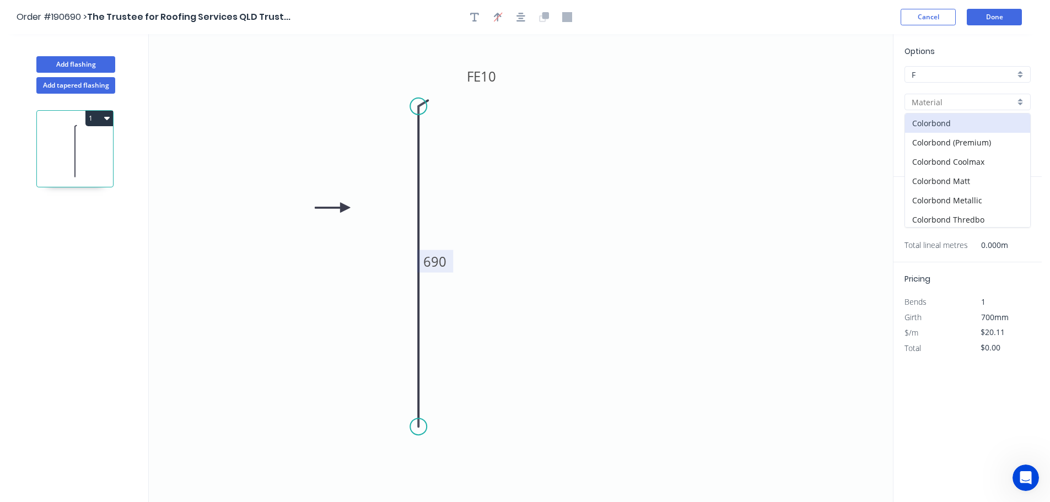
scroll to position [234, 0]
click at [963, 197] on div "Zincalume" at bounding box center [967, 198] width 125 height 19
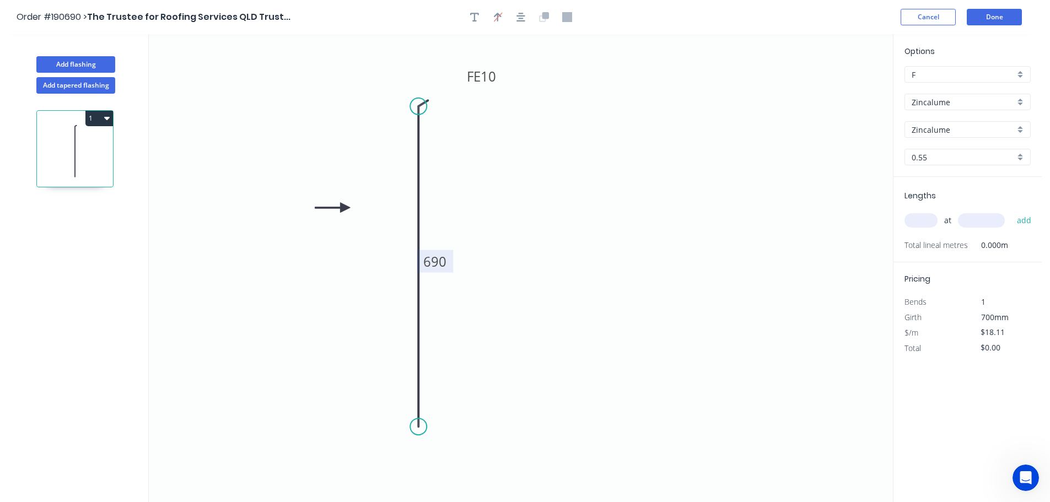
click at [931, 222] on input "text" at bounding box center [921, 220] width 33 height 14
click at [1012, 211] on button "add" at bounding box center [1025, 220] width 26 height 19
drag, startPoint x: 62, startPoint y: 66, endPoint x: 68, endPoint y: 66, distance: 6.6
click at [63, 66] on button "Add flashing" at bounding box center [75, 64] width 79 height 17
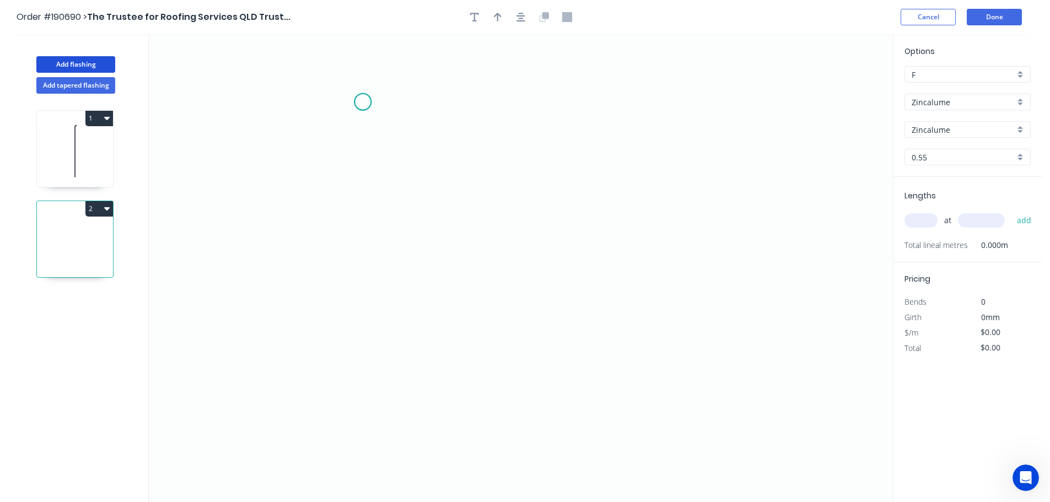
click at [363, 102] on icon "0" at bounding box center [521, 268] width 744 height 468
click at [359, 333] on icon "0" at bounding box center [521, 268] width 744 height 468
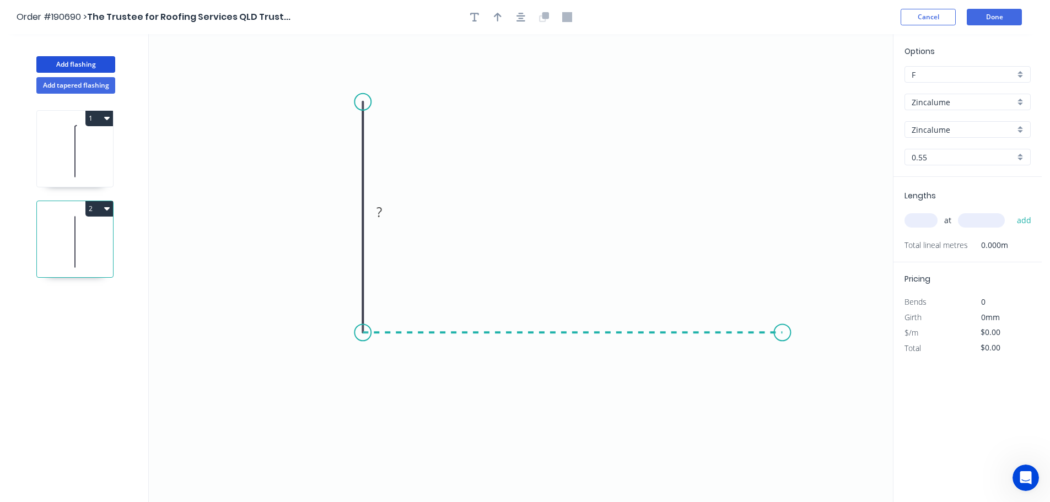
click at [783, 334] on icon "0 ?" at bounding box center [521, 268] width 744 height 468
click at [813, 393] on icon "0 ? ?" at bounding box center [521, 268] width 744 height 468
click at [813, 393] on circle at bounding box center [812, 392] width 17 height 17
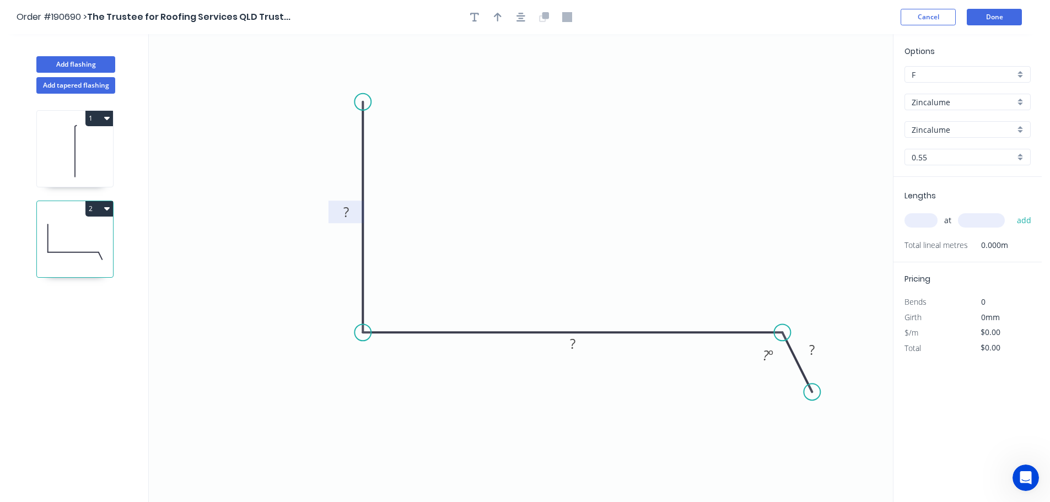
click at [347, 210] on tspan "?" at bounding box center [346, 212] width 6 height 18
click at [672, 133] on icon "0 200 850 40 110 º" at bounding box center [521, 268] width 744 height 468
click at [495, 19] on icon "button" at bounding box center [498, 17] width 8 height 10
drag, startPoint x: 838, startPoint y: 87, endPoint x: 570, endPoint y: 192, distance: 287.4
click at [570, 192] on icon at bounding box center [575, 175] width 10 height 35
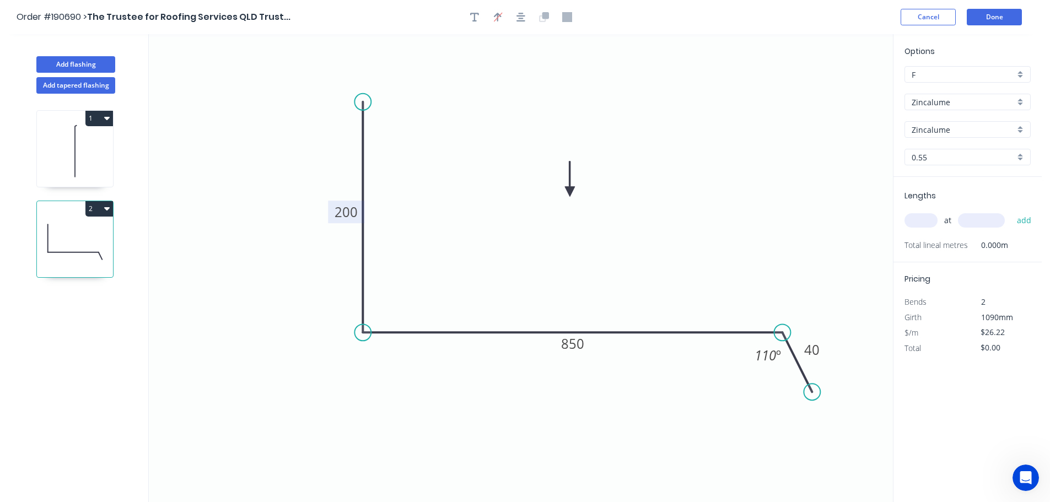
click at [921, 217] on input "text" at bounding box center [921, 220] width 33 height 14
click at [1012, 211] on button "add" at bounding box center [1025, 220] width 26 height 19
click at [52, 66] on button "Add flashing" at bounding box center [75, 64] width 79 height 17
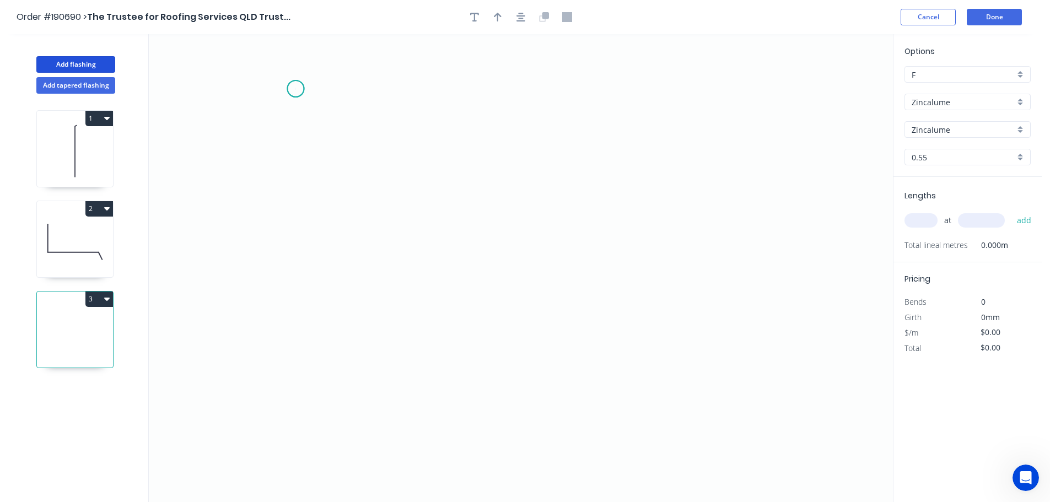
click at [296, 89] on icon "0" at bounding box center [521, 268] width 744 height 468
click at [296, 206] on icon "0" at bounding box center [521, 268] width 744 height 468
click at [453, 206] on icon at bounding box center [375, 206] width 158 height 0
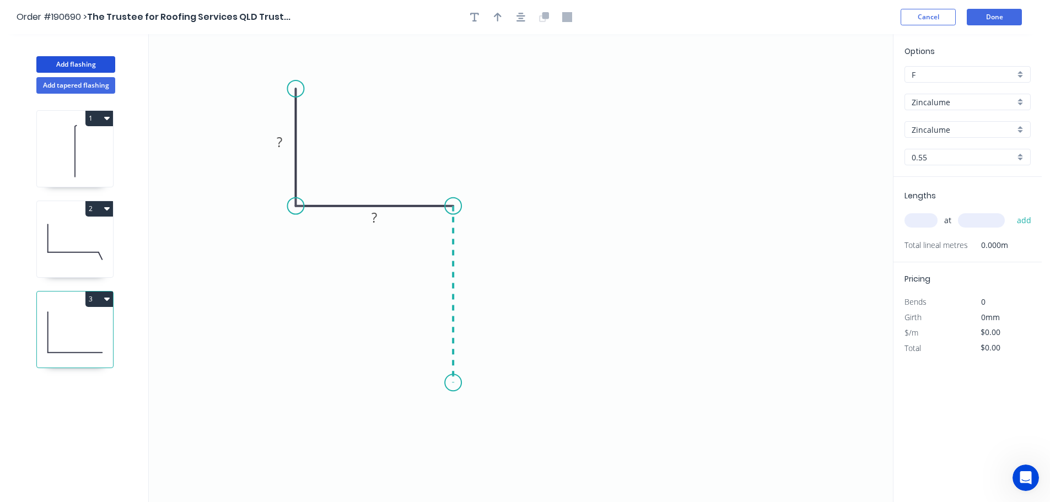
click at [445, 383] on icon "0 ? ?" at bounding box center [521, 268] width 744 height 468
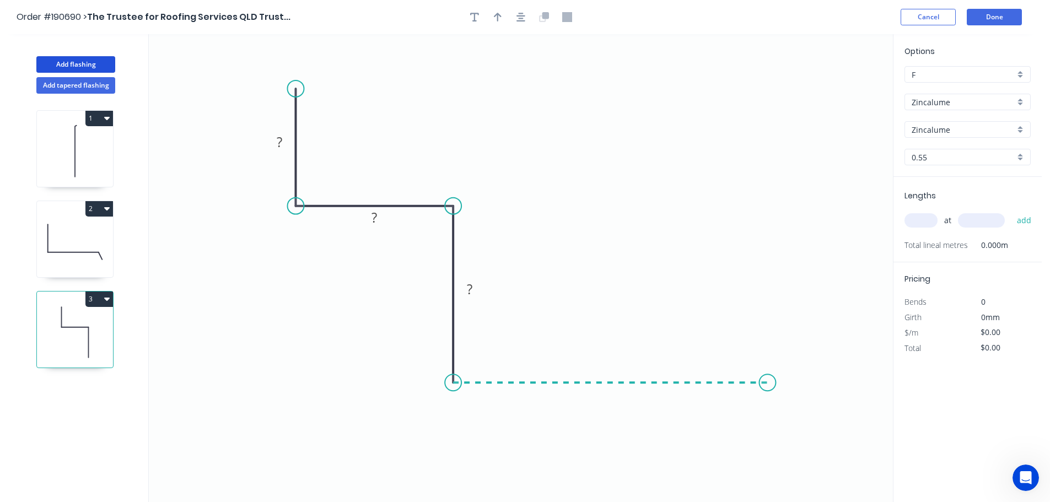
click at [768, 397] on icon "0 ? ? ?" at bounding box center [521, 268] width 744 height 468
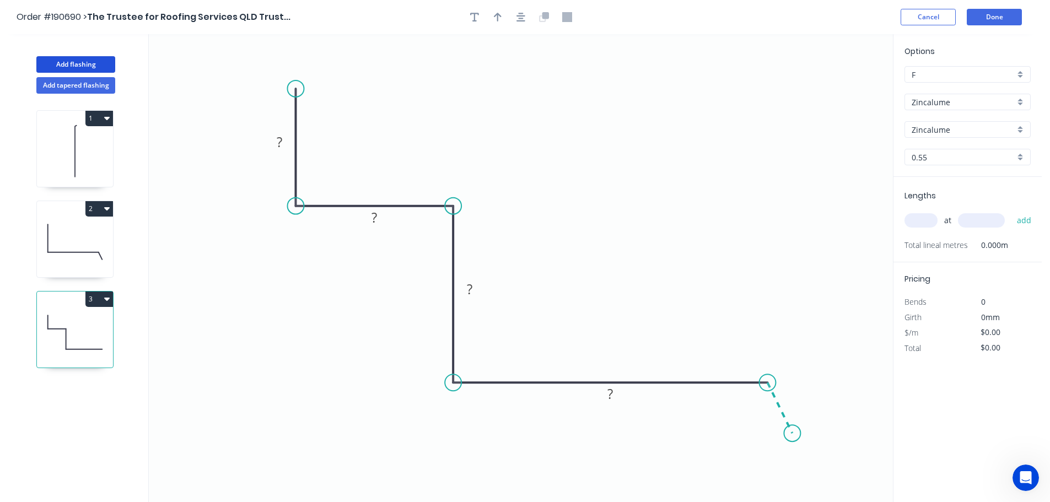
click at [793, 433] on icon "0 ? ? ? ?" at bounding box center [521, 268] width 744 height 468
click at [793, 433] on circle at bounding box center [792, 433] width 17 height 17
click at [278, 138] on tspan "?" at bounding box center [280, 142] width 6 height 18
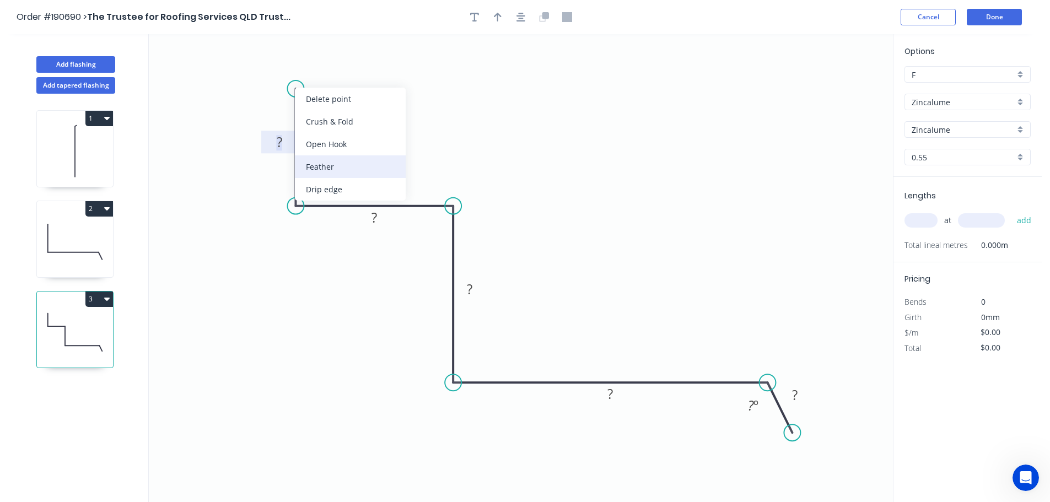
click at [332, 158] on div "Feather" at bounding box center [350, 166] width 111 height 23
click at [330, 98] on tspan "15" at bounding box center [325, 98] width 15 height 18
click at [404, 124] on icon "0 FE 10 ? ? ? ? ? ? º" at bounding box center [521, 268] width 744 height 468
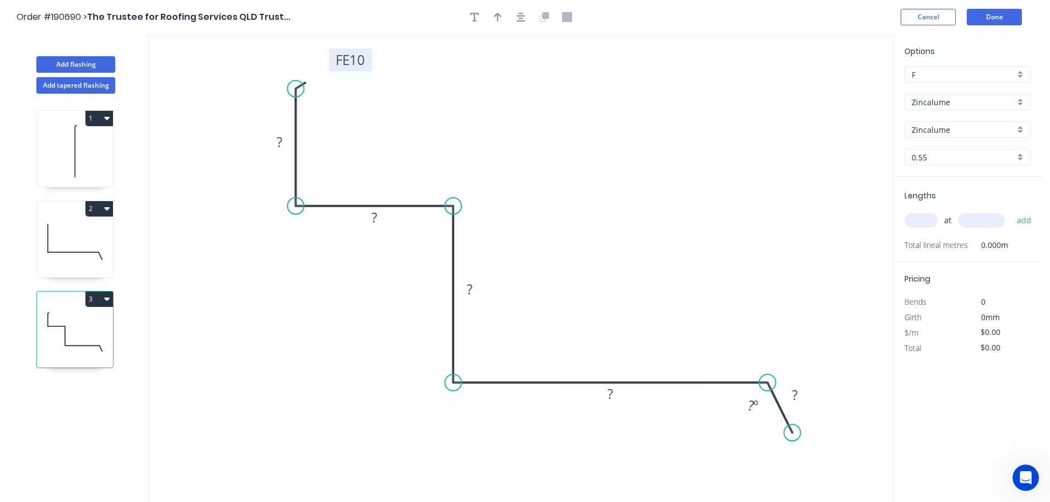
drag, startPoint x: 337, startPoint y: 99, endPoint x: 369, endPoint y: 61, distance: 49.7
click at [369, 61] on rect at bounding box center [350, 60] width 43 height 23
click at [281, 141] on tspan "?" at bounding box center [280, 142] width 6 height 18
click at [619, 192] on icon "0 FE 10 40 50 200 600 40 110 º" at bounding box center [521, 268] width 744 height 468
click at [497, 15] on icon "button" at bounding box center [498, 17] width 8 height 9
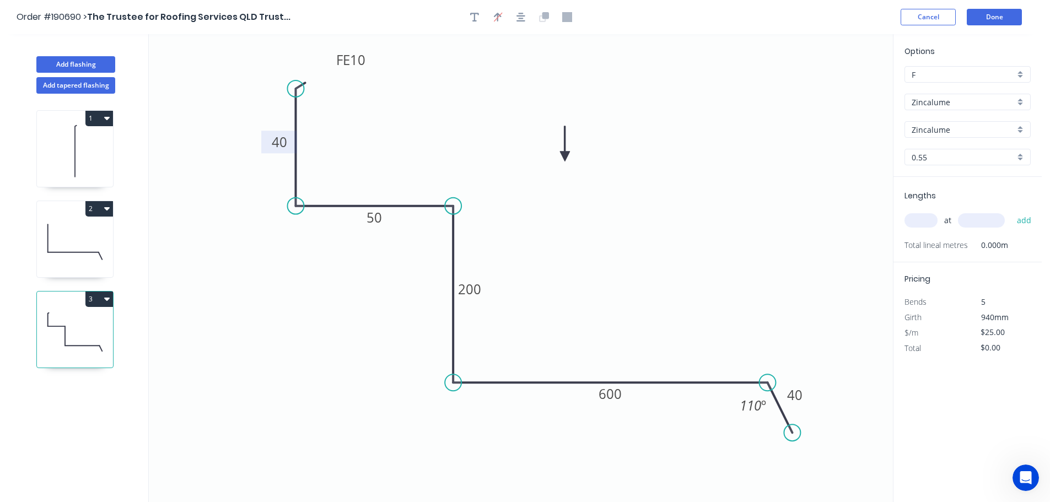
drag, startPoint x: 836, startPoint y: 88, endPoint x: 565, endPoint y: 157, distance: 279.2
click at [565, 157] on icon at bounding box center [565, 143] width 10 height 35
click at [924, 223] on input "text" at bounding box center [921, 220] width 33 height 14
click at [1012, 211] on button "add" at bounding box center [1025, 220] width 26 height 19
click at [99, 299] on button "3" at bounding box center [99, 299] width 28 height 15
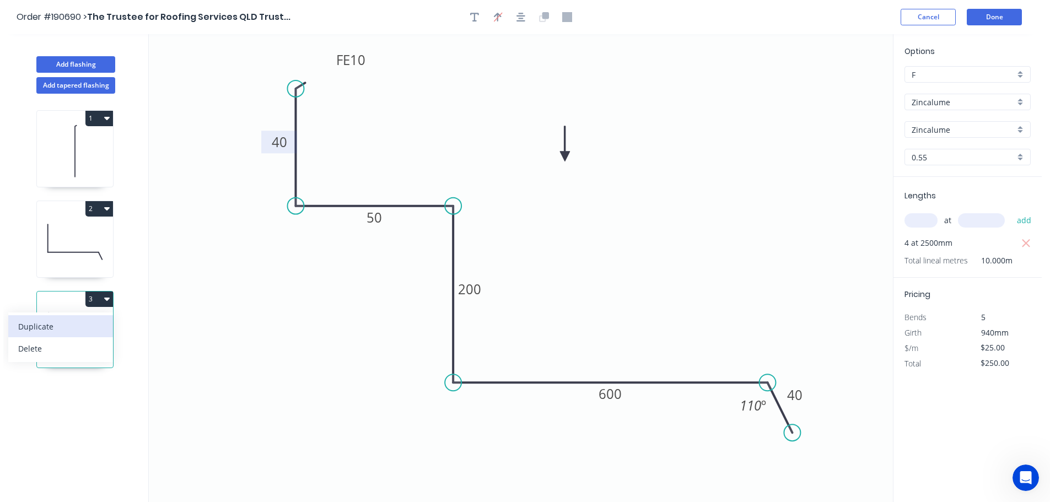
click at [78, 326] on div "Duplicate" at bounding box center [60, 327] width 85 height 16
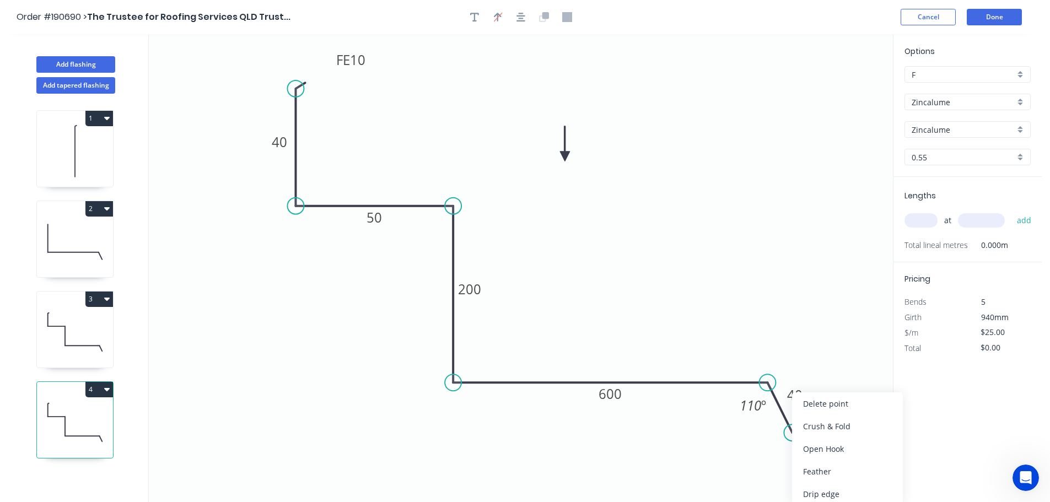
click at [826, 331] on icon "0 FE 10 40 50 200 600 40 110 º" at bounding box center [521, 268] width 744 height 468
click at [826, 403] on div "Delete point" at bounding box center [846, 404] width 111 height 23
click at [747, 300] on icon "0 FE 10 40 50 200 600" at bounding box center [521, 268] width 744 height 468
click at [926, 223] on input "text" at bounding box center [921, 220] width 33 height 14
click at [990, 219] on input "text" at bounding box center [981, 220] width 47 height 14
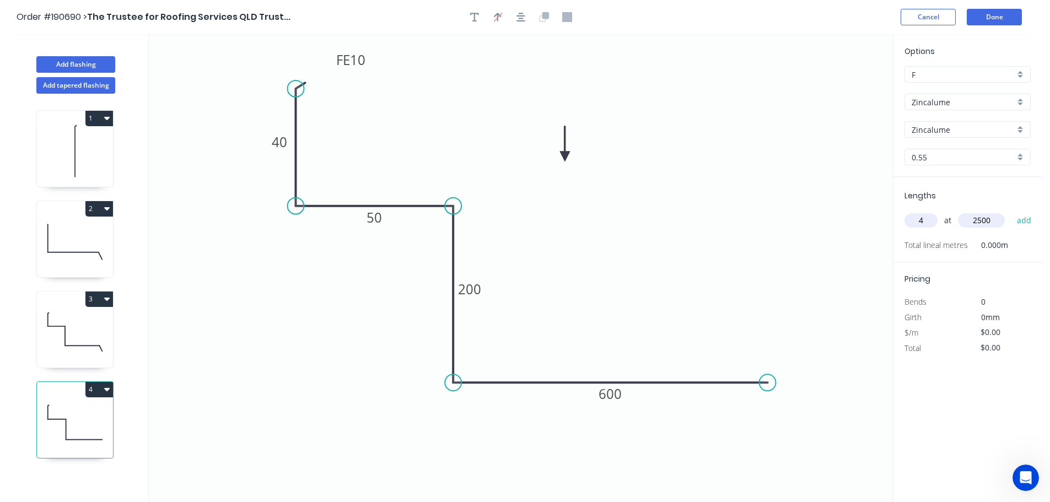
click at [1012, 211] on button "add" at bounding box center [1025, 220] width 26 height 19
click at [78, 63] on button "Add flashing" at bounding box center [75, 64] width 79 height 17
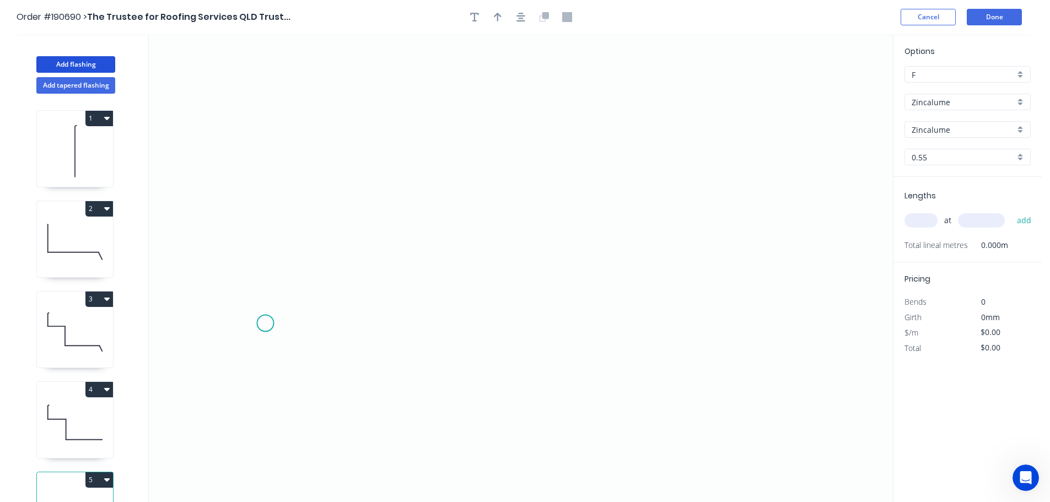
click at [265, 324] on icon "0" at bounding box center [521, 268] width 744 height 468
click at [298, 261] on icon at bounding box center [282, 292] width 33 height 62
click at [780, 255] on icon "0 ?" at bounding box center [521, 268] width 744 height 468
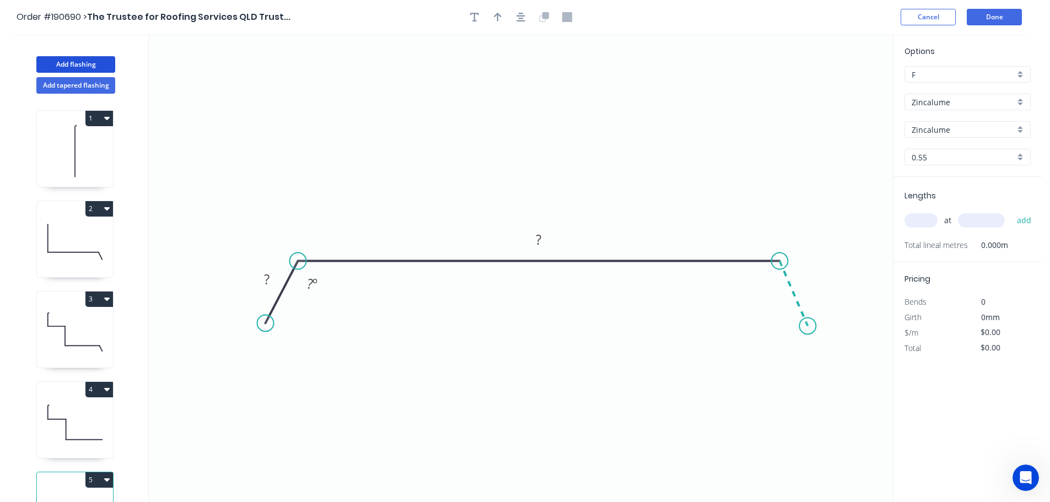
click at [808, 326] on icon "0 ? ? ? º" at bounding box center [521, 268] width 744 height 468
click at [808, 326] on circle at bounding box center [807, 326] width 17 height 17
click at [267, 280] on tspan "?" at bounding box center [267, 279] width 6 height 18
click at [378, 189] on icon "0 40 1700 40 110 º 110 º" at bounding box center [521, 268] width 744 height 468
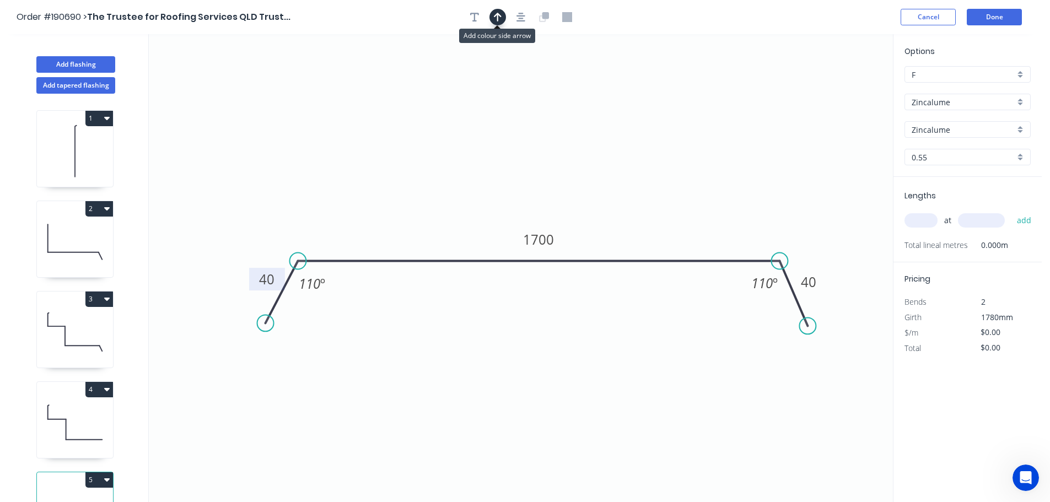
click at [498, 18] on icon "button" at bounding box center [498, 17] width 8 height 9
drag, startPoint x: 839, startPoint y: 90, endPoint x: 576, endPoint y: 135, distance: 266.8
click at [576, 135] on icon at bounding box center [576, 121] width 10 height 35
drag, startPoint x: 933, startPoint y: 219, endPoint x: 852, endPoint y: 202, distance: 83.4
click at [933, 219] on input "text" at bounding box center [921, 220] width 33 height 14
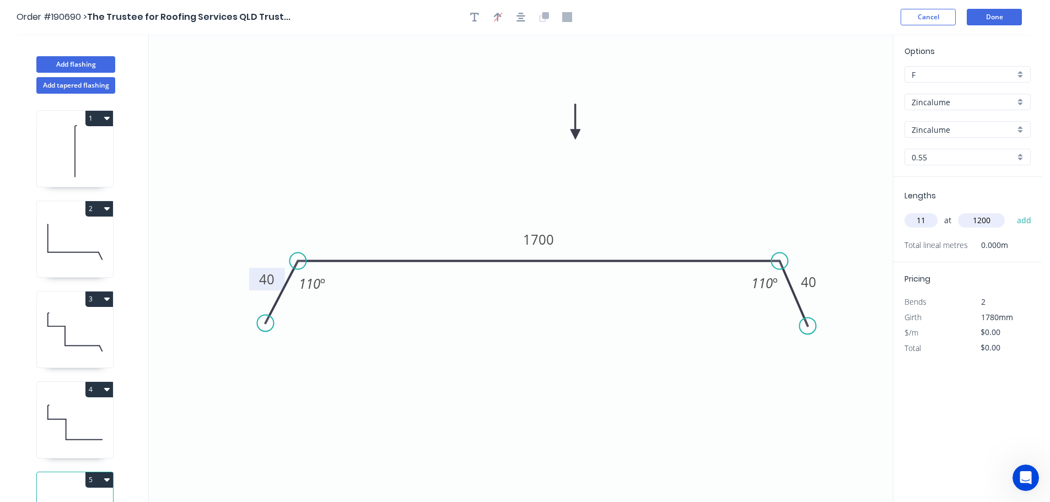
click at [1012, 211] on button "add" at bounding box center [1025, 220] width 26 height 19
click at [72, 61] on button "Add flashing" at bounding box center [75, 64] width 79 height 17
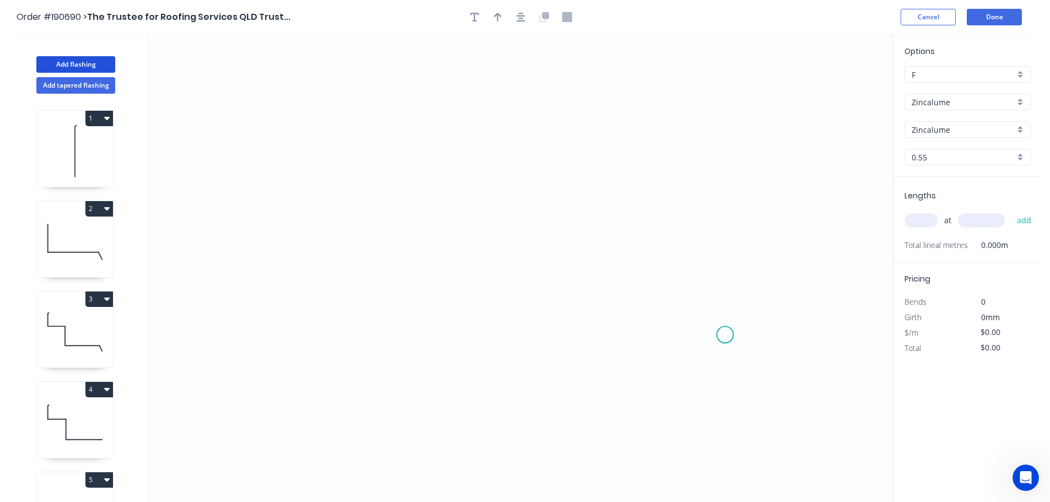
click at [726, 335] on icon "0" at bounding box center [521, 268] width 744 height 468
click at [728, 132] on icon "0" at bounding box center [521, 268] width 744 height 468
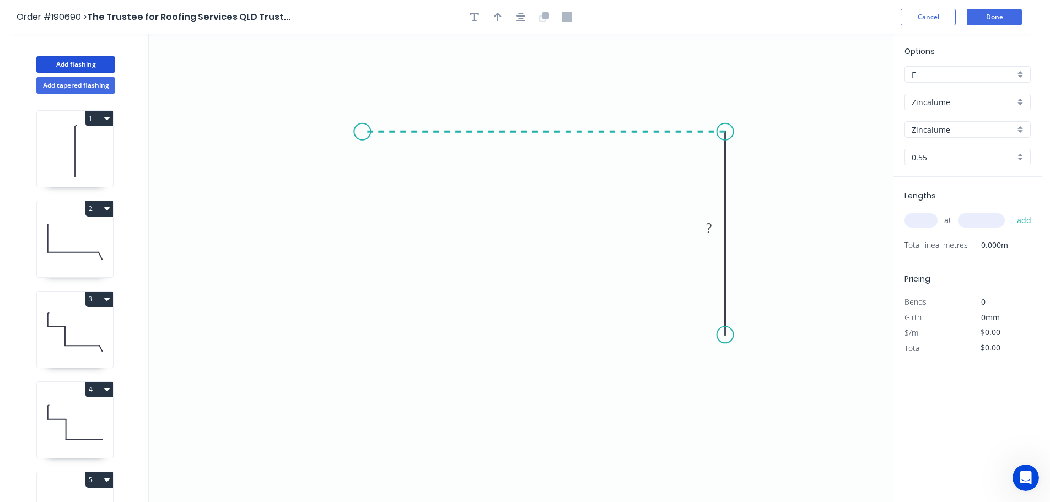
click at [362, 112] on icon "0 ?" at bounding box center [521, 268] width 744 height 468
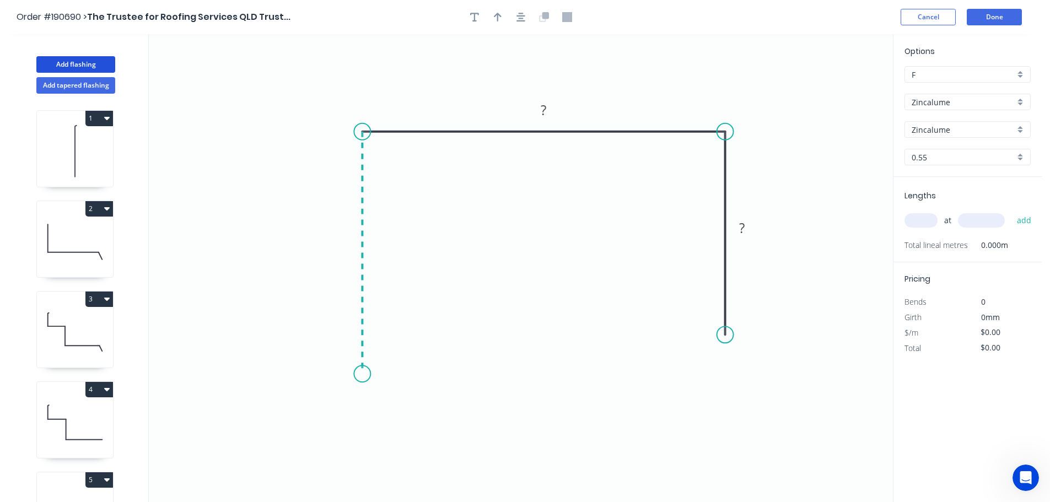
click at [358, 374] on icon "0 ? ?" at bounding box center [521, 268] width 744 height 468
click at [327, 415] on icon "0 ? ? ?" at bounding box center [521, 268] width 744 height 468
click at [368, 450] on icon at bounding box center [347, 429] width 41 height 41
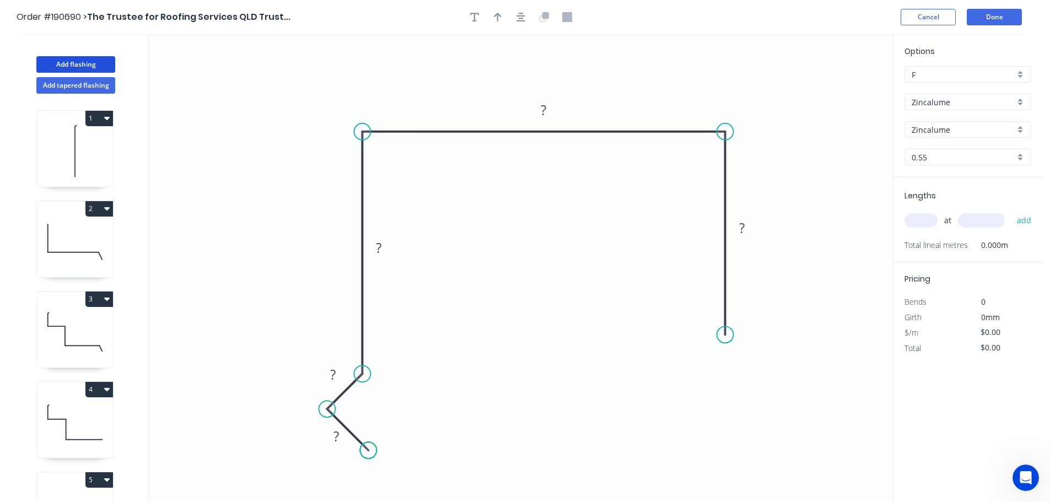
click at [368, 450] on circle at bounding box center [368, 450] width 17 height 17
click at [757, 417] on div "Feather" at bounding box center [777, 417] width 111 height 23
click at [712, 318] on tspan "15" at bounding box center [708, 315] width 15 height 18
click at [801, 338] on icon "0 ? ? ? ? FE 10 ?" at bounding box center [521, 268] width 744 height 468
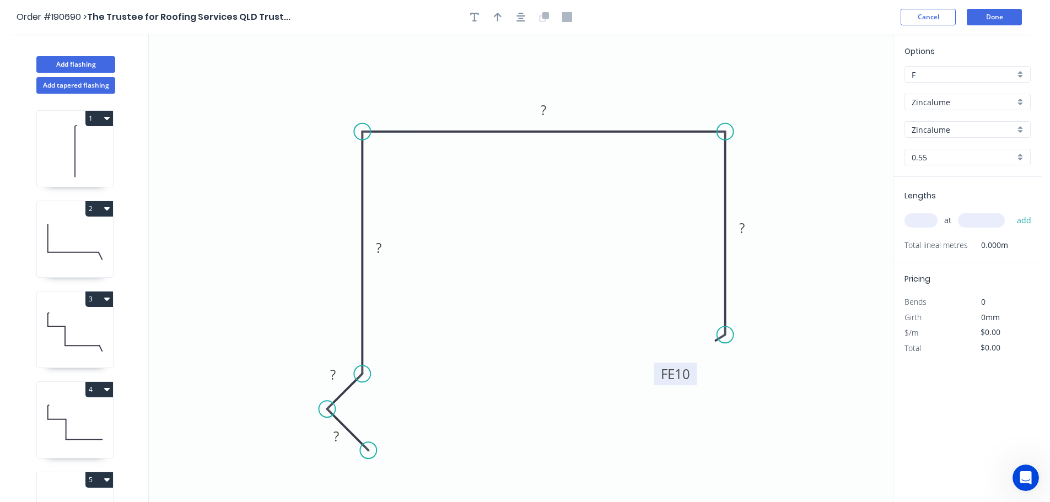
drag, startPoint x: 683, startPoint y: 315, endPoint x: 656, endPoint y: 374, distance: 64.7
click at [656, 374] on rect at bounding box center [675, 374] width 43 height 23
click at [338, 437] on tspan "?" at bounding box center [337, 436] width 6 height 18
click at [492, 273] on icon "0 15 15 80 195 FE 10 80" at bounding box center [521, 268] width 744 height 468
click at [496, 13] on icon "button" at bounding box center [498, 17] width 8 height 10
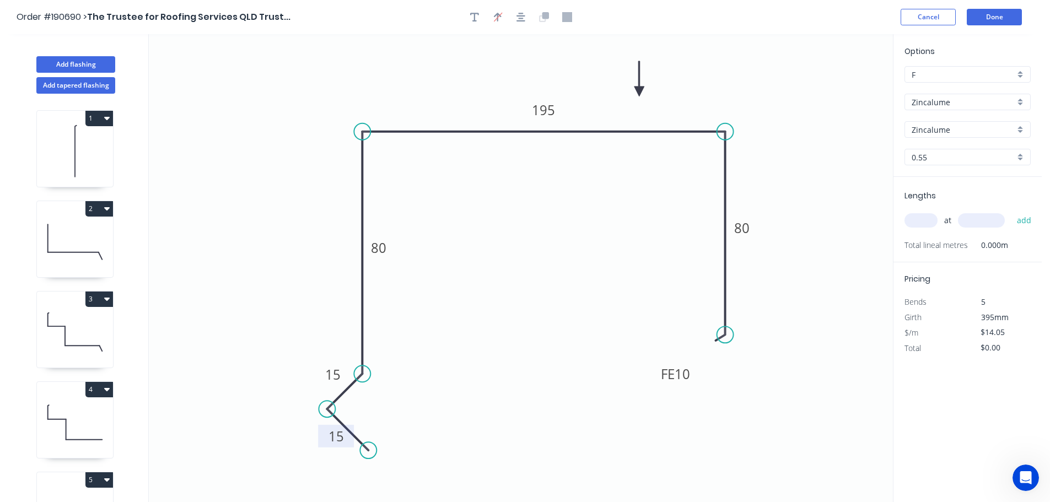
drag, startPoint x: 839, startPoint y: 86, endPoint x: 627, endPoint y: 90, distance: 211.2
click at [635, 90] on icon at bounding box center [640, 78] width 10 height 35
click at [1019, 101] on div "Zincalume" at bounding box center [968, 102] width 126 height 17
click at [959, 124] on div "Colorbond" at bounding box center [967, 123] width 125 height 19
click at [1025, 130] on div "aNoColor" at bounding box center [968, 129] width 126 height 17
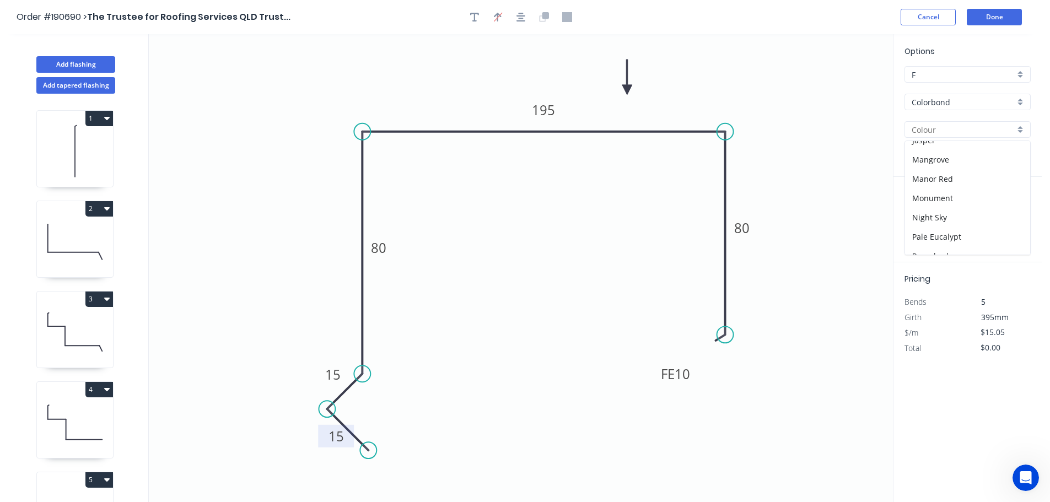
scroll to position [229, 0]
click at [984, 207] on div "Night Sky" at bounding box center [967, 210] width 125 height 19
click at [935, 221] on input "text" at bounding box center [921, 220] width 33 height 14
click at [1012, 211] on button "add" at bounding box center [1025, 220] width 26 height 19
click at [840, 191] on icon "0 15 15 80 195 FE 10 80" at bounding box center [521, 268] width 744 height 468
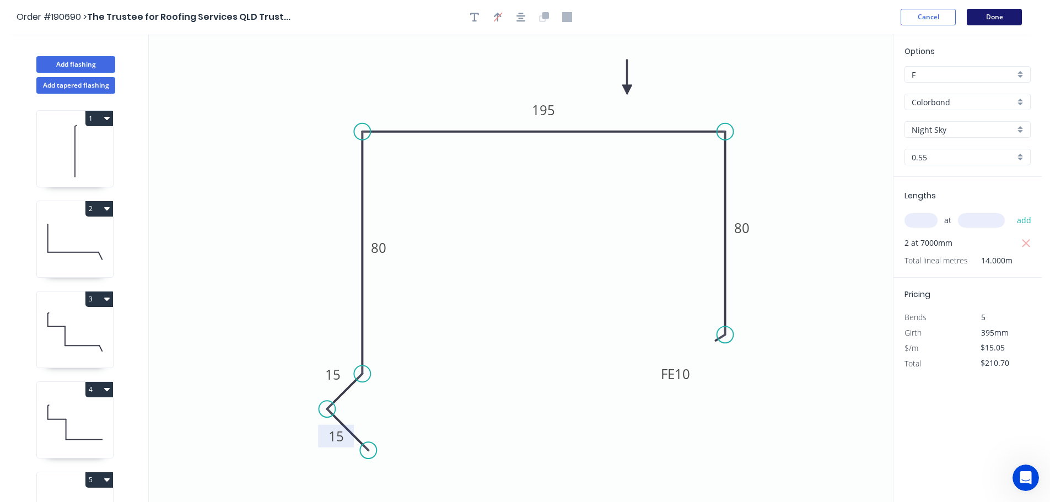
click at [990, 19] on button "Done" at bounding box center [994, 17] width 55 height 17
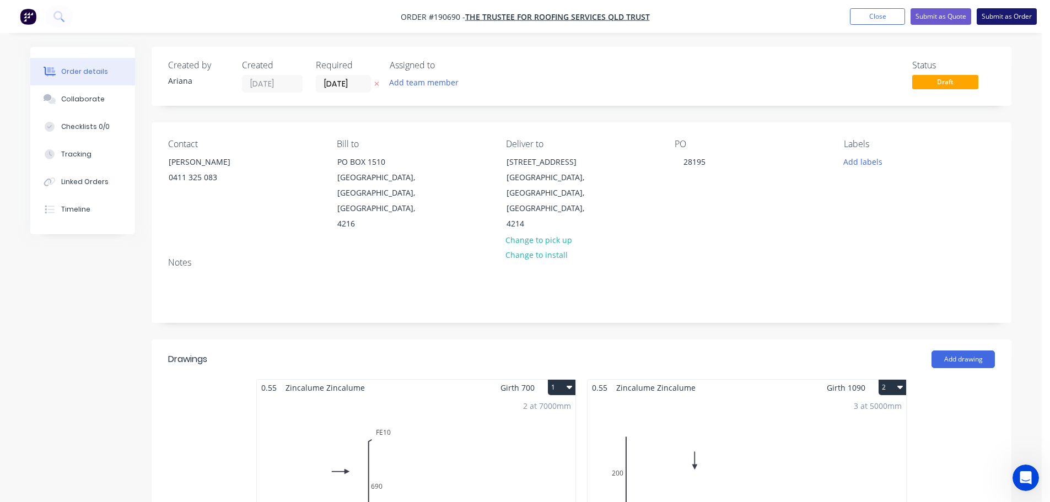
click at [992, 19] on button "Submit as Order" at bounding box center [1007, 16] width 60 height 17
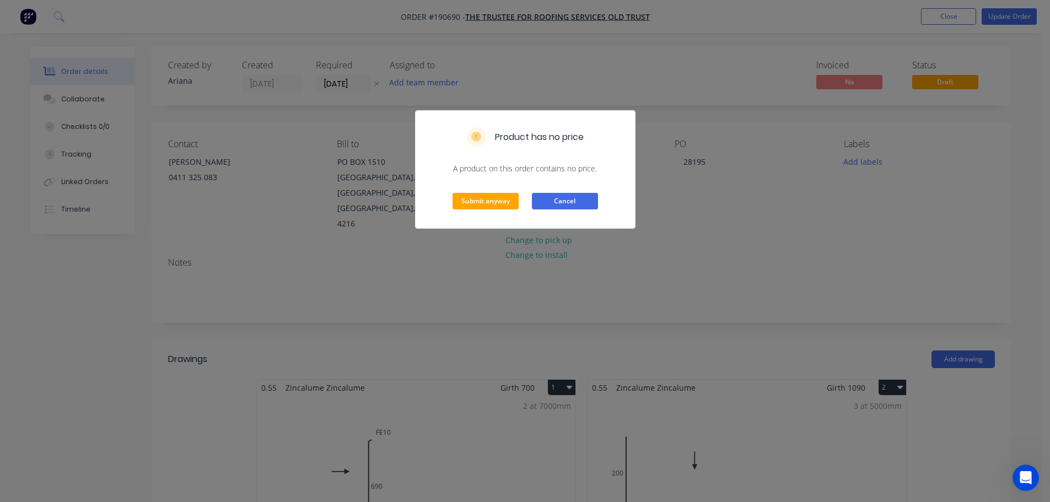
click at [584, 198] on button "Cancel" at bounding box center [565, 201] width 66 height 17
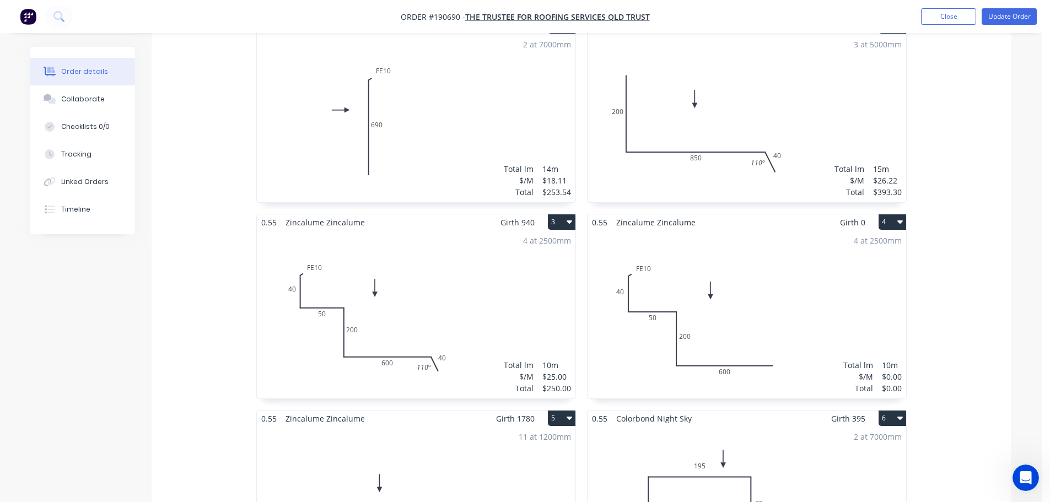
scroll to position [386, 0]
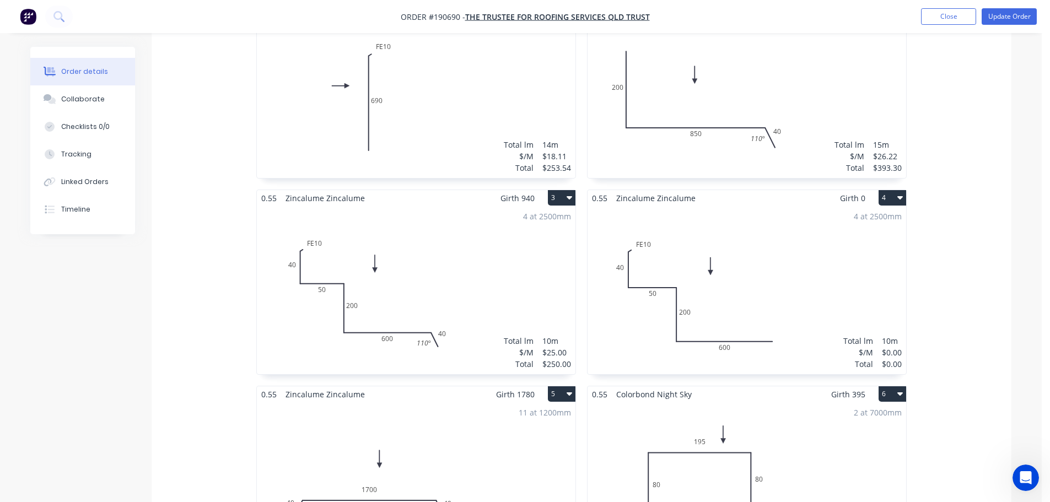
click at [747, 218] on div "4 at 2500mm Total lm $/M Total 10m $0.00 $0.00" at bounding box center [747, 290] width 319 height 168
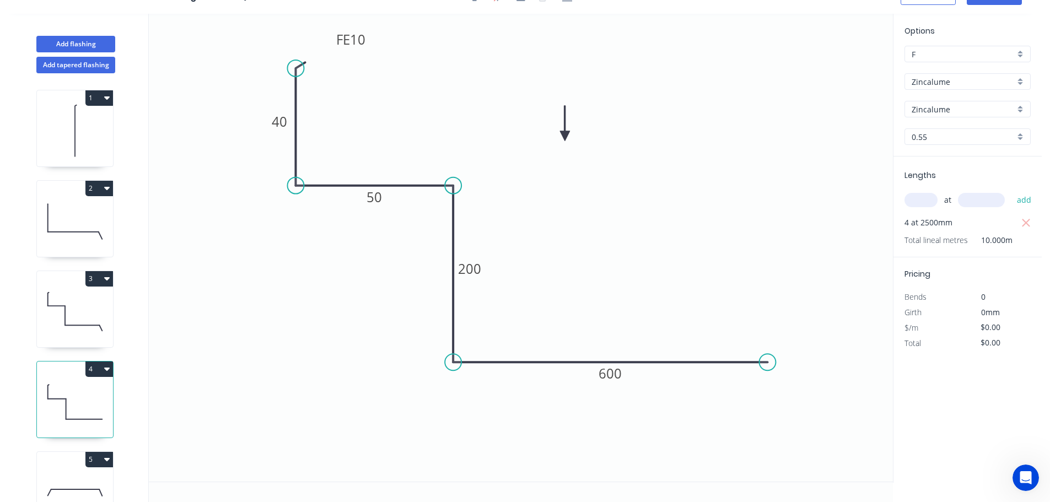
scroll to position [20, 0]
click at [616, 374] on tspan "600" at bounding box center [610, 373] width 23 height 18
click at [665, 299] on icon "0 FE 10 40 50 200 0" at bounding box center [521, 248] width 744 height 468
click at [614, 375] on rect at bounding box center [610, 374] width 22 height 15
click at [648, 290] on icon "0 FE 10 40 50 200 600" at bounding box center [521, 248] width 744 height 468
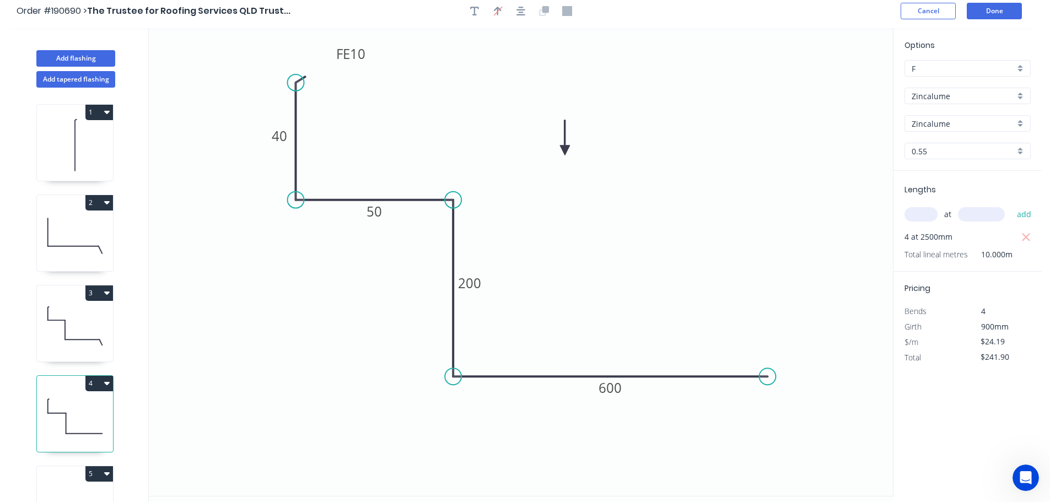
scroll to position [0, 0]
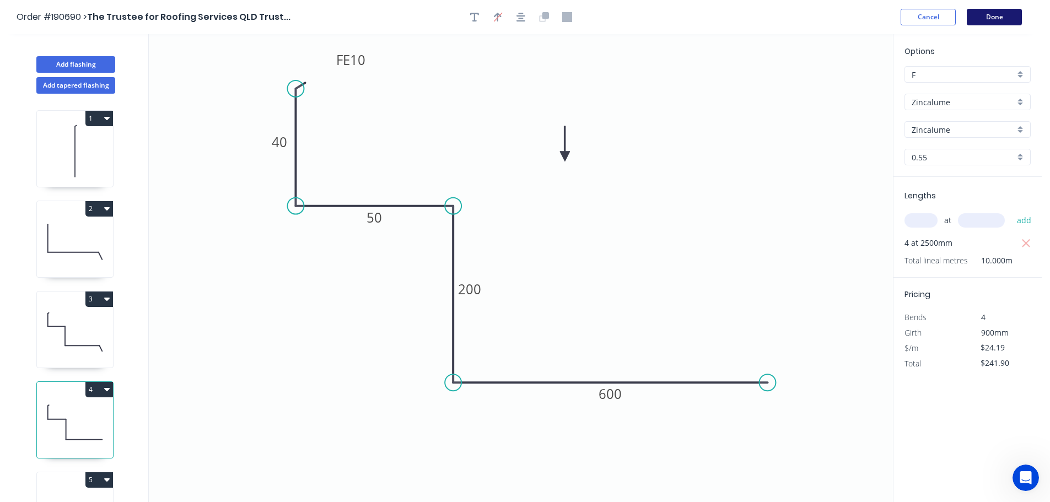
click at [1000, 18] on button "Done" at bounding box center [994, 17] width 55 height 17
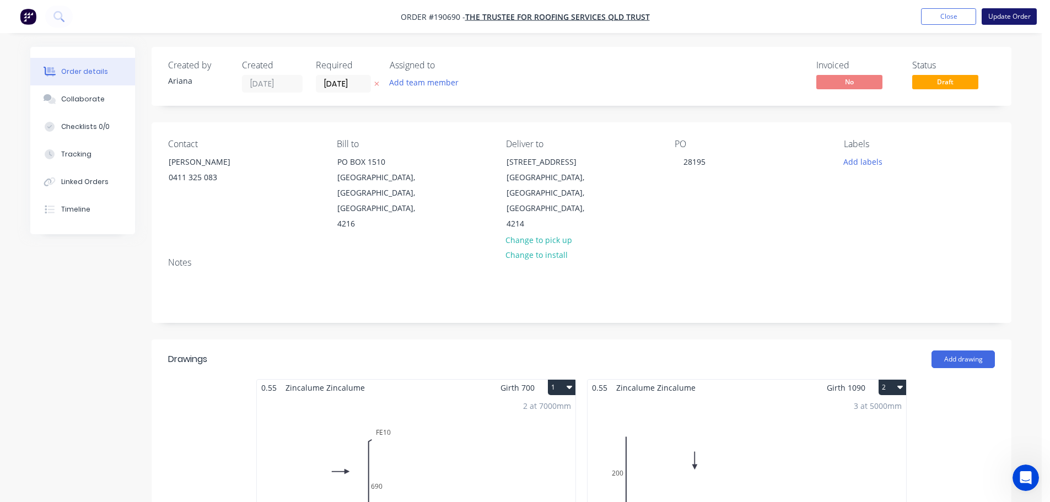
click at [1012, 15] on button "Update Order" at bounding box center [1009, 16] width 55 height 17
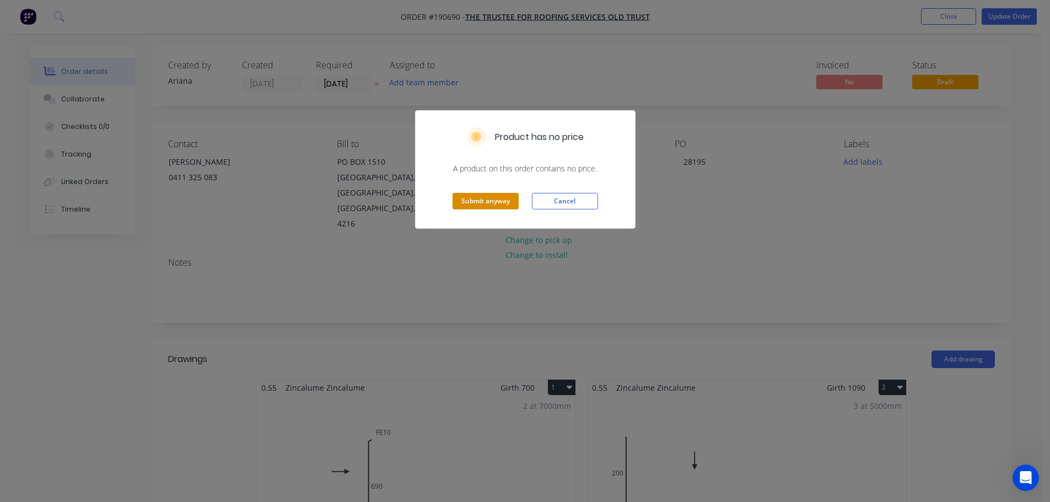
click at [497, 201] on button "Submit anyway" at bounding box center [486, 201] width 66 height 17
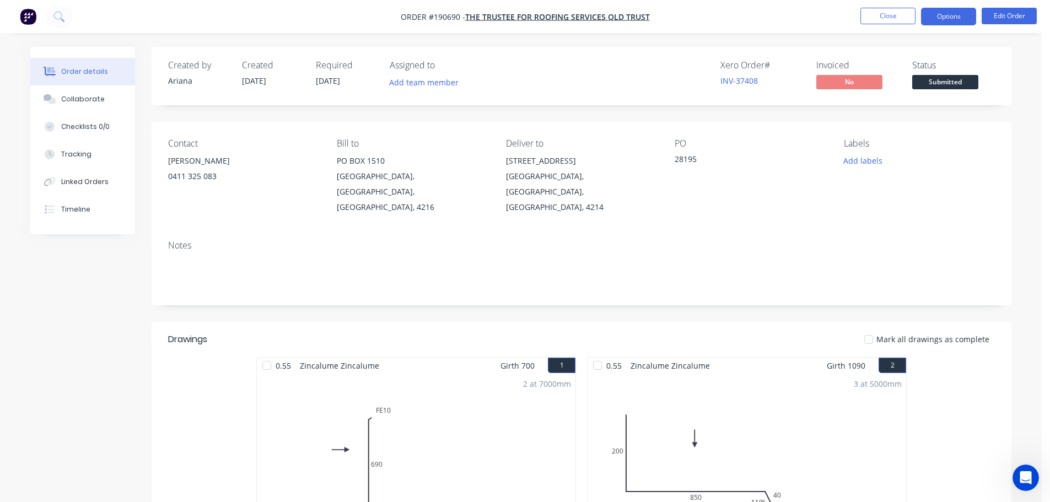
click at [949, 13] on button "Options" at bounding box center [948, 17] width 55 height 18
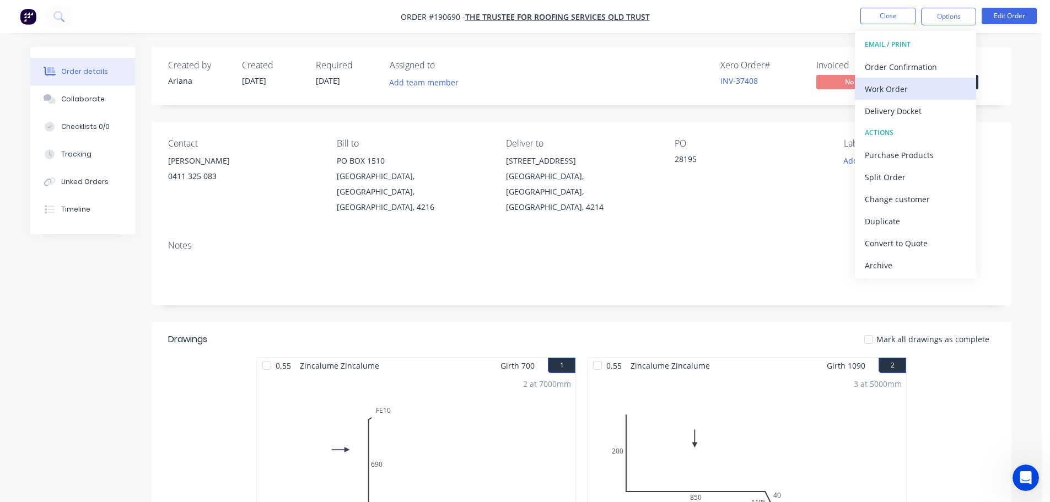
click at [894, 87] on div "Work Order" at bounding box center [915, 89] width 101 height 16
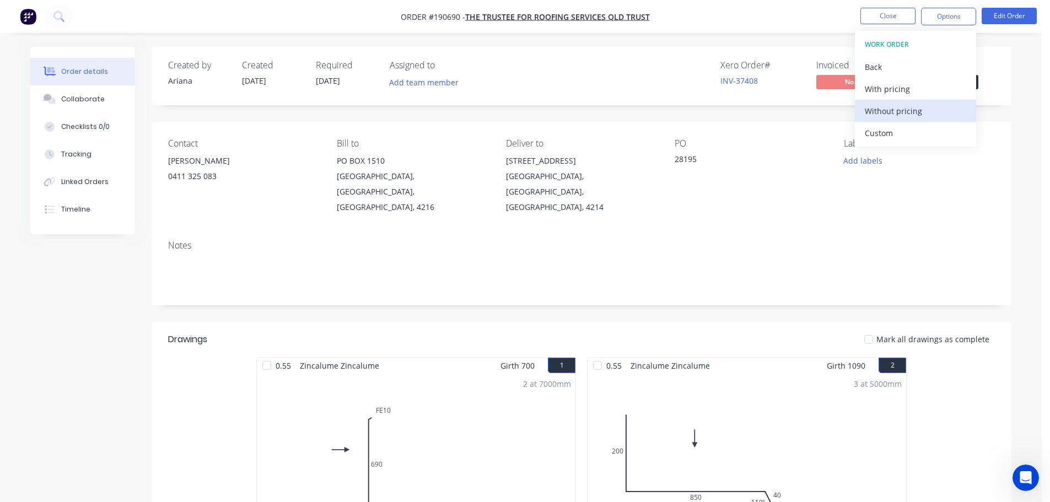
click at [879, 108] on div "Without pricing" at bounding box center [915, 111] width 101 height 16
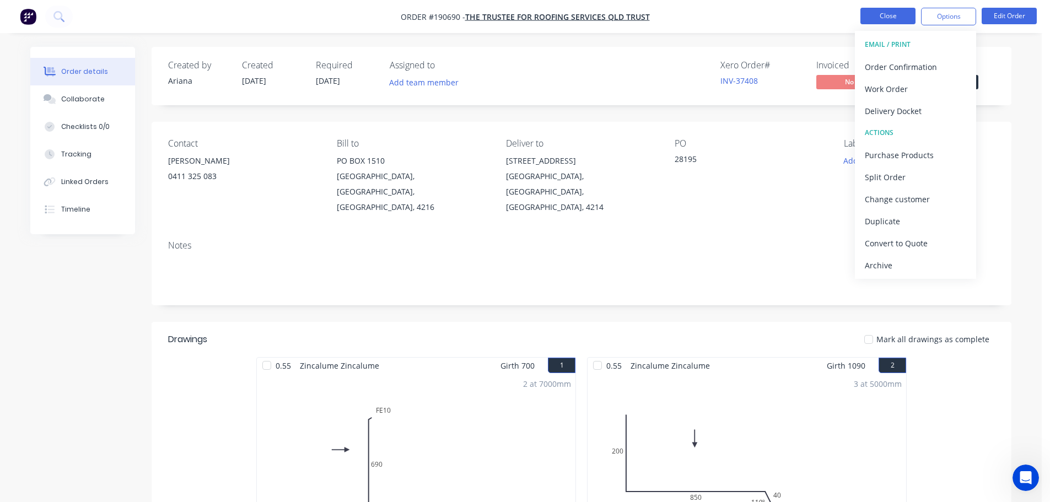
click at [887, 15] on button "Close" at bounding box center [888, 16] width 55 height 17
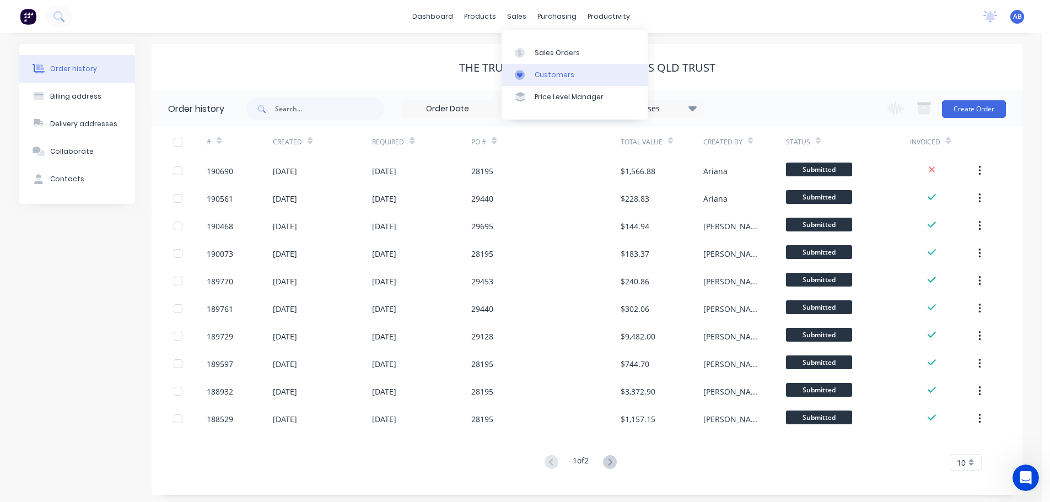
click at [545, 70] on div "Customers" at bounding box center [555, 75] width 40 height 10
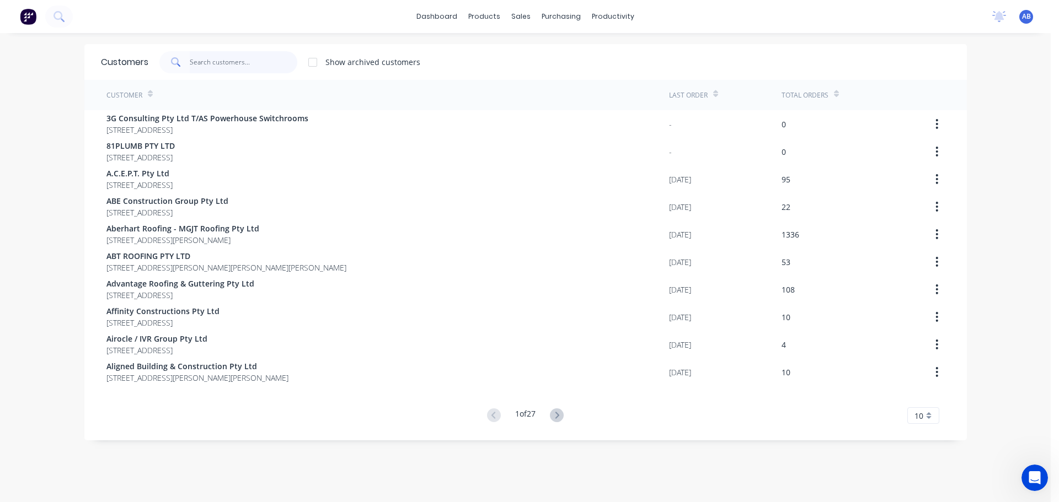
drag, startPoint x: 262, startPoint y: 62, endPoint x: 449, endPoint y: 57, distance: 187.5
click at [267, 62] on input "text" at bounding box center [244, 62] width 108 height 22
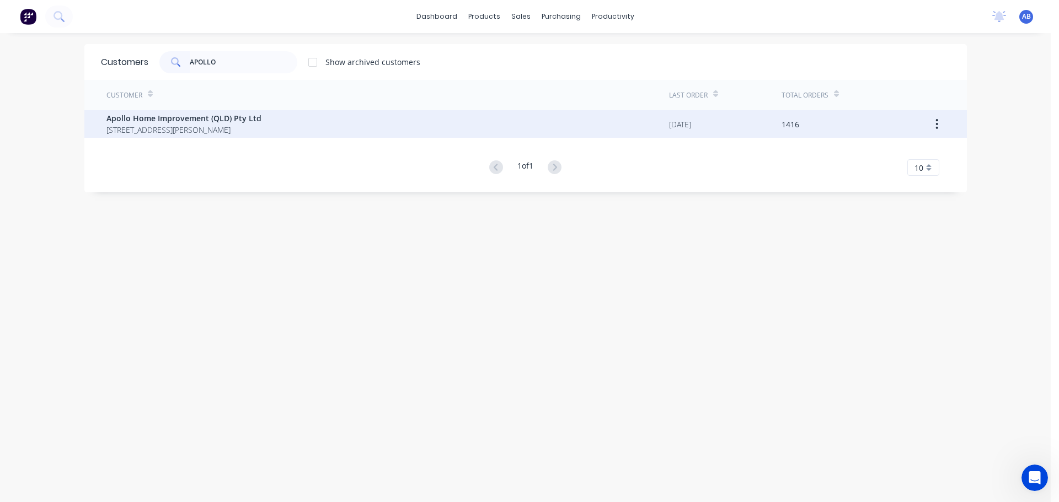
click at [211, 122] on span "Apollo Home Improvement (QLD) Pty Ltd" at bounding box center [183, 118] width 155 height 12
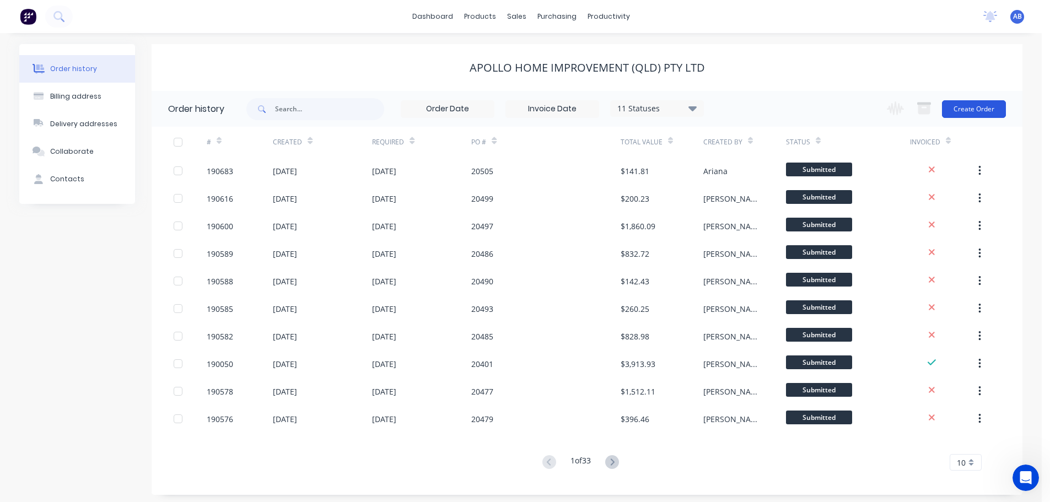
click at [977, 108] on button "Create Order" at bounding box center [974, 109] width 64 height 18
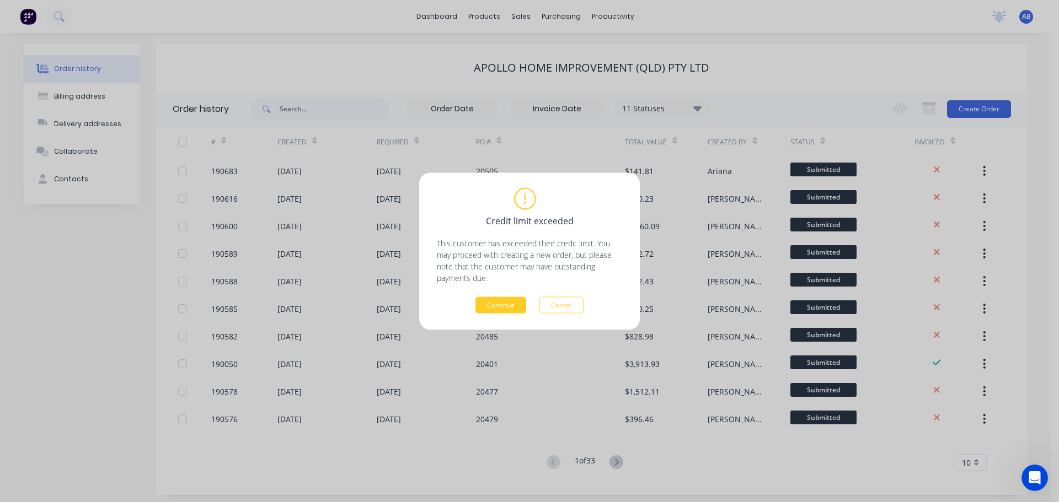
click at [494, 309] on button "Continue" at bounding box center [500, 305] width 51 height 17
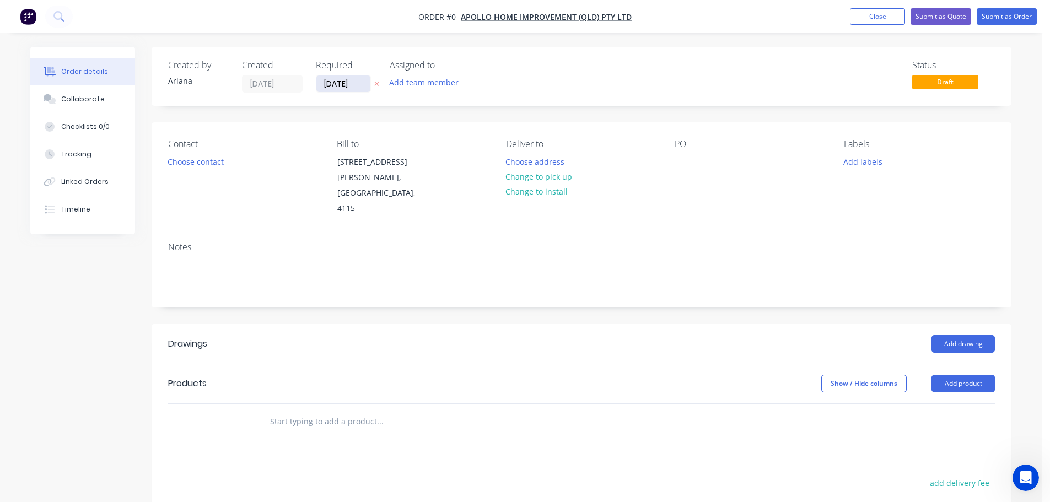
click at [339, 82] on input "[DATE]" at bounding box center [343, 84] width 54 height 17
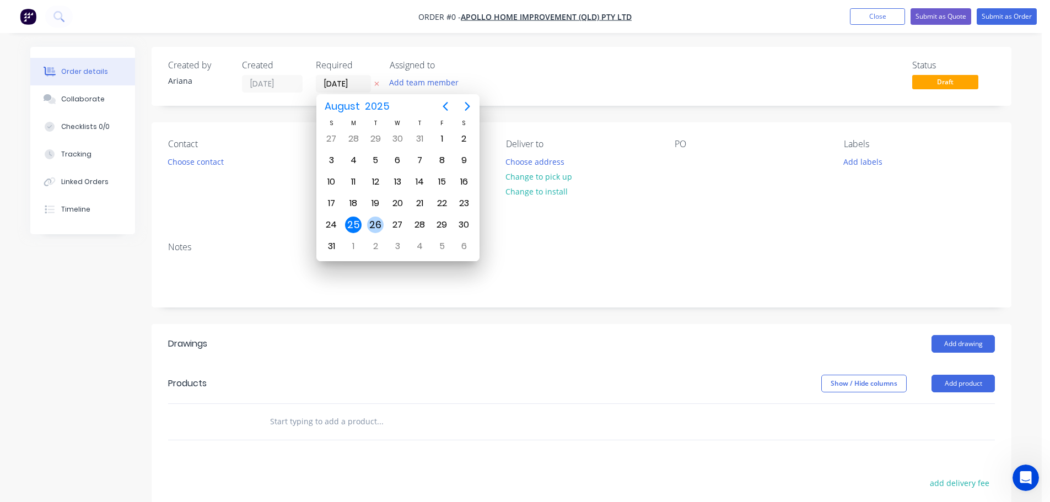
click at [377, 226] on div "26" at bounding box center [375, 225] width 17 height 17
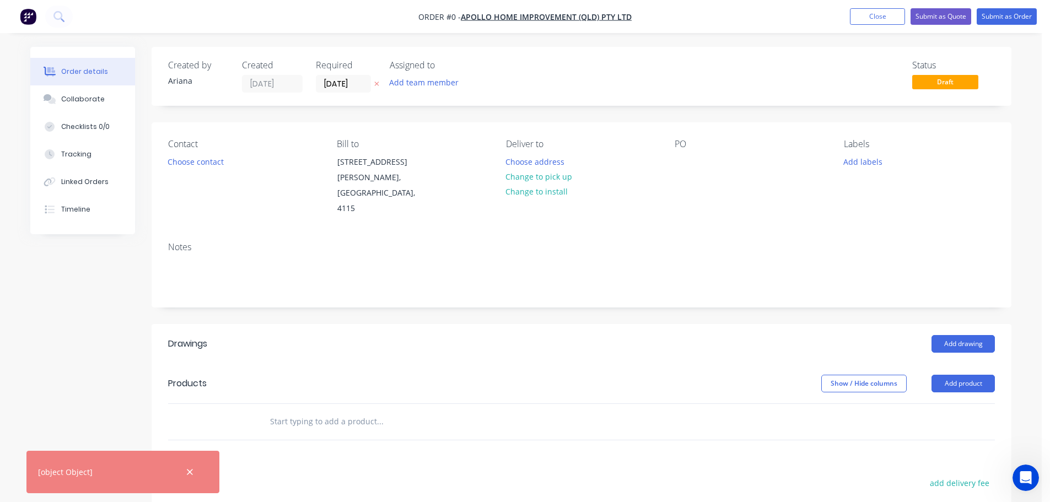
click at [522, 75] on div "Status Draft" at bounding box center [747, 76] width 495 height 33
click at [200, 163] on button "Choose contact" at bounding box center [196, 161] width 68 height 15
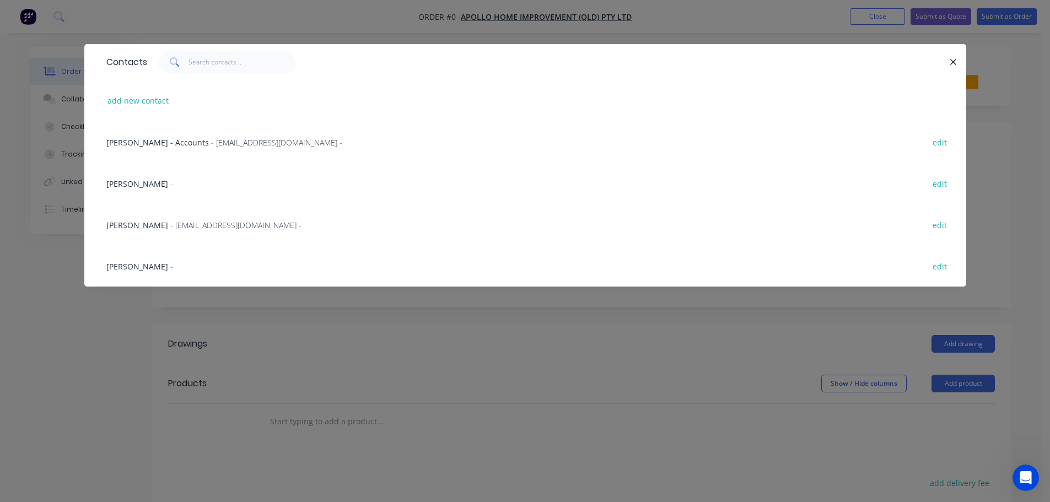
click at [173, 223] on span "- [EMAIL_ADDRESS][DOMAIN_NAME] -" at bounding box center [235, 225] width 131 height 10
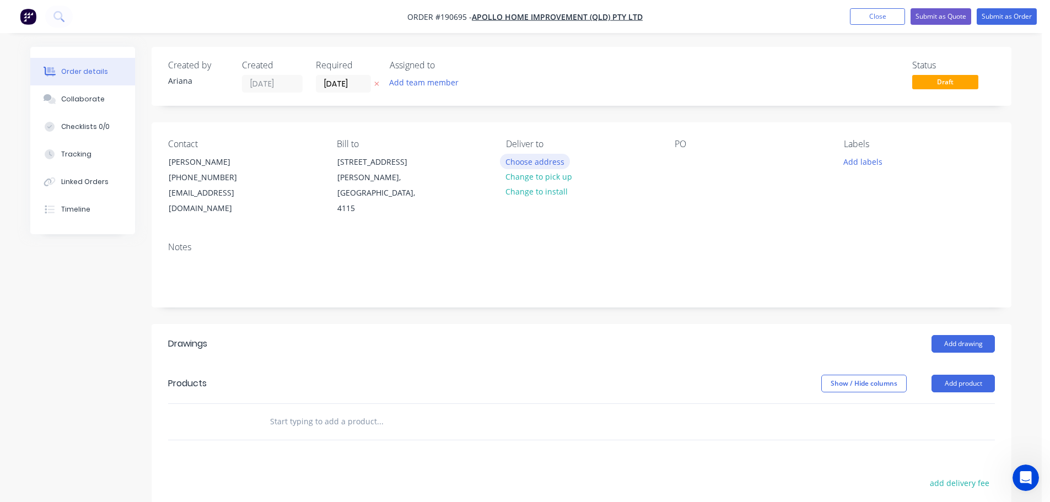
click at [527, 162] on button "Choose address" at bounding box center [535, 161] width 71 height 15
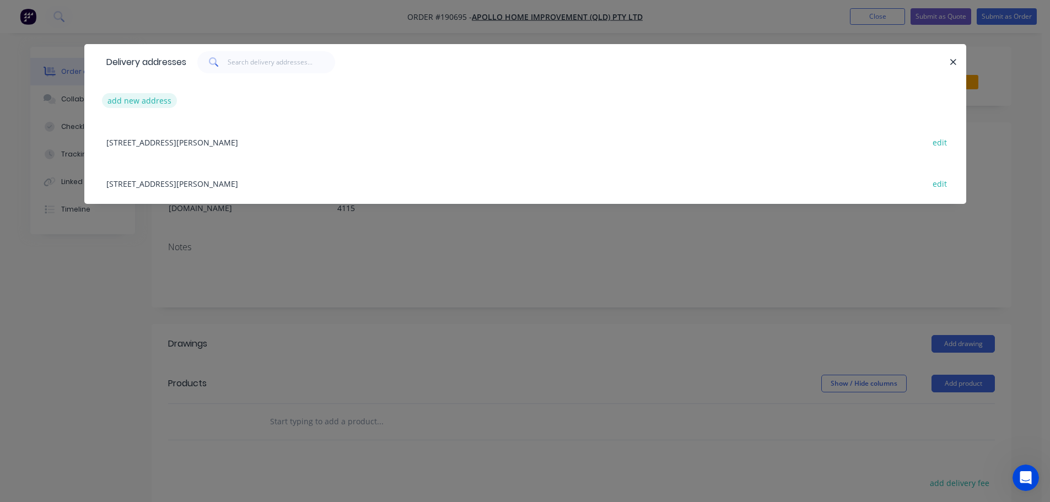
click at [131, 100] on button "add new address" at bounding box center [140, 100] width 76 height 15
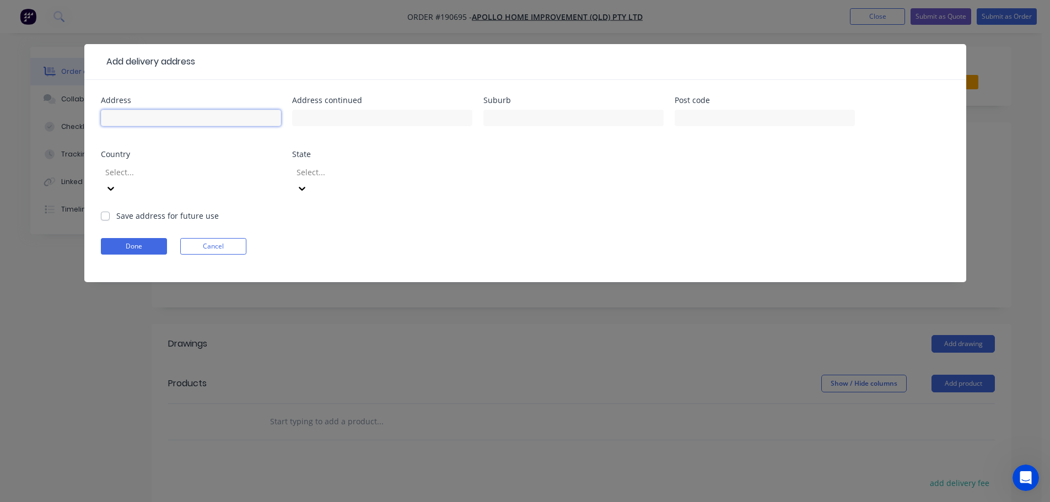
click at [146, 116] on input "text" at bounding box center [191, 118] width 180 height 17
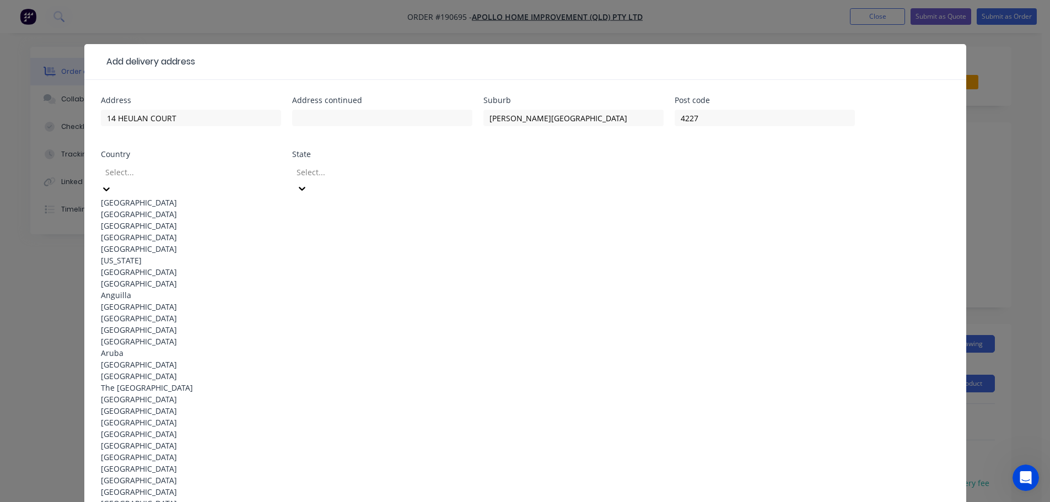
click at [175, 198] on div "[GEOGRAPHIC_DATA]" at bounding box center [191, 203] width 180 height 12
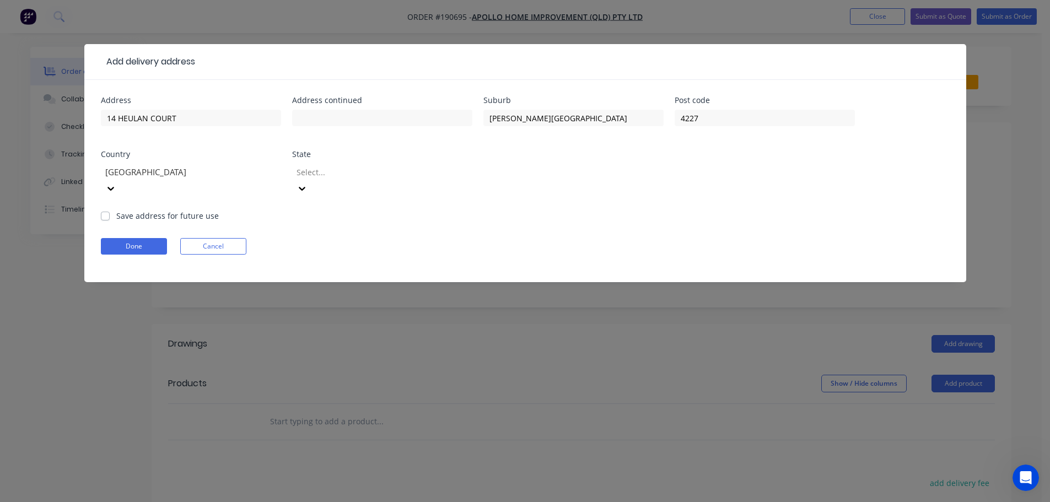
click at [308, 183] on icon at bounding box center [302, 188] width 11 height 11
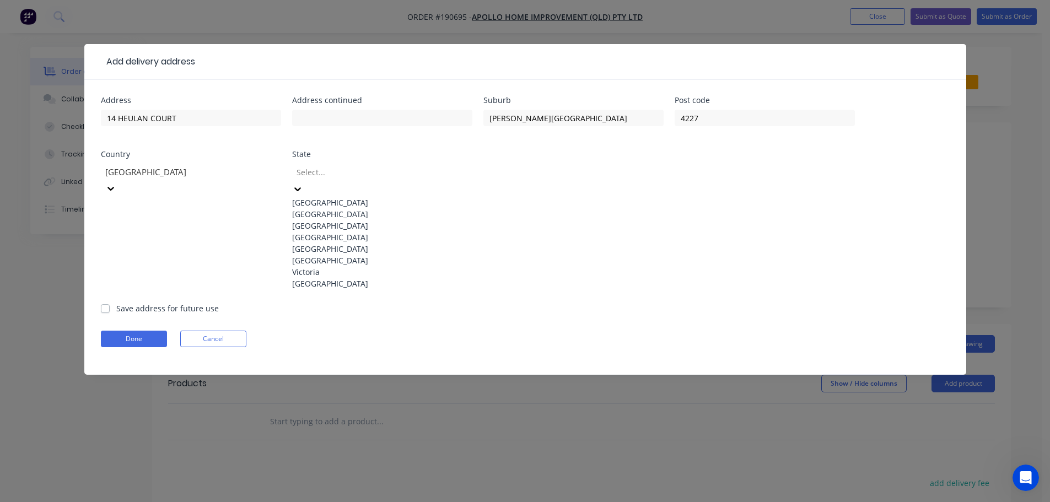
click at [355, 243] on div "[GEOGRAPHIC_DATA]" at bounding box center [382, 238] width 180 height 12
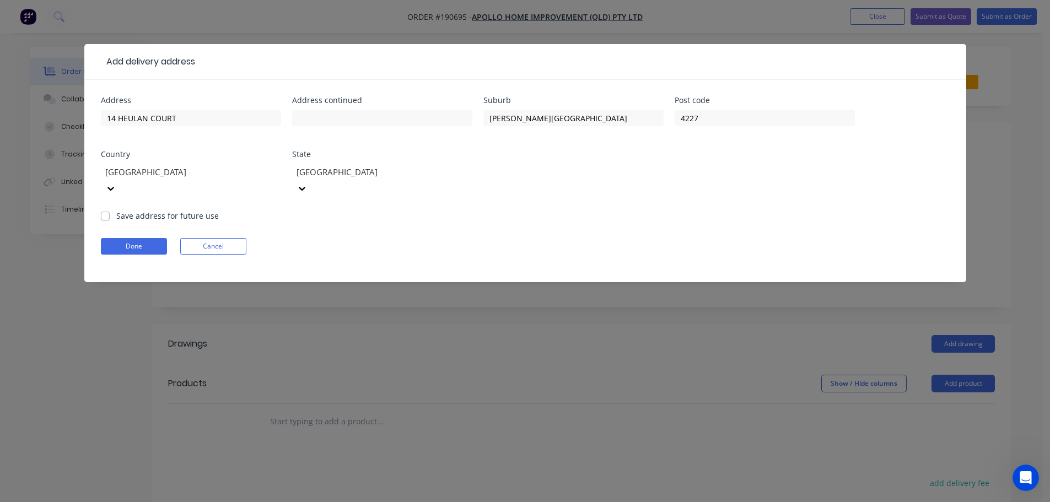
click at [538, 212] on form "Address 14 HEULAN COURT Address continued Suburb [PERSON_NAME][GEOGRAPHIC_DATA]…" at bounding box center [525, 189] width 849 height 186
click at [142, 238] on button "Done" at bounding box center [134, 246] width 66 height 17
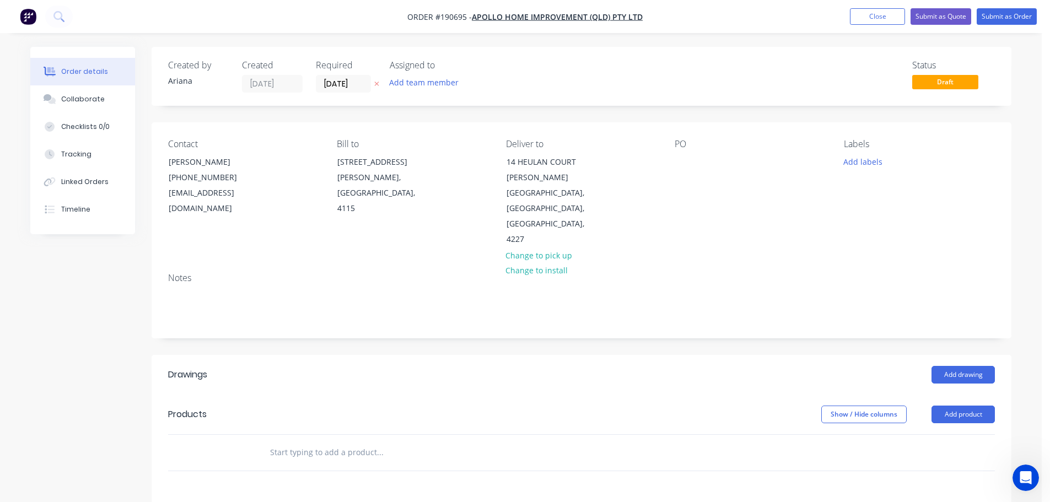
drag, startPoint x: 700, startPoint y: 162, endPoint x: 687, endPoint y: 162, distance: 13.2
click at [700, 162] on div "PO" at bounding box center [750, 193] width 151 height 109
click at [685, 163] on div at bounding box center [684, 162] width 18 height 16
click at [783, 230] on div "Contact [PERSON_NAME] [PHONE_NUMBER] [EMAIL_ADDRESS][DOMAIN_NAME] Bill to [STRE…" at bounding box center [582, 193] width 860 height 142
click at [864, 167] on button "Add labels" at bounding box center [863, 161] width 51 height 15
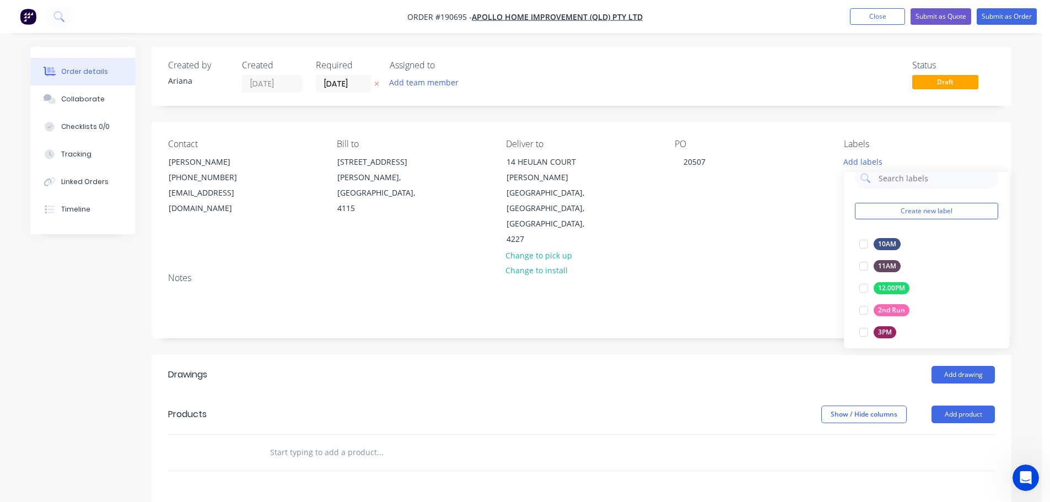
scroll to position [18, 0]
click at [786, 228] on div "Contact [PERSON_NAME] [PHONE_NUMBER] [EMAIL_ADDRESS][DOMAIN_NAME] Bill to [STRE…" at bounding box center [582, 193] width 860 height 142
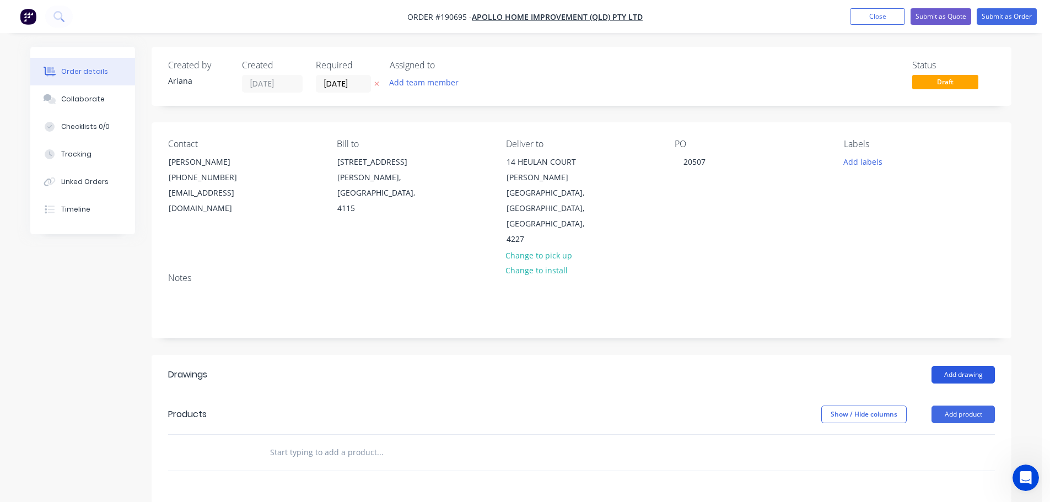
click at [968, 366] on button "Add drawing" at bounding box center [963, 375] width 63 height 18
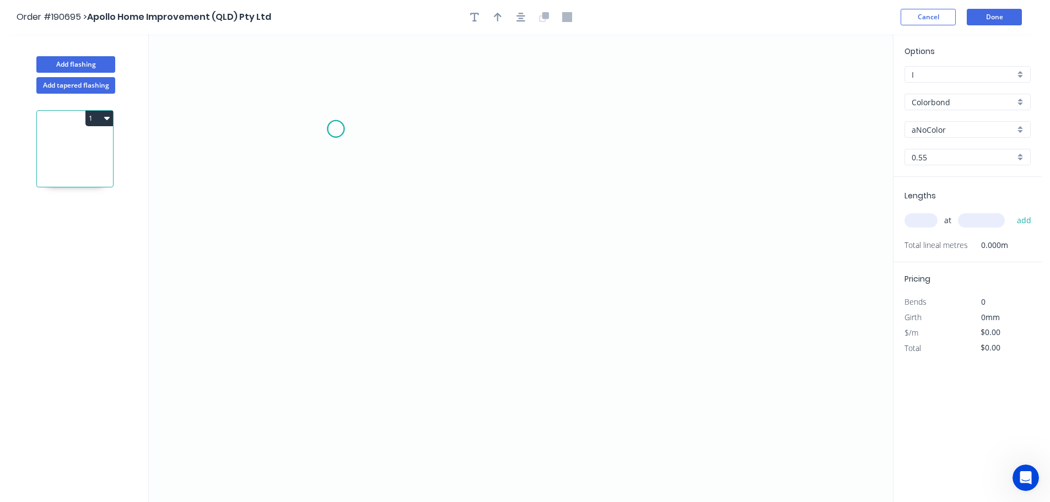
click at [336, 129] on icon "0" at bounding box center [521, 268] width 744 height 468
click at [348, 336] on icon "0" at bounding box center [521, 268] width 744 height 468
click at [614, 293] on icon "0 ?" at bounding box center [521, 268] width 744 height 468
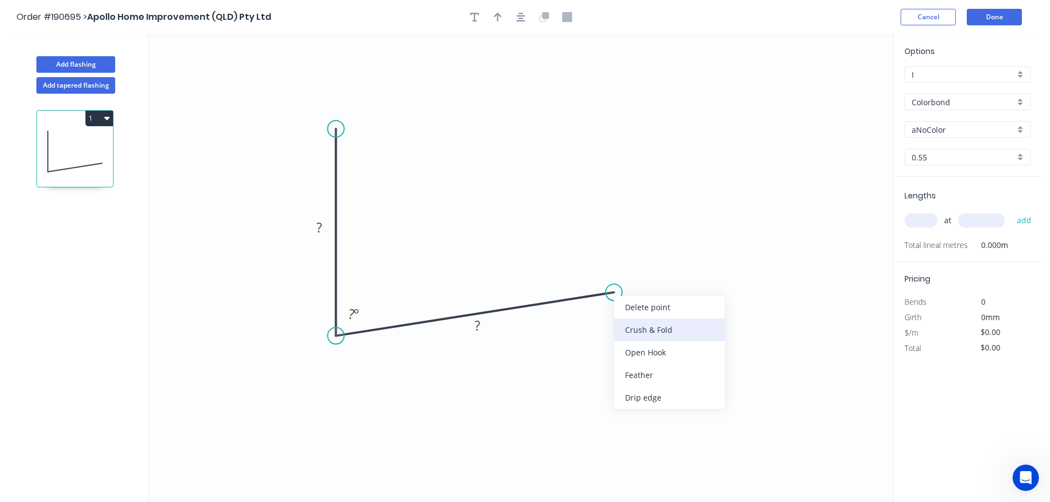
click at [664, 332] on div "Crush & Fold" at bounding box center [669, 330] width 111 height 23
click at [616, 315] on tspan "10" at bounding box center [610, 312] width 15 height 18
click at [653, 314] on icon "0 ? CF 15 ? ? º" at bounding box center [521, 268] width 744 height 468
drag, startPoint x: 622, startPoint y: 316, endPoint x: 667, endPoint y: 266, distance: 67.6
click at [667, 266] on rect at bounding box center [648, 261] width 44 height 23
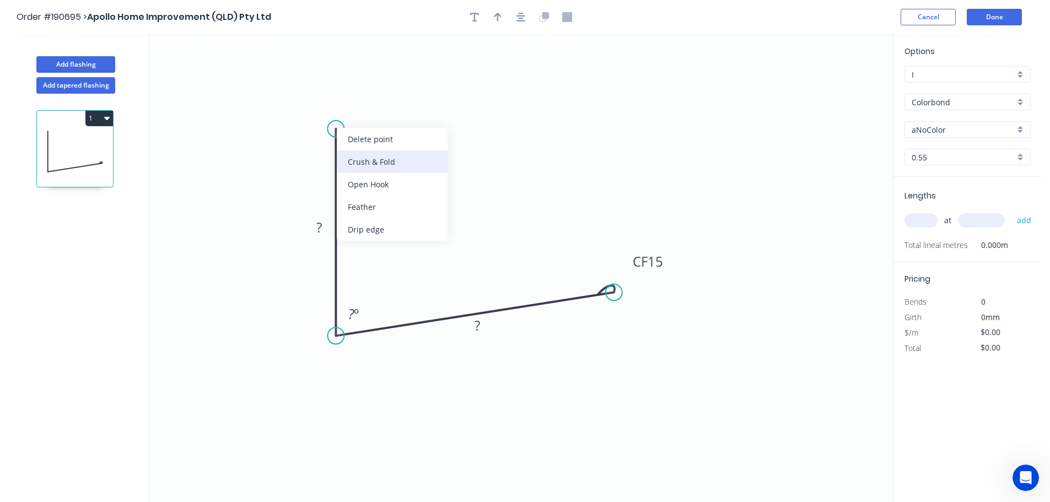
click at [359, 157] on div "Crush & Fold" at bounding box center [392, 162] width 111 height 23
click at [361, 160] on div "Flip bend" at bounding box center [388, 164] width 111 height 23
click at [320, 137] on tspan "10" at bounding box center [319, 138] width 15 height 18
click at [482, 168] on icon "0 CF 15 ? CF 15 ? ? º" at bounding box center [521, 268] width 744 height 468
drag, startPoint x: 294, startPoint y: 132, endPoint x: 358, endPoint y: 92, distance: 75.1
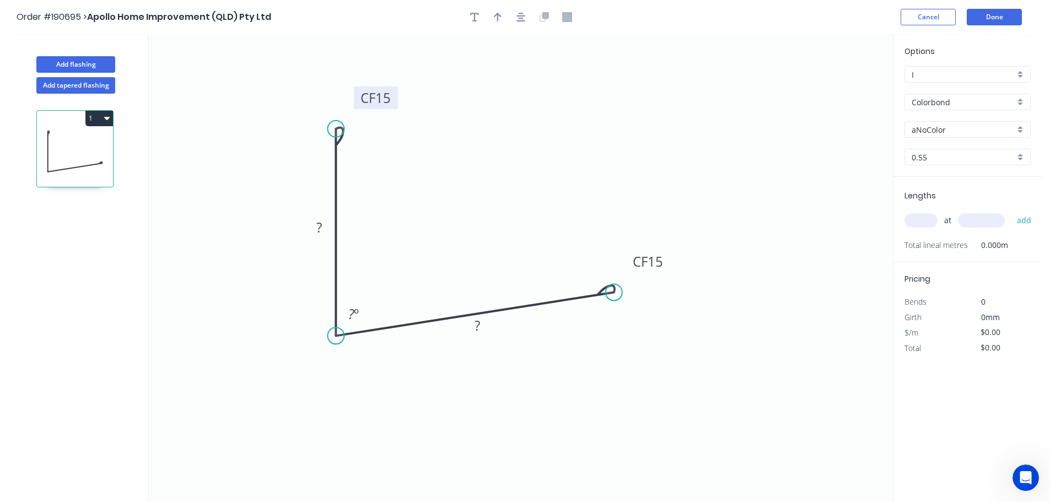
click at [358, 92] on rect at bounding box center [376, 98] width 44 height 23
click at [325, 229] on rect at bounding box center [319, 228] width 22 height 15
click at [490, 228] on icon "0 CF 15 40 CF 15 40 84 º" at bounding box center [521, 268] width 744 height 468
click at [498, 12] on icon "button" at bounding box center [498, 17] width 8 height 10
drag, startPoint x: 839, startPoint y: 88, endPoint x: 258, endPoint y: 383, distance: 651.7
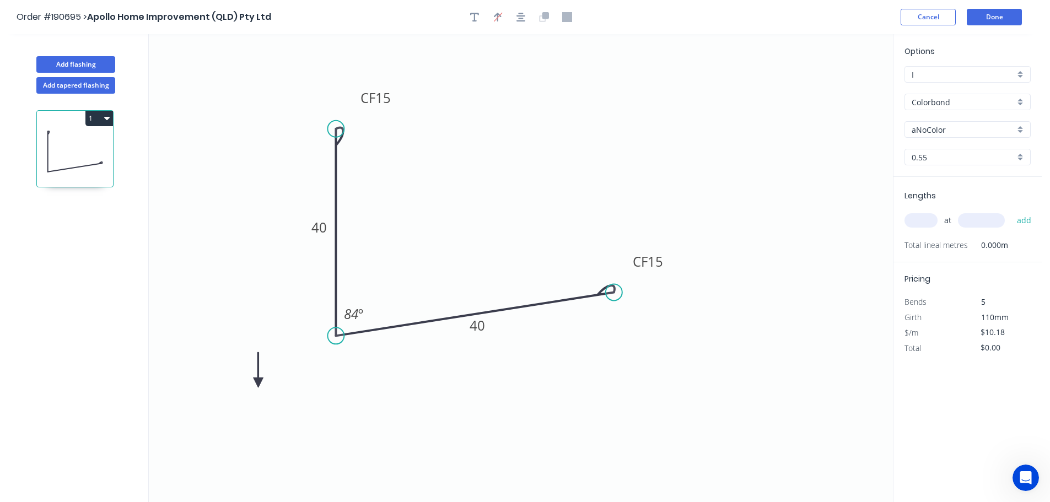
click at [258, 383] on icon at bounding box center [259, 369] width 10 height 35
click at [258, 383] on icon at bounding box center [267, 374] width 32 height 32
click at [258, 383] on icon at bounding box center [267, 392] width 32 height 32
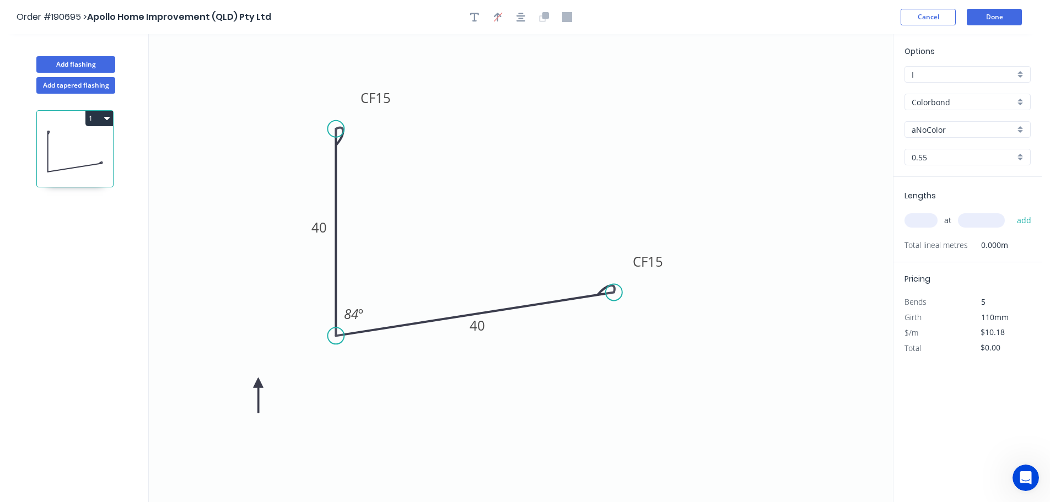
click at [258, 383] on icon at bounding box center [259, 395] width 10 height 35
click at [1022, 123] on div "aNoColor" at bounding box center [968, 129] width 126 height 17
click at [989, 251] on div "Dover White" at bounding box center [967, 244] width 125 height 19
click at [925, 221] on input "text" at bounding box center [921, 220] width 33 height 14
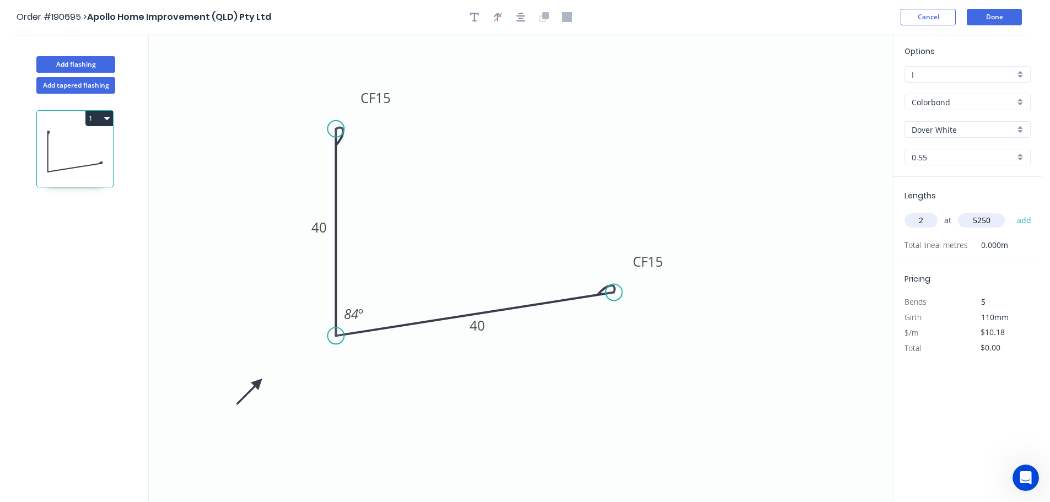
click at [1012, 211] on button "add" at bounding box center [1025, 220] width 26 height 19
click at [386, 100] on tspan "15" at bounding box center [382, 98] width 15 height 18
click at [454, 88] on icon "0 CF 10 40 CF 15 40 84 º" at bounding box center [521, 268] width 744 height 468
click at [658, 260] on tspan "15" at bounding box center [655, 262] width 15 height 18
click at [384, 100] on tspan "10" at bounding box center [382, 98] width 15 height 18
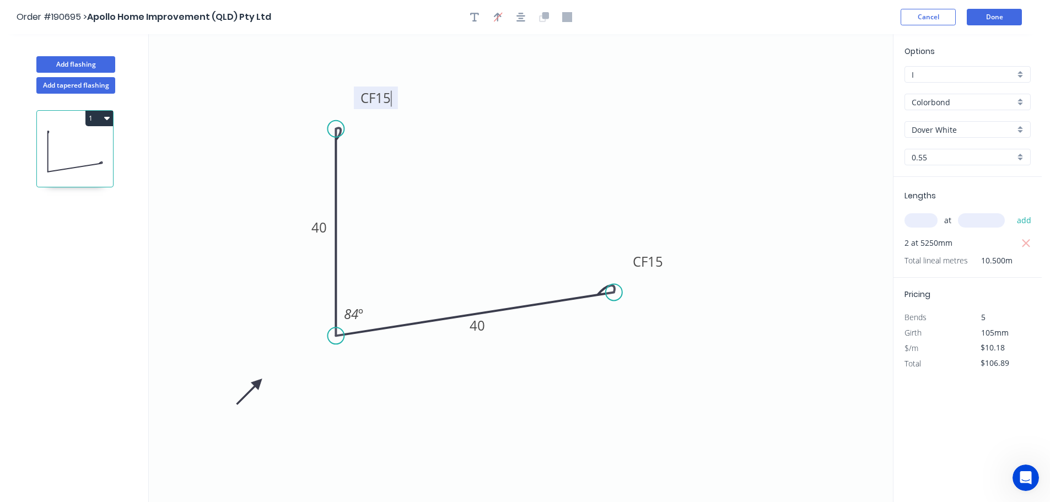
click at [451, 94] on icon "0 CF 15 40 CF 15 40 84 º" at bounding box center [521, 268] width 744 height 468
click at [387, 97] on tspan "15" at bounding box center [382, 98] width 15 height 18
click at [662, 261] on tspan "15" at bounding box center [655, 262] width 15 height 18
click at [729, 156] on icon "0 CF 10 40 CF 10 40 84 º" at bounding box center [521, 268] width 744 height 468
click at [101, 119] on button "1" at bounding box center [99, 118] width 28 height 15
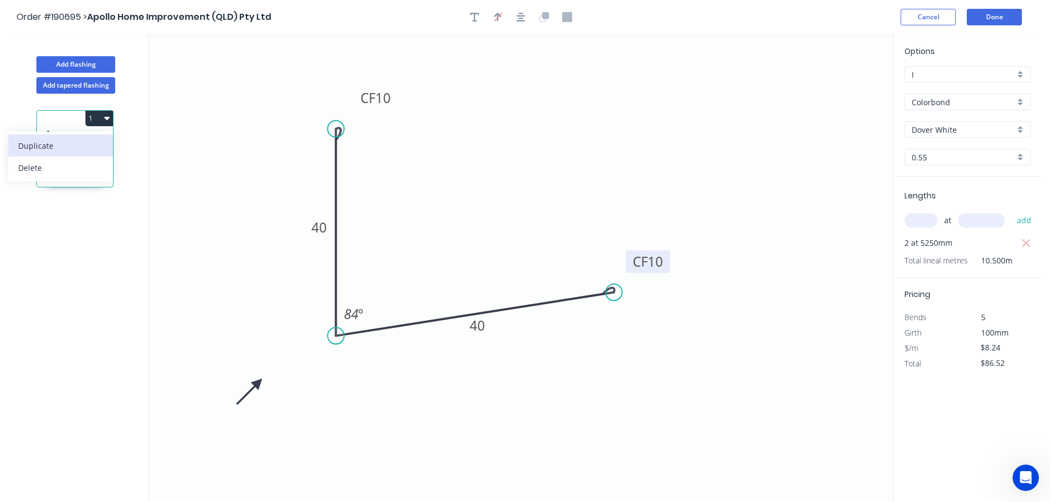
click at [77, 144] on div "Duplicate" at bounding box center [60, 146] width 85 height 16
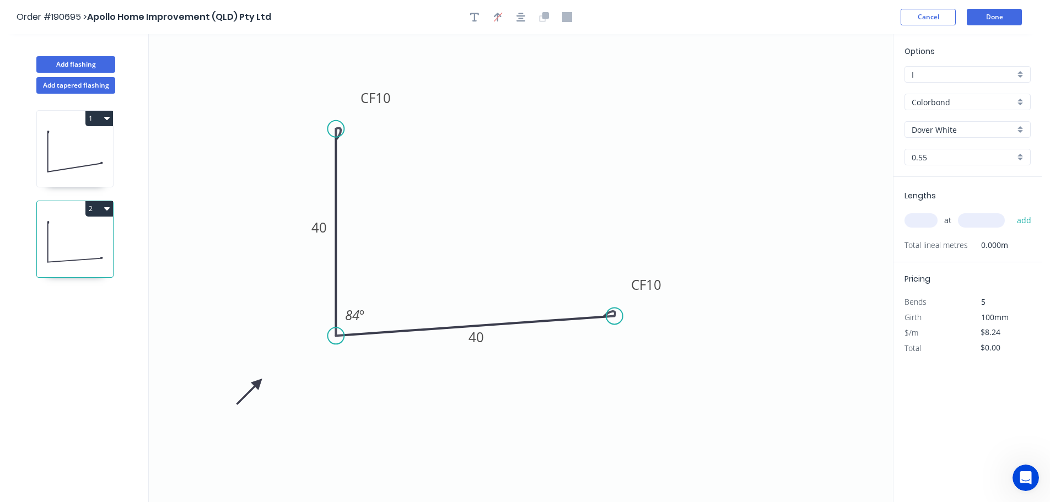
drag, startPoint x: 611, startPoint y: 292, endPoint x: 615, endPoint y: 316, distance: 24.6
click at [615, 316] on circle at bounding box center [614, 316] width 17 height 17
click at [355, 314] on tspan "84" at bounding box center [352, 315] width 14 height 18
click at [392, 278] on icon "0 CF 10 40 CF 10 40 88 º" at bounding box center [521, 268] width 744 height 468
click at [702, 200] on icon "0 CF 10 40 CF 10 40 88 º" at bounding box center [521, 268] width 744 height 468
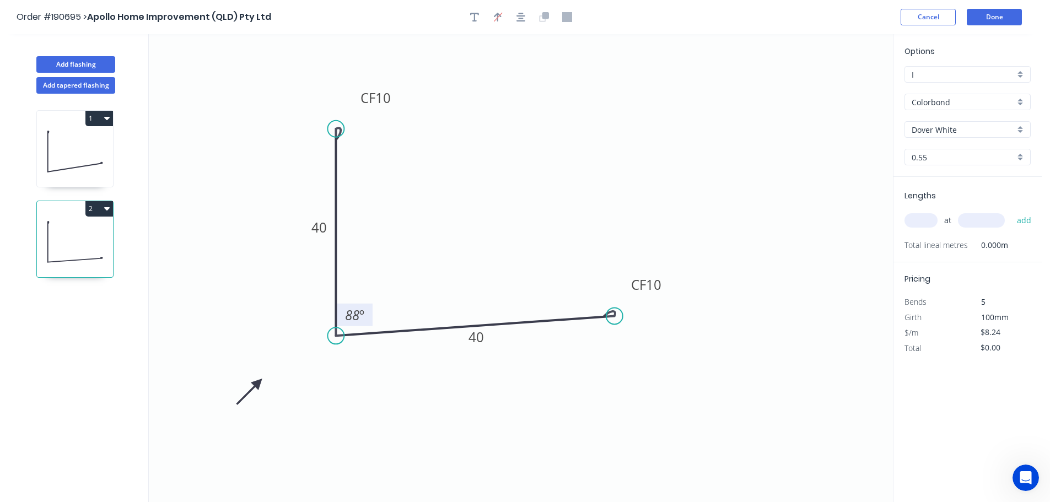
click at [926, 220] on input "text" at bounding box center [921, 220] width 33 height 14
click at [989, 222] on input "text" at bounding box center [981, 220] width 47 height 14
click at [1012, 211] on button "add" at bounding box center [1025, 220] width 26 height 19
click at [60, 160] on icon at bounding box center [75, 151] width 76 height 71
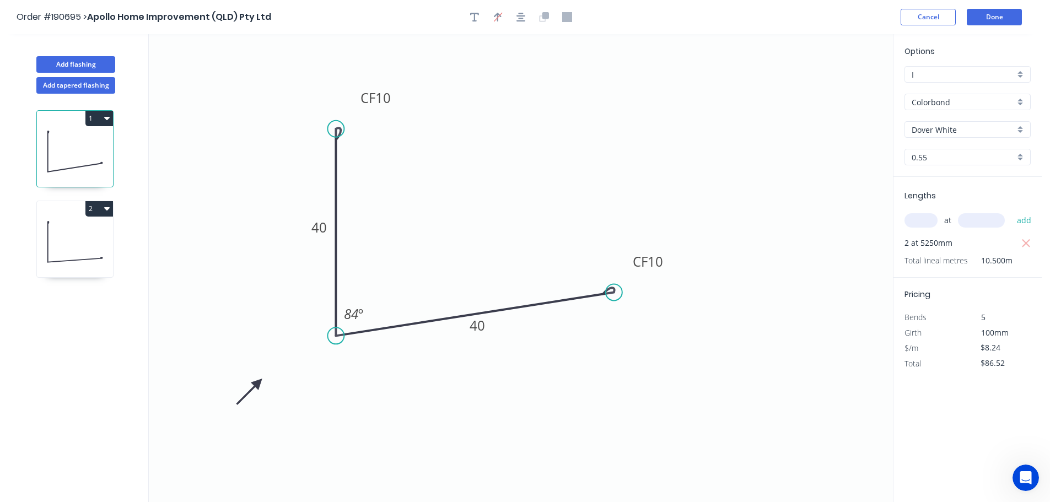
click at [104, 117] on icon "button" at bounding box center [107, 118] width 6 height 3
click at [88, 141] on div "Duplicate" at bounding box center [60, 146] width 85 height 16
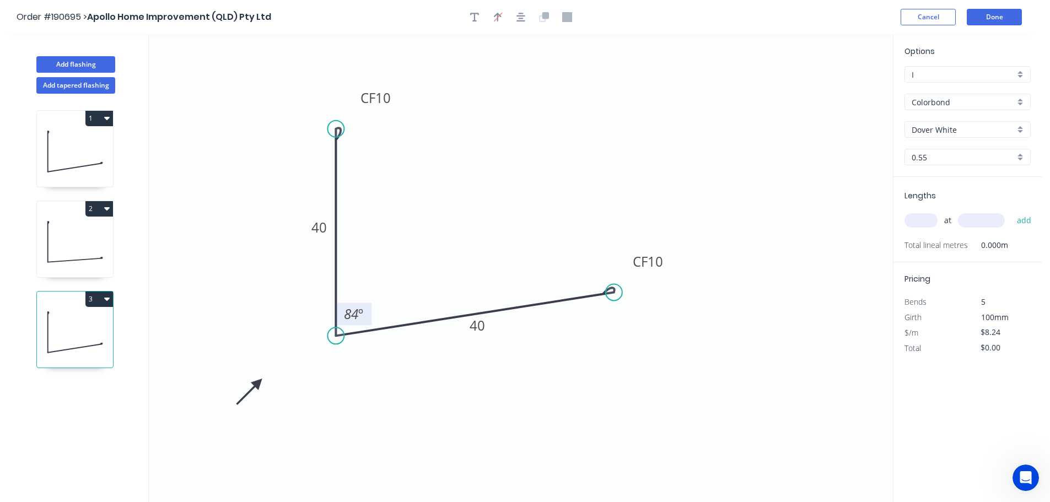
click at [353, 315] on tspan "84" at bounding box center [351, 314] width 14 height 18
click at [400, 259] on icon "0 CF 10 40 CF 10 40 83 º" at bounding box center [521, 268] width 744 height 468
click at [927, 220] on input "text" at bounding box center [921, 220] width 33 height 14
click at [990, 220] on input "text" at bounding box center [981, 220] width 47 height 14
click at [1012, 211] on button "add" at bounding box center [1025, 220] width 26 height 19
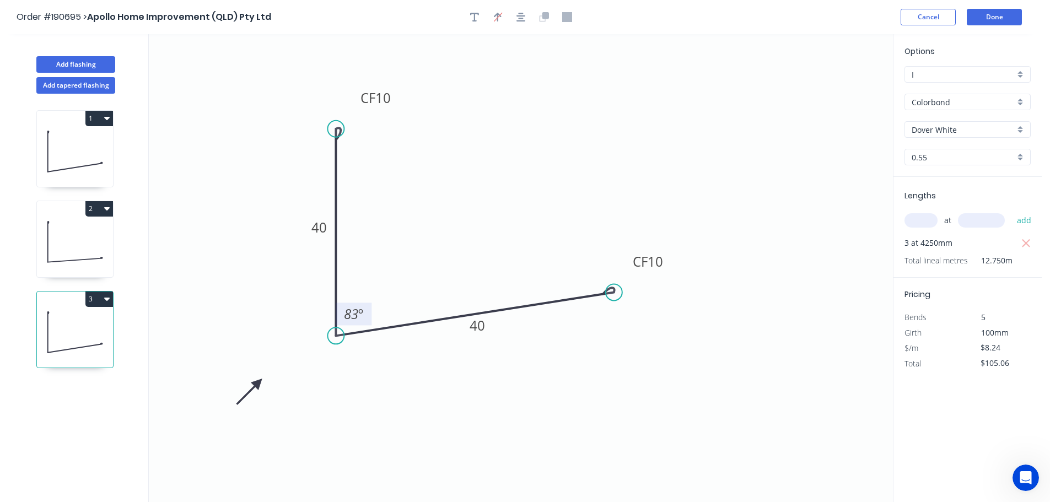
click at [77, 246] on icon at bounding box center [75, 242] width 76 height 71
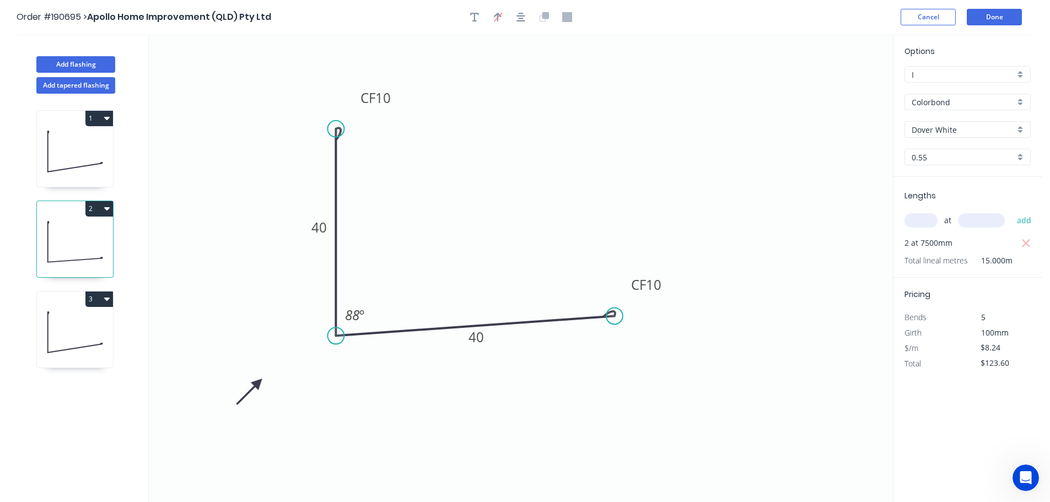
click at [99, 207] on button "2" at bounding box center [99, 208] width 28 height 15
click at [73, 233] on div "Duplicate" at bounding box center [60, 236] width 85 height 16
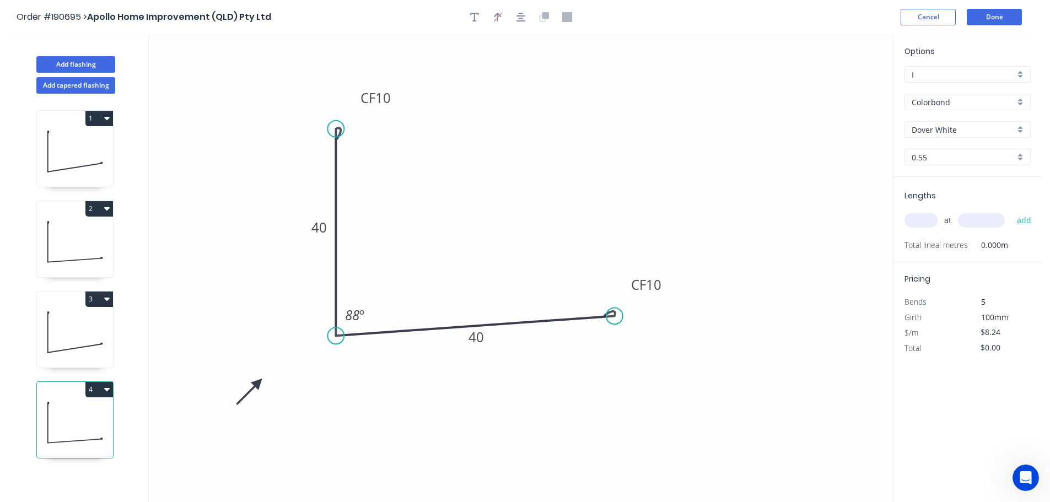
click at [921, 222] on input "text" at bounding box center [921, 220] width 33 height 14
click at [1002, 218] on input "text" at bounding box center [981, 220] width 47 height 14
click at [1012, 211] on button "add" at bounding box center [1025, 220] width 26 height 19
click at [1007, 19] on button "Done" at bounding box center [994, 17] width 55 height 17
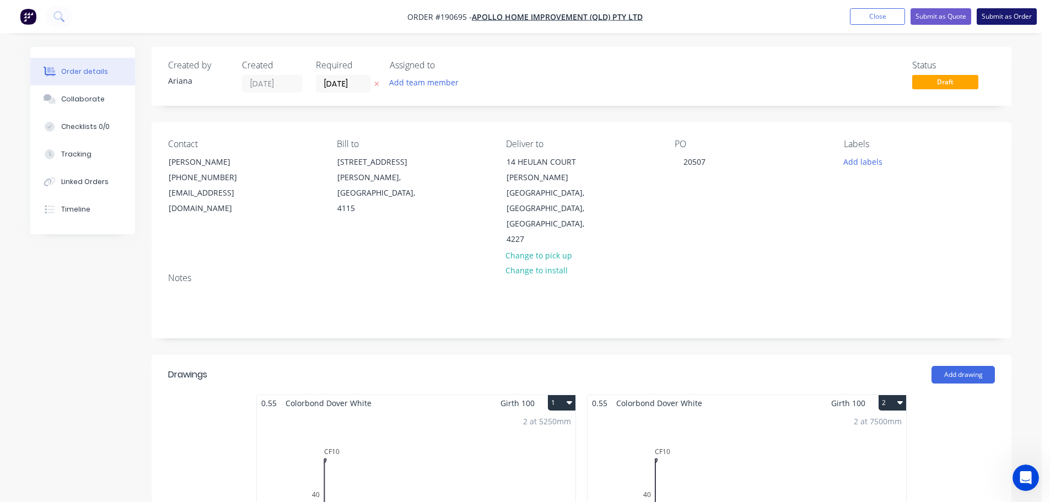
click at [1006, 17] on button "Submit as Order" at bounding box center [1007, 16] width 60 height 17
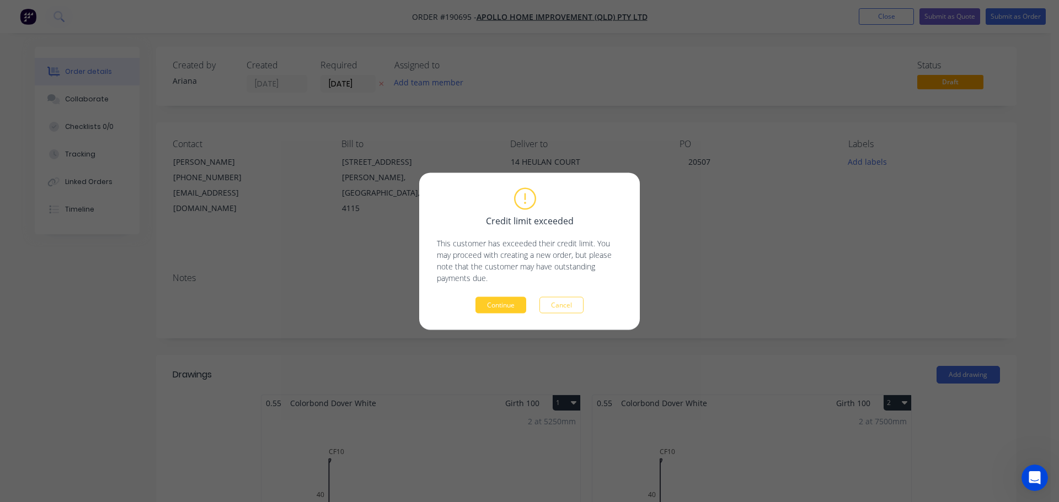
click at [502, 304] on button "Continue" at bounding box center [500, 305] width 51 height 17
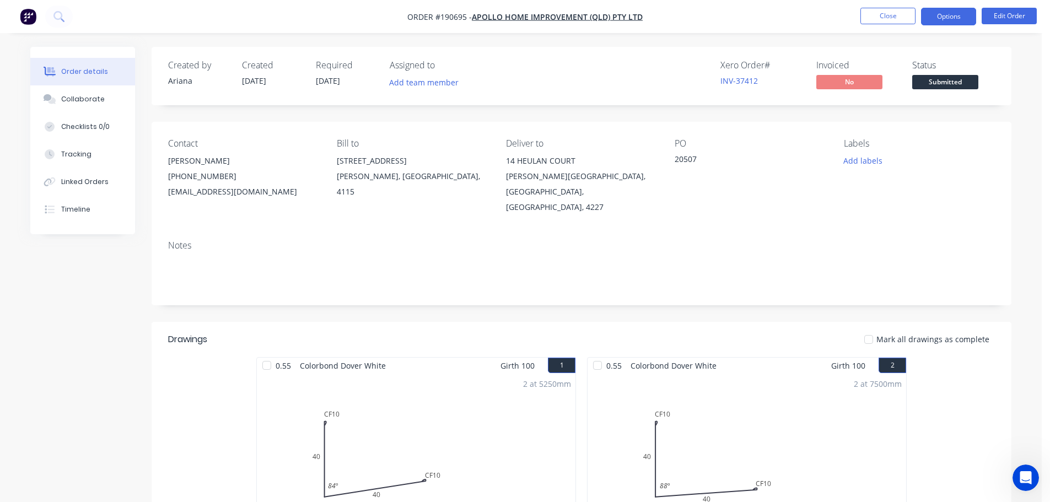
click at [948, 11] on button "Options" at bounding box center [948, 17] width 55 height 18
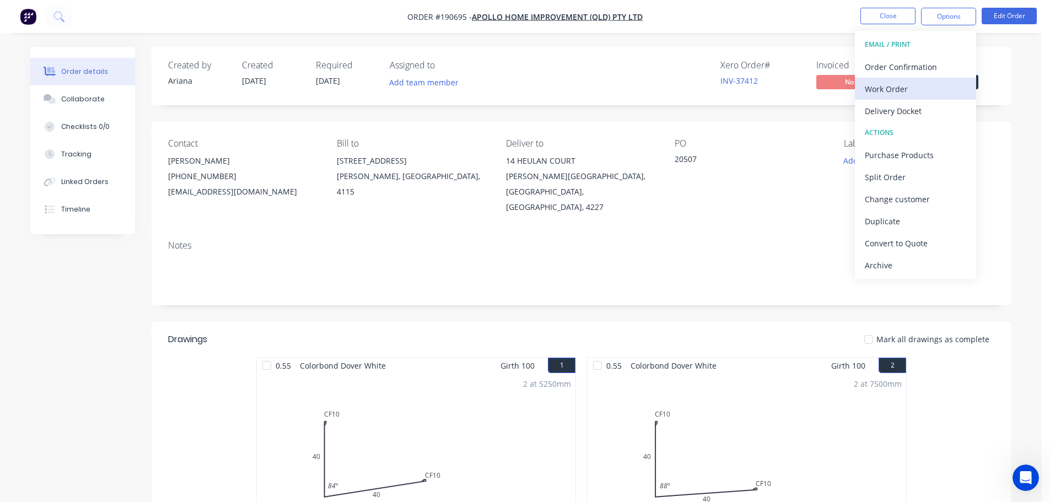
click at [877, 87] on div "Work Order" at bounding box center [915, 89] width 101 height 16
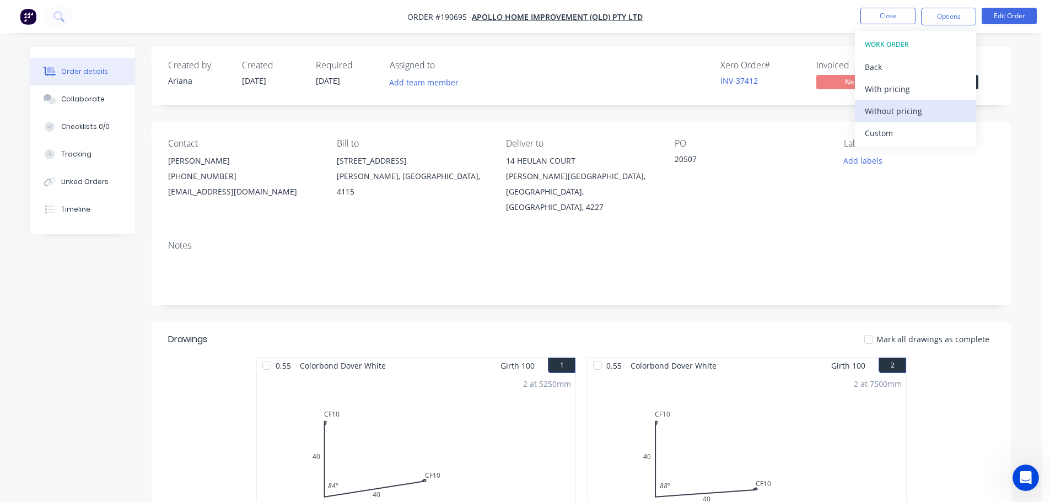
click at [871, 105] on div "Without pricing" at bounding box center [915, 111] width 101 height 16
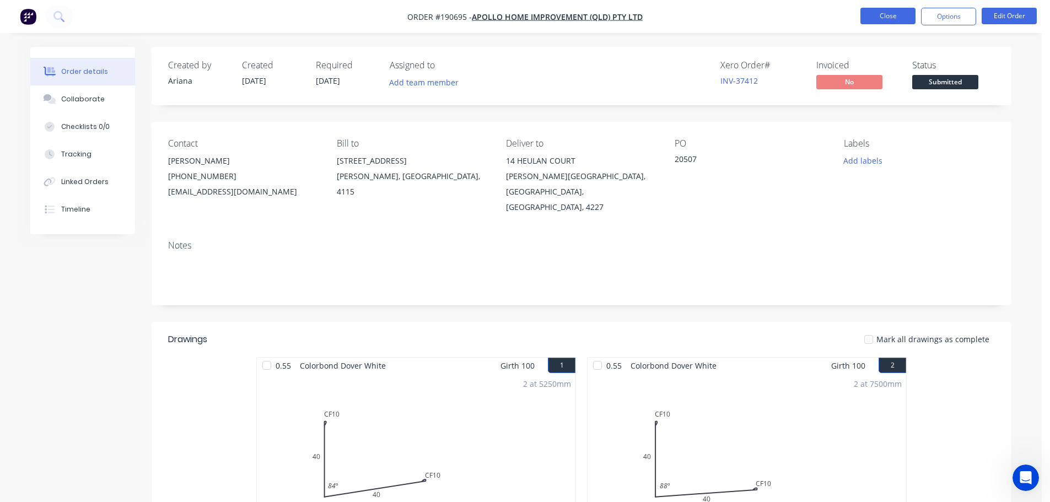
click at [898, 19] on button "Close" at bounding box center [888, 16] width 55 height 17
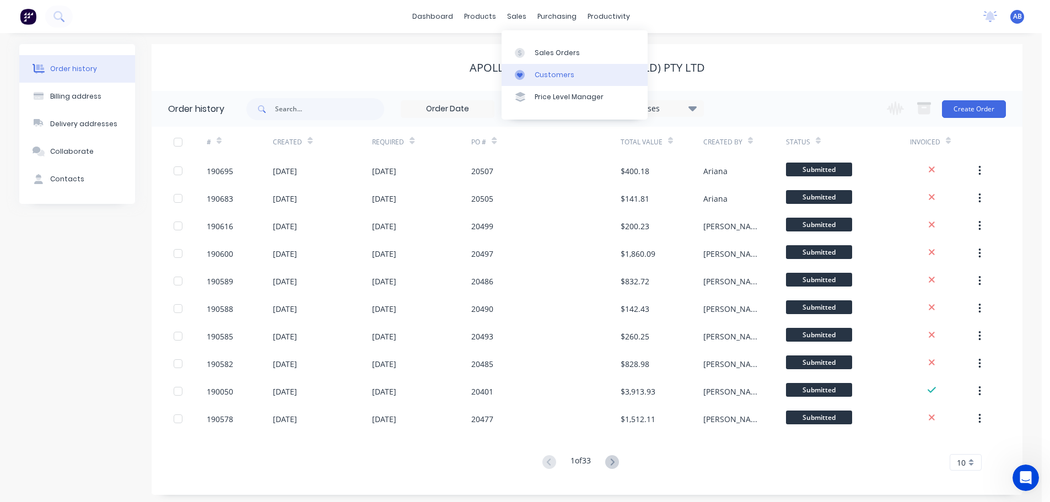
click at [552, 71] on div "Customers" at bounding box center [555, 75] width 40 height 10
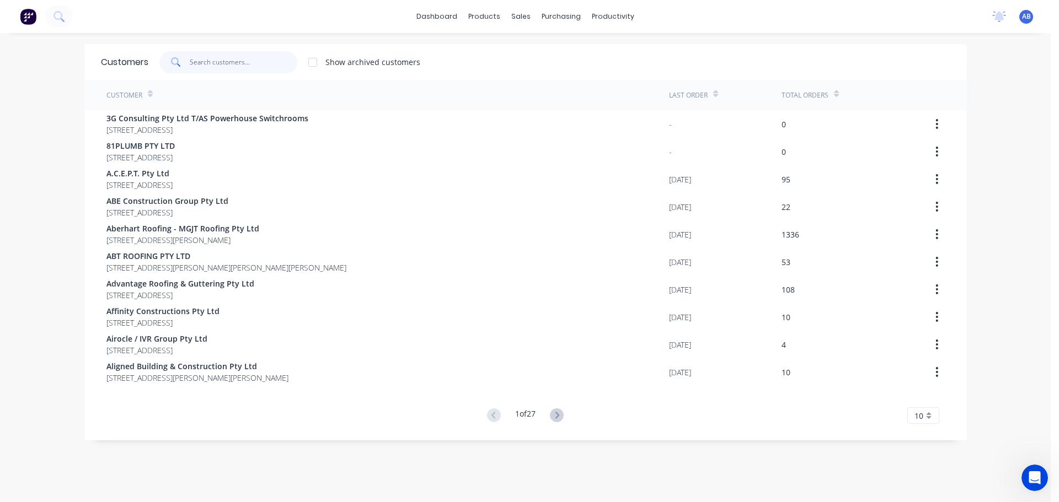
drag, startPoint x: 261, startPoint y: 65, endPoint x: 409, endPoint y: 53, distance: 148.8
click at [262, 65] on input "text" at bounding box center [244, 62] width 108 height 22
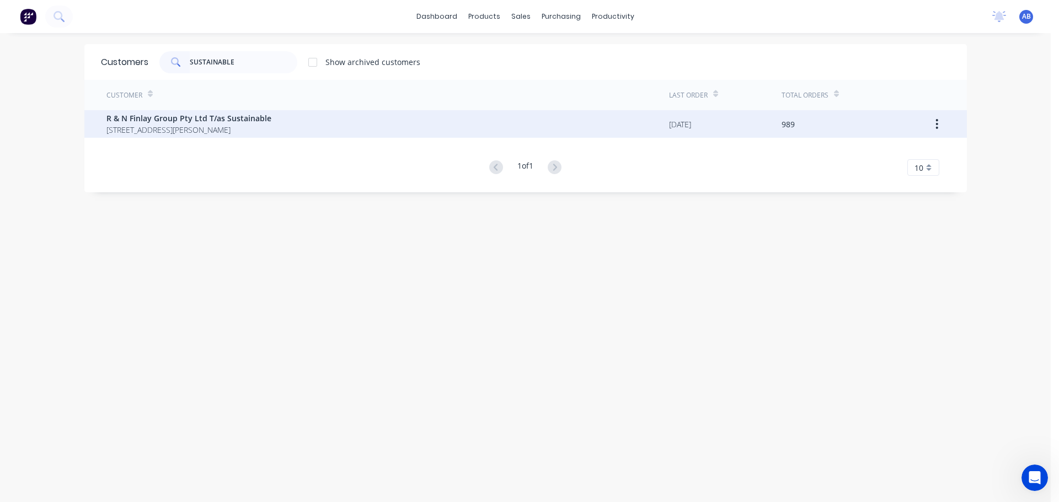
click at [209, 118] on span "R & N Finlay Group Pty Ltd T/as Sustainable" at bounding box center [188, 118] width 165 height 12
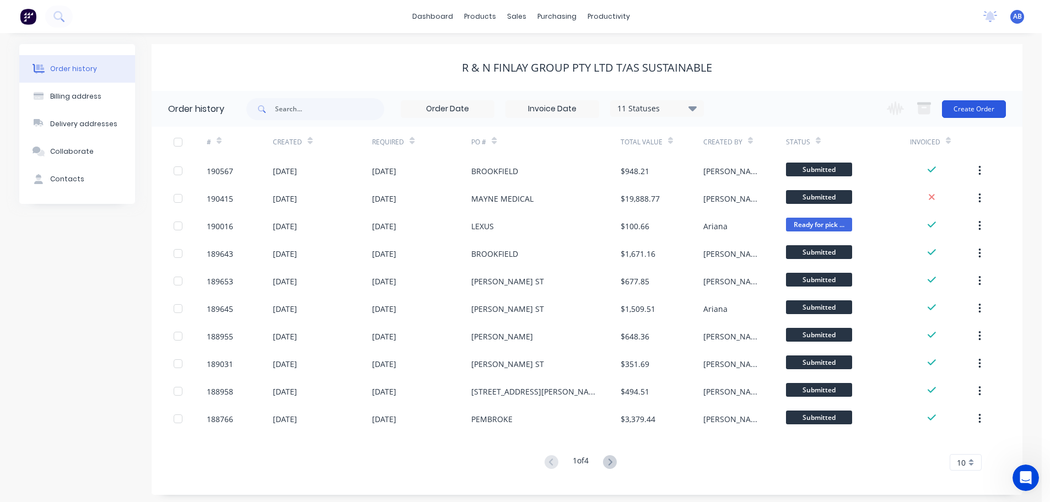
click at [962, 106] on button "Create Order" at bounding box center [974, 109] width 64 height 18
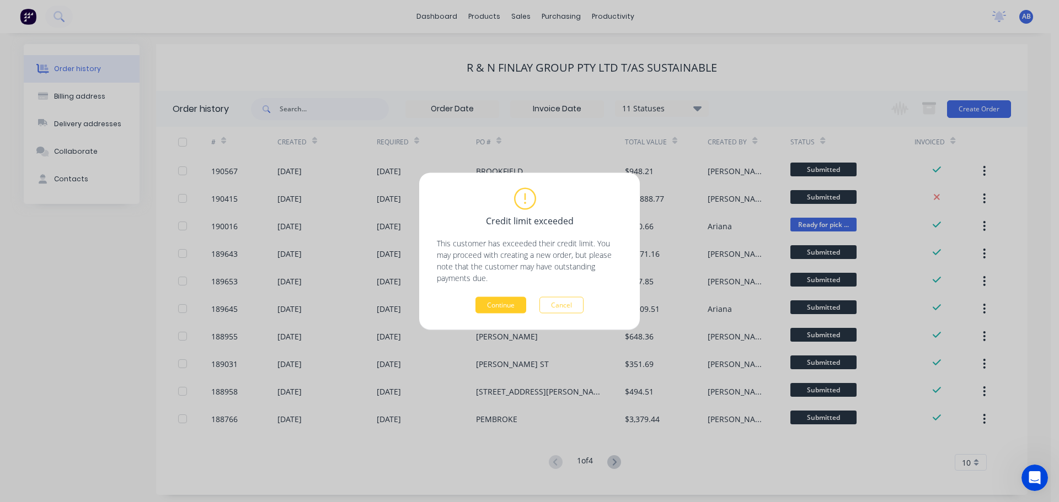
click at [507, 302] on button "Continue" at bounding box center [500, 305] width 51 height 17
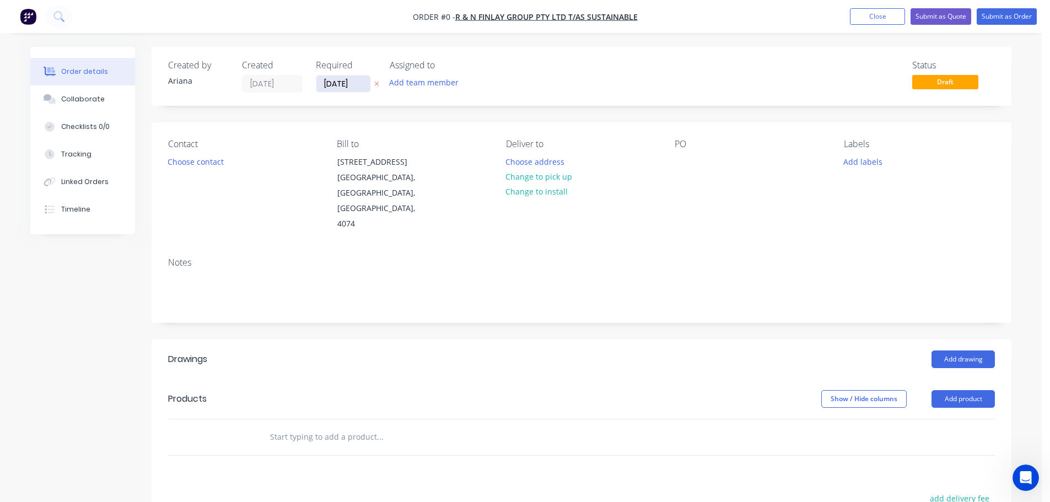
click at [337, 84] on input "[DATE]" at bounding box center [343, 84] width 54 height 17
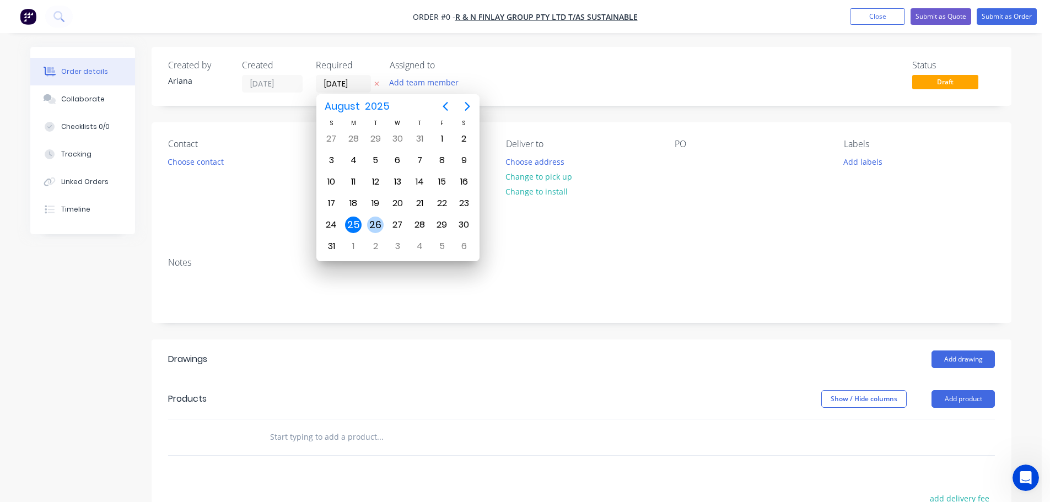
click at [375, 224] on div "26" at bounding box center [375, 225] width 17 height 17
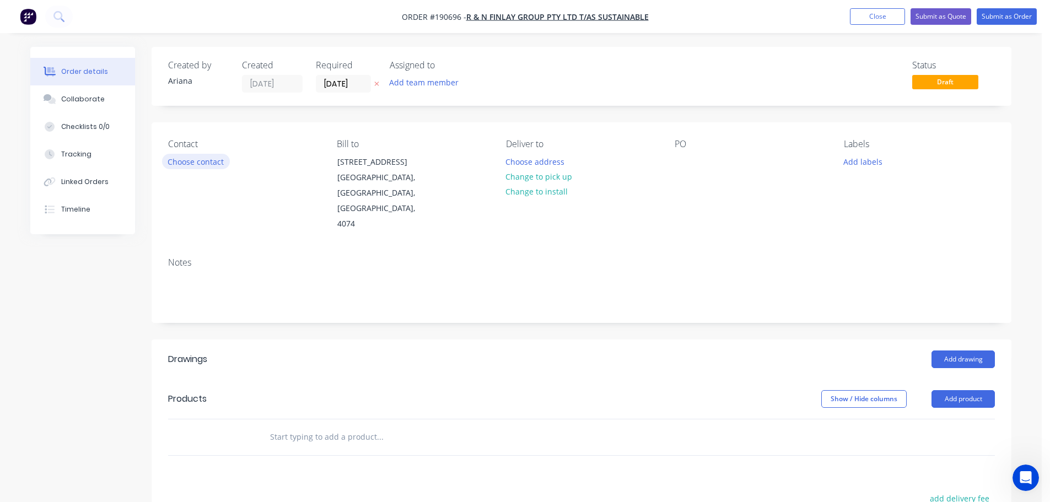
click at [198, 158] on button "Choose contact" at bounding box center [196, 161] width 68 height 15
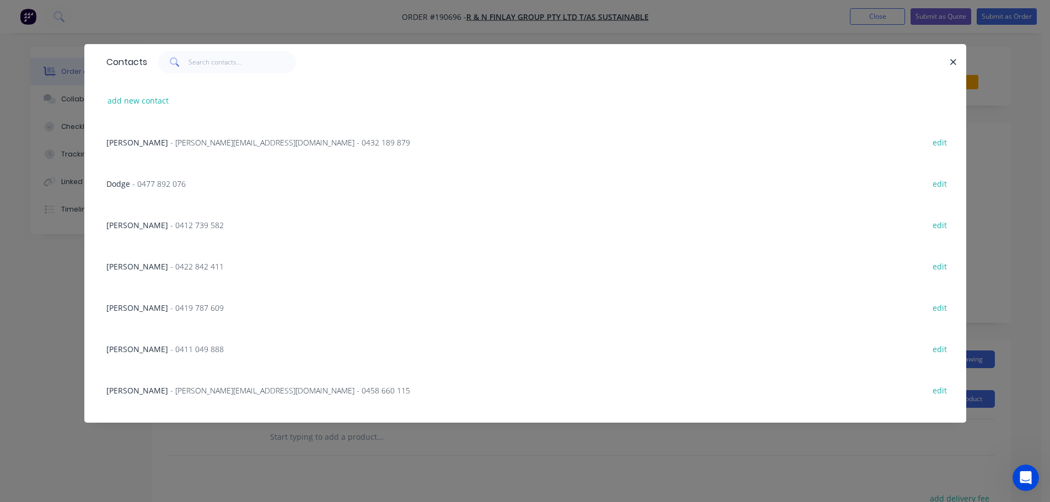
click at [218, 393] on span "- [PERSON_NAME][EMAIL_ADDRESS][DOMAIN_NAME] - 0458 660 115" at bounding box center [290, 390] width 240 height 10
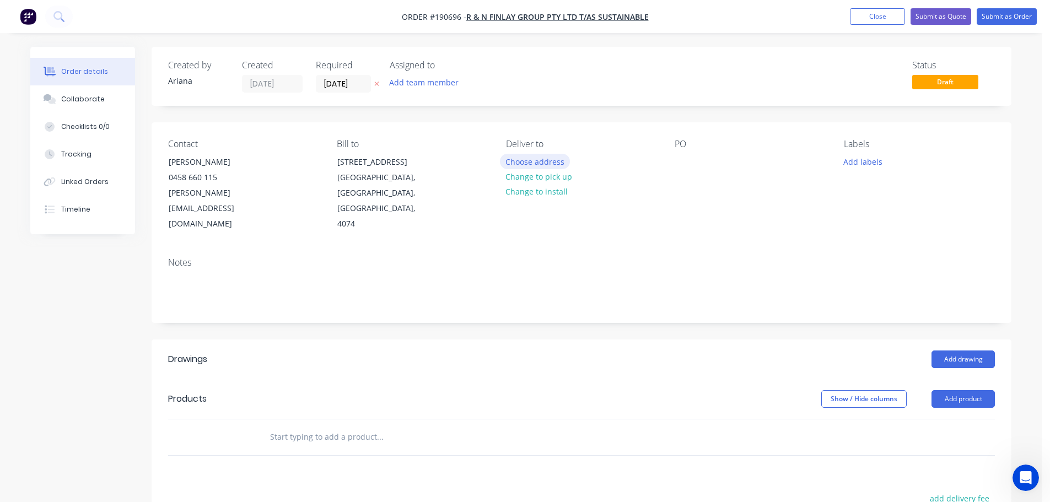
click at [547, 162] on button "Choose address" at bounding box center [535, 161] width 71 height 15
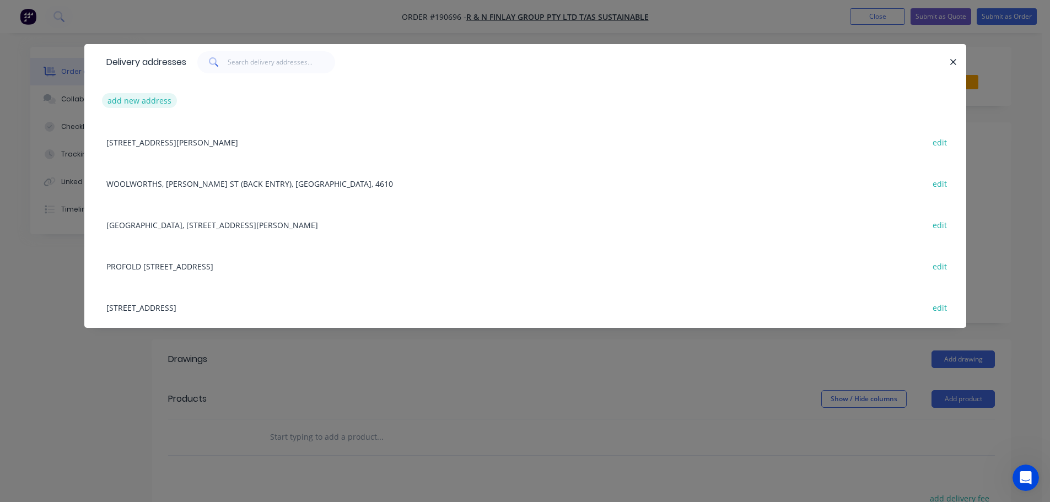
click at [140, 101] on button "add new address" at bounding box center [140, 100] width 76 height 15
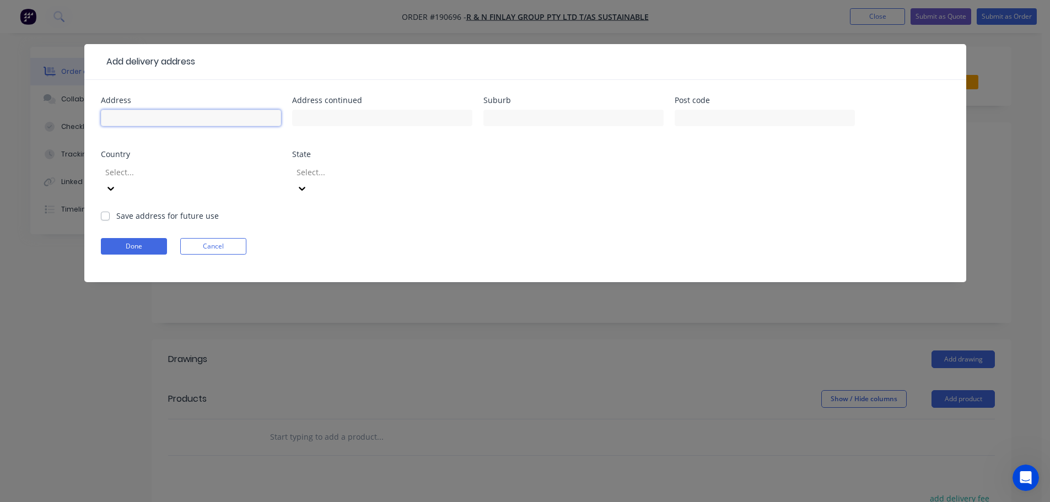
click at [131, 114] on input "text" at bounding box center [191, 118] width 180 height 17
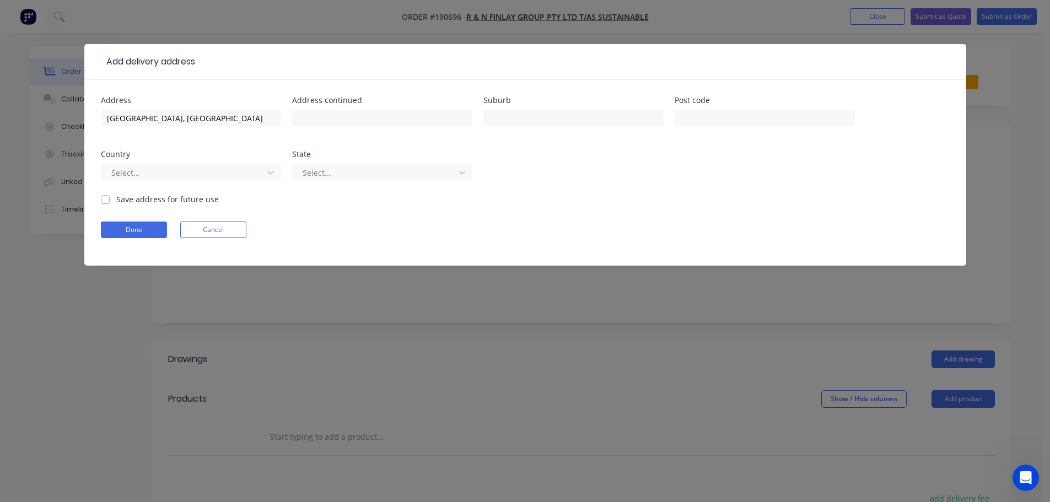
type input "QSAC STADIUM, KESSELS ROAD"
type input "NATHAN"
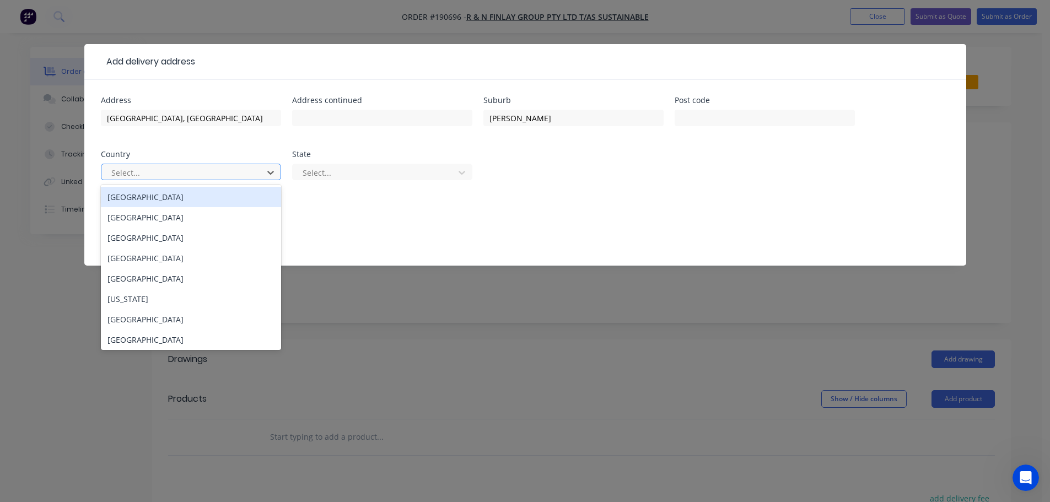
click at [179, 196] on div "[GEOGRAPHIC_DATA]" at bounding box center [191, 197] width 180 height 20
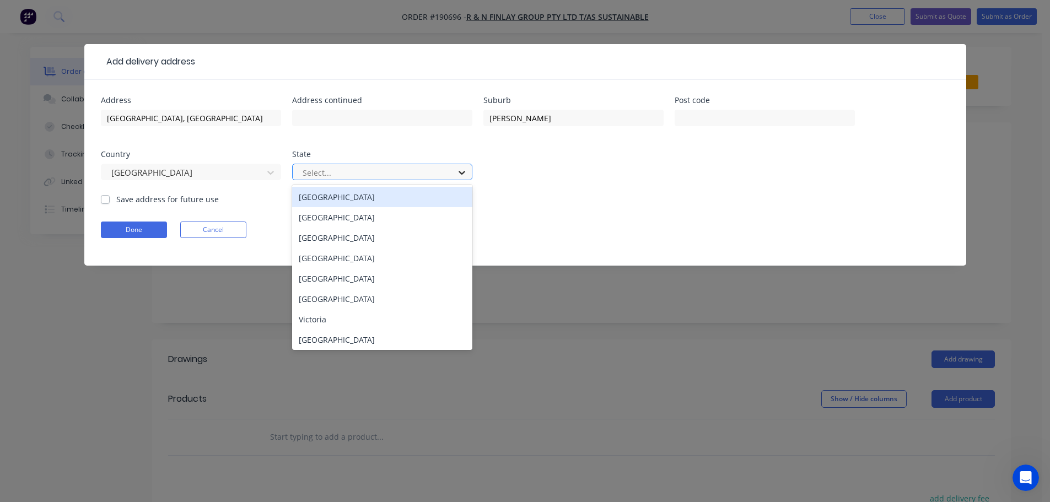
click at [463, 169] on icon at bounding box center [462, 172] width 11 height 11
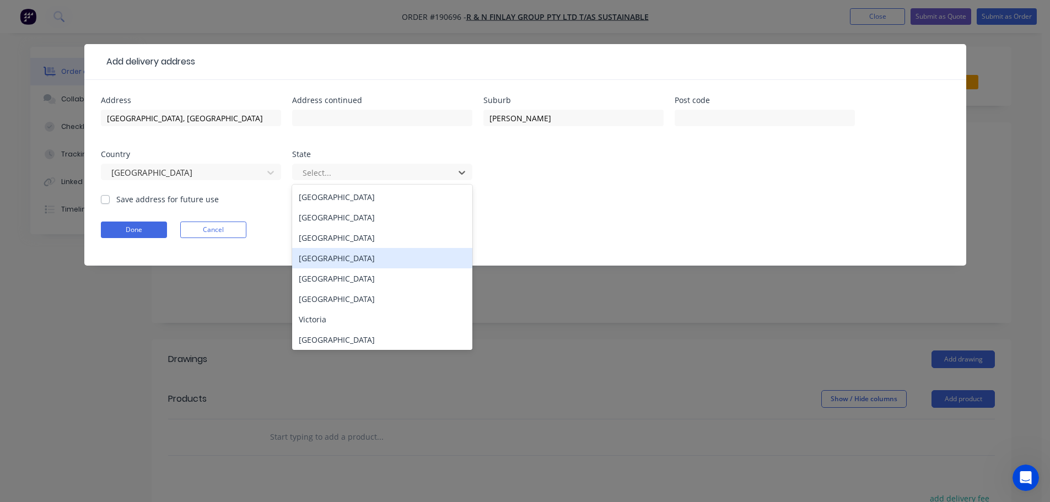
click at [316, 256] on div "[GEOGRAPHIC_DATA]" at bounding box center [382, 258] width 180 height 20
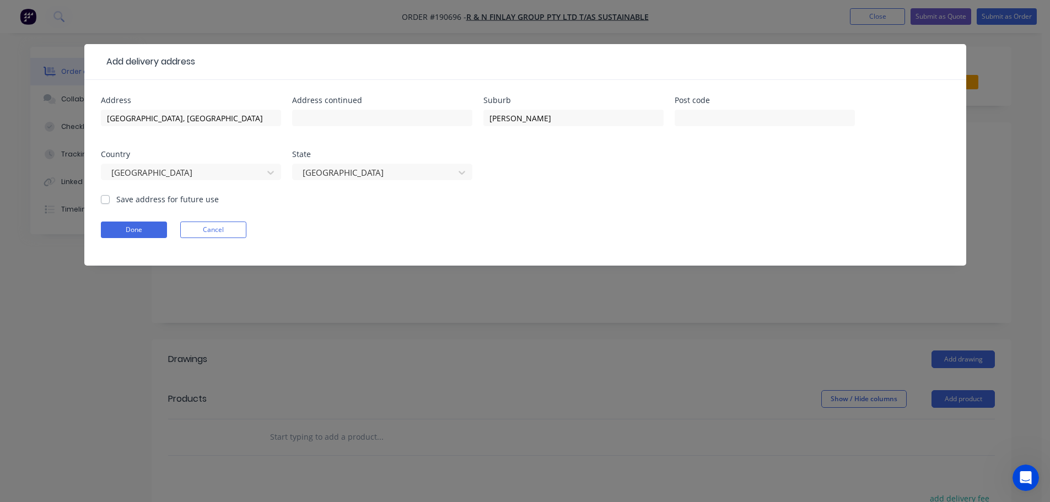
click at [554, 211] on form "Address QSAC STADIUM, KESSELS ROAD Address continued Suburb NATHAN Post code Co…" at bounding box center [525, 180] width 849 height 169
click at [139, 230] on button "Done" at bounding box center [134, 230] width 66 height 17
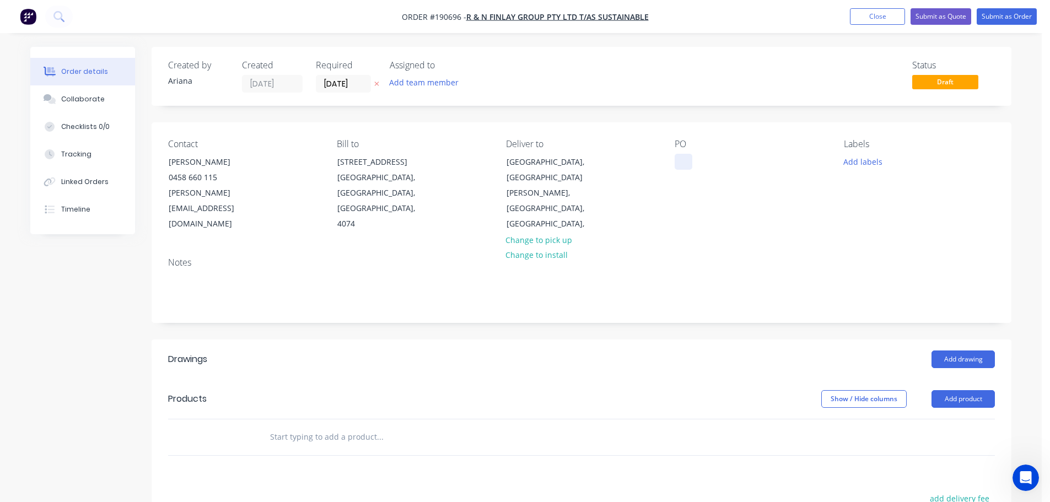
click at [683, 162] on div at bounding box center [684, 162] width 18 height 16
click at [751, 195] on div "PO QSAC" at bounding box center [750, 185] width 151 height 93
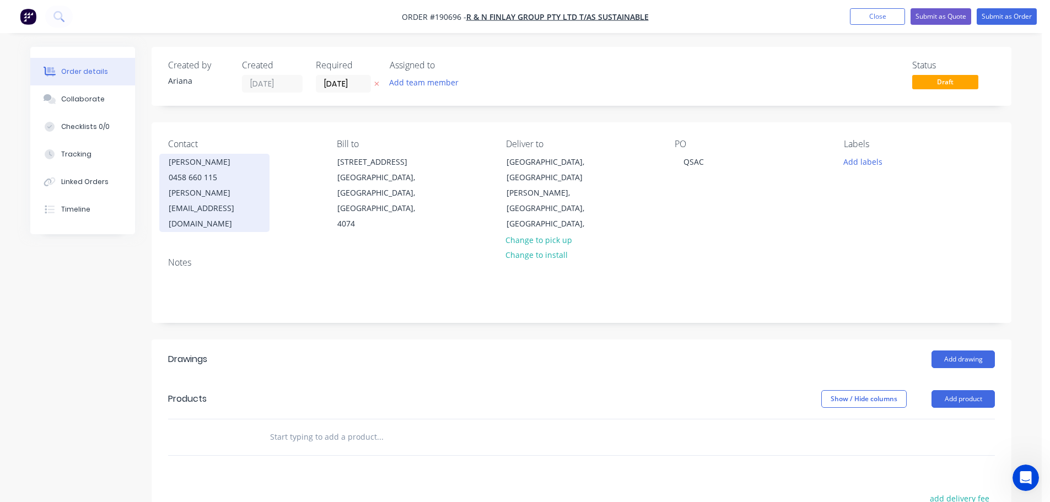
click at [192, 171] on div "0458 660 115" at bounding box center [215, 177] width 92 height 15
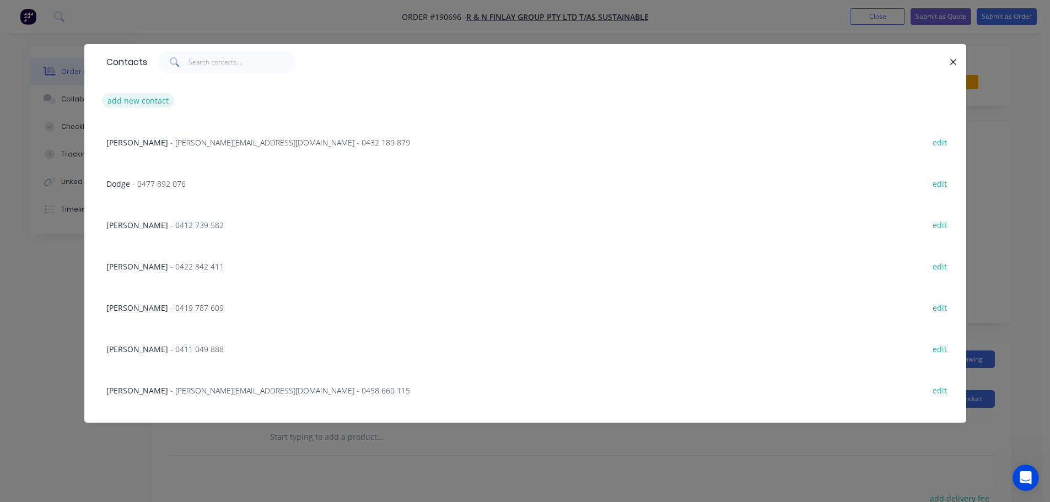
click at [122, 96] on button "add new contact" at bounding box center [138, 100] width 73 height 15
select select "AU"
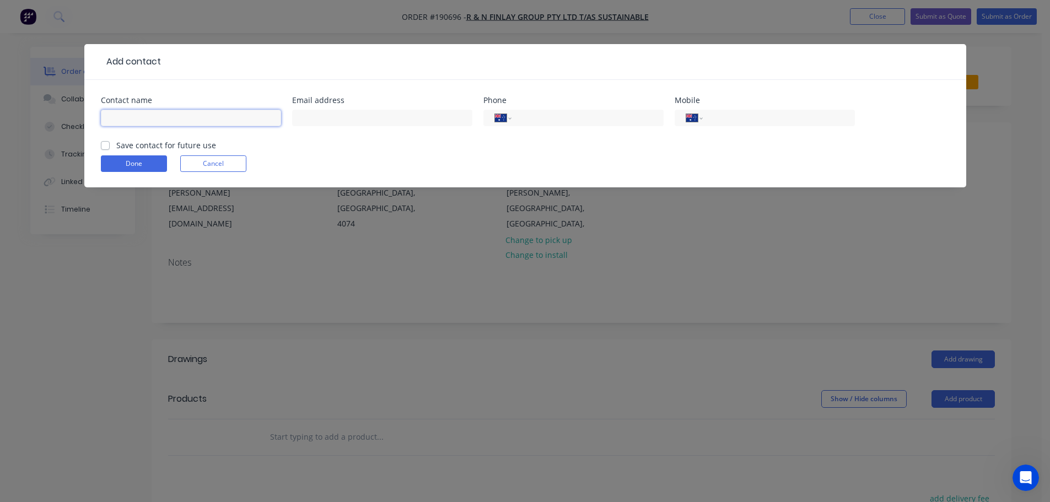
click at [132, 116] on input "text" at bounding box center [191, 118] width 180 height 17
type input "JACKSON"
type input "0414 440 646"
click at [126, 167] on button "Done" at bounding box center [134, 163] width 66 height 17
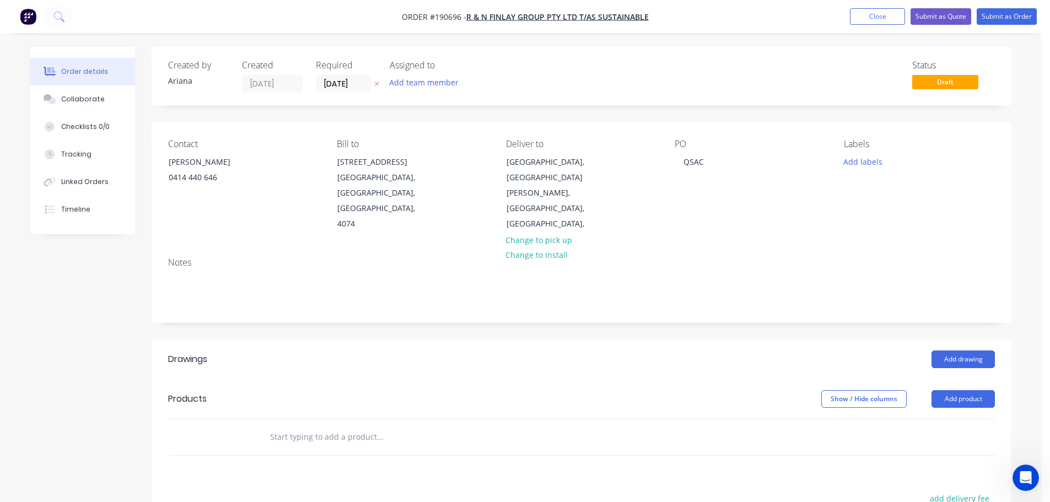
click at [771, 230] on div "Contact JACKSON 0414 440 646 Bill to Unit 6, 37 Spine Street Sumner, Queensland…" at bounding box center [582, 185] width 860 height 126
click at [957, 390] on button "Add product" at bounding box center [963, 399] width 63 height 18
click at [931, 419] on div "Product catalogue" at bounding box center [942, 427] width 85 height 16
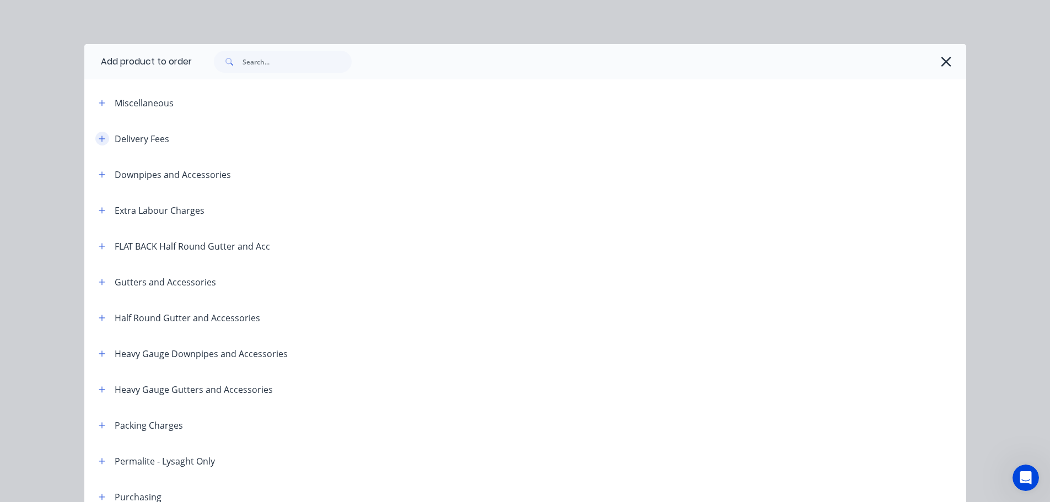
click at [99, 136] on icon "button" at bounding box center [102, 139] width 6 height 6
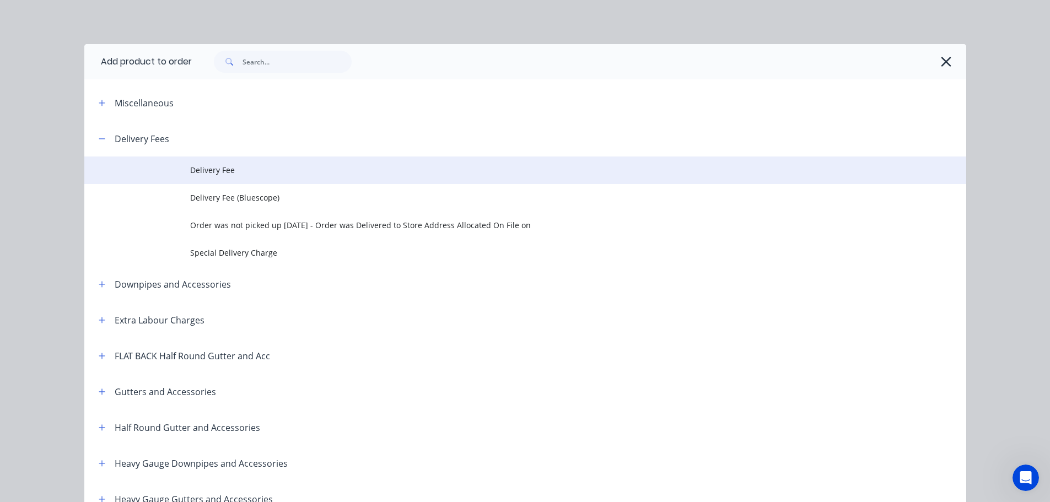
click at [244, 171] on span "Delivery Fee" at bounding box center [500, 170] width 621 height 12
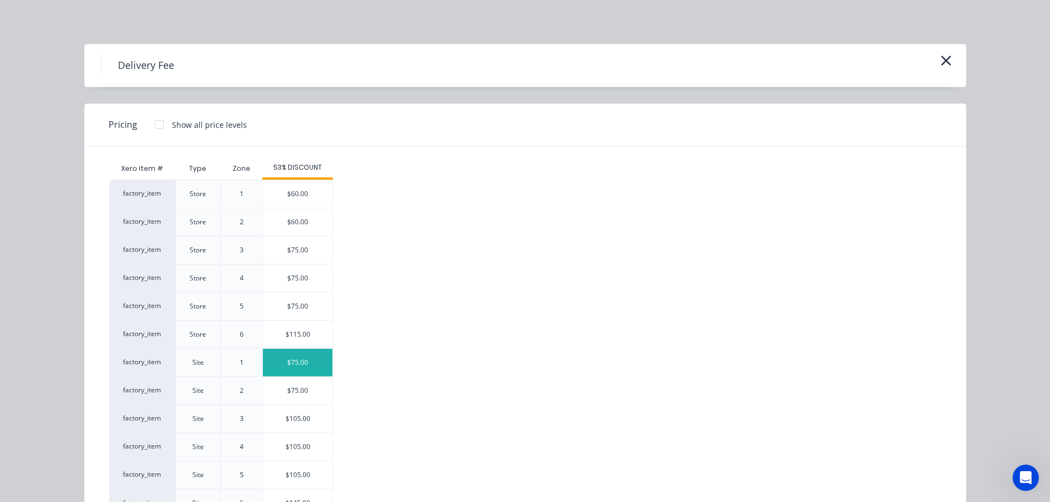
click at [292, 359] on div "$75.00" at bounding box center [297, 363] width 69 height 28
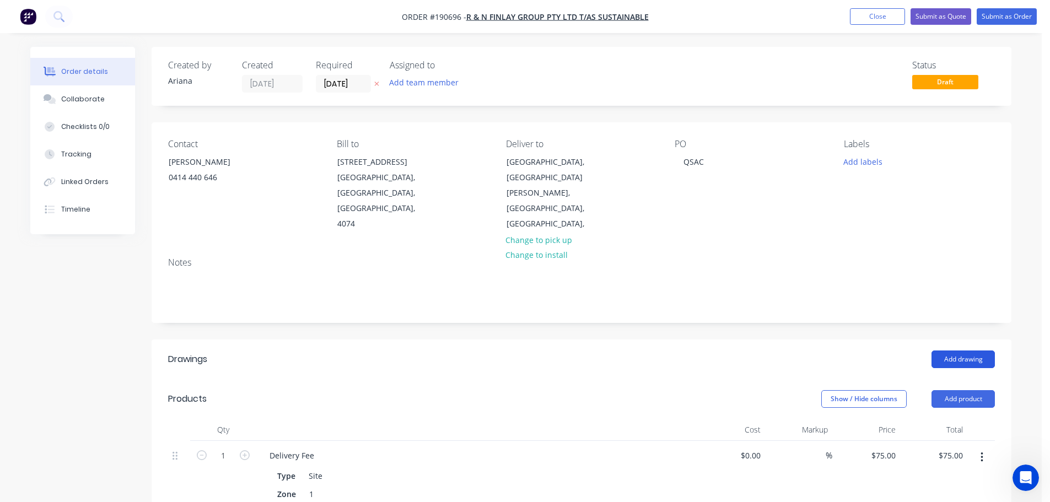
click at [957, 351] on button "Add drawing" at bounding box center [963, 360] width 63 height 18
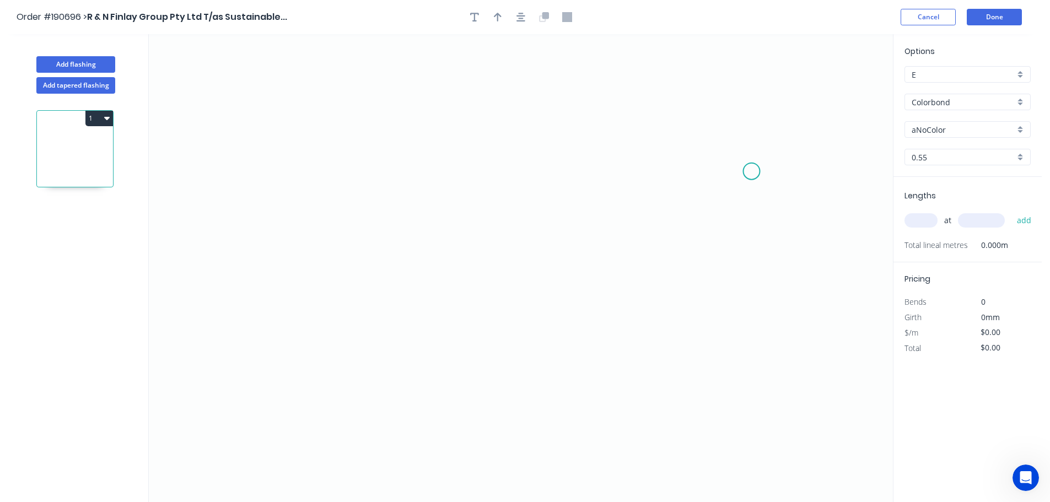
click at [751, 171] on icon "0" at bounding box center [521, 268] width 744 height 468
click at [719, 122] on icon at bounding box center [735, 147] width 33 height 50
click at [338, 143] on icon "0 ?" at bounding box center [521, 268] width 744 height 468
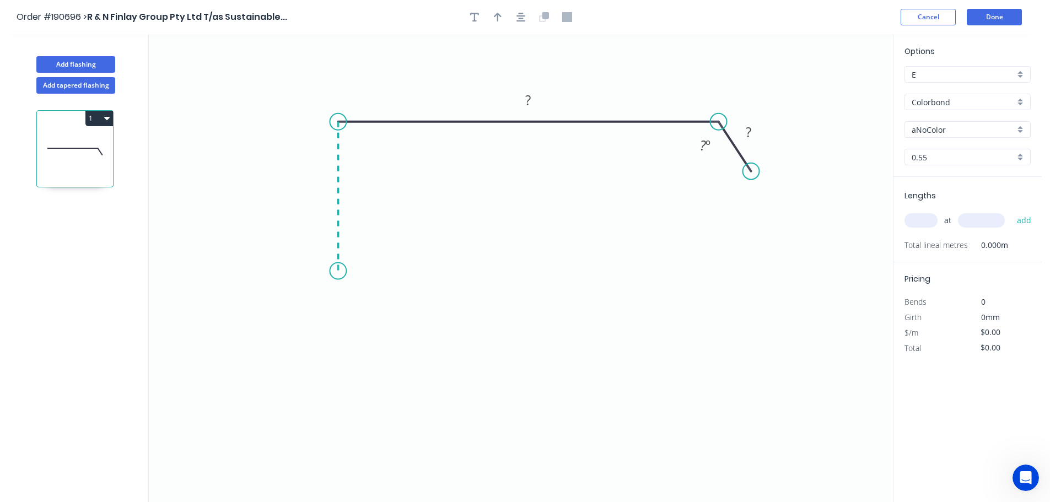
click at [335, 271] on icon "0 ? ? ? º" at bounding box center [521, 268] width 744 height 468
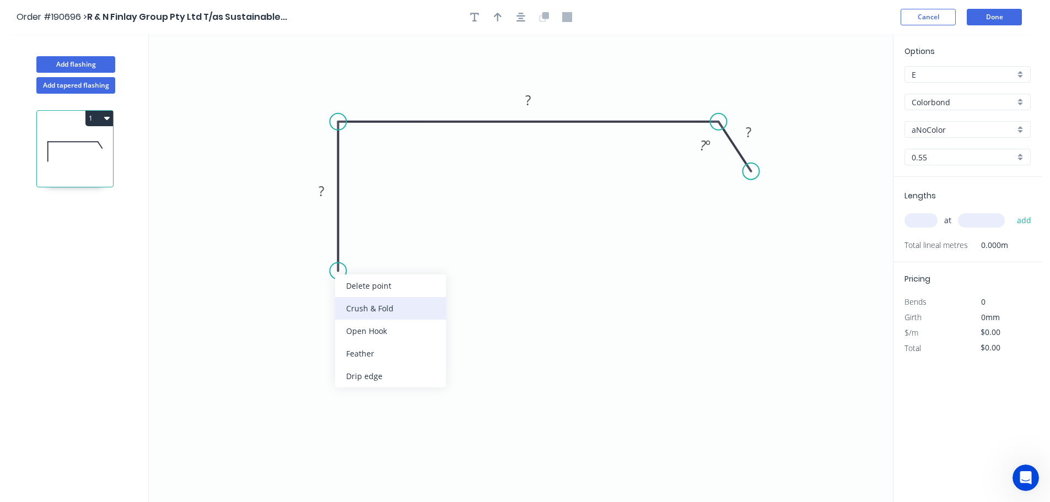
click at [374, 306] on div "Crush & Fold" at bounding box center [390, 308] width 111 height 23
click at [324, 251] on tspan "10" at bounding box center [321, 251] width 15 height 18
click at [366, 263] on icon "0 CF 15 ? ? ? ? º" at bounding box center [521, 268] width 744 height 468
drag, startPoint x: 298, startPoint y: 255, endPoint x: 273, endPoint y: 309, distance: 58.7
click at [273, 309] on rect at bounding box center [291, 304] width 44 height 23
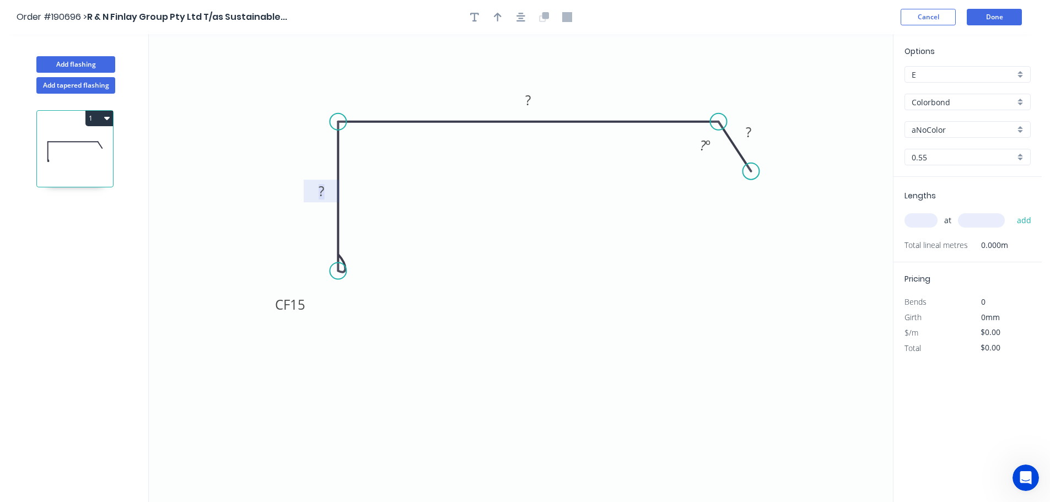
click at [322, 194] on tspan "?" at bounding box center [322, 191] width 6 height 18
click at [544, 173] on icon "0 CF 15 50 150 30 120 º" at bounding box center [521, 268] width 744 height 468
type input "$12.71"
click at [497, 14] on icon "button" at bounding box center [498, 17] width 8 height 9
drag, startPoint x: 837, startPoint y: 88, endPoint x: 618, endPoint y: 83, distance: 218.9
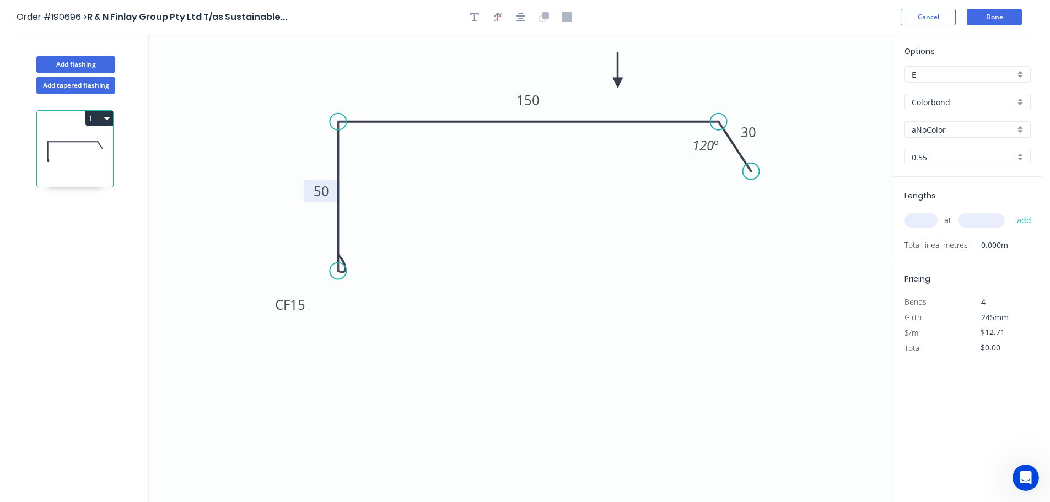
click at [618, 83] on icon at bounding box center [618, 69] width 10 height 35
drag, startPoint x: 1018, startPoint y: 128, endPoint x: 1019, endPoint y: 138, distance: 9.9
click at [1018, 128] on div "aNoColor" at bounding box center [968, 129] width 126 height 17
click at [986, 210] on div "[PERSON_NAME]" at bounding box center [967, 208] width 125 height 19
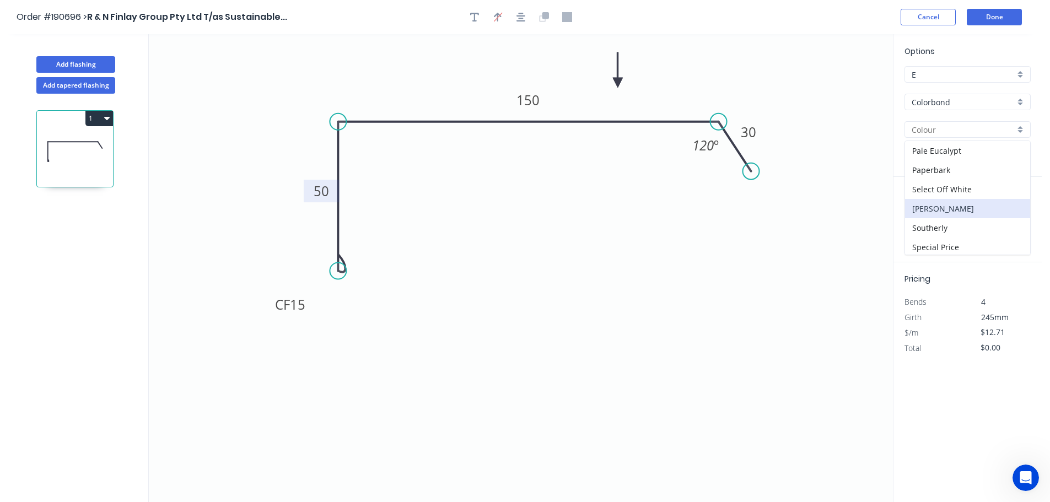
type input "[PERSON_NAME]"
click at [928, 222] on input "text" at bounding box center [921, 220] width 33 height 14
type input "1"
type input "2300"
click at [1012, 211] on button "add" at bounding box center [1025, 220] width 26 height 19
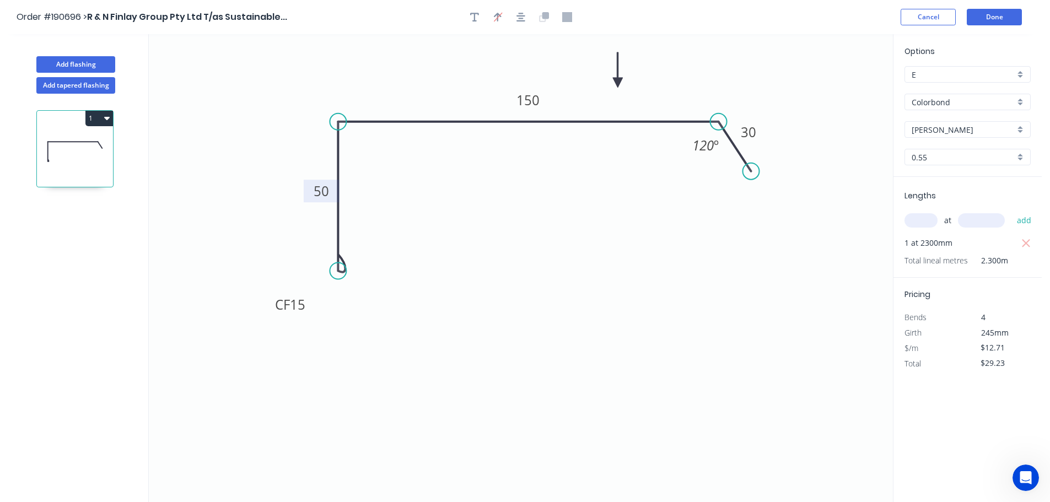
click at [105, 120] on icon "button" at bounding box center [107, 118] width 6 height 9
click at [87, 141] on div "Duplicate" at bounding box center [60, 146] width 85 height 16
type input "$0.00"
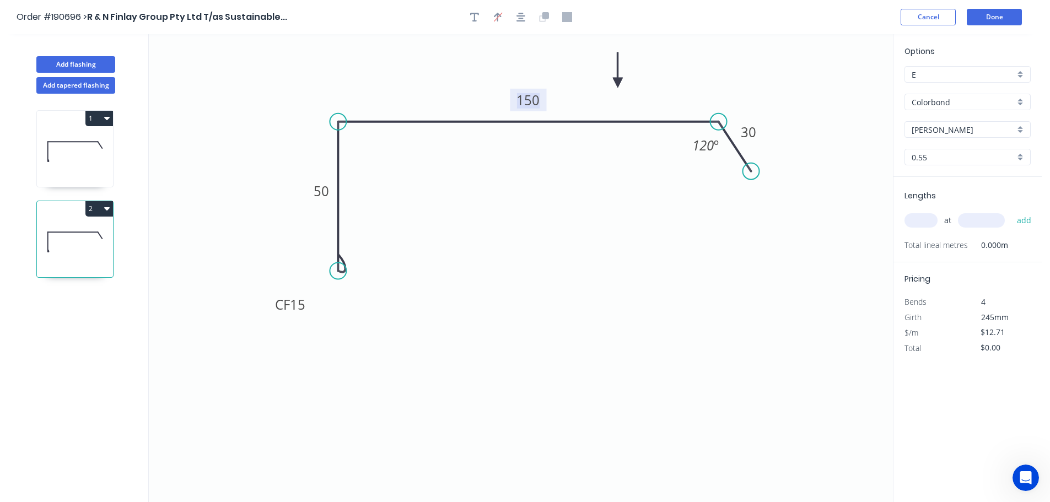
click at [532, 103] on tspan "150" at bounding box center [528, 100] width 23 height 18
click at [563, 197] on icon "0 CF 15 50 120 30 120 º" at bounding box center [521, 268] width 744 height 468
click at [922, 219] on input "text" at bounding box center [921, 220] width 33 height 14
type input "1"
type input "2300"
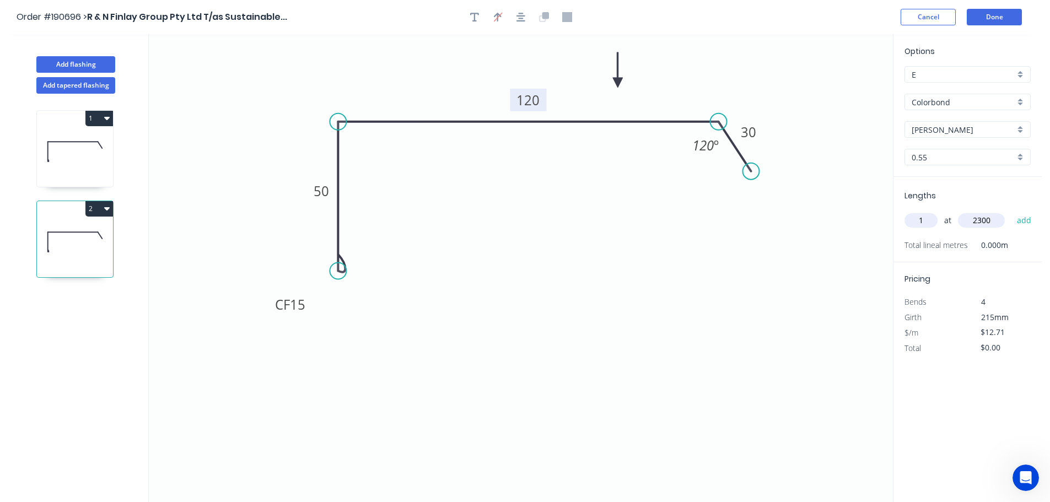
click at [1012, 211] on button "add" at bounding box center [1025, 220] width 26 height 19
type input "$29.23"
click at [85, 63] on button "Add flashing" at bounding box center [75, 64] width 79 height 17
type input "$0.00"
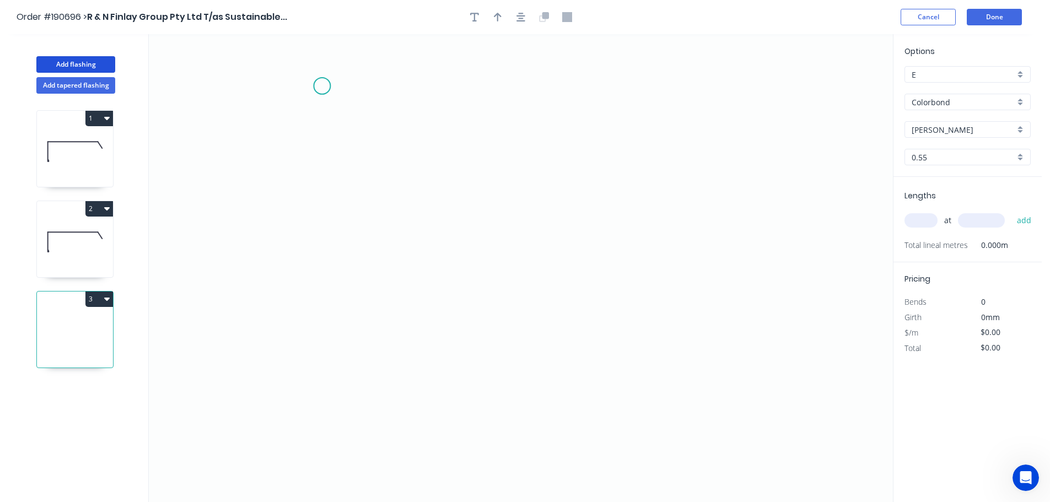
click at [322, 86] on icon "0" at bounding box center [521, 268] width 744 height 468
click at [290, 138] on icon "0" at bounding box center [521, 268] width 744 height 468
click at [298, 308] on icon "0 ?" at bounding box center [521, 268] width 744 height 468
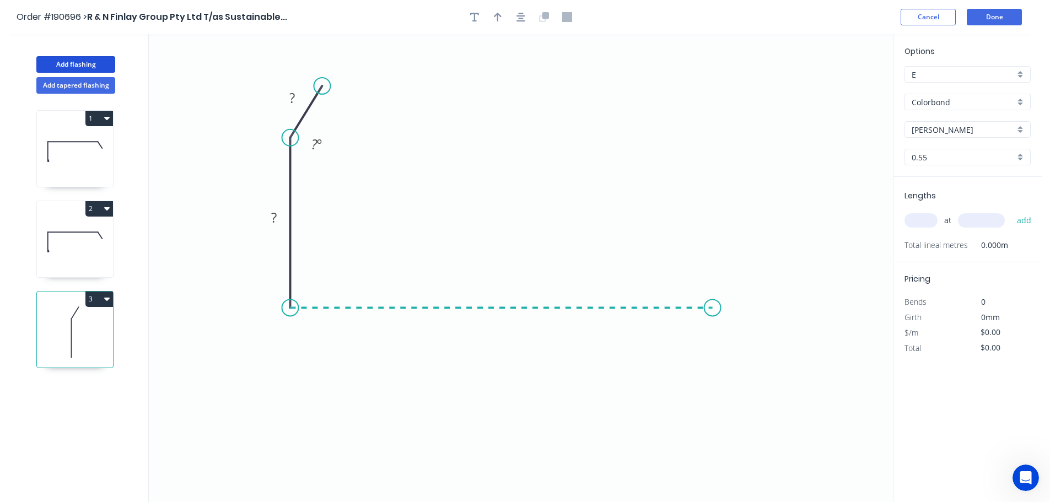
click at [713, 290] on icon "0 ? ? ? º" at bounding box center [521, 268] width 744 height 468
click at [746, 358] on icon "0 ? ? ? ? º" at bounding box center [521, 268] width 744 height 468
click at [746, 358] on circle at bounding box center [746, 358] width 17 height 17
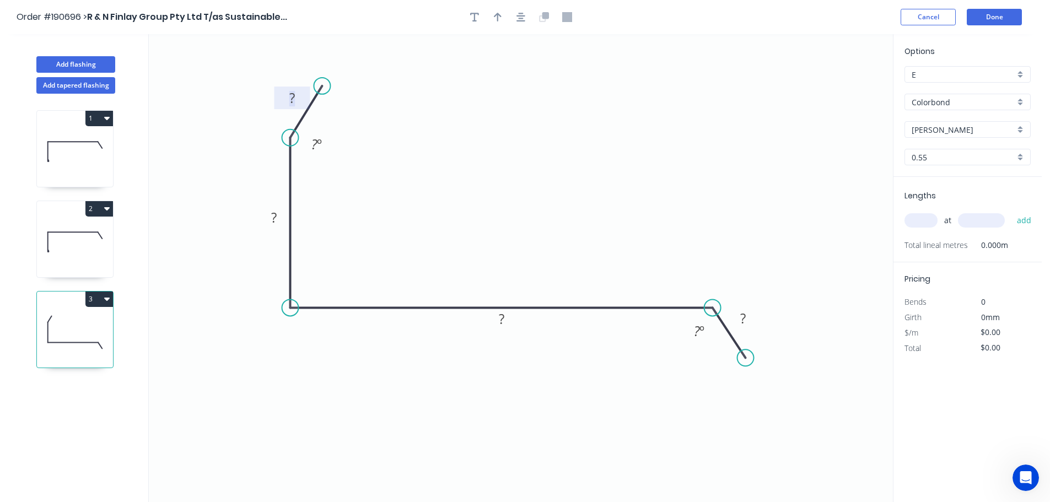
click at [293, 97] on tspan "?" at bounding box center [292, 98] width 6 height 18
click at [657, 75] on icon "0 15 50 180 30 150 º 120 º" at bounding box center [521, 268] width 744 height 468
type input "$11.86"
click at [496, 17] on icon "button" at bounding box center [498, 17] width 8 height 10
drag, startPoint x: 839, startPoint y: 87, endPoint x: 517, endPoint y: 167, distance: 332.4
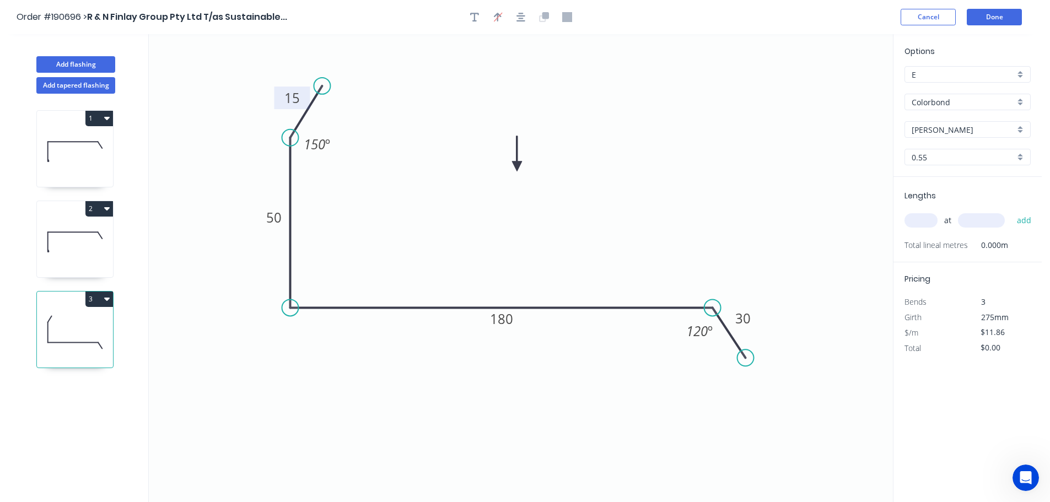
click at [517, 167] on icon at bounding box center [517, 153] width 10 height 35
click at [916, 221] on input "text" at bounding box center [921, 220] width 33 height 14
type input "1"
type input "4500"
click at [1012, 211] on button "add" at bounding box center [1025, 220] width 26 height 19
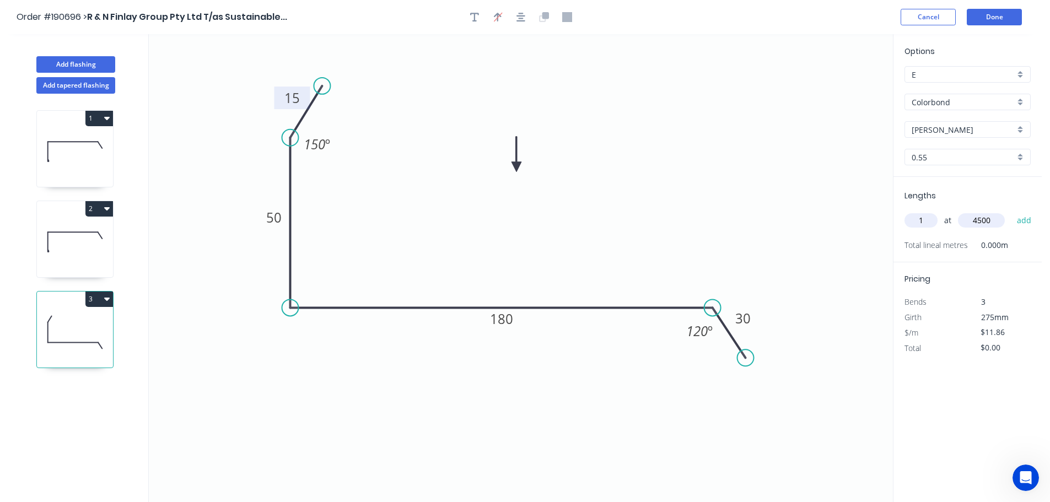
type input "$53.37"
click at [998, 15] on button "Done" at bounding box center [994, 17] width 55 height 17
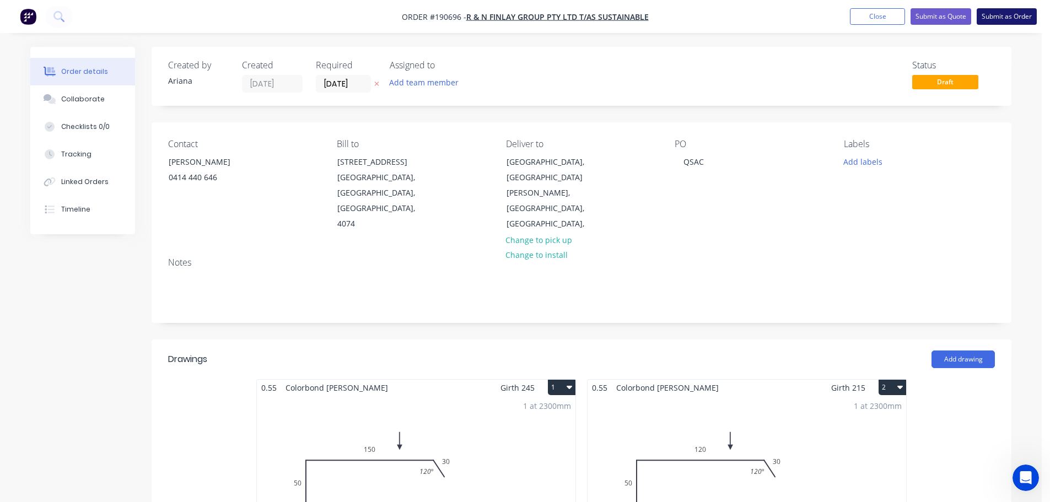
click at [1006, 15] on button "Submit as Order" at bounding box center [1007, 16] width 60 height 17
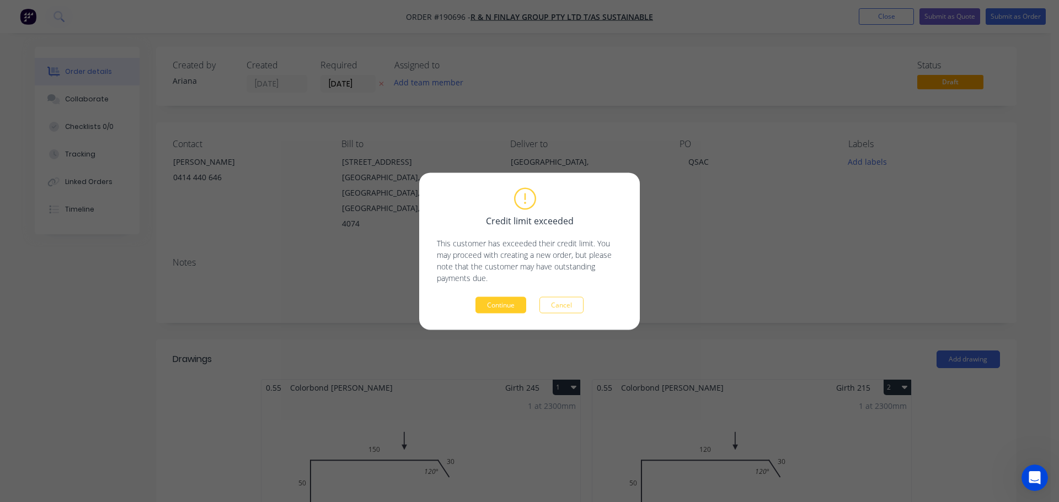
click at [513, 303] on button "Continue" at bounding box center [500, 305] width 51 height 17
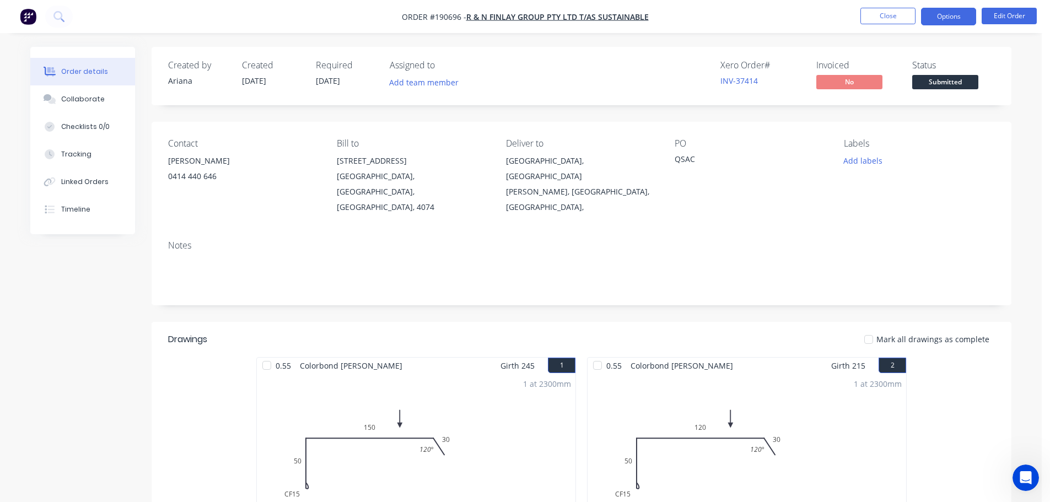
click at [948, 17] on button "Options" at bounding box center [948, 17] width 55 height 18
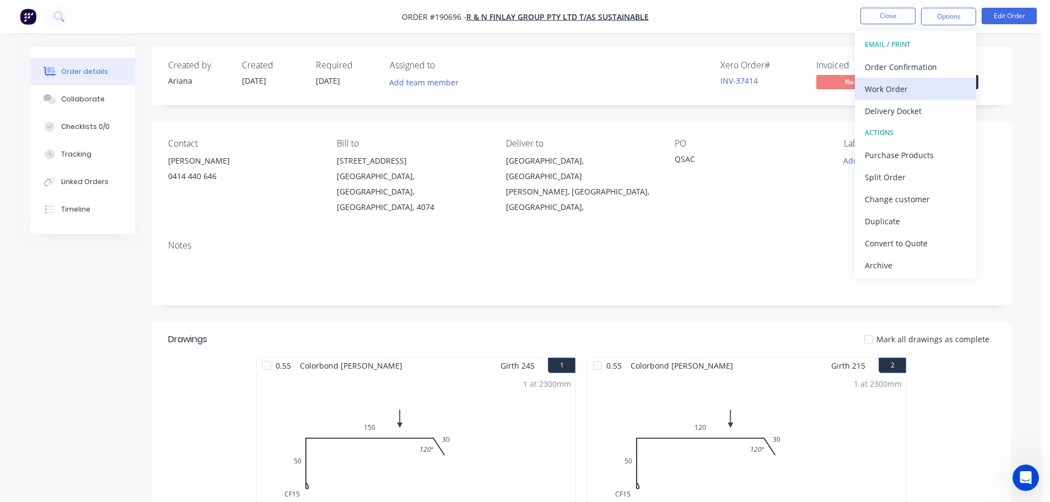
click at [894, 88] on div "Work Order" at bounding box center [915, 89] width 101 height 16
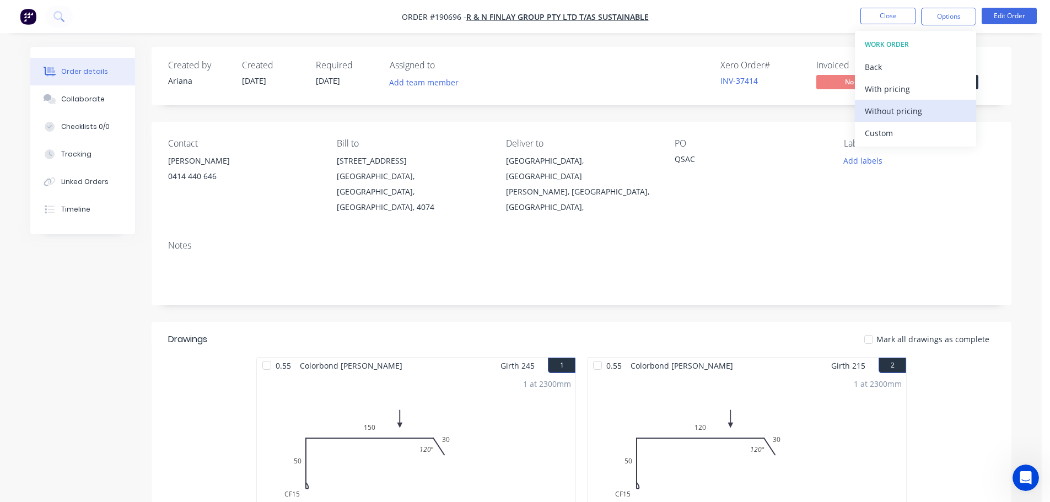
click at [884, 108] on div "Without pricing" at bounding box center [915, 111] width 101 height 16
click at [744, 171] on div "PO QSAC" at bounding box center [750, 176] width 151 height 77
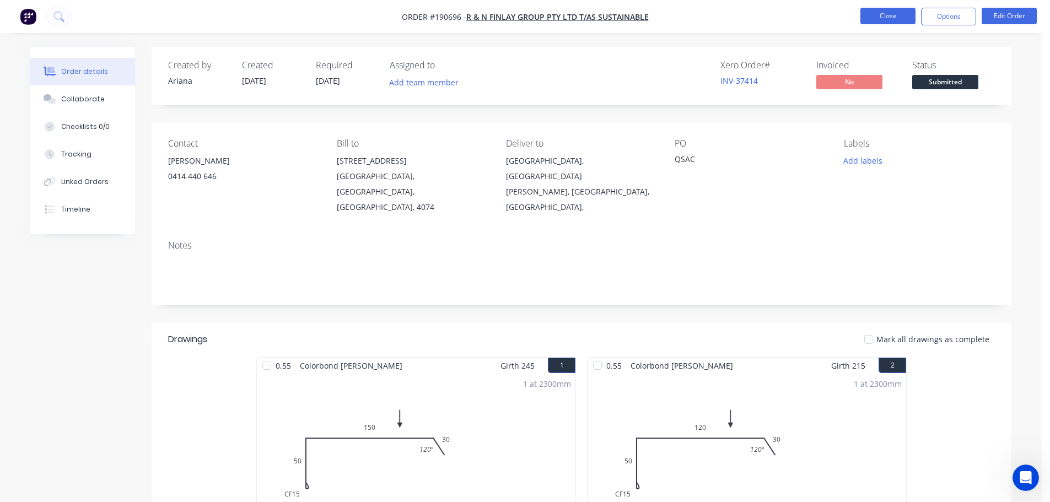
click at [882, 17] on button "Close" at bounding box center [888, 16] width 55 height 17
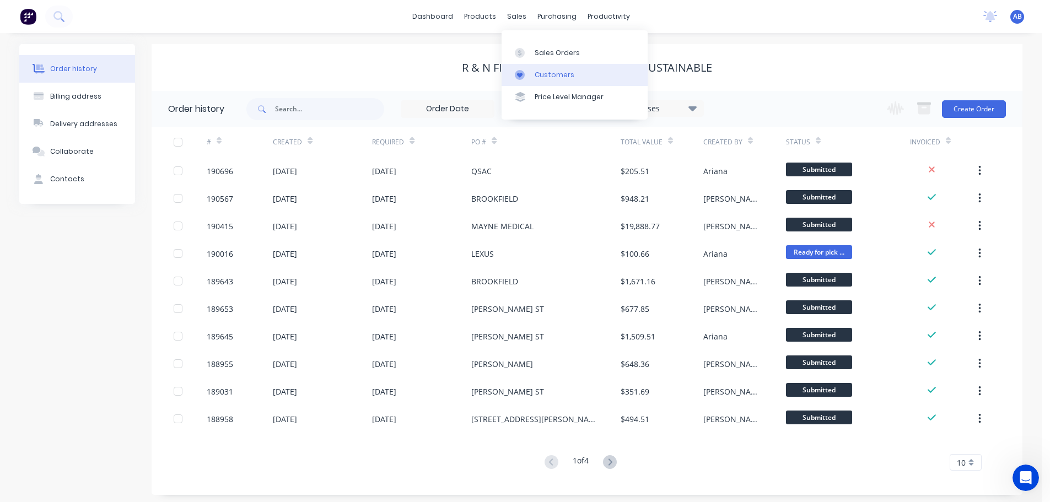
click at [540, 72] on div "Customers" at bounding box center [555, 75] width 40 height 10
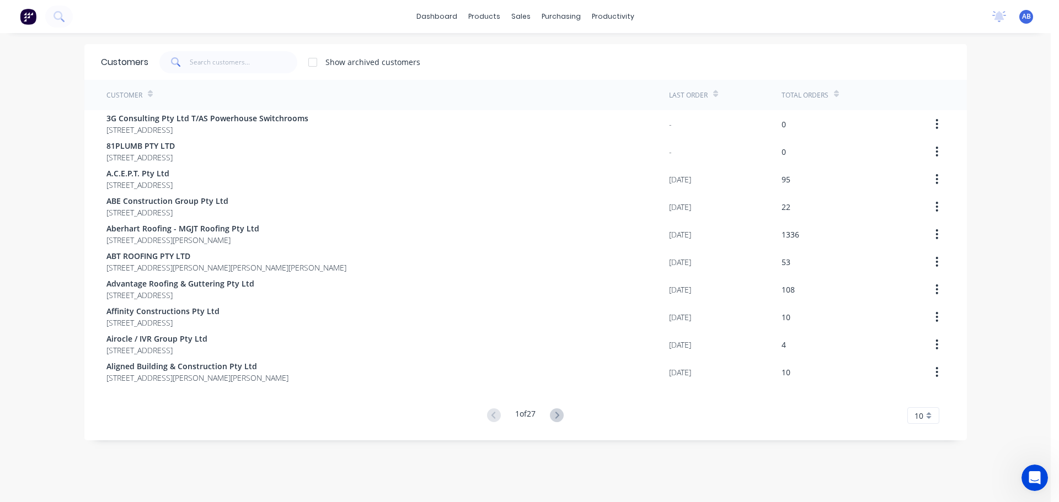
click at [689, 23] on div "dashboard products sales purchasing productivity dashboard products Product Cat…" at bounding box center [525, 16] width 1050 height 33
